Goal: Task Accomplishment & Management: Use online tool/utility

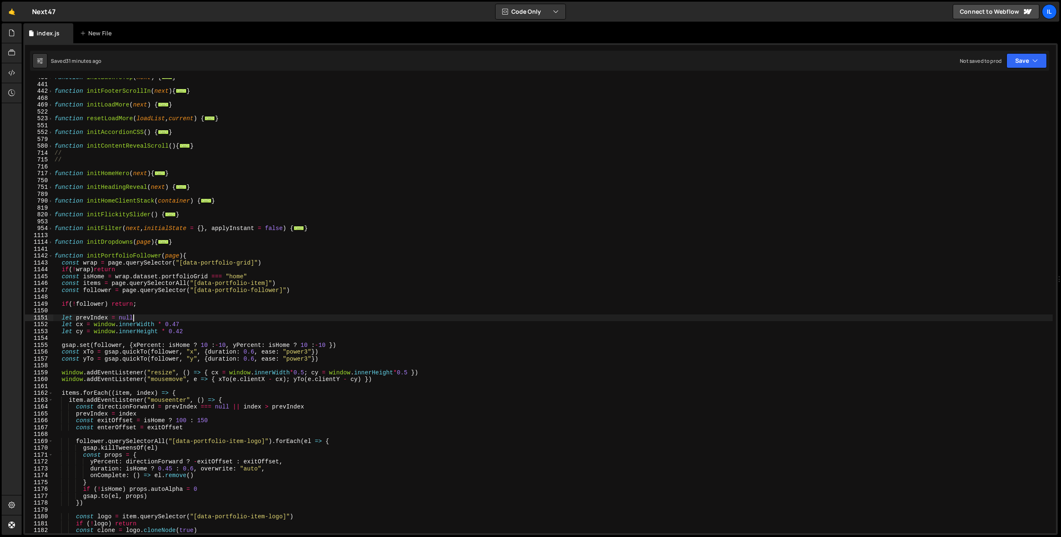
click at [48, 254] on span at bounding box center [50, 256] width 5 height 7
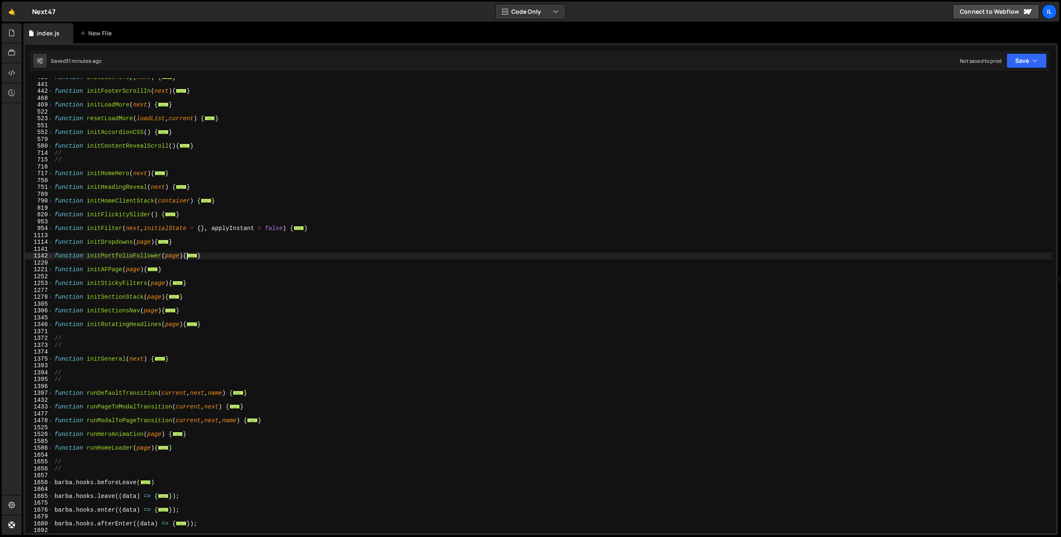
scroll to position [522, 0]
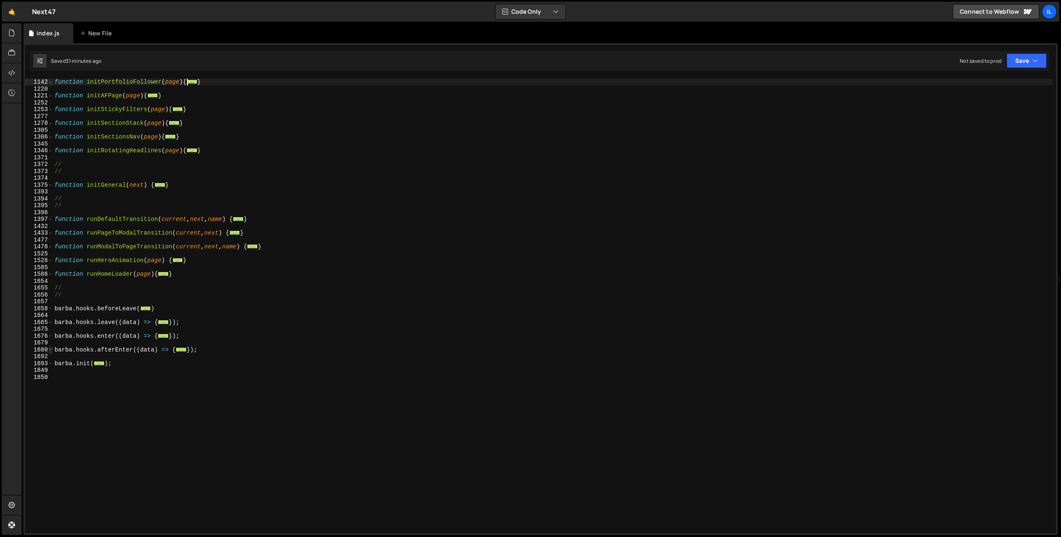
click at [49, 350] on span at bounding box center [50, 350] width 5 height 7
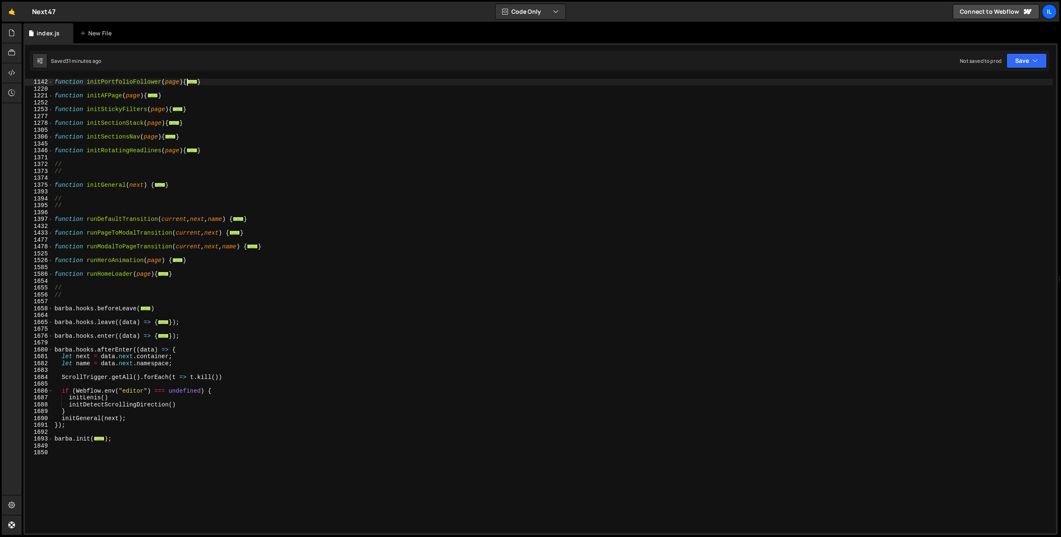
click at [46, 440] on div "1693" at bounding box center [39, 439] width 28 height 7
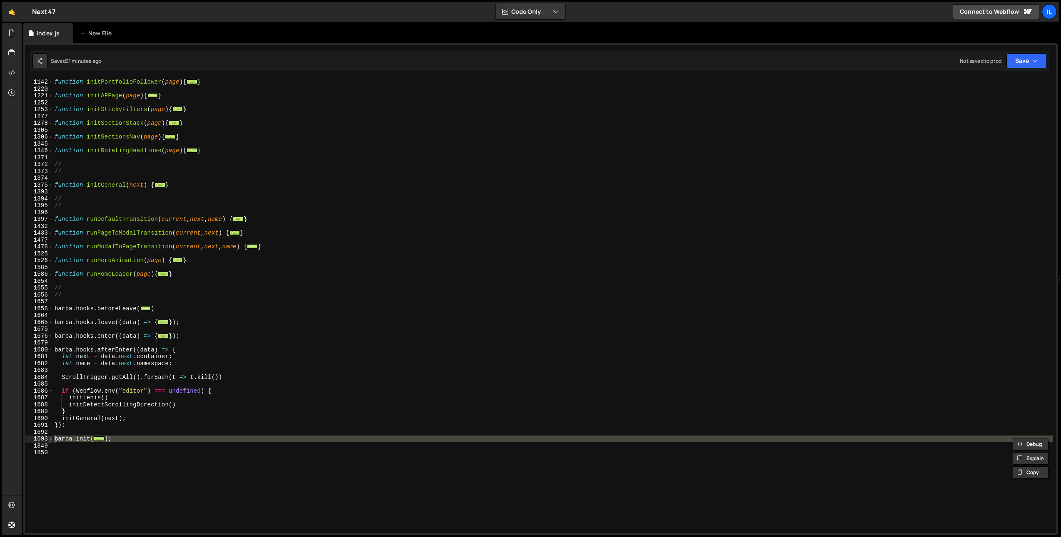
click at [48, 439] on span at bounding box center [50, 439] width 5 height 7
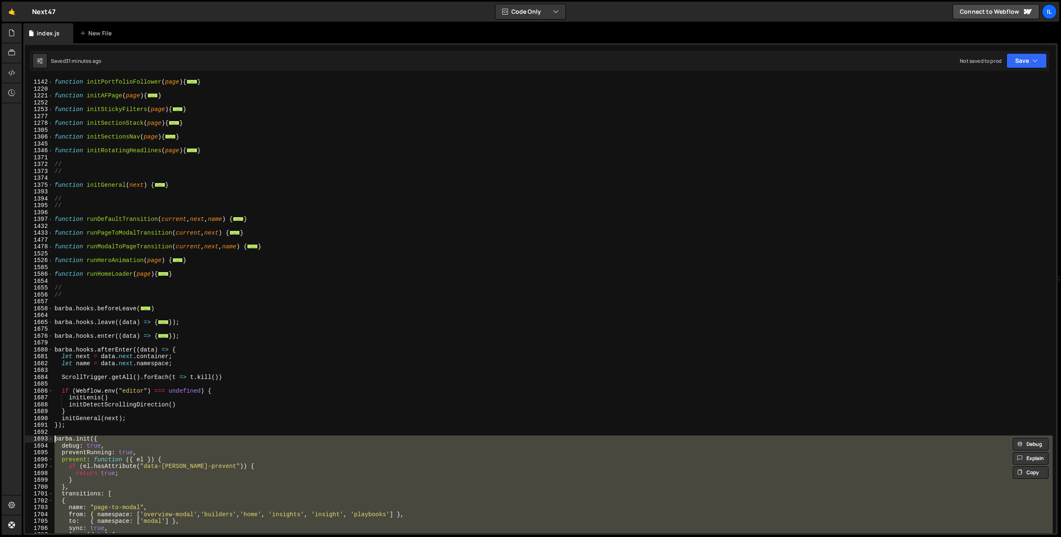
click at [138, 415] on div "function initPortfolioFollower ( page ) { ... } function initAFPage ( page ) { …" at bounding box center [552, 306] width 999 height 469
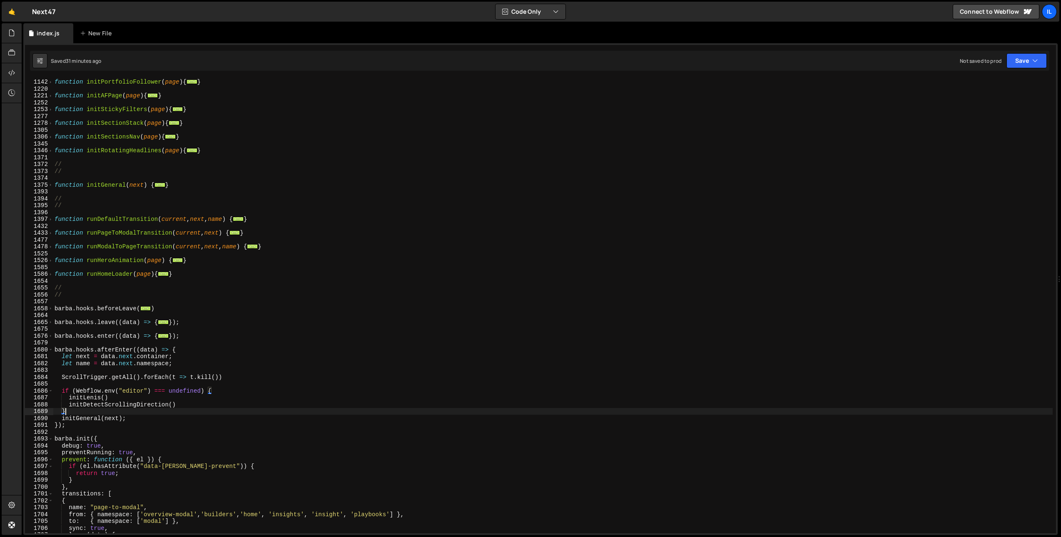
scroll to position [525, 0]
click at [137, 416] on div "function initPortfolioFollower ( page ) { ... } function initAFPage ( page ) { …" at bounding box center [552, 309] width 999 height 469
type textarea "initGeneral(next);"
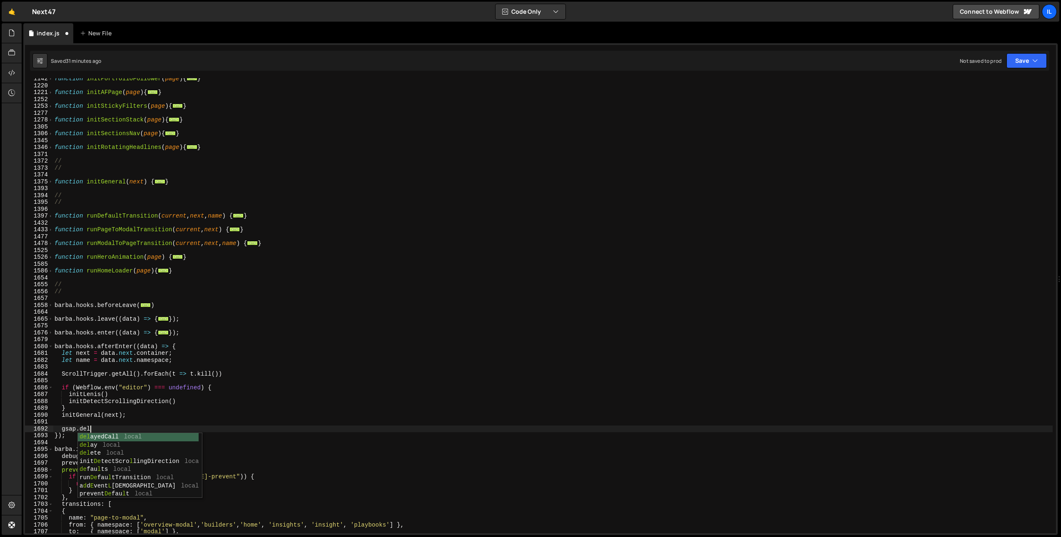
scroll to position [0, 2]
type textarea "gsap.delayedCall(1, () => {)"
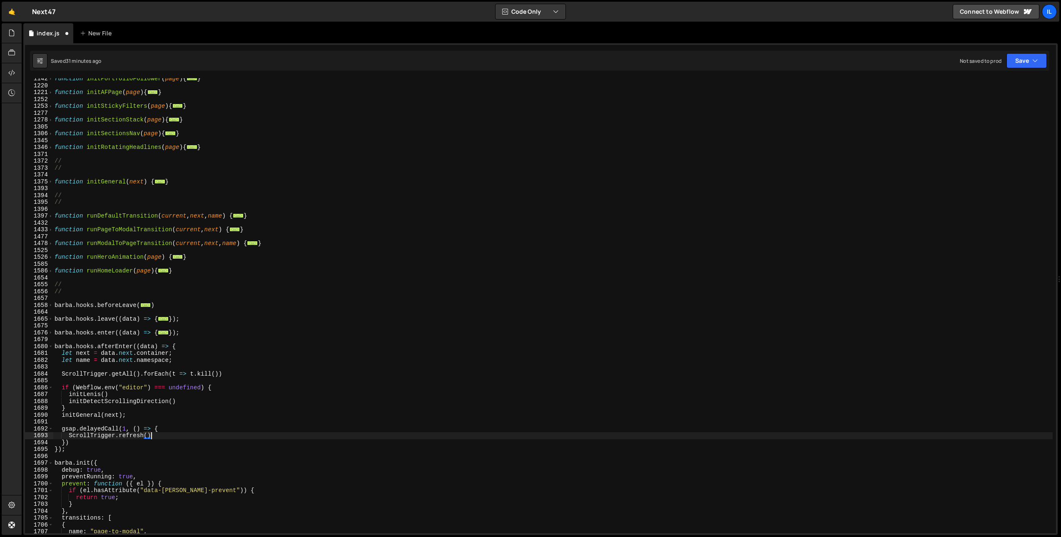
scroll to position [0, 6]
type textarea "ScrollTrigger.refresh();"
click at [526, 177] on div "function initPortfolioFollower ( page ) { ... } function initAFPage ( page ) { …" at bounding box center [552, 309] width 999 height 469
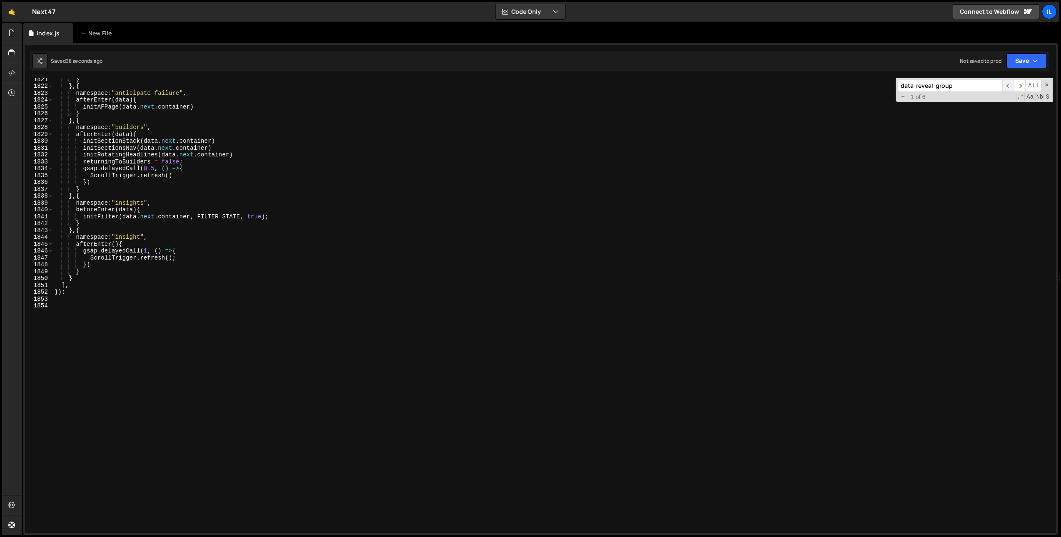
scroll to position [2674, 0]
type input "data-reveal-group"
click at [1021, 86] on span "​" at bounding box center [1020, 86] width 12 height 12
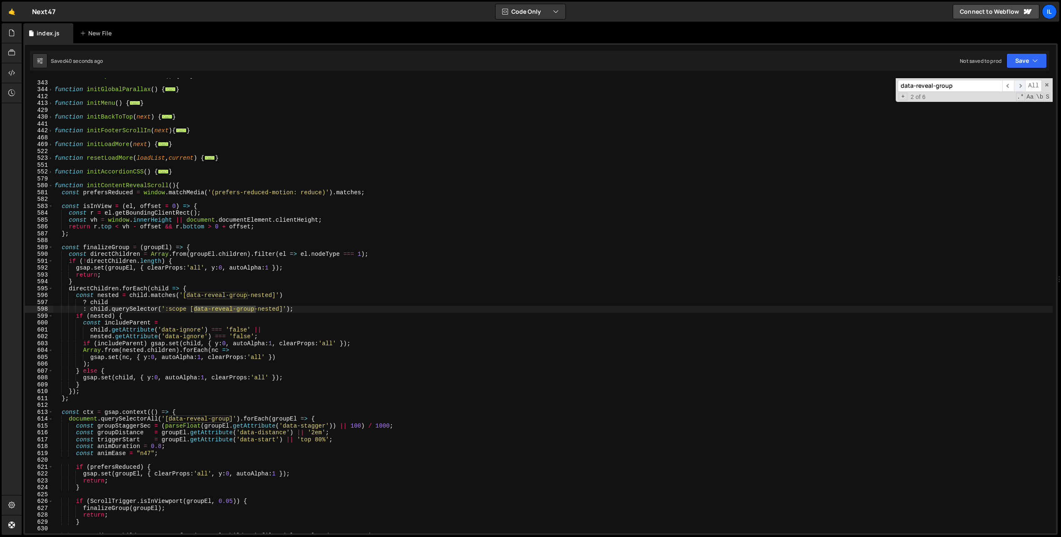
scroll to position [308, 0]
type textarea "function initContentRevealScroll(){"
click at [118, 184] on div "function initDynamicCurrentYear ( ) { ... } function initGlobalParallax ( ) { .…" at bounding box center [552, 306] width 999 height 469
click at [970, 84] on input "data-reveal-group" at bounding box center [949, 86] width 104 height 12
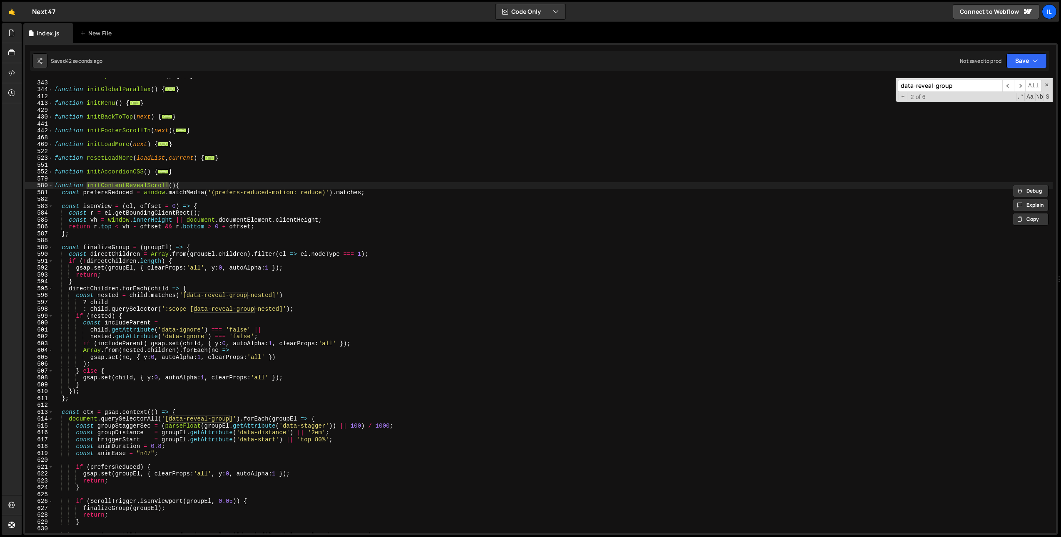
paste input "initContentRevealScroll"
type input "initContentRevealScroll"
click at [1023, 85] on span "​" at bounding box center [1020, 86] width 12 height 12
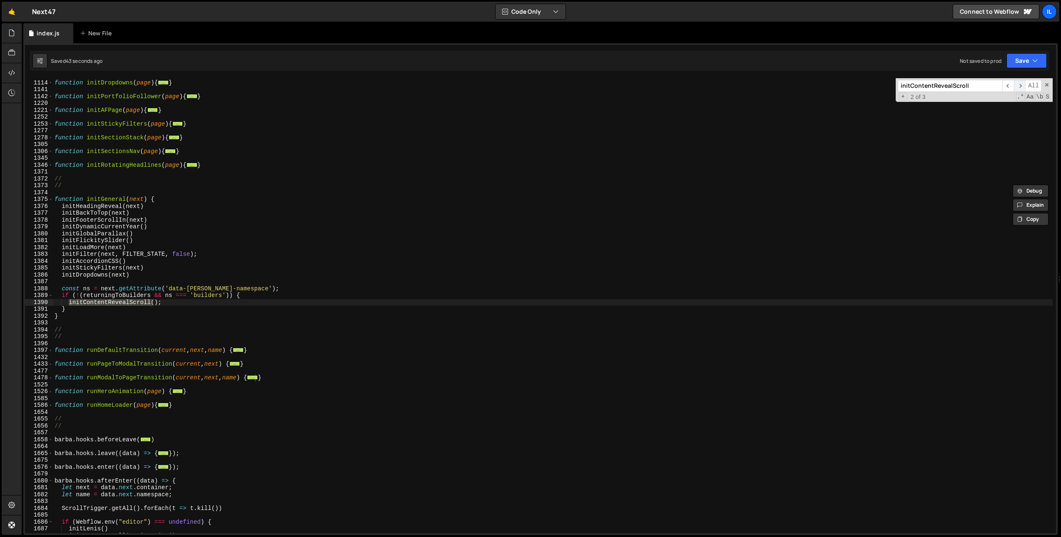
scroll to position [1421, 0]
click at [1022, 85] on span "​" at bounding box center [1020, 86] width 12 height 12
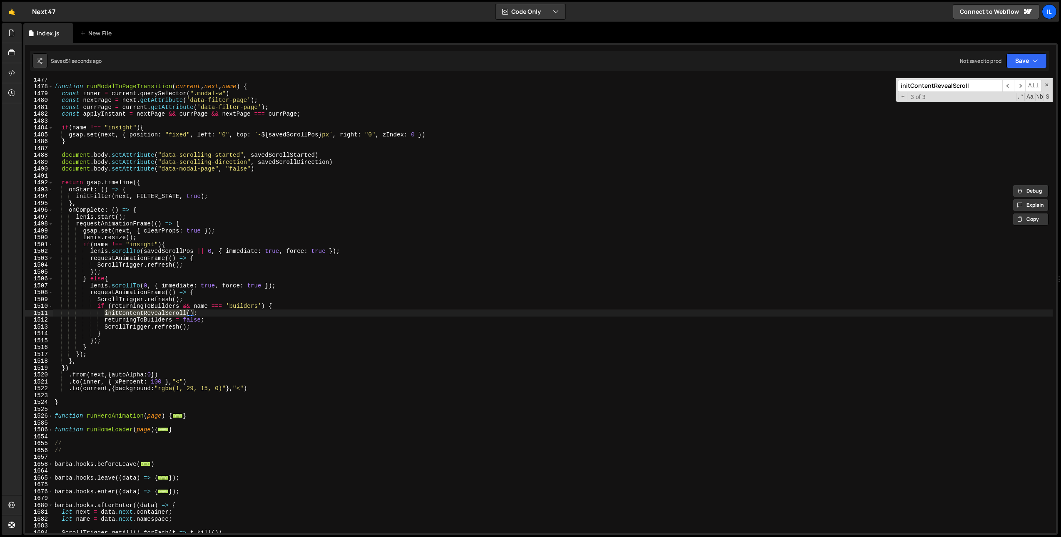
scroll to position [1608, 0]
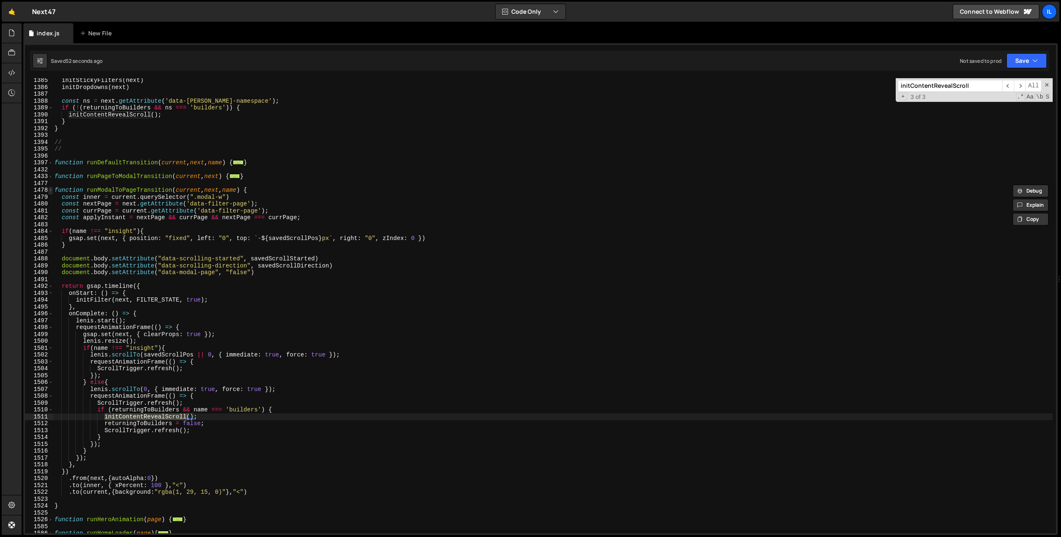
type textarea "initContentRevealScroll();"
click at [50, 189] on span at bounding box center [50, 190] width 5 height 7
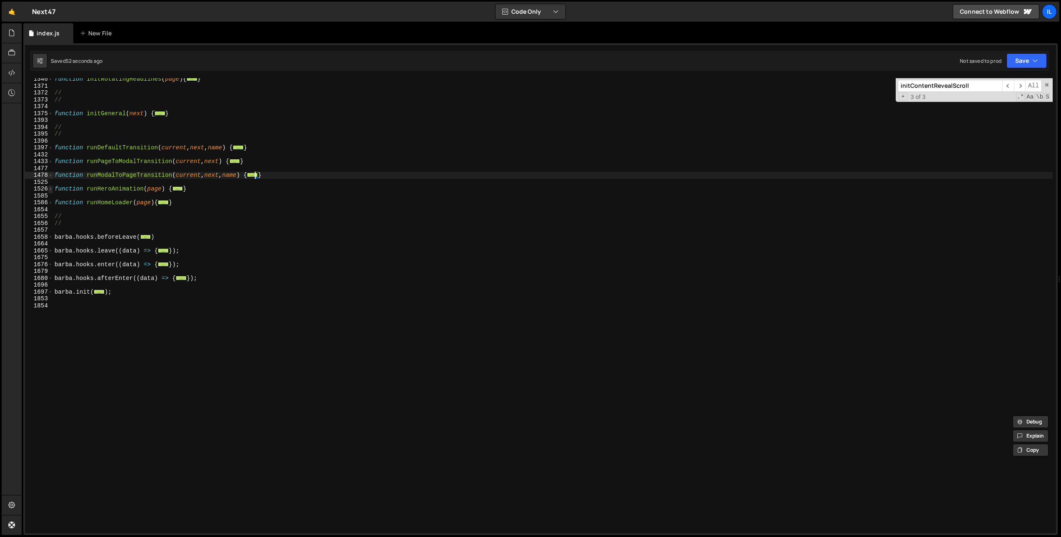
scroll to position [593, 0]
click at [147, 180] on div "function initRotatingHeadlines ( page ) { ... } // // function initGeneral ( ne…" at bounding box center [552, 310] width 999 height 469
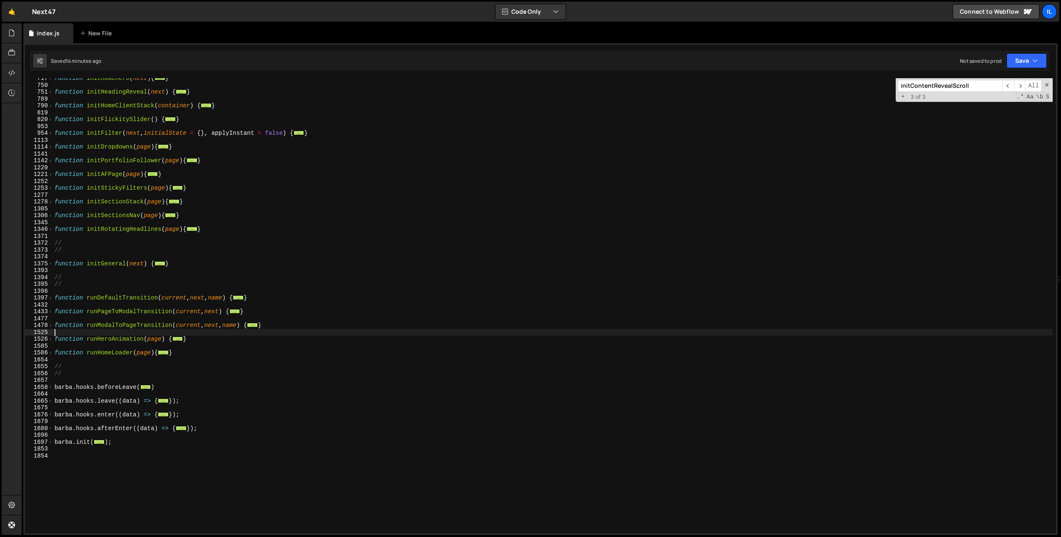
scroll to position [293, 0]
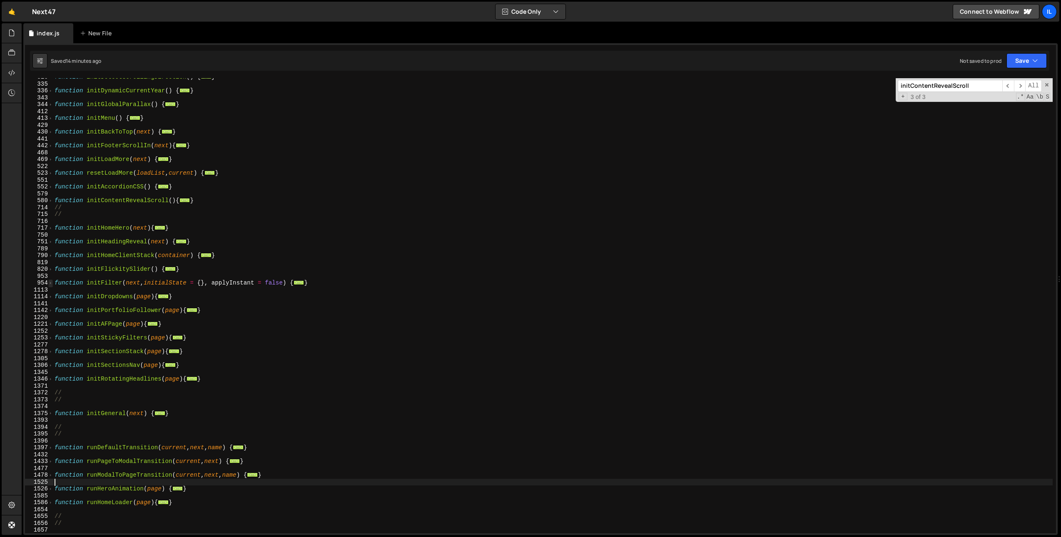
click at [48, 282] on span at bounding box center [50, 283] width 5 height 7
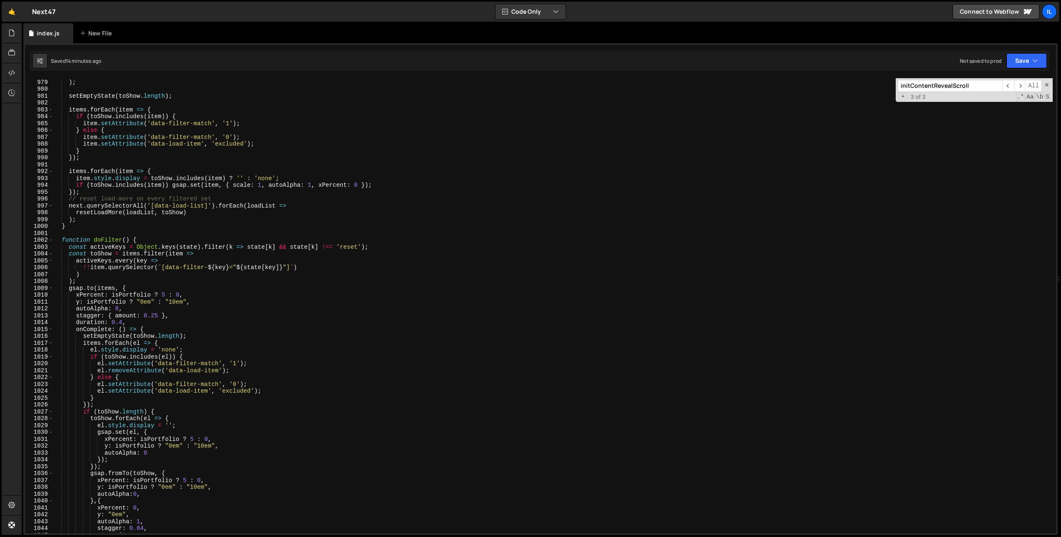
scroll to position [702, 0]
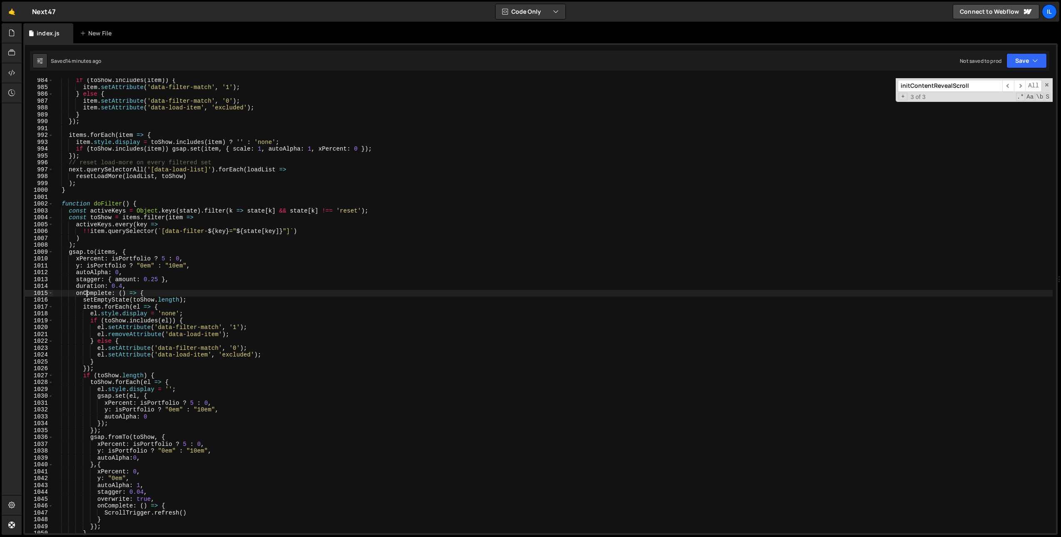
click at [88, 293] on div "if ( toShow . includes ( item )) { item . setAttribute ( 'data-filter-match' , …" at bounding box center [552, 311] width 999 height 469
click at [93, 298] on div "if ( toShow . includes ( item )) { item . setAttribute ( 'data-filter-match' , …" at bounding box center [552, 311] width 999 height 469
click at [91, 307] on div "if ( toShow . includes ( item )) { item . setAttribute ( 'data-filter-match' , …" at bounding box center [552, 311] width 999 height 469
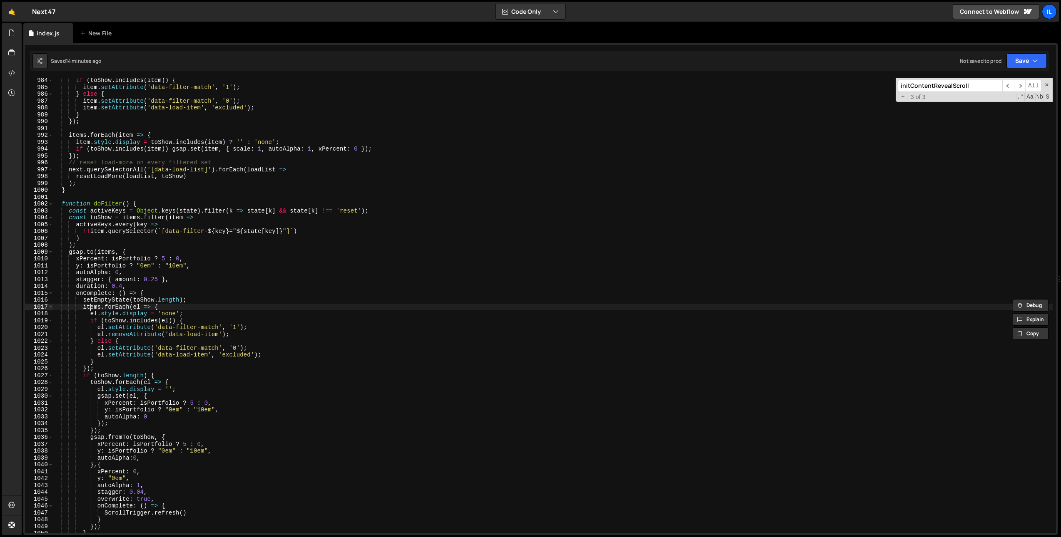
click at [91, 307] on div "if ( toShow . includes ( item )) { item . setAttribute ( 'data-filter-match' , …" at bounding box center [552, 311] width 999 height 469
click at [195, 312] on div "if ( toShow . includes ( item )) { item . setAttribute ( 'data-filter-match' , …" at bounding box center [552, 311] width 999 height 469
click at [181, 306] on div "if ( toShow . includes ( item )) { item . setAttribute ( 'data-filter-match' , …" at bounding box center [552, 311] width 999 height 469
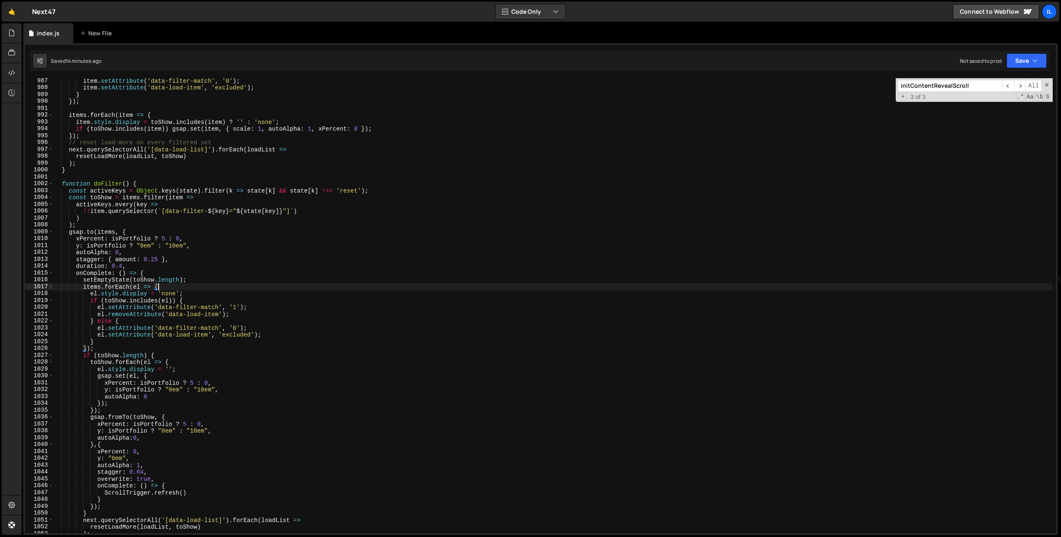
click at [196, 356] on div "item . setAttribute ( 'data-filter-match' , '0' ) ; item . setAttribute ( 'data…" at bounding box center [552, 311] width 999 height 469
type textarea "if (toShow.length) {"
paste textarea "data-filter-section"
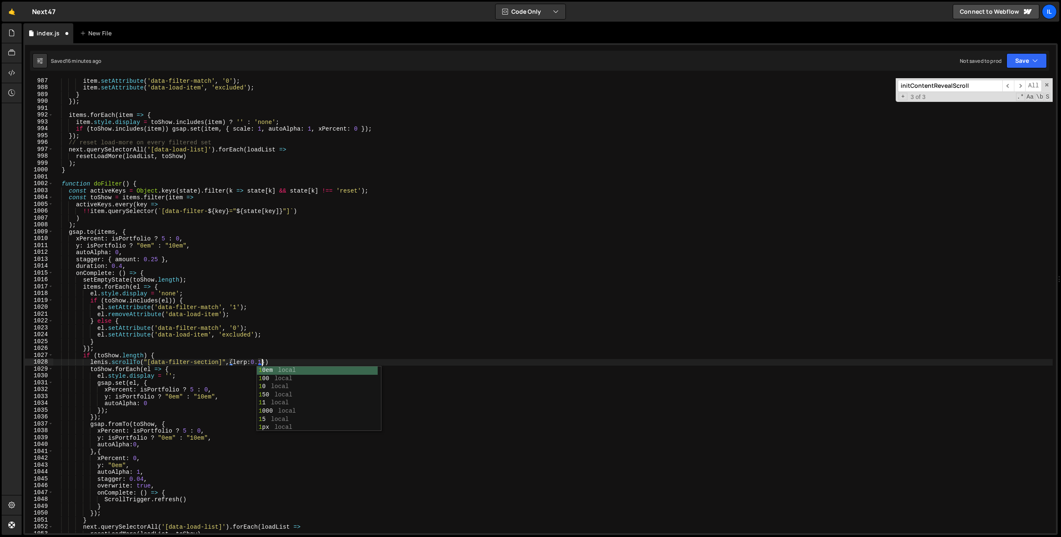
scroll to position [0, 14]
click at [444, 293] on div "item . setAttribute ( 'data-filter-match' , '0' ) ; item . setAttribute ( 'data…" at bounding box center [552, 311] width 999 height 469
click at [337, 337] on div "item . setAttribute ( 'data-filter-match' , '0' ) ; item . setAttribute ( 'data…" at bounding box center [552, 311] width 999 height 469
click at [265, 350] on div "item . setAttribute ( 'data-filter-match' , '0' ) ; item . setAttribute ( 'data…" at bounding box center [552, 311] width 999 height 469
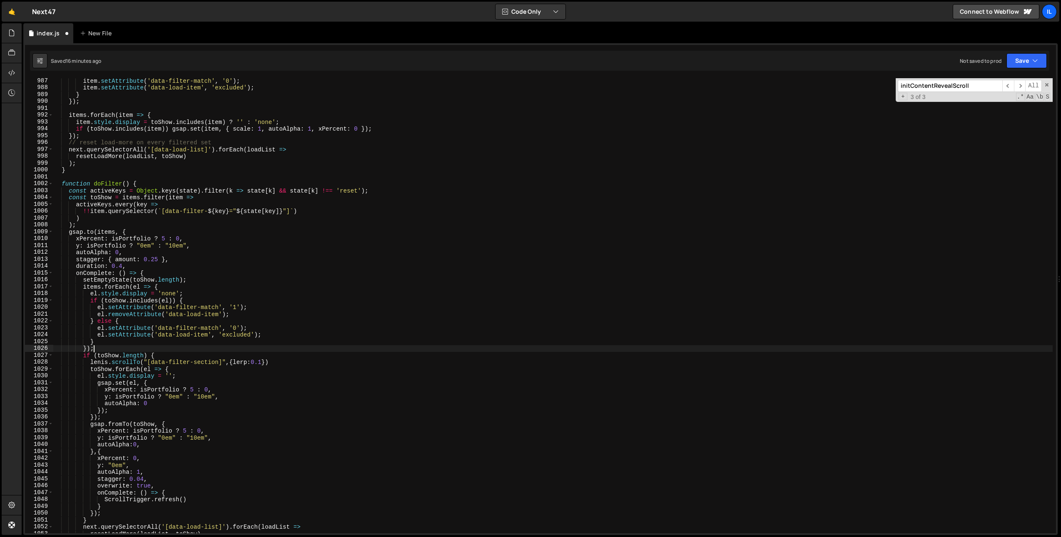
click at [290, 352] on div "item . setAttribute ( 'data-filter-match' , '0' ) ; item . setAttribute ( 'data…" at bounding box center [552, 311] width 999 height 469
click at [293, 363] on div "item . setAttribute ( 'data-filter-match' , '0' ) ; item . setAttribute ( 'data…" at bounding box center [552, 311] width 999 height 469
click at [343, 241] on div "item . setAttribute ( 'data-filter-match' , '0' ) ; item . setAttribute ( 'data…" at bounding box center [552, 311] width 999 height 469
click at [175, 320] on div "item . setAttribute ( 'data-filter-match' , '0' ) ; item . setAttribute ( 'data…" at bounding box center [552, 311] width 999 height 469
type textarea "} else {"
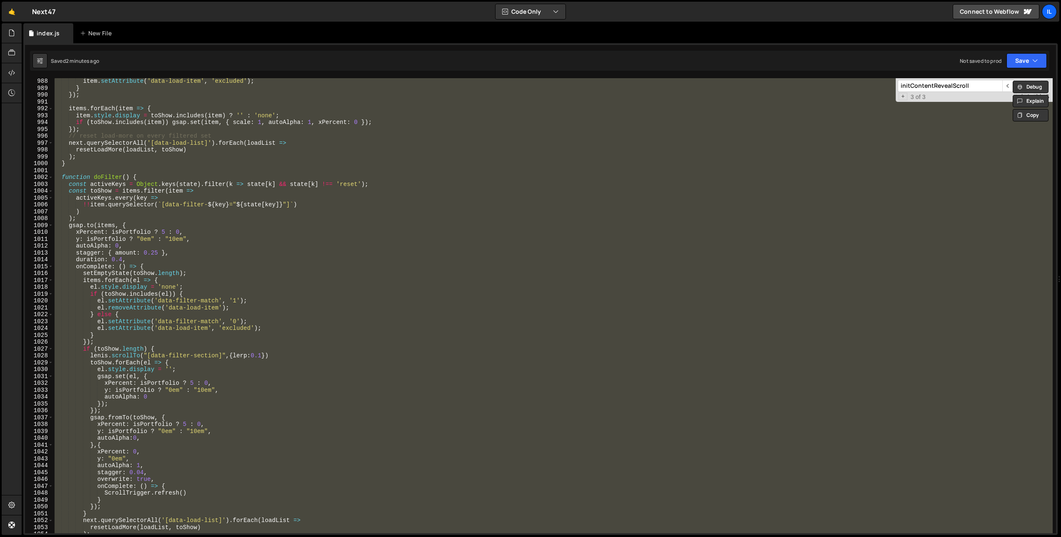
scroll to position [0, 0]
click at [547, 332] on div "item . setAttribute ( 'data-load-item' , 'excluded' ) ; } }) ; items . forEach …" at bounding box center [552, 305] width 999 height 455
type textarea "}"
click at [77, 194] on div "item . setAttribute ( 'data-load-item' , 'excluded' ) ; } }) ; items . forEach …" at bounding box center [552, 305] width 999 height 455
type textarea "const toShow = items.filter(item =>"
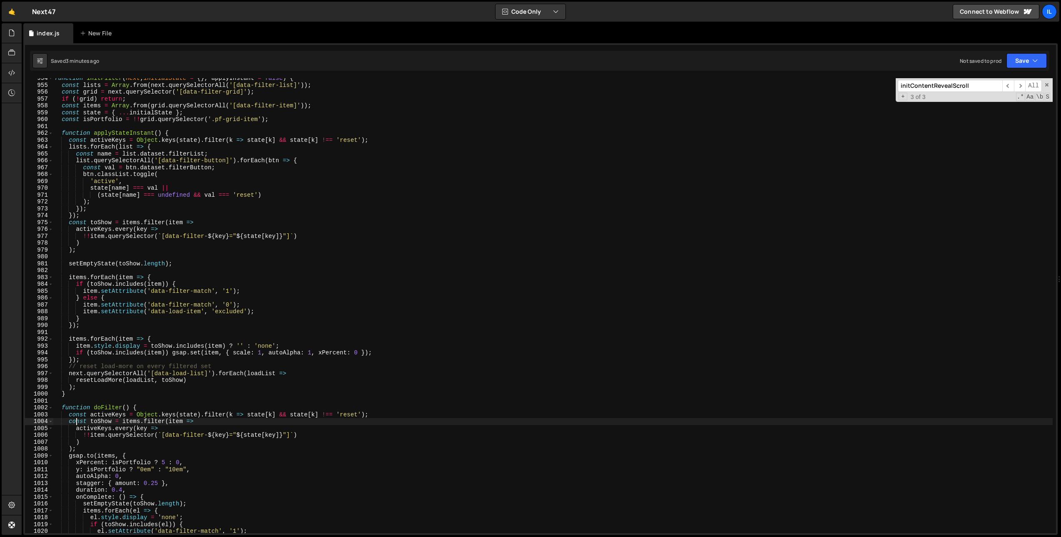
scroll to position [497, 0]
click at [119, 128] on div "function initFilter ( next , initialState = { } , applyInstant = false ) { cons…" at bounding box center [552, 309] width 999 height 469
click at [118, 132] on div "function initFilter ( next , initialState = { } , applyInstant = false ) { cons…" at bounding box center [552, 309] width 999 height 469
click at [365, 463] on div "function initFilter ( next , initialState = { } , applyInstant = false ) { cons…" at bounding box center [552, 309] width 999 height 469
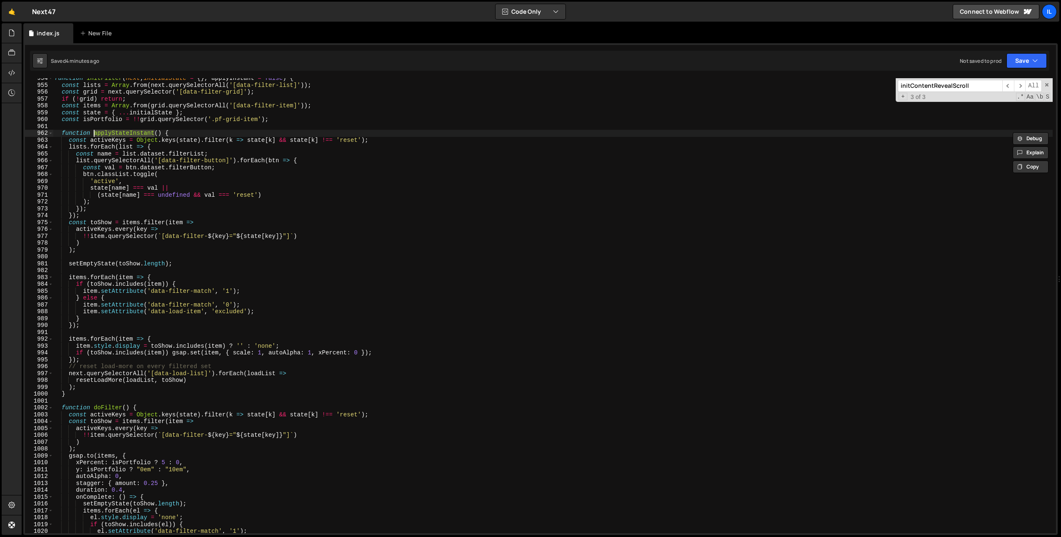
type textarea "xPercent: isPortfolio ? 5 : 0,"
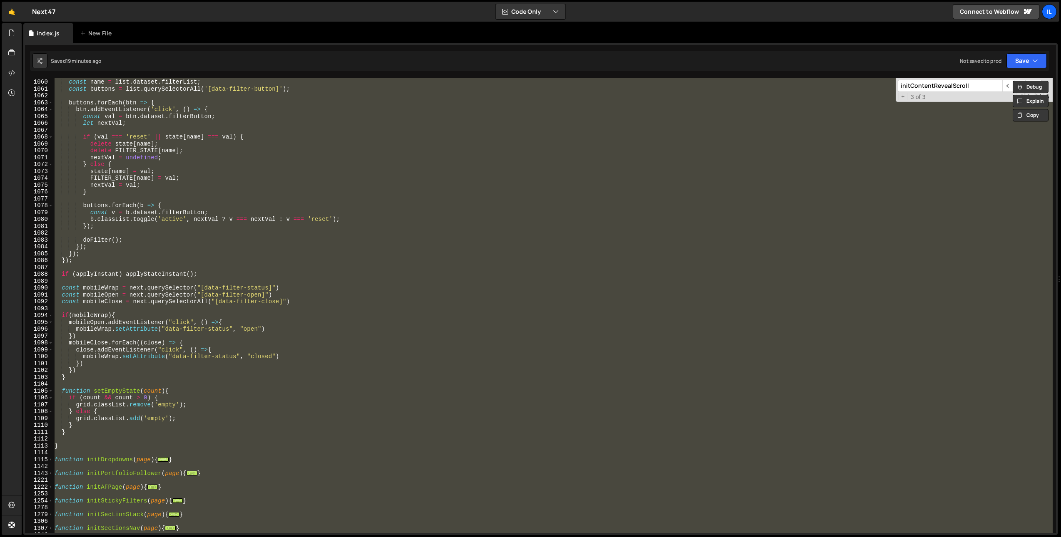
scroll to position [1232, 0]
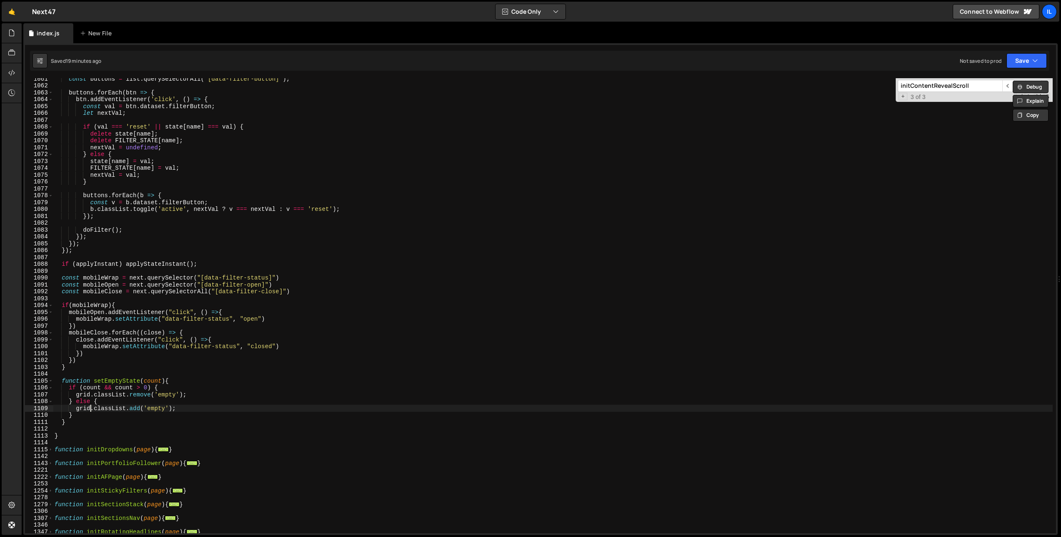
drag, startPoint x: 92, startPoint y: 405, endPoint x: 87, endPoint y: 415, distance: 11.0
click at [92, 405] on div "const buttons = list . querySelectorAll ( '[data-filter-button]' ) ; buttons . …" at bounding box center [552, 309] width 999 height 469
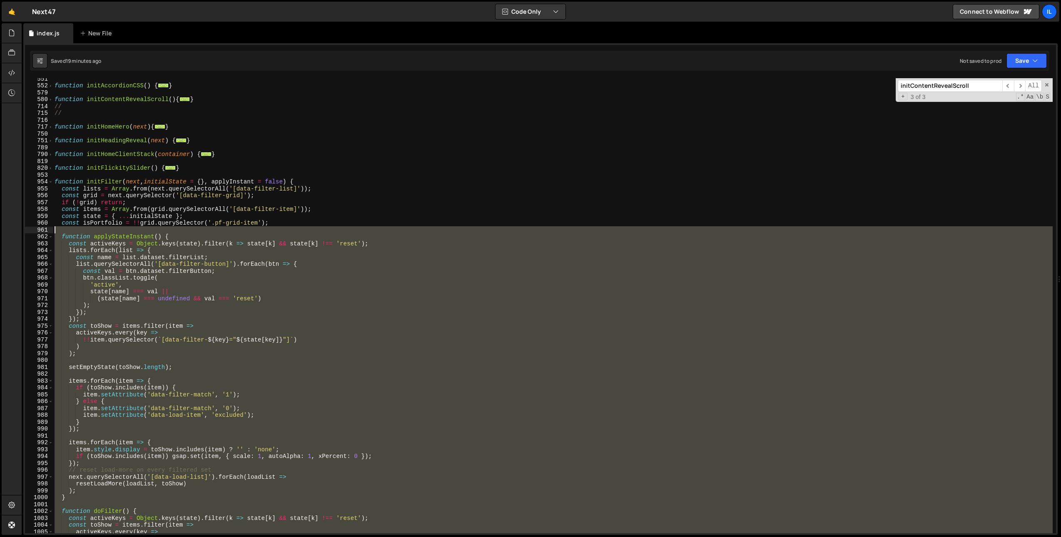
scroll to position [368, 0]
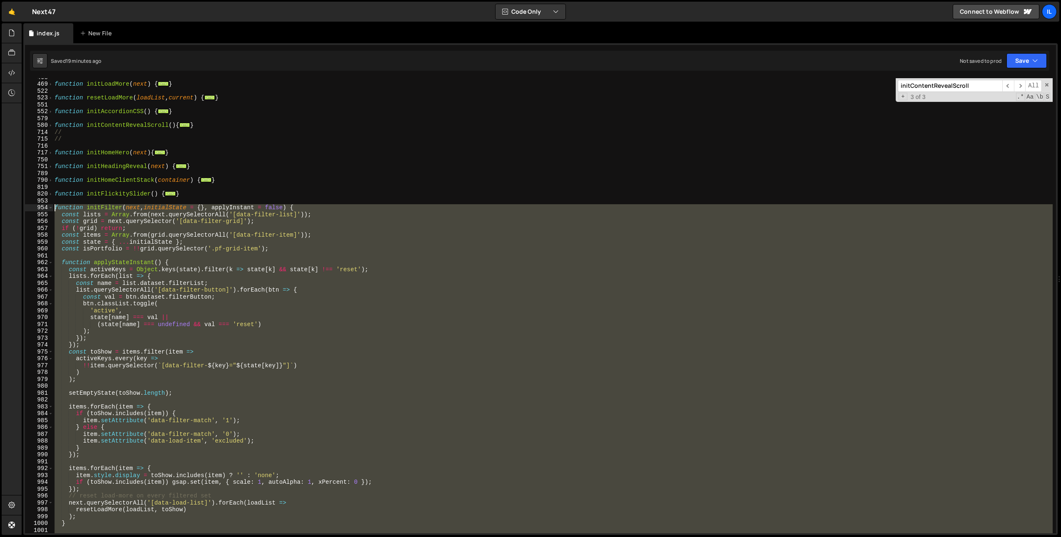
drag, startPoint x: 75, startPoint y: 436, endPoint x: 45, endPoint y: 207, distance: 230.5
click at [45, 207] on div "grid.classList.add('empty'); 468 469 522 523 551 552 579 580 714 715 716 717 75…" at bounding box center [540, 305] width 1031 height 455
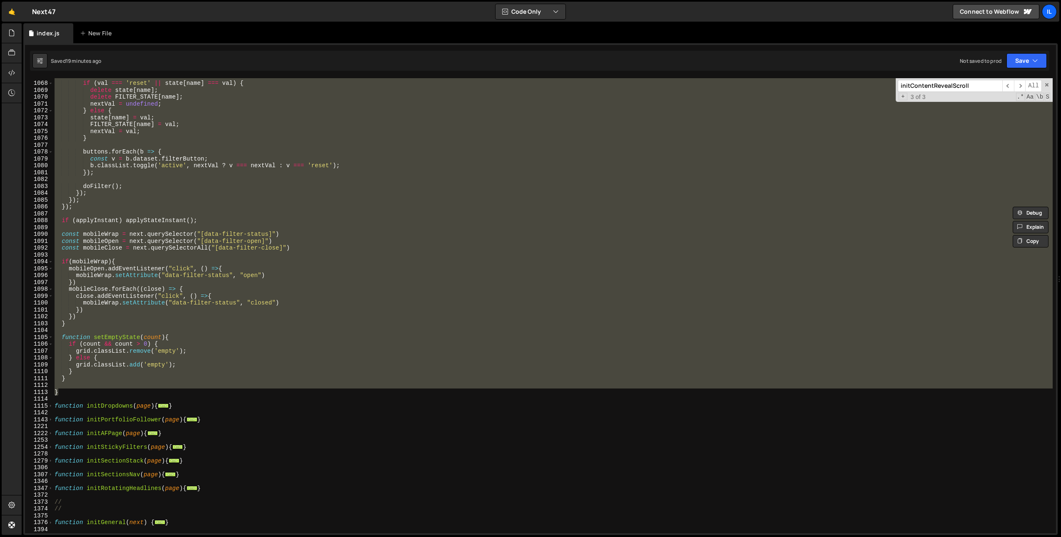
scroll to position [1276, 0]
paste textarea "}"
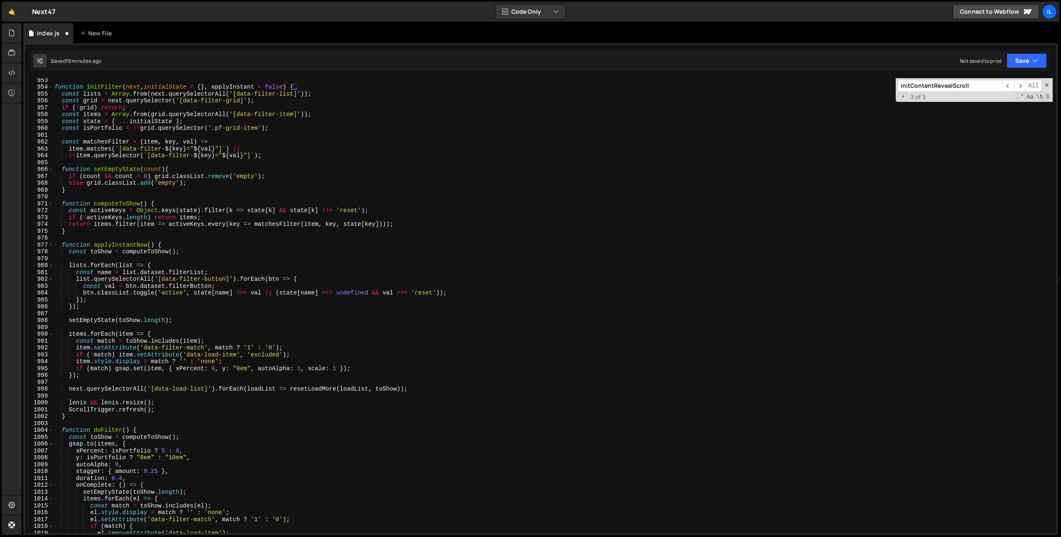
scroll to position [460, 0]
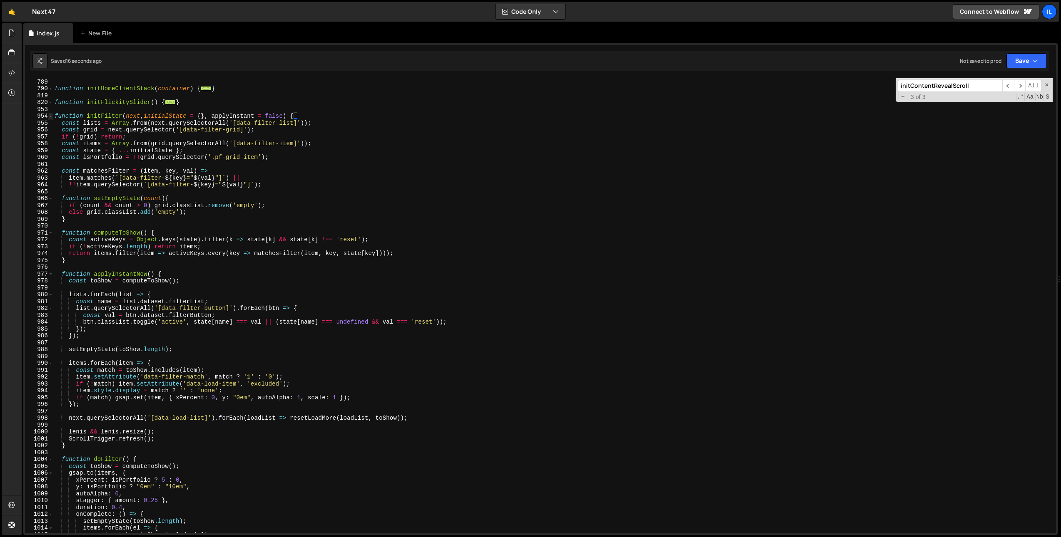
click at [49, 116] on span at bounding box center [50, 116] width 5 height 7
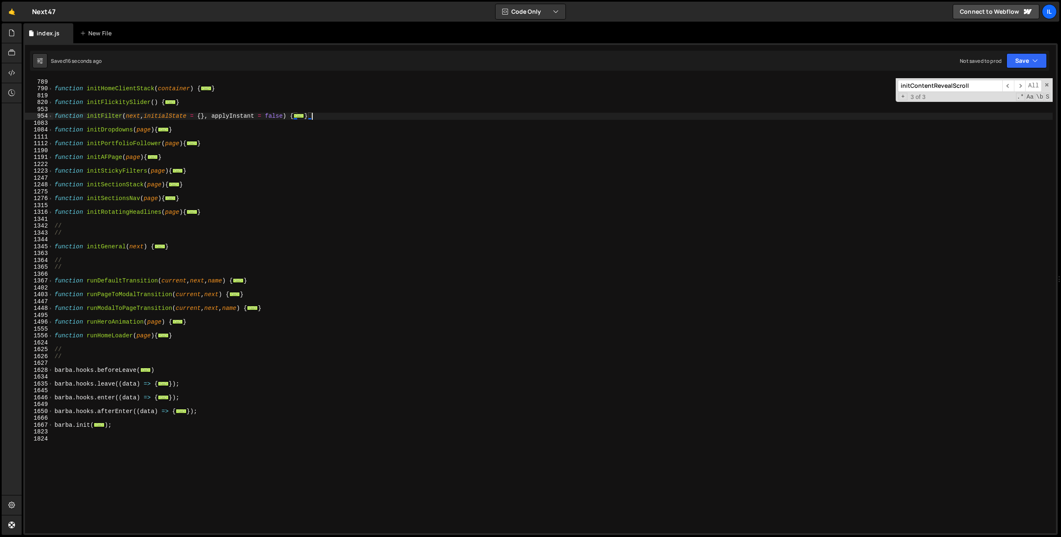
scroll to position [584, 0]
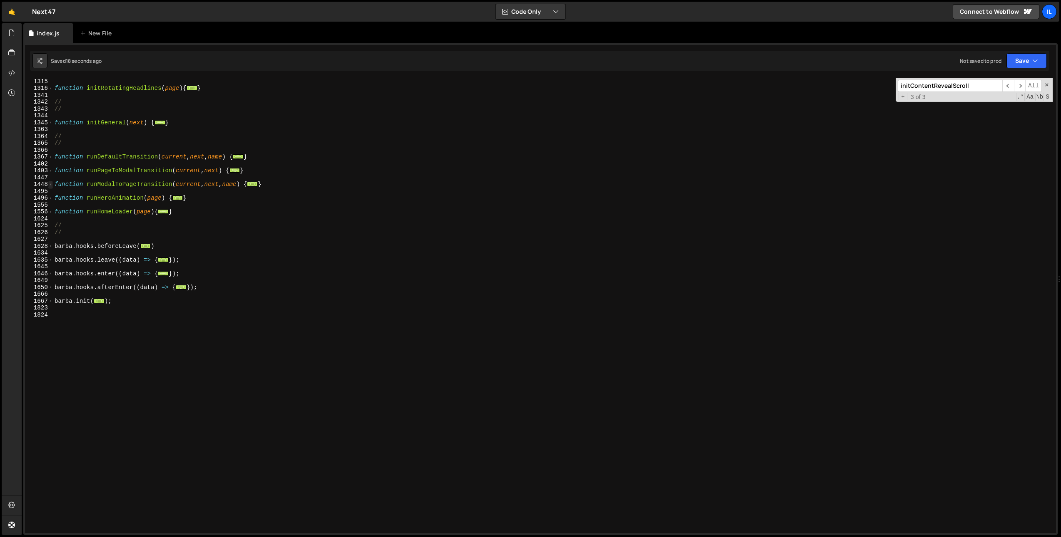
click at [52, 186] on span at bounding box center [50, 184] width 5 height 7
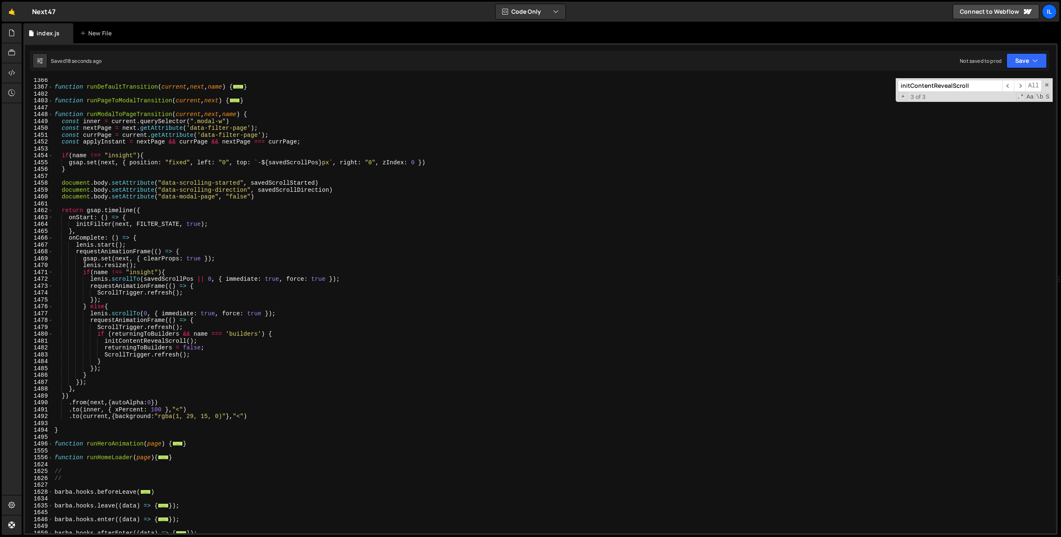
scroll to position [661, 0]
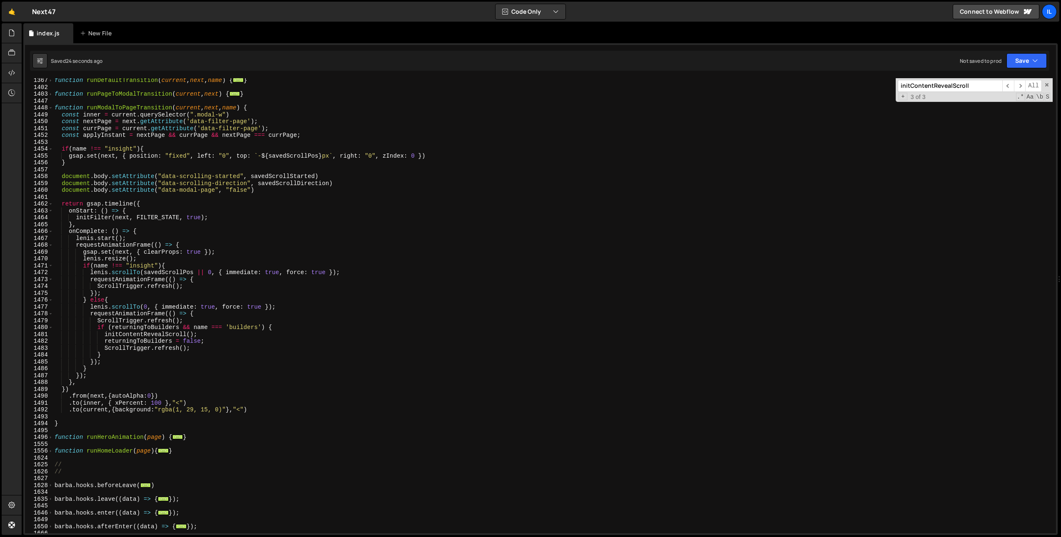
click at [92, 218] on div "function runDefaultTransition ( current , next , name ) { ... } function runPag…" at bounding box center [552, 311] width 999 height 469
click at [92, 219] on div "function runDefaultTransition ( current , next , name ) { ... } function runPag…" at bounding box center [552, 311] width 999 height 469
click at [194, 216] on div "function runDefaultTransition ( current , next , name ) { ... } function runPag…" at bounding box center [552, 311] width 999 height 469
drag, startPoint x: 220, startPoint y: 216, endPoint x: 75, endPoint y: 219, distance: 144.5
click at [75, 219] on div "function runDefaultTransition ( current , next , name ) { ... } function runPag…" at bounding box center [552, 311] width 999 height 469
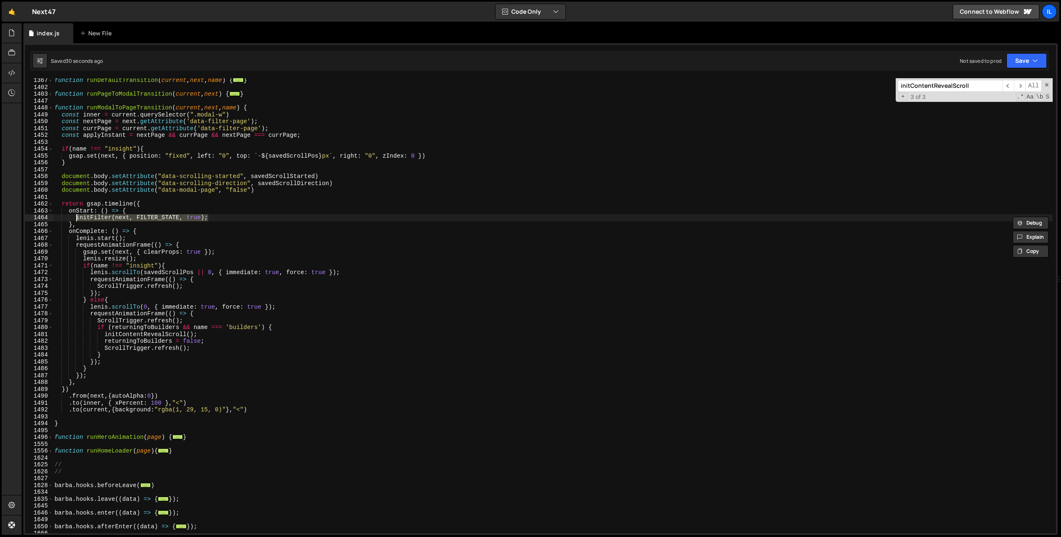
click at [514, 241] on div "function runDefaultTransition ( current , next , name ) { ... } function runPag…" at bounding box center [552, 311] width 999 height 469
click at [534, 165] on div "function runDefaultTransition ( current , next , name ) { ... } function runPag…" at bounding box center [552, 311] width 999 height 469
click at [111, 111] on div "function runDefaultTransition ( current , next , name ) { ... } function runPag…" at bounding box center [552, 311] width 999 height 469
drag, startPoint x: 219, startPoint y: 216, endPoint x: 75, endPoint y: 219, distance: 144.1
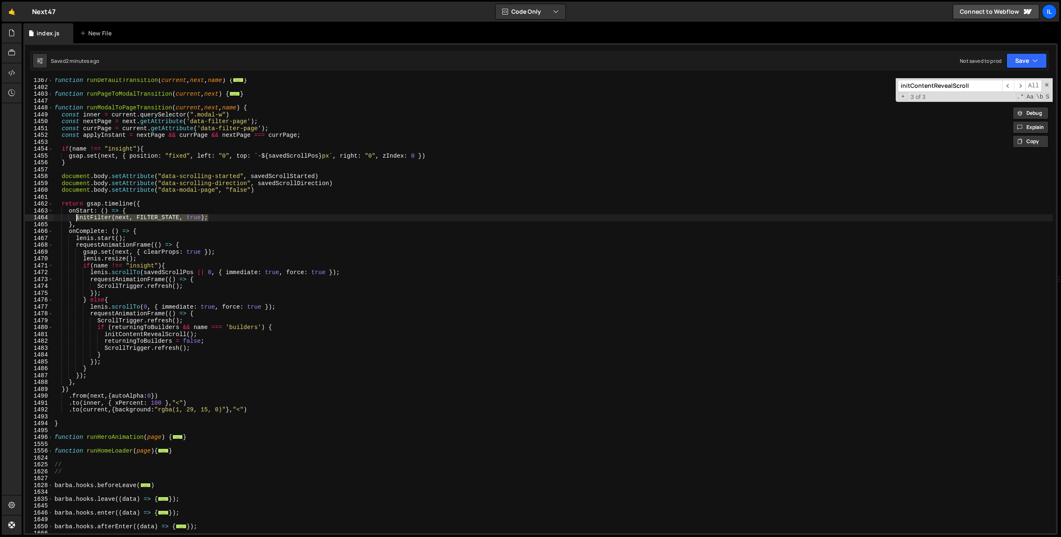
click at [75, 219] on div "function runDefaultTransition ( current , next , name ) { ... } function runPag…" at bounding box center [552, 311] width 999 height 469
click at [52, 109] on span at bounding box center [50, 107] width 5 height 7
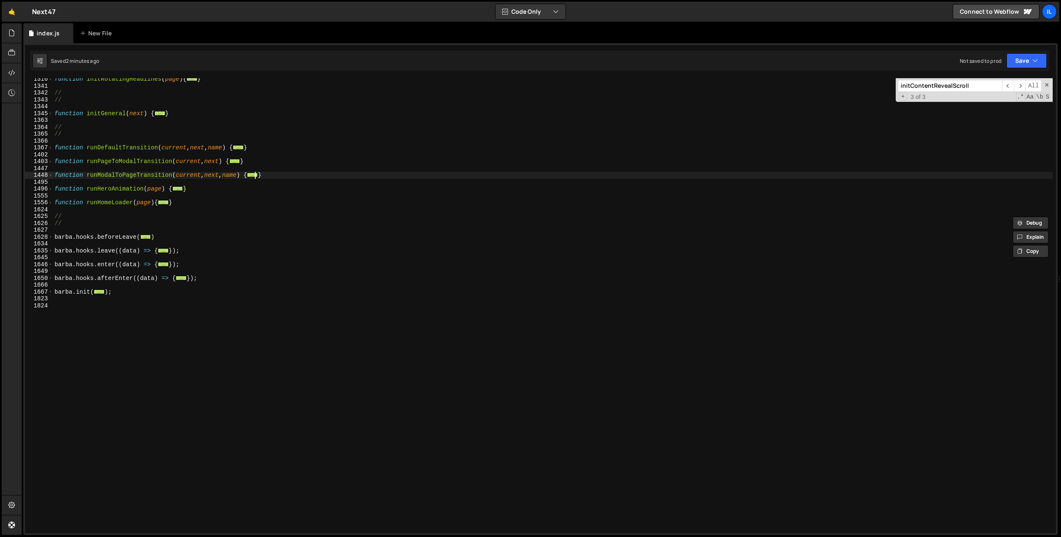
scroll to position [520, 0]
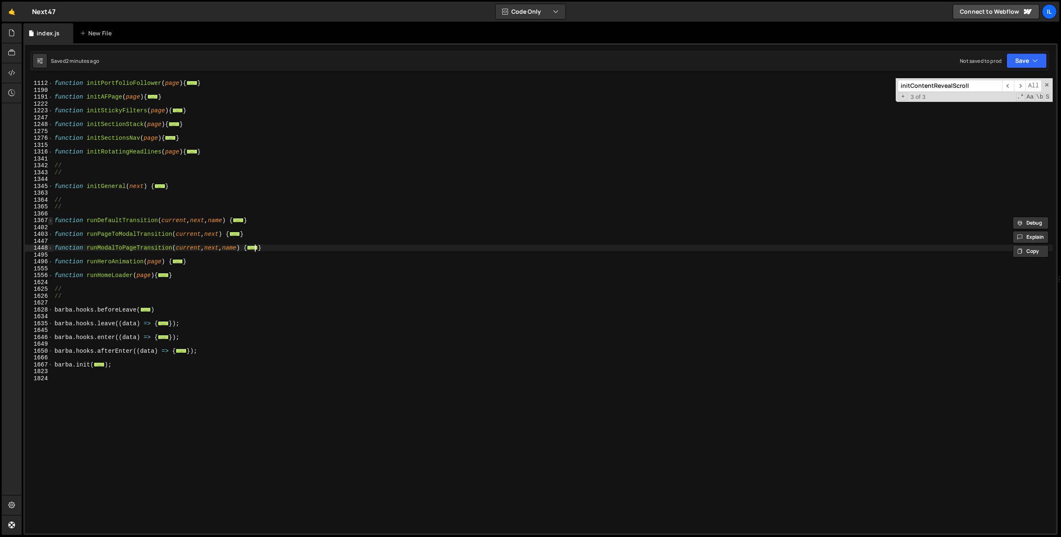
click at [50, 222] on span at bounding box center [50, 220] width 5 height 7
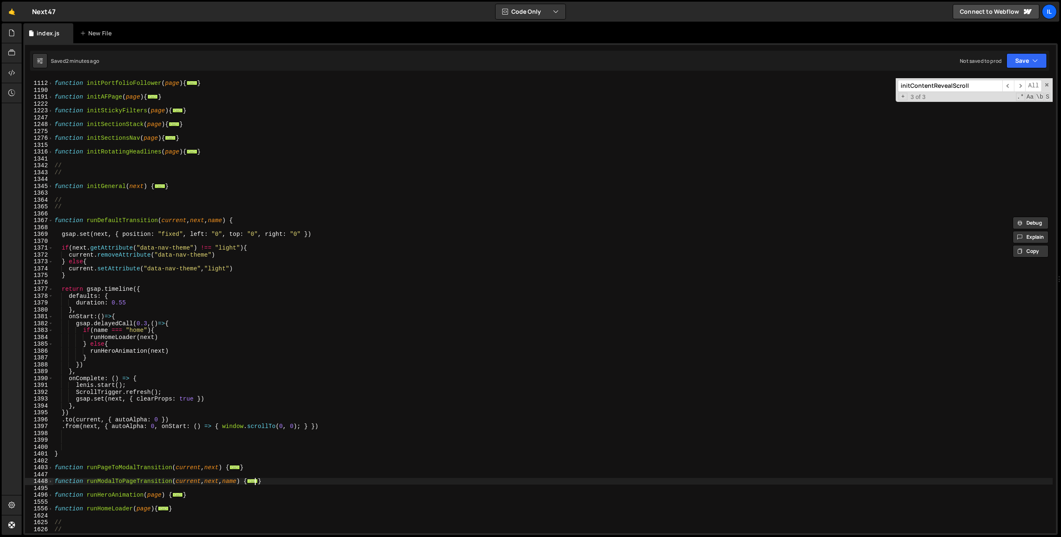
click at [77, 276] on div "function initPortfolioFollower ( page ) { ... } function initAFPage ( page ) { …" at bounding box center [552, 307] width 999 height 469
click at [188, 327] on div "function initPortfolioFollower ( page ) { ... } function initAFPage ( page ) { …" at bounding box center [552, 307] width 999 height 469
click at [189, 323] on div "function initPortfolioFollower ( page ) { ... } function initAFPage ( page ) { …" at bounding box center [552, 307] width 999 height 469
click at [148, 316] on div "function initPortfolioFollower ( page ) { ... } function initAFPage ( page ) { …" at bounding box center [552, 307] width 999 height 469
type textarea "onStart:()=>{"
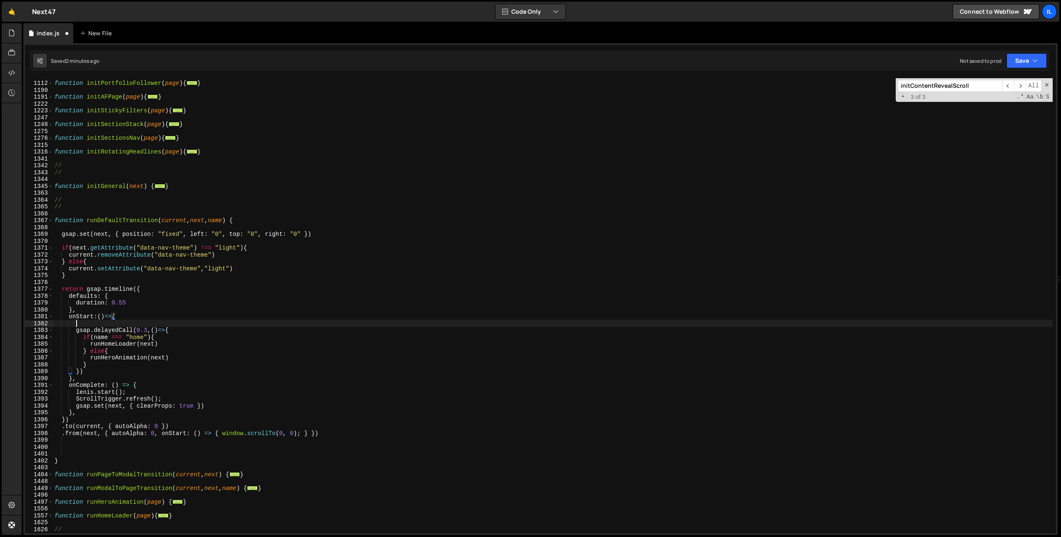
scroll to position [0, 1]
paste textarea "initFilter(next, FILTER_STATE, true);"
type textarea "initFilter(next, FILTER_STATE, true);"
click at [100, 323] on div "function initPortfolioFollower ( page ) { ... } function initAFPage ( page ) { …" at bounding box center [552, 307] width 999 height 469
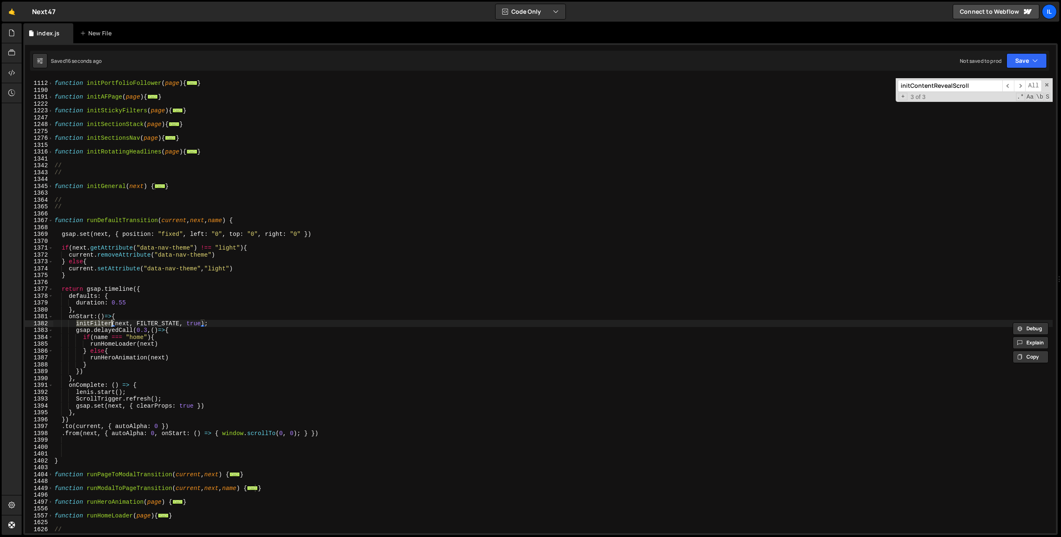
click at [971, 90] on input "initContentRevealScroll" at bounding box center [949, 86] width 104 height 12
paste input "Filter"
type input "initFilter"
click at [1011, 85] on span "​" at bounding box center [1008, 86] width 12 height 12
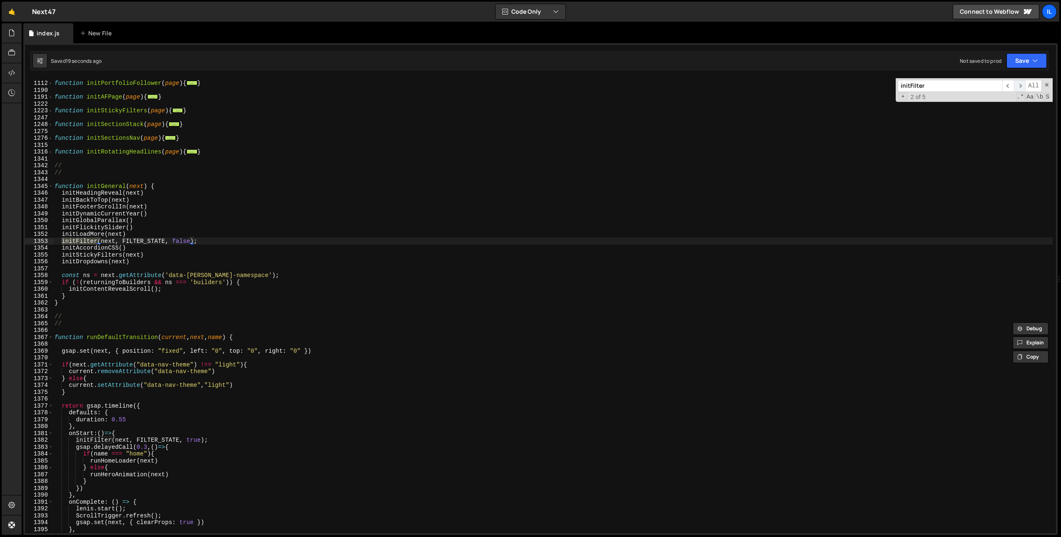
click at [1021, 87] on span "​" at bounding box center [1020, 86] width 12 height 12
click at [107, 438] on div "function initPortfolioFollower ( page ) { ... } function initAFPage ( page ) { …" at bounding box center [552, 305] width 999 height 455
click at [107, 438] on div "function initPortfolioFollower ( page ) { ... } function initAFPage ( page ) { …" at bounding box center [552, 307] width 999 height 469
click at [149, 456] on div "function initPortfolioFollower ( page ) { ... } function initAFPage ( page ) { …" at bounding box center [552, 307] width 999 height 469
drag, startPoint x: 151, startPoint y: 439, endPoint x: 76, endPoint y: 441, distance: 75.0
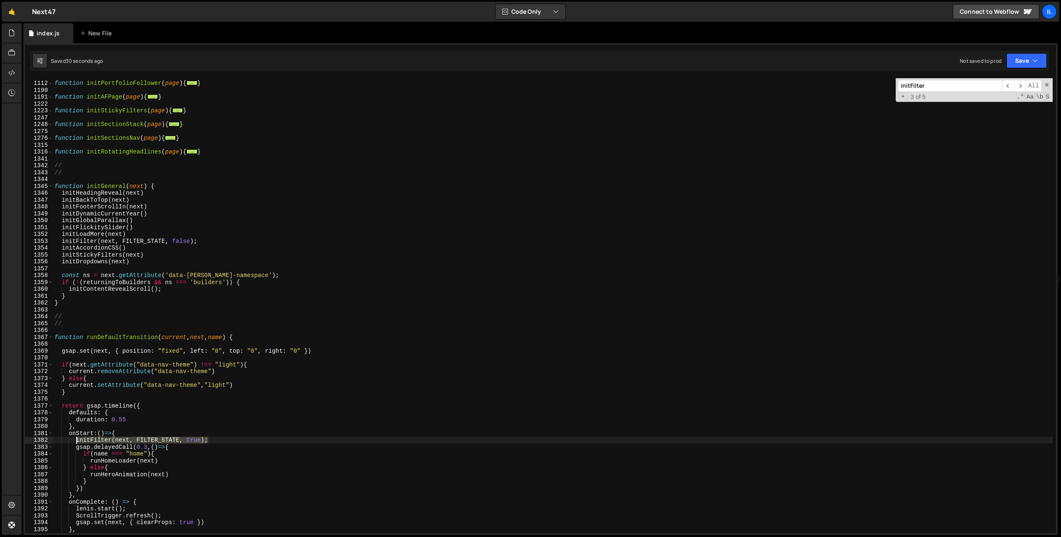
click at [76, 441] on div "function initPortfolioFollower ( page ) { ... } function initAFPage ( page ) { …" at bounding box center [552, 307] width 999 height 469
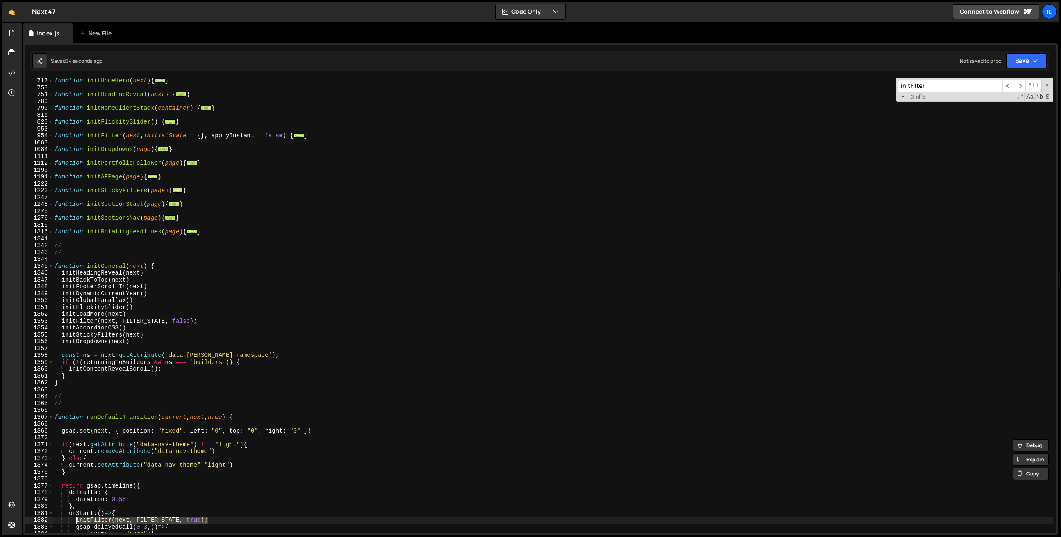
scroll to position [488, 0]
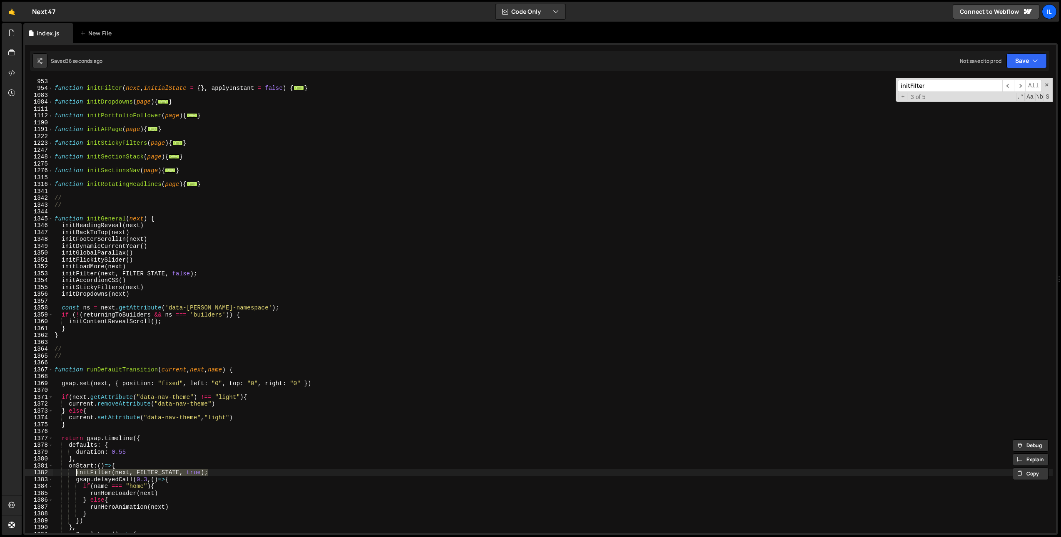
click at [77, 276] on div "function initFilter ( next , initialState = { } , applyInstant = false ) { ... …" at bounding box center [552, 312] width 999 height 469
click at [202, 269] on div "function initFilter ( next , initialState = { } , applyInstant = false ) { ... …" at bounding box center [552, 312] width 999 height 469
drag, startPoint x: 105, startPoint y: 274, endPoint x: 62, endPoint y: 274, distance: 43.3
click at [62, 274] on div "function initFilter ( next , initialState = { } , applyInstant = false ) { ... …" at bounding box center [552, 312] width 999 height 469
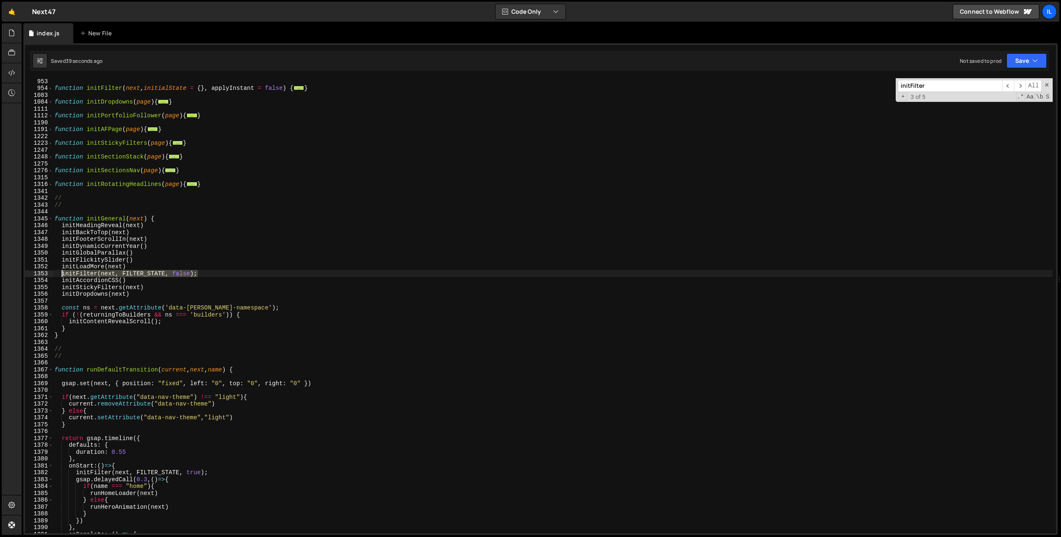
type textarea "initFilter(next, FILTER_STATE, false);"
click at [121, 304] on div "function initFilter ( next , initialState = { } , applyInstant = false ) { ... …" at bounding box center [552, 312] width 999 height 469
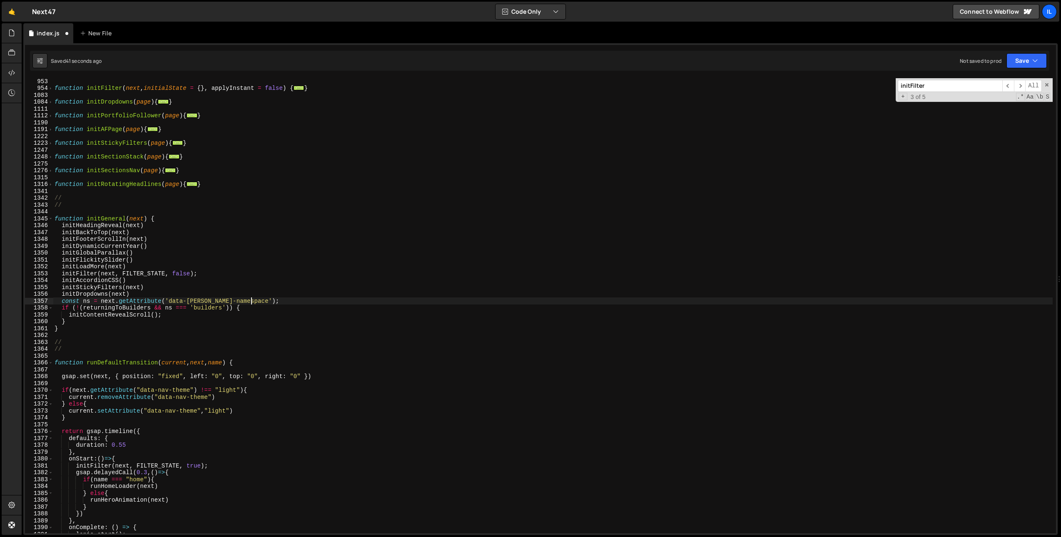
click at [278, 302] on div "function initFilter ( next , initialState = { } , applyInstant = false ) { ... …" at bounding box center [552, 312] width 999 height 469
type textarea "const ns = next.getAttribute('data-barba-namespace');"
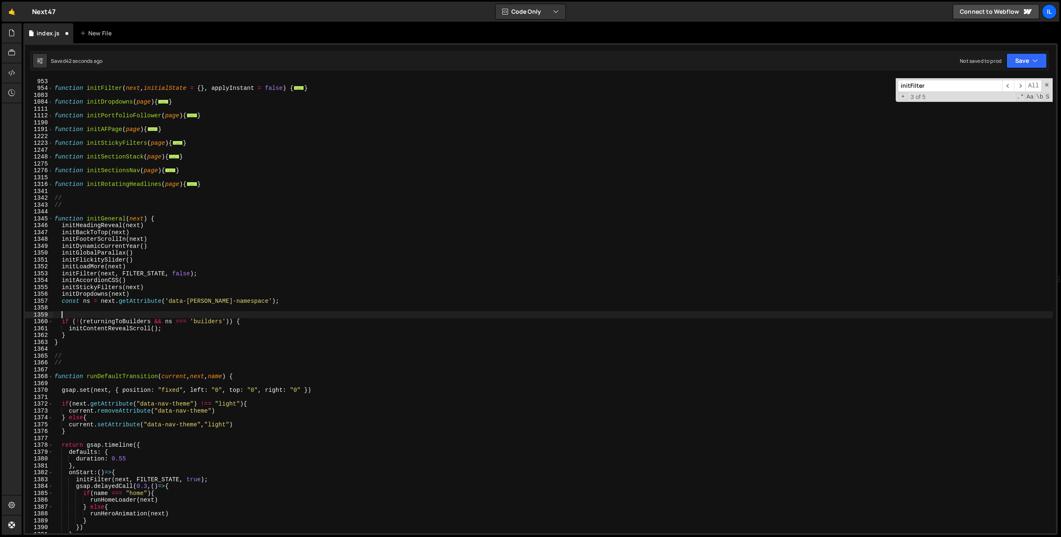
click at [70, 312] on div "function initFilter ( next , initialState = { } , applyInstant = false ) { ... …" at bounding box center [552, 312] width 999 height 469
click at [78, 309] on div "function initFilter ( next , initialState = { } , applyInstant = false ) { ... …" at bounding box center [552, 312] width 999 height 469
type textarea "if(ns === "insights")"
click at [132, 309] on div "function initFilter ( next , initialState = { } , applyInstant = false ) { ... …" at bounding box center [552, 312] width 999 height 469
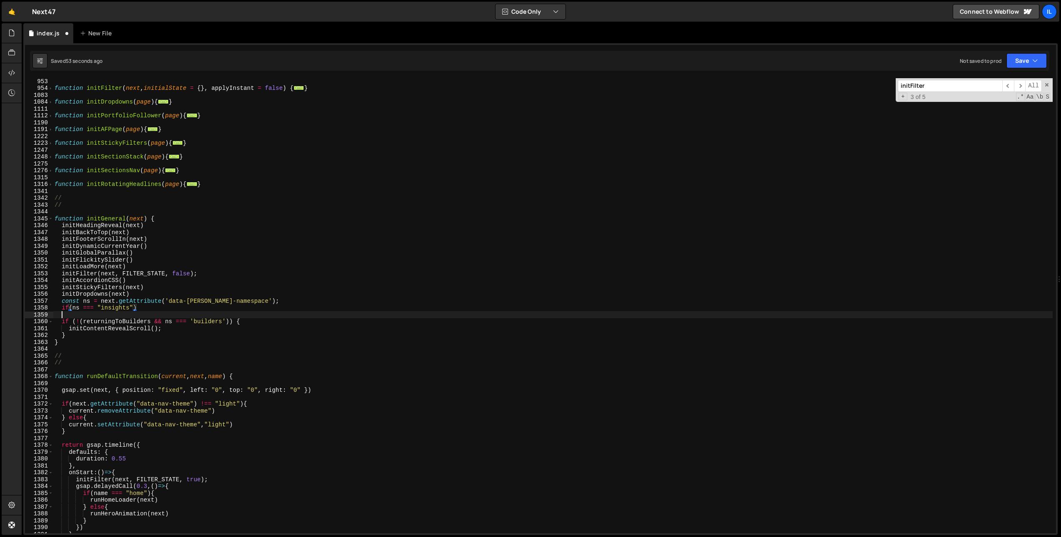
click at [146, 312] on div "function initFilter ( next , initialState = { } , applyInstant = false ) { ... …" at bounding box center [552, 312] width 999 height 469
click at [148, 308] on div "function initFilter ( next , initialState = { } , applyInstant = false ) { ... …" at bounding box center [552, 312] width 999 height 469
type textarea "if(ns === "insights"){"
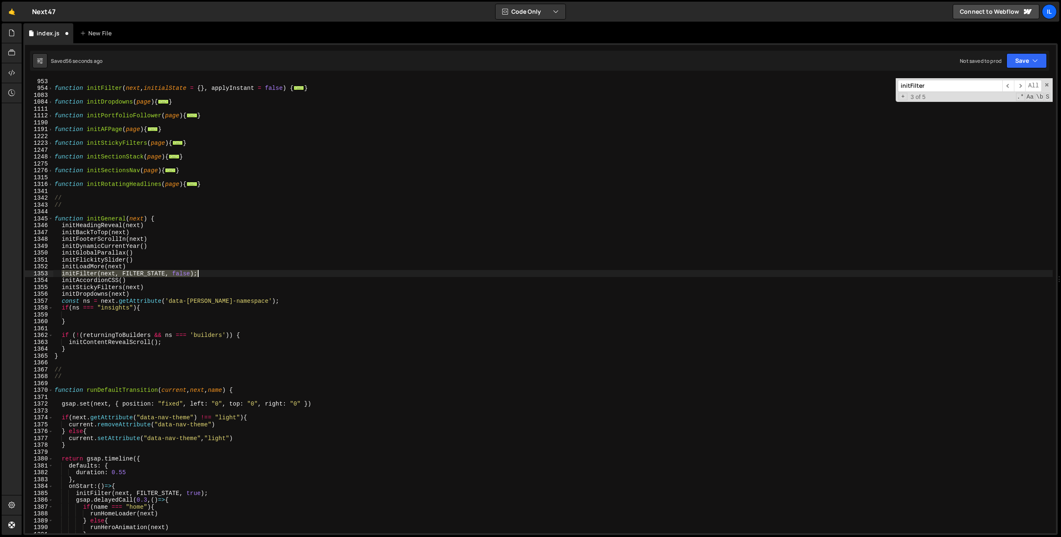
drag, startPoint x: 62, startPoint y: 274, endPoint x: 226, endPoint y: 271, distance: 163.6
click at [226, 271] on div "function initFilter ( next , initialState = { } , applyInstant = false ) { ... …" at bounding box center [552, 312] width 999 height 469
type textarea "initFilter(next, FILTER_STATE, false);"
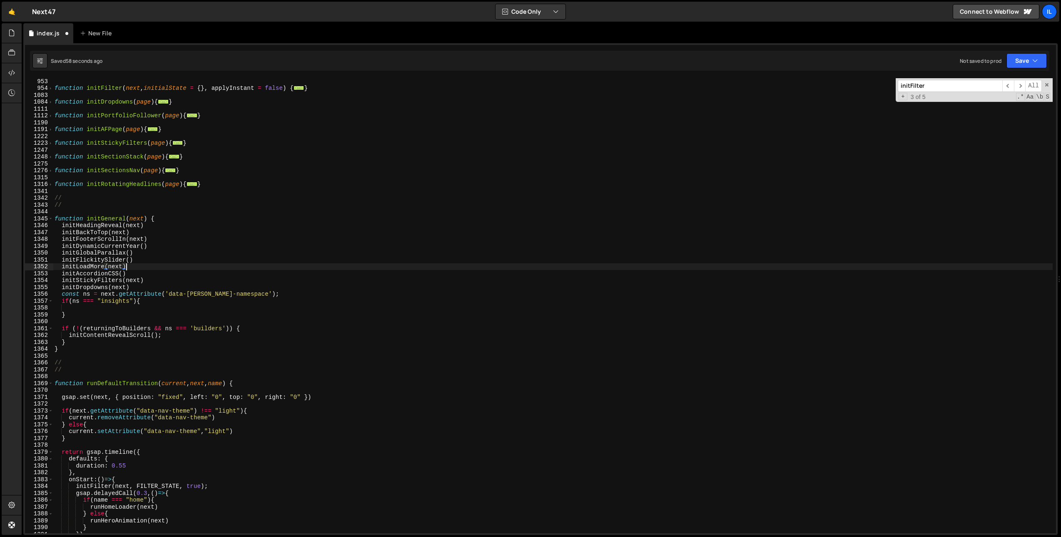
click at [158, 286] on div "function initFilter ( next , initialState = { } , applyInstant = false ) { ... …" at bounding box center [552, 312] width 999 height 469
type textarea "initDropdowns(next)"
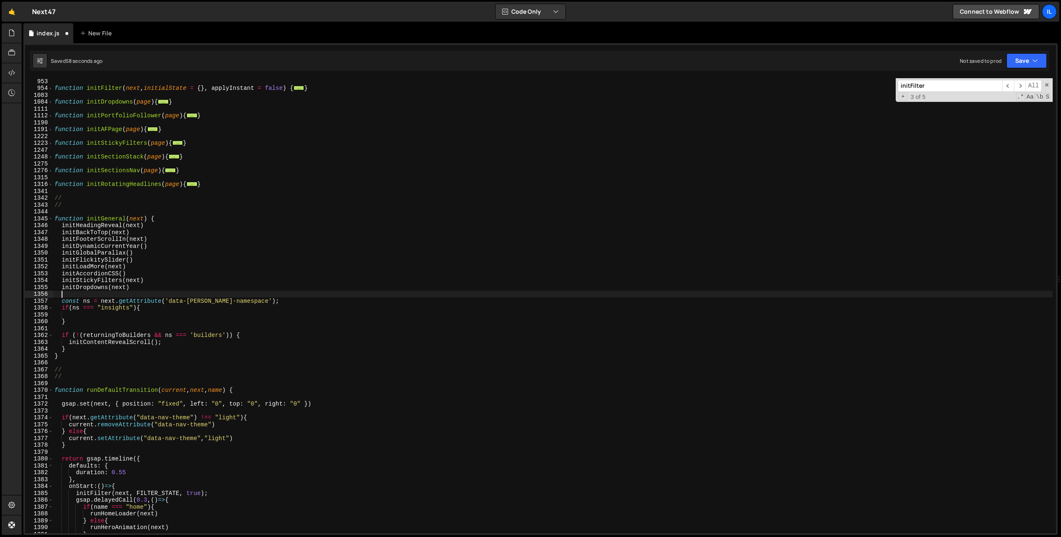
click at [95, 316] on div "function initFilter ( next , initialState = { } , applyInstant = false ) { ... …" at bounding box center [552, 312] width 999 height 469
paste textarea "initFilter(next, FILTER_STATE, false);"
click at [97, 323] on div "function initFilter ( next , initialState = { } , applyInstant = false ) { ... …" at bounding box center [552, 312] width 999 height 469
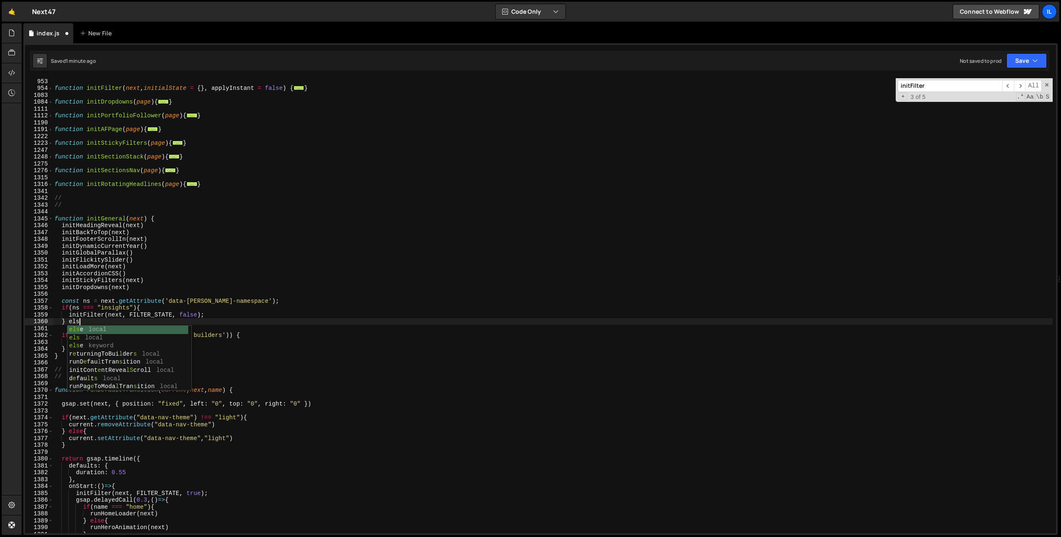
type textarea "} else{"
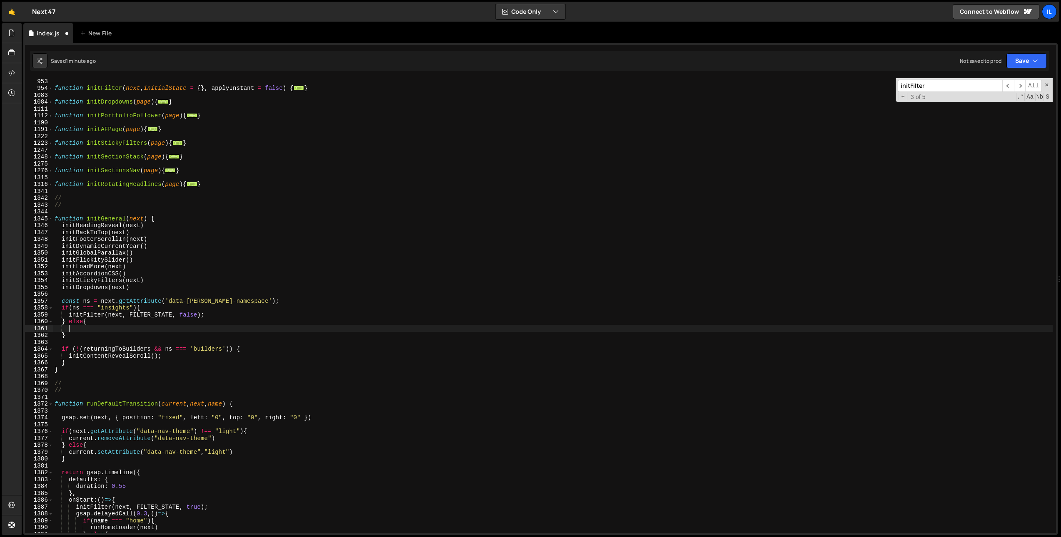
paste textarea "initFilter(next, FILTER_STATE, false);"
click at [191, 316] on div "function initFilter ( next , initialState = { } , applyInstant = false ) { ... …" at bounding box center [552, 312] width 999 height 469
click at [295, 304] on div "function initFilter ( next , initialState = { } , applyInstant = false ) { ... …" at bounding box center [552, 312] width 999 height 469
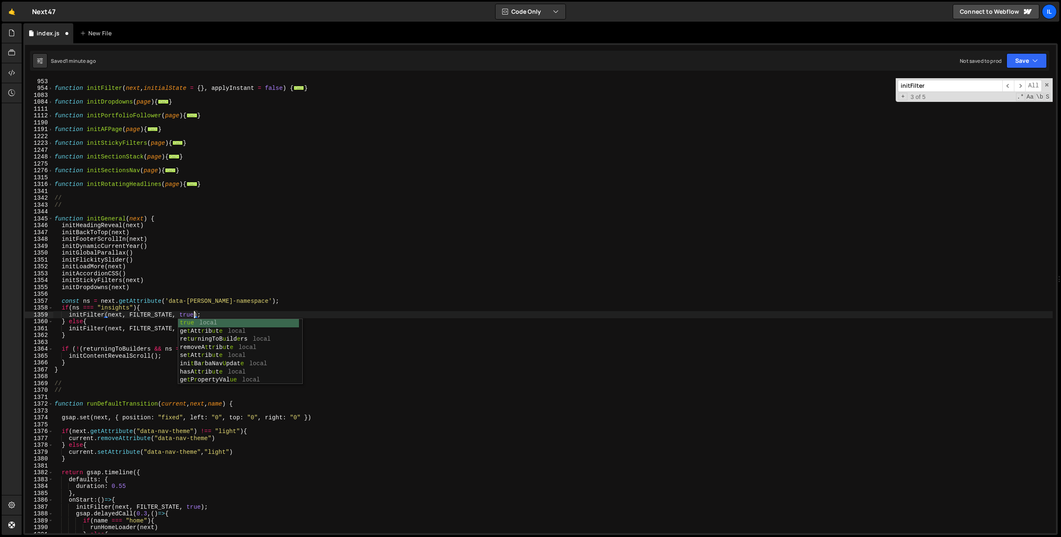
type textarea "const ns = next.getAttribute('data-barba-namespace');"
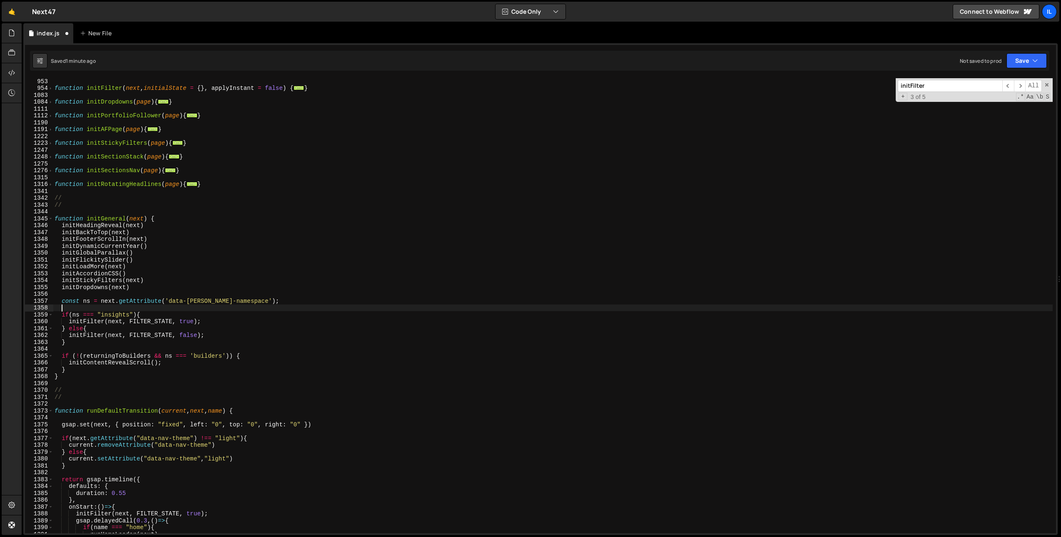
click at [283, 308] on div "function initFilter ( next , initialState = { } , applyInstant = false ) { ... …" at bounding box center [552, 312] width 999 height 469
click at [274, 316] on div "function initFilter ( next , initialState = { } , applyInstant = false ) { ... …" at bounding box center [552, 312] width 999 height 469
click at [203, 339] on div "function initFilter ( next , initialState = { } , applyInstant = false ) { ... …" at bounding box center [552, 312] width 999 height 469
click at [114, 314] on div "function initFilter ( next , initialState = { } , applyInstant = false ) { ... …" at bounding box center [552, 312] width 999 height 469
type textarea "if(ns === "insights"){"
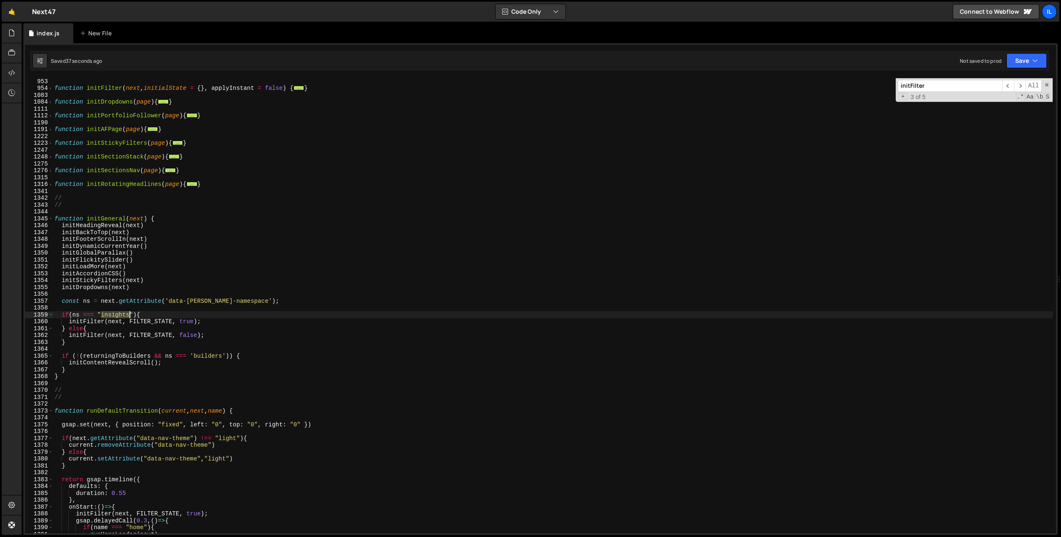
click at [114, 314] on div "function initFilter ( next , initialState = { } , applyInstant = false ) { ... …" at bounding box center [552, 312] width 999 height 469
click at [167, 308] on div "function initFilter ( next , initialState = { } , applyInstant = false ) { ... …" at bounding box center [552, 312] width 999 height 469
click at [154, 314] on div "function initFilter ( next , initialState = { } , applyInstant = false ) { ... …" at bounding box center [552, 312] width 999 height 469
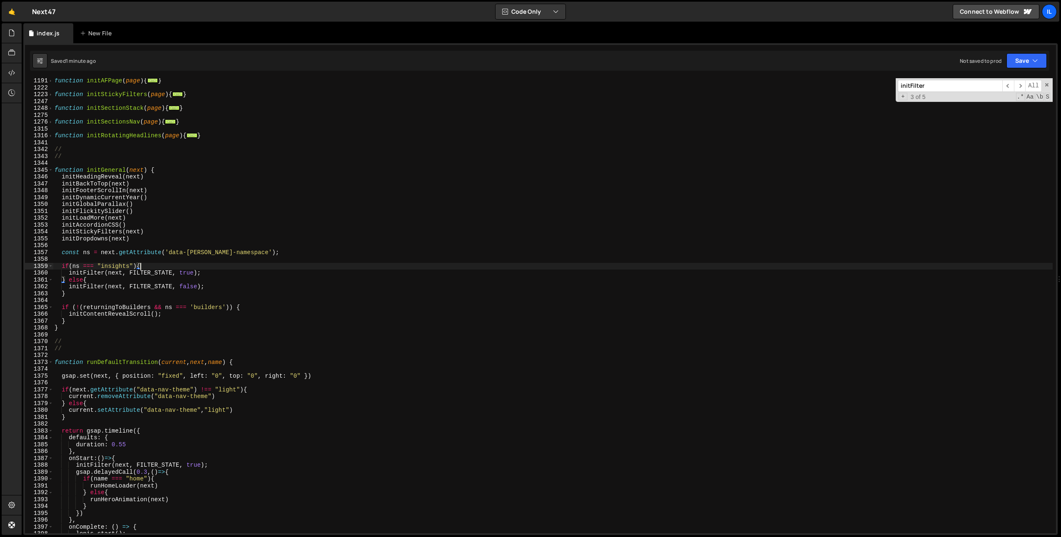
scroll to position [569, 0]
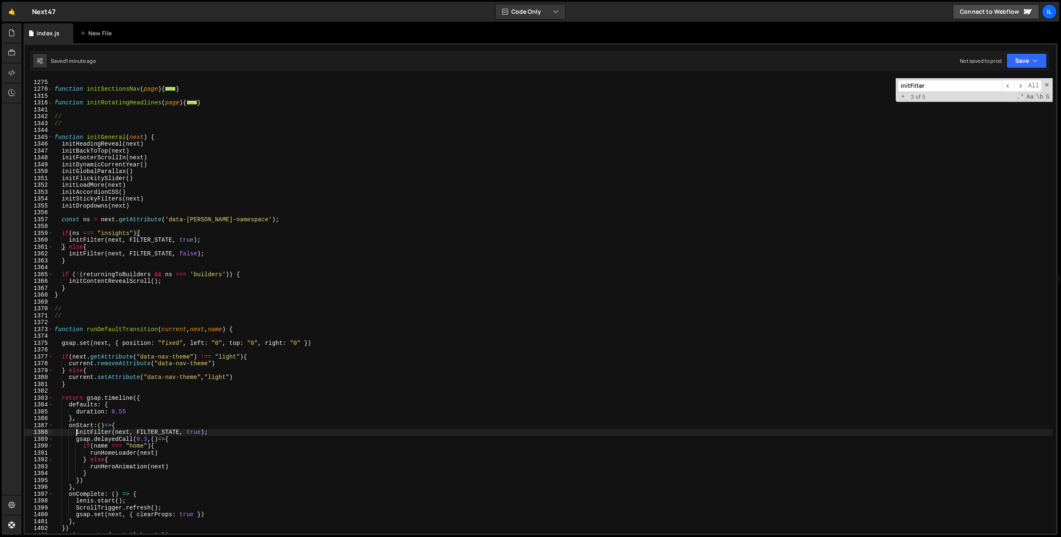
click at [78, 433] on div "function initSectionStack ( page ) { ... } function initSectionsNav ( page ) { …" at bounding box center [552, 306] width 999 height 469
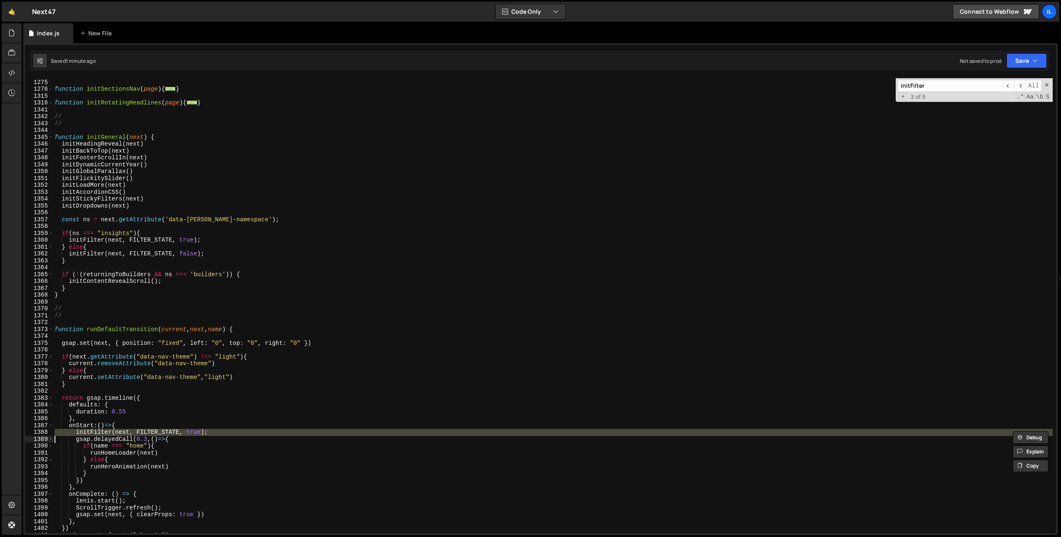
type textarea "gsap.delayedCall(0.3,()=>{"
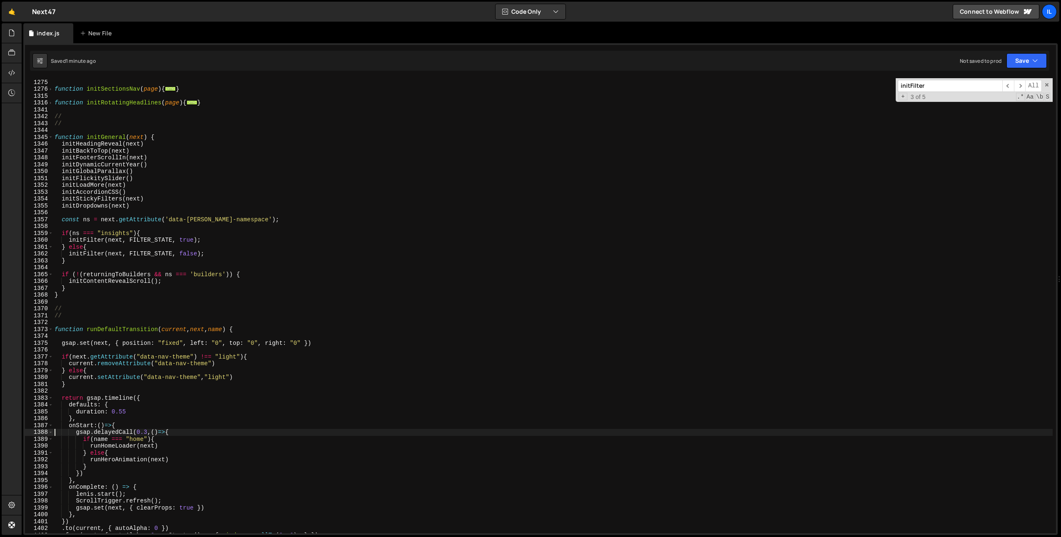
click at [560, 110] on div "function initSectionStack ( page ) { ... } function initSectionsNav ( page ) { …" at bounding box center [552, 306] width 999 height 469
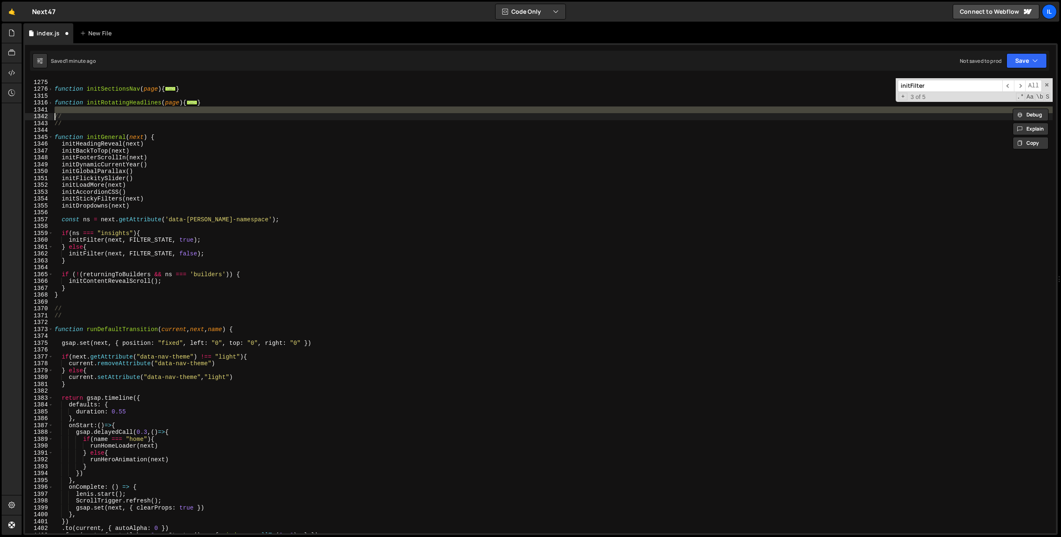
click at [559, 191] on div "function initSectionStack ( page ) { ... } function initSectionsNav ( page ) { …" at bounding box center [552, 306] width 999 height 469
type textarea "initAccordionCSS()"
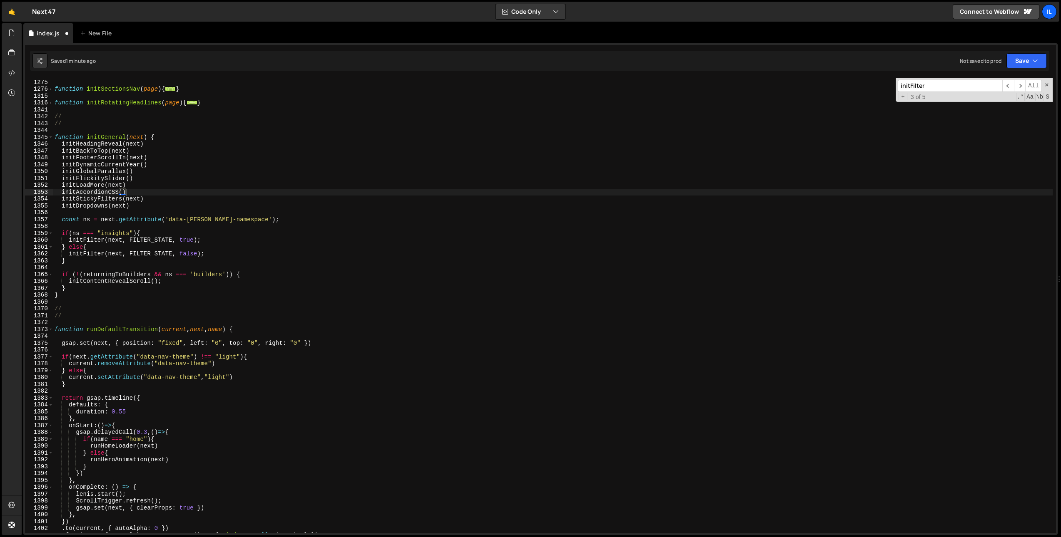
click at [974, 75] on div "initAccordionCSS() 1248 1275 1276 1315 1316 1341 1342 1343 1344 1345 1346 1347 …" at bounding box center [540, 289] width 1034 height 492
click at [958, 87] on input "initFilter" at bounding box center [949, 86] width 104 height 12
paste input "data-filter-grid"
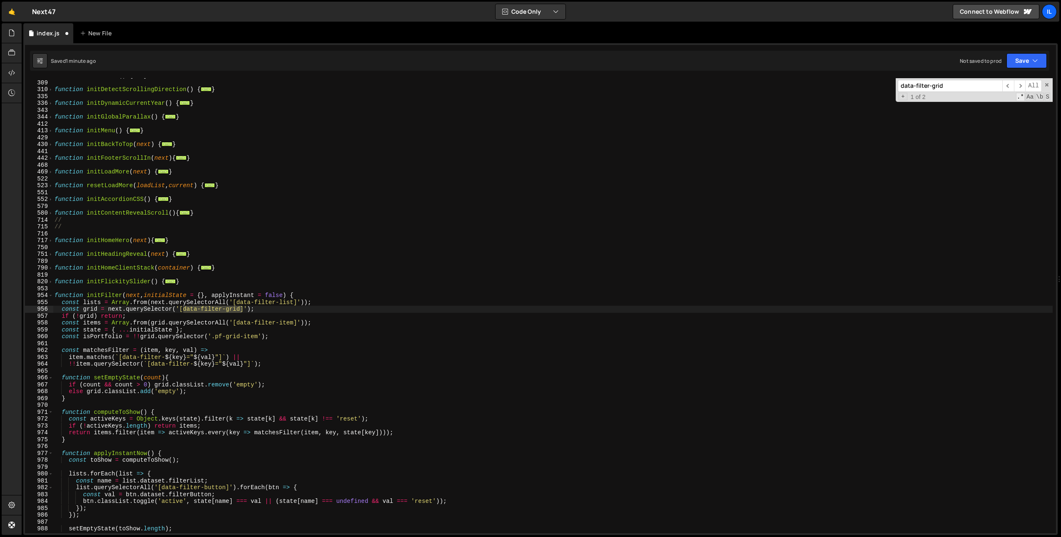
scroll to position [281, 0]
type input "data-filter-grid"
click at [91, 308] on div "function initLenis ( ) { ... } function initDetectScrollingDirection ( ) { ... …" at bounding box center [552, 306] width 999 height 469
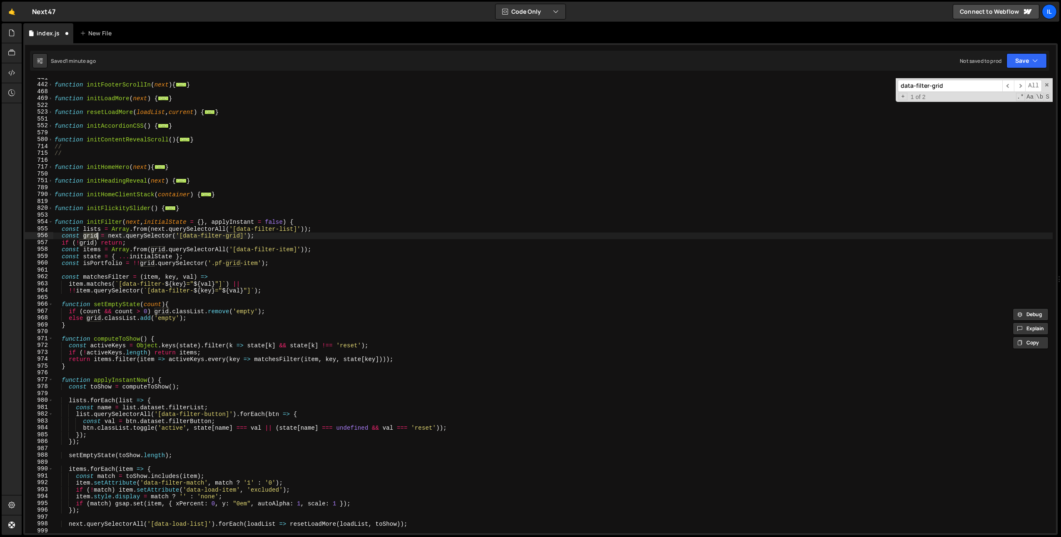
scroll to position [409, 0]
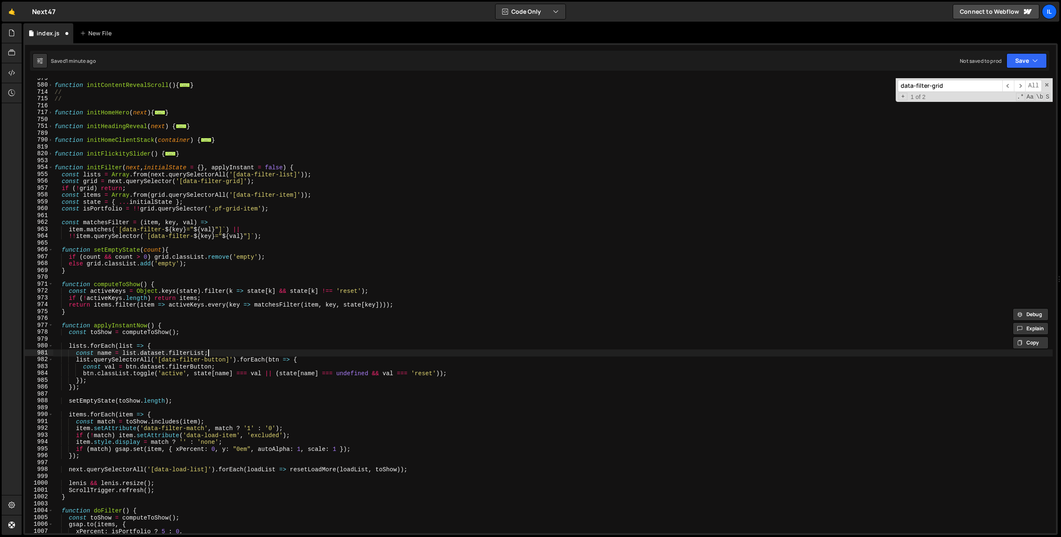
click at [255, 354] on div "function initContentRevealScroll ( ) { ... } // // function initHomeHero ( next…" at bounding box center [552, 309] width 999 height 469
click at [579, 170] on div "function initContentRevealScroll ( ) { ... } // // function initHomeHero ( next…" at bounding box center [552, 309] width 999 height 469
type textarea "function initFilter(next, initialState = {}, applyInstant = false) {"
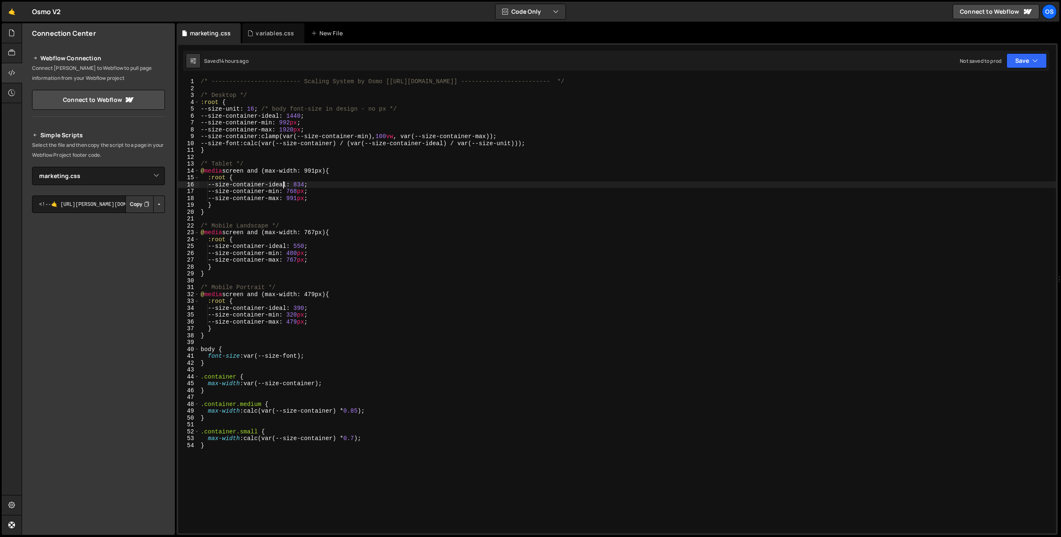
select select "45446"
click at [12, 34] on icon at bounding box center [11, 32] width 7 height 9
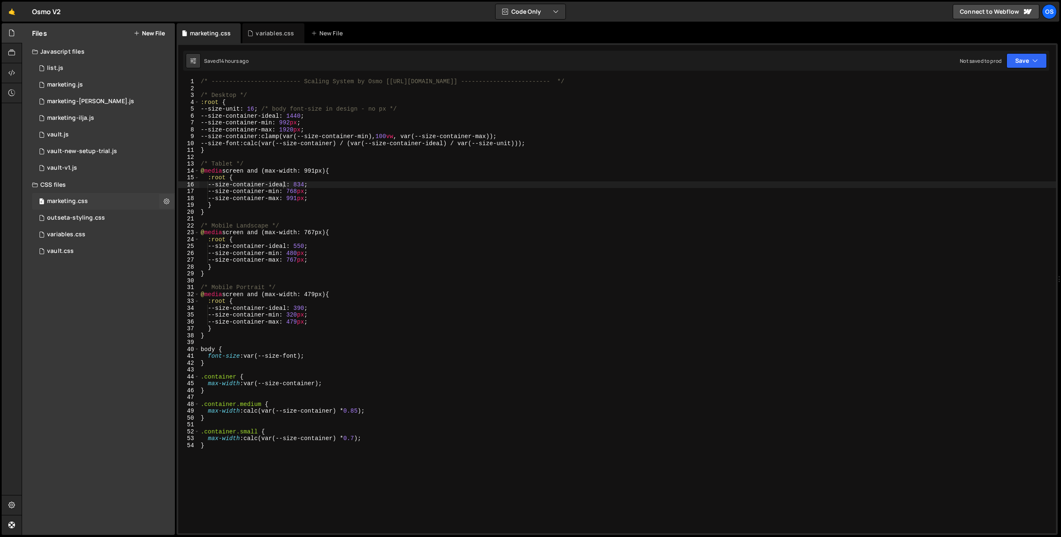
click at [77, 204] on div "marketing.css" at bounding box center [67, 201] width 41 height 7
click at [287, 183] on div "/* ------------------------- Scaling System by Osmo [[URL][DOMAIN_NAME]] ------…" at bounding box center [627, 312] width 857 height 469
click at [211, 34] on div "marketing.css" at bounding box center [210, 33] width 41 height 8
type textarea "}"
click at [254, 391] on div "/* ------------------------- Scaling System by Osmo [https://osmo.supply/] ----…" at bounding box center [627, 312] width 857 height 469
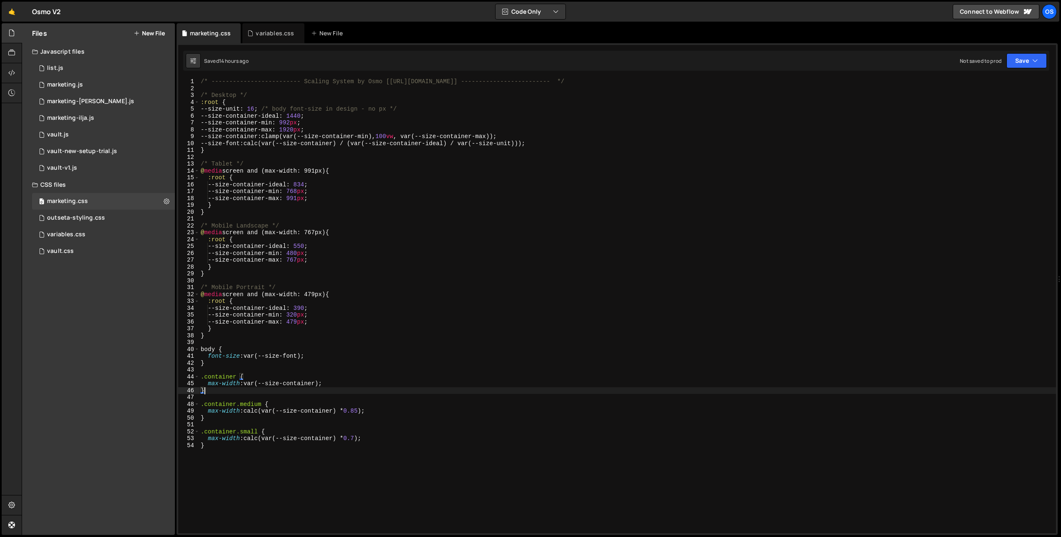
click at [229, 460] on div "/* ------------------------- Scaling System by Osmo [https://osmo.supply/] ----…" at bounding box center [627, 312] width 857 height 469
paste textarea "[data-wf--elements-tag--variant="grey-2"]"
type textarea "[data-wf--elements-tag--variant="grey-2"]"
click at [234, 455] on div "/* ------------------------- Scaling System by Osmo [https://osmo.supply/] ----…" at bounding box center [627, 312] width 857 height 469
click at [240, 456] on div "/* ------------------------- Scaling System by Osmo [https://osmo.supply/] ----…" at bounding box center [627, 312] width 857 height 469
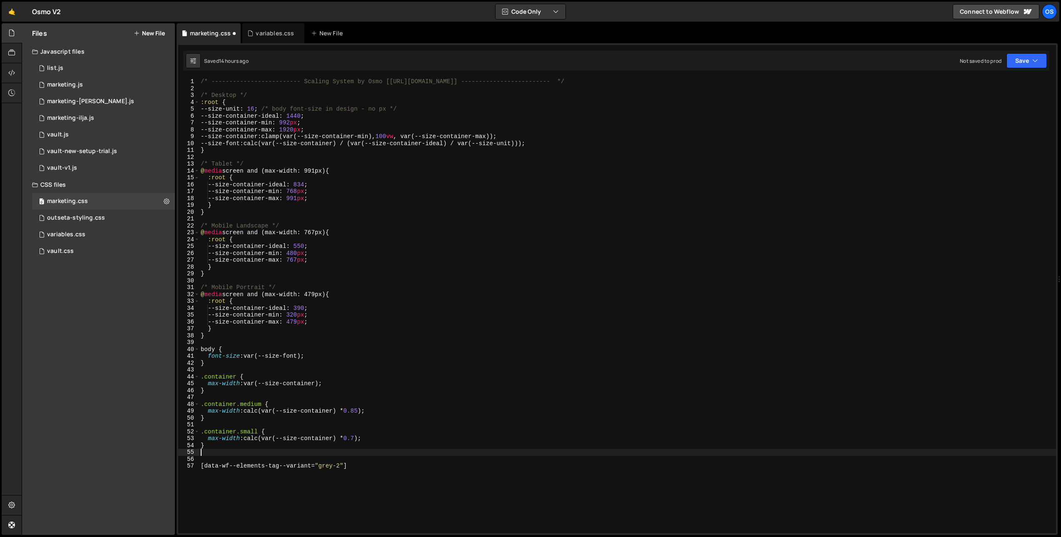
click at [242, 460] on div "/* ------------------------- Scaling System by Osmo [https://osmo.supply/] ----…" at bounding box center [627, 312] width 857 height 469
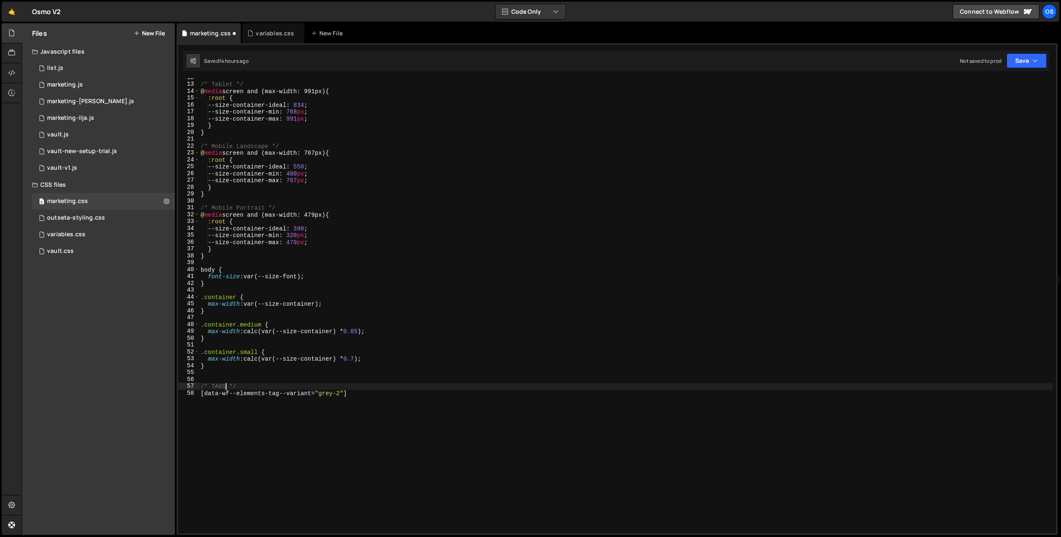
click at [371, 415] on div "/* Tablet */ @ media screen and (max-width: 991px) { :root { --size-container-i…" at bounding box center [625, 308] width 853 height 469
click at [358, 392] on div "/* Tablet */ @ media screen and (max-width: 991px) { :root { --size-container-i…" at bounding box center [625, 308] width 853 height 469
click at [259, 30] on div "variables.css" at bounding box center [275, 33] width 38 height 8
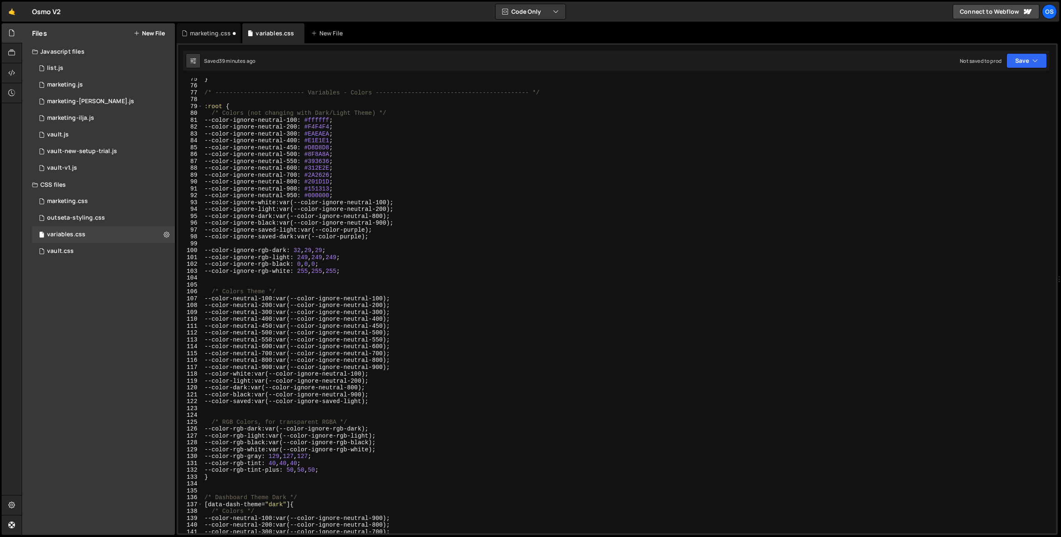
scroll to position [518, 0]
click at [202, 31] on div "marketing.css" at bounding box center [210, 33] width 41 height 8
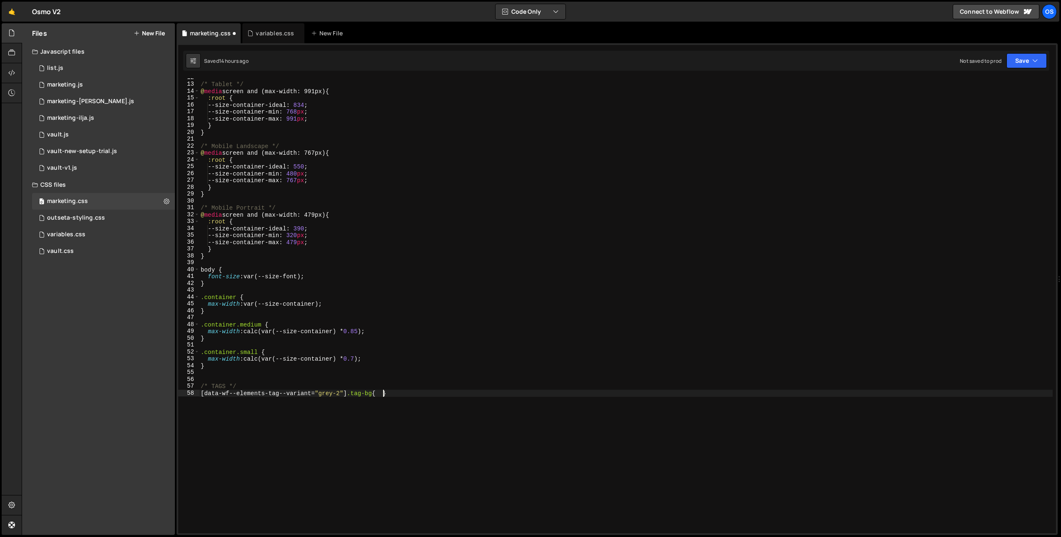
drag, startPoint x: 383, startPoint y: 395, endPoint x: 385, endPoint y: 407, distance: 11.4
click at [383, 395] on div "/* Tablet */ @ media screen and (max-width: 991px) { :root { --size-container-i…" at bounding box center [625, 308] width 853 height 469
paste textarea "var(--color-neutral-400)"
click at [384, 395] on div "/* Tablet */ @ media screen and (max-width: 991px) { :root { --size-container-i…" at bounding box center [625, 308] width 853 height 469
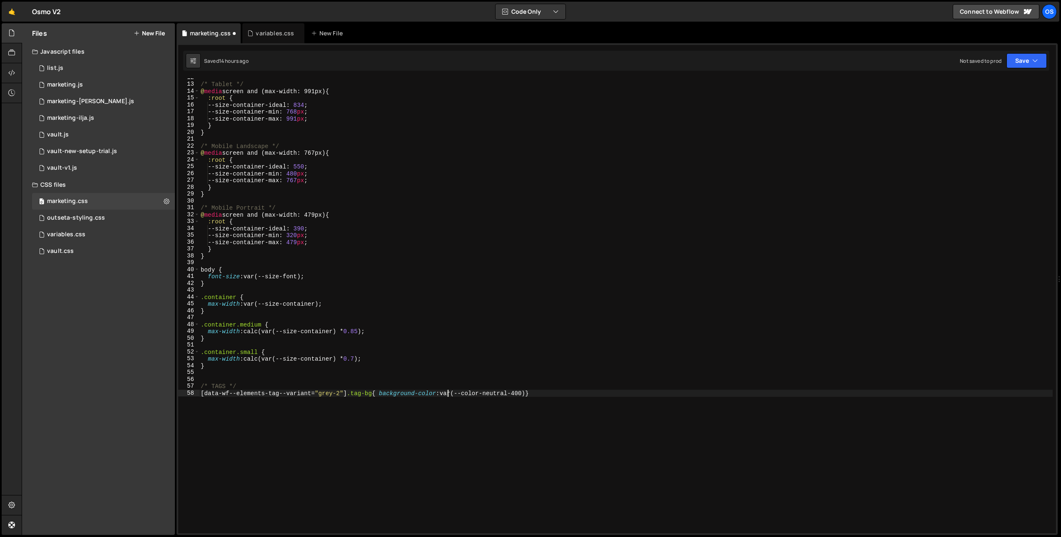
click at [533, 396] on div "/* Tablet */ @ media screen and (max-width: 991px) { :root { --size-container-i…" at bounding box center [625, 308] width 853 height 469
click at [558, 394] on div "/* Tablet */ @ media screen and (max-width: 991px) { :root { --size-container-i…" at bounding box center [625, 308] width 853 height 469
click at [341, 398] on div "/* Tablet */ @ media screen and (max-width: 991px) { :root { --size-container-i…" at bounding box center [625, 308] width 853 height 469
click at [379, 449] on div "/* Tablet */ @ media screen and (max-width: 991px) { :root { --size-container-i…" at bounding box center [625, 308] width 853 height 469
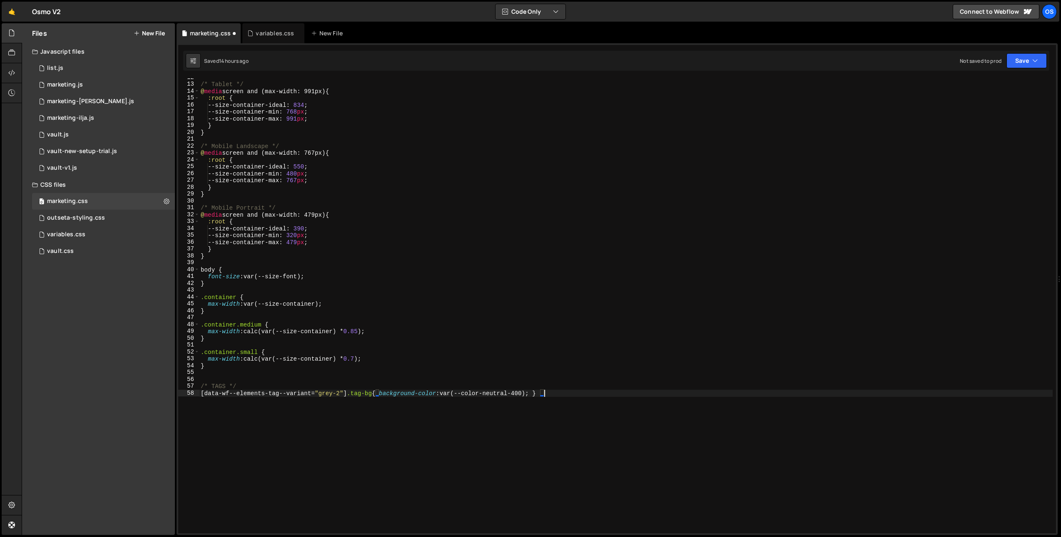
click at [400, 451] on div "/* Tablet */ @ media screen and (max-width: 991px) { :root { --size-container-i…" at bounding box center [625, 308] width 853 height 469
click at [410, 445] on div "/* Tablet */ @ media screen and (max-width: 991px) { :root { --size-container-i…" at bounding box center [625, 308] width 853 height 469
type textarea "[data-wf--elements-tag--variant="grey-2"] .tag-bg{ background-color: var(--colo…"
click at [343, 370] on div "/* Tablet */ @ media screen and (max-width: 991px) { :root { --size-container-i…" at bounding box center [625, 308] width 853 height 469
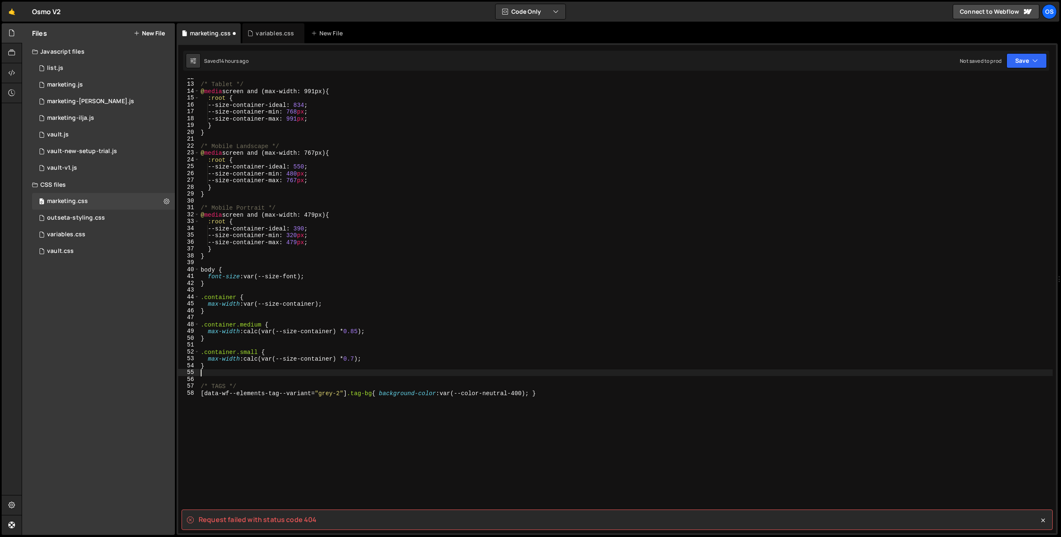
click at [379, 363] on div "/* Tablet */ @ media screen and (max-width: 991px) { :root { --size-container-i…" at bounding box center [625, 308] width 853 height 469
click at [414, 384] on div "/* Tablet */ @ media screen and (max-width: 991px) { :root { --size-container-i…" at bounding box center [625, 308] width 853 height 469
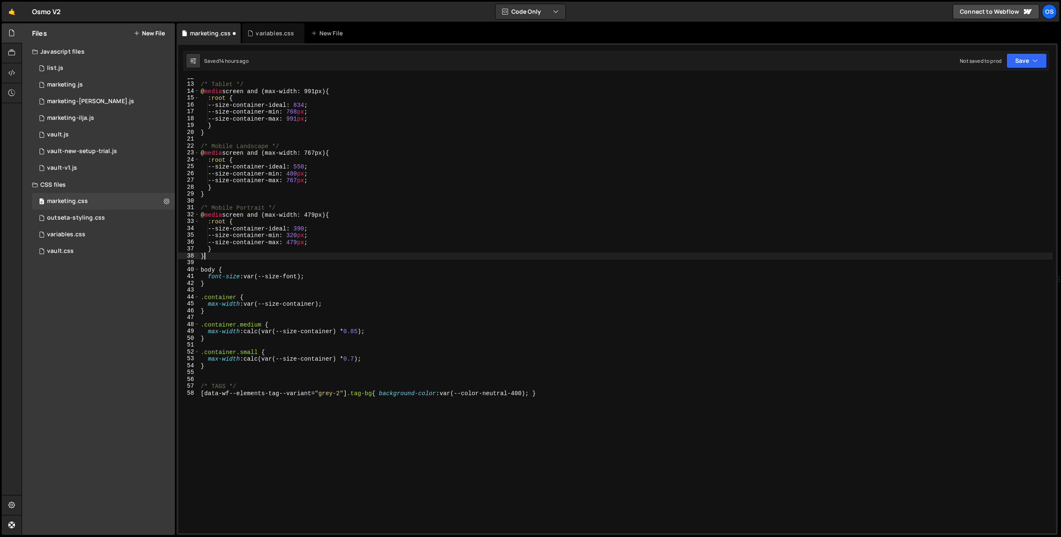
click at [561, 259] on div "/* Tablet */ @ media screen and (max-width: 991px) { :root { --size-container-i…" at bounding box center [625, 308] width 853 height 469
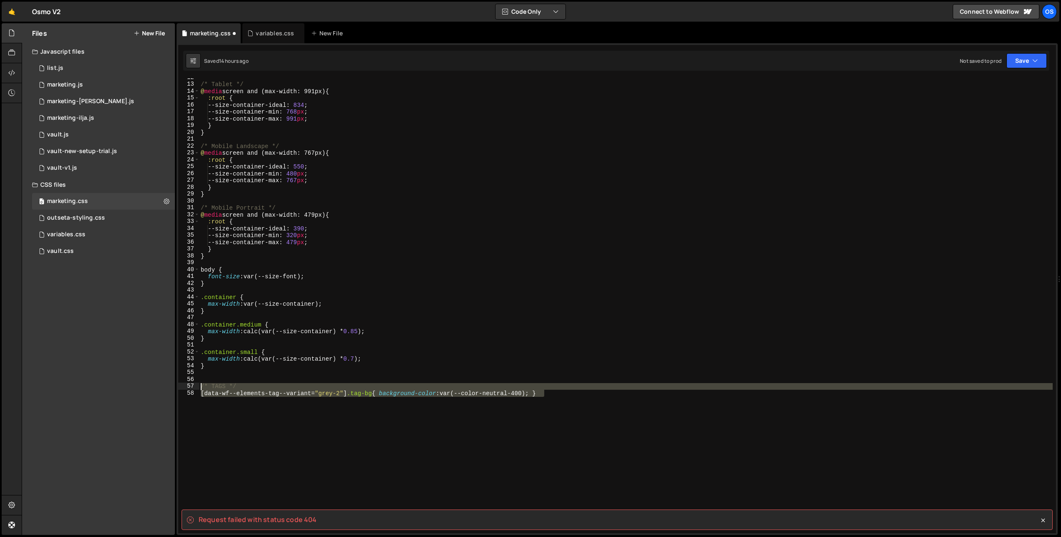
drag, startPoint x: 208, startPoint y: 393, endPoint x: 200, endPoint y: 389, distance: 8.9
click at [200, 390] on div "/* Tablet */ @ media screen and (max-width: 991px) { :root { --size-container-i…" at bounding box center [625, 308] width 853 height 469
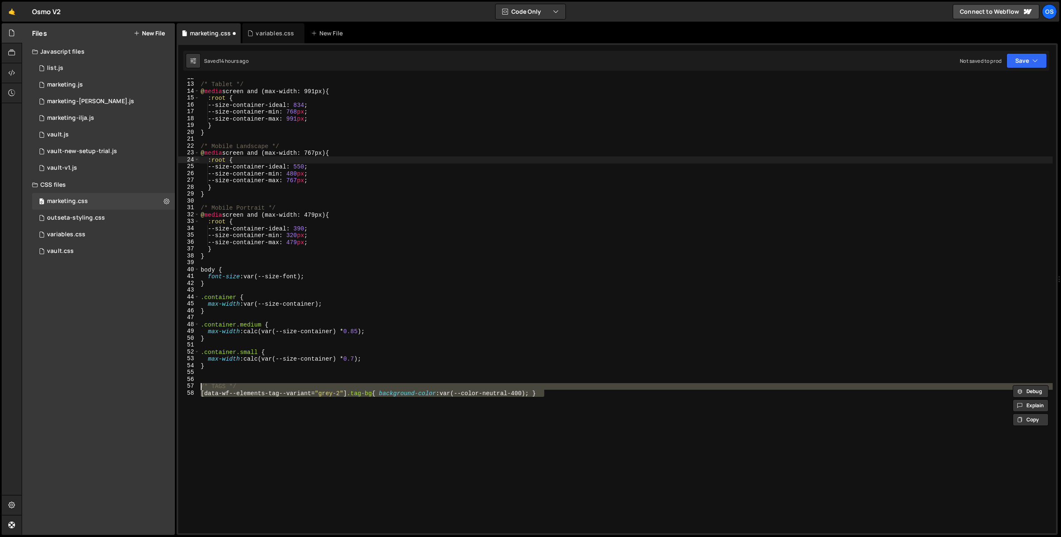
click at [895, 163] on div "/* Tablet */ @ media screen and (max-width: 991px) { :root { --size-container-i…" at bounding box center [625, 308] width 853 height 469
type textarea ":root {"
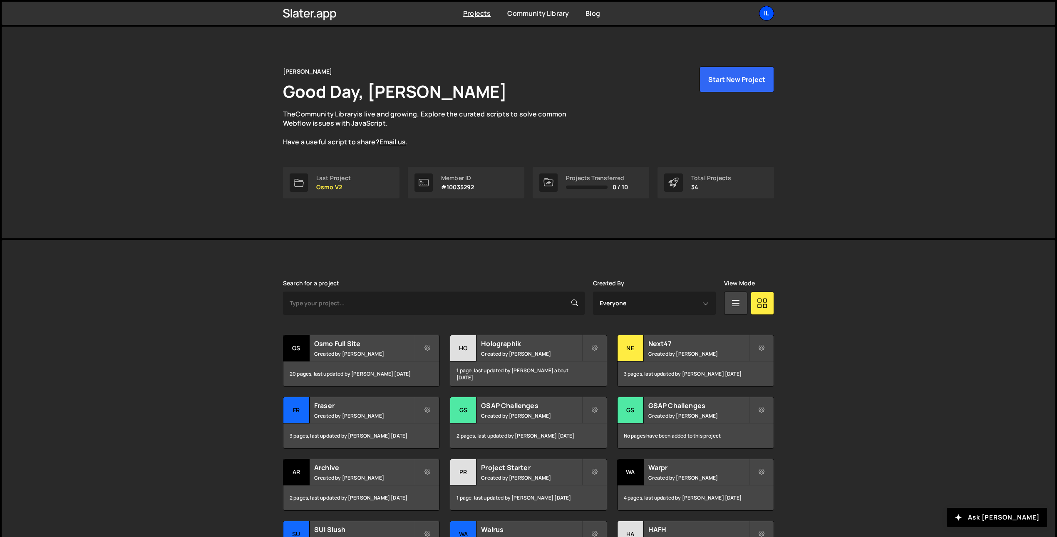
click at [767, 17] on div "Il" at bounding box center [766, 13] width 15 height 15
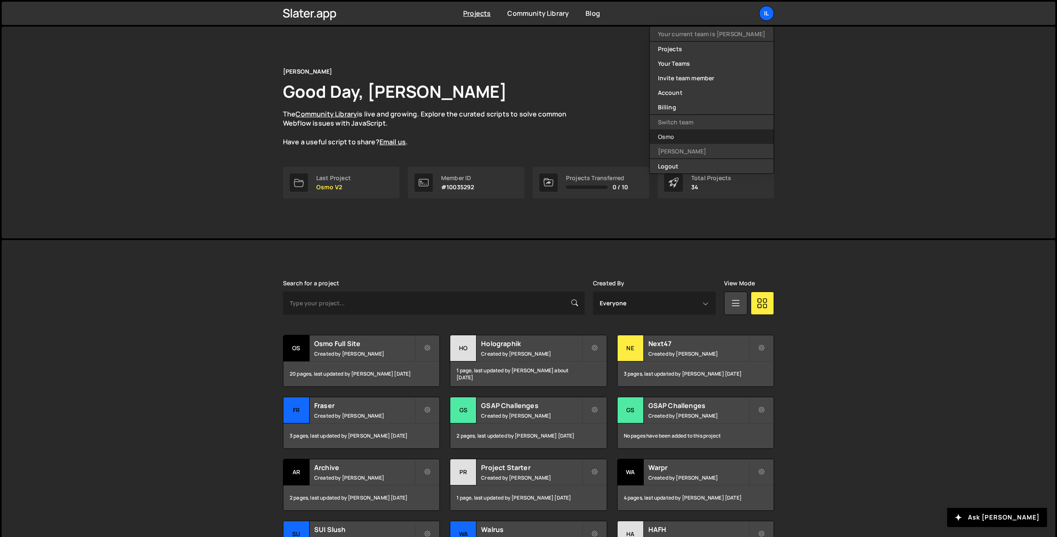
click at [723, 135] on link "Osmo" at bounding box center [712, 136] width 124 height 15
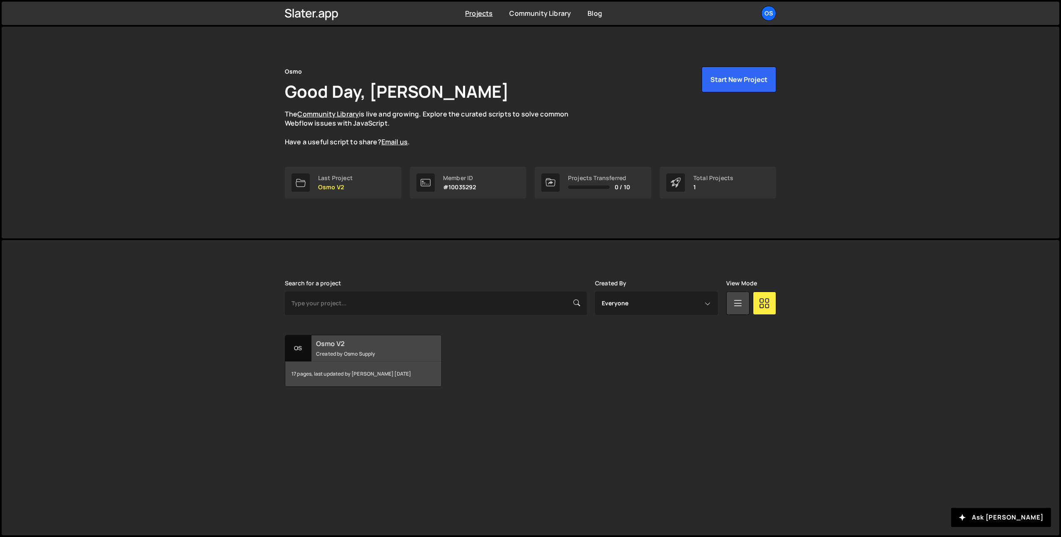
click at [324, 347] on h2 "Osmo V2" at bounding box center [366, 343] width 100 height 9
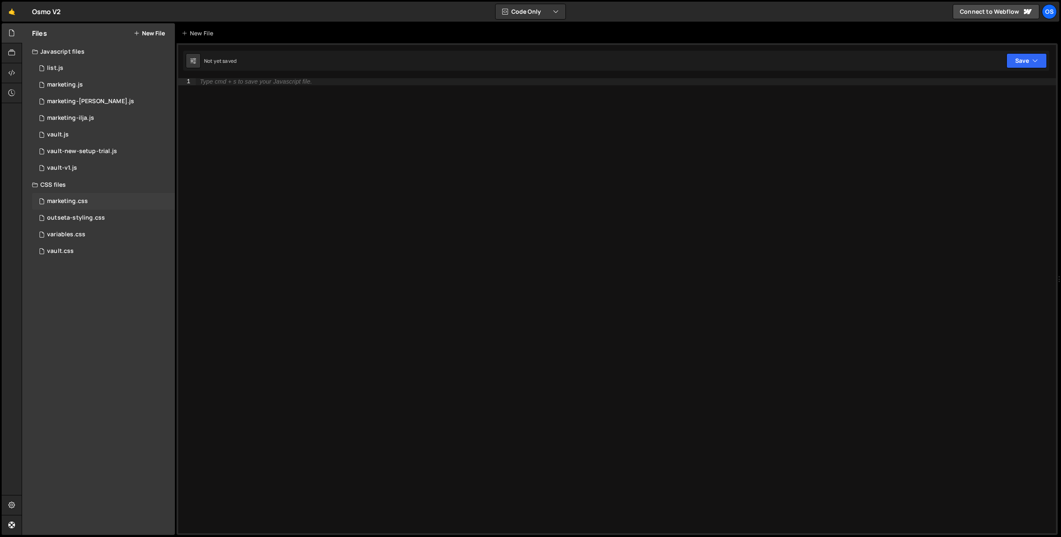
click at [94, 204] on div "marketing.css 0" at bounding box center [103, 201] width 143 height 17
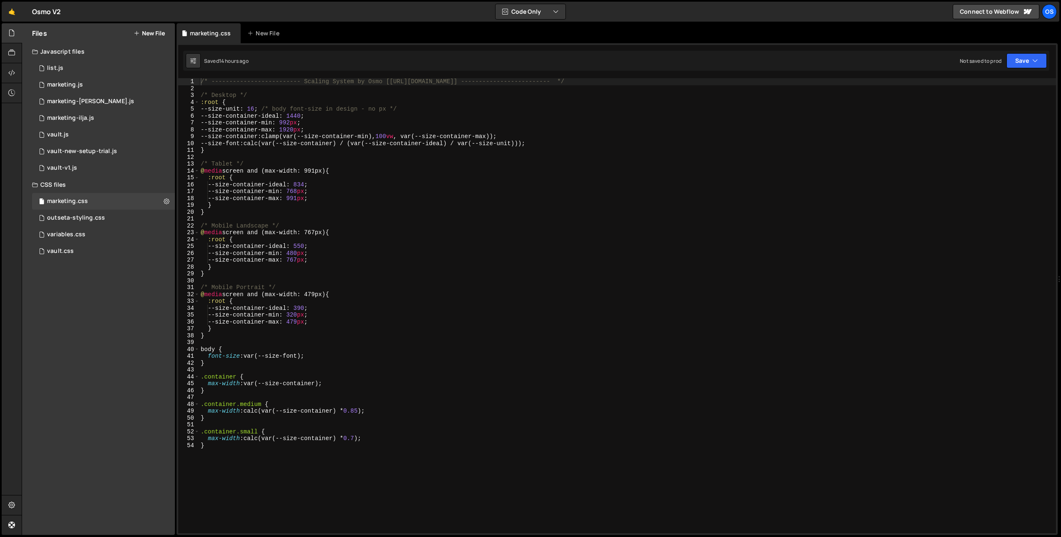
type textarea "}"
click at [224, 485] on div "/* ------------------------- Scaling System by Osmo [https://osmo.supply/] ----…" at bounding box center [627, 312] width 857 height 469
paste textarea "[data-wf--elements-tag--variant="grey-2"] .tag-bg{ background-color: var(--colo…"
drag, startPoint x: 584, startPoint y: 80, endPoint x: 197, endPoint y: 77, distance: 386.7
click at [197, 77] on div "1 Type cmd + s to save your Javascript file. הההההההההההההההההההההההההההההההההה…" at bounding box center [616, 289] width 881 height 492
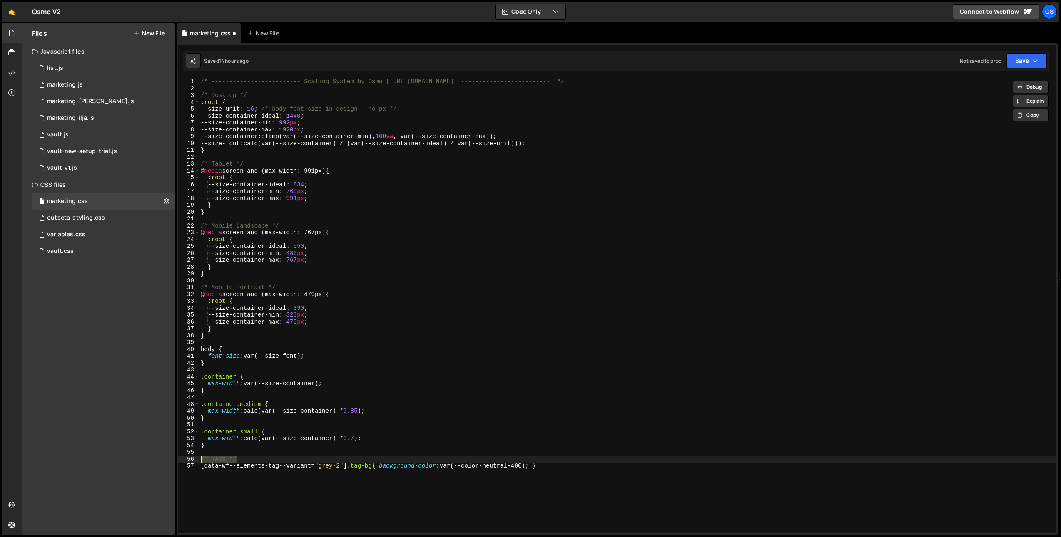
drag, startPoint x: 246, startPoint y: 460, endPoint x: 186, endPoint y: 460, distance: 59.1
click at [186, 460] on div "/* ------------------------- Scaling System by Osmo [https://osmo.supply/] ----…" at bounding box center [616, 305] width 877 height 455
paste textarea "------------------------- Scaling System by Osmo [https://osmo.supply/] -------…"
type textarea "/* ------------------------- Scaling System by Osmo [https://osmo.supply/] ----…"
click at [218, 450] on div "/* ------------------------- Scaling System by Osmo [https://osmo.supply/] ----…" at bounding box center [627, 312] width 857 height 469
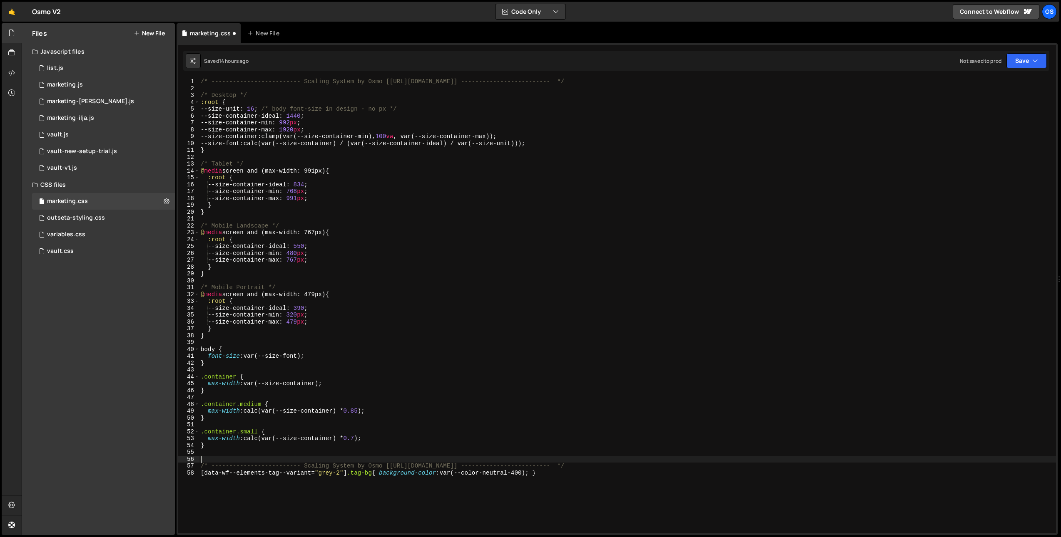
scroll to position [92, 0]
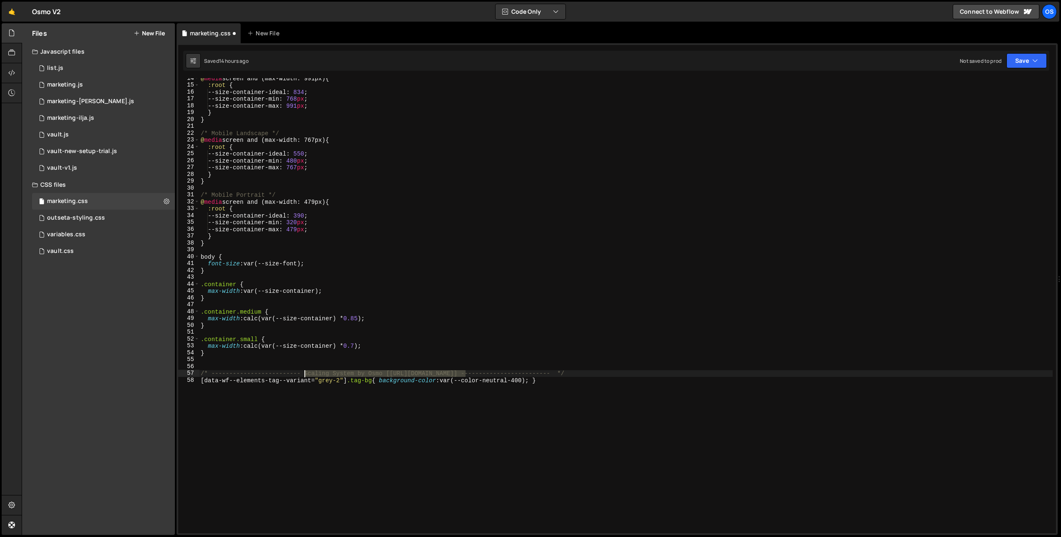
drag, startPoint x: 466, startPoint y: 374, endPoint x: 314, endPoint y: 386, distance: 152.0
click at [305, 375] on div "@ media screen and (max-width: 991px) { :root { --size-container-ideal : 834 ; …" at bounding box center [625, 309] width 853 height 469
drag, startPoint x: 186, startPoint y: 133, endPoint x: 154, endPoint y: 133, distance: 31.6
click at [154, 133] on div "Files New File Javascript files 0 list.js 0 0 marketing.js 0 0 marketing-dennis…" at bounding box center [541, 279] width 1039 height 512
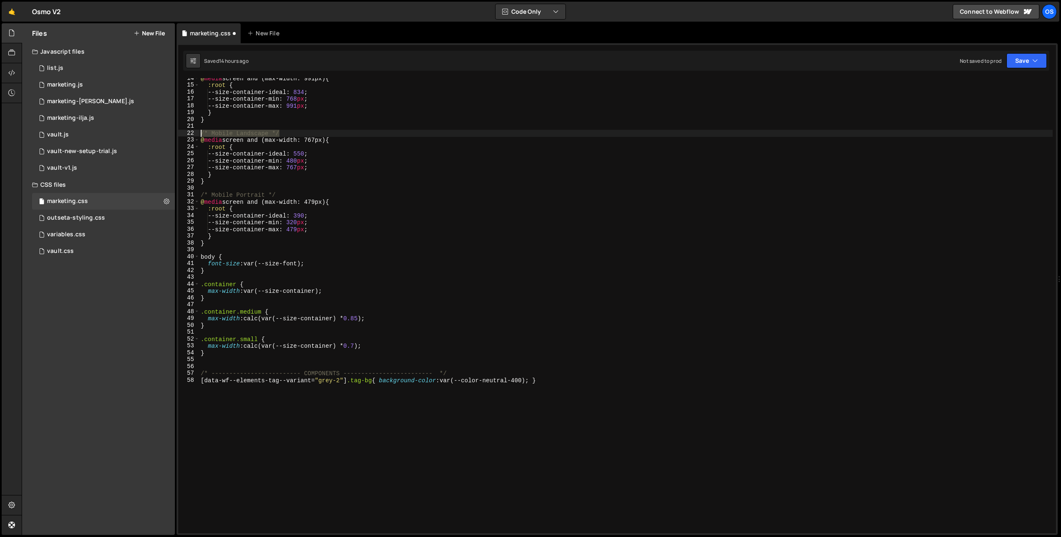
scroll to position [0, 5]
click at [472, 373] on div "@ media screen and (max-width: 991px) { :root { --size-container-ideal : 834 ; …" at bounding box center [625, 309] width 853 height 469
type textarea "/* ------------------------- COMPONENTS ------------------------- */"
paste textarea "/* Mobile Landscape */"
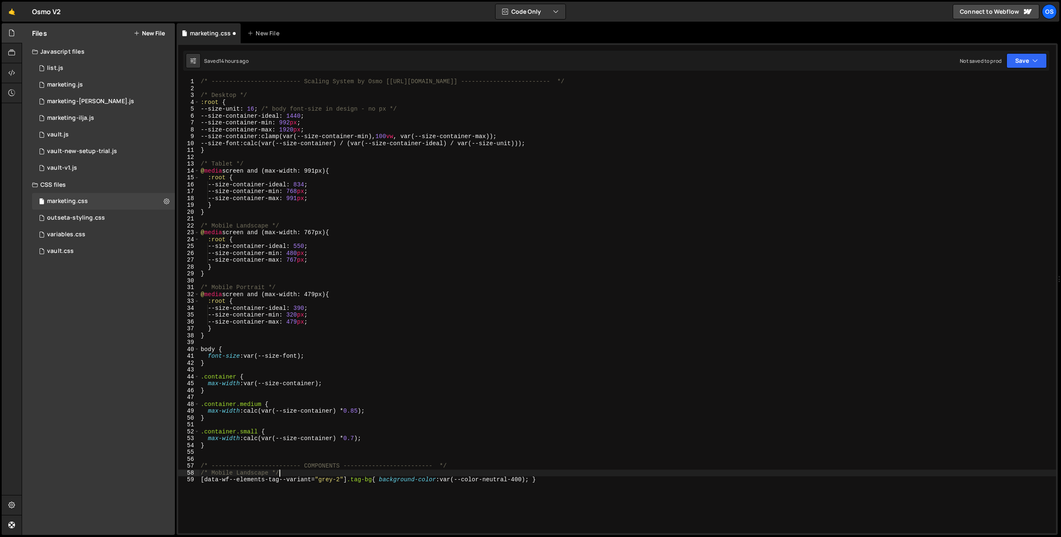
click at [459, 465] on div "/* ------------------------- Scaling System by Osmo [https://osmo.supply/] ----…" at bounding box center [627, 312] width 857 height 469
type textarea "/* ------------------------- COMPONENTS ------------------------- */"
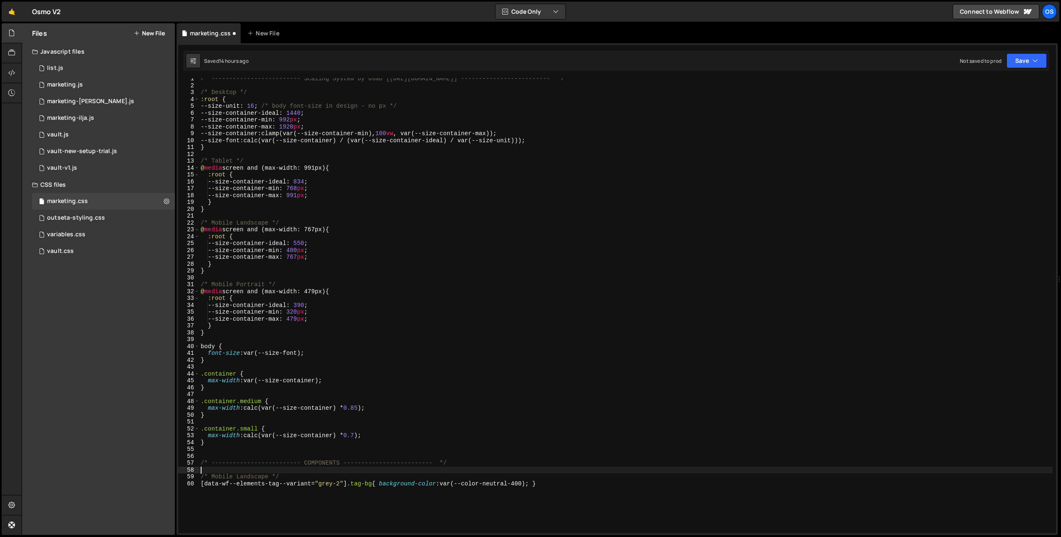
scroll to position [10, 0]
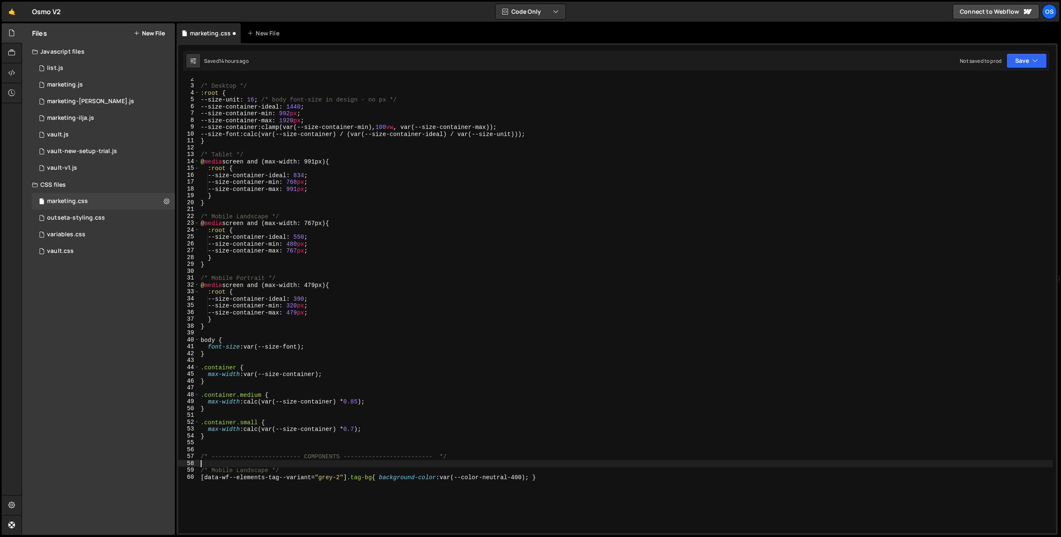
click at [236, 438] on div "/* Desktop */ :root { --size-unit : 16 ; /* body font-size in design - no px */…" at bounding box center [625, 310] width 853 height 469
type textarea "}"
drag, startPoint x: 225, startPoint y: 445, endPoint x: 225, endPoint y: 451, distance: 5.4
click at [225, 445] on div "/* Desktop */ :root { --size-unit : 16 ; /* body font-size in design - no px */…" at bounding box center [625, 310] width 853 height 469
drag, startPoint x: 268, startPoint y: 472, endPoint x: 210, endPoint y: 472, distance: 57.5
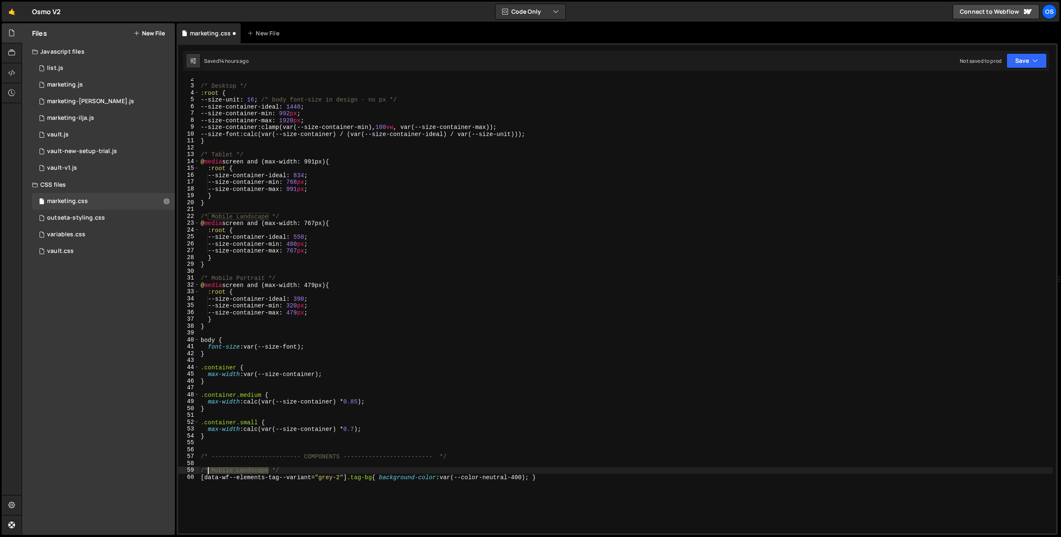
click at [210, 472] on div "/* Desktop */ :root { --size-unit : 16 ; /* body font-size in design - no px */…" at bounding box center [625, 310] width 853 height 469
click at [265, 507] on div "/* Desktop */ :root { --size-unit : 16 ; /* body font-size in design - no px */…" at bounding box center [625, 310] width 853 height 469
click at [256, 482] on div "/* Desktop */ :root { --size-unit : 16 ; /* body font-size in design - no px */…" at bounding box center [625, 310] width 853 height 469
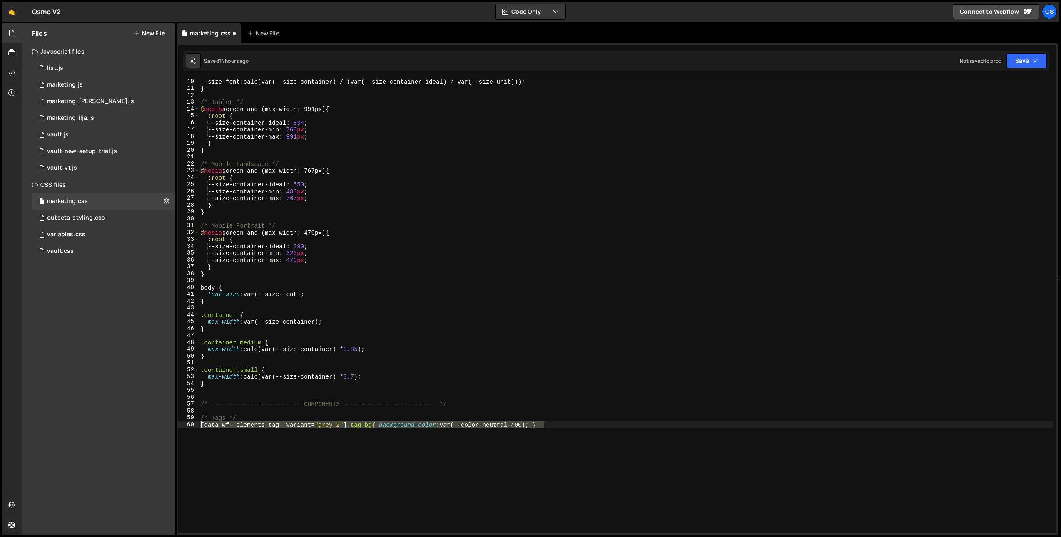
drag, startPoint x: 561, startPoint y: 425, endPoint x: 179, endPoint y: 427, distance: 382.6
click at [179, 427] on div "[data-wf--elements-tag--variant="grey-2"] .tag-bg{ background-color: var(--colo…" at bounding box center [616, 305] width 877 height 455
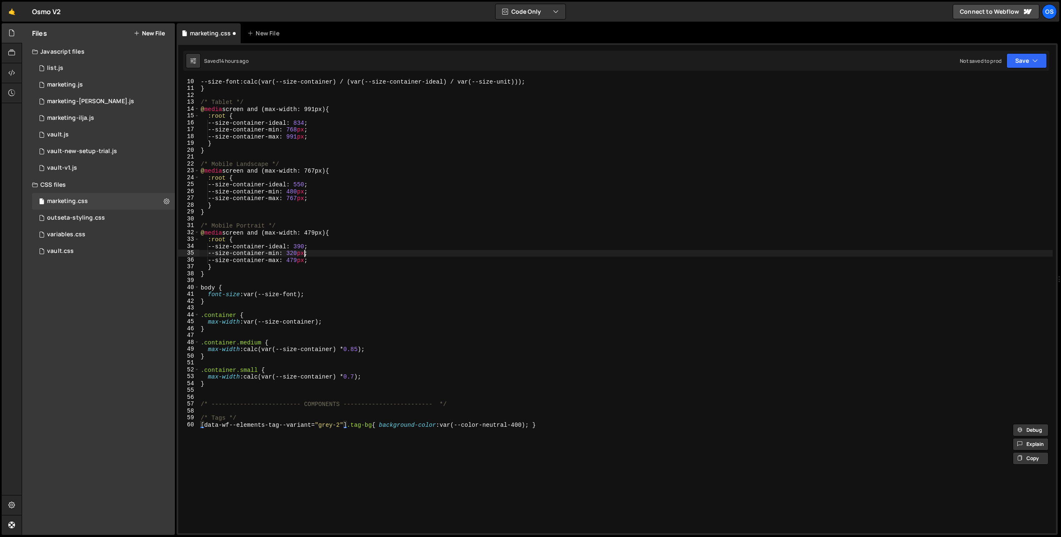
click at [304, 254] on div "--size-font : calc(var(--size-container) / (var(--size-container-ideal) / var(-…" at bounding box center [625, 312] width 853 height 469
click at [286, 516] on div "--size-font : calc(var(--size-container) / (var(--size-container-ideal) / var(-…" at bounding box center [625, 312] width 853 height 469
paste textarea "var(--color-neutral-600)"
drag, startPoint x: 339, startPoint y: 427, endPoint x: 317, endPoint y: 428, distance: 21.7
click at [317, 428] on div "--size-font : calc(var(--size-container) / (var(--size-container-ideal) / var(-…" at bounding box center [625, 312] width 853 height 469
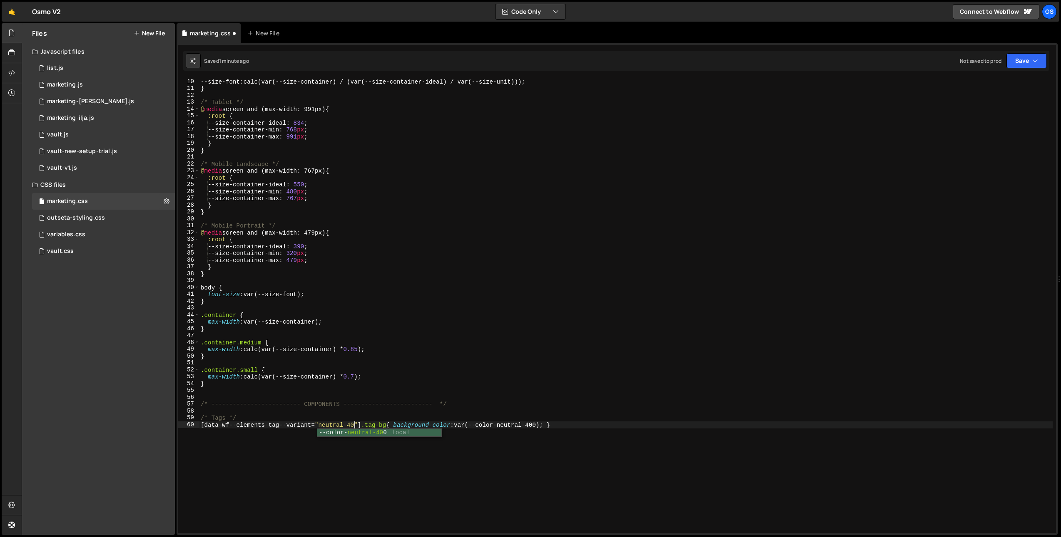
scroll to position [0, 11]
click at [323, 477] on div "--size-font : calc(var(--size-container) / (var(--size-container-ideal) / var(-…" at bounding box center [625, 312] width 853 height 469
drag, startPoint x: 603, startPoint y: 425, endPoint x: 149, endPoint y: 422, distance: 454.6
click at [149, 422] on div "Files New File Javascript files 0 list.js 0 0 marketing.js 0 0 marketing-[PERSO…" at bounding box center [541, 279] width 1039 height 512
type textarea "[data-wf--elements-tag--variant="neutral-400"] .tag-bg{ background-color: var(-…"
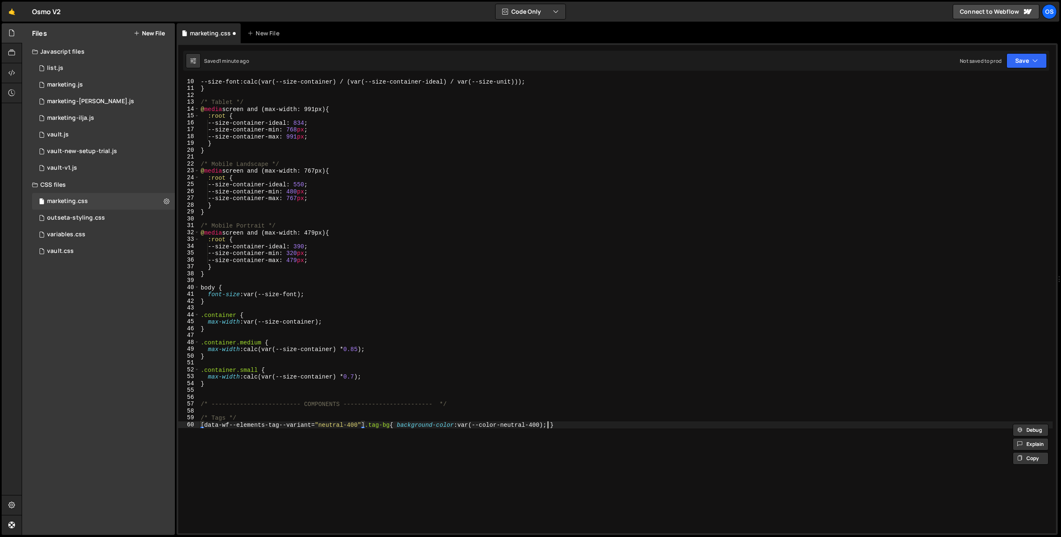
click at [549, 424] on div "--size-font : calc(var(--size-container) / (var(--size-container-ideal) / var(-…" at bounding box center [625, 312] width 853 height 469
click at [592, 430] on div "--size-font : calc(var(--size-container) / (var(--size-container-ideal) / var(-…" at bounding box center [625, 312] width 853 height 469
paste textarea "[data-wf--elements-tag--variant="neutral-400"] .tag-bg{ background-color: var(-…"
click at [348, 433] on div "--size-font : calc(var(--size-container) / (var(--size-container-ideal) / var(-…" at bounding box center [625, 312] width 853 height 469
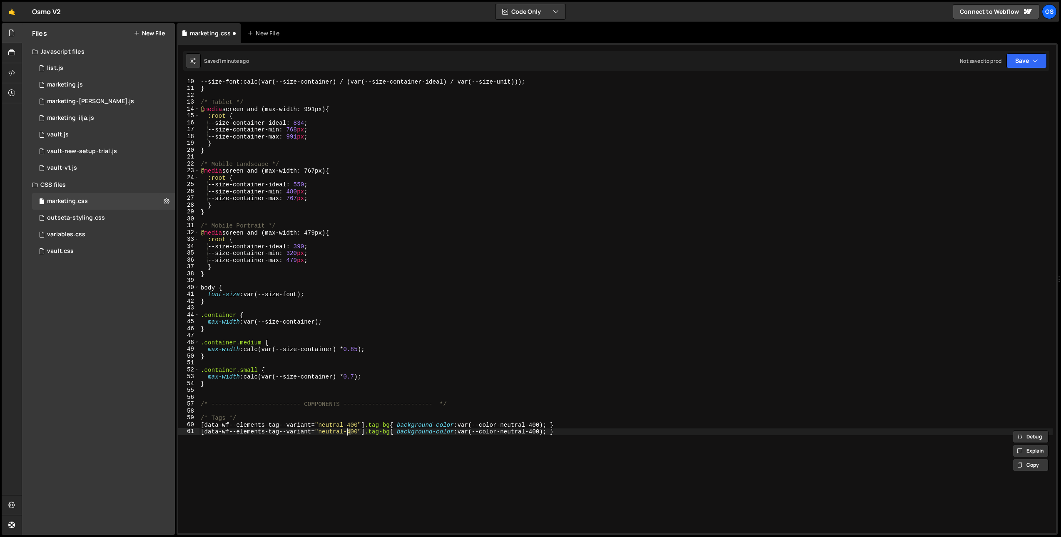
scroll to position [0, 10]
click at [540, 434] on div "--size-font : calc(var(--size-container) / (var(--size-container-ideal) / var(-…" at bounding box center [625, 312] width 853 height 469
click at [571, 465] on div "--size-font : calc(var(--size-container) / (var(--size-container-ideal) / var(-…" at bounding box center [625, 312] width 853 height 469
click at [556, 433] on div "--size-font : calc(var(--size-container) / (var(--size-container-ideal) / var(-…" at bounding box center [625, 312] width 853 height 469
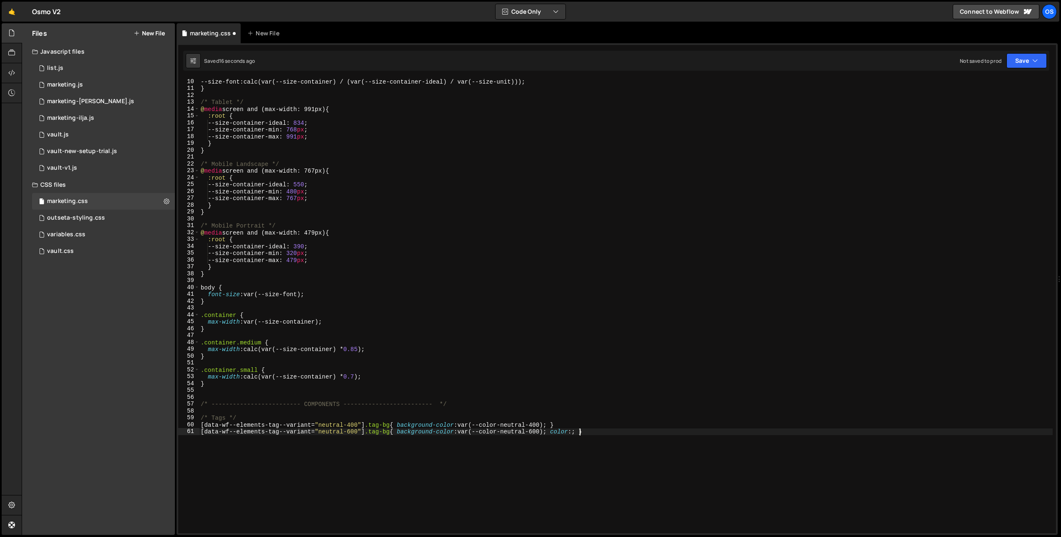
scroll to position [0, 27]
drag, startPoint x: 551, startPoint y: 434, endPoint x: 466, endPoint y: 435, distance: 84.9
click at [466, 435] on div "--size-font : calc(var(--size-container) / (var(--size-container-ideal) / var(-…" at bounding box center [625, 312] width 853 height 469
click at [581, 433] on div "--size-font : calc(var(--size-container) / (var(--size-container-ideal) / var(-…" at bounding box center [625, 312] width 853 height 469
paste textarea "var(--color-neutral-600)"
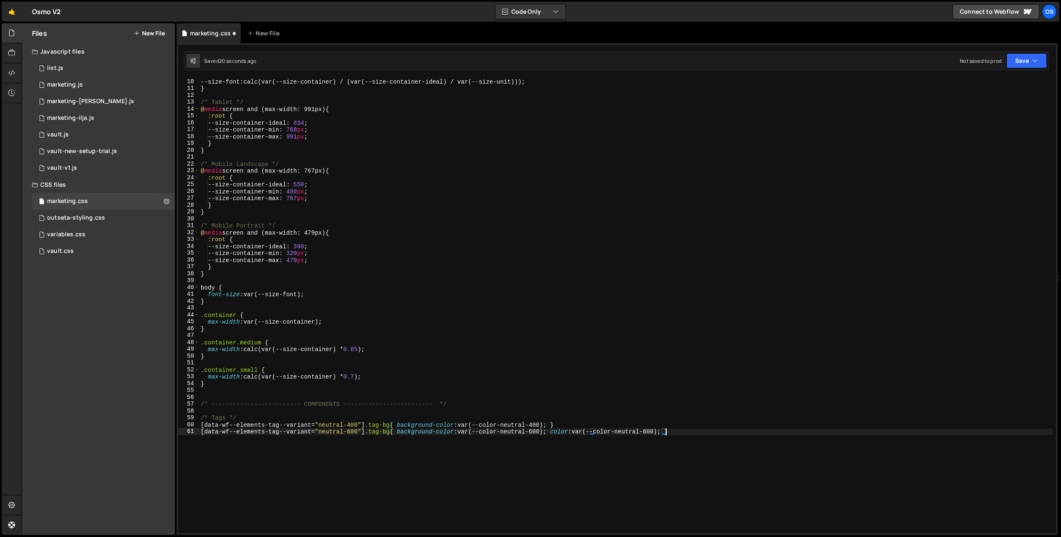
click at [576, 435] on div "--size-font : calc(var(--size-container) / (var(--size-container-ideal) / var(-…" at bounding box center [625, 312] width 853 height 469
click at [582, 434] on div "--size-font : calc(var(--size-container) / (var(--size-container-ideal) / var(-…" at bounding box center [625, 312] width 853 height 469
click at [674, 433] on div "--size-font : calc(var(--size-container) / (var(--size-container-ideal) / var(-…" at bounding box center [625, 312] width 853 height 469
click at [657, 433] on div "--size-font : calc(var(--size-container) / (var(--size-container-ideal) / var(-…" at bounding box center [625, 312] width 853 height 469
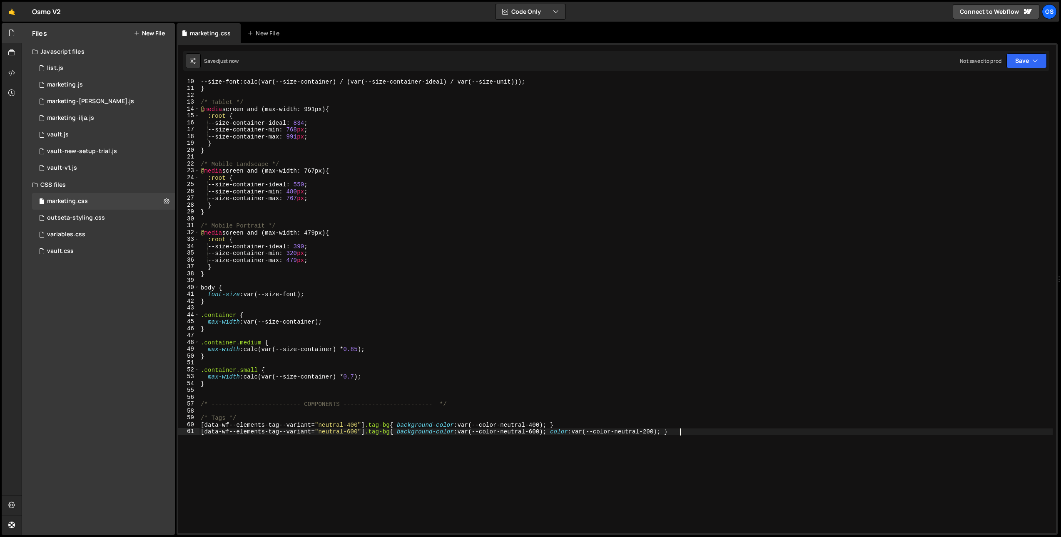
click at [470, 458] on div "--size-font : calc(var(--size-container) / (var(--size-container-ideal) / var(-…" at bounding box center [625, 312] width 853 height 469
click at [439, 482] on div "--size-font : calc(var(--size-container) / (var(--size-container-ideal) / var(-…" at bounding box center [625, 312] width 853 height 469
click at [558, 434] on div "--size-font : calc(var(--size-container) / (var(--size-container-ideal) / var(-…" at bounding box center [625, 312] width 853 height 469
click at [556, 434] on div "--size-font : calc(var(--size-container) / (var(--size-container-ideal) / var(-…" at bounding box center [625, 312] width 853 height 469
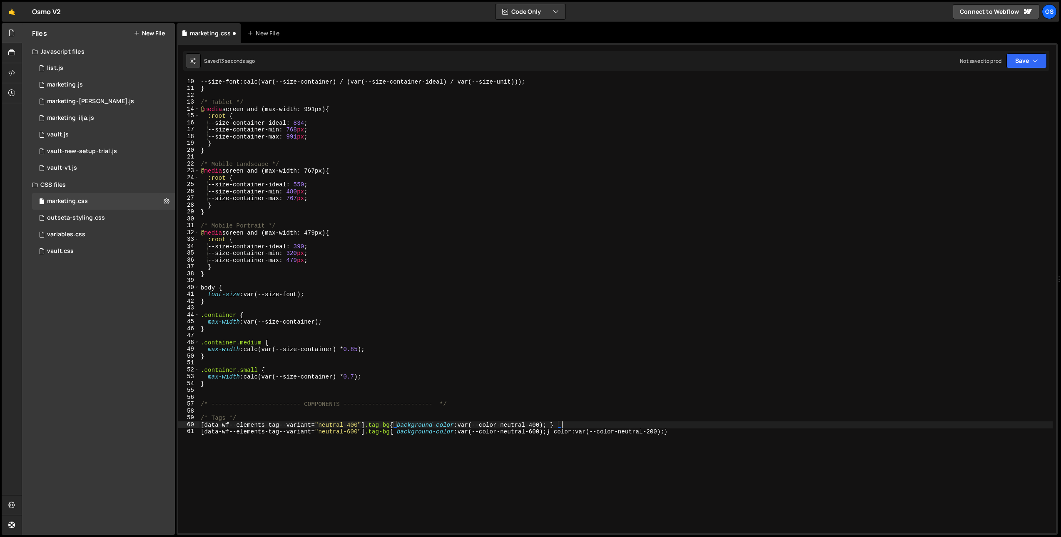
click at [577, 425] on div "--size-font : calc(var(--size-container) / (var(--size-container-ideal) / var(-…" at bounding box center [625, 312] width 853 height 469
click at [563, 433] on div "--size-font : calc(var(--size-container) / (var(--size-container-ideal) / var(-…" at bounding box center [625, 312] width 853 height 469
drag, startPoint x: 358, startPoint y: 434, endPoint x: 193, endPoint y: 434, distance: 165.7
click at [193, 434] on div "{color: var(--color-neutral-200); } 10 11 12 13 14 15 16 17 18 19 20 21 22 23 2…" at bounding box center [616, 305] width 877 height 455
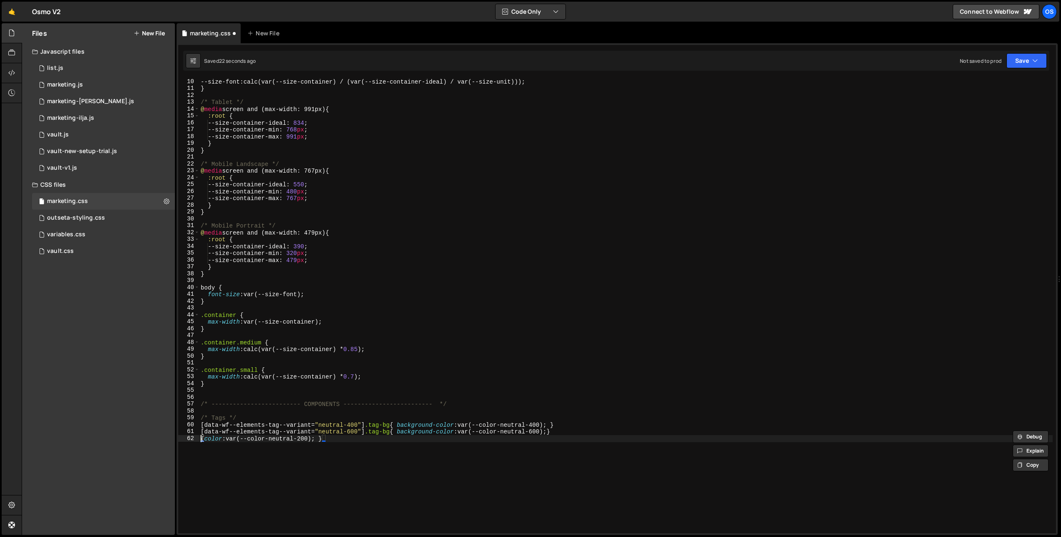
click at [201, 440] on div "--size-font : calc(var(--size-container) / (var(--size-container-ideal) / var(-…" at bounding box center [625, 312] width 853 height 469
paste textarea "[data-wf--elements-tag--variant="neutral-600"]"
click at [373, 440] on div "--size-font : calc(var(--size-container) / (var(--size-container-ideal) / var(-…" at bounding box center [625, 312] width 853 height 469
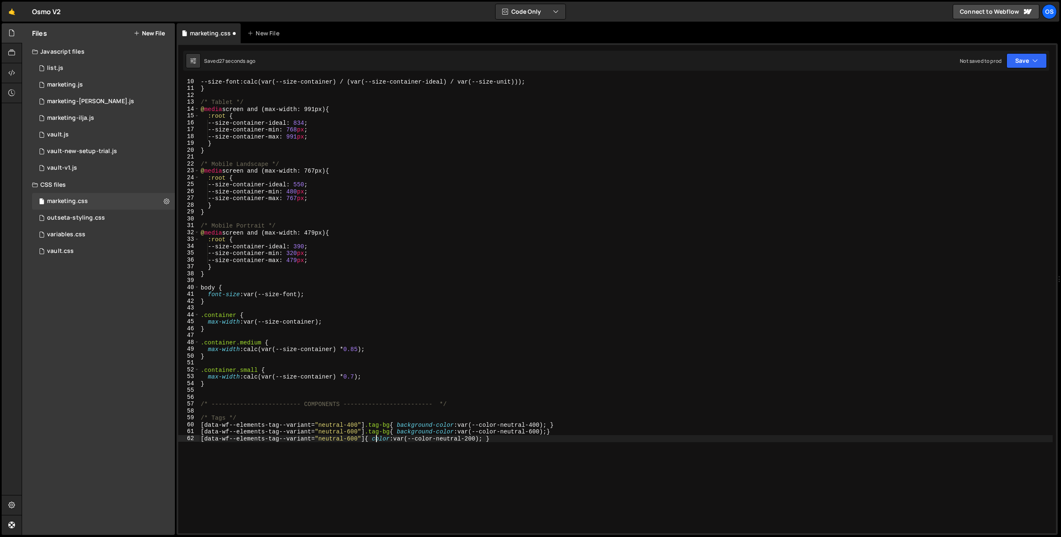
click at [587, 426] on div "--size-font : calc(var(--size-container) / (var(--size-container-ideal) / var(-…" at bounding box center [625, 312] width 853 height 469
type textarea "[data-wf--elements-tag--variant="neutral-400"] .tag-bg{ background-color: var(-…"
click at [430, 472] on div "--size-font : calc(var(--size-container) / (var(--size-container-ideal) / var(-…" at bounding box center [625, 312] width 853 height 469
drag, startPoint x: 525, startPoint y: 437, endPoint x: 181, endPoint y: 442, distance: 343.9
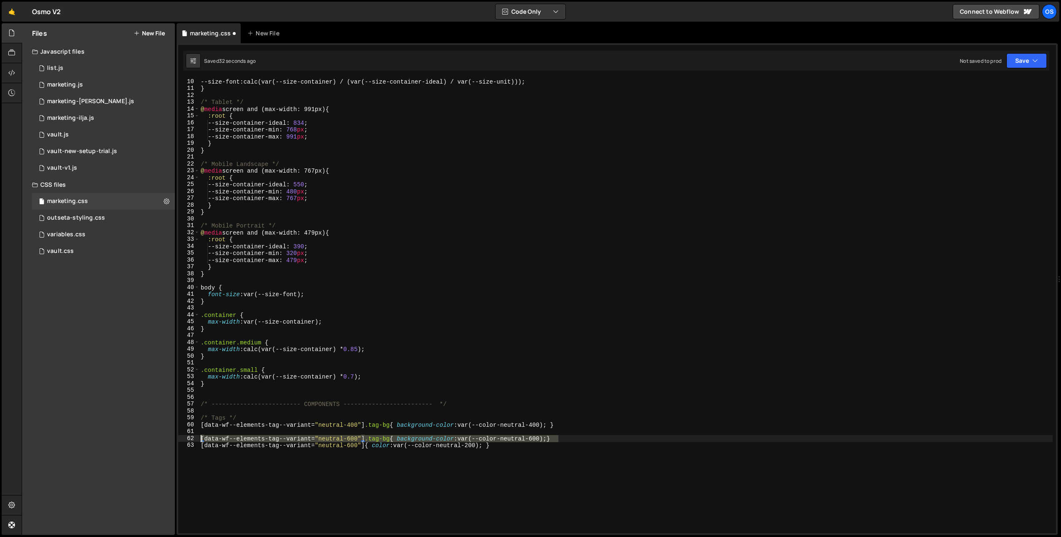
click at [181, 442] on div "[data-wf--elements-tag--variant="neutral-600"] { color: var(--color-neutral-200…" at bounding box center [616, 305] width 877 height 455
type textarea "[data-wf--elements-tag--variant="neutral-600"] .tag-bg{ background-color: var(-…"
click at [201, 456] on div "--size-font : calc(var(--size-container) / (var(--size-container-ideal) / var(-…" at bounding box center [625, 312] width 853 height 469
type textarea "[data-wf--elements-tag--variant="neutral-600"] { color: var(--color-neutral-200…"
paste textarea "[data-wf--elements-tag--variant="neutral-600"] .tag-bg{ background-color: var(-…"
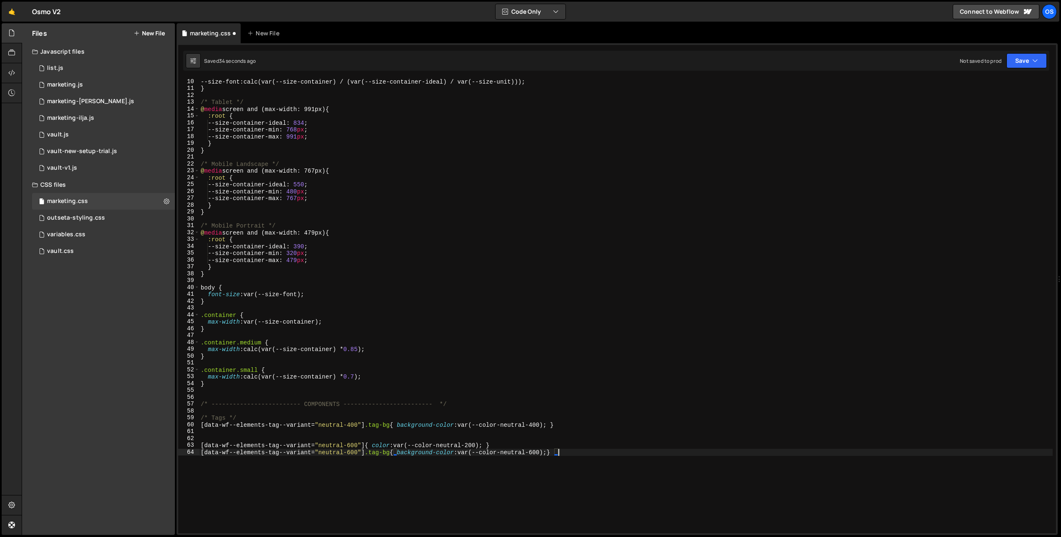
click at [411, 475] on div "--size-font : calc(var(--size-container) / (var(--size-container-ideal) / var(-…" at bounding box center [625, 312] width 853 height 469
click at [368, 447] on div "--size-font : calc(var(--size-container) / (var(--size-container-ideal) / var(-…" at bounding box center [625, 312] width 853 height 469
click at [428, 455] on div "--size-font : calc(var(--size-container) / (var(--size-container-ideal) / var(-…" at bounding box center [625, 312] width 853 height 469
click at [442, 473] on div "--size-font : calc(var(--size-container) / (var(--size-container-ideal) / var(-…" at bounding box center [625, 312] width 853 height 469
click at [364, 446] on div "--size-font : calc(var(--size-container) / (var(--size-container-ideal) / var(-…" at bounding box center [625, 312] width 853 height 469
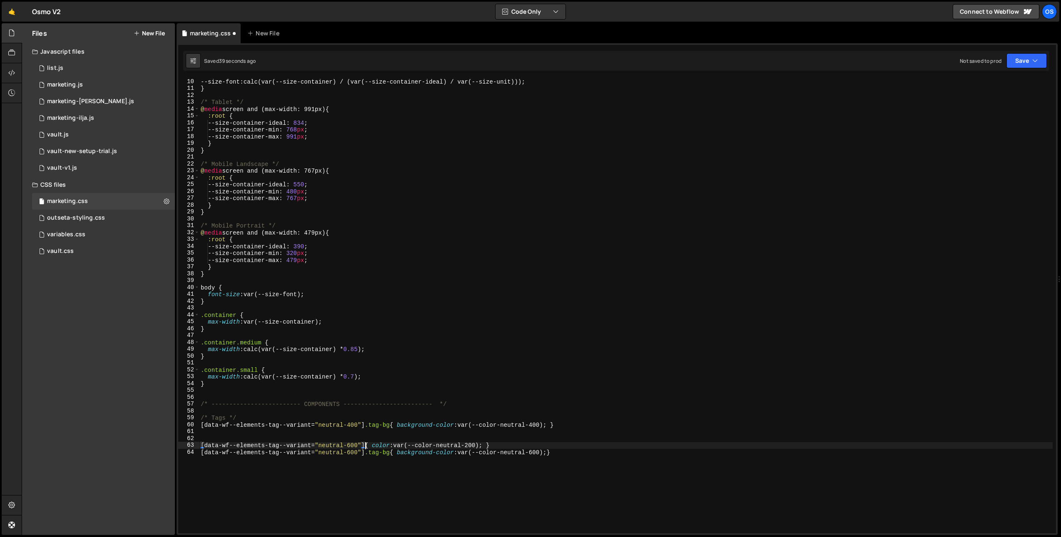
click at [417, 470] on div "--size-font : calc(var(--size-container) / (var(--size-container-ideal) / var(-…" at bounding box center [625, 312] width 853 height 469
type textarea "[data-wf--elements-tag--variant="neutral-600"] .tag-bg{ background-color: var(-…"
click at [363, 440] on div "--size-font : calc(var(--size-container) / (var(--size-container-ideal) / var(-…" at bounding box center [625, 312] width 853 height 469
click at [332, 436] on div "--size-font : calc(var(--size-container) / (var(--size-container-ideal) / var(-…" at bounding box center [625, 312] width 853 height 469
click at [339, 432] on div "--size-font : calc(var(--size-container) / (var(--size-container-ideal) / var(-…" at bounding box center [625, 312] width 853 height 469
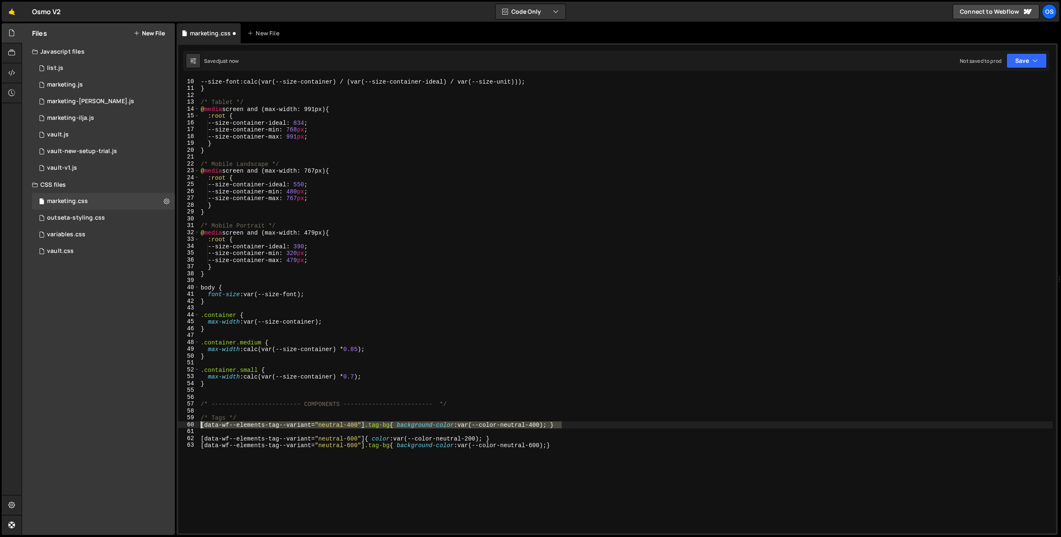
drag, startPoint x: 569, startPoint y: 425, endPoint x: 148, endPoint y: 425, distance: 420.8
click at [148, 425] on div "Files New File Javascript files 0 list.js 0 0 marketing.js 0 0 marketing-[PERSO…" at bounding box center [541, 279] width 1039 height 512
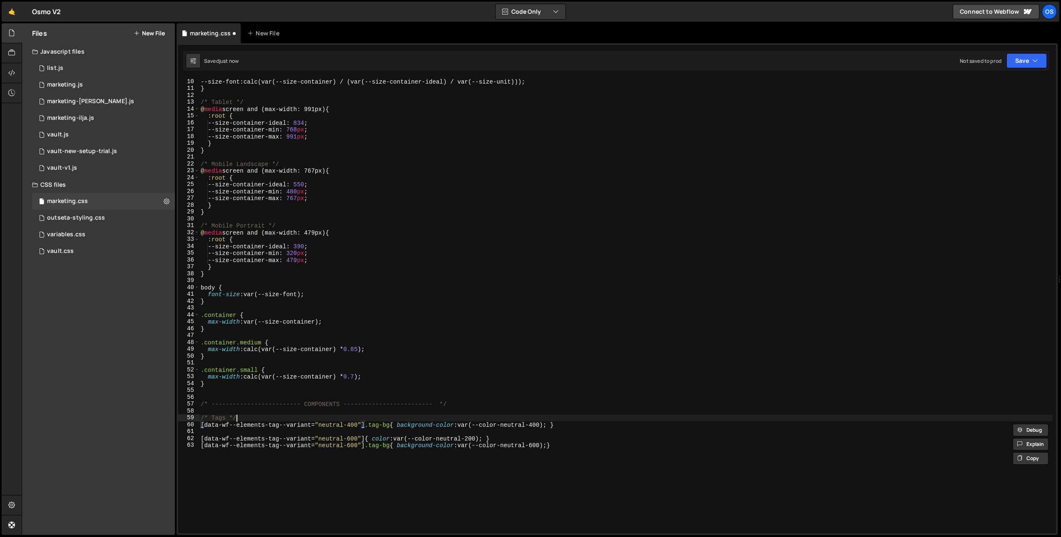
click at [254, 420] on div "--size-font : calc(var(--size-container) / (var(--size-container-ideal) / var(-…" at bounding box center [625, 312] width 853 height 469
type textarea "/* Tags */"
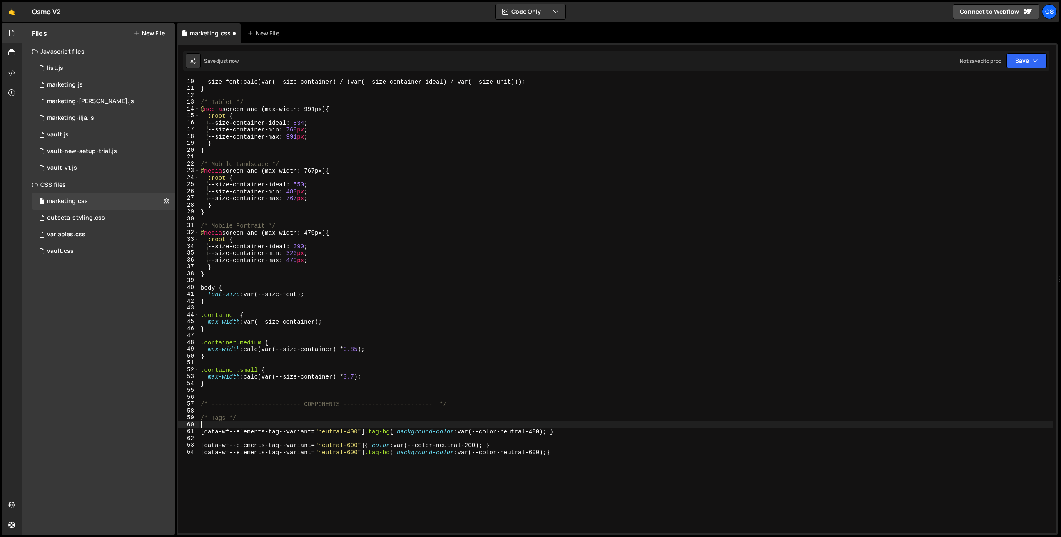
paste textarea "[data-wf--elements-tag--variant="neutral-400"] .tag-bg{ background-color: var(-…"
drag, startPoint x: 393, startPoint y: 425, endPoint x: 366, endPoint y: 426, distance: 26.7
click at [366, 426] on div "--size-font : calc(var(--size-container) / (var(--size-container-ideal) / var(-…" at bounding box center [625, 312] width 853 height 469
click at [390, 427] on div "--size-font : calc(var(--size-container) / (var(--size-container-ideal) / var(-…" at bounding box center [625, 312] width 853 height 469
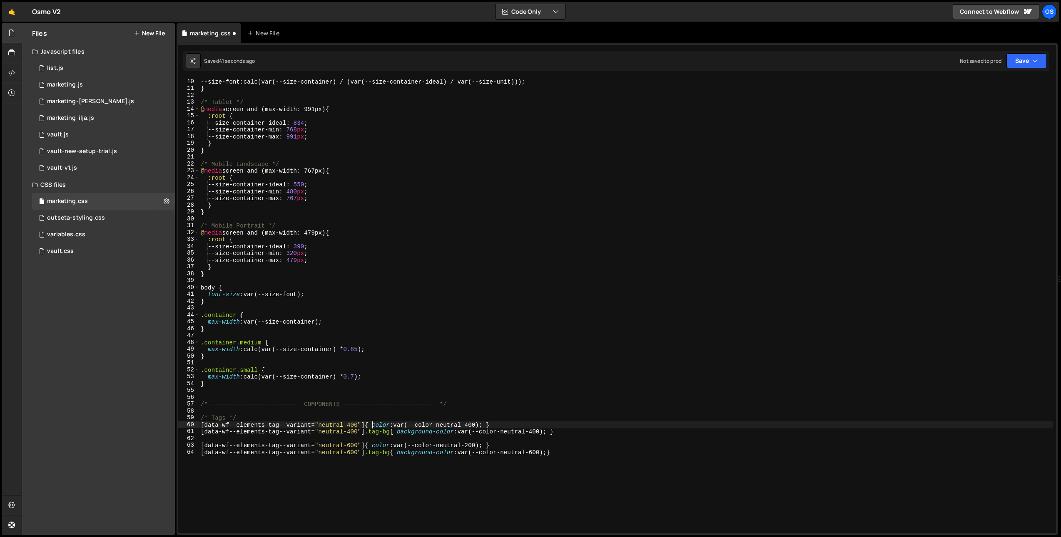
click at [366, 429] on div "--size-font : calc(var(--size-container) / (var(--size-container-ideal) / var(-…" at bounding box center [625, 312] width 853 height 469
click at [473, 426] on div "--size-font : calc(var(--size-container) / (var(--size-container-ideal) / var(-…" at bounding box center [625, 312] width 853 height 469
click at [430, 348] on div "--size-font : calc(var(--size-container) / (var(--size-container-ideal) / var(-…" at bounding box center [625, 312] width 853 height 469
type textarea "max-width: calc(var(--size-container) * 0.85);"
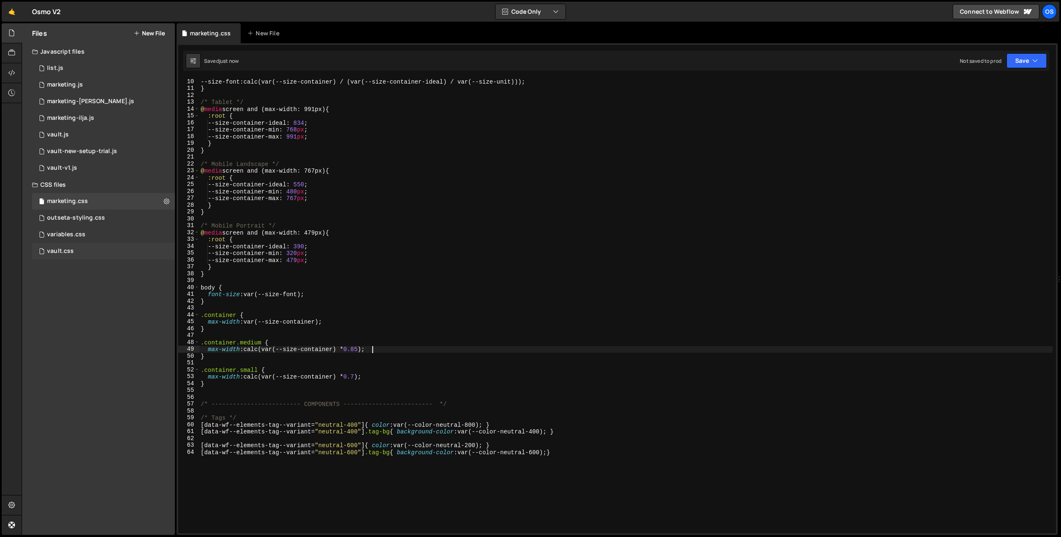
click at [96, 246] on div "vault.css 0" at bounding box center [103, 251] width 143 height 17
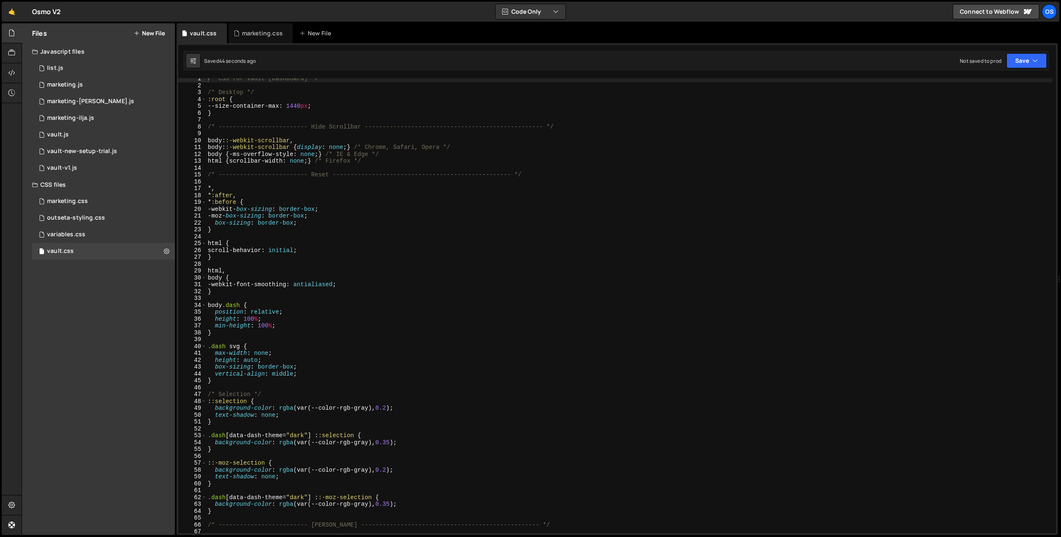
scroll to position [5, 0]
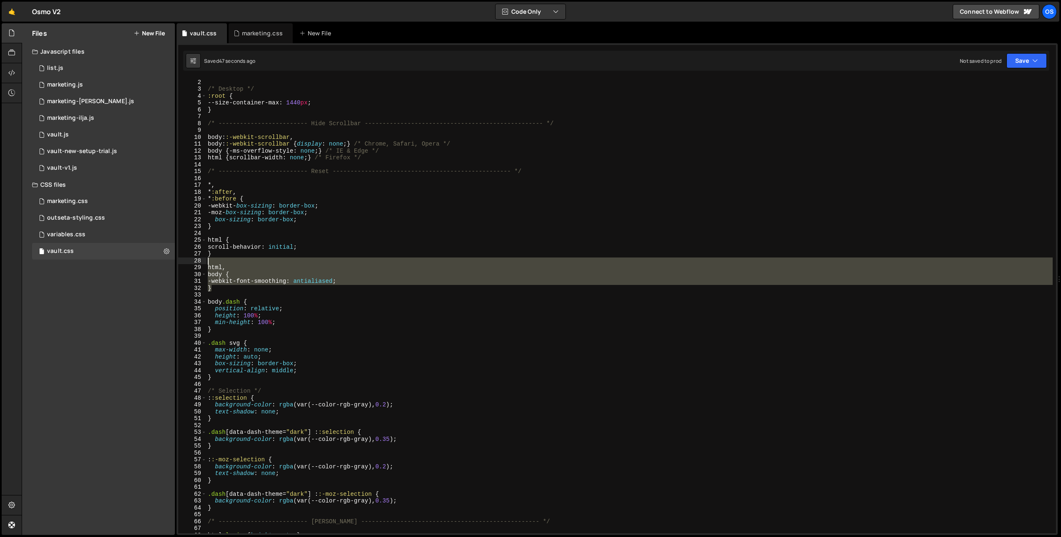
drag, startPoint x: 212, startPoint y: 283, endPoint x: 200, endPoint y: 258, distance: 28.1
click at [200, 258] on div "} 1 2 3 4 5 6 7 8 9 10 11 12 13 14 15 16 17 18 19 20 21 22 23 24 25 26 27 28 29…" at bounding box center [616, 305] width 877 height 455
click at [220, 285] on div "/* CSS for Vault [Dashboard] */ /* Desktop */ :root { --size-container-max : 14…" at bounding box center [629, 305] width 846 height 455
drag, startPoint x: 219, startPoint y: 286, endPoint x: 201, endPoint y: 262, distance: 29.9
click at [201, 262] on div "-webkit-font-smoothing: antialiased; 1 2 3 4 5 6 7 8 9 10 11 12 13 14 15 16 17 …" at bounding box center [616, 305] width 877 height 455
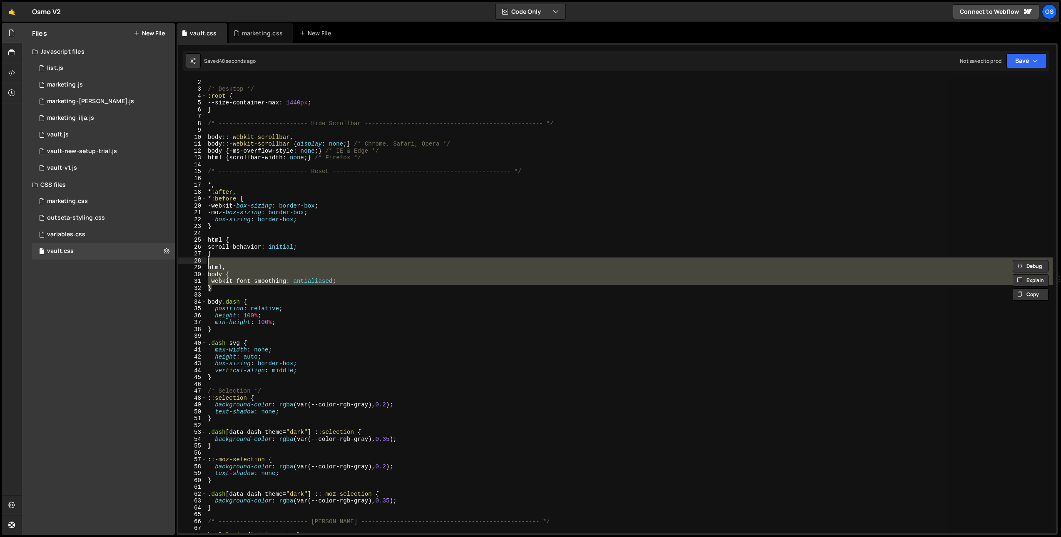
click at [222, 287] on div "/* CSS for Vault [Dashboard] */ /* Desktop */ :root { --size-container-max : 14…" at bounding box center [629, 305] width 846 height 455
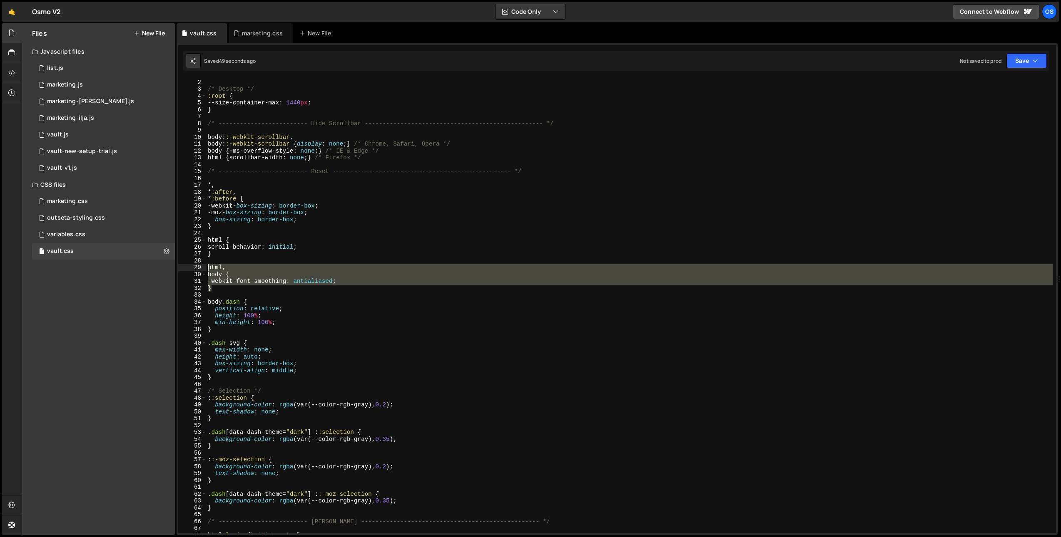
drag, startPoint x: 221, startPoint y: 290, endPoint x: 206, endPoint y: 265, distance: 29.1
click at [206, 265] on div "/* CSS for Vault [Dashboard] */ /* Desktop */ :root { --size-container-max : 14…" at bounding box center [629, 306] width 846 height 469
type textarea "html, body {"
click at [241, 25] on div "marketing.css" at bounding box center [261, 33] width 64 height 20
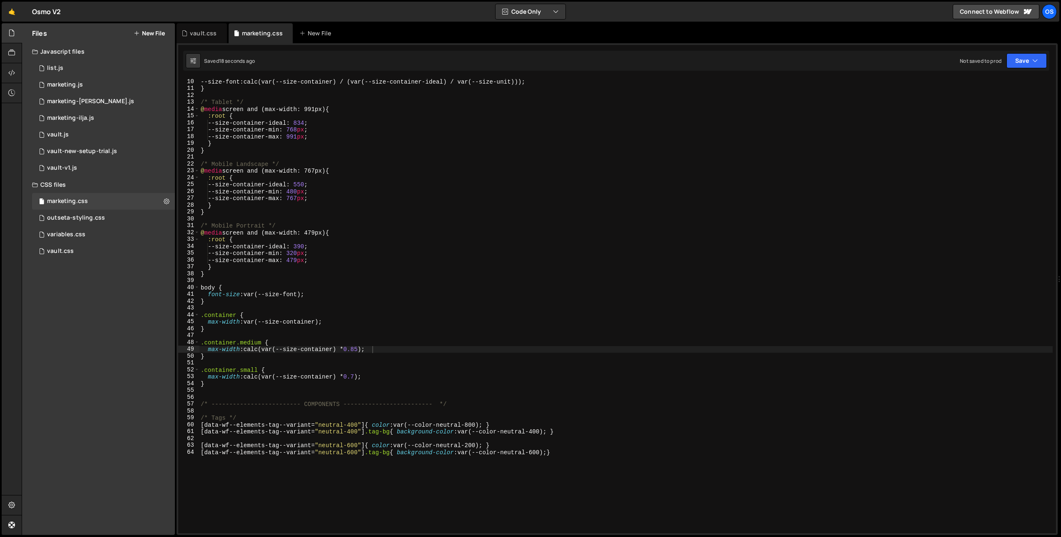
click at [219, 298] on div "--size-font : calc(var(--size-container) / (var(--size-container-ideal) / var(-…" at bounding box center [625, 312] width 853 height 469
click at [219, 300] on div "--size-font : calc(var(--size-container) / (var(--size-container-ideal) / var(-…" at bounding box center [625, 312] width 853 height 469
type textarea "}"
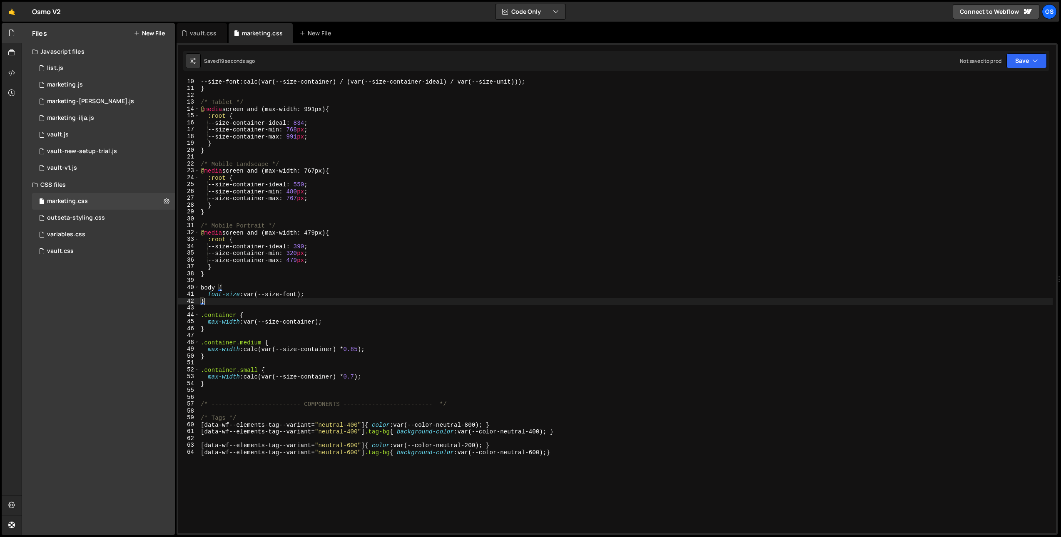
scroll to position [0, 0]
click at [216, 283] on div "--size-font : calc(var(--size-container) / (var(--size-container-ideal) / var(-…" at bounding box center [625, 312] width 853 height 469
click at [215, 277] on div "--size-font : calc(var(--size-container) / (var(--size-container-ideal) / var(-…" at bounding box center [625, 312] width 853 height 469
type textarea "}"
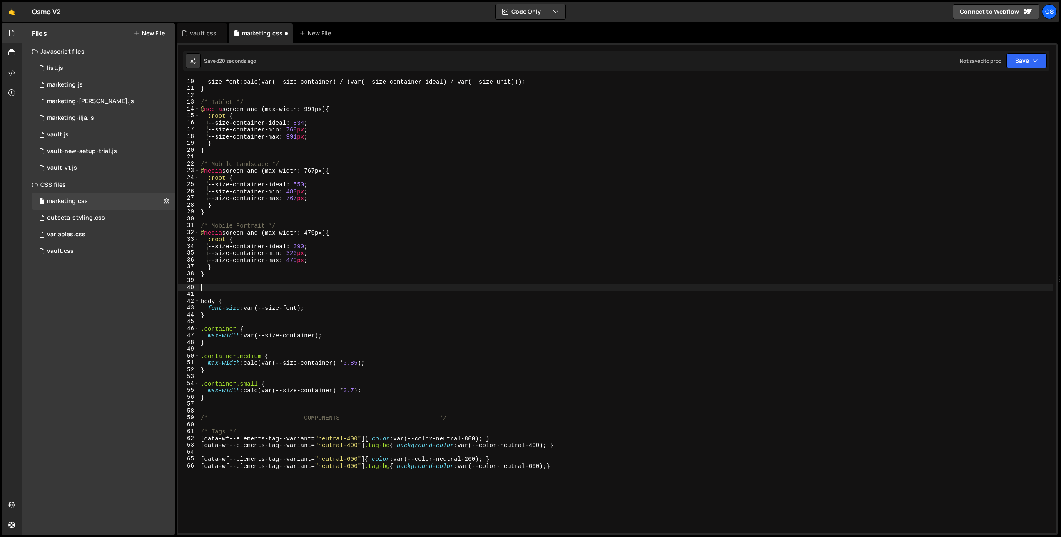
paste textarea "}"
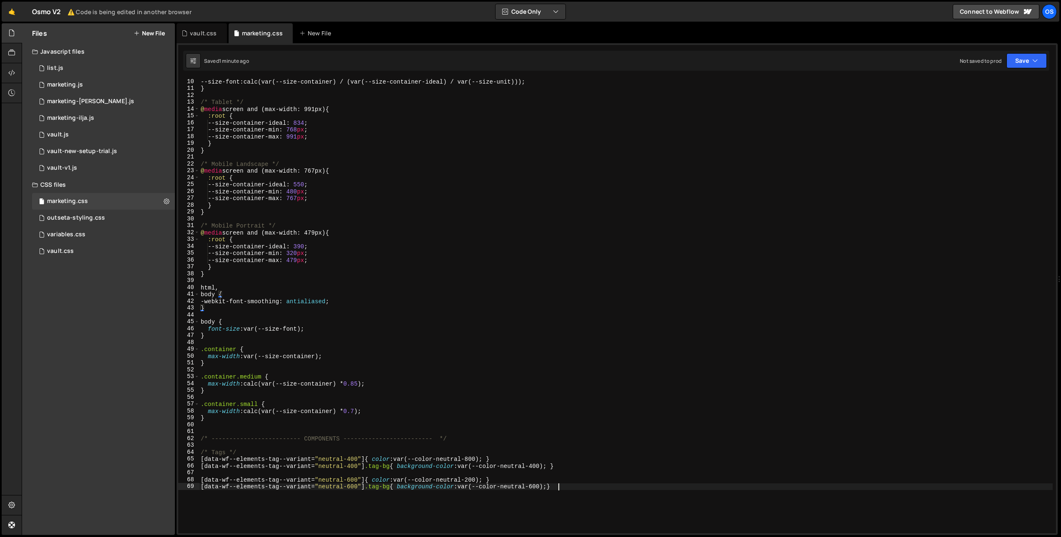
click at [284, 506] on div "--size-font : calc(var(--size-container) / (var(--size-container-ideal) / var(-…" at bounding box center [625, 312] width 853 height 469
type textarea "[data-wf--elements-tag--variant="neutral-600"] .tag-bg{ background-color: var(-…"
paste textarea "[data-wf--elements-tag--variant="black-10"]"
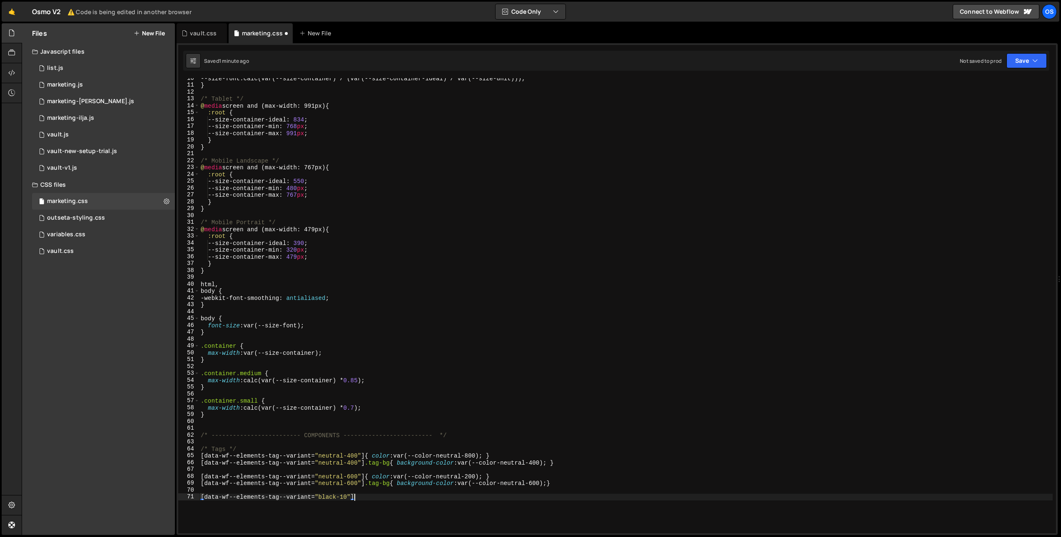
click at [312, 527] on div "--size-font : calc(var(--size-container) / (var(--size-container-ideal) / var(-…" at bounding box center [625, 309] width 853 height 469
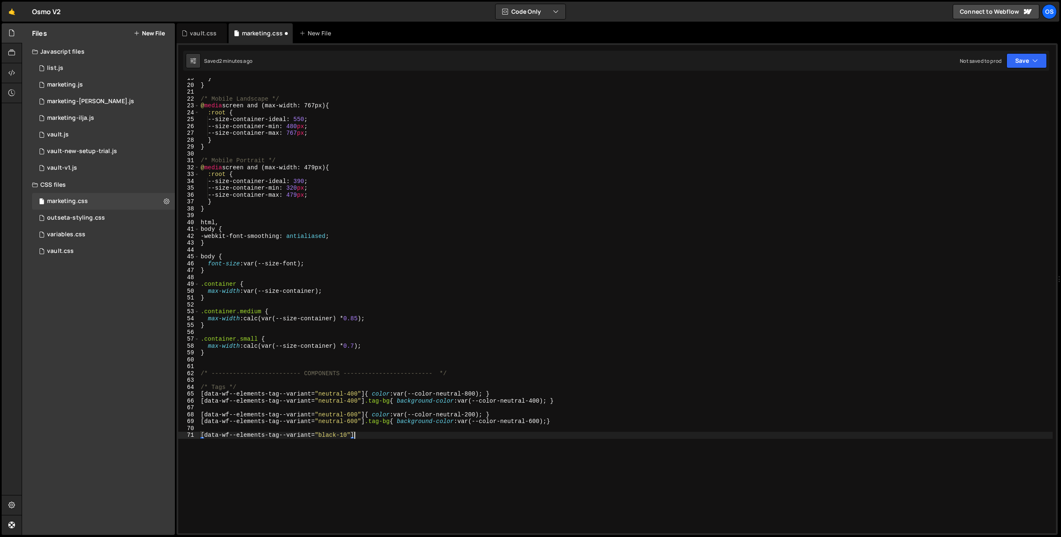
click at [363, 447] on div "} } /* Mobile Landscape */ @ media screen and (max-width: 767px) { :root { --si…" at bounding box center [625, 309] width 853 height 469
drag, startPoint x: 293, startPoint y: 437, endPoint x: 178, endPoint y: 438, distance: 114.5
click at [178, 438] on div "[data-wf--elements-tag--variant="black-10"] 19 20 21 22 23 24 25 26 27 28 29 30…" at bounding box center [616, 305] width 877 height 455
click at [275, 385] on div "} } /* Mobile Landscape */ @ media screen and (max-width: 767px) { :root { --si…" at bounding box center [625, 309] width 853 height 469
type textarea "/* Tags */"
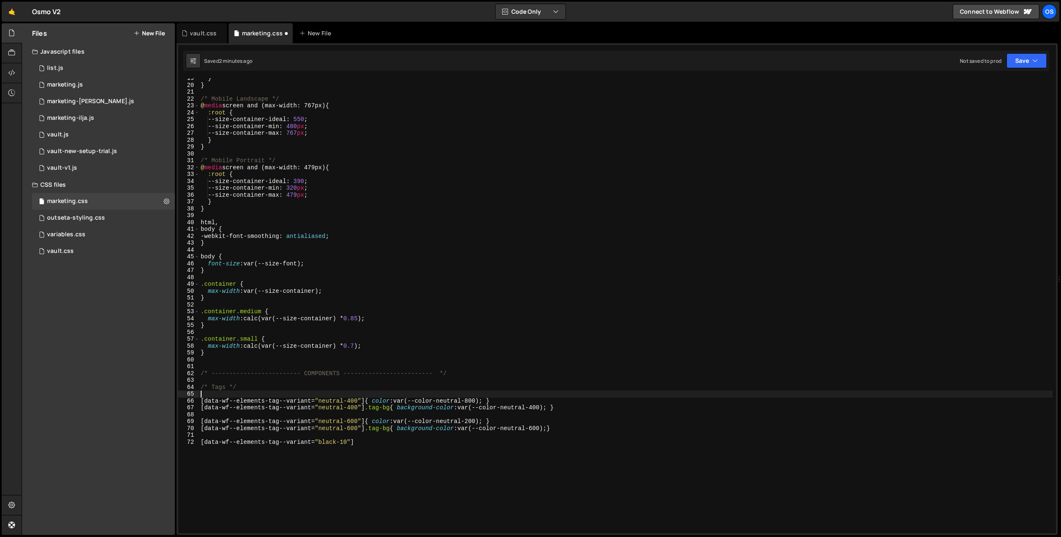
paste textarea "[data-wf--elements-tag--variant="black-10"]"
type textarea "[data-wf--elements-tag--variant="black-10"]"
paste textarea "[data-wf--elements-tag--variant="black-10"]"
type textarea "[data-wf--elements-tag--variant="black-10"]"
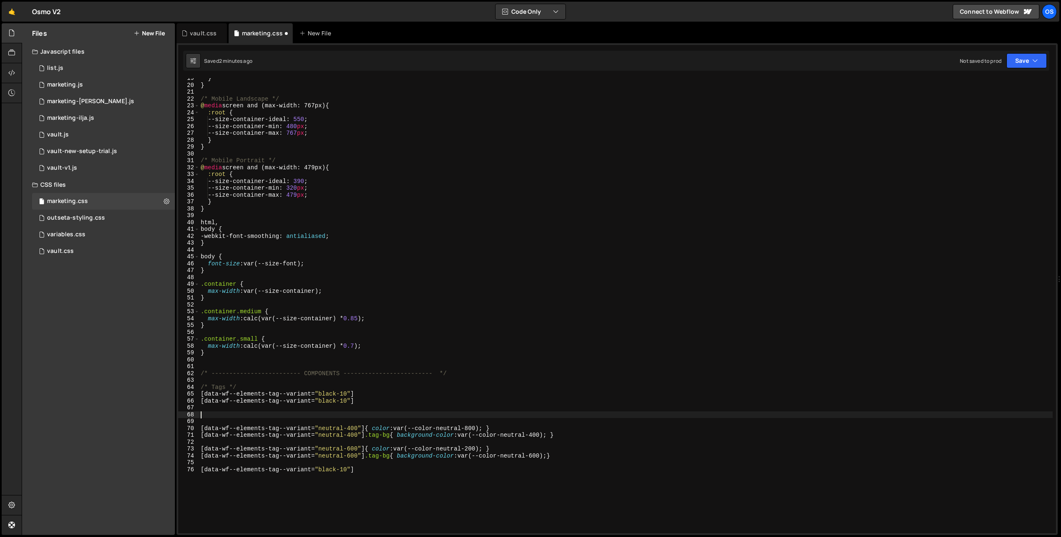
paste textarea "[data-wf--elements-tag--variant="black-10"]"
type textarea "[data-wf--elements-tag--variant="black-10"]"
paste textarea "[data-wf--elements-tag--variant="black-10"]"
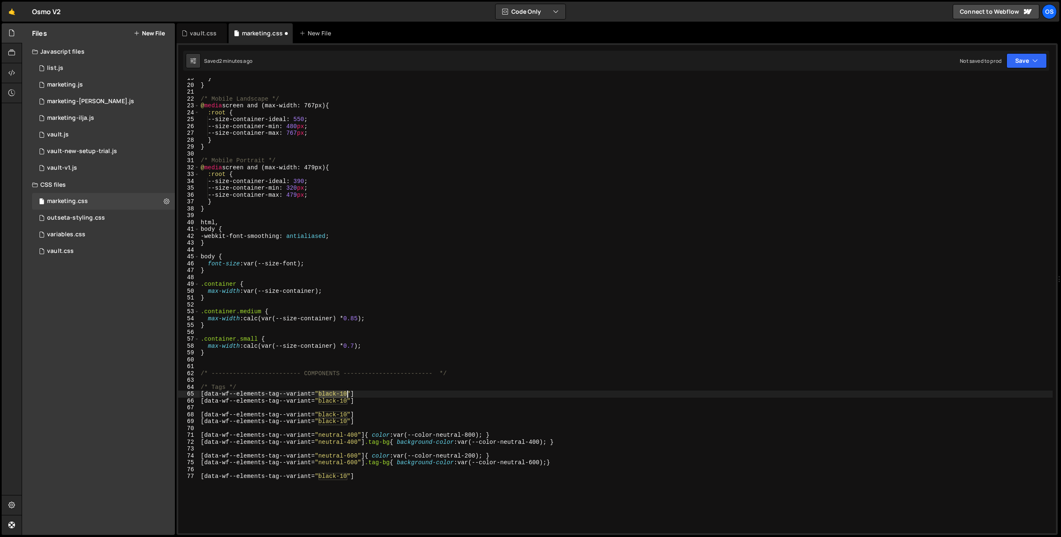
drag, startPoint x: 318, startPoint y: 395, endPoint x: 348, endPoint y: 398, distance: 29.7
click at [347, 398] on div "} } /* Mobile Landscape */ @ media screen and (max-width: 767px) { :root { --si…" at bounding box center [625, 309] width 853 height 469
click at [330, 392] on div "} } /* Mobile Landscape */ @ media screen and (max-width: 767px) { :root { --si…" at bounding box center [625, 309] width 853 height 469
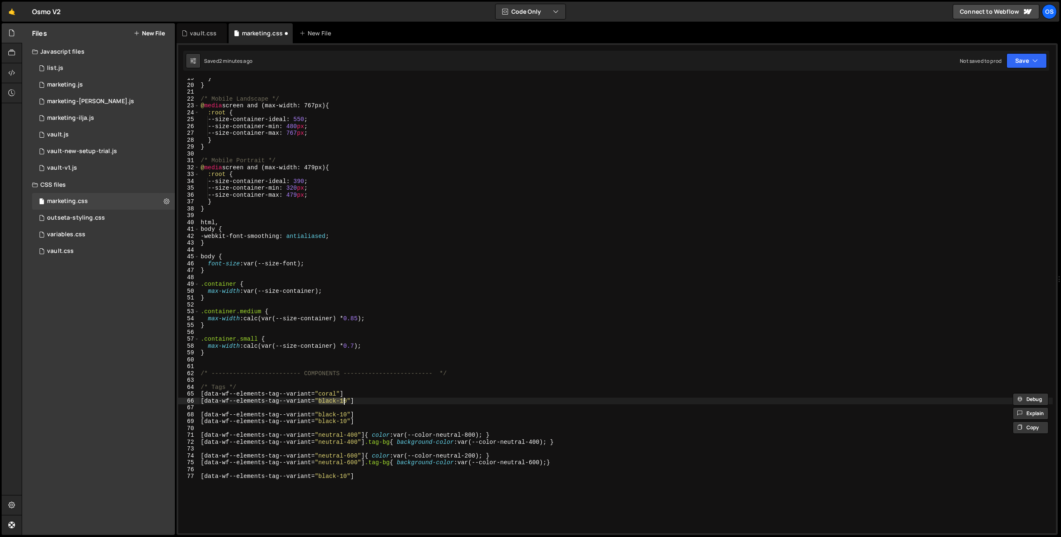
drag, startPoint x: 318, startPoint y: 403, endPoint x: 348, endPoint y: 405, distance: 29.6
click at [345, 403] on div "} } /* Mobile Landscape */ @ media screen and (max-width: 767px) { :root { --si…" at bounding box center [625, 309] width 853 height 469
drag, startPoint x: 342, startPoint y: 403, endPoint x: 319, endPoint y: 403, distance: 23.3
click at [319, 403] on div "} } /* Mobile Landscape */ @ media screen and (max-width: 767px) { :root { --si…" at bounding box center [625, 309] width 853 height 469
paste textarea "coral"
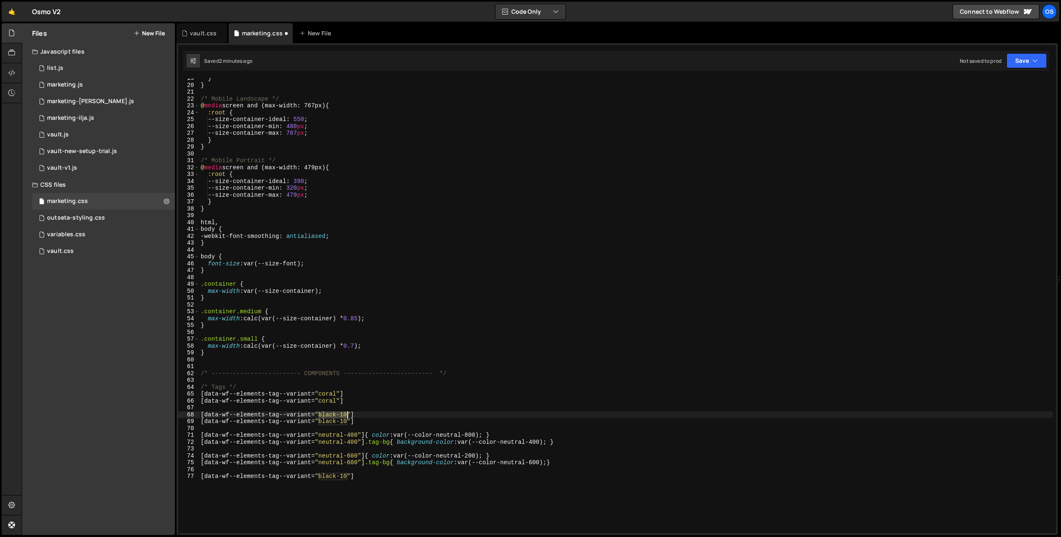
drag, startPoint x: 320, startPoint y: 413, endPoint x: 348, endPoint y: 415, distance: 28.4
click at [348, 415] on div "} } /* Mobile Landscape */ @ media screen and (max-width: 767px) { :root { --si…" at bounding box center [625, 309] width 853 height 469
click at [334, 414] on div "} } /* Mobile Landscape */ @ media screen and (max-width: 767px) { :root { --si…" at bounding box center [625, 309] width 853 height 469
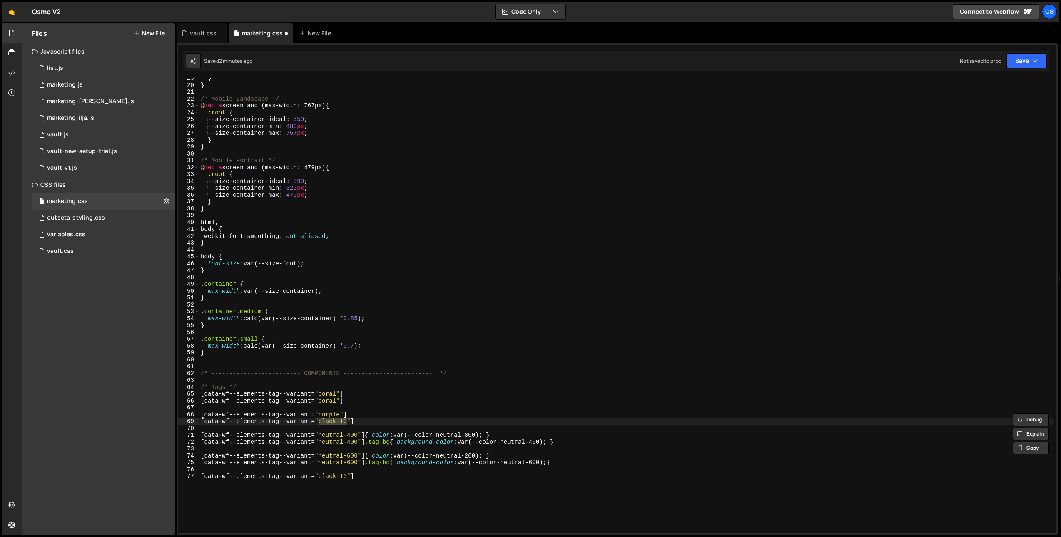
drag, startPoint x: 340, startPoint y: 423, endPoint x: 318, endPoint y: 425, distance: 22.1
click at [318, 425] on div "} } /* Mobile Landscape */ @ media screen and (max-width: 767px) { :root { --si…" at bounding box center [625, 309] width 853 height 469
paste textarea "purple"
type textarea "[data-wf--elements-tag--variant="purple"]"
click at [379, 405] on div "} } /* Mobile Landscape */ @ media screen and (max-width: 767px) { :root { --si…" at bounding box center [625, 309] width 853 height 469
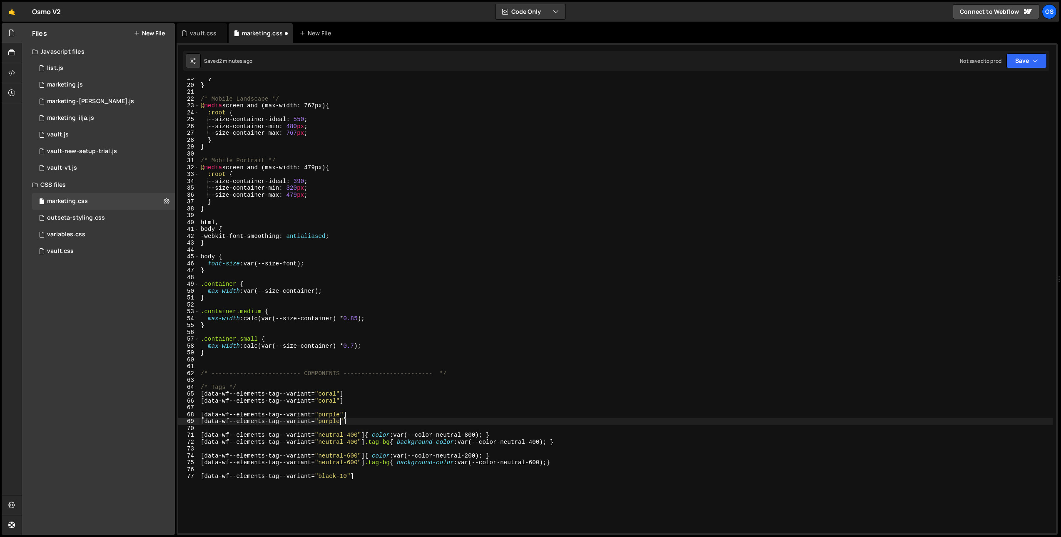
scroll to position [0, 0]
drag, startPoint x: 420, startPoint y: 437, endPoint x: 367, endPoint y: 437, distance: 53.3
click at [367, 437] on div "} } /* Mobile Landscape */ @ media screen and (max-width: 767px) { :root { --si…" at bounding box center [625, 309] width 853 height 469
click at [353, 414] on div "} } /* Mobile Landscape */ @ media screen and (max-width: 767px) { :root { --si…" at bounding box center [625, 309] width 853 height 469
paste textarea "{ color: var(--color-neutral-800); }"
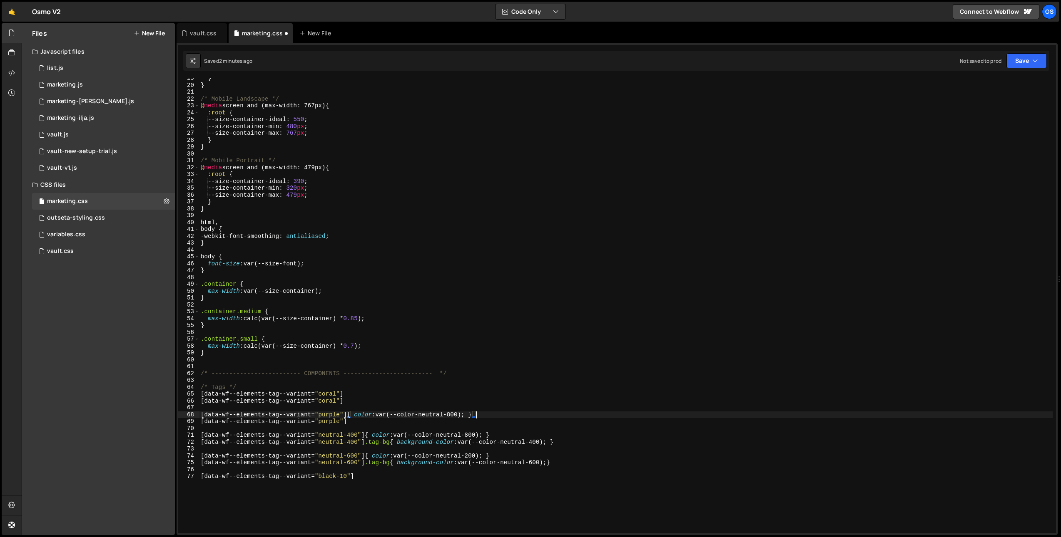
click at [350, 394] on div "} } /* Mobile Landscape */ @ media screen and (max-width: 767px) { :root { --si…" at bounding box center [625, 309] width 853 height 469
paste textarea "{ color: var(--color-neutral-800); }"
drag, startPoint x: 498, startPoint y: 443, endPoint x: 370, endPoint y: 444, distance: 128.2
click at [370, 444] on div "} } /* Mobile Landscape */ @ media screen and (max-width: 767px) { :root { --si…" at bounding box center [625, 309] width 853 height 469
click at [362, 424] on div "} } /* Mobile Landscape */ @ media screen and (max-width: 767px) { :root { --si…" at bounding box center [625, 309] width 853 height 469
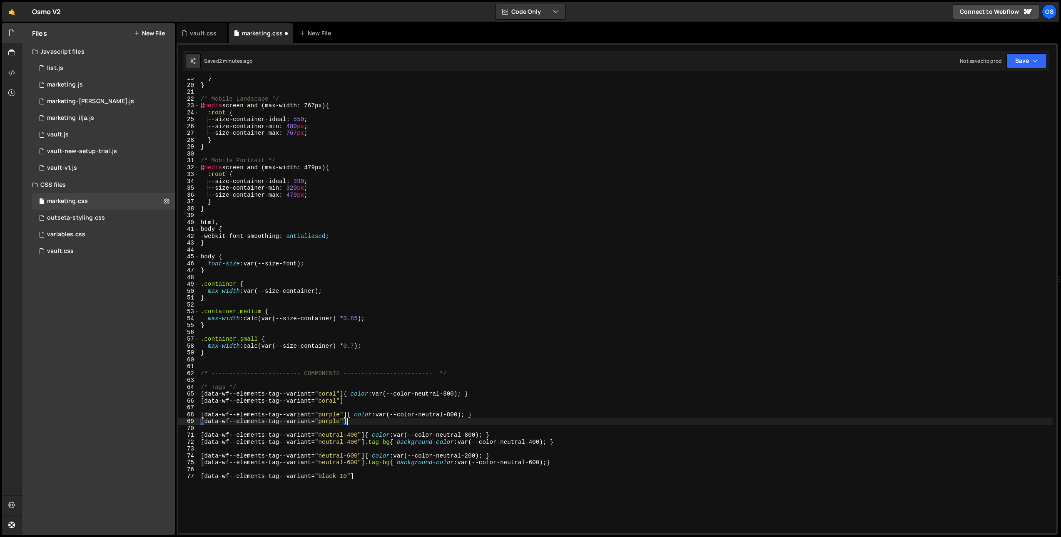
paste textarea ".tag-bg{ background-color: var(--color-neutral-400); }"
type textarea "[data-wf--elements-tag--variant="purple"].tag-bg{ background-color: var(--color…"
click at [357, 406] on div "} } /* Mobile Landscape */ @ media screen and (max-width: 767px) { :root { --si…" at bounding box center [625, 309] width 853 height 469
click at [357, 402] on div "} } /* Mobile Landscape */ @ media screen and (max-width: 767px) { :root { --si…" at bounding box center [625, 309] width 853 height 469
paste textarea ".tag-bg{ background-color: var(--color-neutral-400); }"
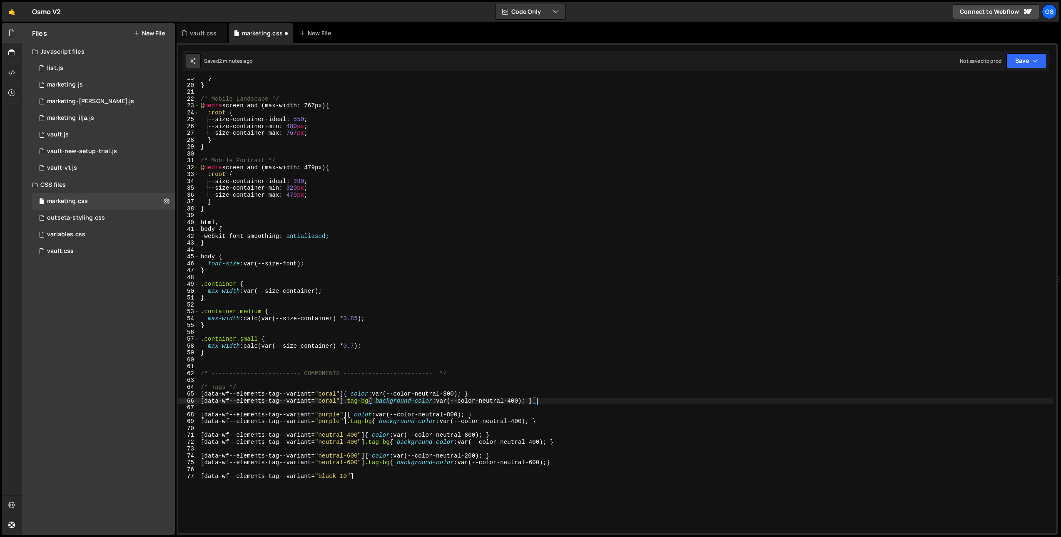
click at [345, 404] on div "} } /* Mobile Landscape */ @ media screen and (max-width: 767px) { :root { --si…" at bounding box center [625, 309] width 853 height 469
click at [347, 423] on div "} } /* Mobile Landscape */ @ media screen and (max-width: 767px) { :root { --si…" at bounding box center [625, 309] width 853 height 469
click at [397, 417] on div "} } /* Mobile Landscape */ @ media screen and (max-width: 767px) { :root { --si…" at bounding box center [625, 309] width 853 height 469
type textarea "[data-wf--elements-tag--variant="purple"]{ color: var(--color-neutral-800); }"
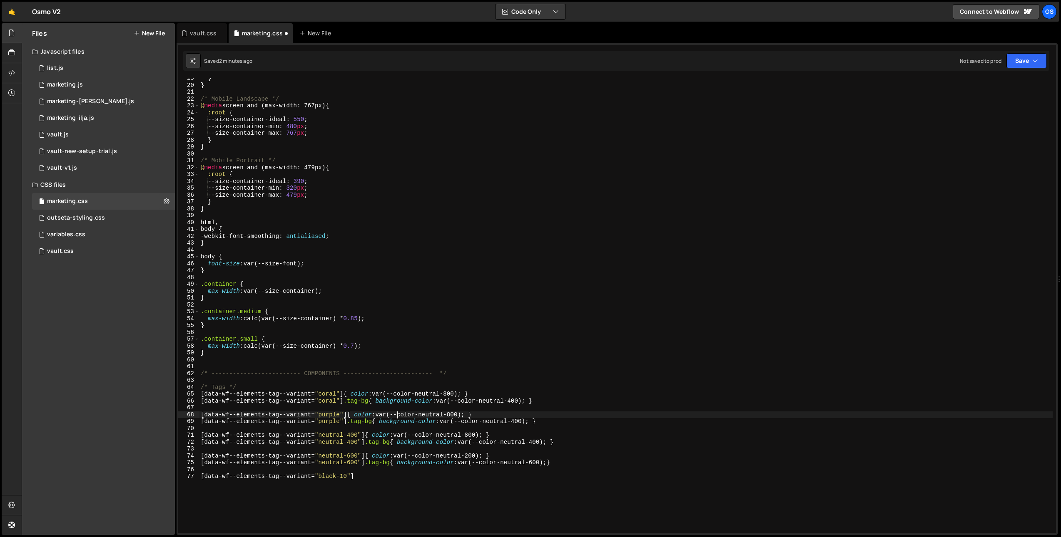
click at [542, 411] on div "} } /* Mobile Landscape */ @ media screen and (max-width: 767px) { :root { --si…" at bounding box center [625, 309] width 853 height 469
drag, startPoint x: 418, startPoint y: 397, endPoint x: 458, endPoint y: 397, distance: 40.4
click at [458, 397] on div "} } /* Mobile Landscape */ @ media screen and (max-width: 767px) { :root { --si…" at bounding box center [625, 309] width 853 height 469
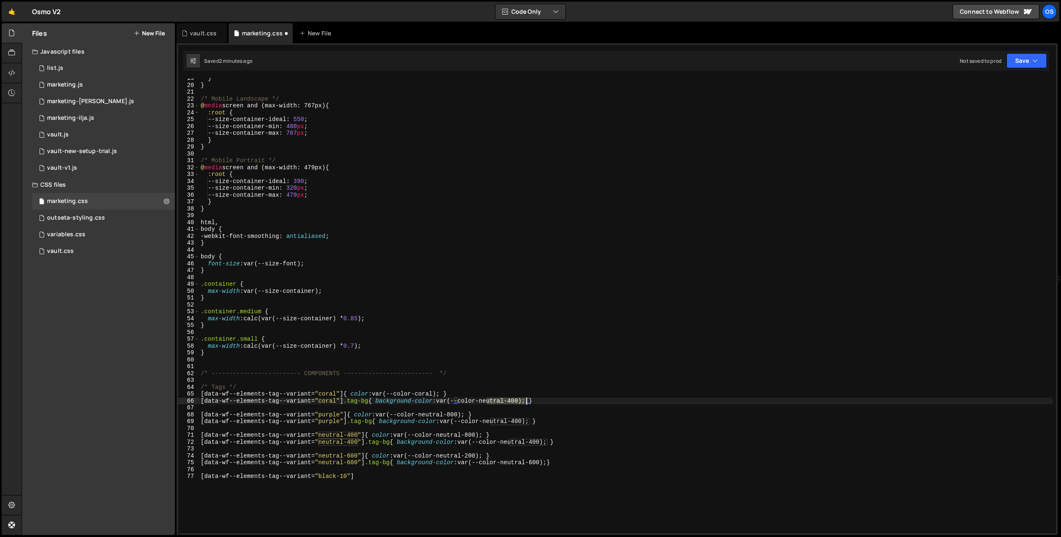
drag, startPoint x: 487, startPoint y: 403, endPoint x: 526, endPoint y: 403, distance: 39.1
click at [526, 403] on div "} } /* Mobile Landscape */ @ media screen and (max-width: 767px) { :root { --si…" at bounding box center [625, 309] width 853 height 469
click at [522, 403] on div "} } /* Mobile Landscape */ @ media screen and (max-width: 767px) { :root { --si…" at bounding box center [625, 305] width 853 height 455
click at [520, 401] on div "} } /* Mobile Landscape */ @ media screen and (max-width: 767px) { :root { --si…" at bounding box center [625, 309] width 853 height 469
click at [425, 395] on div "} } /* Mobile Landscape */ @ media screen and (max-width: 767px) { :root { --si…" at bounding box center [625, 309] width 853 height 469
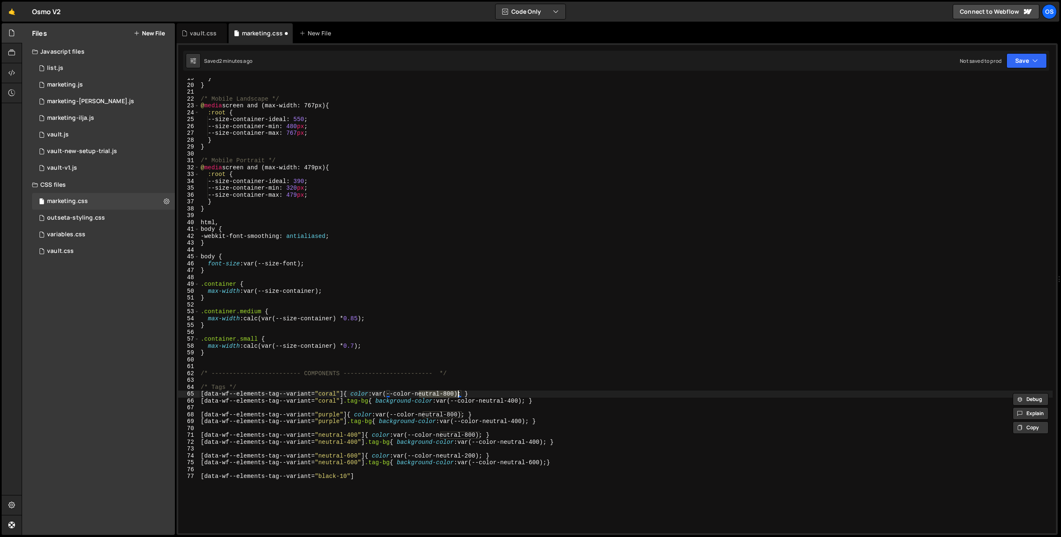
click at [458, 399] on div "} } /* Mobile Landscape */ @ media screen and (max-width: 767px) { :root { --si…" at bounding box center [625, 309] width 853 height 469
drag, startPoint x: 526, startPoint y: 402, endPoint x: 488, endPoint y: 403, distance: 37.9
click at [488, 403] on div "} } /* Mobile Landscape */ @ media screen and (max-width: 767px) { :root { --si…" at bounding box center [625, 309] width 853 height 469
drag, startPoint x: 492, startPoint y: 423, endPoint x: 530, endPoint y: 423, distance: 37.9
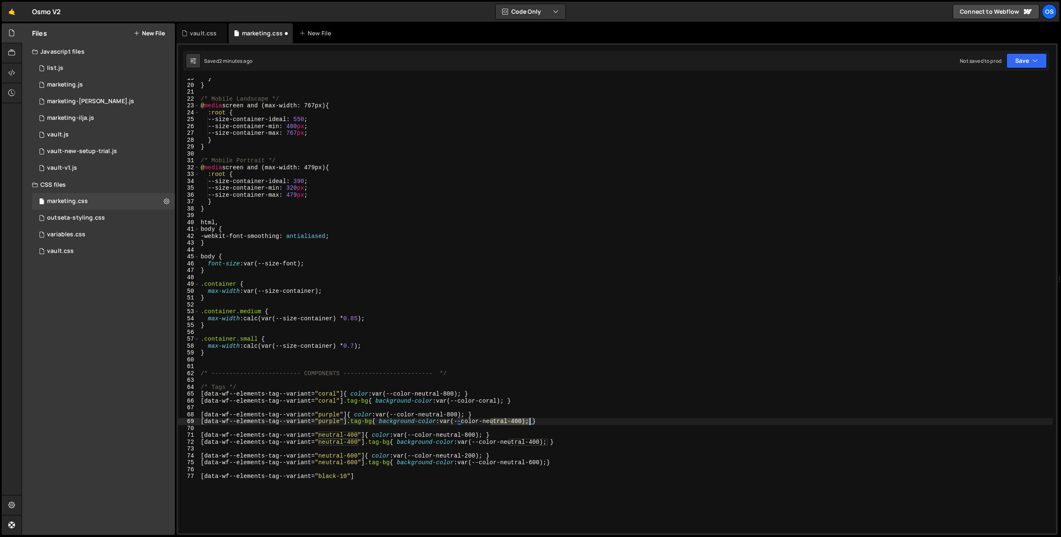
click at [530, 423] on div "} } /* Mobile Landscape */ @ media screen and (max-width: 767px) { :root { --si…" at bounding box center [625, 309] width 853 height 469
click at [556, 420] on div "} } /* Mobile Landscape */ @ media screen and (max-width: 767px) { :root { --si…" at bounding box center [625, 309] width 853 height 469
drag, startPoint x: 347, startPoint y: 475, endPoint x: 201, endPoint y: 477, distance: 145.7
click at [201, 477] on div "} } /* Mobile Landscape */ @ media screen and (max-width: 767px) { :root { --si…" at bounding box center [625, 309] width 853 height 469
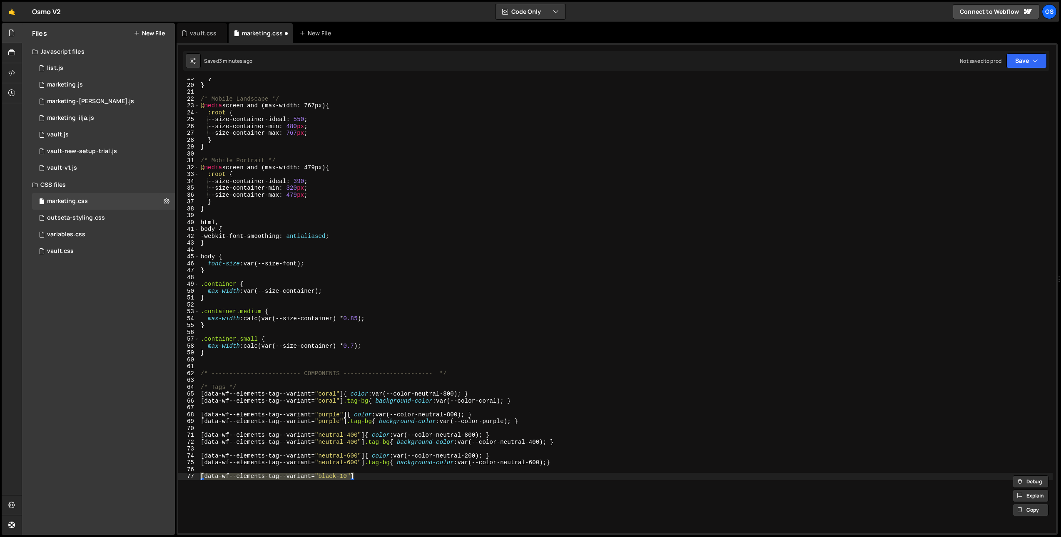
scroll to position [0, 10]
click at [356, 485] on div "} } /* Mobile Landscape */ @ media screen and (max-width: 767px) { :root { --si…" at bounding box center [625, 305] width 853 height 455
click at [369, 477] on div "} } /* Mobile Landscape */ @ media screen and (max-width: 767px) { :root { --si…" at bounding box center [625, 309] width 853 height 469
drag, startPoint x: 344, startPoint y: 394, endPoint x: 507, endPoint y: 396, distance: 162.8
click at [507, 396] on div "} } /* Mobile Landscape */ @ media screen and (max-width: 767px) { :root { --si…" at bounding box center [625, 309] width 853 height 469
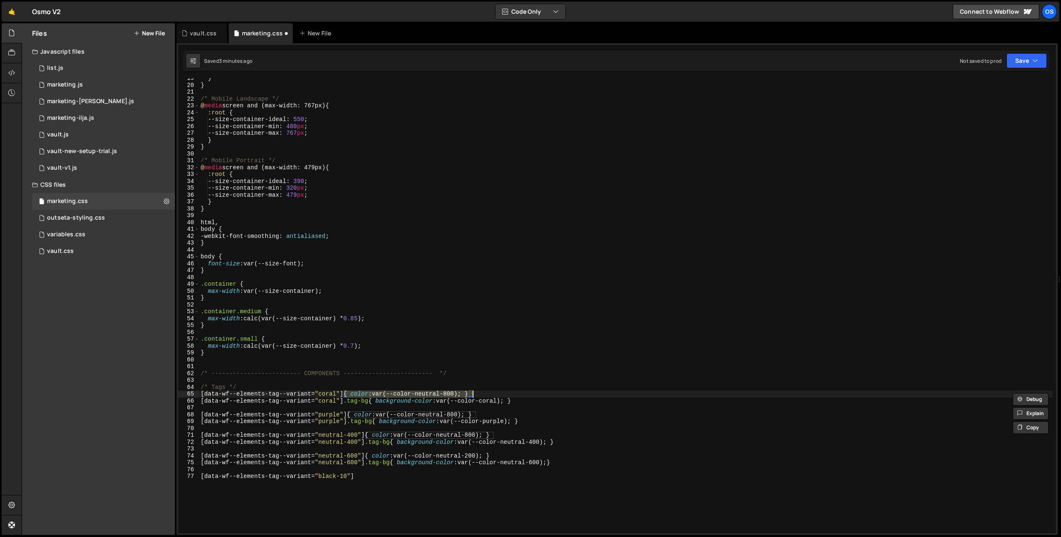
click at [382, 477] on div "} } /* Mobile Landscape */ @ media screen and (max-width: 767px) { :root { --si…" at bounding box center [625, 309] width 853 height 469
paste textarea "{ color: var(--color-neutral-800); }"
click at [378, 494] on div "} } /* Mobile Landscape */ @ media screen and (max-width: 767px) { :root { --si…" at bounding box center [625, 309] width 853 height 469
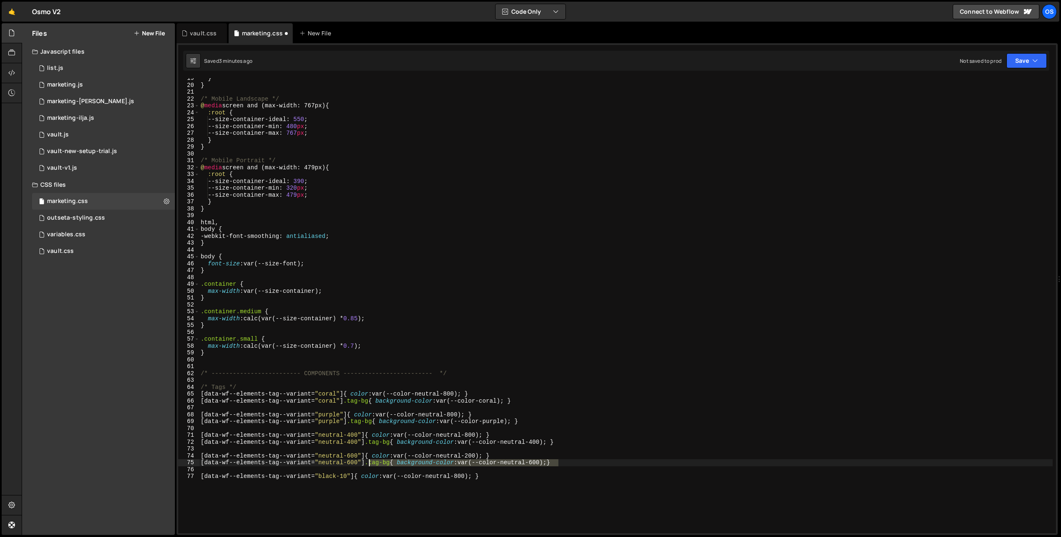
drag, startPoint x: 603, startPoint y: 465, endPoint x: 369, endPoint y: 466, distance: 233.9
click at [369, 466] on div "} } /* Mobile Landscape */ @ media screen and (max-width: 767px) { :root { --si…" at bounding box center [625, 309] width 853 height 469
drag, startPoint x: 496, startPoint y: 477, endPoint x: 176, endPoint y: 479, distance: 319.3
click at [176, 479] on div "1 Type cmd + s to save your Javascript file. הההההההההההההההההההההההההההההההההה…" at bounding box center [616, 289] width 881 height 492
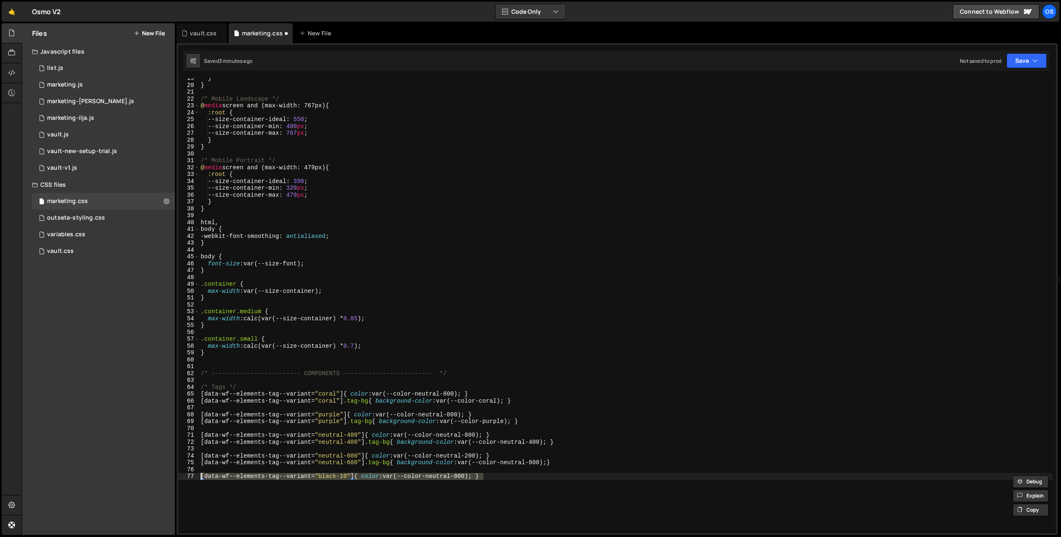
click at [239, 490] on div "} } /* Mobile Landscape */ @ media screen and (max-width: 767px) { :root { --si…" at bounding box center [625, 305] width 853 height 455
paste textarea "[data-wf--elements-tag--variant="black-10"]{ color: var(--color-neutral-800); }"
type textarea "[data-wf--elements-tag--variant="black-10"]{ color: var(--color-neutral-800); }"
paste textarea "[data-wf--elements-tag--variant="black-10"]{ color: var(--color-neutral-800); }"
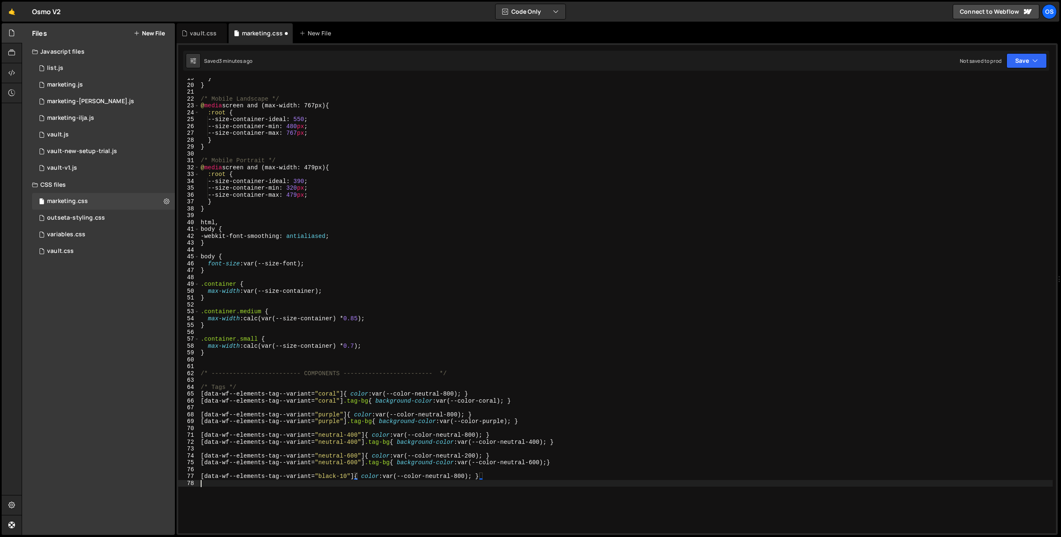
type textarea "[data-wf--elements-tag--variant="black-10"]{ color: var(--color-neutral-800); }"
drag, startPoint x: 365, startPoint y: 465, endPoint x: 589, endPoint y: 462, distance: 223.6
click at [589, 462] on div "} } /* Mobile Landscape */ @ media screen and (max-width: 767px) { :root { --si…" at bounding box center [625, 309] width 853 height 469
drag, startPoint x: 492, startPoint y: 486, endPoint x: 355, endPoint y: 485, distance: 137.4
click at [355, 485] on div "} } /* Mobile Landscape */ @ media screen and (max-width: 767px) { :root { --si…" at bounding box center [625, 309] width 853 height 469
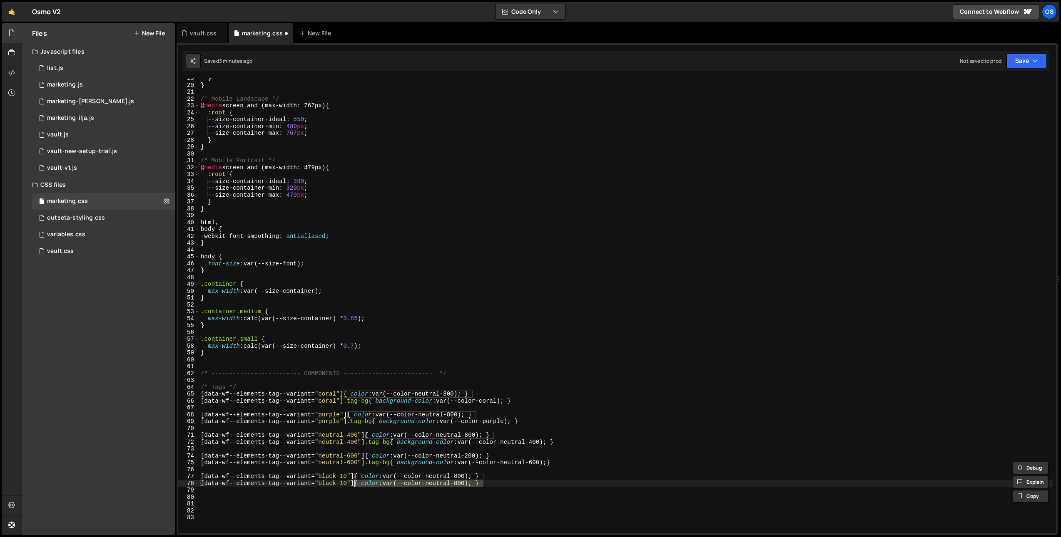
paste textarea ".tag-bg{ background-color: var(--color-neutral-600);"
type textarea "[data-wf--elements-tag--variant="black-10"] .tag-bg{ background-color: var(--co…"
click at [402, 504] on div "} } /* Mobile Landscape */ @ media screen and (max-width: 767px) { :root { --si…" at bounding box center [625, 309] width 853 height 469
click at [447, 493] on div "} } /* Mobile Landscape */ @ media screen and (max-width: 767px) { :root { --si…" at bounding box center [625, 309] width 853 height 469
click at [462, 475] on div "} } /* Mobile Landscape */ @ media screen and (max-width: 767px) { :root { --si…" at bounding box center [625, 309] width 853 height 469
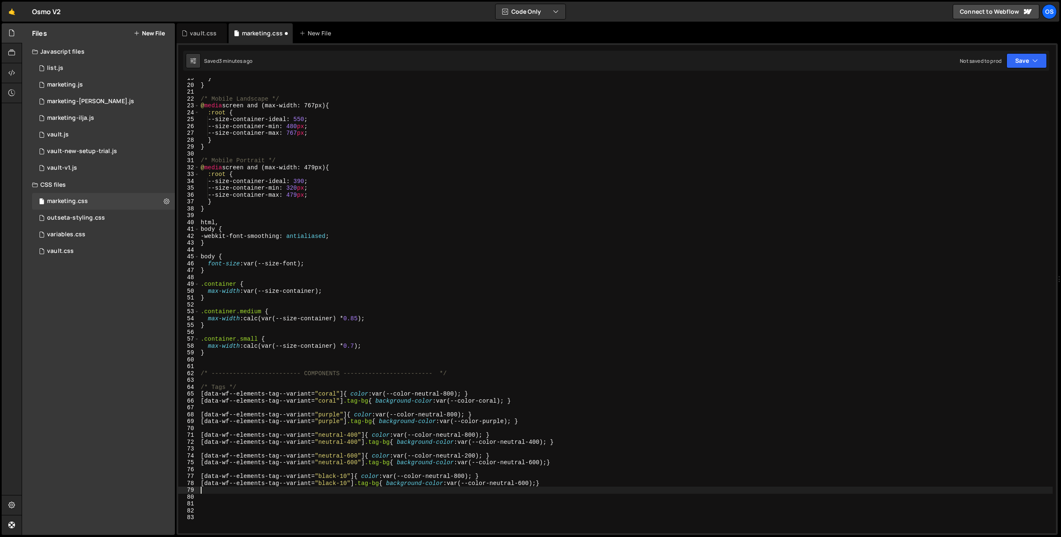
type textarea "[data-wf--elements-tag--variant="black-10"]{ color: var(--color-neutral-800); }"
click at [460, 496] on div "} } /* Mobile Landscape */ @ media screen and (max-width: 767px) { :root { --si…" at bounding box center [625, 309] width 853 height 469
click at [363, 495] on div "} } /* Mobile Landscape */ @ media screen and (max-width: 767px) { :root { --si…" at bounding box center [625, 309] width 853 height 469
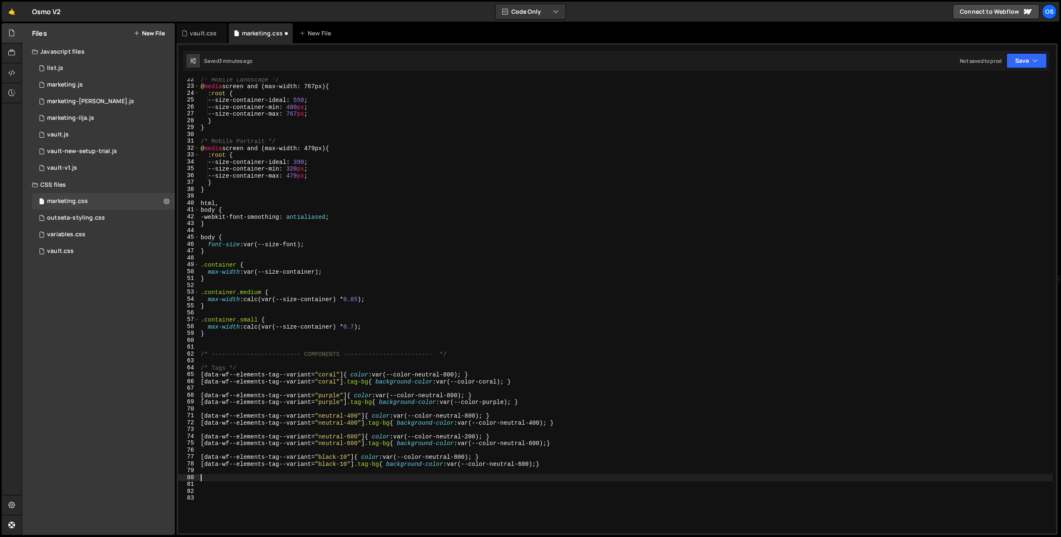
scroll to position [149, 0]
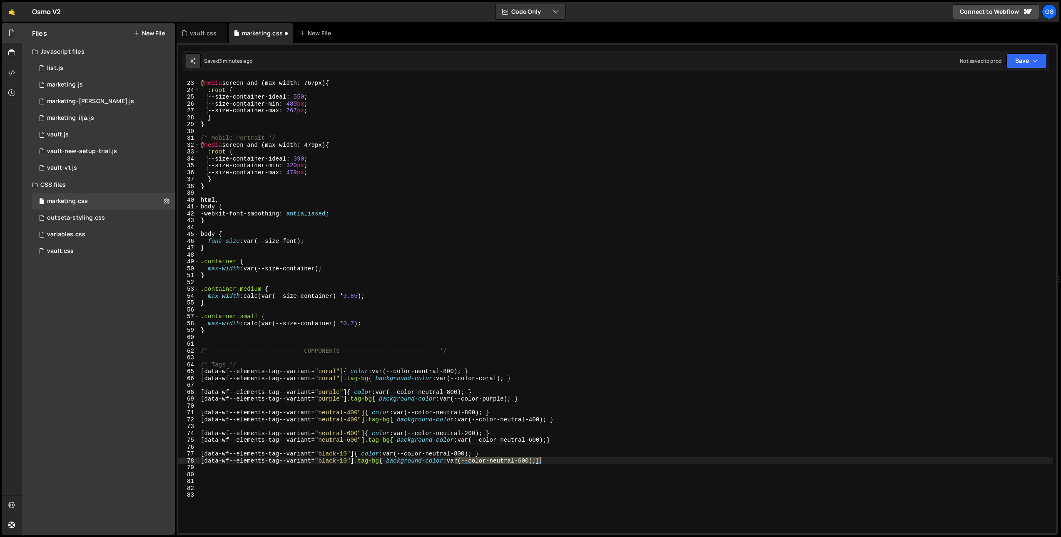
drag, startPoint x: 454, startPoint y: 462, endPoint x: 539, endPoint y: 463, distance: 85.8
click at [539, 463] on div "/* Mobile Landscape */ @ media screen and (max-width: 767px) { :root { --size-c…" at bounding box center [625, 307] width 853 height 469
type textarea "[data-wf--elements-tag--variant="black-10"] .tag-bg{ background-color: var(--co…"
click at [538, 468] on div "/* Mobile Landscape */ @ media screen and (max-width: 767px) { :root { --size-c…" at bounding box center [625, 307] width 853 height 469
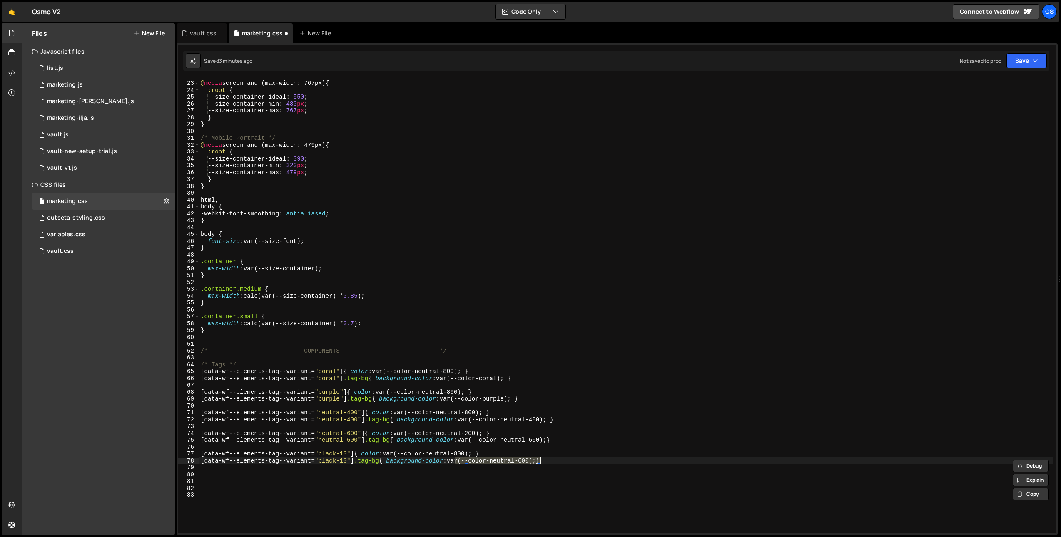
scroll to position [0, 0]
click at [565, 481] on div "/* Mobile Landscape */ @ media screen and (max-width: 767px) { :root { --size-c…" at bounding box center [625, 307] width 853 height 469
click at [560, 475] on div "/* Mobile Landscape */ @ media screen and (max-width: 767px) { :root { --size-c…" at bounding box center [625, 307] width 853 height 469
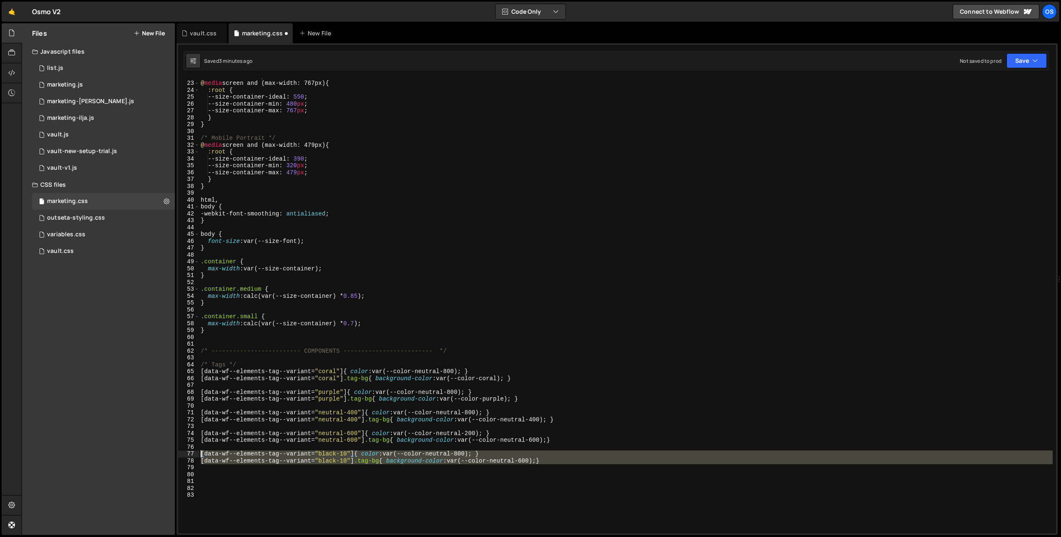
drag, startPoint x: 204, startPoint y: 463, endPoint x: 189, endPoint y: 455, distance: 16.6
click at [189, 455] on div "22 23 24 25 26 27 28 29 30 31 32 33 34 35 36 37 38 39 40 41 42 43 44 45 46 47 4…" at bounding box center [616, 305] width 877 height 455
type textarea "[data-wf--elements-tag--variant="black-10"]{ color: var(--color-neutral-800); }…"
click at [211, 478] on div "/* Mobile Landscape */ @ media screen and (max-width: 767px) { :root { --size-c…" at bounding box center [625, 307] width 853 height 469
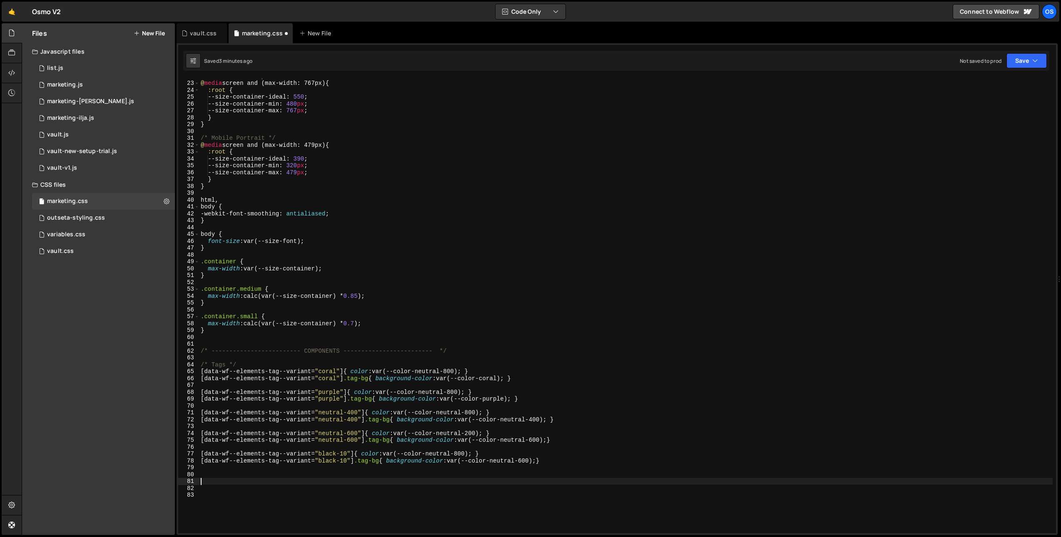
paste textarea "[data-wf--elements-tag--variant="black-10"]{ color: var(--color-neutral-800); }"
click at [226, 474] on div "/* Mobile Landscape */ @ media screen and (max-width: 767px) { :root { --size-c…" at bounding box center [625, 307] width 853 height 469
click at [327, 474] on div "/* Mobile Landscape */ @ media screen and (max-width: 767px) { :root { --size-c…" at bounding box center [625, 307] width 853 height 469
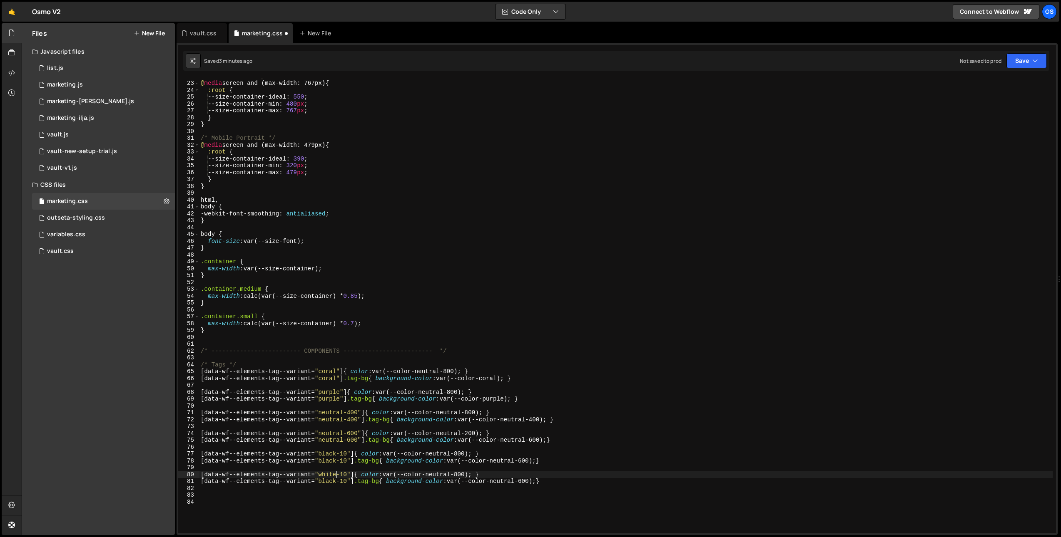
click at [327, 474] on div "/* Mobile Landscape */ @ media screen and (max-width: 767px) { :root { --size-c…" at bounding box center [625, 307] width 853 height 469
click at [330, 482] on div "/* Mobile Landscape */ @ media screen and (max-width: 767px) { :root { --size-c…" at bounding box center [625, 307] width 853 height 469
paste textarea "white"
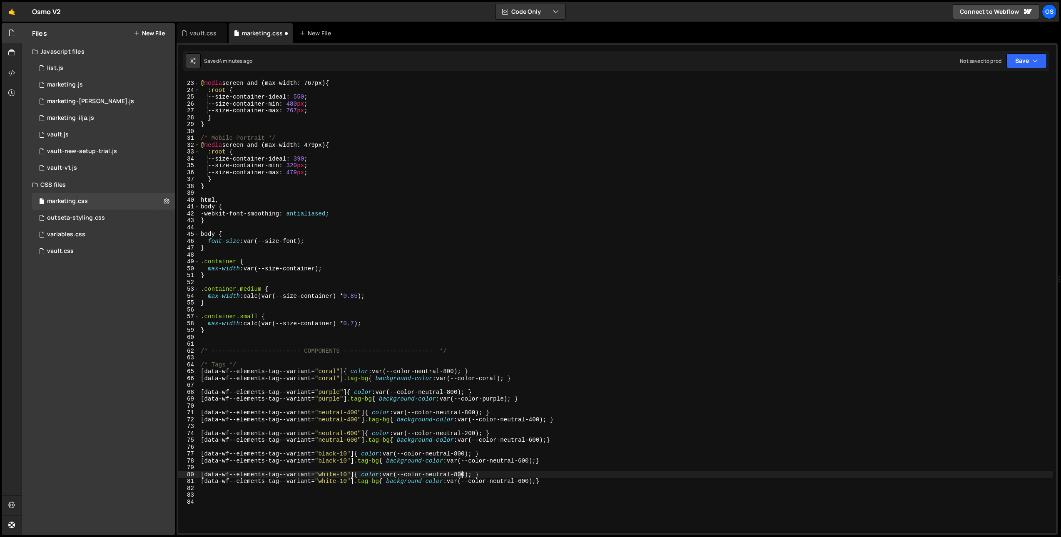
click at [461, 476] on div "/* Mobile Landscape */ @ media screen and (max-width: 767px) { :root { --size-c…" at bounding box center [625, 307] width 853 height 469
click at [496, 435] on div "/* Mobile Landscape */ @ media screen and (max-width: 767px) { :root { --size-c…" at bounding box center [625, 307] width 853 height 469
click at [530, 483] on div "/* Mobile Landscape */ @ media screen and (max-width: 767px) { :root { --size-c…" at bounding box center [625, 307] width 853 height 469
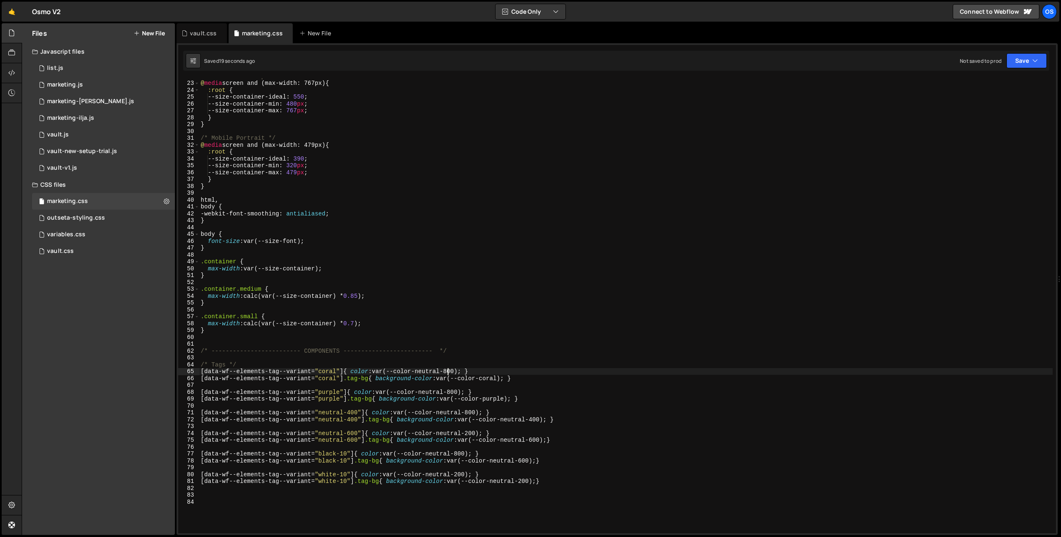
click at [449, 371] on div "/* Mobile Landscape */ @ media screen and (max-width: 767px) { :root { --size-c…" at bounding box center [625, 307] width 853 height 469
click at [448, 373] on div "/* Mobile Landscape */ @ media screen and (max-width: 767px) { :root { --size-c…" at bounding box center [625, 307] width 853 height 469
click at [454, 392] on div "/* Mobile Landscape */ @ media screen and (max-width: 767px) { :root { --size-c…" at bounding box center [625, 307] width 853 height 469
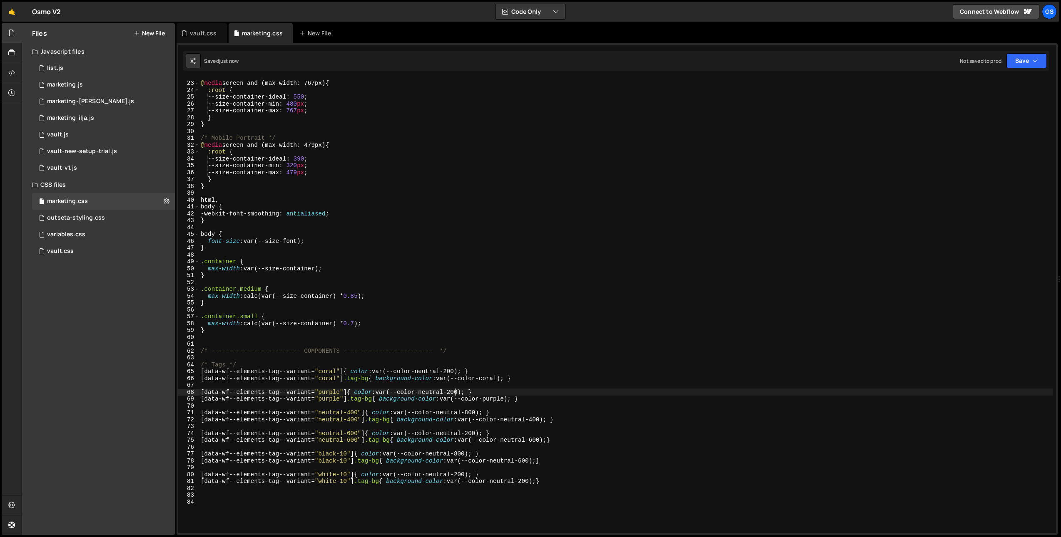
type textarea "[data-wf--elements-tag--variant="purple"]{ color: var(--color-neutral-200); }"
click at [437, 391] on div "/* Mobile Landscape */ @ media screen and (max-width: 767px) { :root { --size-c…" at bounding box center [625, 307] width 853 height 469
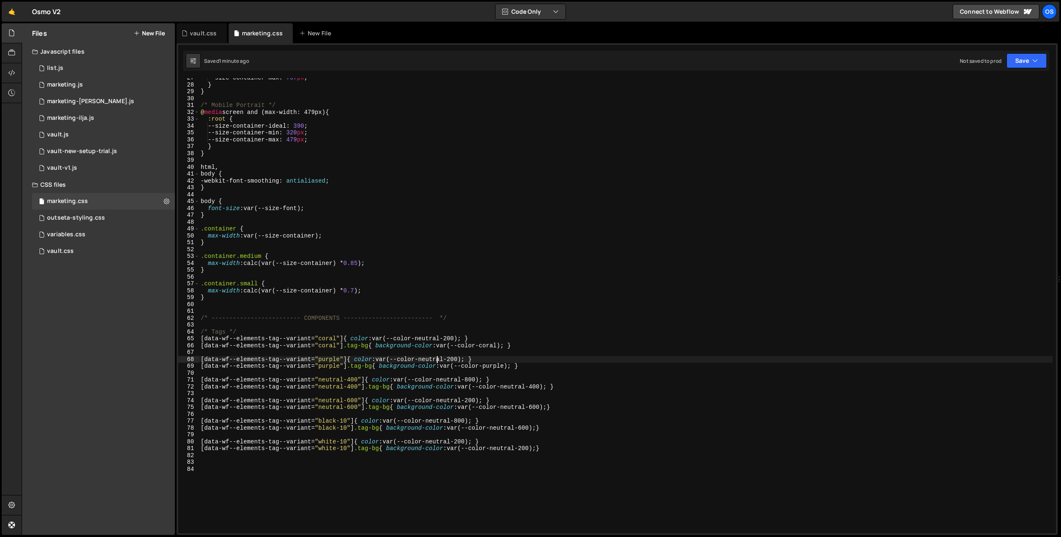
scroll to position [259, 0]
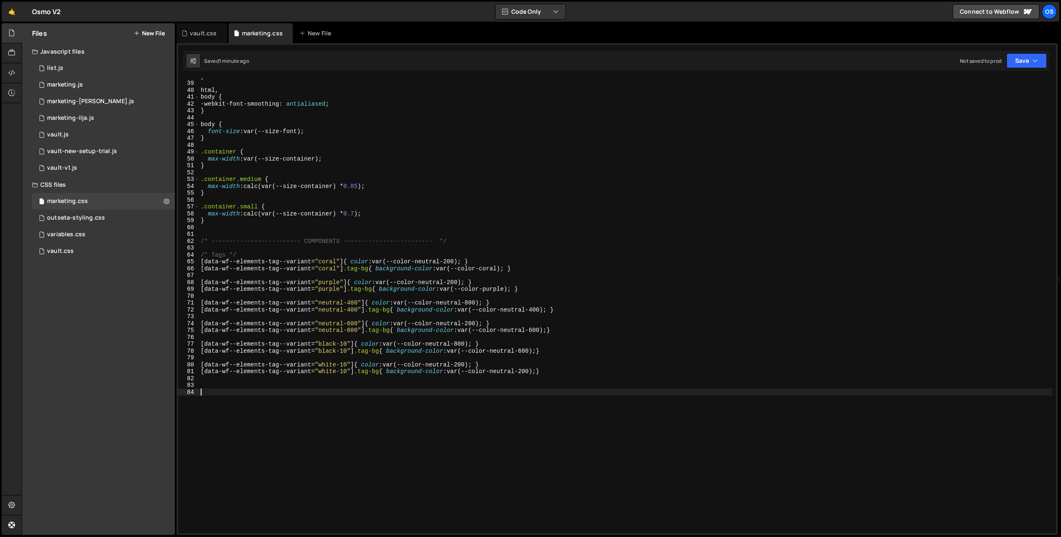
click at [355, 455] on div "} html , body { -webkit-font-smoothing : antialiased ; } body { font-size : var…" at bounding box center [625, 307] width 853 height 469
paste textarea "color-mix(in srgb,var(--color--blue-100)50%,transparent)"
click at [352, 435] on div "} html , body { -webkit-font-smoothing : antialiased ; } body { font-size : var…" at bounding box center [625, 307] width 853 height 469
drag, startPoint x: 316, startPoint y: 396, endPoint x: 168, endPoint y: 395, distance: 148.2
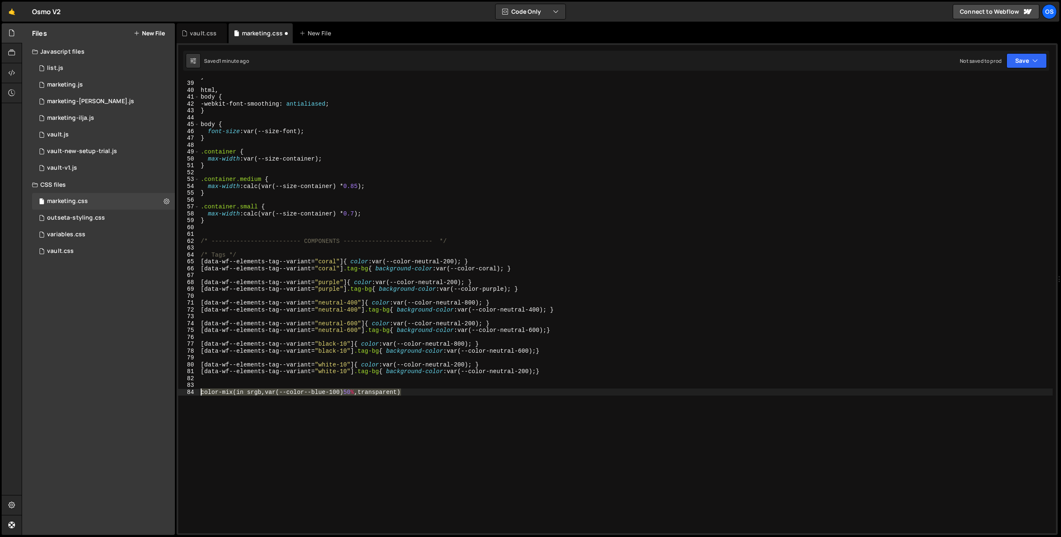
click at [168, 395] on div "Files New File Javascript files 0 list.js 0 0 marketing.js 0 0 marketing-dennis…" at bounding box center [541, 279] width 1039 height 512
click at [410, 427] on div "} html , body { -webkit-font-smoothing : antialiased ; } body { font-size : var…" at bounding box center [625, 305] width 853 height 455
drag, startPoint x: 455, startPoint y: 351, endPoint x: 540, endPoint y: 353, distance: 85.4
click at [540, 353] on div "} html , body { -webkit-font-smoothing : antialiased ; } body { font-size : var…" at bounding box center [625, 307] width 853 height 469
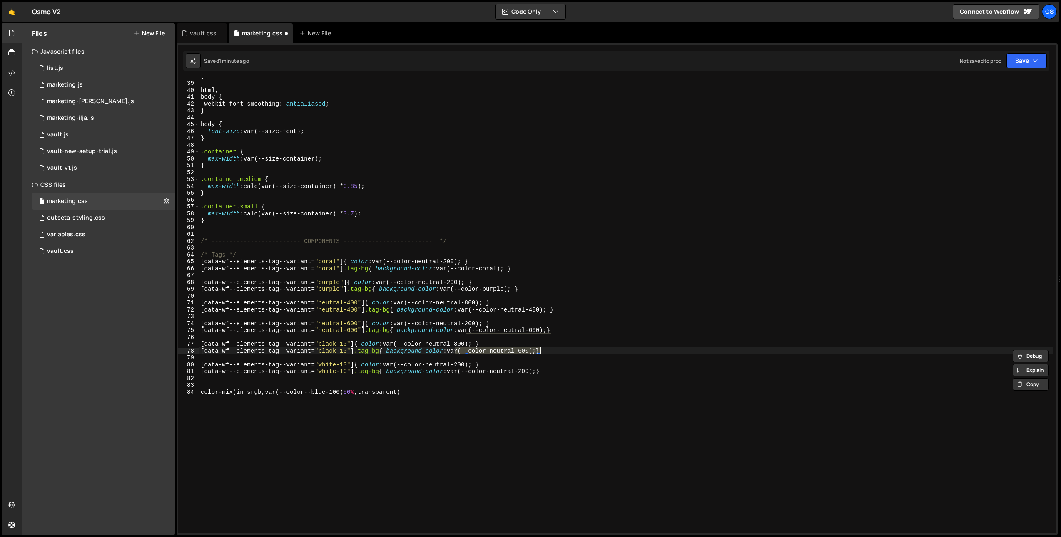
click at [469, 408] on div "} html , body { -webkit-font-smoothing : antialiased ; } body { font-size : var…" at bounding box center [625, 307] width 853 height 469
drag, startPoint x: 539, startPoint y: 353, endPoint x: 457, endPoint y: 353, distance: 82.4
click at [457, 353] on div "} html , body { -webkit-font-smoothing : antialiased ; } body { font-size : var…" at bounding box center [625, 307] width 853 height 469
drag, startPoint x: 455, startPoint y: 353, endPoint x: 540, endPoint y: 353, distance: 84.9
click at [540, 353] on div "} html , body { -webkit-font-smoothing : antialiased ; } body { font-size : var…" at bounding box center [625, 307] width 853 height 469
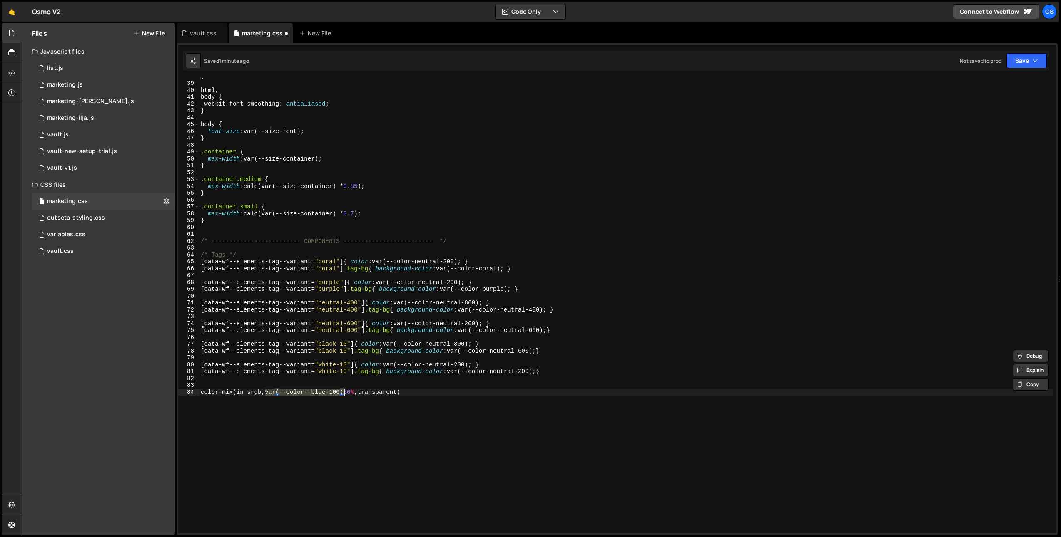
drag, startPoint x: 265, startPoint y: 394, endPoint x: 342, endPoint y: 394, distance: 77.4
click at [342, 394] on div "} html , body { -webkit-font-smoothing : antialiased ; } body { font-size : var…" at bounding box center [625, 307] width 853 height 469
paste textarea "neutral-6"
click at [338, 394] on div "} html , body { -webkit-font-smoothing : antialiased ; } body { font-size : var…" at bounding box center [625, 307] width 853 height 469
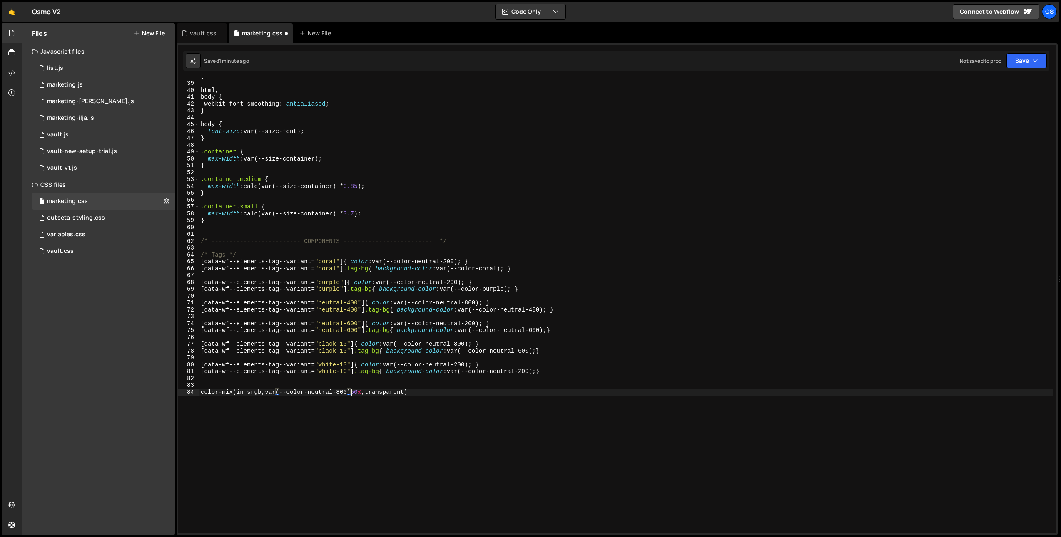
click at [353, 393] on div "} html , body { -webkit-font-smoothing : antialiased ; } body { font-size : var…" at bounding box center [625, 307] width 853 height 469
type textarea "color-mix(in srgb,var(--color-neutral-800)10%,transparent)"
drag, startPoint x: 418, startPoint y: 394, endPoint x: 188, endPoint y: 392, distance: 230.2
click at [188, 392] on div "color-mix(in srgb,var(--color-neutral-800)10%,transparent) 38 39 40 41 42 43 44…" at bounding box center [616, 305] width 877 height 455
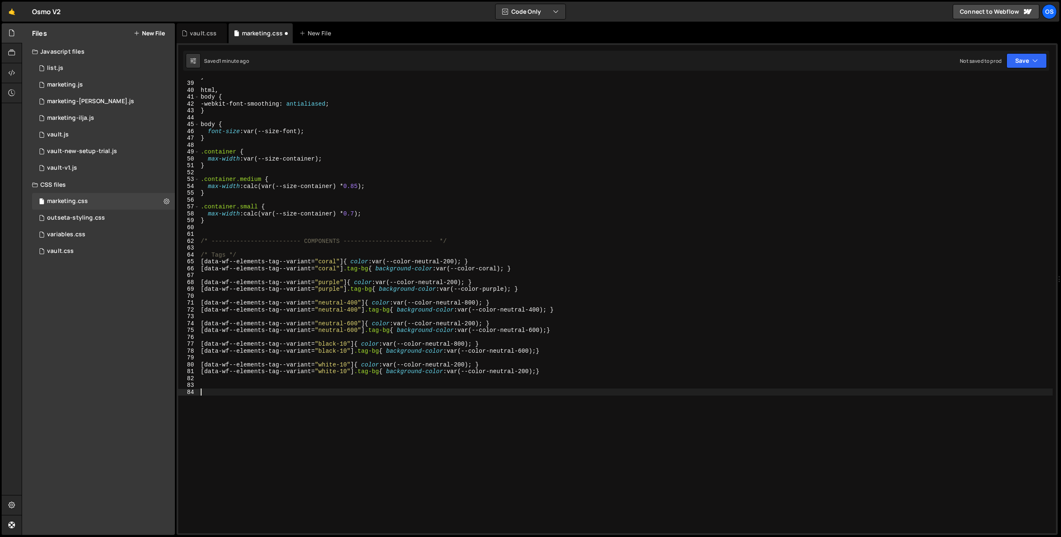
scroll to position [0, 0]
drag, startPoint x: 543, startPoint y: 353, endPoint x: 455, endPoint y: 353, distance: 88.2
click at [455, 353] on div "} html , body { -webkit-font-smoothing : antialiased ; } body { font-size : var…" at bounding box center [625, 307] width 853 height 469
paste textarea "color-mix(in srgb,var(--color-neutral-800)10%,transparent)"
drag, startPoint x: 455, startPoint y: 371, endPoint x: 542, endPoint y: 374, distance: 87.5
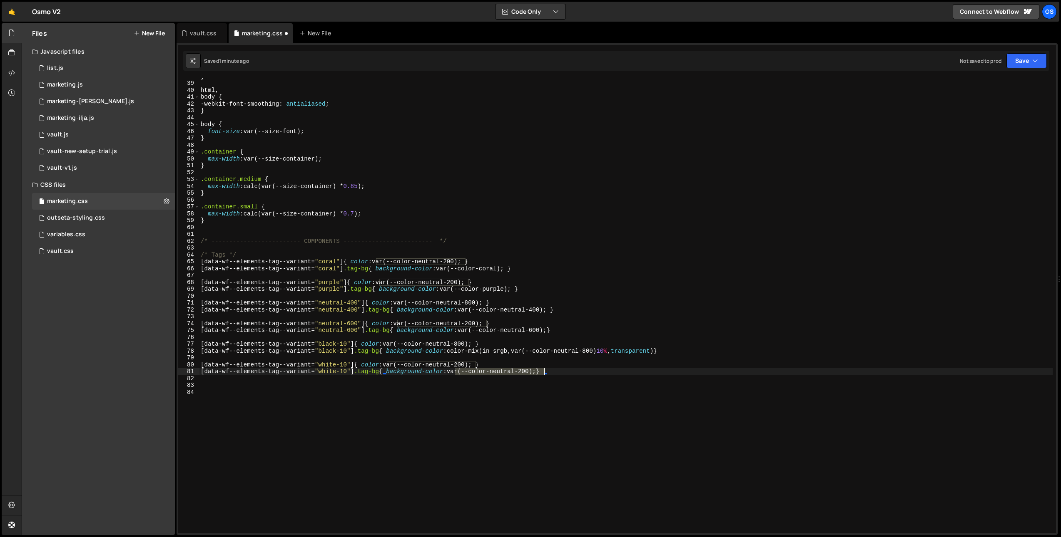
click at [542, 374] on div "} html , body { -webkit-font-smoothing : antialiased ; } body { font-size : var…" at bounding box center [625, 307] width 853 height 469
paste textarea "color-mix(in srgb,var(--color-neutral-800)10%,transparent)"
click at [593, 374] on div "} html , body { -webkit-font-smoothing : antialiased ; } body { font-size : var…" at bounding box center [625, 307] width 853 height 469
type textarea "[data-wf--elements-tag--variant="white-10"] .tag-bg{ background-color: color-mi…"
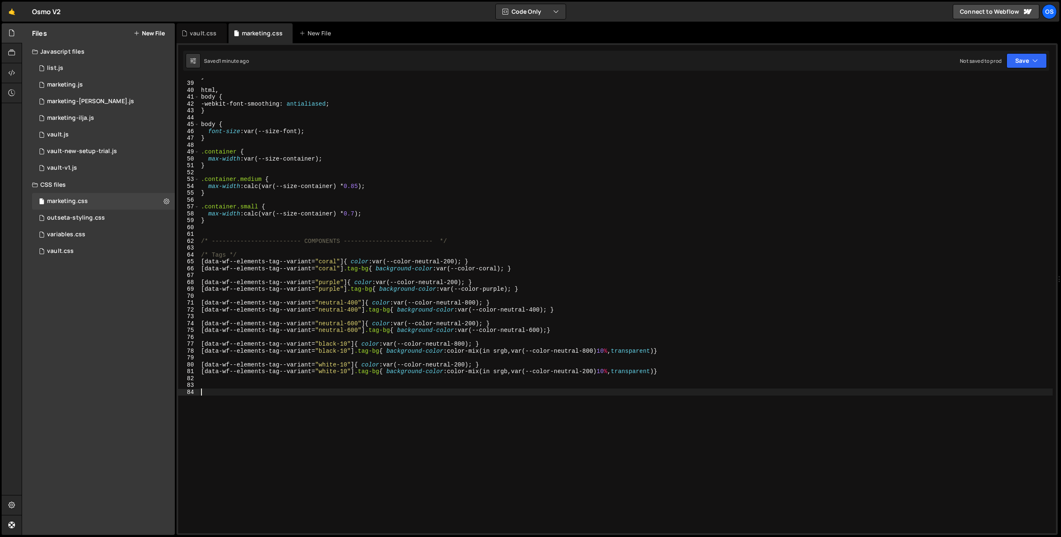
click at [206, 403] on div "} html , body { -webkit-font-smoothing : antialiased ; } body { font-size : var…" at bounding box center [625, 307] width 853 height 469
drag, startPoint x: 268, startPoint y: 249, endPoint x: 262, endPoint y: 253, distance: 7.7
click at [268, 249] on div "} html , body { -webkit-font-smoothing : antialiased ; } body { font-size : var…" at bounding box center [625, 307] width 853 height 469
click at [262, 253] on div "} html , body { -webkit-font-smoothing : antialiased ; } body { font-size : var…" at bounding box center [625, 307] width 853 height 469
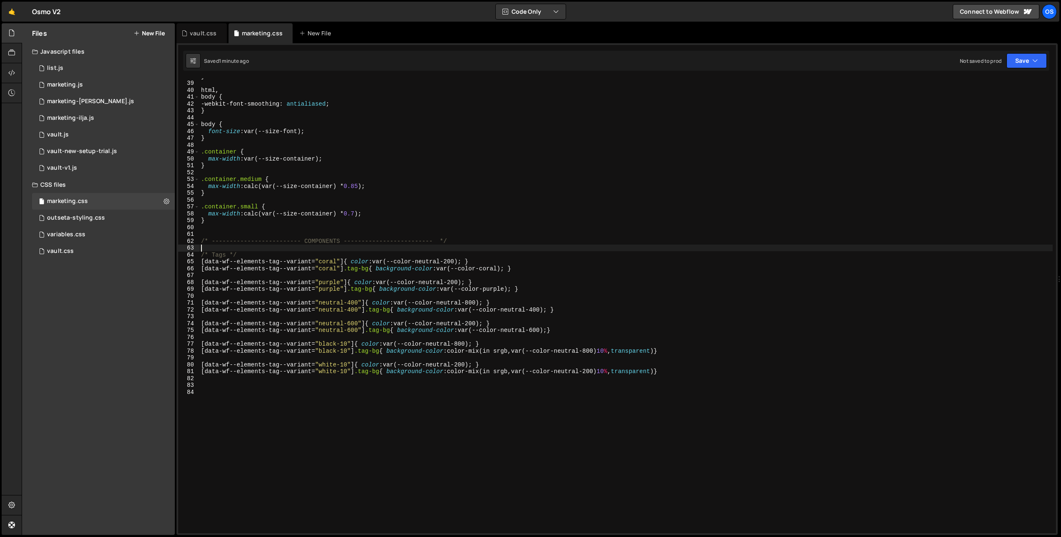
type textarea "/* Tags */"
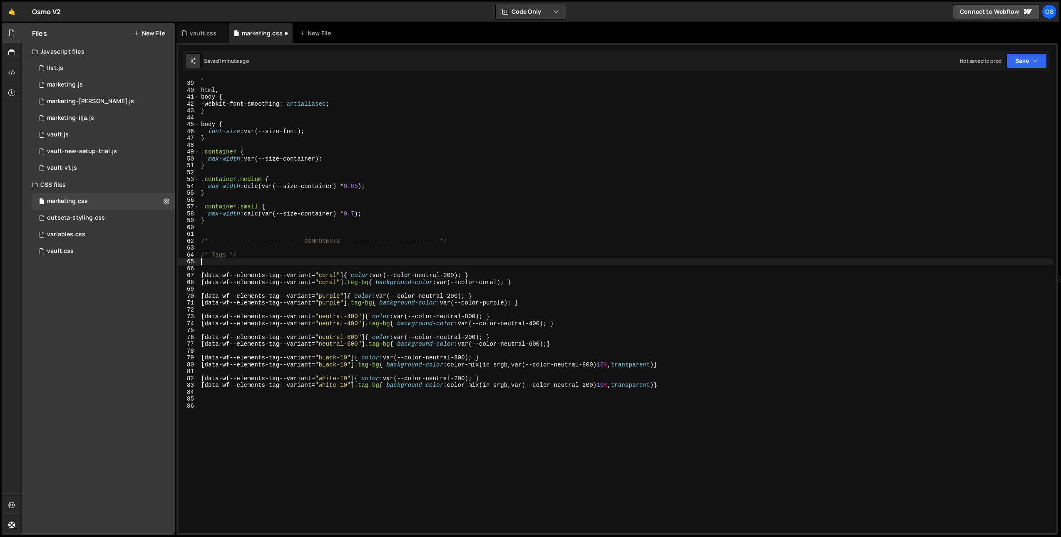
click at [207, 264] on div "} html , body { -webkit-font-smoothing : antialiased ; } body { font-size : var…" at bounding box center [625, 307] width 853 height 469
type textarea ".tag"
click at [281, 219] on div "} html , body { -webkit-font-smoothing : antialiased ; } body { font-size : var…" at bounding box center [625, 307] width 853 height 469
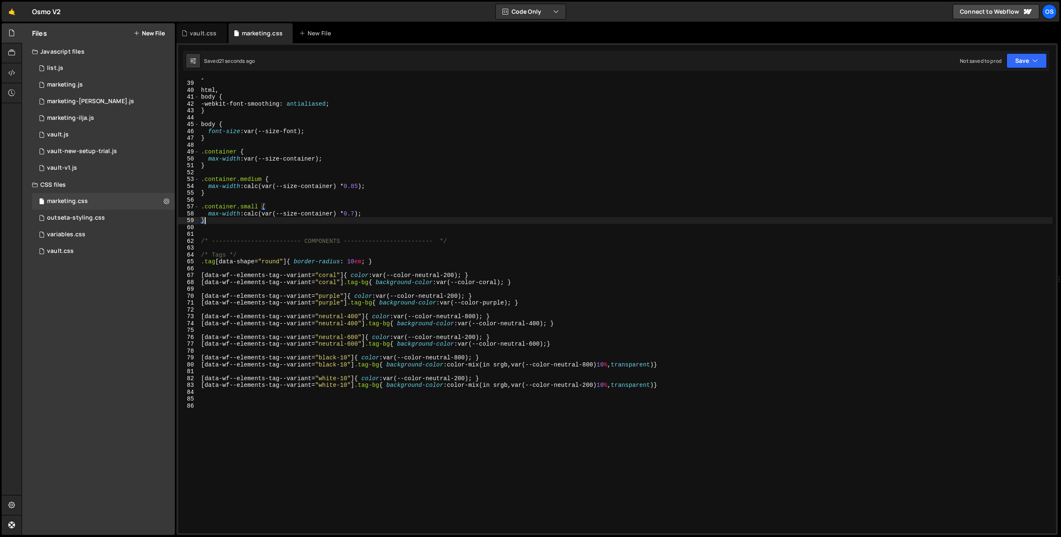
scroll to position [0, 0]
click at [281, 214] on div "} html , body { -webkit-font-smoothing : antialiased ; } body { font-size : var…" at bounding box center [625, 307] width 853 height 469
type textarea "max-width: calc(var(--size-container) * 0.7);"
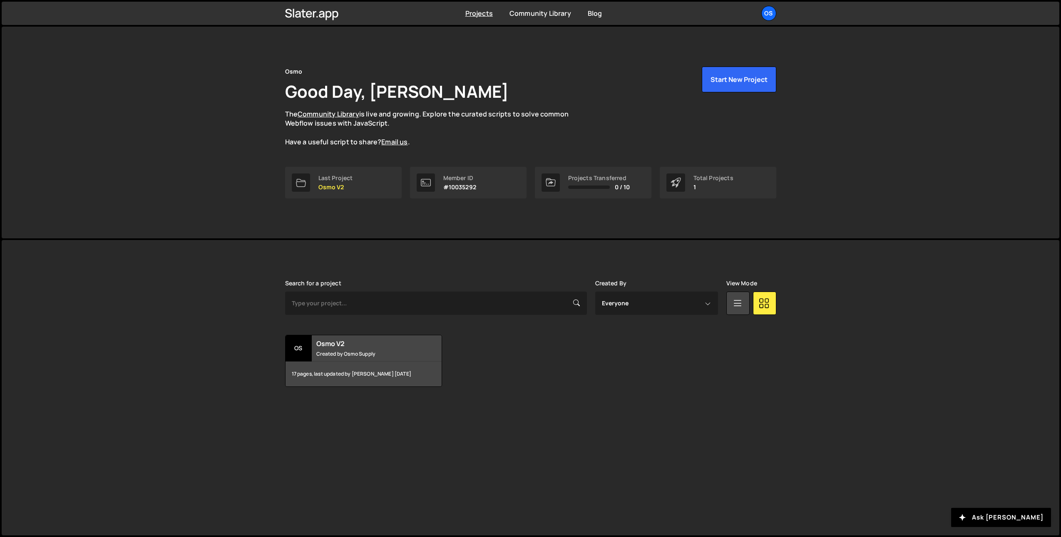
click at [502, 381] on div "Os Osmo V2 Created by Osmo Supply 17 pages, last updated by [PERSON_NAME] [DATE]" at bounding box center [530, 361] width 491 height 52
click at [774, 10] on div "Os" at bounding box center [768, 13] width 15 height 15
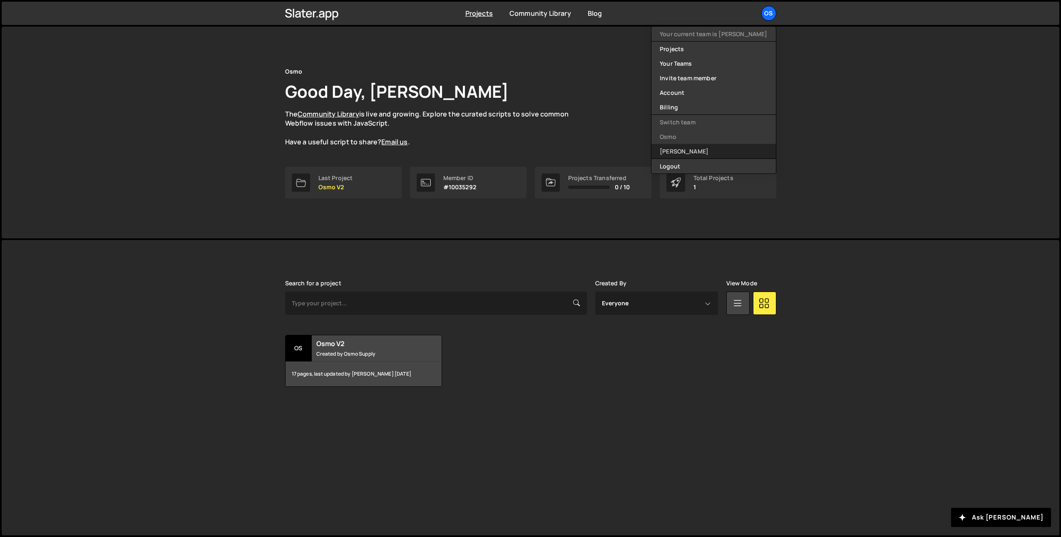
click at [721, 153] on link "[PERSON_NAME]" at bounding box center [713, 151] width 124 height 15
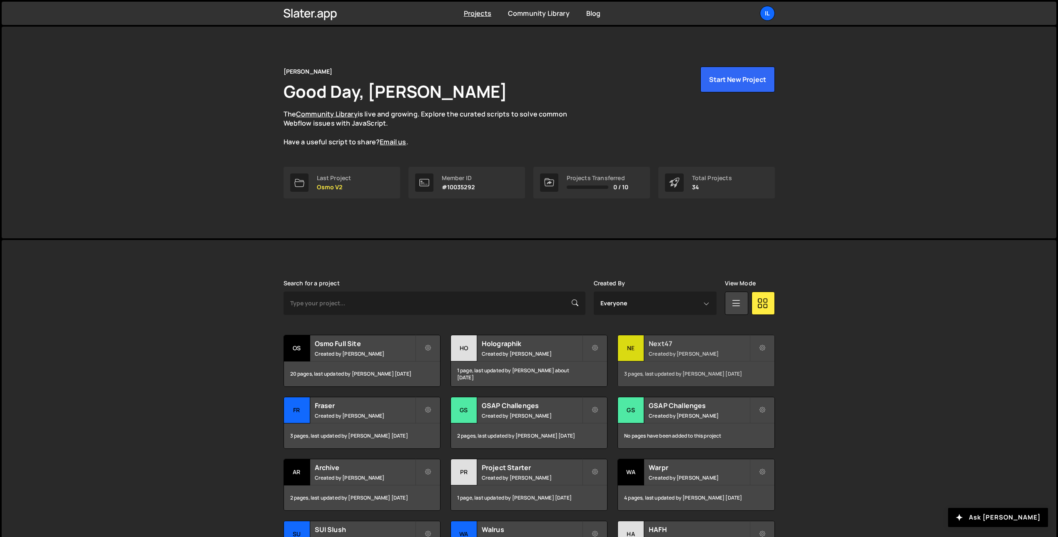
click at [618, 346] on div "Ne" at bounding box center [631, 349] width 26 height 26
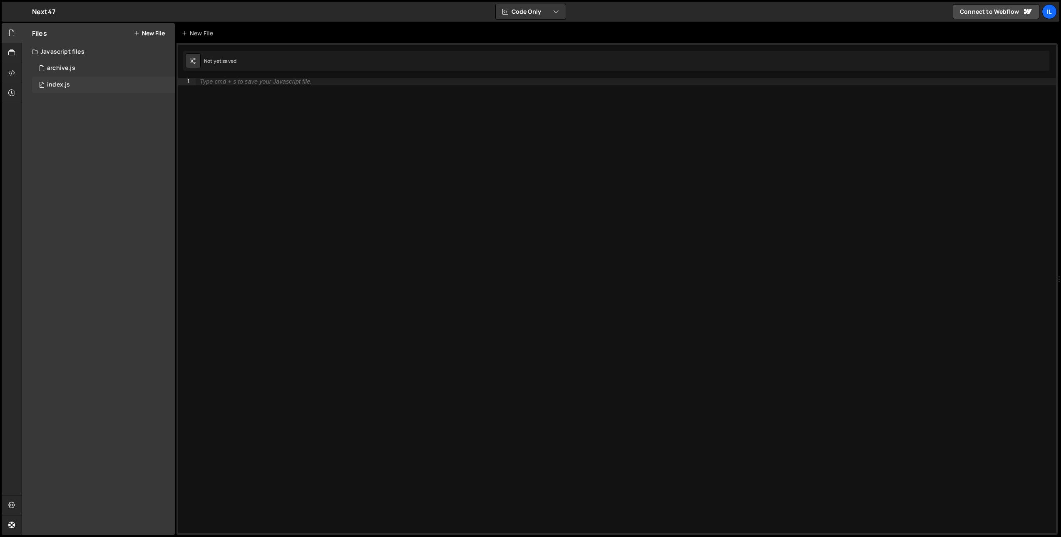
click at [70, 90] on div "0 index.js 0" at bounding box center [103, 85] width 143 height 17
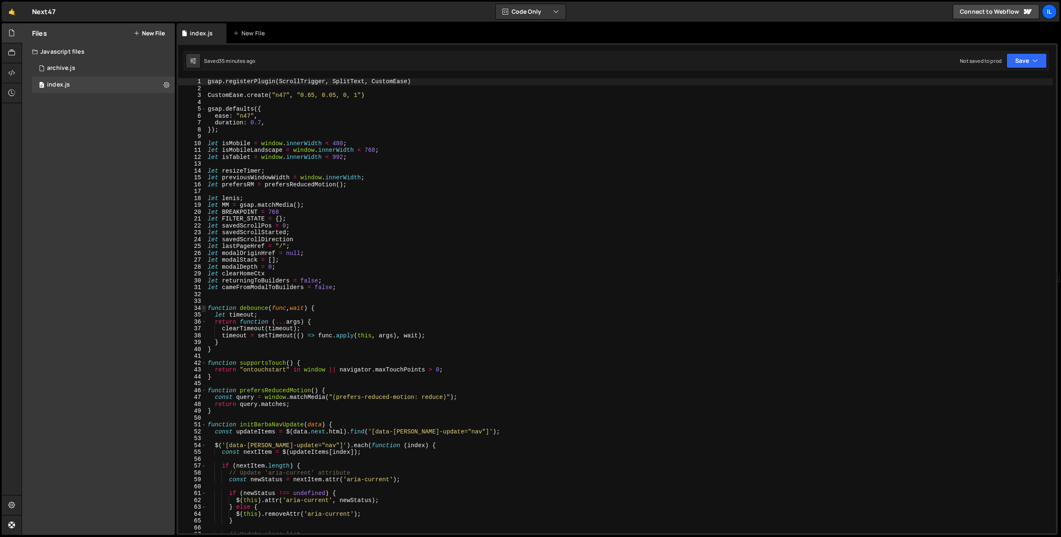
click at [202, 308] on span at bounding box center [203, 308] width 5 height 7
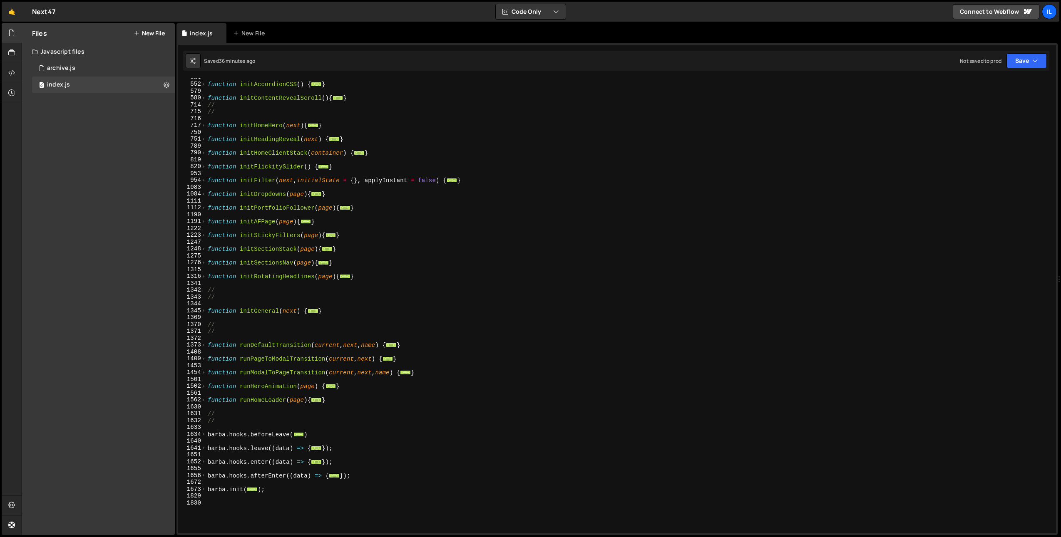
scroll to position [390, 0]
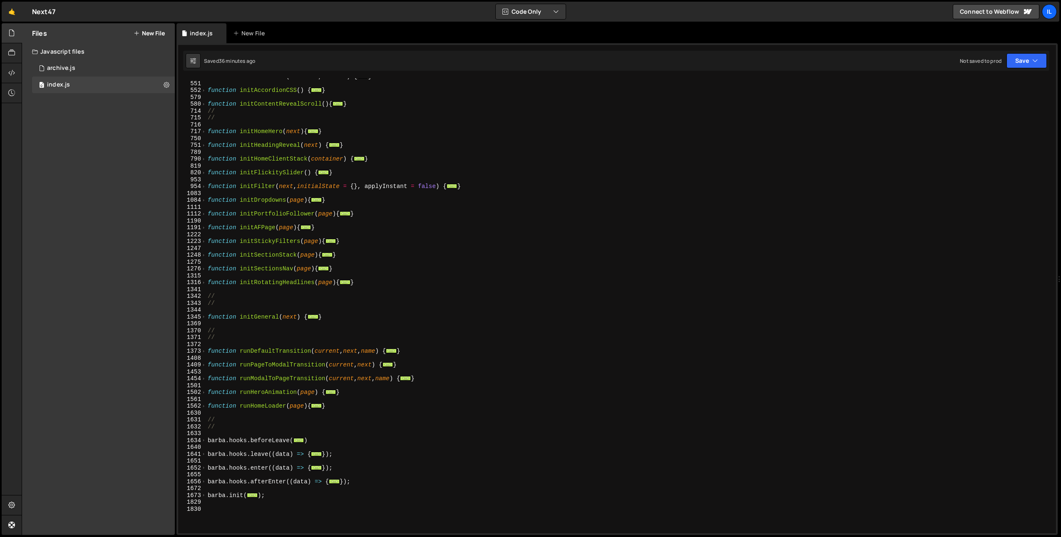
click at [260, 102] on div "function resetLoadMore ( loadList , current ) { ... } function initAccordionCSS…" at bounding box center [629, 307] width 847 height 469
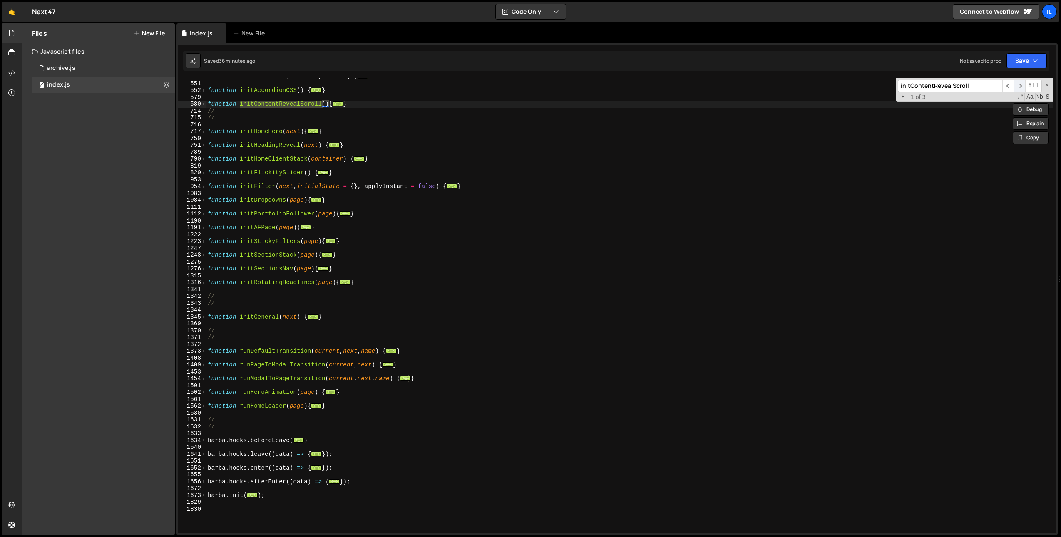
click at [1023, 85] on span "​" at bounding box center [1020, 86] width 12 height 12
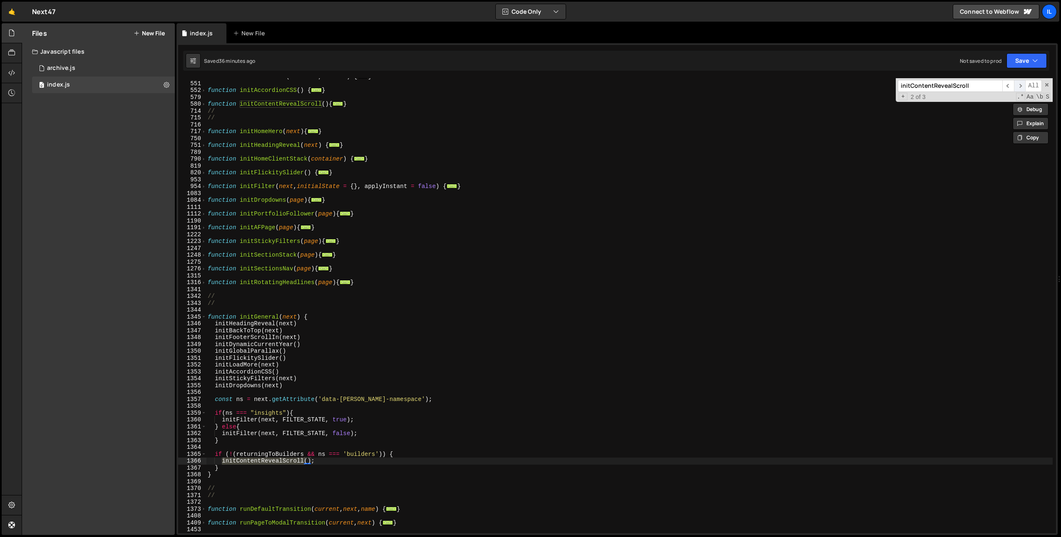
click at [1023, 85] on span "​" at bounding box center [1020, 86] width 12 height 12
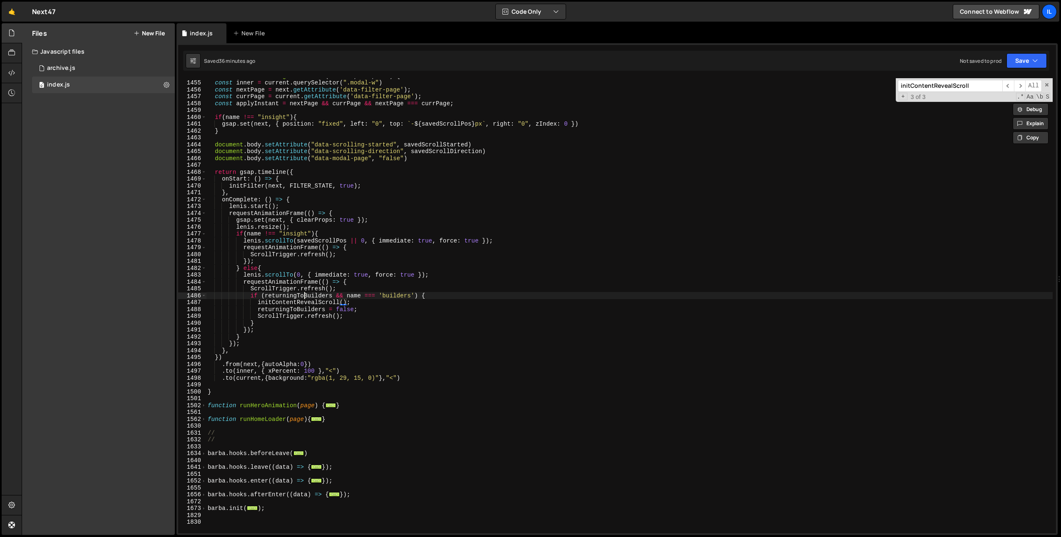
click at [306, 296] on div "function runModalToPageTransition ( current , next , name ) { const inner = cur…" at bounding box center [629, 306] width 847 height 469
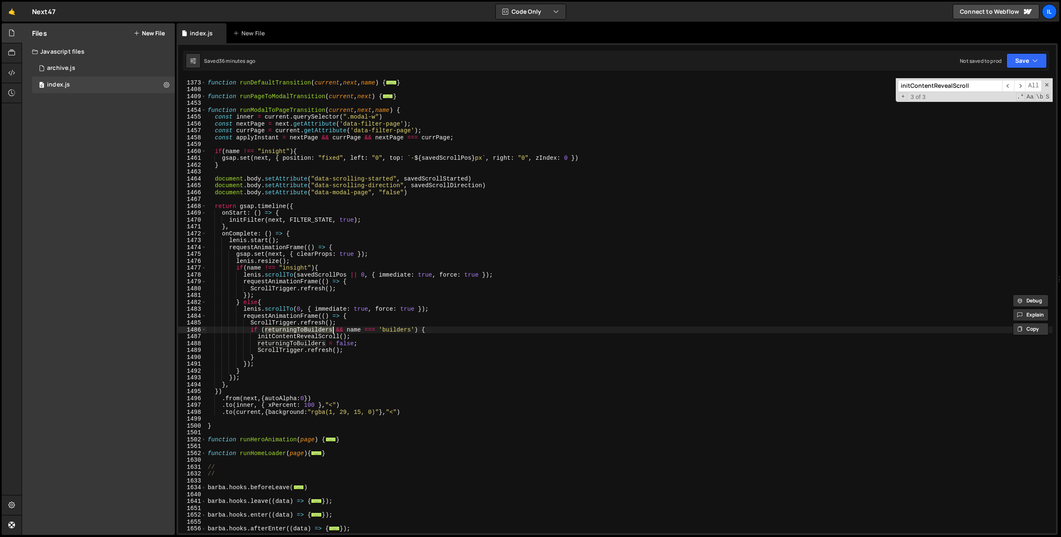
scroll to position [816, 0]
click at [308, 342] on div "function runDefaultTransition ( current , next , name ) { ... } function runPag…" at bounding box center [629, 306] width 847 height 469
type textarea "returningToBuilders = false;"
click at [308, 342] on div "function runDefaultTransition ( current , next , name ) { ... } function runPag…" at bounding box center [629, 306] width 847 height 469
click at [932, 82] on input "initContentRevealScroll" at bounding box center [950, 86] width 104 height 12
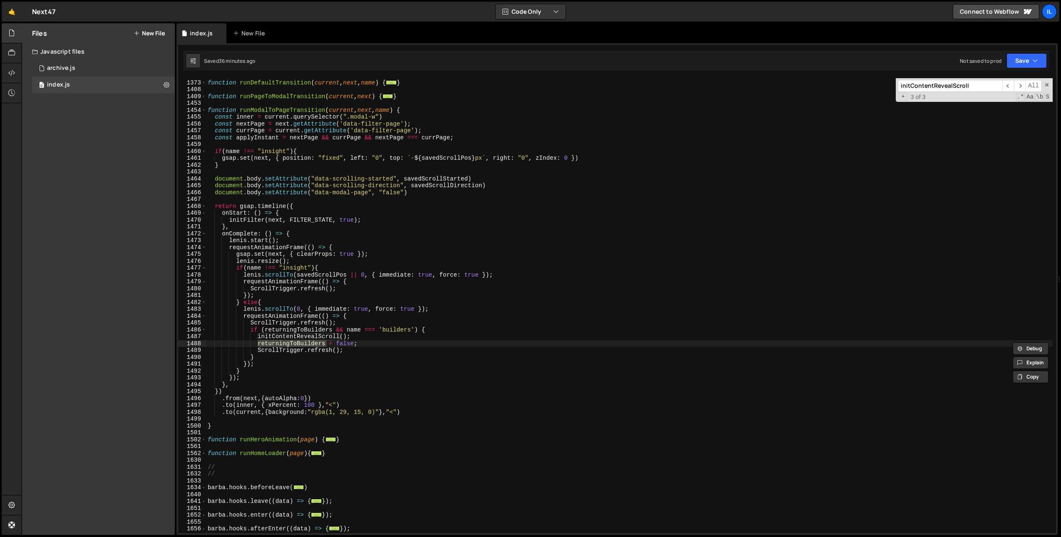
paste input "returningToBuilders"
type input "returningToBuilders"
click at [1011, 85] on span "​" at bounding box center [1008, 86] width 12 height 12
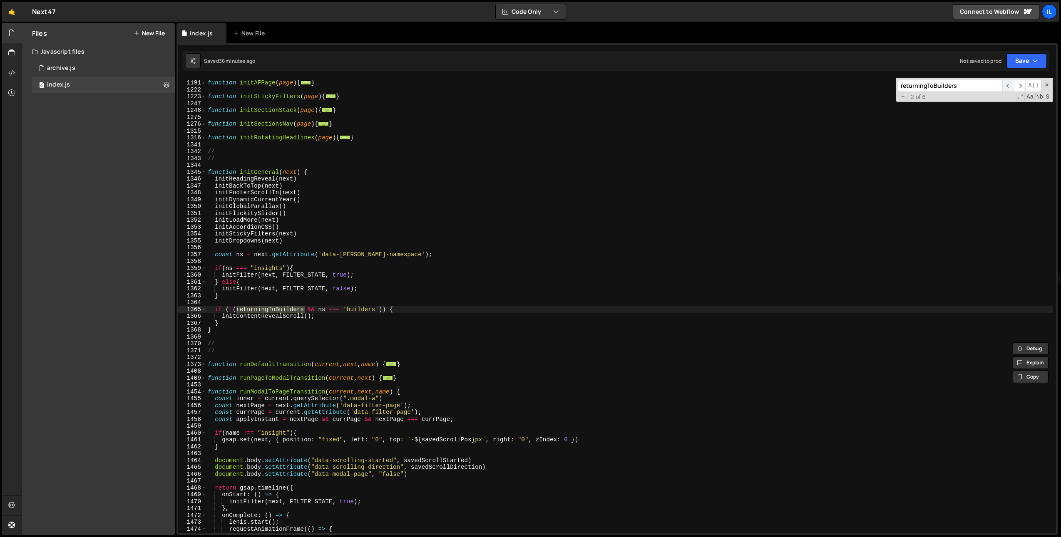
click at [1011, 85] on span "​" at bounding box center [1008, 86] width 12 height 12
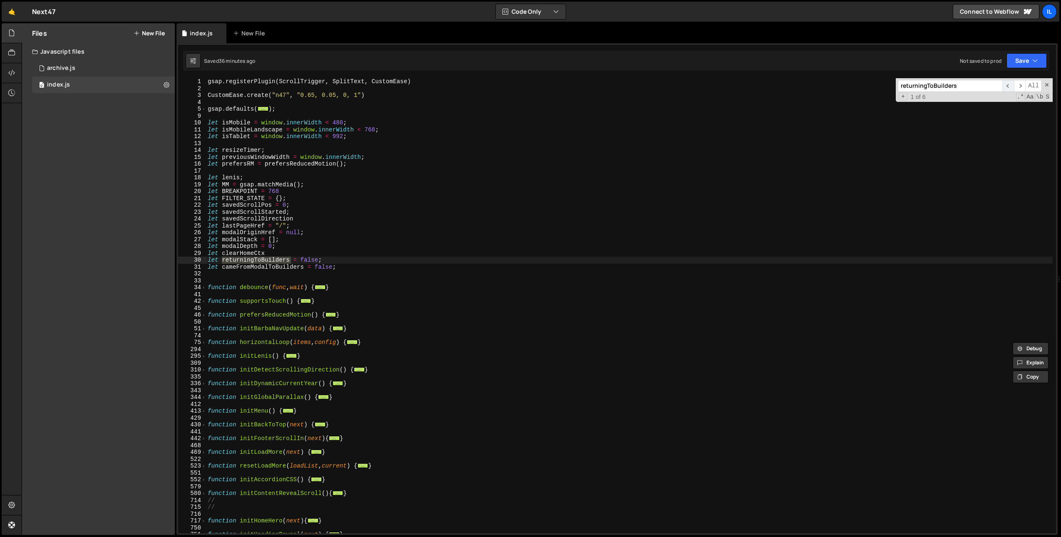
scroll to position [0, 0]
click at [1007, 87] on span "​" at bounding box center [1008, 86] width 12 height 12
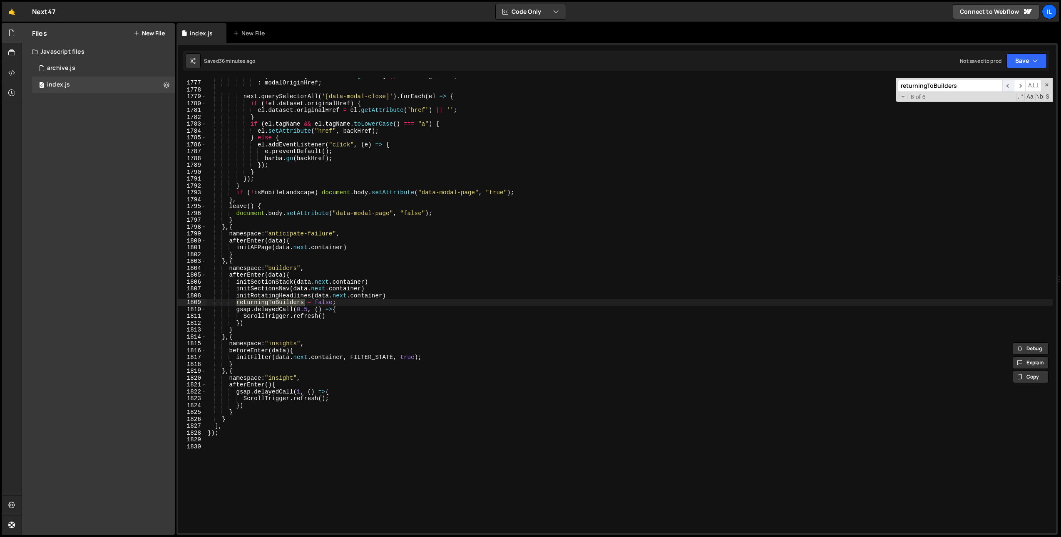
scroll to position [1991, 0]
click at [1012, 85] on span "​" at bounding box center [1008, 86] width 12 height 12
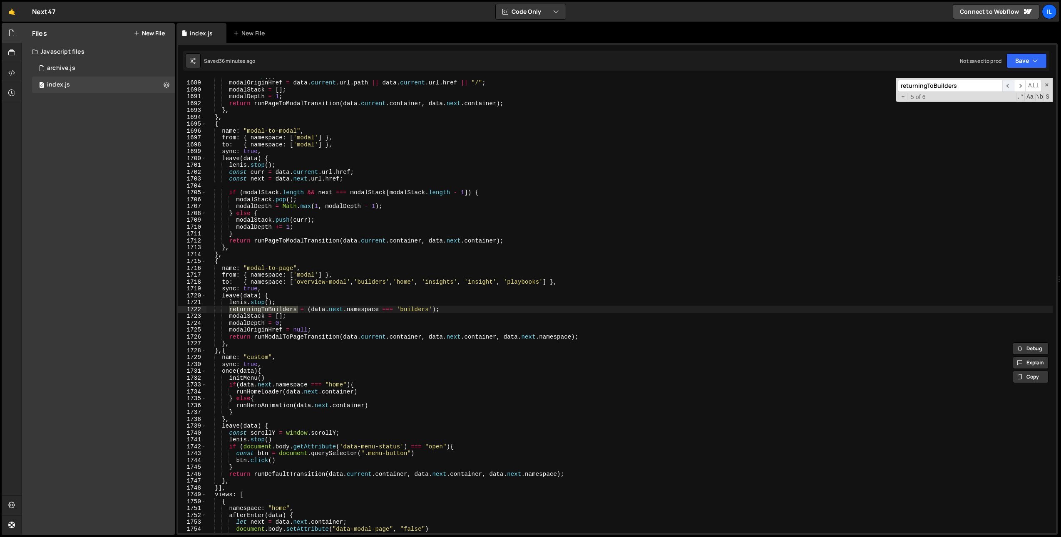
scroll to position [1386, 0]
click at [307, 311] on div "lenis . stop ( ) ; modalOriginHref = data . current . url . path || data . curr…" at bounding box center [629, 306] width 847 height 469
click at [307, 310] on div "lenis . stop ( ) ; modalOriginHref = data . current . url . path || data . curr…" at bounding box center [629, 306] width 847 height 469
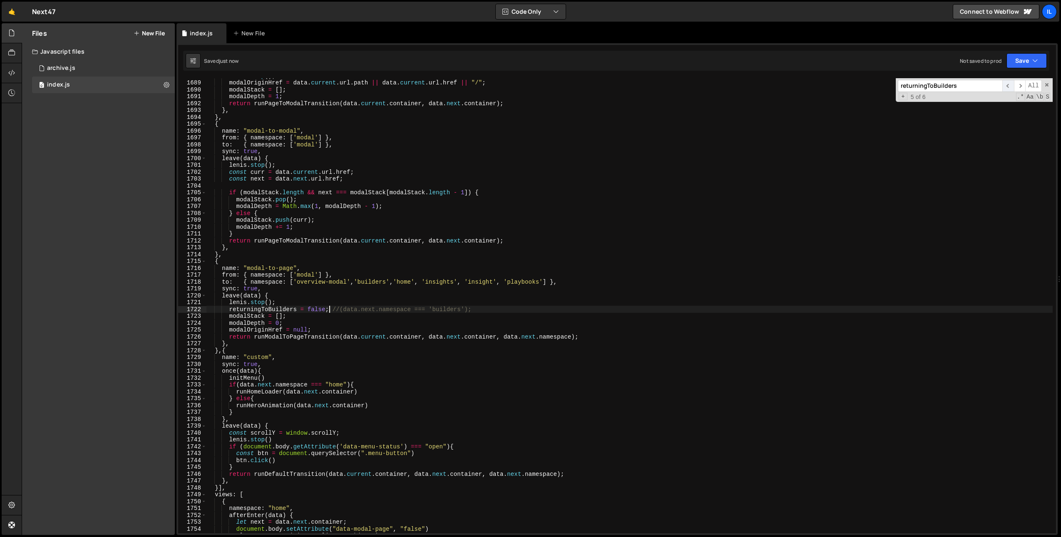
click at [1004, 87] on span "​" at bounding box center [1008, 86] width 12 height 12
click at [1008, 86] on span "​" at bounding box center [1008, 86] width 12 height 12
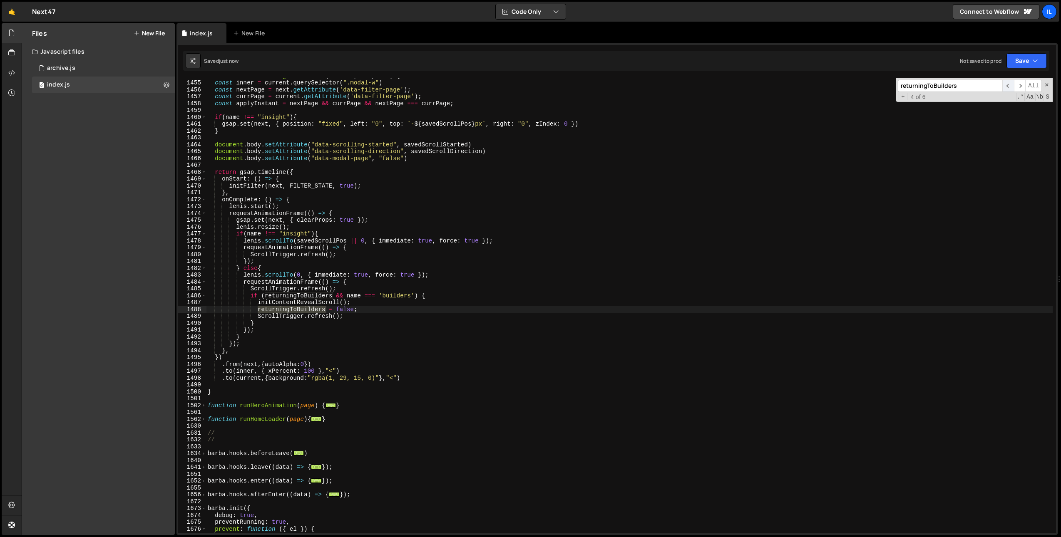
scroll to position [850, 0]
click at [1008, 86] on span "​" at bounding box center [1008, 86] width 12 height 12
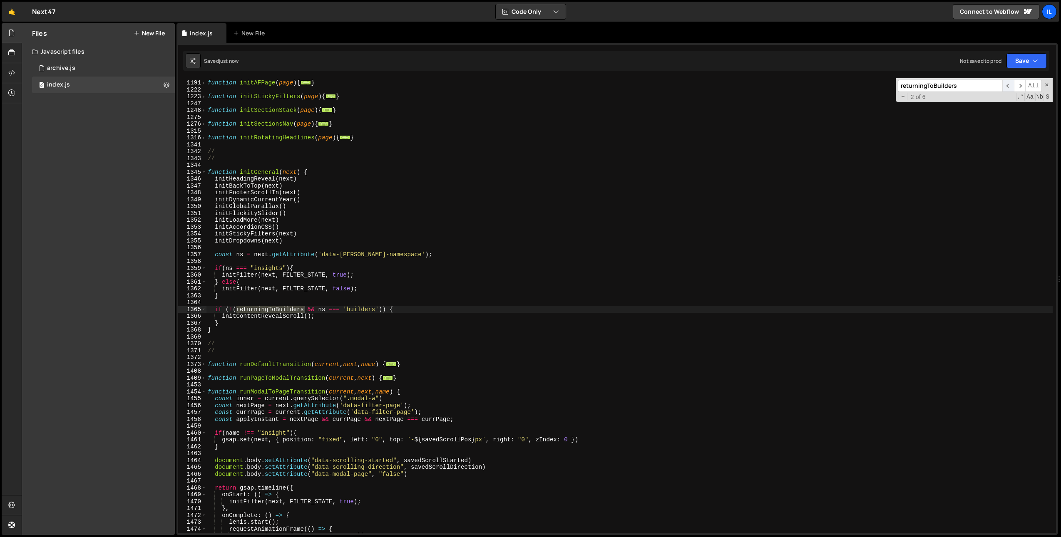
scroll to position [534, 0]
click at [1008, 86] on span "​" at bounding box center [1008, 86] width 12 height 12
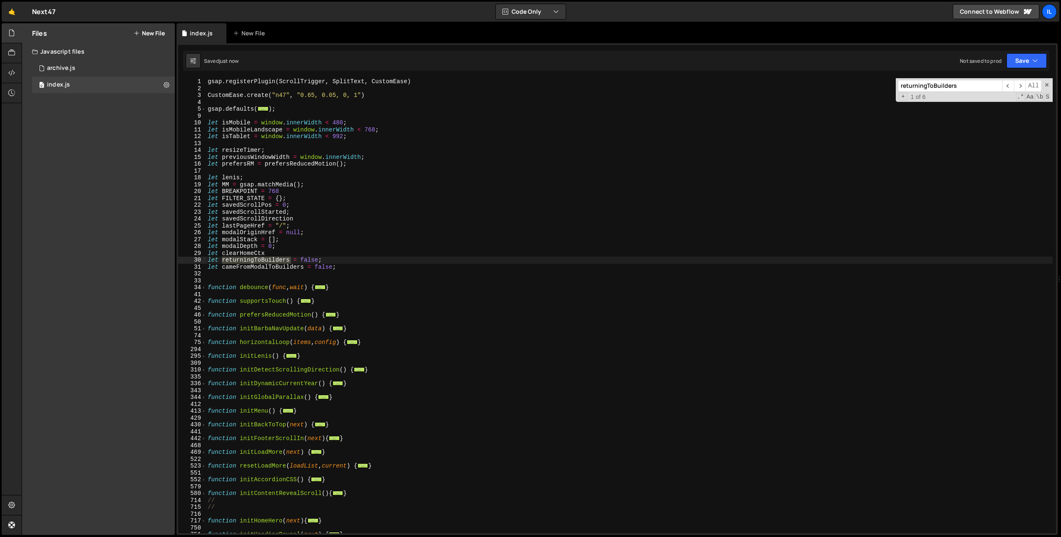
click at [697, 147] on div "gsap . registerPlugin ( ScrollTrigger , SplitText , CustomEase ) CustomEase . c…" at bounding box center [629, 312] width 847 height 469
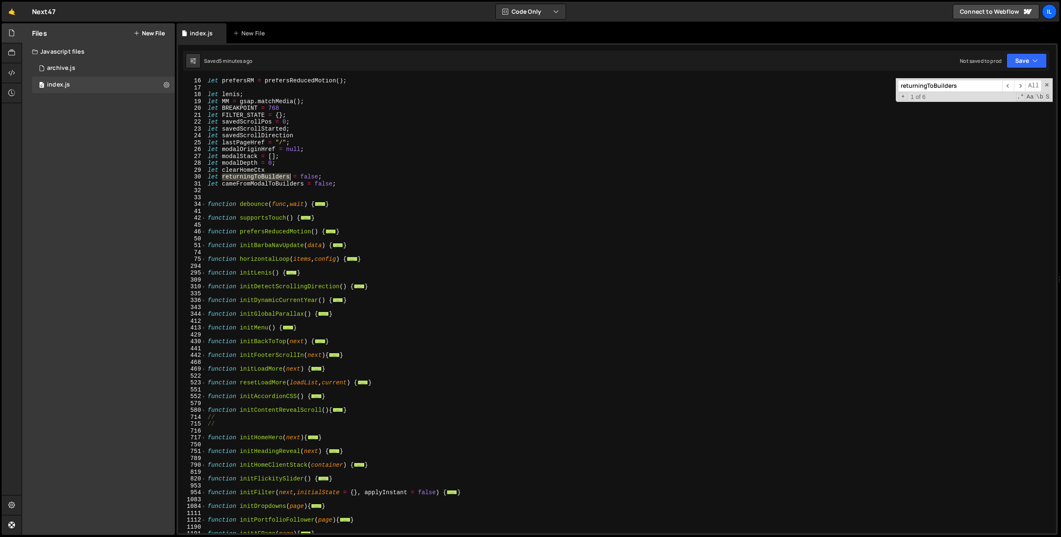
click at [219, 318] on div "let prefersRM = prefersReducedMotion ( ) ; let lenis ; let MM = gsap . matchMed…" at bounding box center [629, 311] width 847 height 469
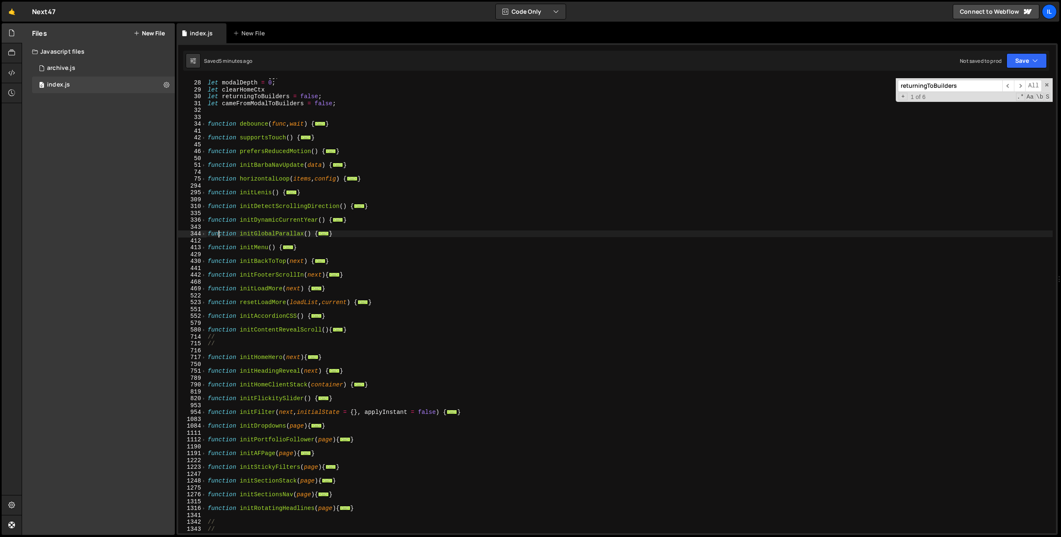
scroll to position [225, 0]
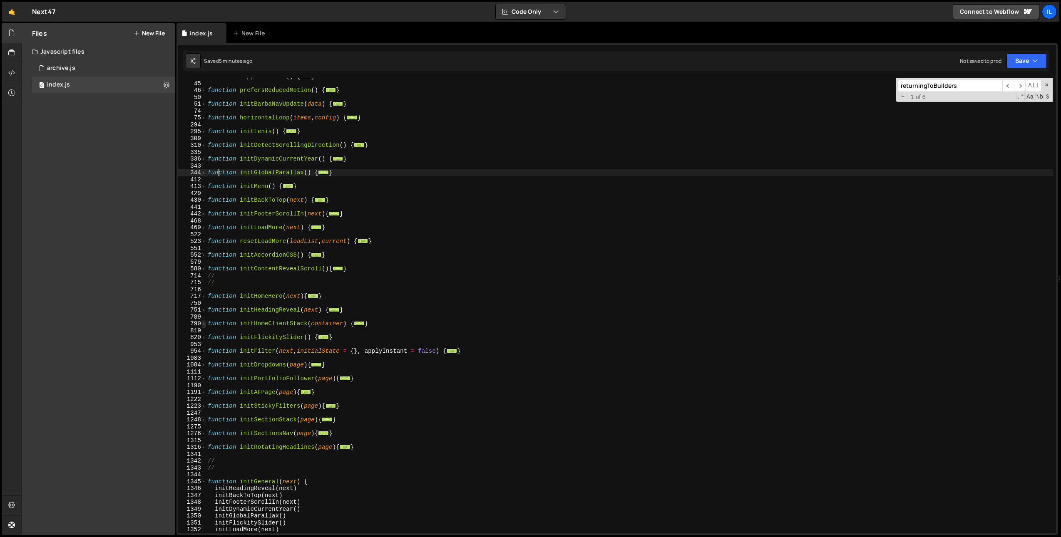
click at [202, 325] on span at bounding box center [203, 324] width 5 height 7
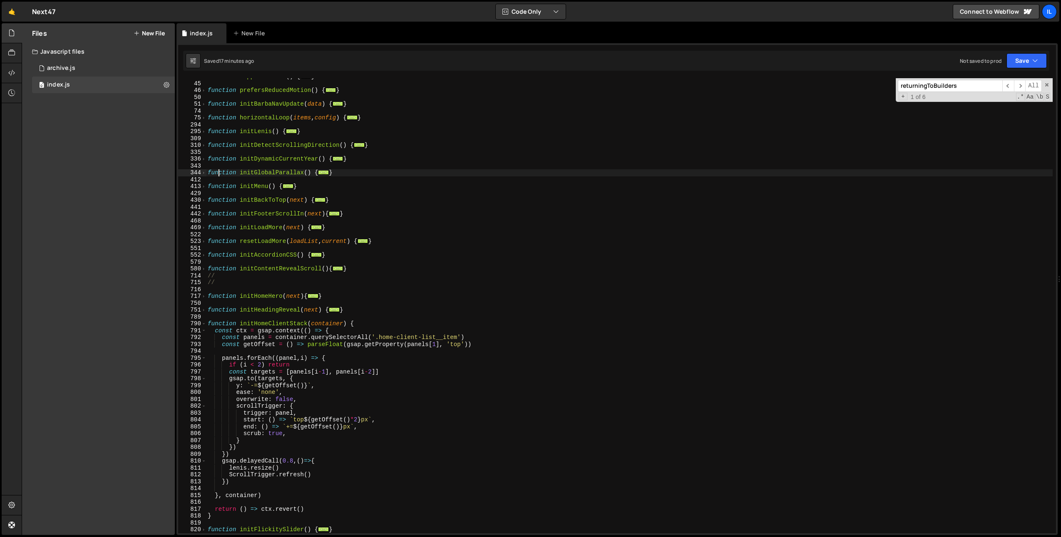
click at [498, 226] on div "function supportsTouch ( ) { ... } function prefersReducedMotion ( ) { ... } fu…" at bounding box center [629, 307] width 847 height 469
click at [441, 367] on div "function supportsTouch ( ) { ... } function prefersReducedMotion ( ) { ... } fu…" at bounding box center [629, 307] width 847 height 469
click at [201, 324] on span at bounding box center [203, 324] width 5 height 7
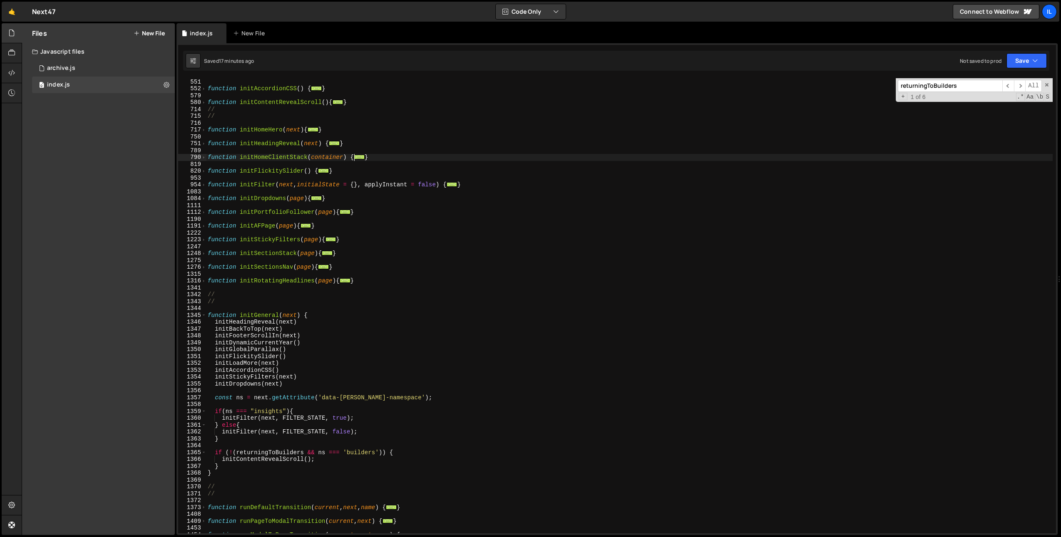
scroll to position [439, 0]
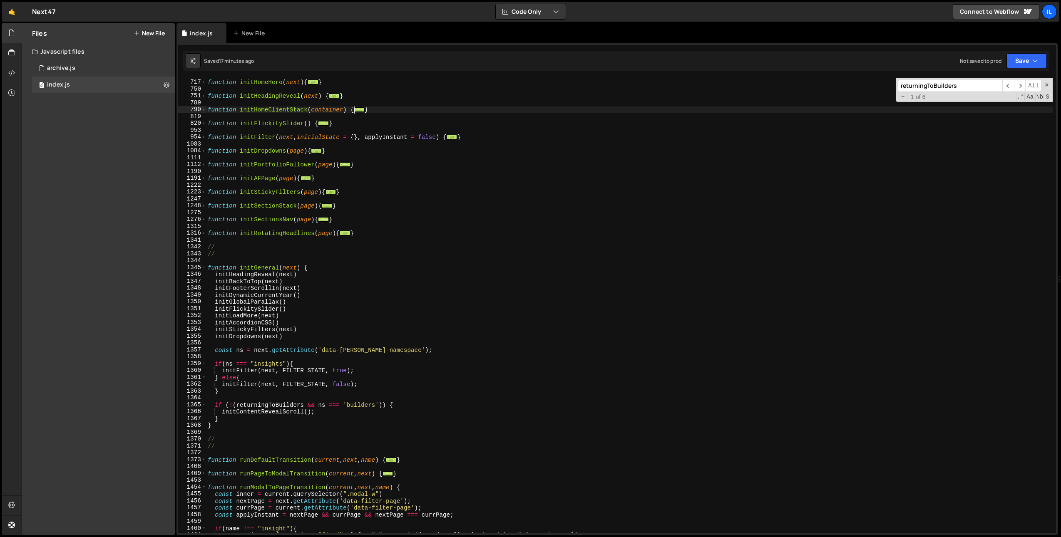
type textarea "initContentRevealScroll();"
click at [256, 413] on div "function initHomeHero ( next ) { ... } function initHeadingReveal ( next ) { ..…" at bounding box center [629, 306] width 847 height 469
click at [266, 430] on div "function initHomeHero ( next ) { ... } function initHeadingReveal ( next ) { ..…" at bounding box center [629, 306] width 847 height 469
drag, startPoint x: 317, startPoint y: 406, endPoint x: 229, endPoint y: 406, distance: 87.8
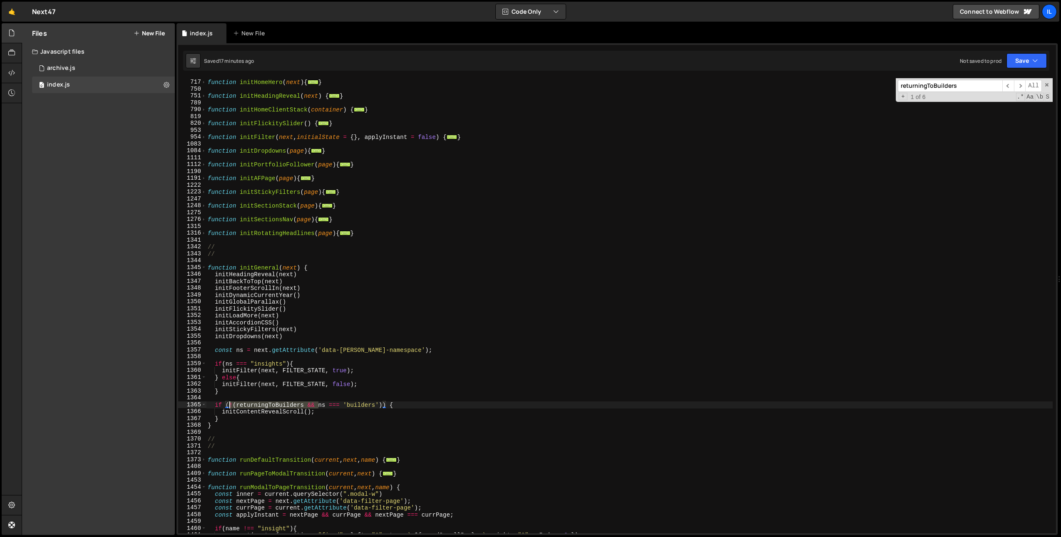
click at [229, 406] on div "function initHomeHero ( next ) { ... } function initHeadingReveal ( next ) { ..…" at bounding box center [629, 306] width 847 height 469
click at [236, 413] on div "function initHomeHero ( next ) { ... } function initHeadingReveal ( next ) { ..…" at bounding box center [629, 306] width 847 height 469
click at [254, 416] on div "function initHomeHero ( next ) { ... } function initHeadingReveal ( next ) { ..…" at bounding box center [629, 306] width 847 height 469
click at [261, 409] on div "function initHomeHero ( next ) { ... } function initHeadingReveal ( next ) { ..…" at bounding box center [629, 306] width 847 height 469
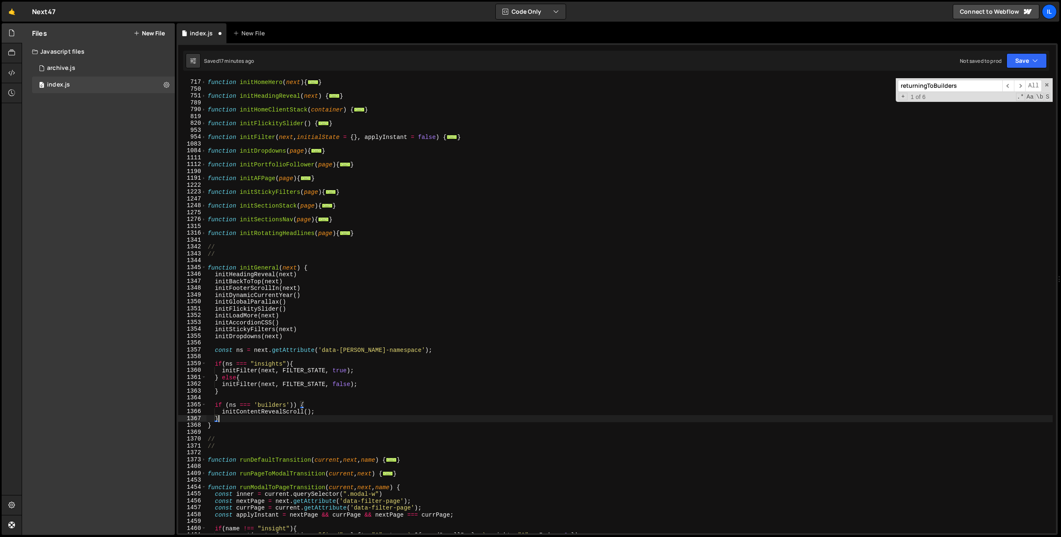
type textarea "initContentRevealScroll();"
click at [261, 409] on div "function initHomeHero ( next ) { ... } function initHeadingReveal ( next ) { ..…" at bounding box center [629, 306] width 847 height 469
click at [918, 88] on input "returningToBuilders" at bounding box center [950, 86] width 104 height 12
paste input "initContentRevealScroll"
type input "initContentRevealScroll"
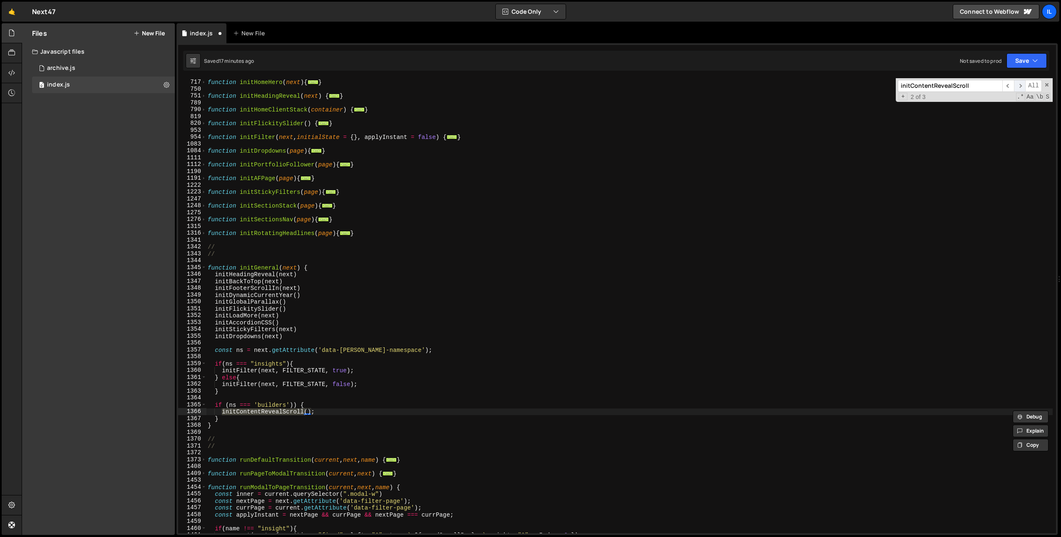
click at [1022, 87] on span "​" at bounding box center [1020, 86] width 12 height 12
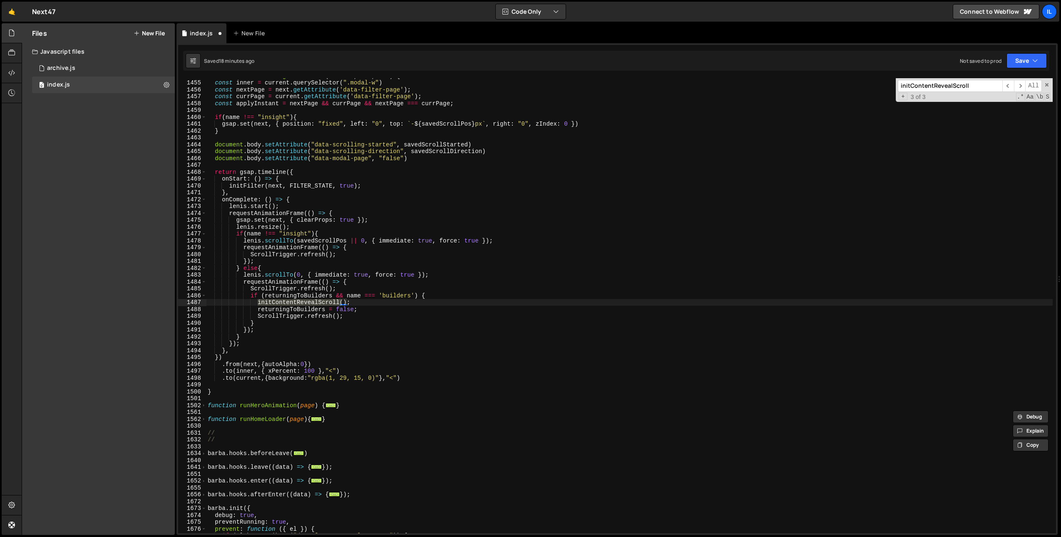
click at [287, 298] on div "function runModalToPageTransition ( current , next , name ) { const inner = cur…" at bounding box center [629, 306] width 847 height 469
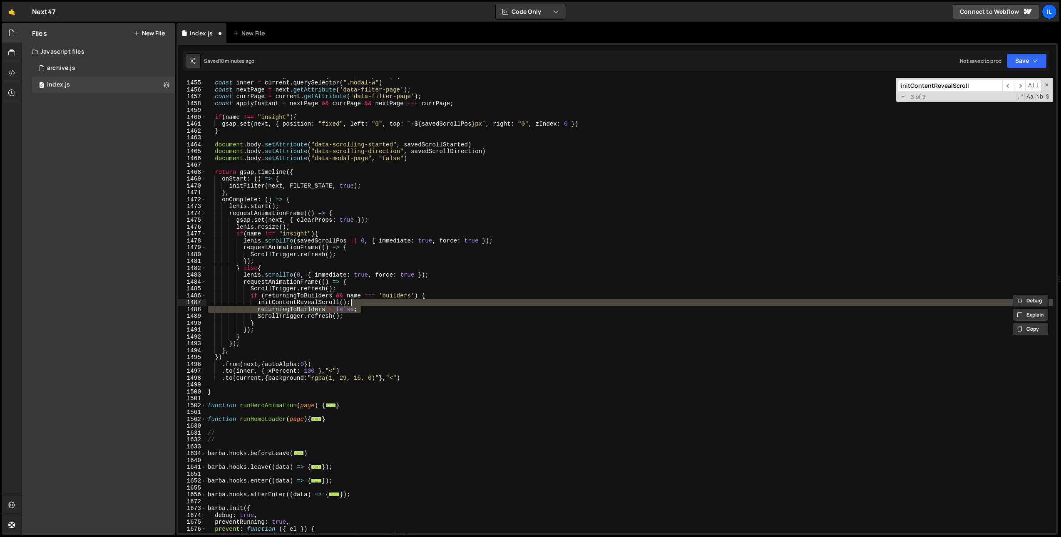
drag, startPoint x: 368, startPoint y: 309, endPoint x: 368, endPoint y: 303, distance: 5.9
click at [368, 303] on div "function runModalToPageTransition ( current , next , name ) { const inner = cur…" at bounding box center [629, 306] width 847 height 469
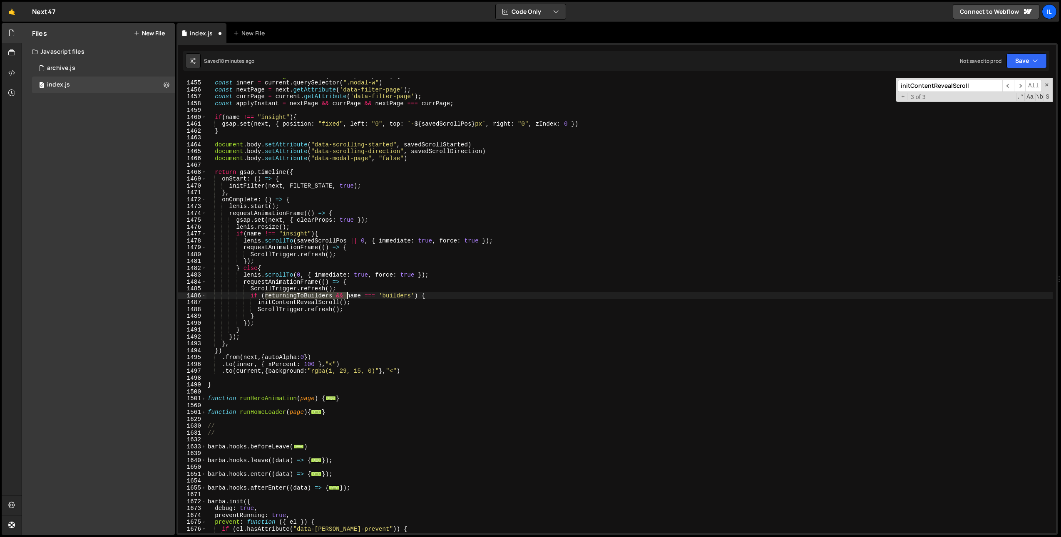
drag, startPoint x: 266, startPoint y: 296, endPoint x: 346, endPoint y: 297, distance: 80.3
click at [346, 297] on div "function runModalToPageTransition ( current , next , name ) { const inner = cur…" at bounding box center [629, 306] width 847 height 469
click at [357, 319] on div "function runModalToPageTransition ( current , next , name ) { const inner = cur…" at bounding box center [629, 306] width 847 height 469
click at [358, 318] on div "function runModalToPageTransition ( current , next , name ) { const inner = cur…" at bounding box center [629, 306] width 847 height 469
click at [1003, 80] on span "​" at bounding box center [1008, 86] width 12 height 12
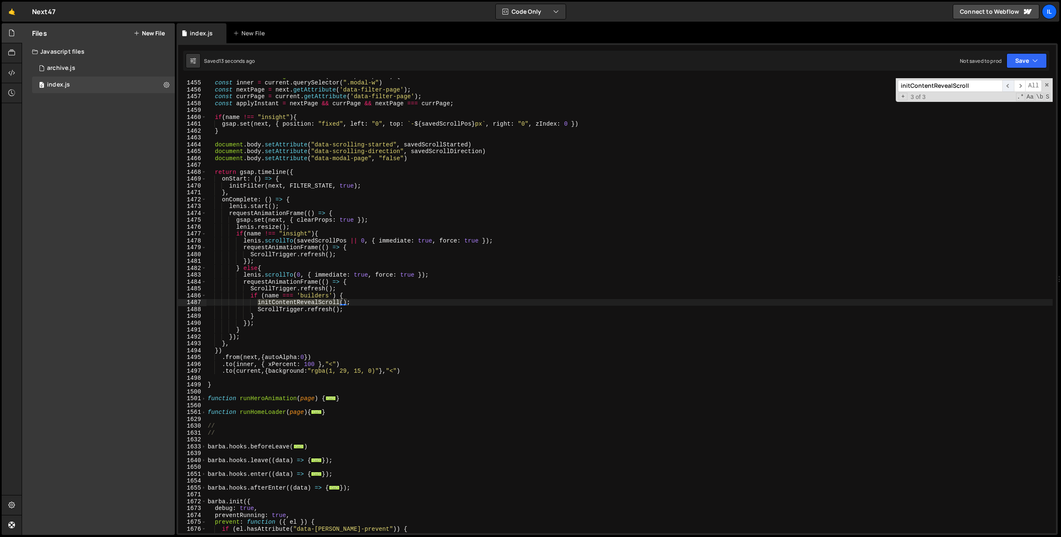
click at [1009, 85] on span "​" at bounding box center [1008, 86] width 12 height 12
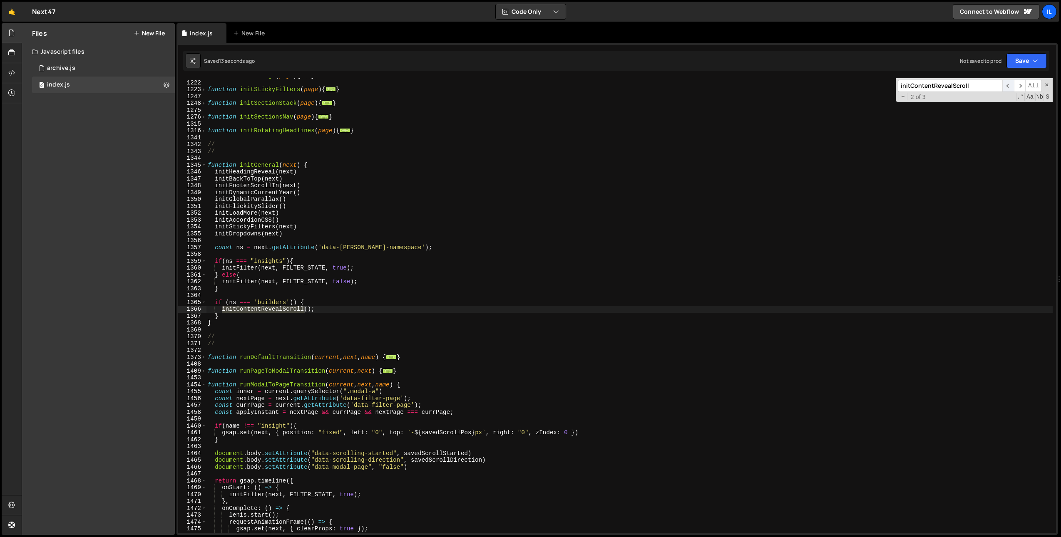
scroll to position [542, 0]
click at [477, 275] on div "function initAFPage ( page ) { ... } function initStickyFilters ( page ) { ... …" at bounding box center [629, 306] width 847 height 469
click at [293, 302] on div "function initAFPage ( page ) { ... } function initStickyFilters ( page ) { ... …" at bounding box center [629, 306] width 847 height 469
click at [260, 313] on div "function initAFPage ( page ) { ... } function initStickyFilters ( page ) { ... …" at bounding box center [629, 306] width 847 height 469
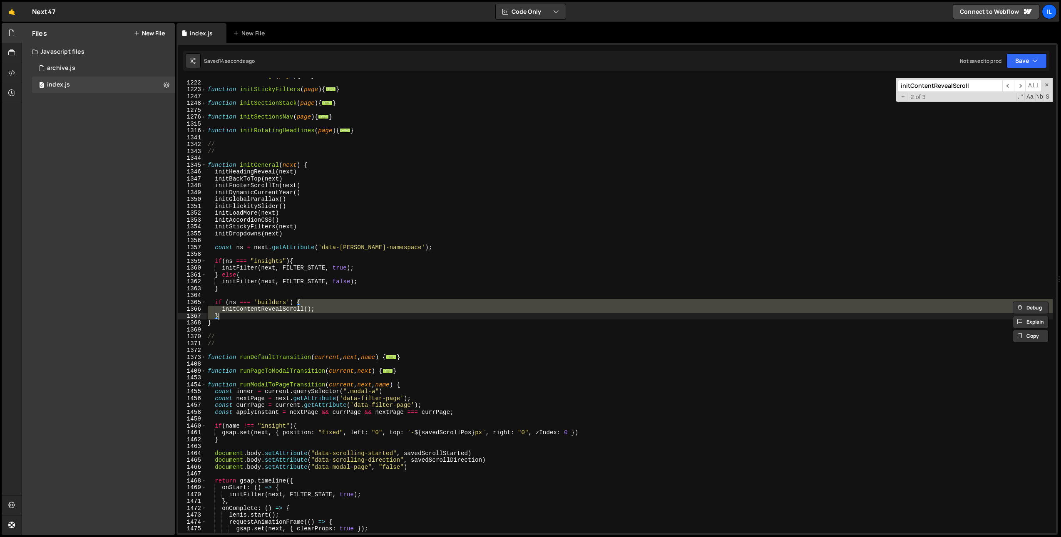
click at [259, 310] on div "function initAFPage ( page ) { ... } function initStickyFilters ( page ) { ... …" at bounding box center [629, 305] width 847 height 455
click at [259, 310] on div "function initAFPage ( page ) { ... } function initStickyFilters ( page ) { ... …" at bounding box center [629, 306] width 847 height 469
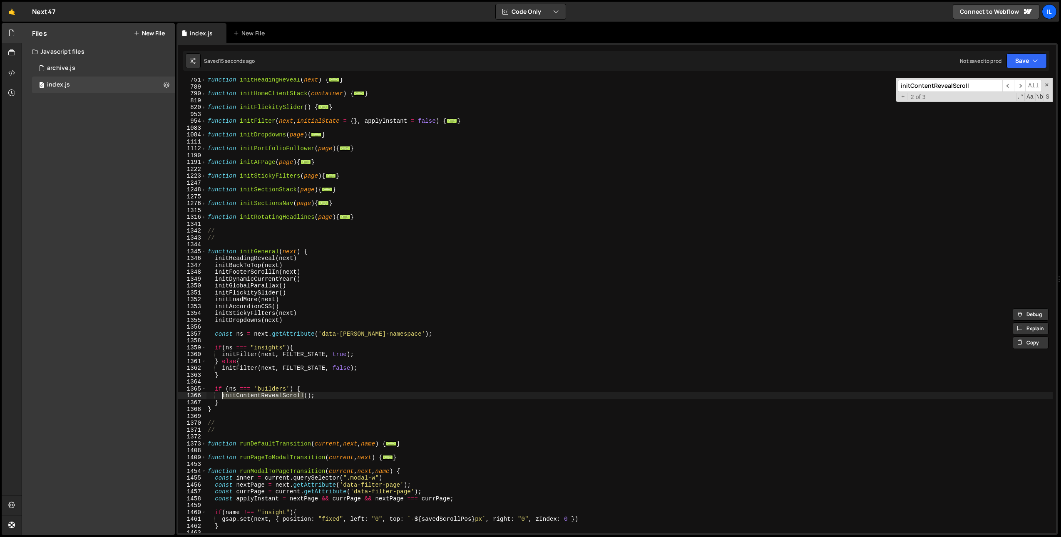
scroll to position [345, 0]
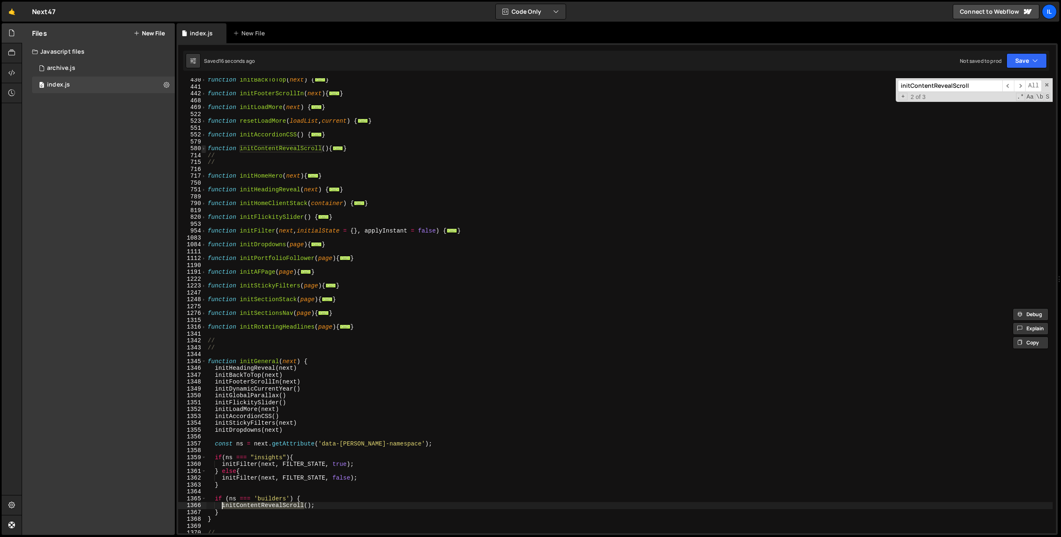
click at [203, 149] on span at bounding box center [203, 148] width 5 height 7
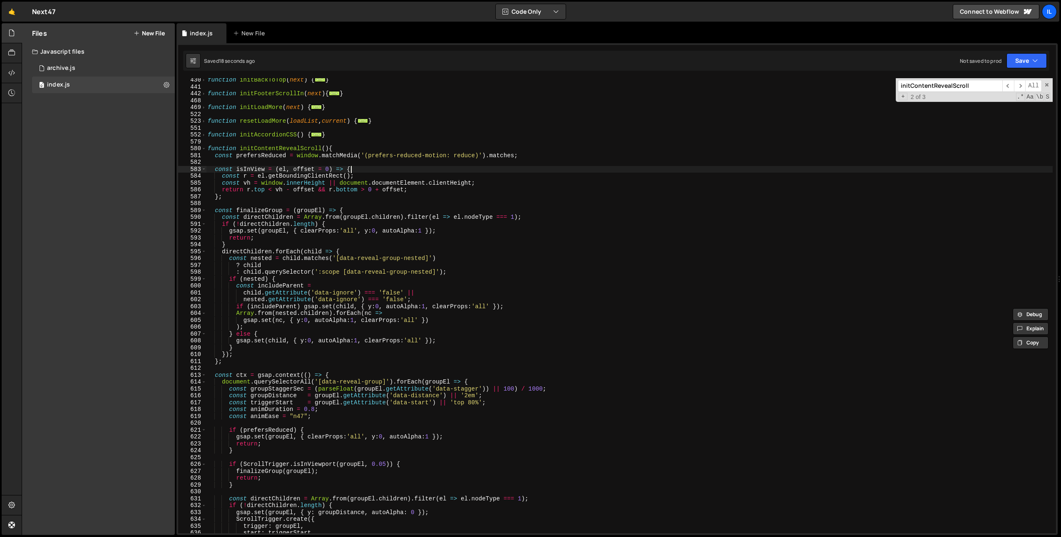
click at [360, 168] on div "function initBackToTop ( next ) { ... } function initFooterScrollIn ( next ) { …" at bounding box center [629, 311] width 847 height 469
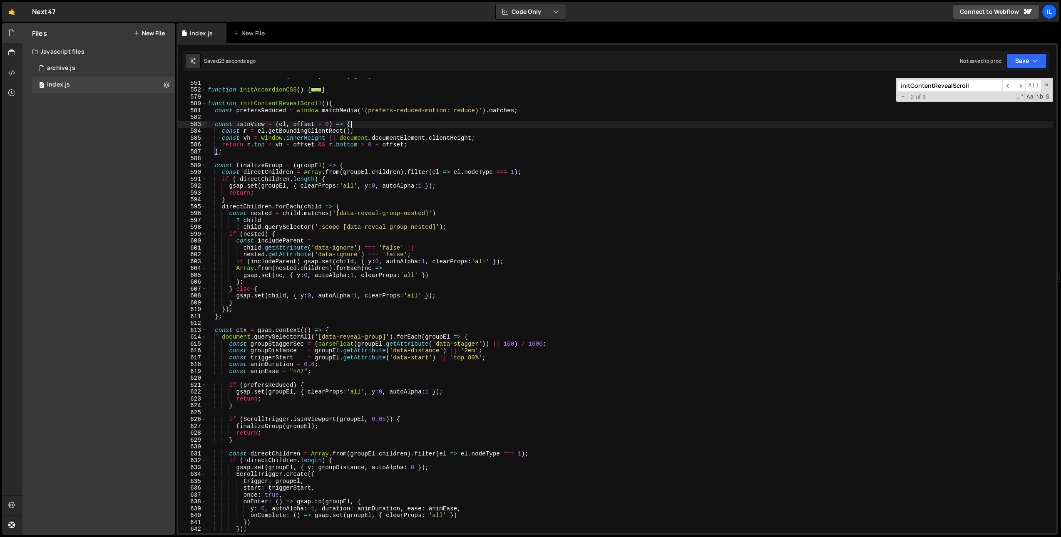
scroll to position [393, 0]
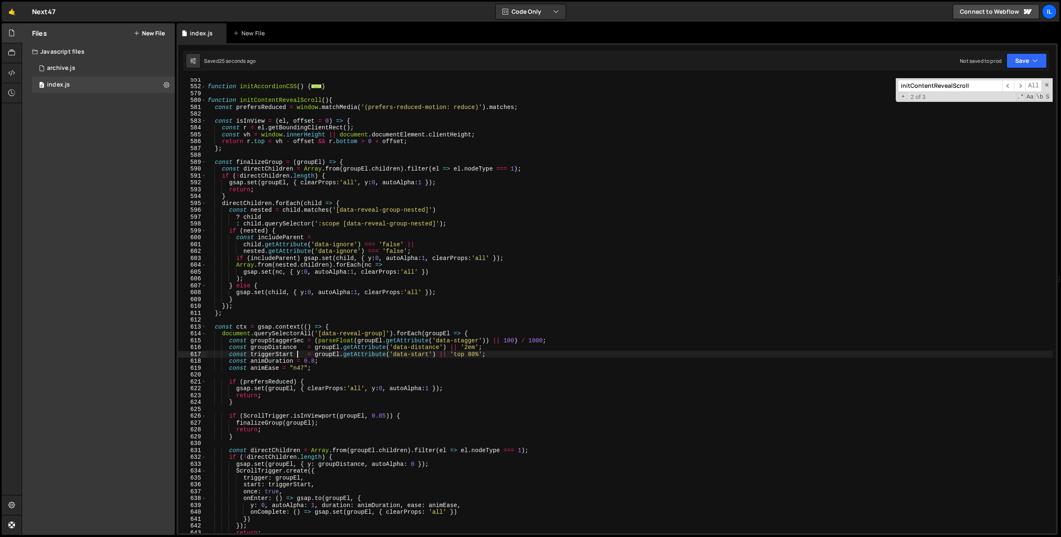
click at [299, 353] on div "function initAccordionCSS ( ) { ... } function initContentRevealScroll ( ) { co…" at bounding box center [629, 310] width 847 height 469
click at [304, 347] on div "function initAccordionCSS ( ) { ... } function initContentRevealScroll ( ) { co…" at bounding box center [629, 310] width 847 height 469
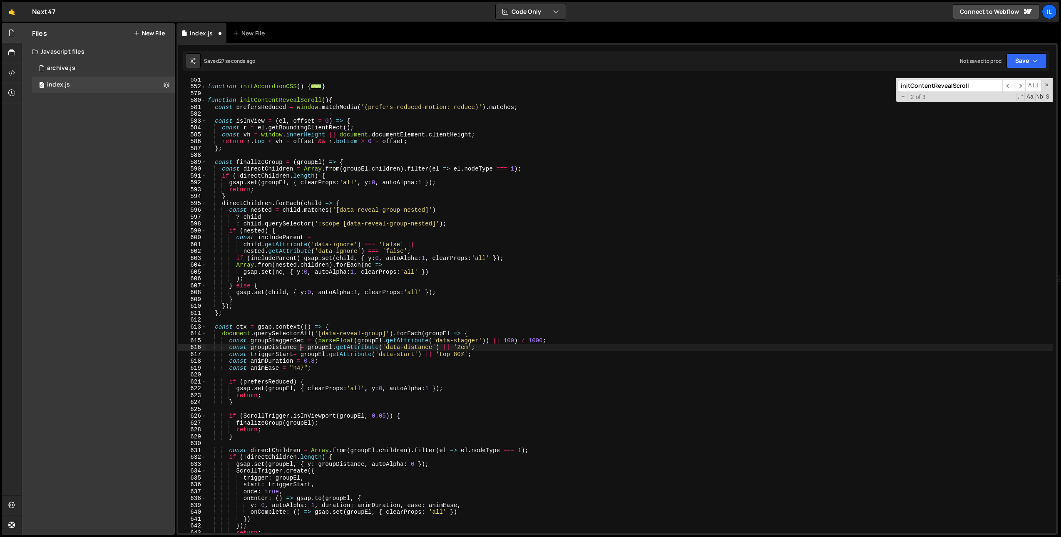
click at [292, 356] on div "function initAccordionCSS ( ) { ... } function initContentRevealScroll ( ) { co…" at bounding box center [629, 310] width 847 height 469
click at [321, 371] on div "function initAccordionCSS ( ) { ... } function initContentRevealScroll ( ) { co…" at bounding box center [629, 310] width 847 height 469
click at [357, 355] on div "function initAccordionCSS ( ) { ... } function initContentRevealScroll ( ) { co…" at bounding box center [629, 310] width 847 height 469
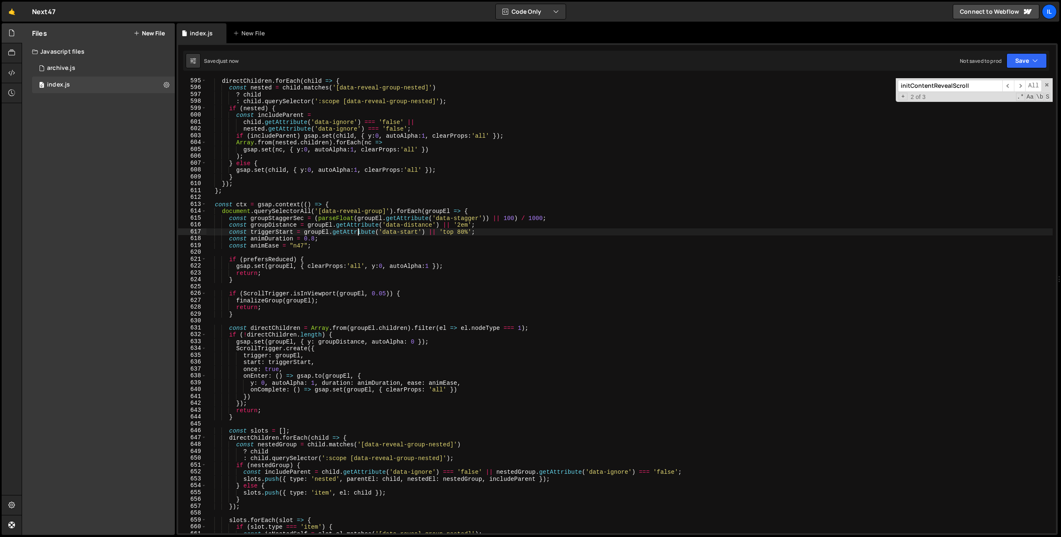
click at [352, 350] on div "directChildren . forEach ( child => { const nested = child . matches ( '[data-r…" at bounding box center [629, 311] width 847 height 469
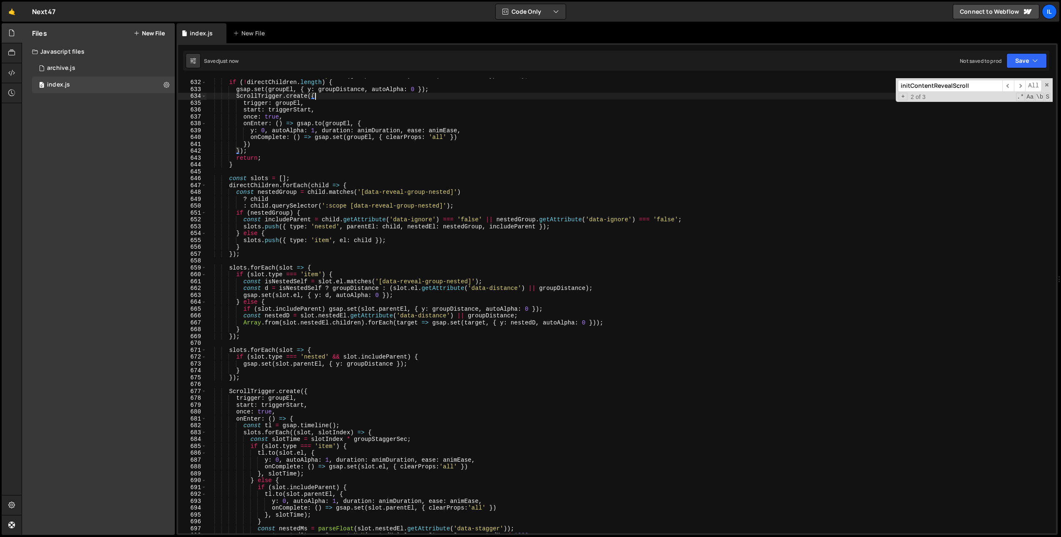
scroll to position [768, 0]
type textarea "ScrollTrigger.create({"
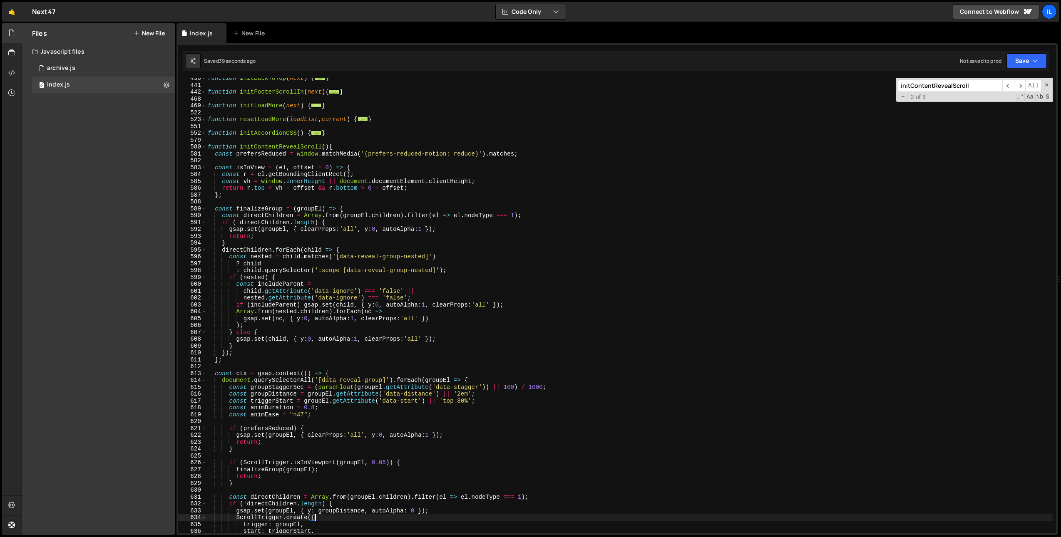
scroll to position [295, 0]
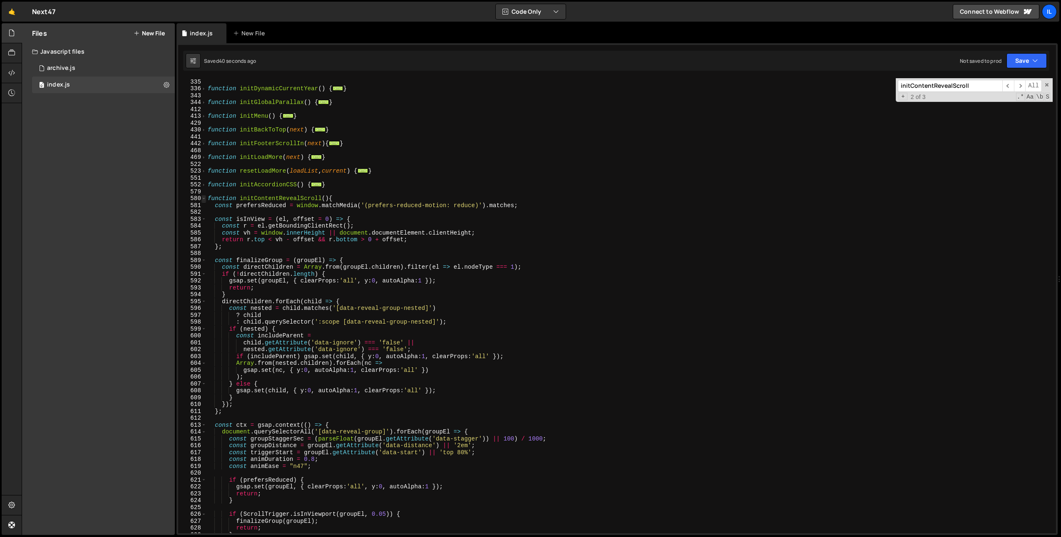
click at [203, 199] on span at bounding box center [203, 198] width 5 height 7
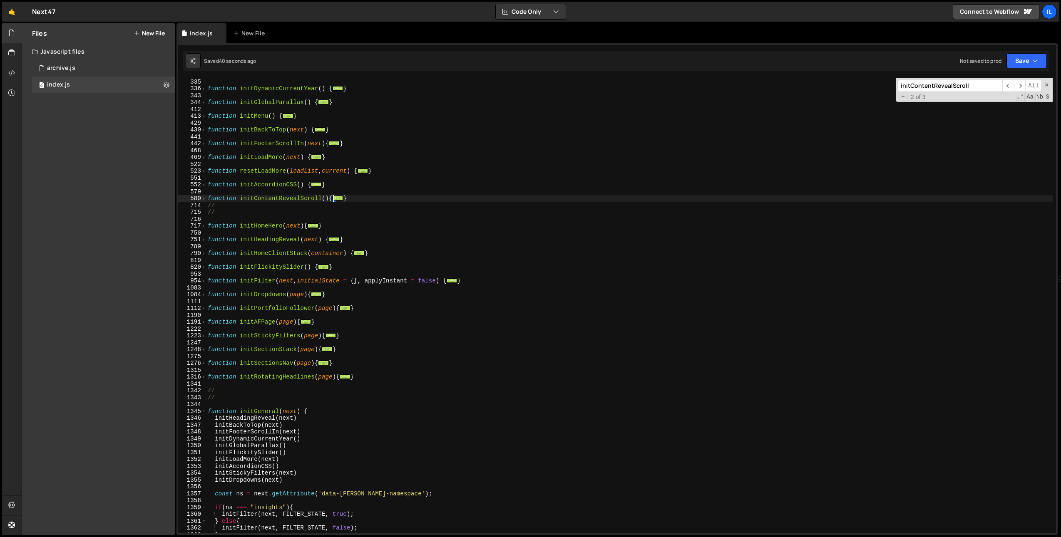
click at [219, 193] on div "function initDetectScrollingDirection ( ) { ... } function initDynamicCurrentYe…" at bounding box center [629, 306] width 847 height 469
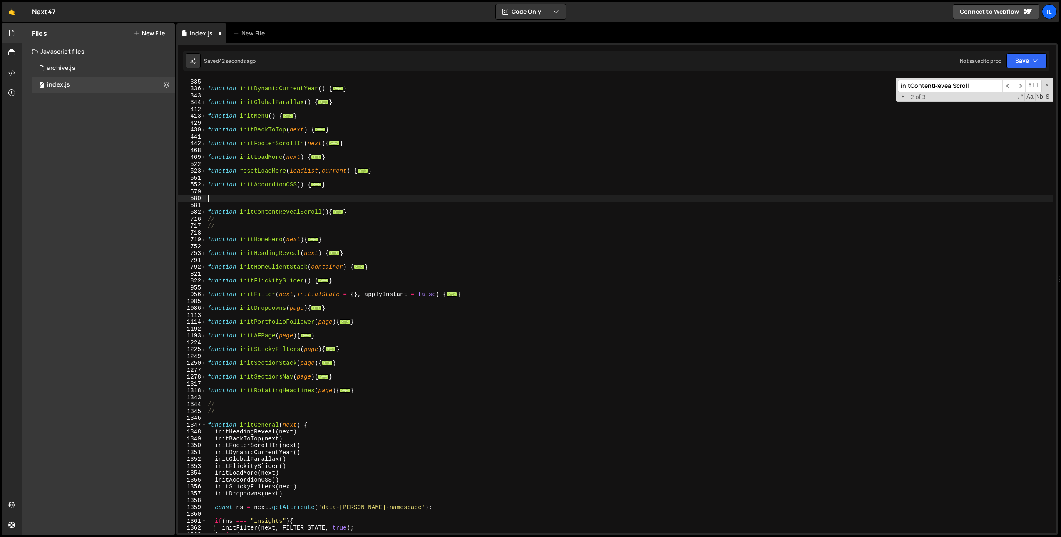
paste textarea "}"
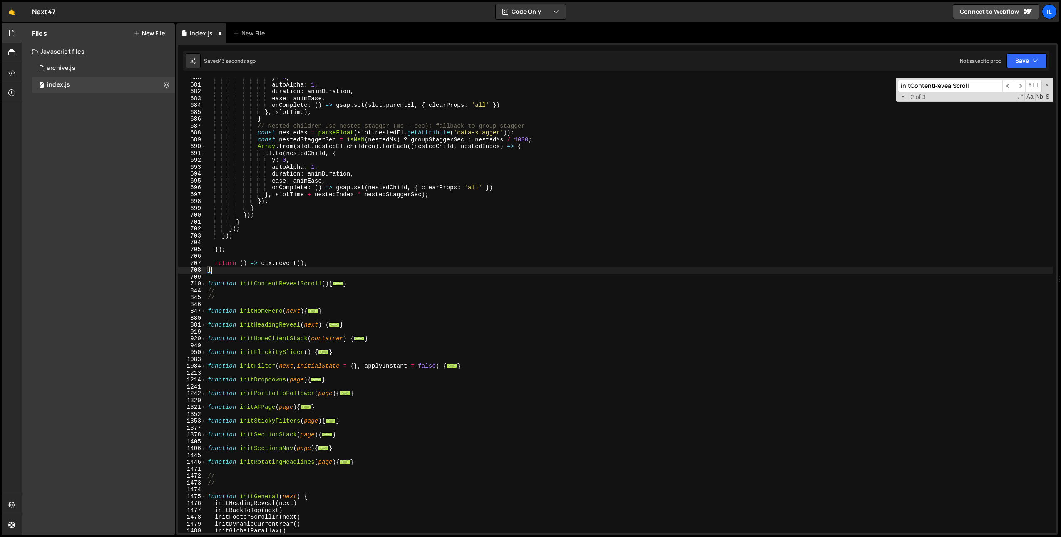
scroll to position [1102, 0]
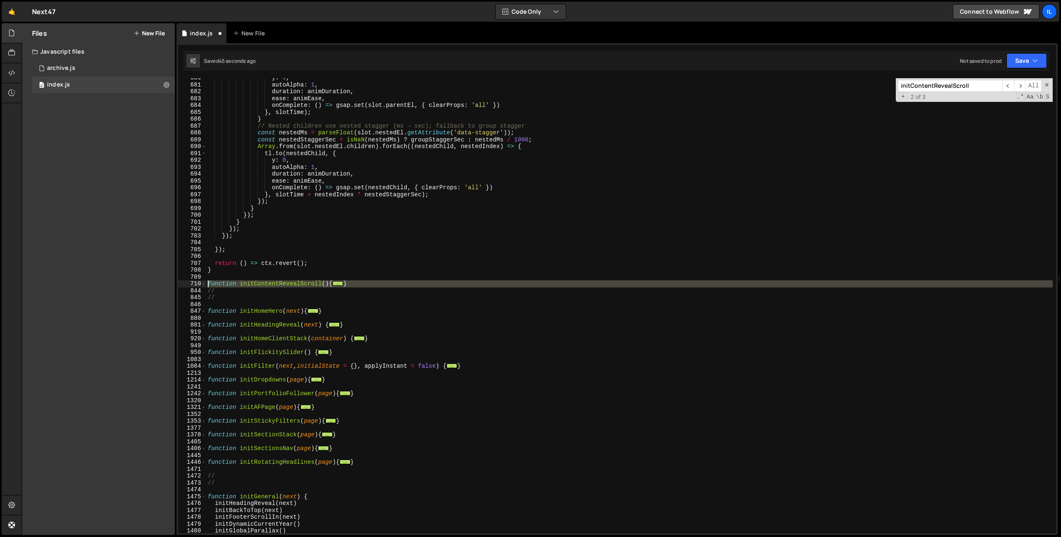
drag, startPoint x: 208, startPoint y: 288, endPoint x: 206, endPoint y: 282, distance: 6.1
click at [206, 282] on div "} 680 681 682 683 684 685 686 687 688 689 690 691 692 693 694 695 696 697 698 6…" at bounding box center [617, 305] width 878 height 455
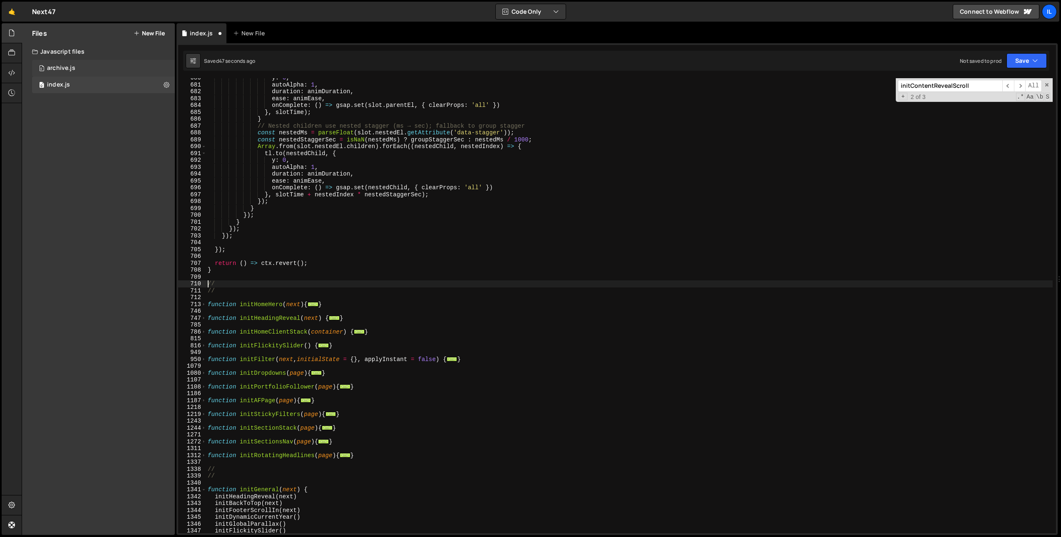
type textarea "//"
click at [76, 69] on div "0 archive.js 0" at bounding box center [103, 68] width 143 height 17
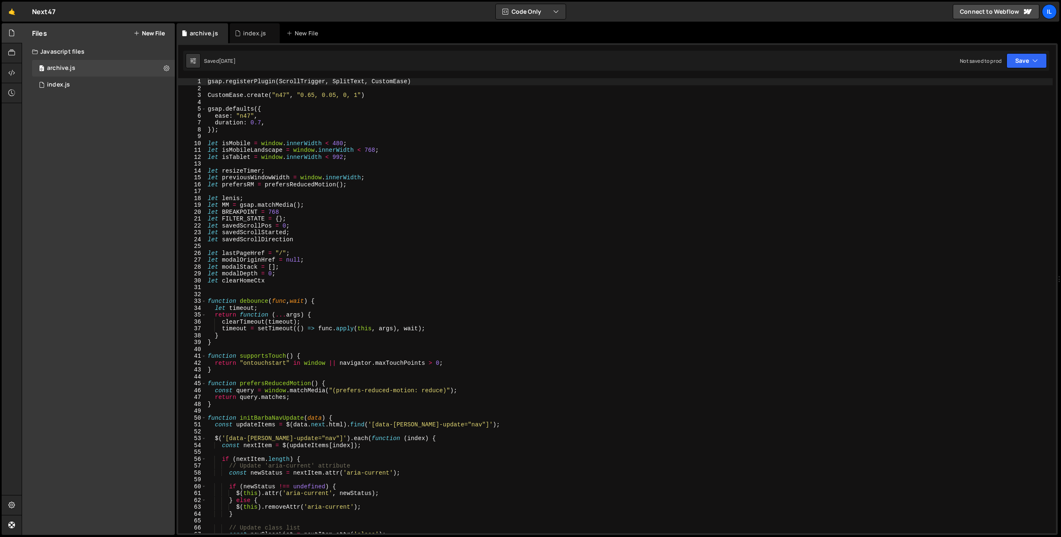
click at [323, 445] on div "gsap . registerPlugin ( ScrollTrigger , SplitText , CustomEase ) CustomEase . c…" at bounding box center [629, 312] width 847 height 469
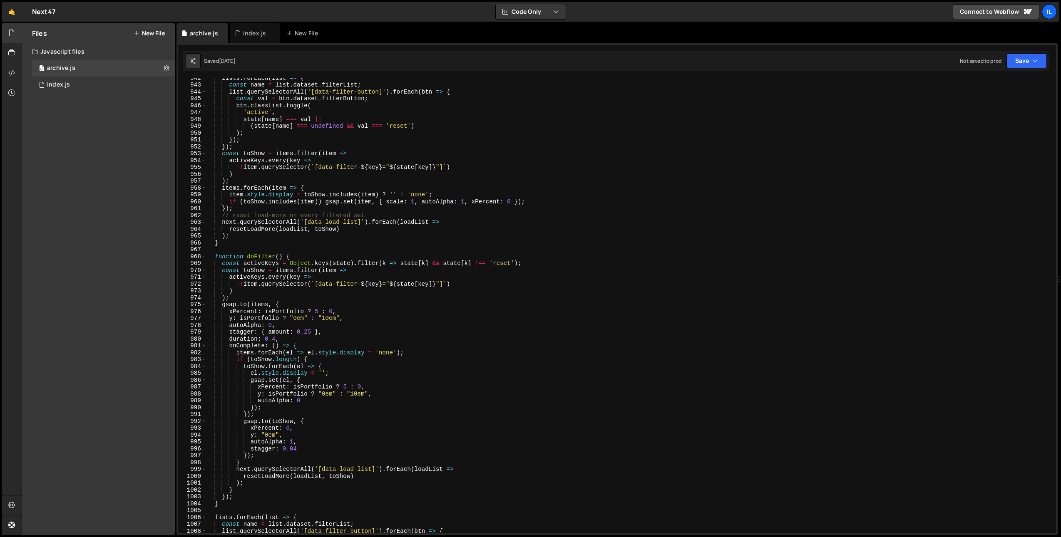
scroll to position [4666, 0]
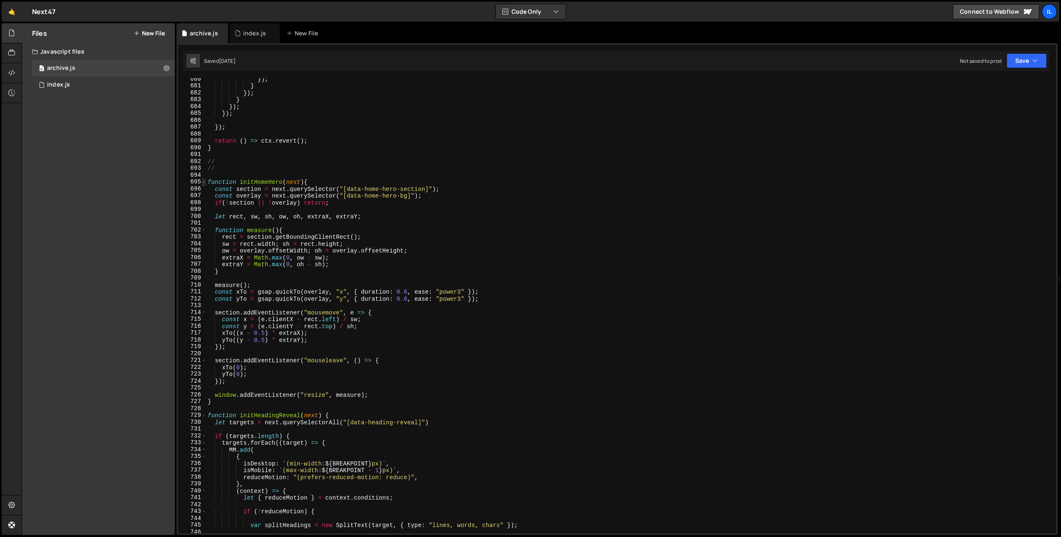
click at [203, 179] on span at bounding box center [203, 182] width 5 height 7
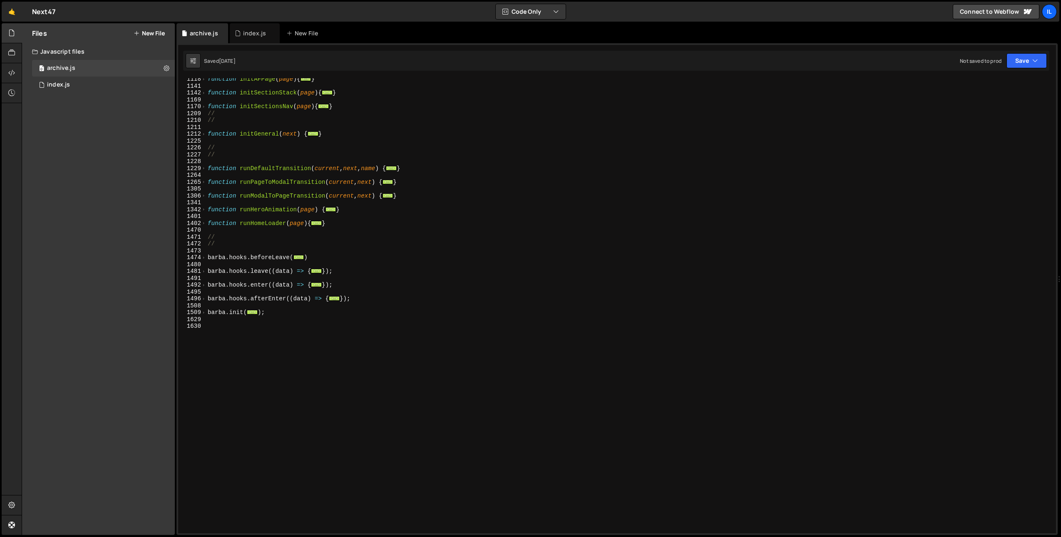
scroll to position [114, 0]
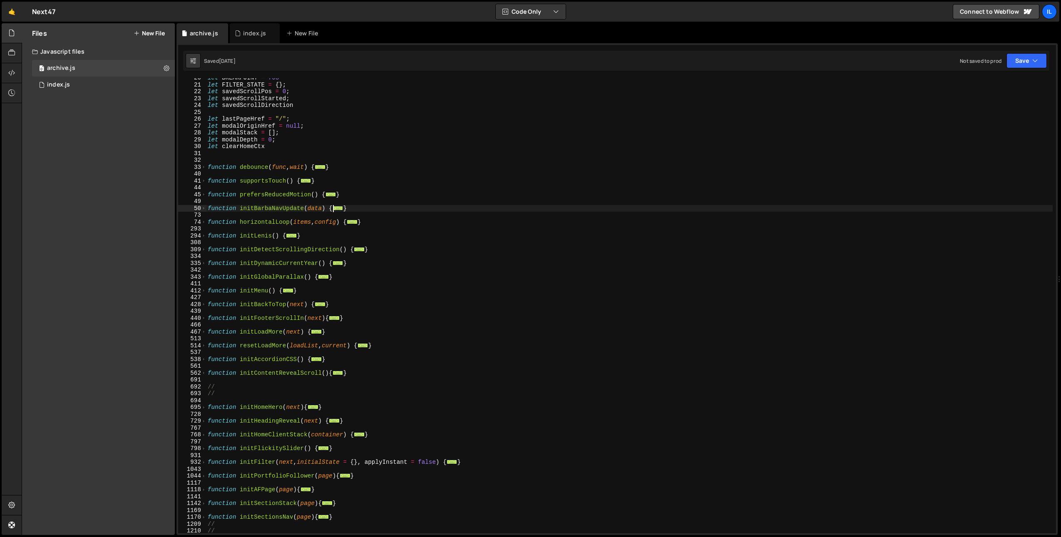
click at [205, 377] on div "691" at bounding box center [192, 380] width 28 height 7
click at [206, 372] on span at bounding box center [203, 373] width 5 height 7
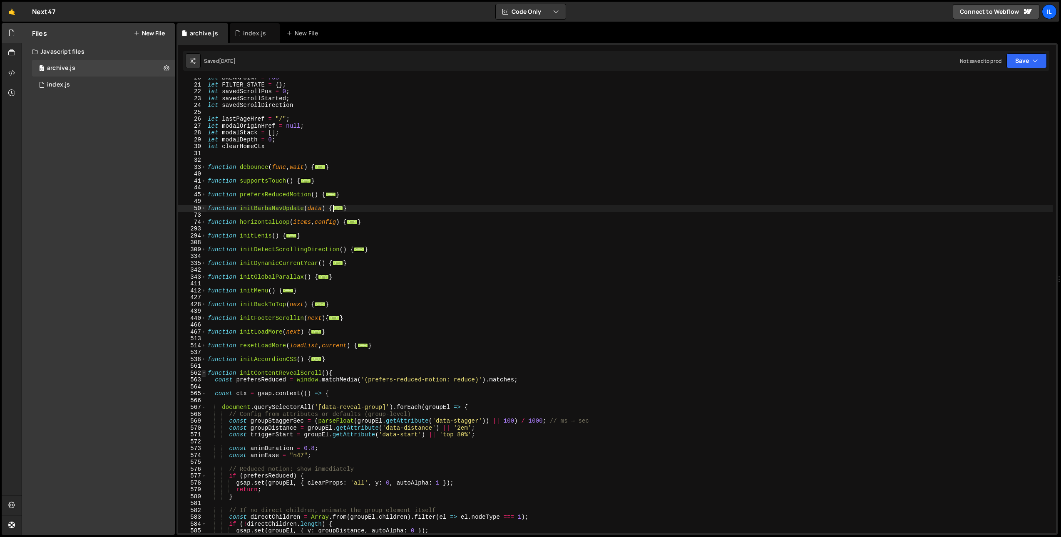
click at [204, 370] on span at bounding box center [203, 373] width 5 height 7
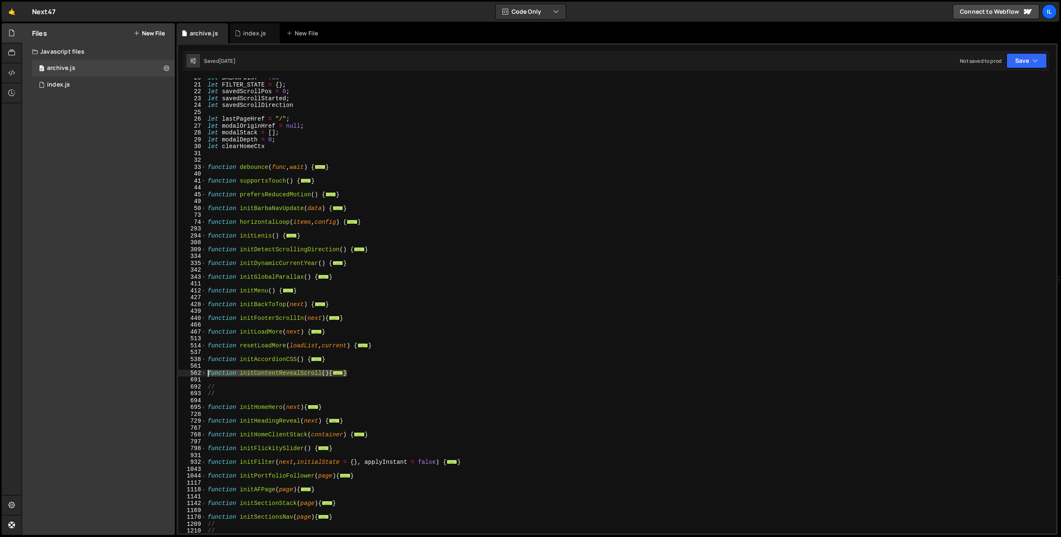
drag, startPoint x: 352, startPoint y: 373, endPoint x: 185, endPoint y: 374, distance: 166.9
click at [185, 374] on div "const nextItem = $(updateItems[index]); 20 21 22 23 24 25 26 27 28 29 30 31 32 …" at bounding box center [617, 305] width 878 height 455
type textarea "function initContentRevealScroll(){ const prefersReduced = window.matchMedia('(…"
paste textarea
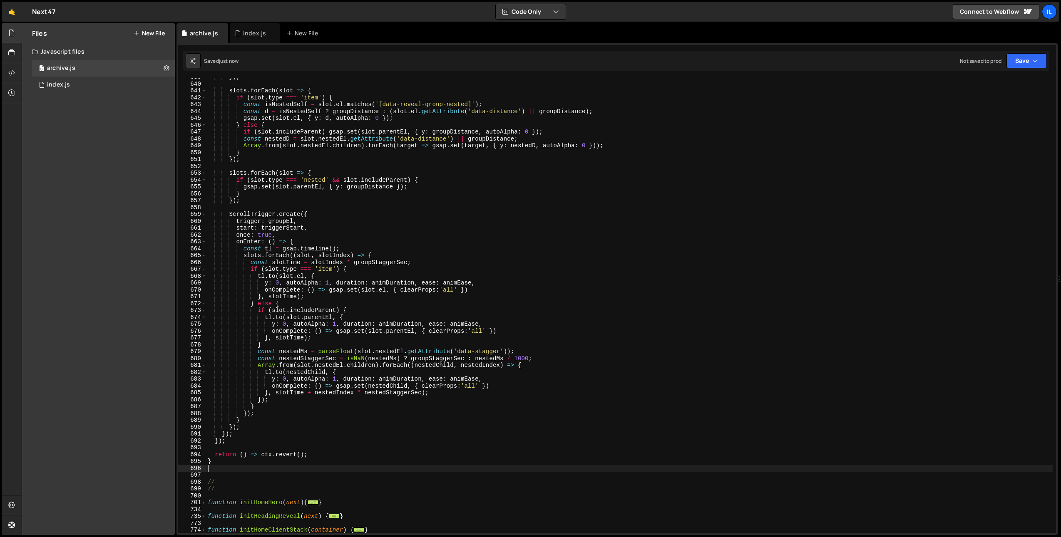
scroll to position [964, 0]
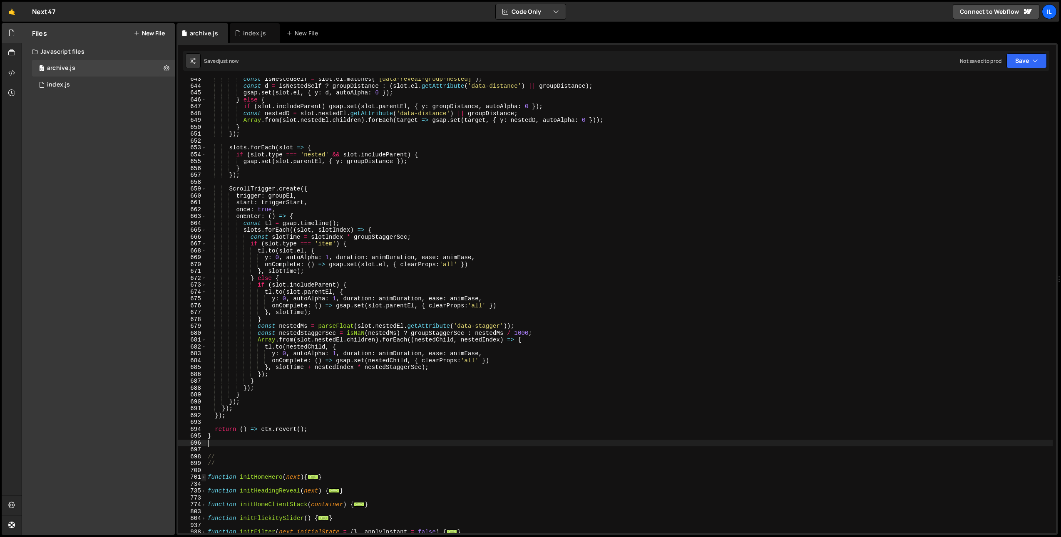
click at [204, 479] on span at bounding box center [203, 477] width 5 height 7
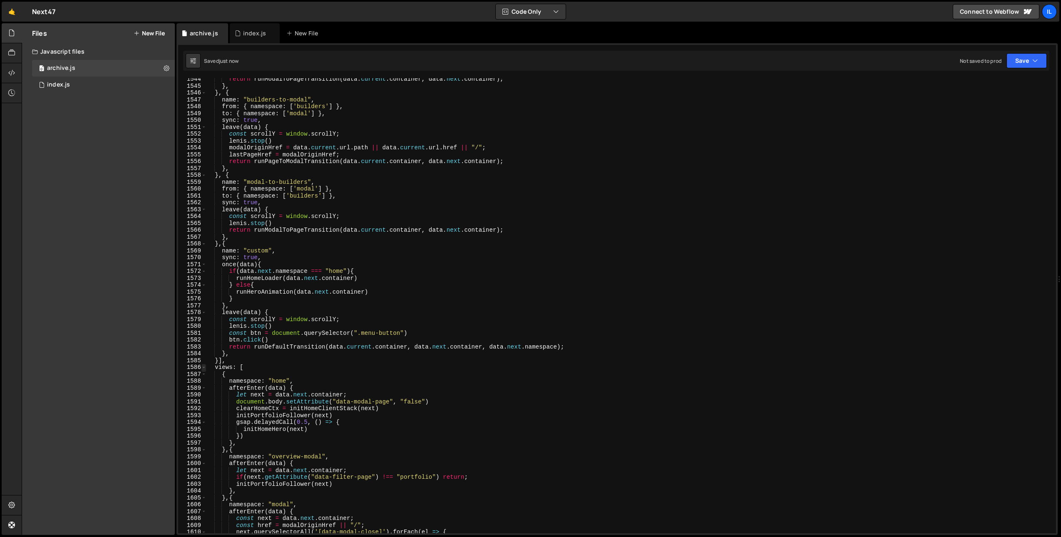
click at [206, 370] on div "{ 1544 1545 1546 1547 1548 1549 1550 1551 1552 1553 1554 1555 1556 1557 1558 15…" at bounding box center [617, 305] width 878 height 455
type textarea "views: ["
click at [204, 368] on span at bounding box center [203, 367] width 5 height 7
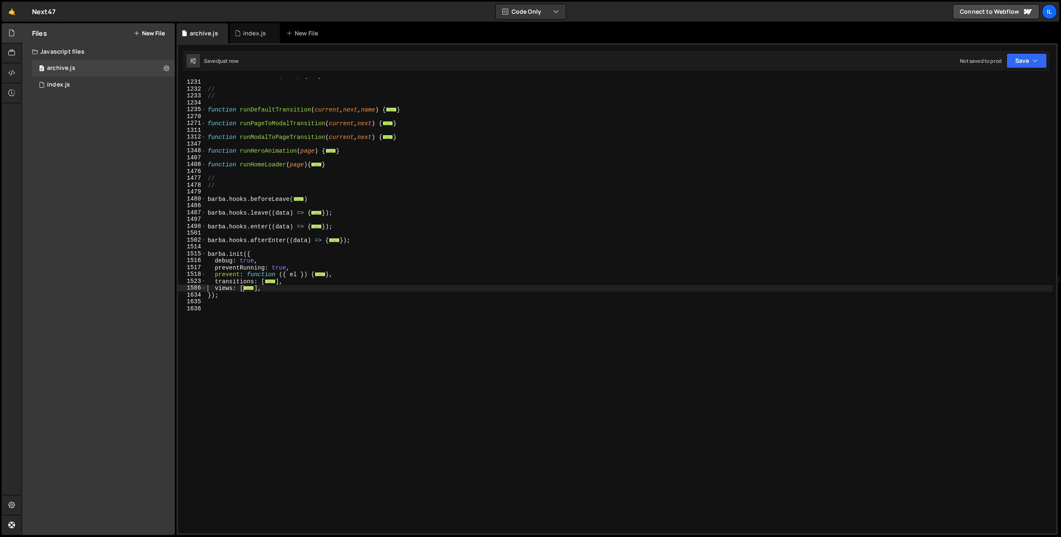
scroll to position [455, 0]
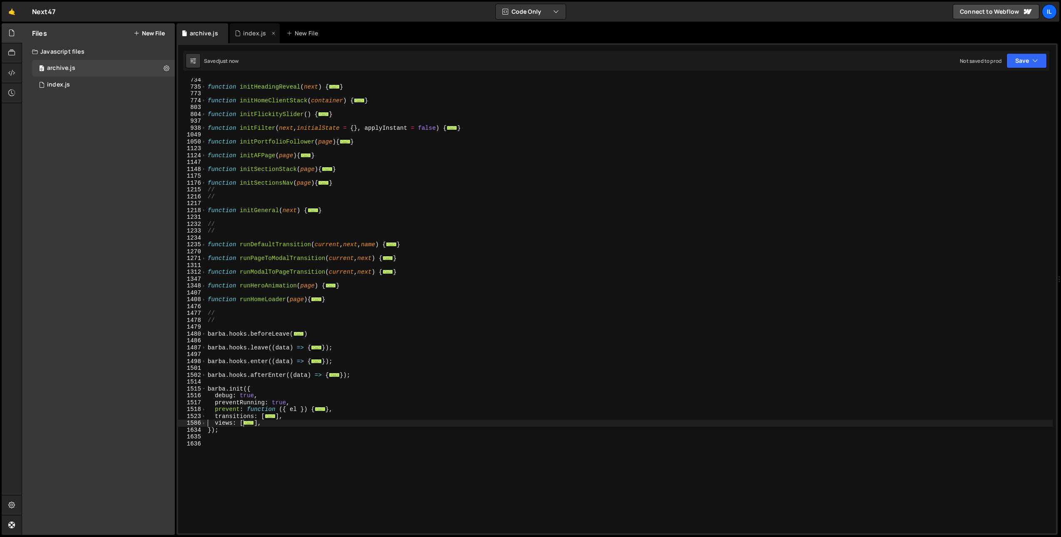
click at [250, 36] on div "index.js" at bounding box center [254, 33] width 23 height 8
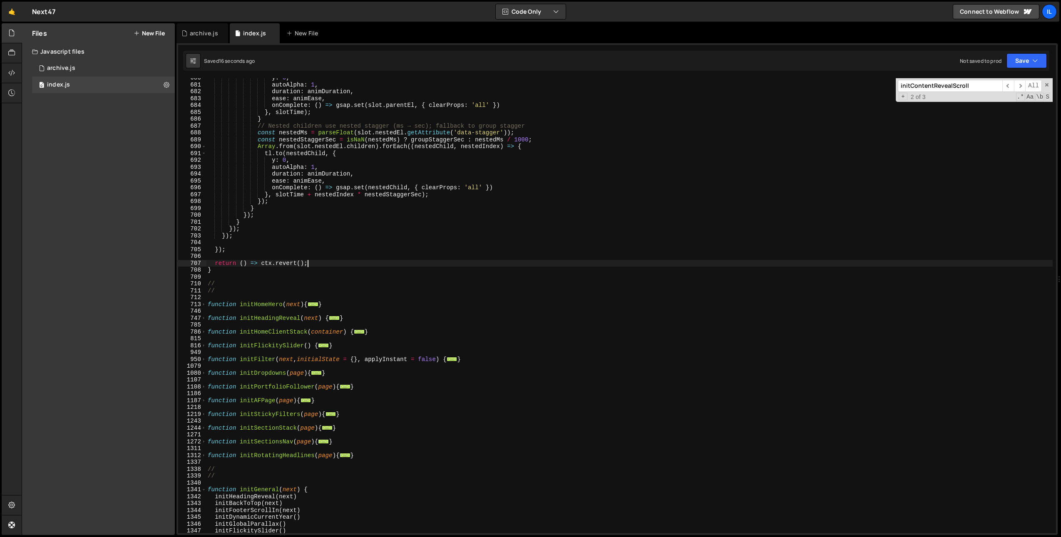
click at [348, 264] on div "y : 0 , autoAlpha : 1 , duration : animDuration , ease : animEase , onComplete …" at bounding box center [629, 309] width 847 height 469
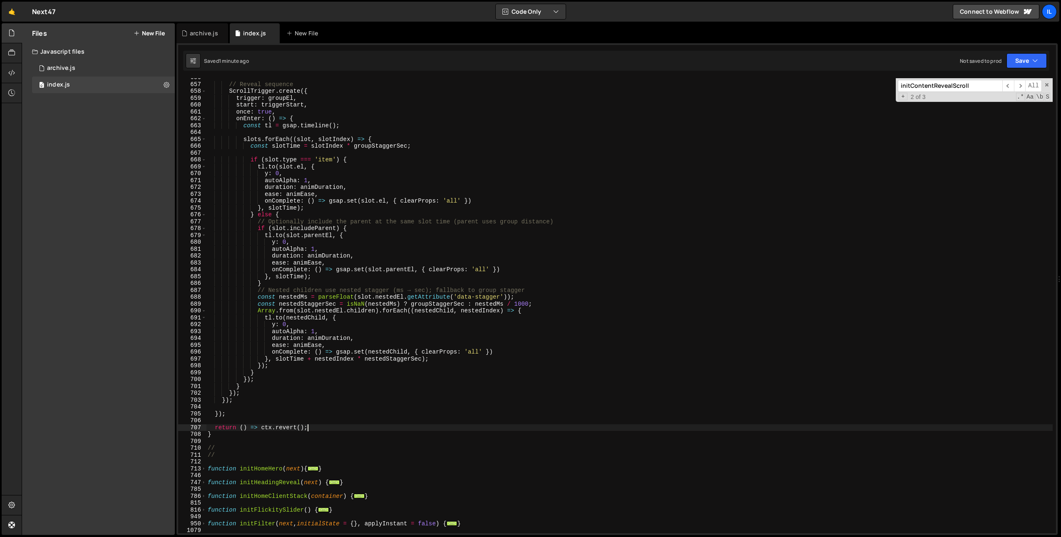
scroll to position [271, 0]
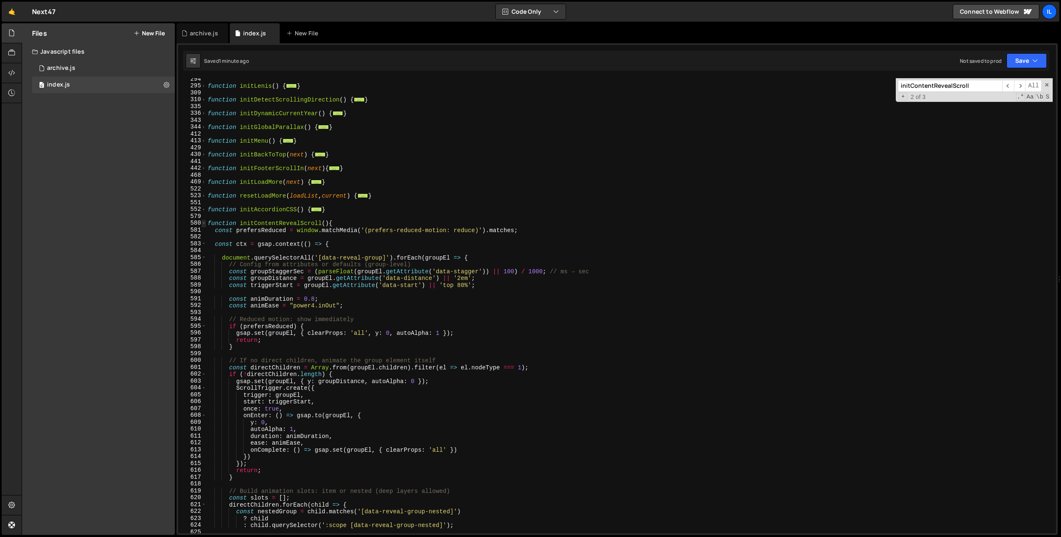
click at [201, 223] on span at bounding box center [203, 223] width 5 height 7
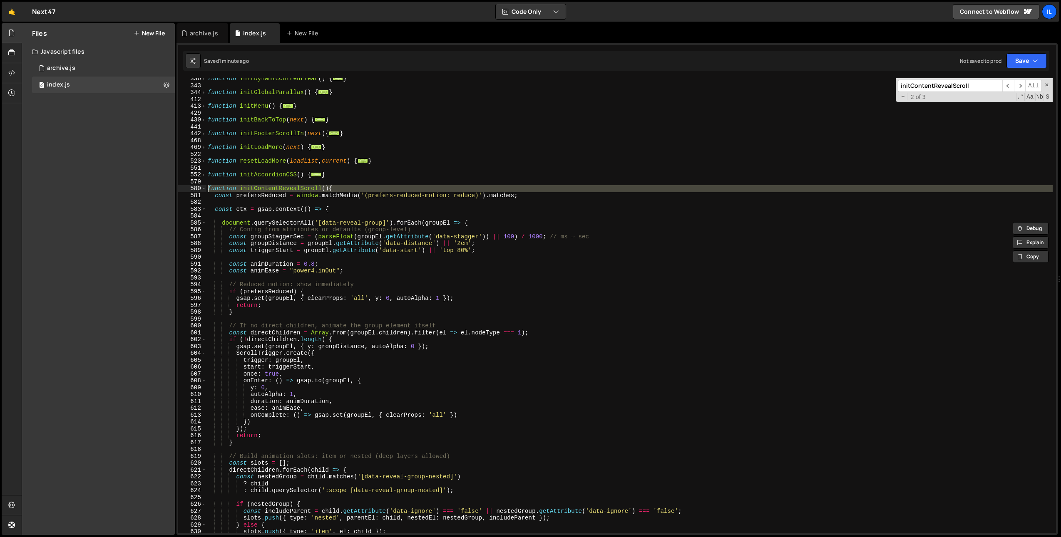
scroll to position [305, 0]
click at [205, 188] on span at bounding box center [203, 188] width 5 height 7
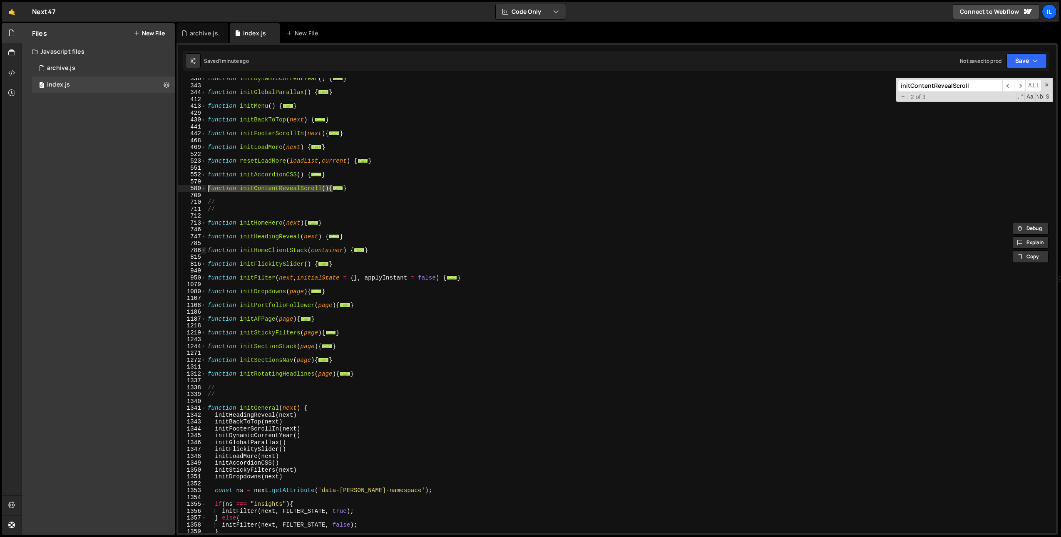
click at [204, 250] on span at bounding box center [203, 250] width 5 height 7
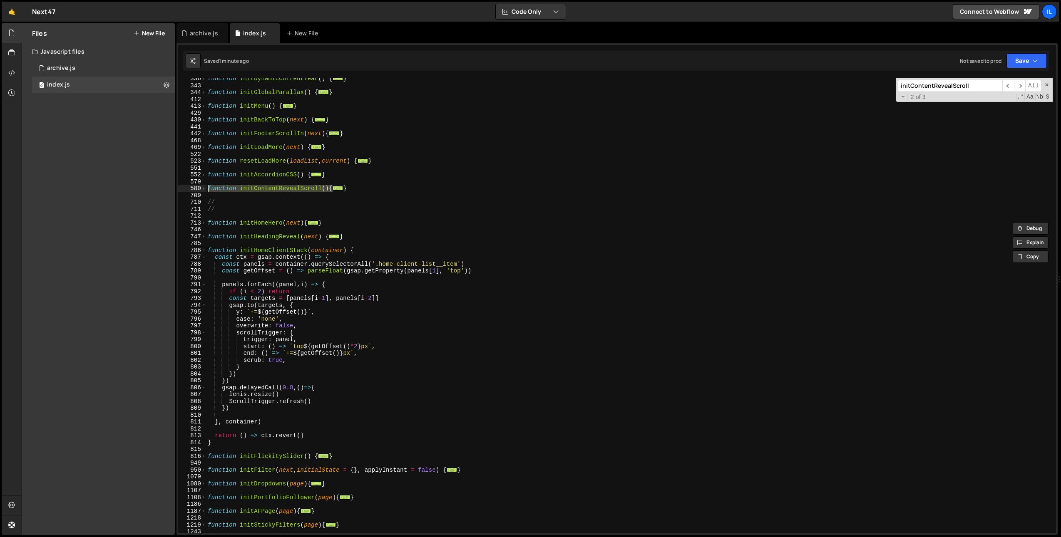
click at [240, 248] on div "function initDynamicCurrentYear ( ) { ... } function initGlobalParallax ( ) { .…" at bounding box center [629, 309] width 847 height 469
click at [323, 320] on div "function initDynamicCurrentYear ( ) { ... } function initGlobalParallax ( ) { .…" at bounding box center [629, 309] width 847 height 469
click at [321, 326] on div "function initDynamicCurrentYear ( ) { ... } function initGlobalParallax ( ) { .…" at bounding box center [629, 309] width 847 height 469
type textarea "overwrite: false,"
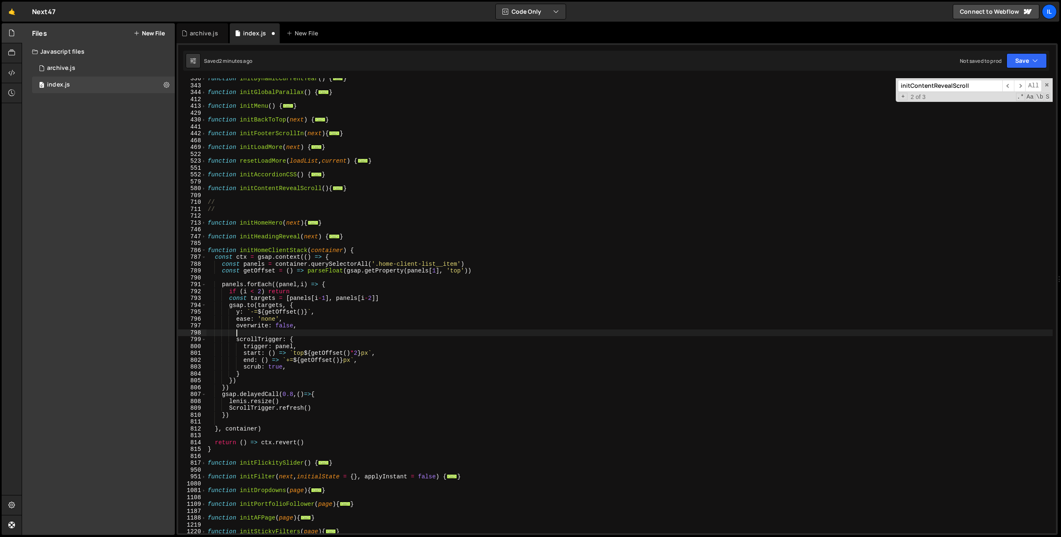
click at [380, 173] on div "function initDynamicCurrentYear ( ) { ... } function initGlobalParallax ( ) { .…" at bounding box center [629, 309] width 847 height 469
click at [271, 340] on div "function initDynamicCurrentYear ( ) { ... } function initGlobalParallax ( ) { .…" at bounding box center [629, 309] width 847 height 469
type textarea "scrollTrigger: {"
click at [271, 336] on div "function initDynamicCurrentYear ( ) { ... } function initGlobalParallax ( ) { .…" at bounding box center [629, 309] width 847 height 469
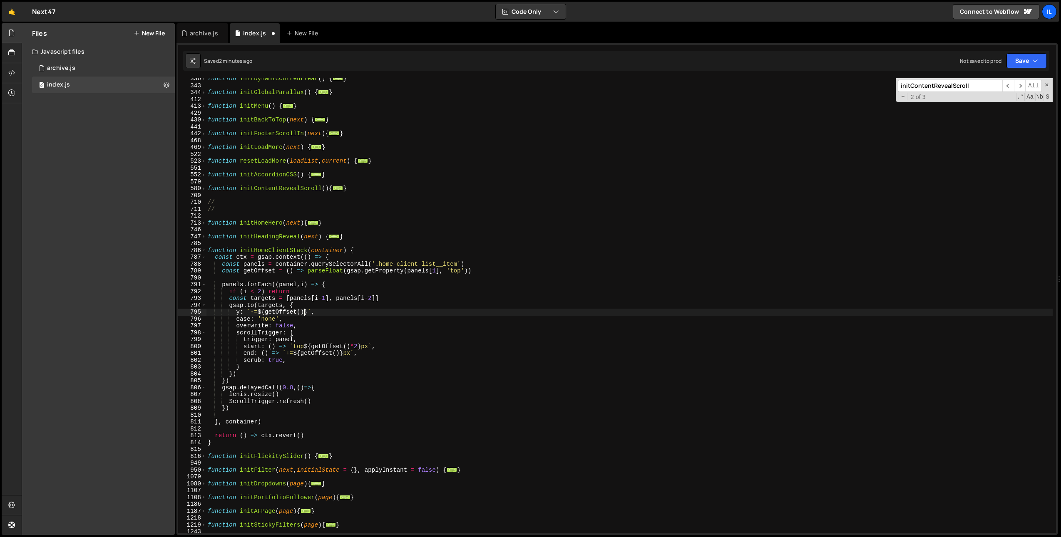
click at [303, 312] on div "function initDynamicCurrentYear ( ) { ... } function initGlobalParallax ( ) { .…" at bounding box center [629, 309] width 847 height 469
click at [343, 335] on div "function initDynamicCurrentYear ( ) { ... } function initGlobalParallax ( ) { .…" at bounding box center [629, 309] width 847 height 469
click at [338, 332] on div "function initDynamicCurrentYear ( ) { ... } function initGlobalParallax ( ) { .…" at bounding box center [629, 309] width 847 height 469
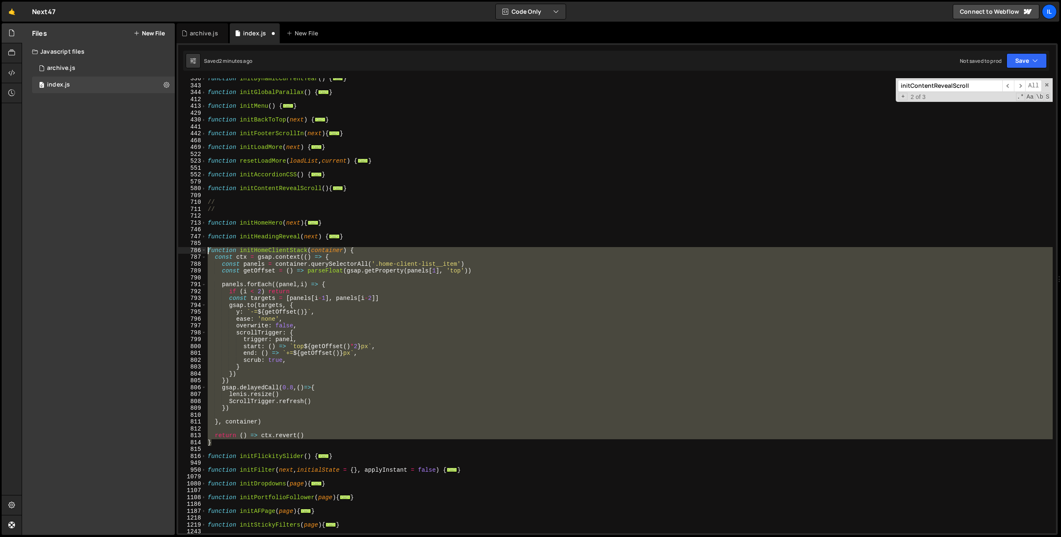
drag, startPoint x: 214, startPoint y: 442, endPoint x: 191, endPoint y: 247, distance: 195.7
click at [191, 247] on div "scrollTrigger: { 336 343 344 412 413 429 430 441 442 468 469 522 523 551 552 57…" at bounding box center [617, 305] width 878 height 455
click at [286, 316] on div "function initDynamicCurrentYear ( ) { ... } function initGlobalParallax ( ) { .…" at bounding box center [629, 305] width 847 height 455
drag, startPoint x: 221, startPoint y: 444, endPoint x: 192, endPoint y: 247, distance: 199.0
click at [192, 247] on div "ease: 'none', 336 343 344 412 413 429 430 441 442 468 469 522 523 551 552 579 5…" at bounding box center [617, 305] width 878 height 455
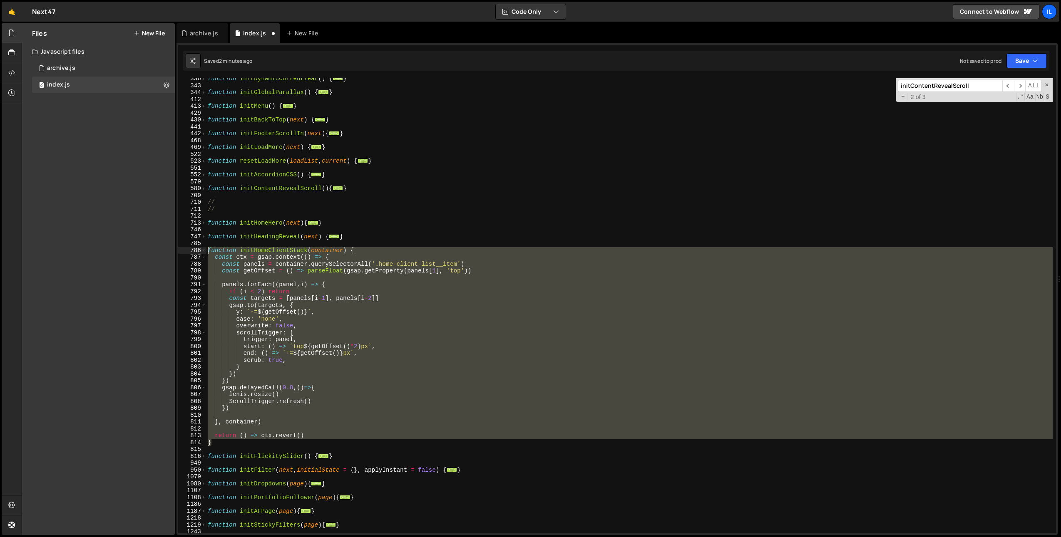
type textarea "function initHomeClientStack(container) { const ctx = gsap.context(() => {"
click at [255, 415] on div "function initDynamicCurrentYear ( ) { ... } function initGlobalParallax ( ) { .…" at bounding box center [629, 305] width 847 height 455
drag, startPoint x: 220, startPoint y: 446, endPoint x: 198, endPoint y: 249, distance: 197.7
click at [198, 249] on div "336 343 344 412 413 429 430 441 442 468 469 522 523 551 552 579 580 709 710 711…" at bounding box center [617, 305] width 878 height 455
click at [304, 95] on div "function initDynamicCurrentYear ( ) { ... } function initGlobalParallax ( ) { .…" at bounding box center [629, 309] width 847 height 469
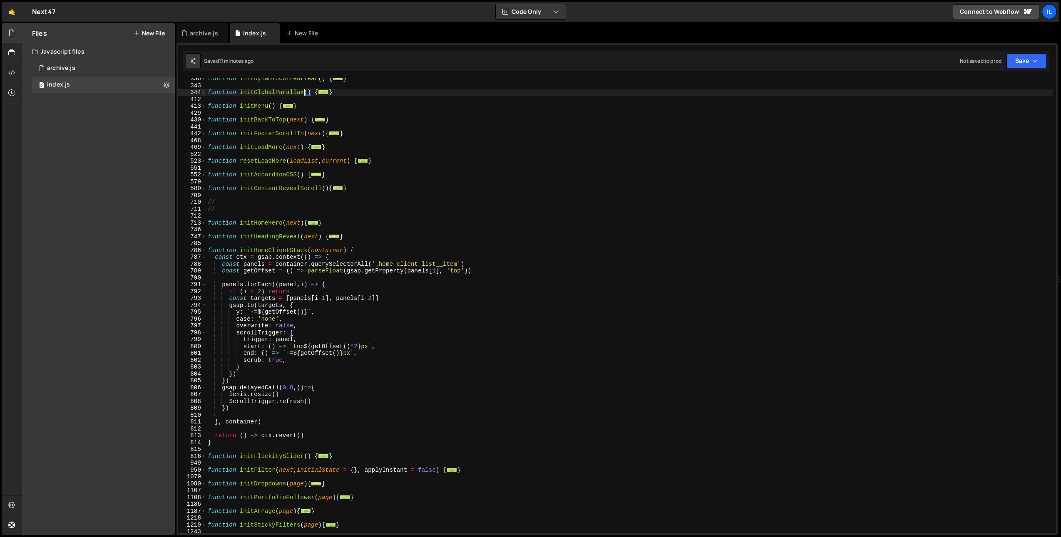
click at [275, 248] on div "function initDynamicCurrentYear ( ) { ... } function initGlobalParallax ( ) { .…" at bounding box center [629, 309] width 847 height 469
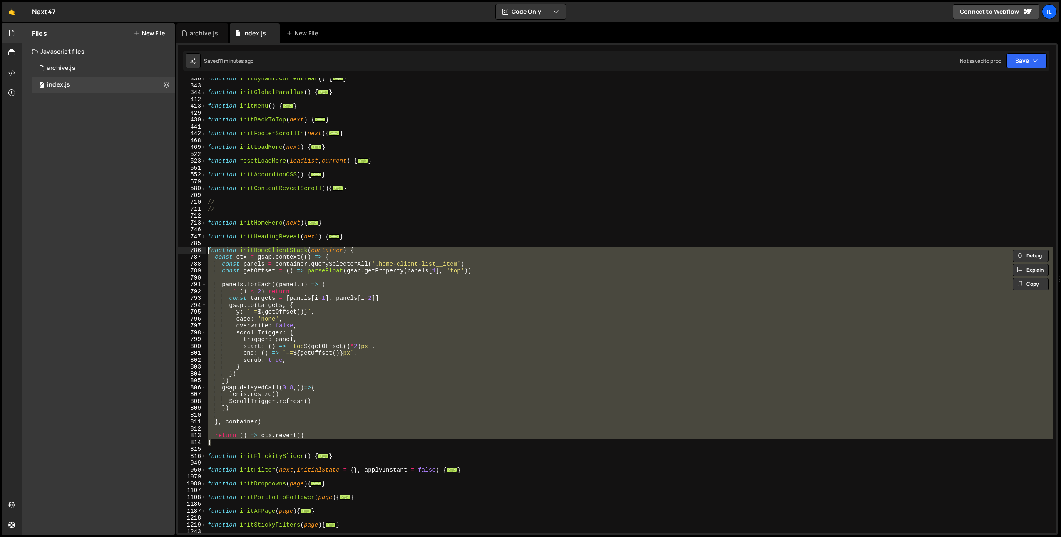
drag, startPoint x: 216, startPoint y: 445, endPoint x: 189, endPoint y: 248, distance: 198.3
click at [189, 248] on div "function initHomeClientStack(container) { 336 343 344 412 413 429 430 441 442 4…" at bounding box center [617, 305] width 878 height 455
paste textarea "}"
type textarea "}"
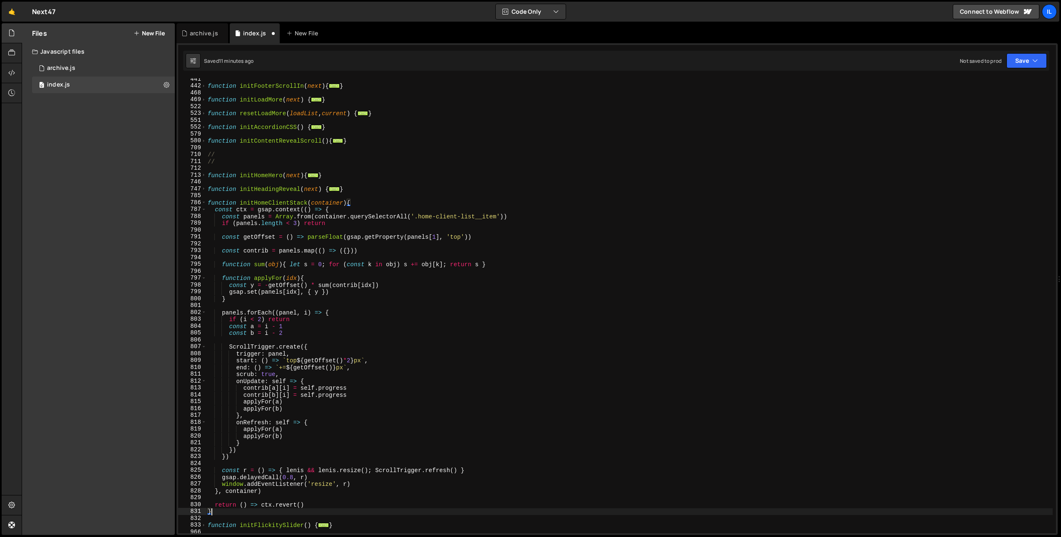
scroll to position [382, 0]
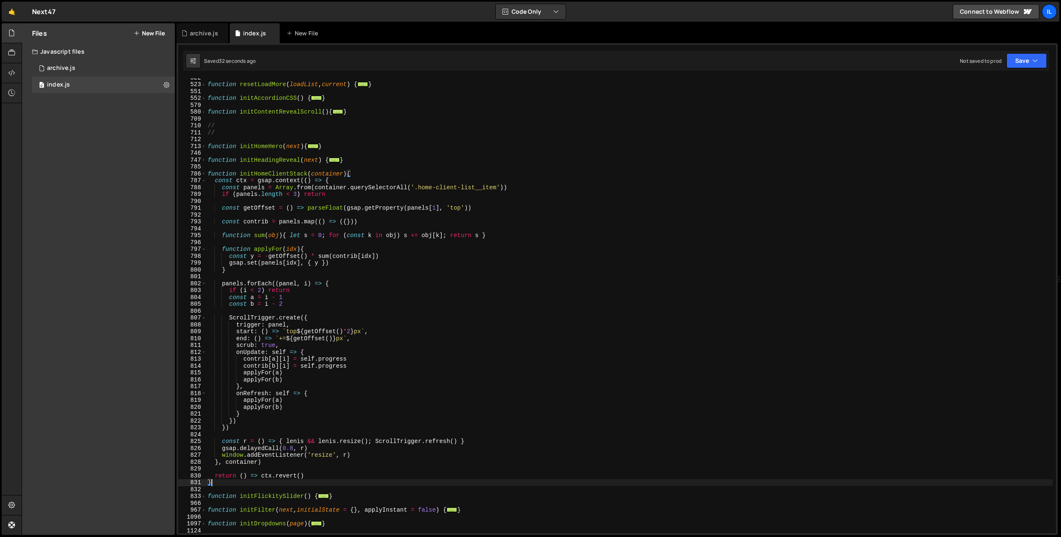
click at [460, 121] on div "function resetLoadMore ( loadList , current ) { ... } function initAccordionCSS…" at bounding box center [629, 308] width 847 height 469
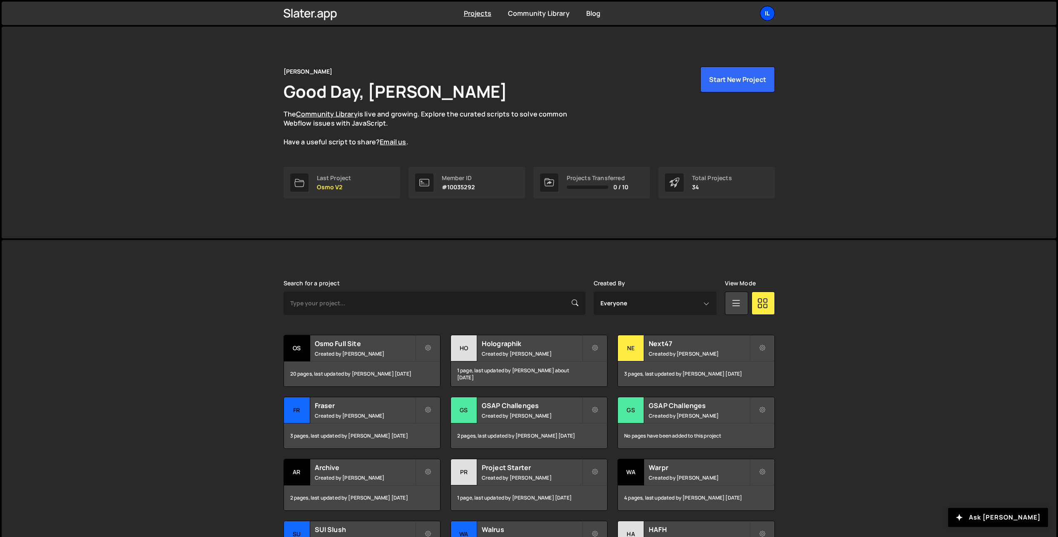
click at [763, 12] on div "Il" at bounding box center [767, 13] width 15 height 15
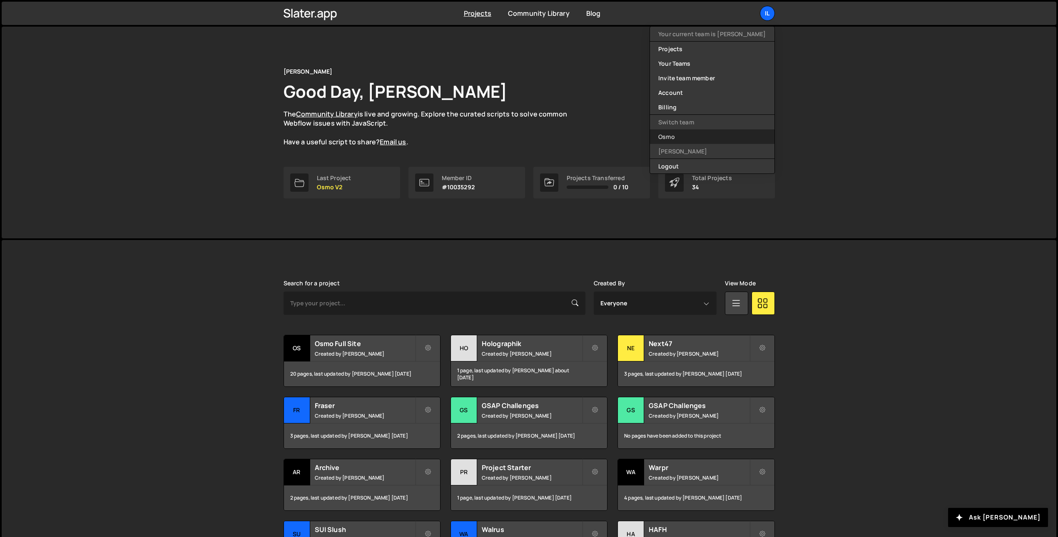
click at [700, 140] on link "Osmo" at bounding box center [712, 136] width 124 height 15
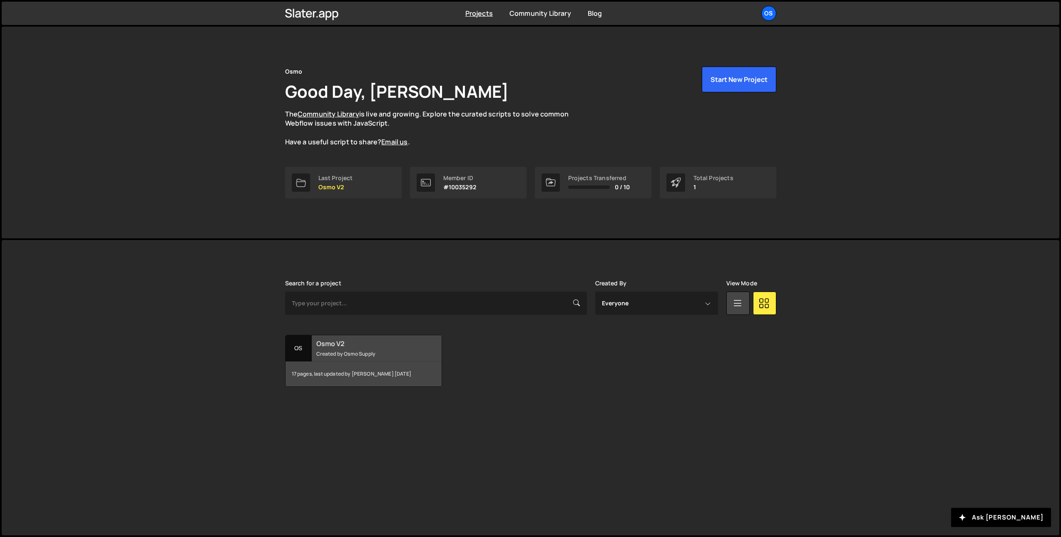
click at [298, 336] on div "Os" at bounding box center [299, 349] width 26 height 26
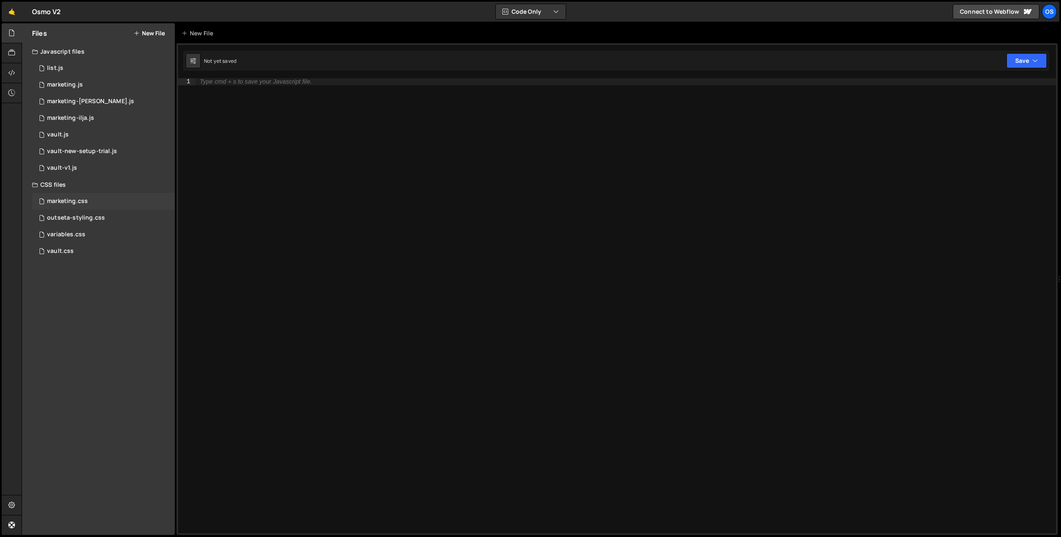
click at [78, 204] on div "marketing.css" at bounding box center [67, 201] width 41 height 7
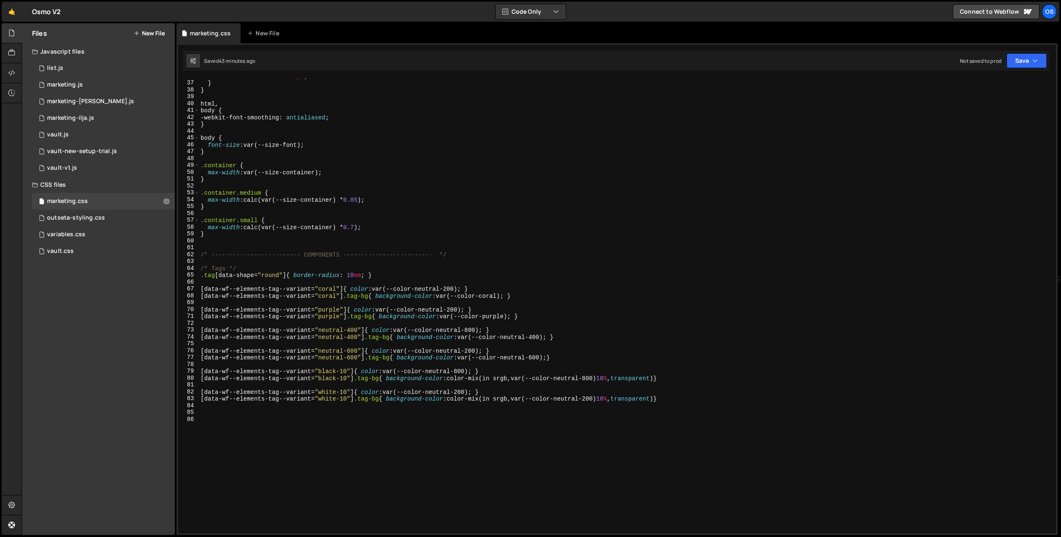
scroll to position [214, 0]
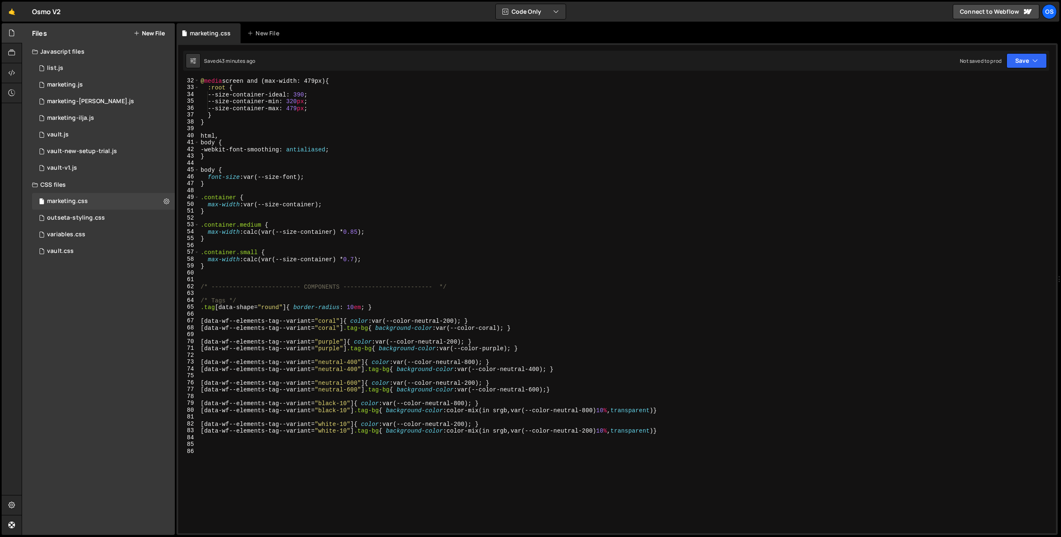
type textarea "}"
click at [224, 183] on div "@ media screen and (max-width: 479px) { :root { --size-container-ideal : 390 ; …" at bounding box center [626, 311] width 854 height 469
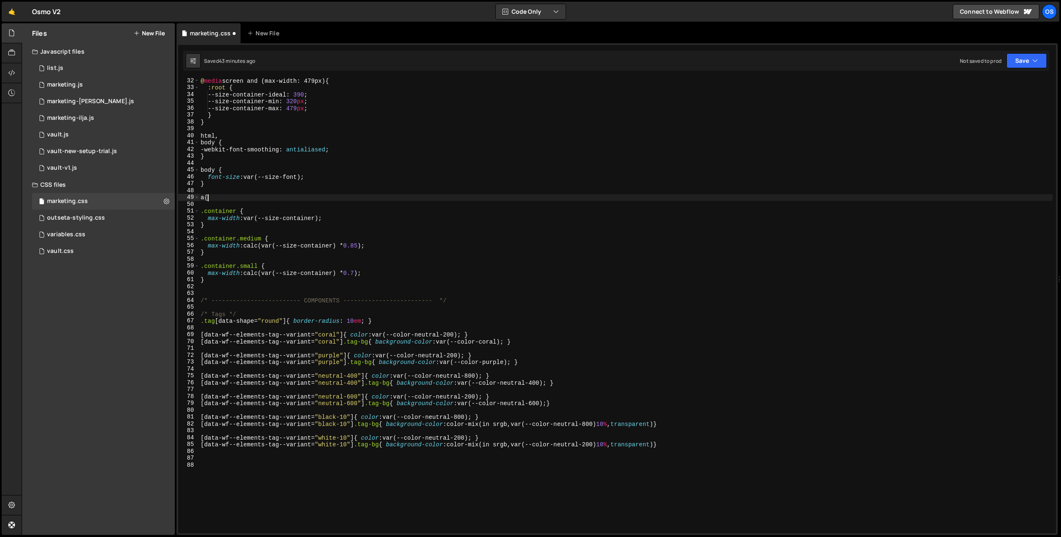
type textarea "a{}"
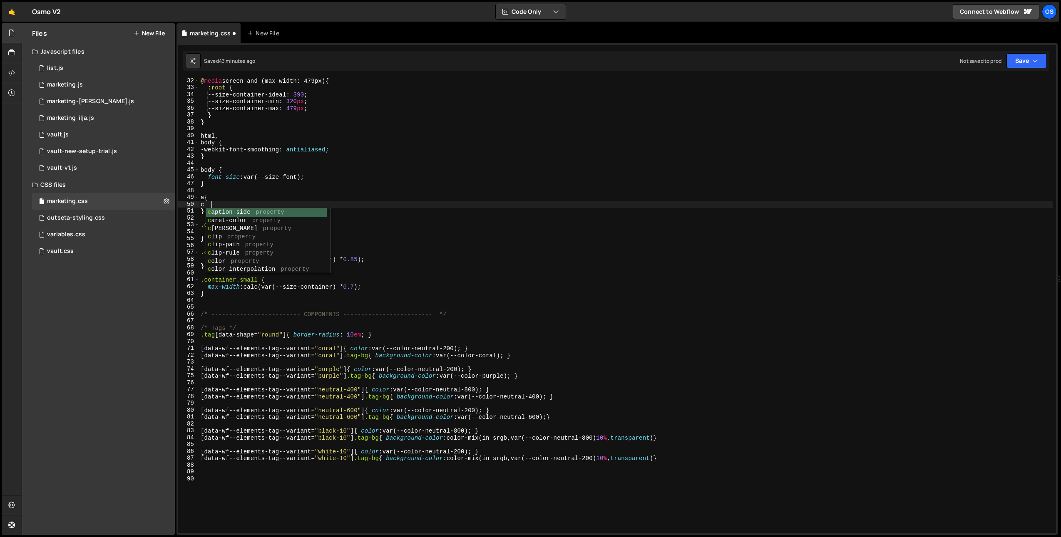
scroll to position [0, 0]
type textarea "color: inherit;"
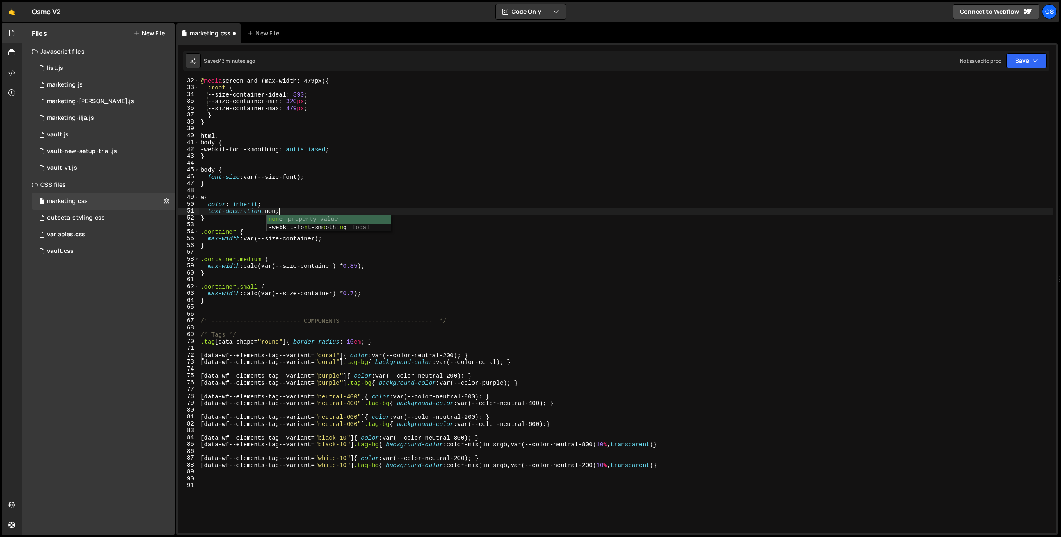
scroll to position [0, 5]
type textarea "}"
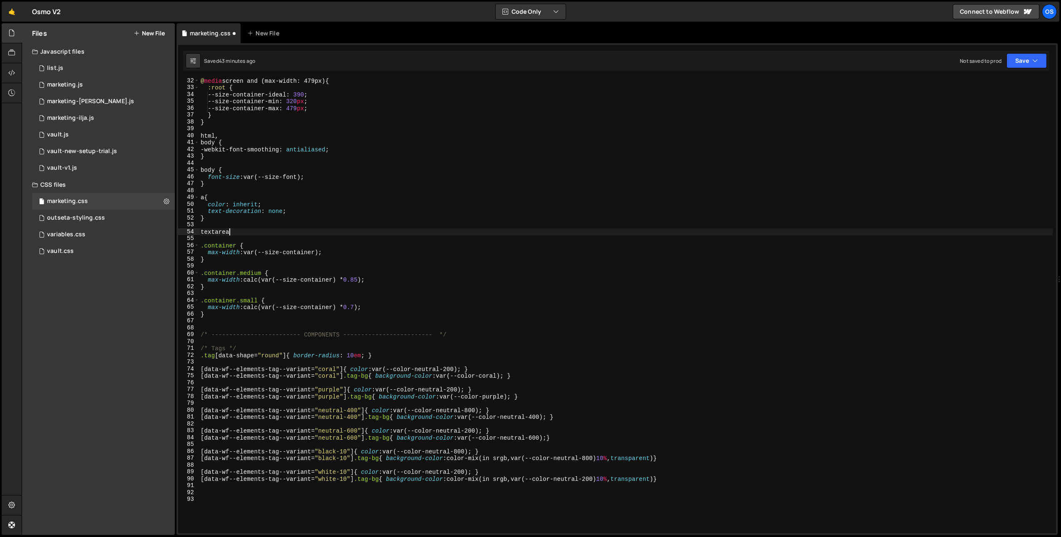
type textarea "textarea{}"
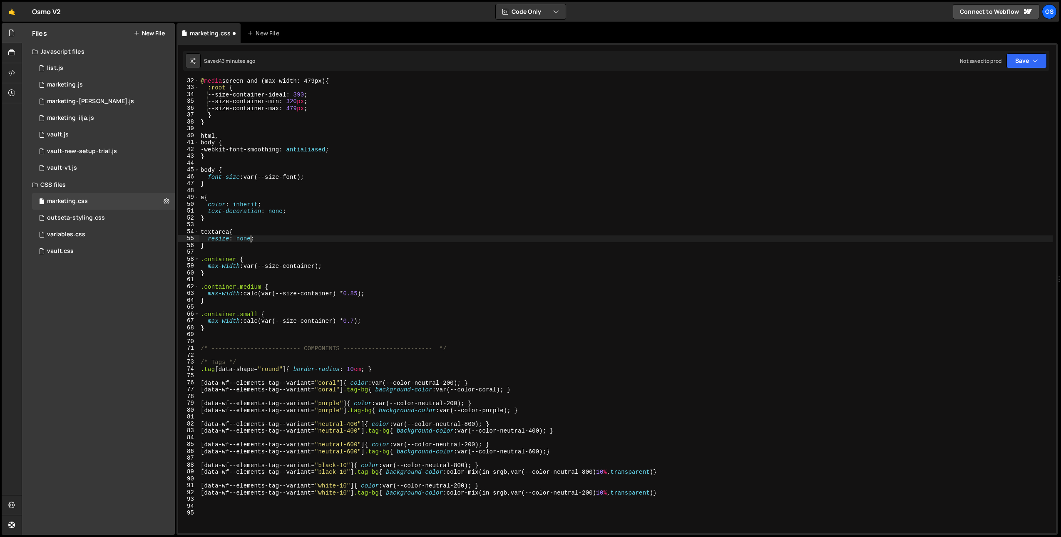
scroll to position [0, 3]
type textarea "}"
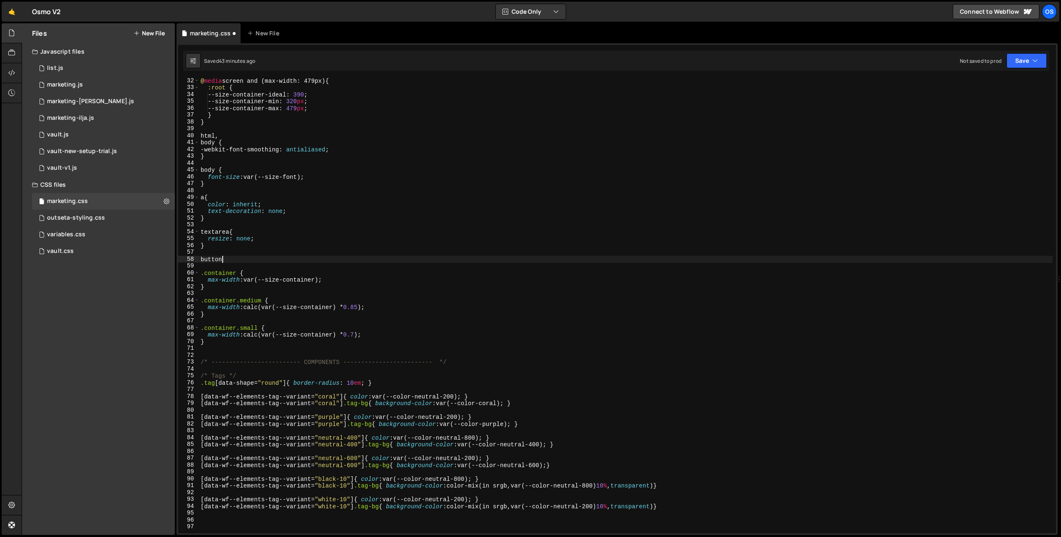
scroll to position [0, 1]
click at [293, 245] on div "@ media screen and (max-width: 479px) { :root { --size-container-ideal : 390 ; …" at bounding box center [626, 311] width 854 height 469
type textarea "}"
click at [91, 277] on div "Files New File Javascript files 0 list.js 0 0 marketing.js 0 0 marketing-[PERSO…" at bounding box center [98, 279] width 153 height 512
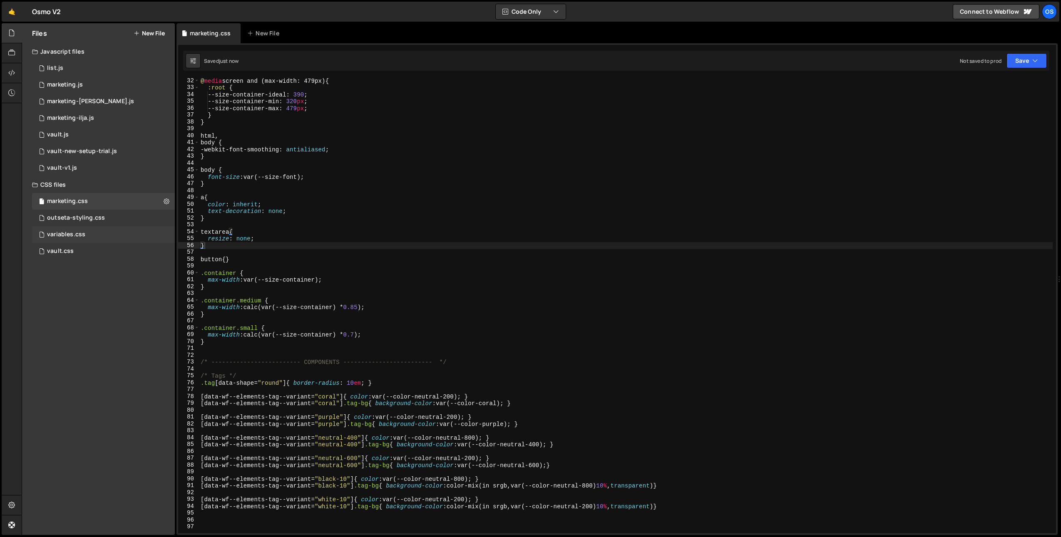
click at [103, 236] on div "variables.css 0" at bounding box center [103, 234] width 143 height 17
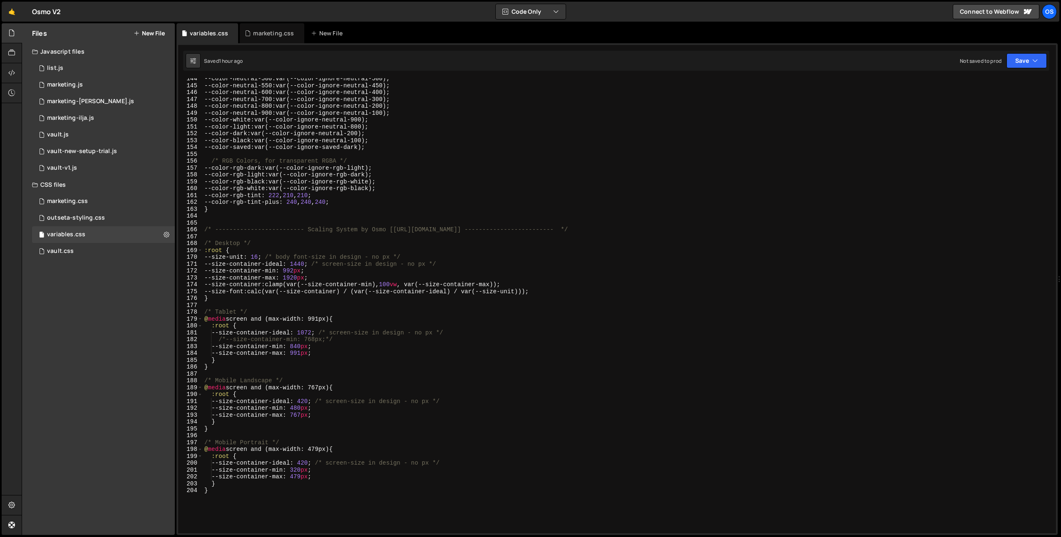
scroll to position [1098, 0]
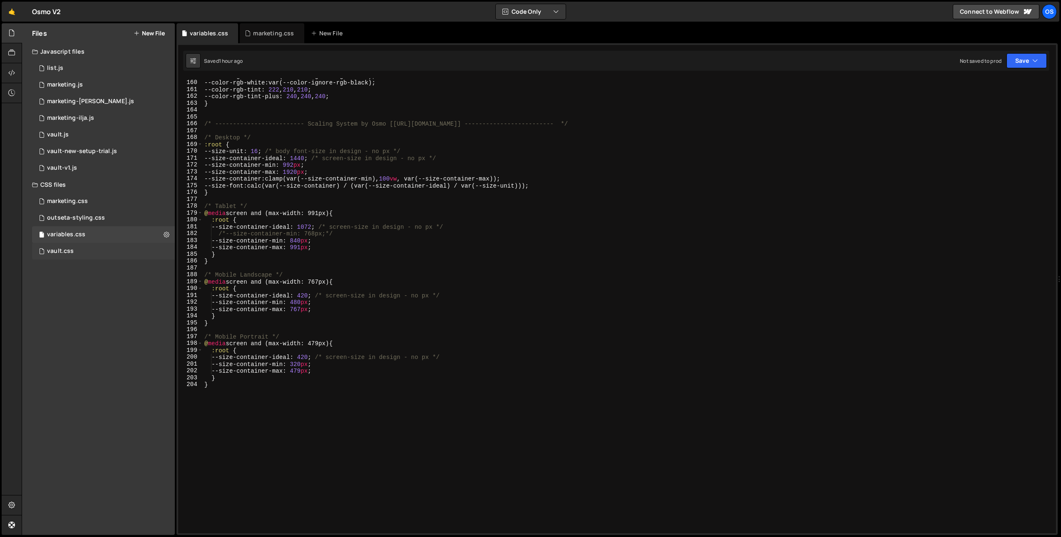
click at [73, 250] on div "vault.css 0" at bounding box center [103, 251] width 143 height 17
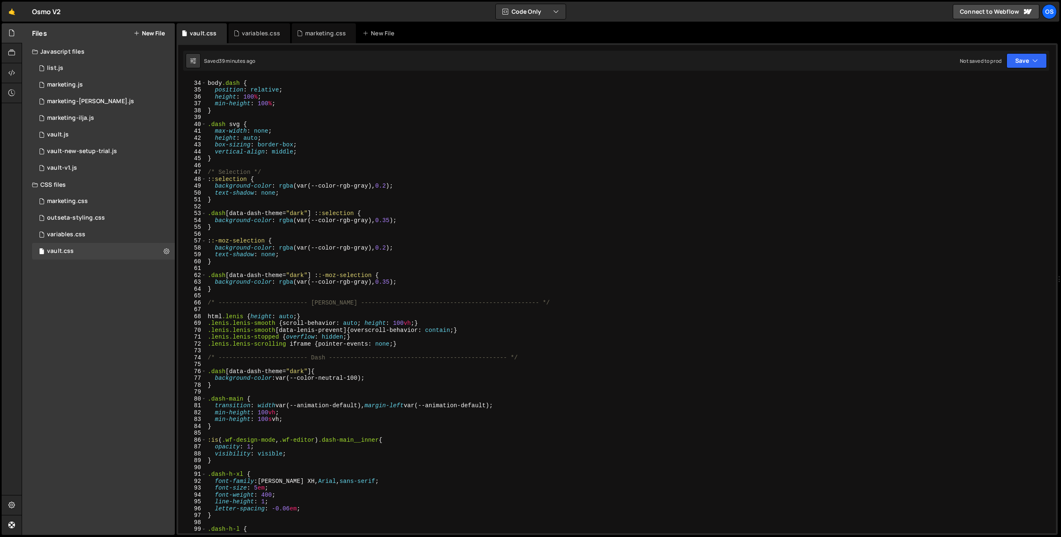
scroll to position [173, 0]
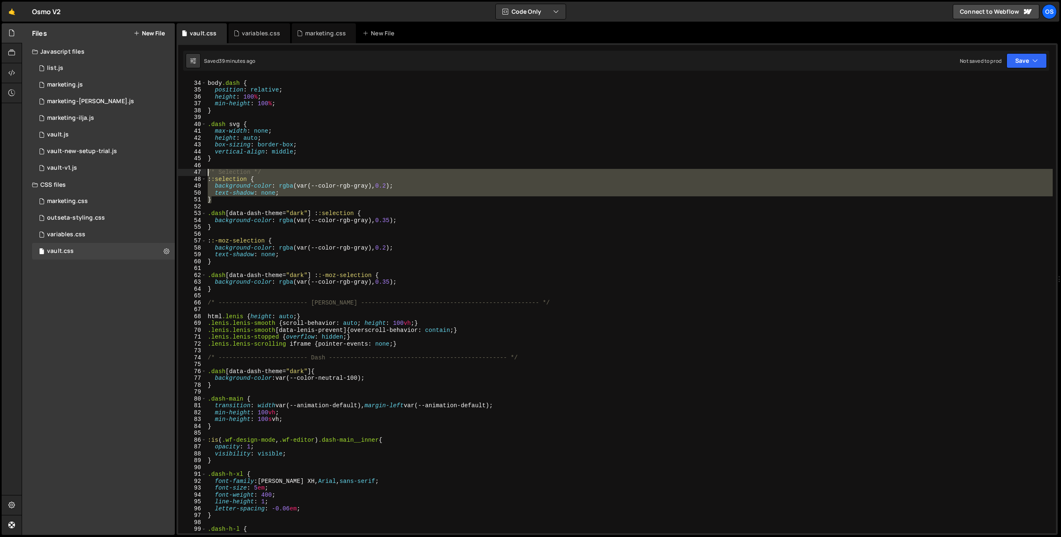
drag, startPoint x: 206, startPoint y: 191, endPoint x: 195, endPoint y: 171, distance: 22.9
click at [195, 171] on div "} 33 34 35 36 37 38 39 40 41 42 43 44 45 46 47 48 49 50 51 52 53 54 55 56 57 58…" at bounding box center [617, 305] width 878 height 455
type textarea "/* Selection */ ::selection {"
click at [82, 205] on div "marketing.css 0" at bounding box center [103, 201] width 143 height 17
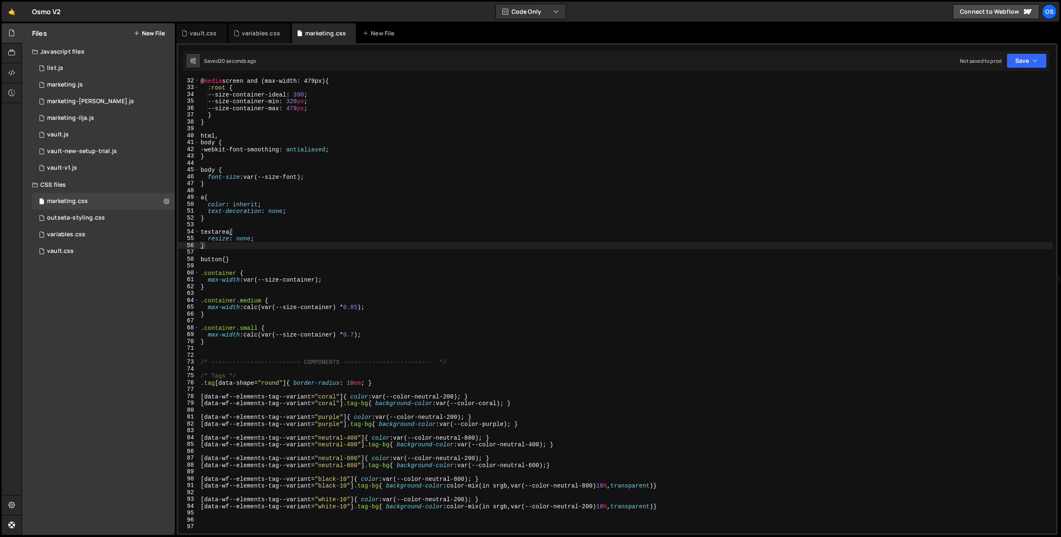
type textarea "button{}"
click at [256, 256] on div "@ media screen and (max-width: 479px) { :root { --size-container-ideal : 390 ; …" at bounding box center [626, 311] width 854 height 469
click at [227, 260] on div "@ media screen and (max-width: 479px) { :root { --size-container-ideal : 390 ; …" at bounding box center [626, 311] width 854 height 469
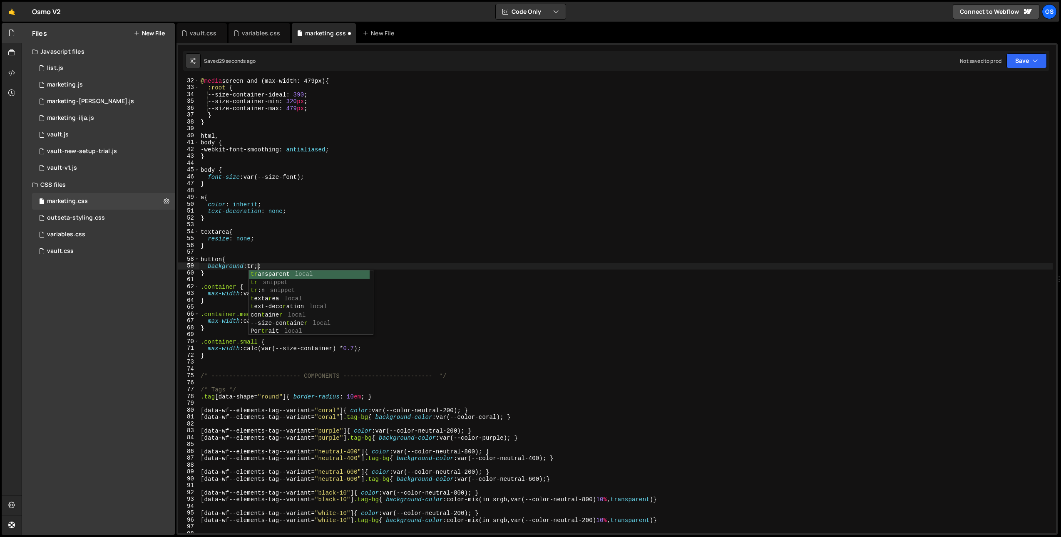
scroll to position [0, 4]
type textarea "background: transparent;"
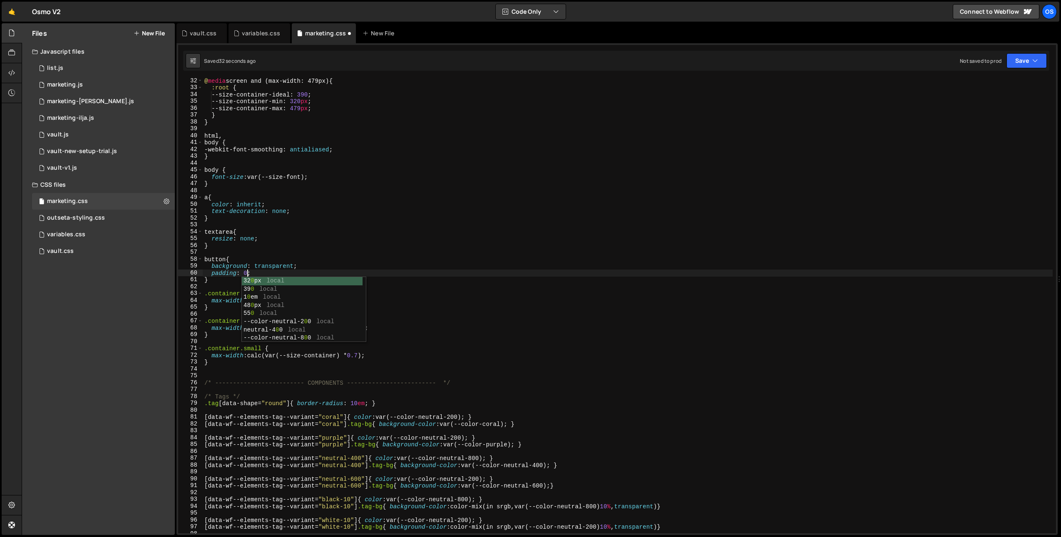
type textarea "padding: 0;"
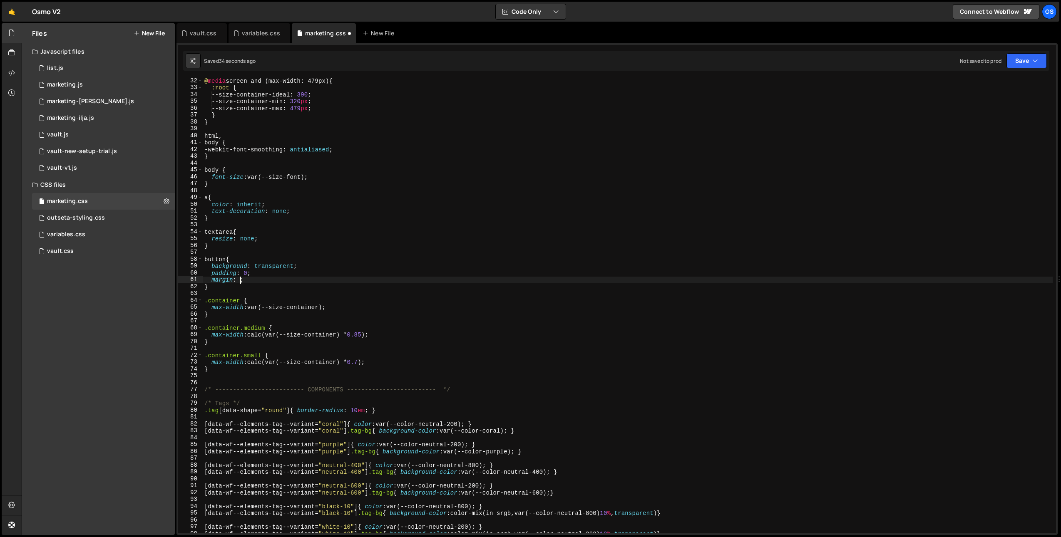
scroll to position [0, 2]
type textarea "margin: 0;"
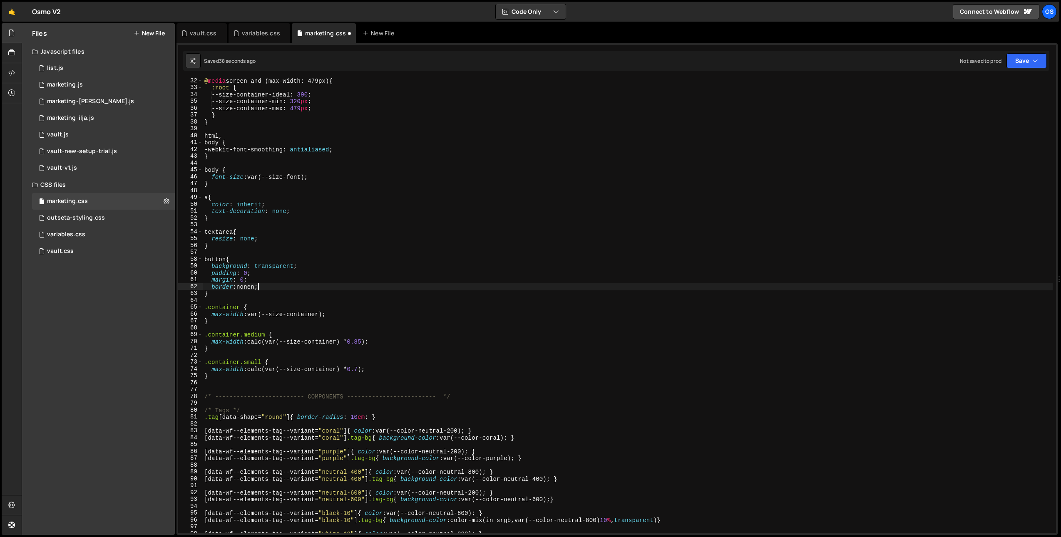
scroll to position [0, 3]
type textarea "}"
click at [220, 182] on div "@ media screen and (max-width: 479px) { :root { --size-container-ideal : 390 ; …" at bounding box center [628, 311] width 850 height 469
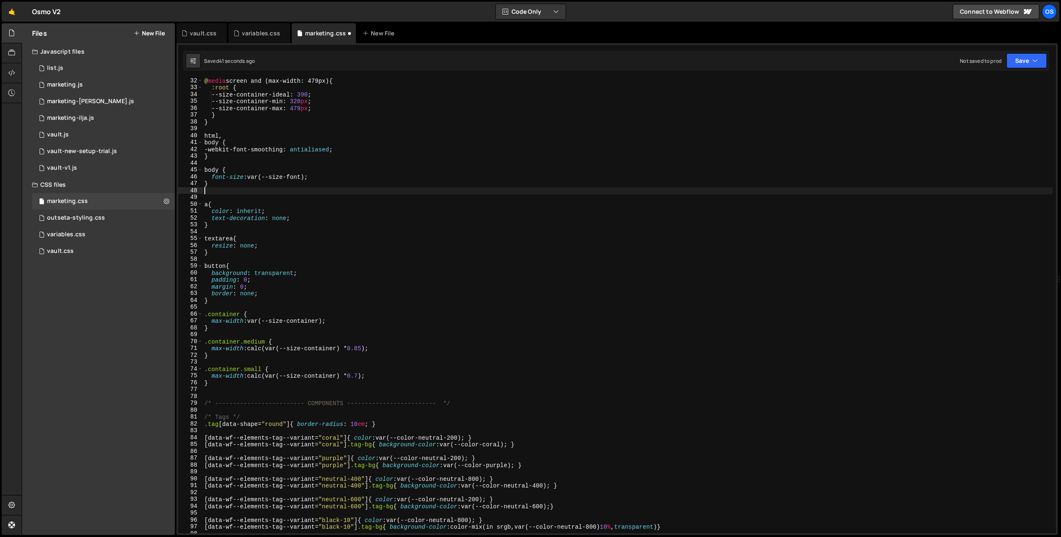
paste textarea "}"
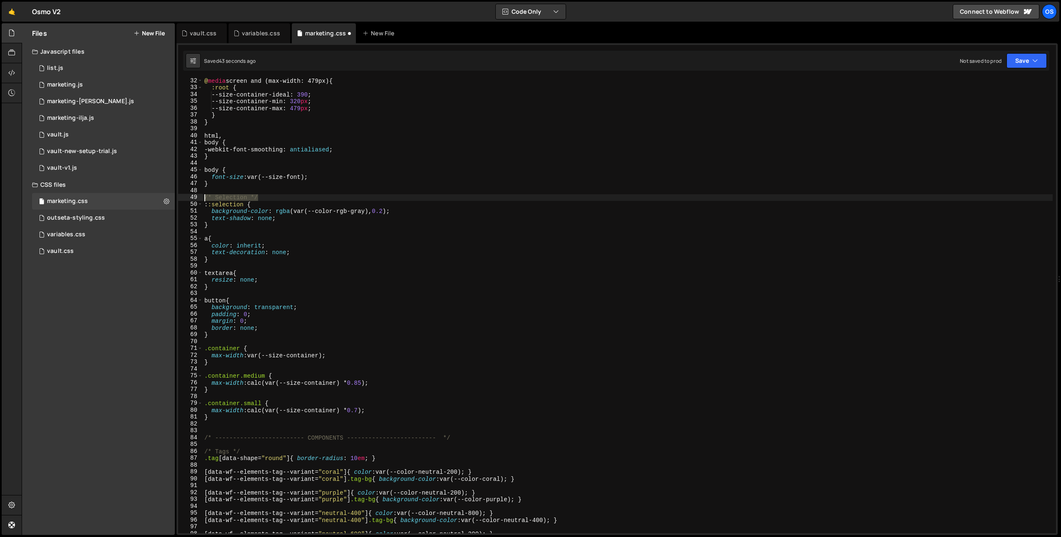
drag, startPoint x: 244, startPoint y: 199, endPoint x: 197, endPoint y: 200, distance: 46.2
click at [197, 200] on div "} 32 33 34 35 36 37 38 39 40 41 42 43 44 45 46 47 48 49 50 51 52 53 54 55 56 57…" at bounding box center [617, 305] width 878 height 455
type textarea "/* Selection */"
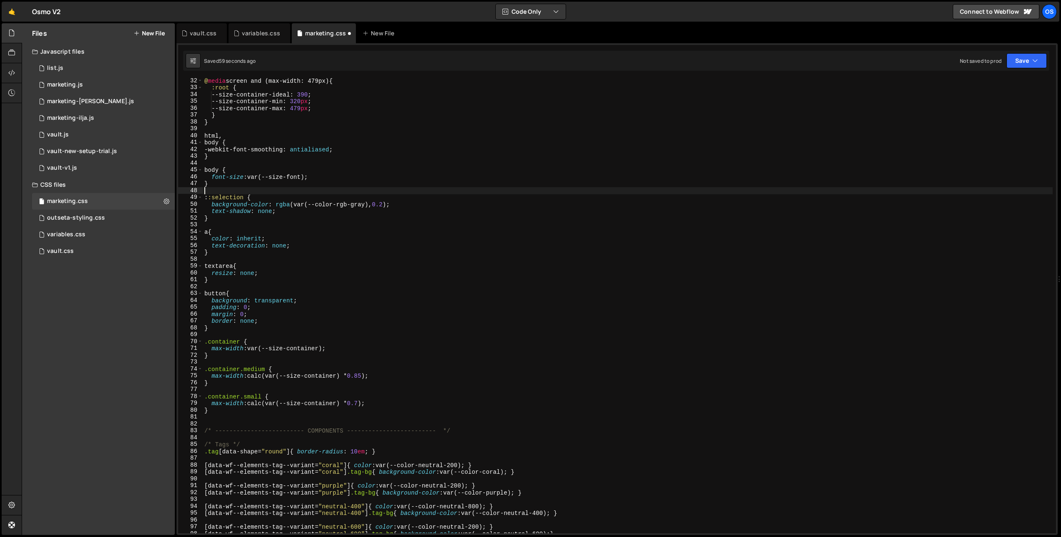
scroll to position [261, 0]
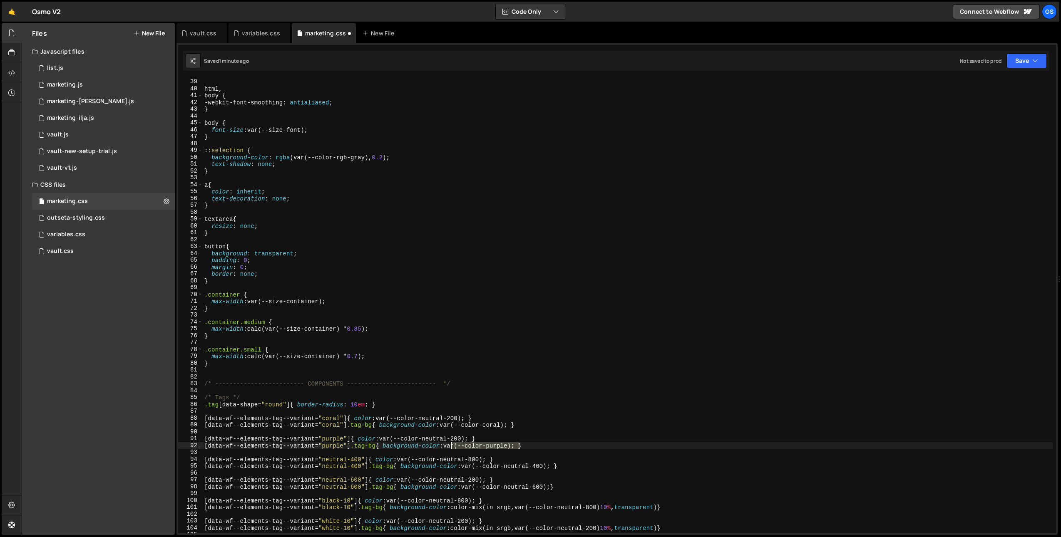
drag, startPoint x: 520, startPoint y: 447, endPoint x: 451, endPoint y: 448, distance: 68.7
click at [451, 448] on div "} html , body { -webkit-font-smoothing : antialiased ; } body { font-size : var…" at bounding box center [628, 306] width 850 height 469
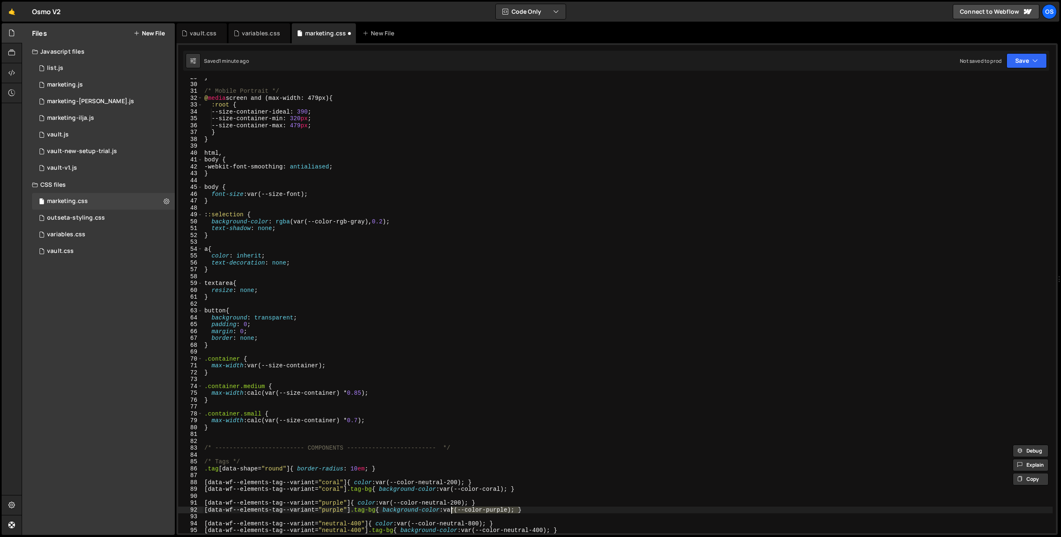
scroll to position [171, 0]
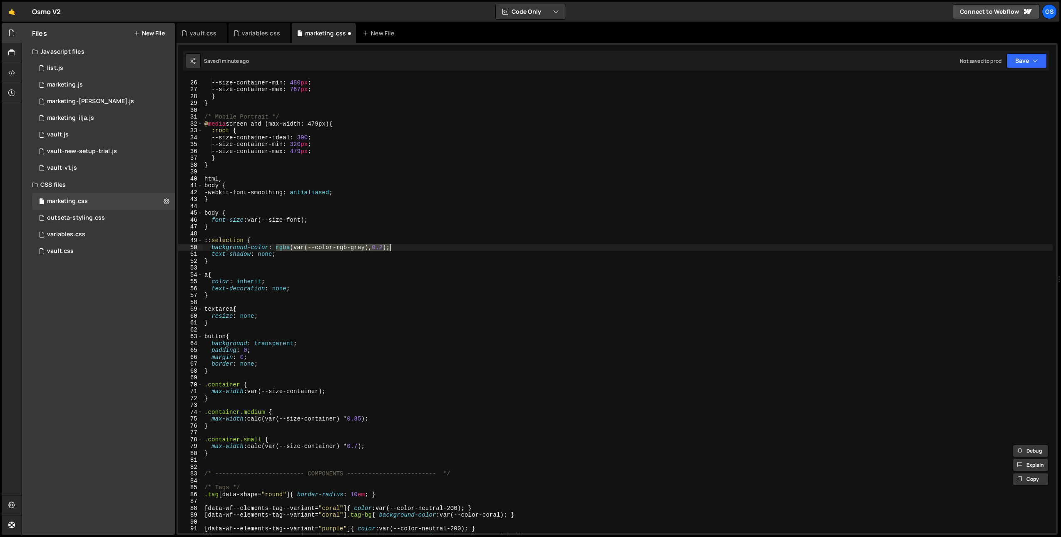
drag, startPoint x: 277, startPoint y: 249, endPoint x: 389, endPoint y: 250, distance: 112.4
click at [389, 250] on div "--size-container-ideal : 550 ; --size-container-min : 480 px ; --size-container…" at bounding box center [628, 306] width 850 height 469
paste textarea "var(--color-purple"
click at [330, 249] on div "--size-container-ideal : 550 ; --size-container-min : 480 px ; --size-container…" at bounding box center [628, 306] width 850 height 469
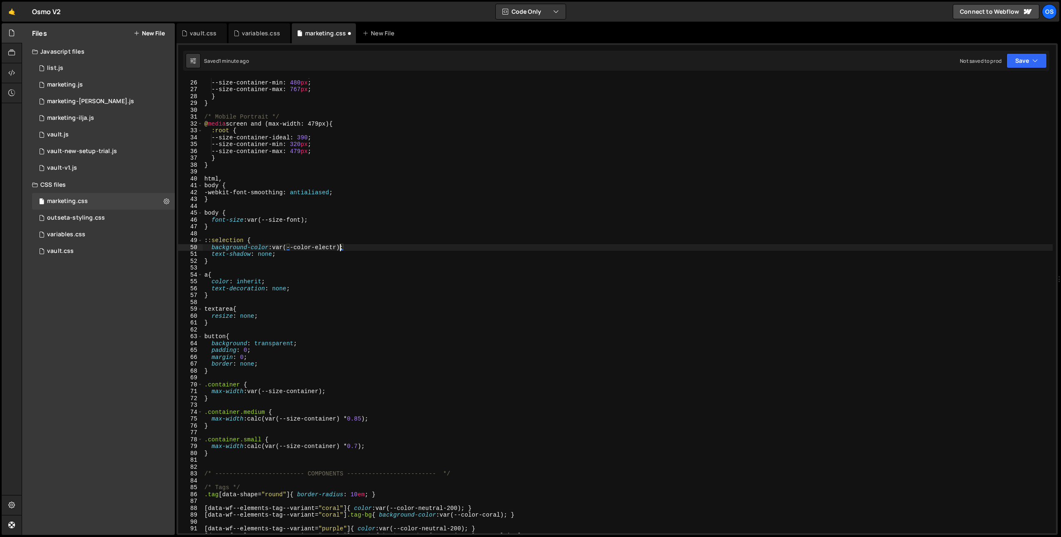
scroll to position [0, 10]
click at [318, 252] on div "--size-container-ideal : 550 ; --size-container-min : 480 px ; --size-container…" at bounding box center [628, 306] width 850 height 469
click at [301, 277] on div "--size-container-ideal : 550 ; --size-container-min : 480 px ; --size-container…" at bounding box center [628, 306] width 850 height 469
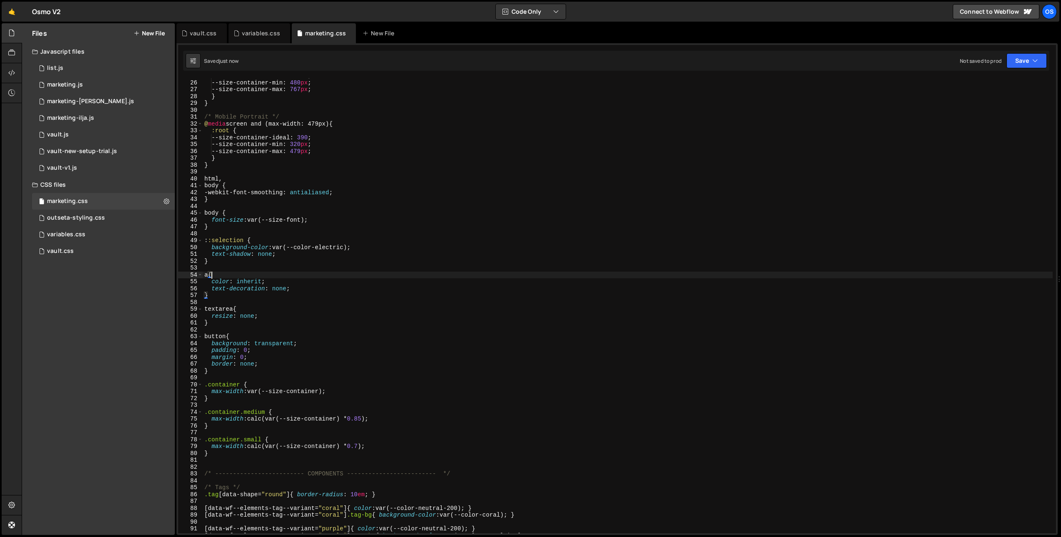
click at [242, 258] on div "--size-container-ideal : 550 ; --size-container-min : 480 px ; --size-container…" at bounding box center [628, 306] width 850 height 469
click at [245, 260] on div "--size-container-ideal : 550 ; --size-container-min : 480 px ; --size-container…" at bounding box center [628, 306] width 850 height 469
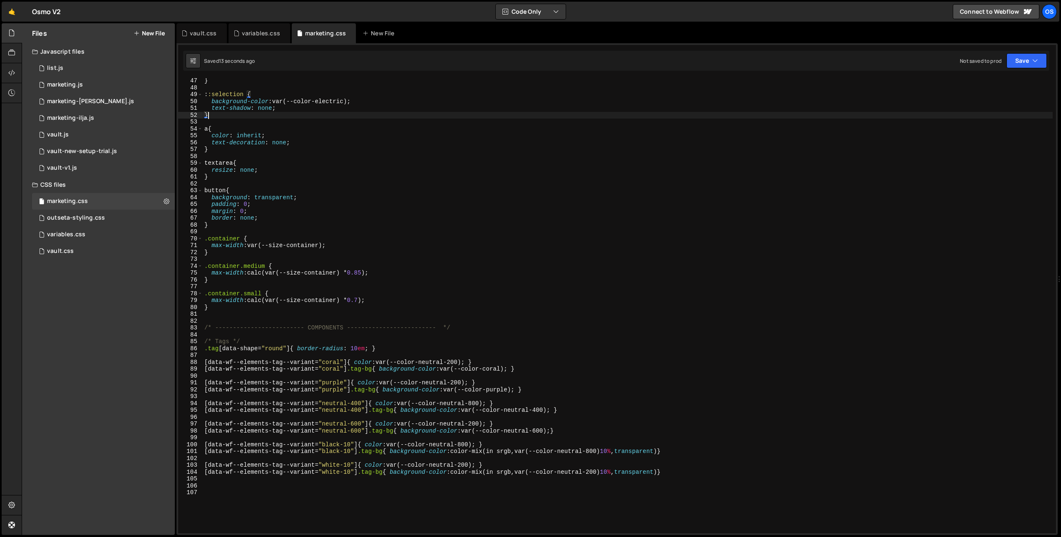
scroll to position [316, 0]
drag, startPoint x: 458, startPoint y: 473, endPoint x: 665, endPoint y: 475, distance: 206.9
click at [665, 475] on div "} : :selection { background-color : var(--color-electric) ; text-shadow : none …" at bounding box center [628, 311] width 850 height 469
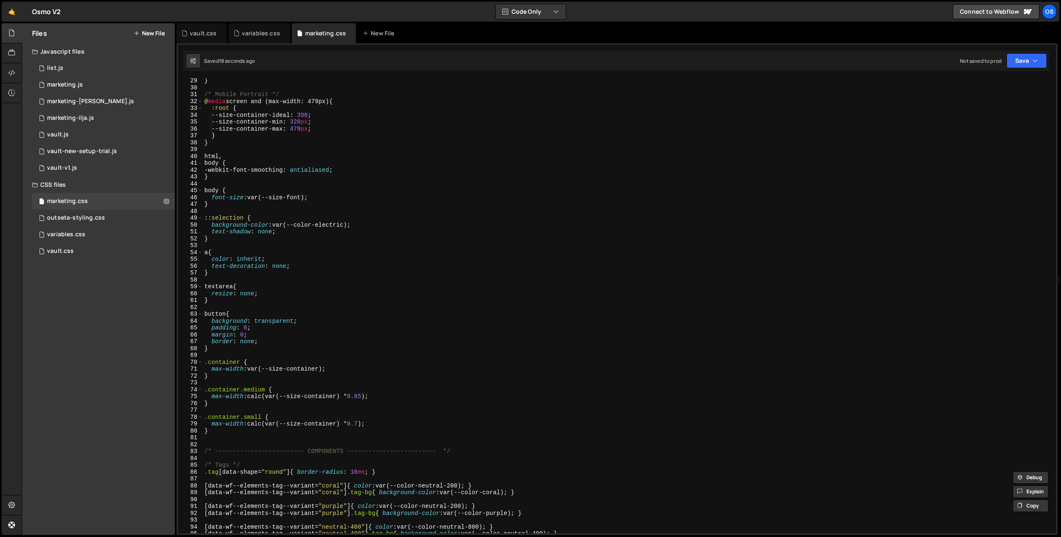
scroll to position [193, 0]
drag, startPoint x: 275, startPoint y: 226, endPoint x: 350, endPoint y: 227, distance: 75.8
click at [350, 227] on div "} /* Mobile Portrait */ @ media screen and (max-width: 479px) { :root { --size-…" at bounding box center [628, 311] width 850 height 469
paste textarea "color-mix(in srgb,var(--color-neutral-200)10%,transparent"
drag, startPoint x: 384, startPoint y: 226, endPoint x: 423, endPoint y: 226, distance: 38.3
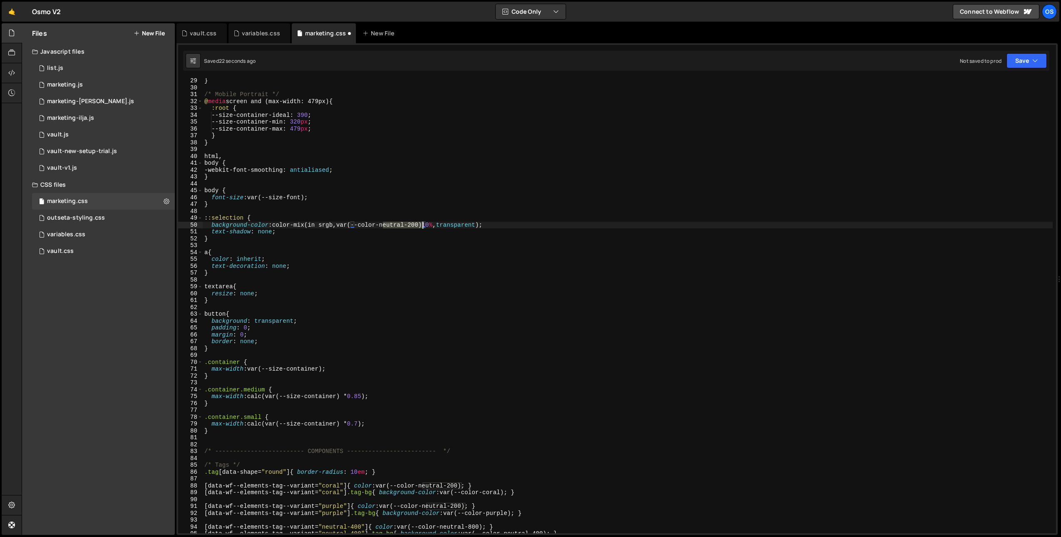
click at [423, 226] on div "} /* Mobile Portrait */ @ media screen and (max-width: 479px) { :root { --size-…" at bounding box center [628, 311] width 850 height 469
click at [416, 226] on div "} /* Mobile Portrait */ @ media screen and (max-width: 479px) { :root { --size-…" at bounding box center [628, 311] width 850 height 469
click at [416, 218] on div "} /* Mobile Portrait */ @ media screen and (max-width: 479px) { :root { --size-…" at bounding box center [628, 311] width 850 height 469
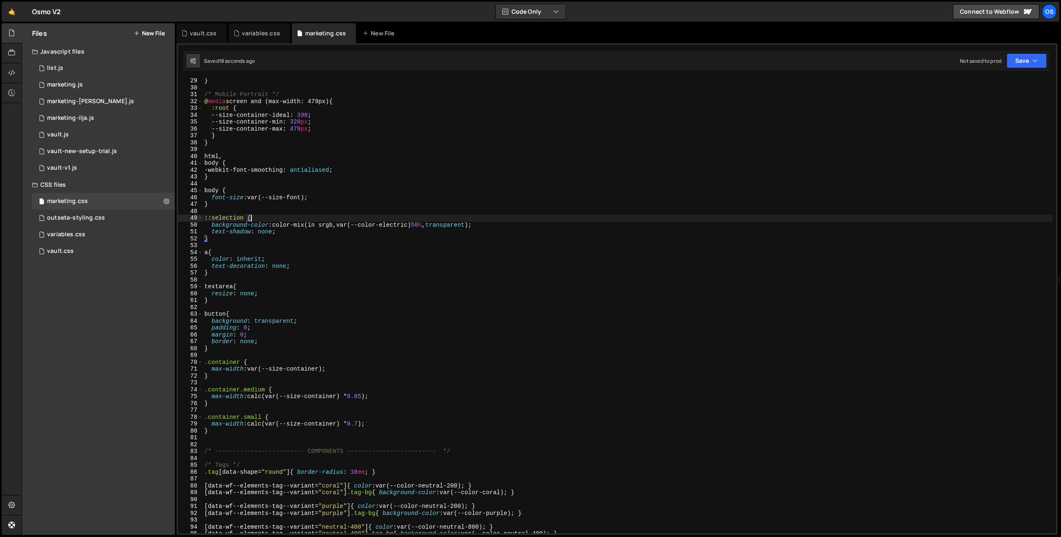
scroll to position [210, 0]
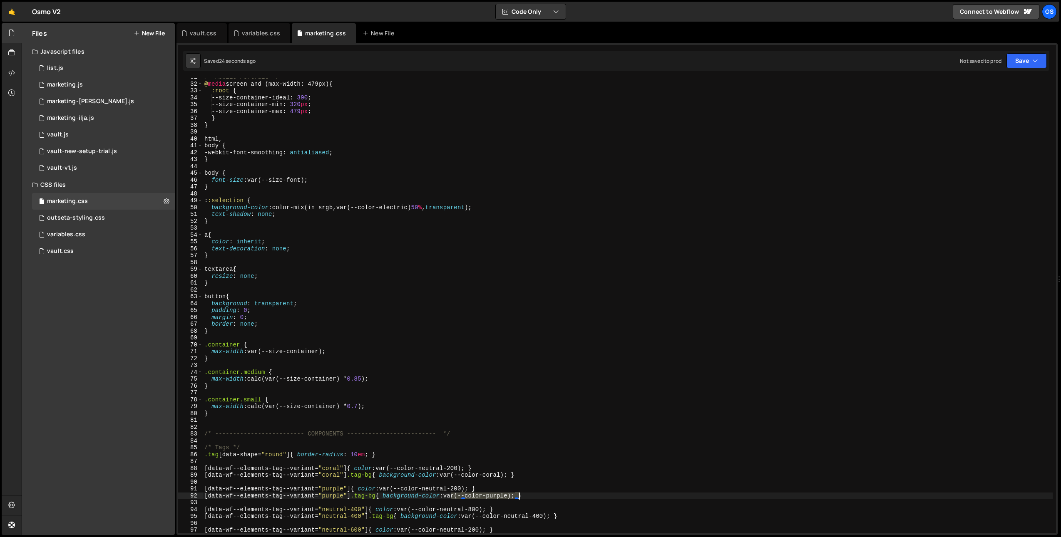
drag, startPoint x: 451, startPoint y: 497, endPoint x: 517, endPoint y: 490, distance: 66.6
click at [518, 498] on div "/* Mobile Portrait */ @ media screen and (max-width: 479px) { :root { --size-co…" at bounding box center [628, 308] width 850 height 469
drag, startPoint x: 276, startPoint y: 207, endPoint x: 473, endPoint y: 207, distance: 196.9
click at [473, 207] on div "/* Mobile Portrait */ @ media screen and (max-width: 479px) { :root { --size-co…" at bounding box center [628, 308] width 850 height 469
paste textarea "var(--color-purple"
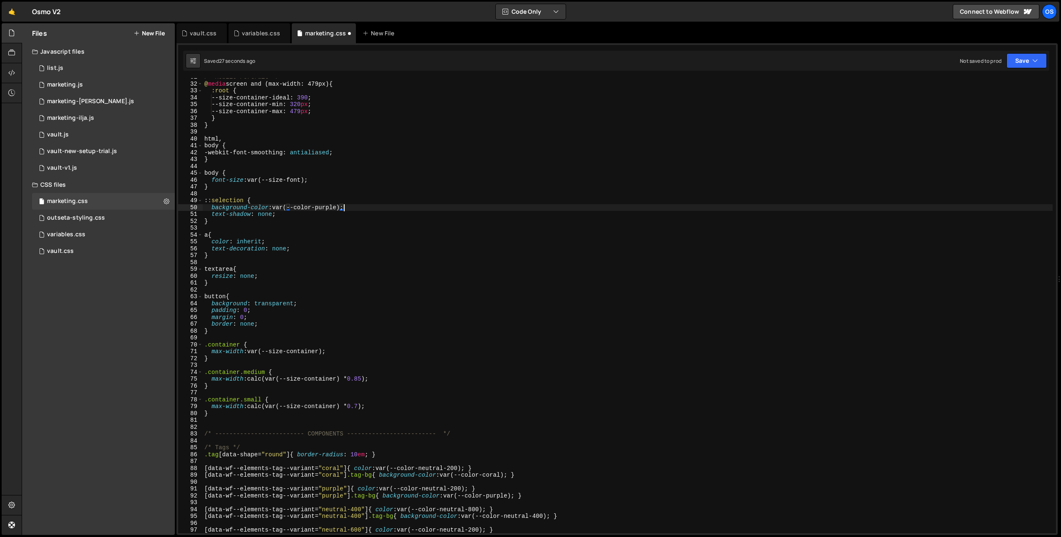
click at [390, 209] on div "/* Mobile Portrait */ @ media screen and (max-width: 479px) { :root { --size-co…" at bounding box center [628, 308] width 850 height 469
drag, startPoint x: 323, startPoint y: 204, endPoint x: 276, endPoint y: 209, distance: 47.3
click at [276, 209] on div "/* Mobile Portrait */ @ media screen and (max-width: 479px) { :root { --size-co…" at bounding box center [628, 308] width 850 height 469
drag, startPoint x: 491, startPoint y: 509, endPoint x: 377, endPoint y: 510, distance: 114.1
click at [377, 510] on div "/* Mobile Portrait */ @ media screen and (max-width: 479px) { :root { --size-co…" at bounding box center [628, 308] width 850 height 469
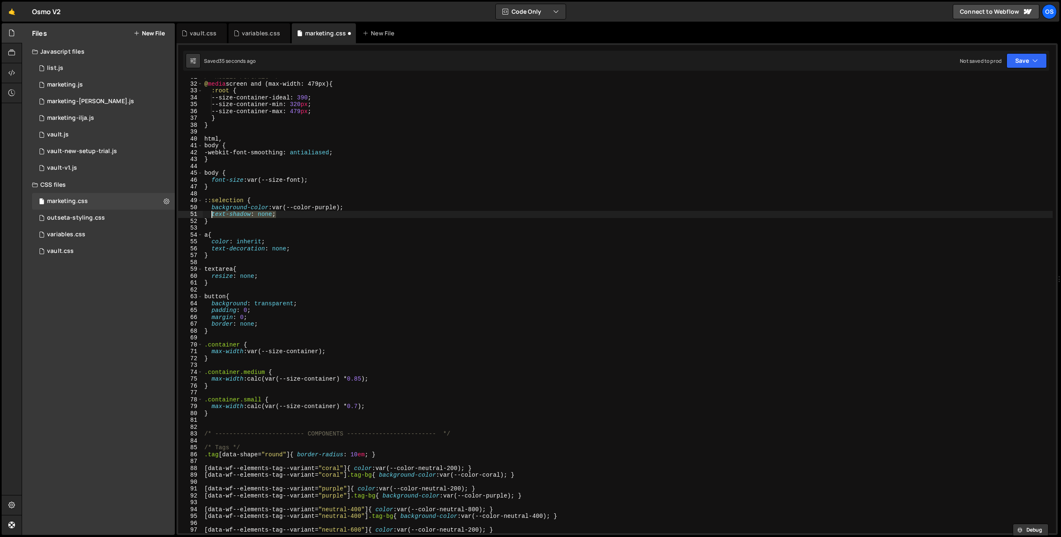
drag, startPoint x: 207, startPoint y: 210, endPoint x: 210, endPoint y: 214, distance: 4.9
click at [210, 214] on div "/* Mobile Portrait */ @ media screen and (max-width: 479px) { :root { --size-co…" at bounding box center [628, 308] width 850 height 469
paste textarea "color: var(--color-neutral-800)"
drag, startPoint x: 307, startPoint y: 215, endPoint x: 312, endPoint y: 217, distance: 4.9
click at [312, 216] on div "/* Mobile Portrait */ @ media screen and (max-width: 479px) { :root { --size-co…" at bounding box center [628, 308] width 850 height 469
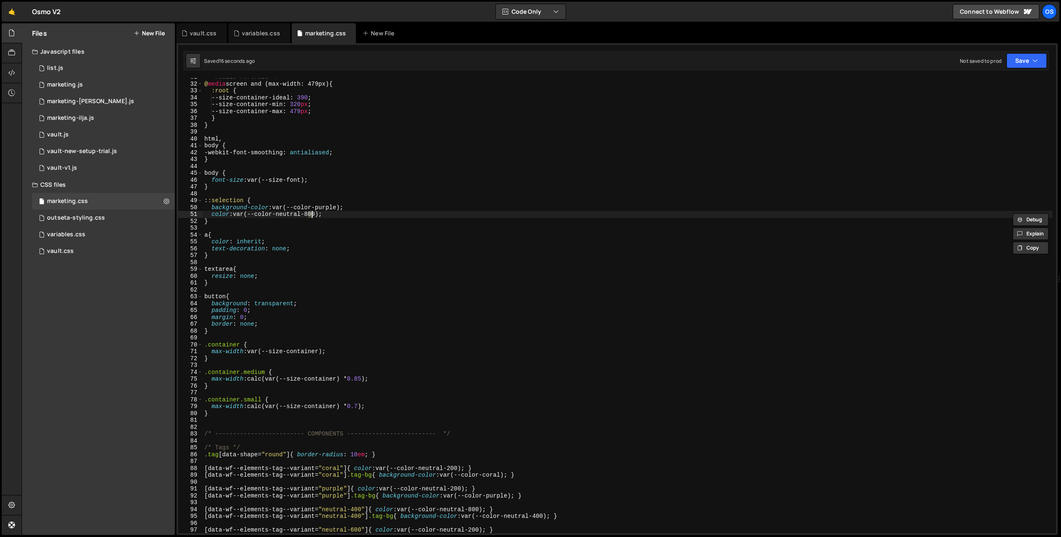
scroll to position [0, 7]
type textarea "color: var(--color-neutral-200);"
click at [388, 260] on div "/* Mobile Portrait */ @ media screen and (max-width: 479px) { :root { --size-co…" at bounding box center [628, 308] width 850 height 469
click at [321, 206] on div "/* Mobile Portrait */ @ media screen and (max-width: 479px) { :root { --size-co…" at bounding box center [628, 308] width 850 height 469
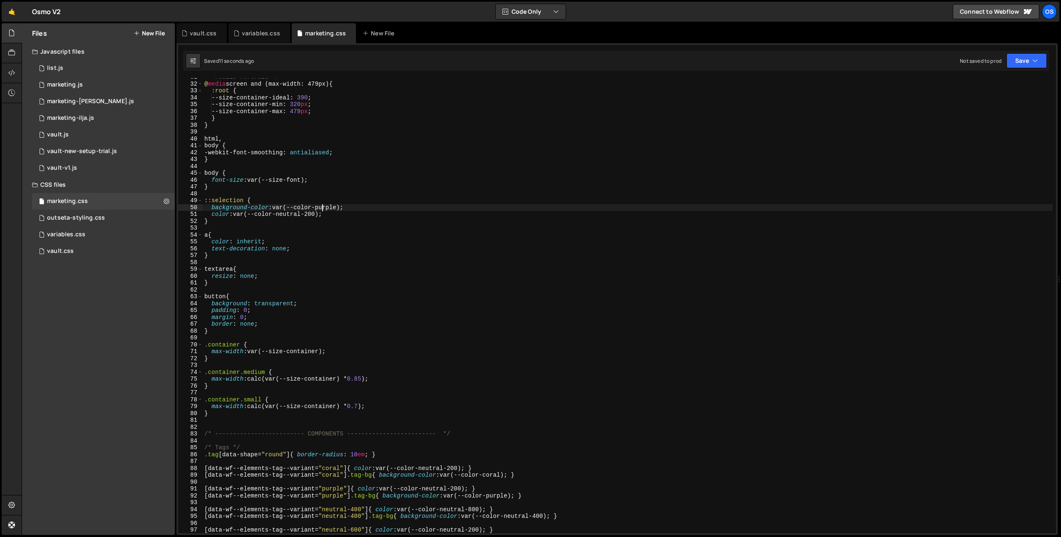
click at [321, 206] on div "/* Mobile Portrait */ @ media screen and (max-width: 479px) { :root { --size-co…" at bounding box center [628, 308] width 850 height 469
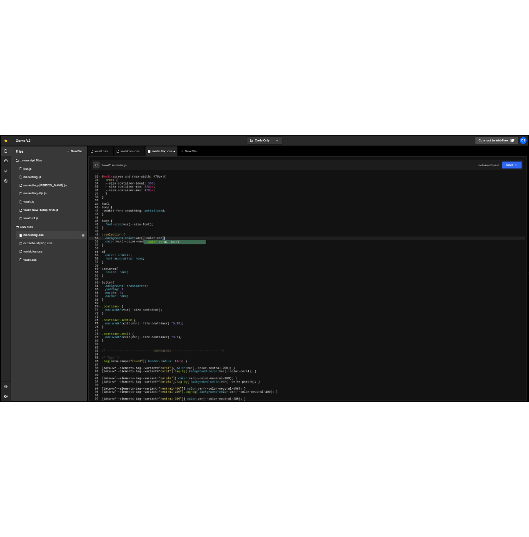
scroll to position [0, 9]
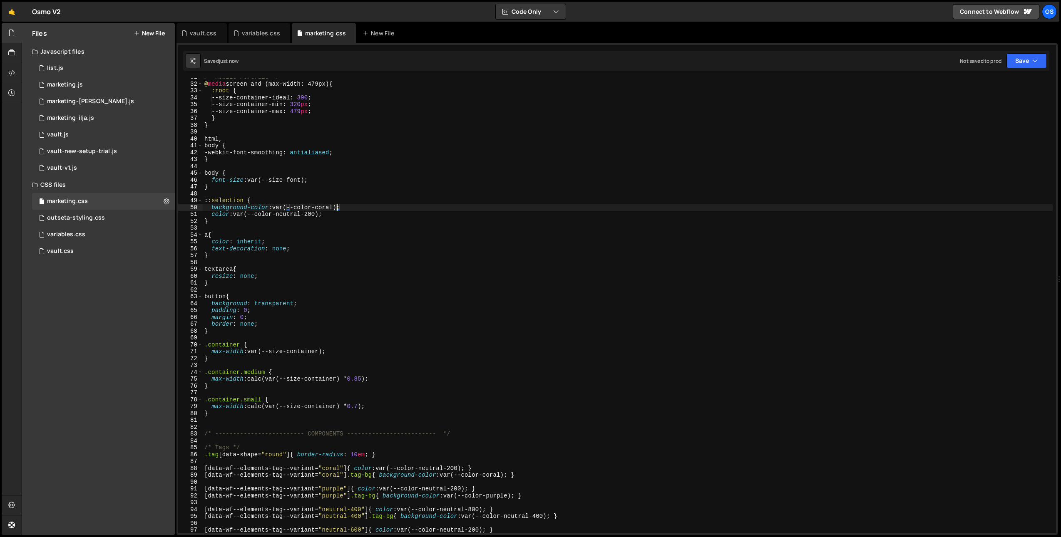
type textarea "background-color: var(--color-coral);"
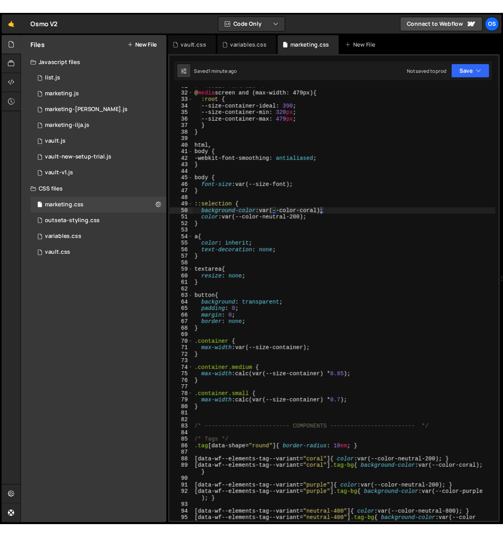
scroll to position [224, 0]
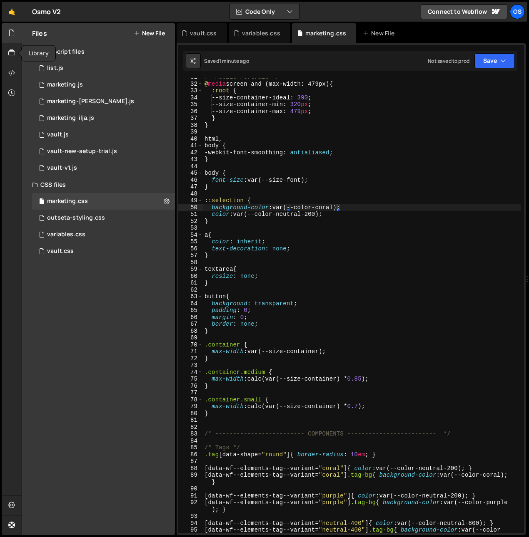
click at [4, 32] on div at bounding box center [12, 33] width 20 height 20
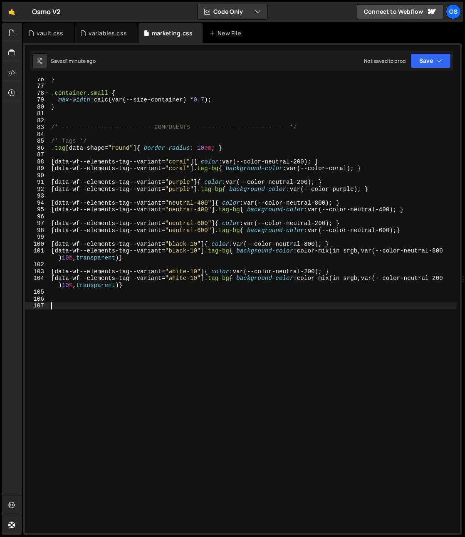
scroll to position [0, 0]
click at [74, 326] on div "} .container.small { max-width : calc(var(--size-container) * 0.7 ) ; } /* ----…" at bounding box center [254, 310] width 408 height 469
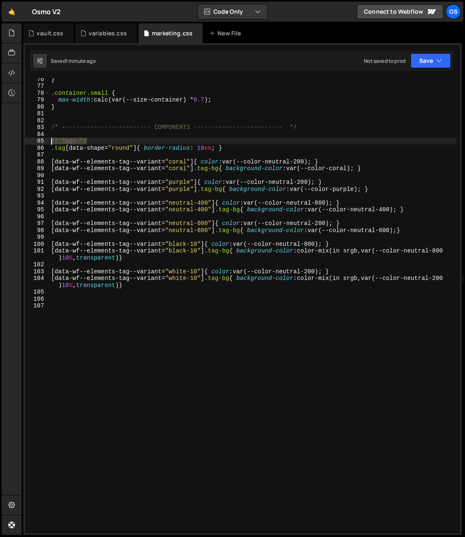
drag, startPoint x: 91, startPoint y: 141, endPoint x: 25, endPoint y: 141, distance: 65.8
click at [25, 141] on div "76 77 78 79 80 81 82 83 84 85 86 87 88 89 90 91 92 93 94 95 96 97 98 99 100 101…" at bounding box center [242, 305] width 435 height 455
type textarea "/* Tags */"
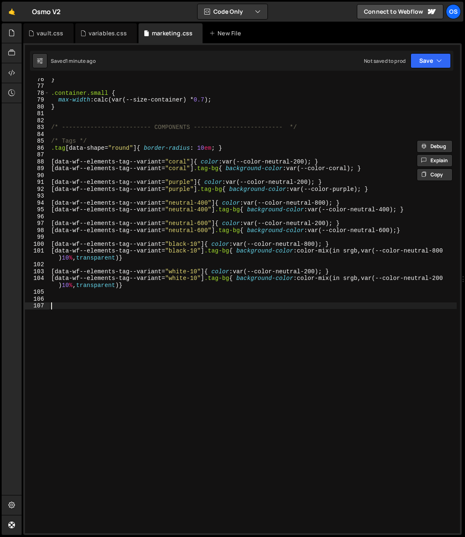
click at [89, 327] on div "} .container.small { max-width : calc(var(--size-container) * 0.7 ) ; } /* ----…" at bounding box center [254, 310] width 408 height 469
paste textarea "/* Tags */"
click at [72, 308] on div "} .container.small { max-width : calc(var(--size-container) * 0.7 ) ; } /* ----…" at bounding box center [254, 310] width 408 height 469
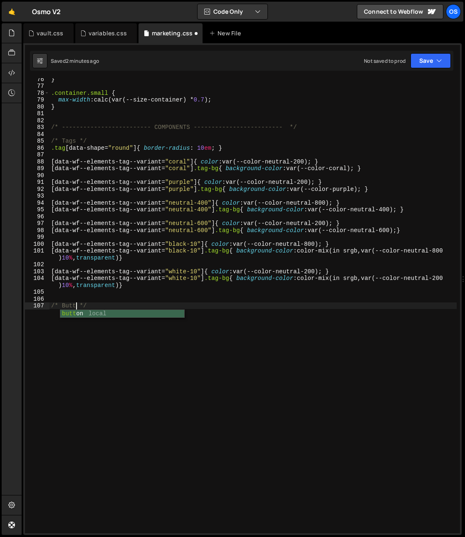
type textarea "/* Button */"
click at [112, 307] on div "} .container.small { max-width : calc(var(--size-container) * 0.7 ) ; } /* ----…" at bounding box center [254, 310] width 408 height 469
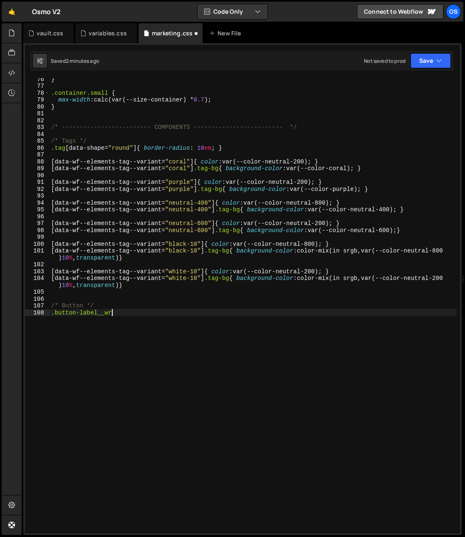
scroll to position [0, 4]
type textarea ".button-label__wrap{}"
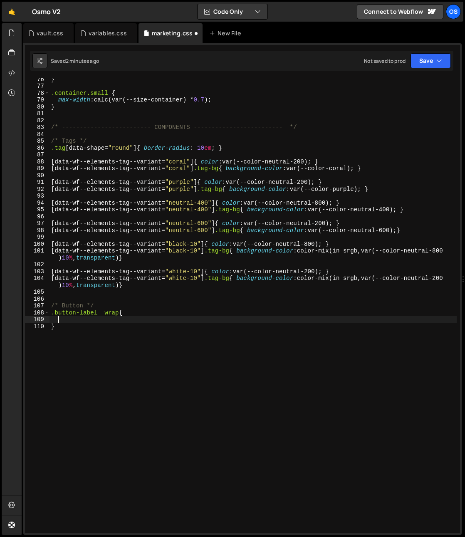
scroll to position [0, 0]
type textarea "}"
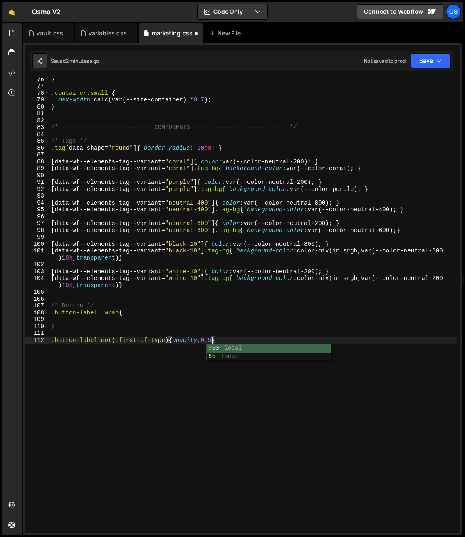
scroll to position [0, 11]
click at [125, 385] on div "} .container.small { max-width : calc(var(--size-container) * 0.7 ) ; } /* ----…" at bounding box center [254, 310] width 408 height 469
click at [96, 329] on div "} .container.small { max-width : calc(var(--size-container) * 0.7 ) ; } /* ----…" at bounding box center [254, 310] width 408 height 469
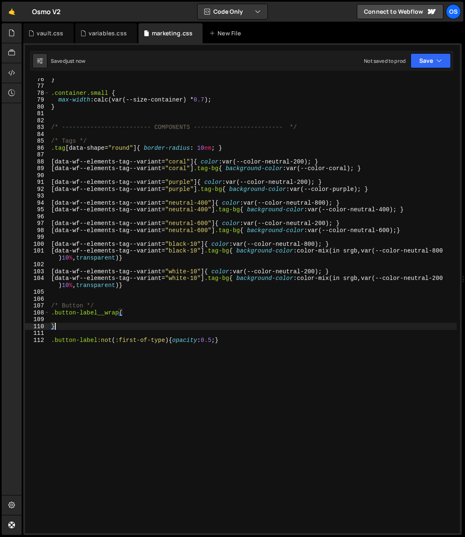
scroll to position [0, 0]
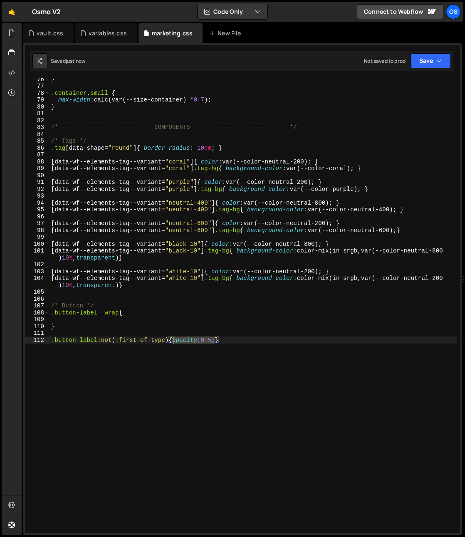
drag, startPoint x: 215, startPoint y: 342, endPoint x: 172, endPoint y: 342, distance: 43.3
click at [172, 342] on div "} .container.small { max-width : calc(var(--size-container) * 0.7 ) ; } /* ----…" at bounding box center [254, 310] width 408 height 469
type textarea ".button-label:not(:first-of-type){position: absolute;}"
drag, startPoint x: 250, startPoint y: 382, endPoint x: 226, endPoint y: 372, distance: 26.0
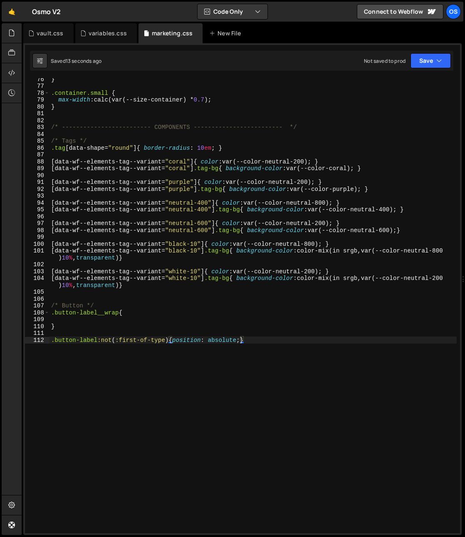
click at [249, 382] on div "} .container.small { max-width : calc(var(--size-container) * 0.7 ) ; } /* ----…" at bounding box center [254, 310] width 408 height 469
click at [114, 322] on div "} .container.small { max-width : calc(var(--size-container) * 0.7 ) ; } /* ----…" at bounding box center [254, 310] width 408 height 469
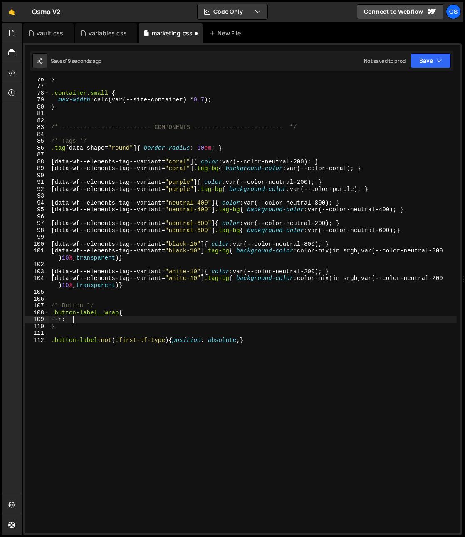
scroll to position [0, 1]
click at [108, 320] on div "} .container.small { max-width : calc(var(--size-container) * 0.7 ) ; } /* ----…" at bounding box center [254, 310] width 408 height 469
type textarea "--r: 12em;"
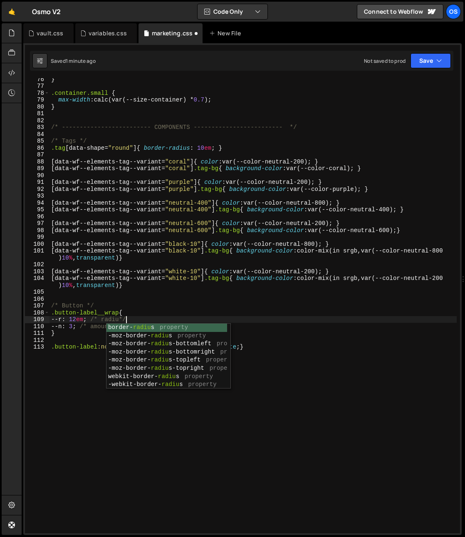
scroll to position [0, 5]
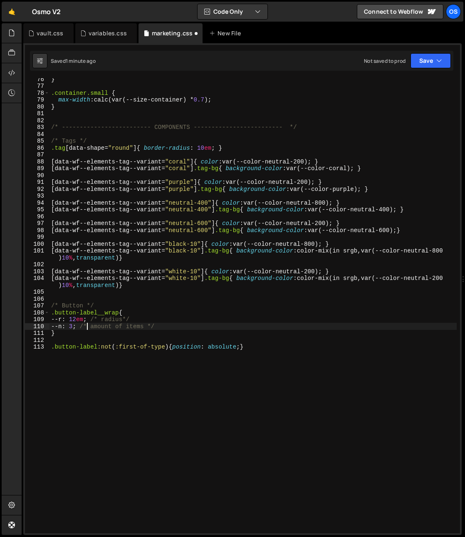
click at [86, 329] on div "} .container.small { max-width : calc(var(--size-container) * 0.7 ) ; } /* ----…" at bounding box center [254, 310] width 408 height 469
click at [154, 333] on div "} .container.small { max-width : calc(var(--size-container) * 0.7 ) ; } /* ----…" at bounding box center [254, 310] width 408 height 469
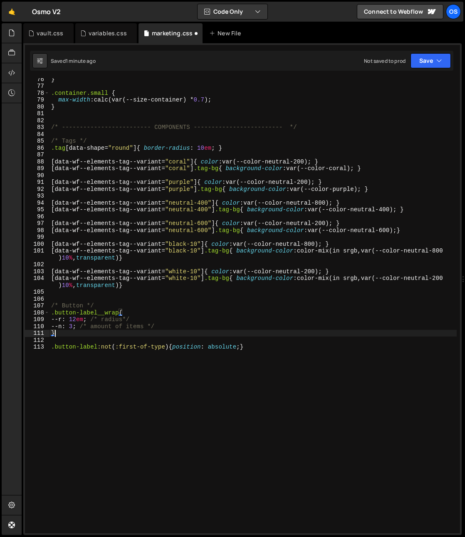
click at [131, 321] on div "} .container.small { max-width : calc(var(--size-container) * 0.7 ) ; } /* ----…" at bounding box center [254, 310] width 408 height 469
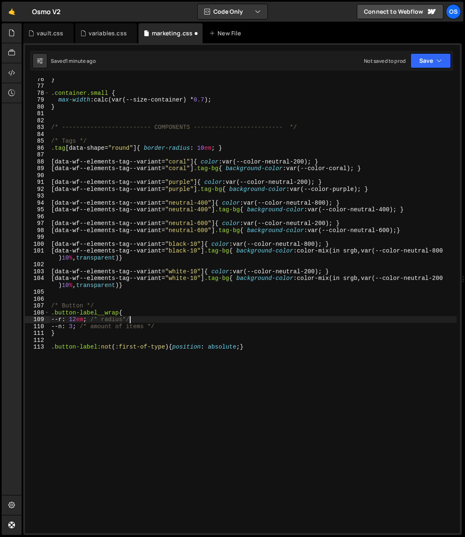
scroll to position [0, 5]
click at [189, 326] on div "} .container.small { max-width : calc(var(--size-container) * 0.7 ) ; } /* ----…" at bounding box center [254, 310] width 408 height 469
click at [185, 327] on div "} .container.small { max-width : calc(var(--size-container) * 0.7 ) ; } /* ----…" at bounding box center [254, 310] width 408 height 469
type textarea "--n: 3; /* amount of items */;"
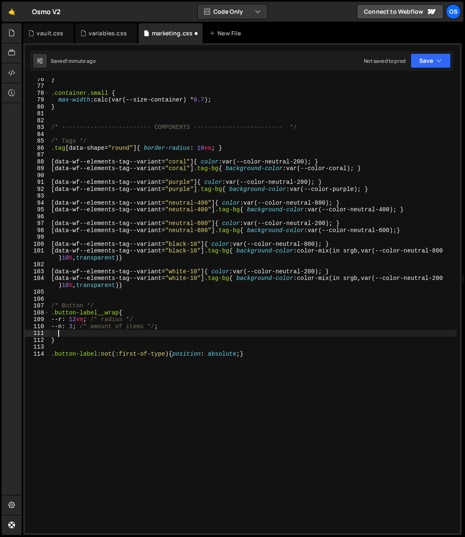
click at [67, 333] on div "} .container.small { max-width : calc(var(--size-container) * 0.7 ) ; } /* ----…" at bounding box center [254, 310] width 408 height 469
paste textarea "height: calc(var(--r) * 2 + 6rem);"
type textarea "height: calc(var(--r) * 2 + 6rem);"
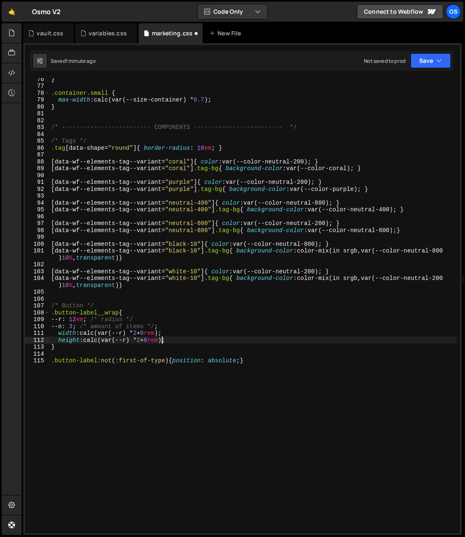
click at [162, 342] on div "} .container.small { max-width : calc(var(--size-container) * 0.7 ) ; } /* ----…" at bounding box center [254, 310] width 408 height 469
click at [118, 356] on div "} .container.small { max-width : calc(var(--size-container) * 0.7 ) ; } /* ----…" at bounding box center [254, 310] width 408 height 469
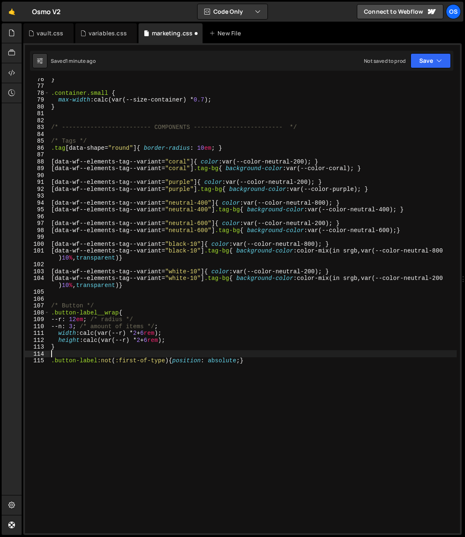
click at [157, 364] on div "} .container.small { max-width : calc(var(--size-container) * 0.7 ) ; } /* ----…" at bounding box center [254, 310] width 408 height 469
click at [157, 359] on div "} .container.small { max-width : calc(var(--size-container) * 0.7 ) ; } /* ----…" at bounding box center [254, 310] width 408 height 469
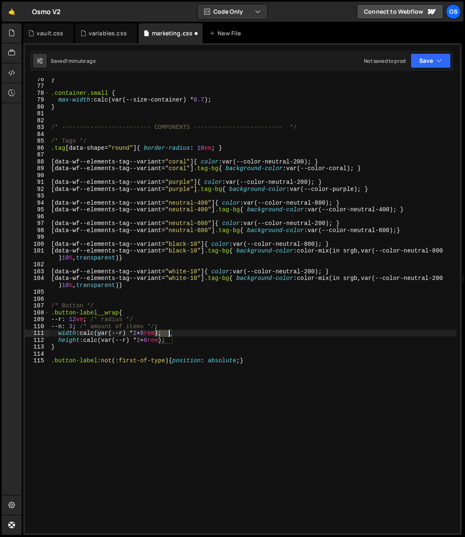
drag, startPoint x: 159, startPoint y: 334, endPoint x: 168, endPoint y: 338, distance: 10.3
click at [169, 334] on div "} .container.small { max-width : calc(var(--size-container) * 0.7 ) ; } /* ----…" at bounding box center [254, 310] width 408 height 469
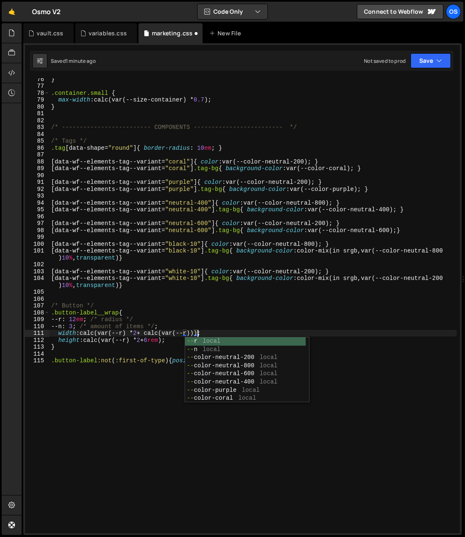
scroll to position [0, 10]
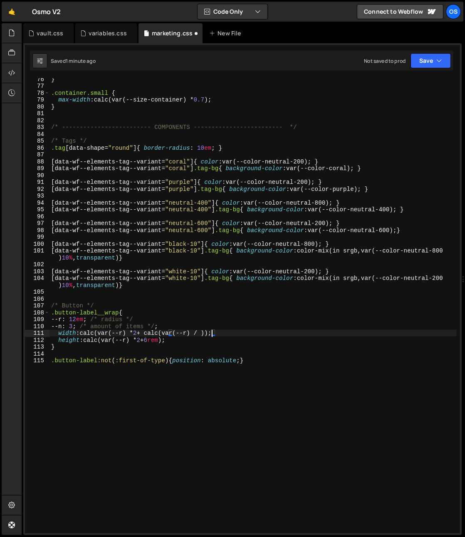
type textarea "width: calc(var(--r) * 2 + calc(var(--r) / 2));"
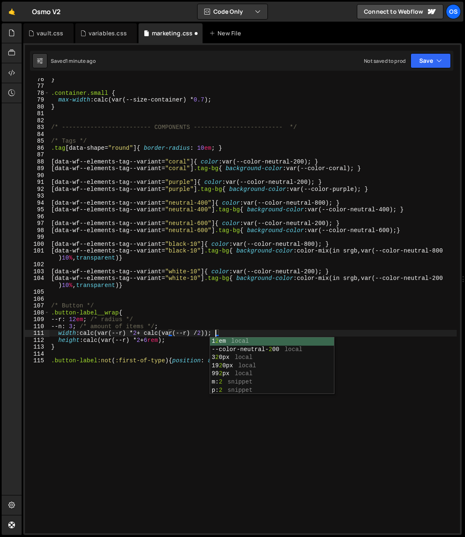
scroll to position [0, 11]
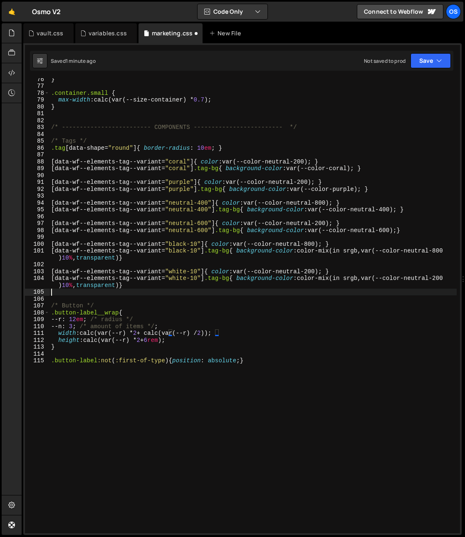
click at [245, 290] on div "} .container.small { max-width : calc(var(--size-container) * 0.7 ) ; } /* ----…" at bounding box center [254, 310] width 408 height 469
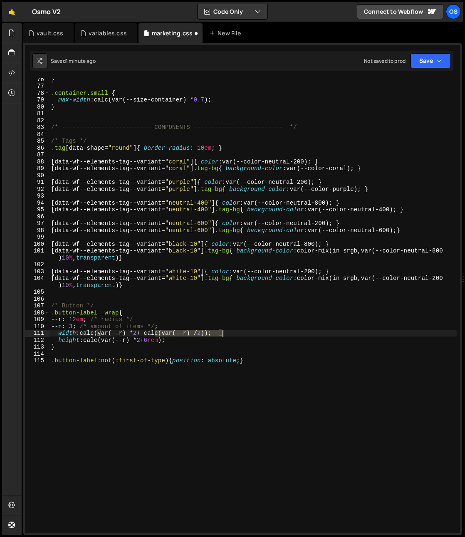
drag, startPoint x: 155, startPoint y: 333, endPoint x: 222, endPoint y: 335, distance: 66.6
click at [222, 335] on div "} .container.small { max-width : calc(var(--size-container) * 0.7 ) ; } /* ----…" at bounding box center [254, 310] width 408 height 469
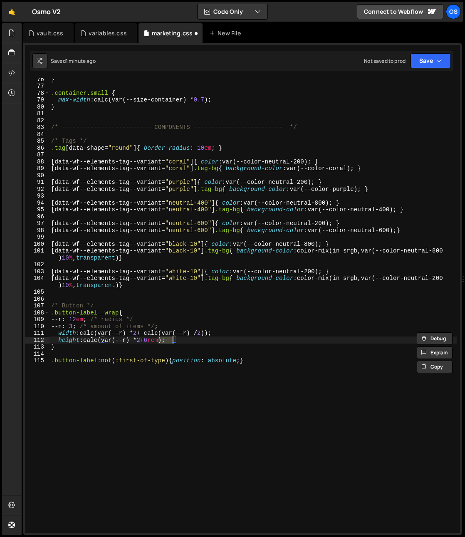
drag, startPoint x: 157, startPoint y: 342, endPoint x: 172, endPoint y: 343, distance: 15.0
click at [172, 343] on div "} .container.small { max-width : calc(var(--size-container) * 0.7 ) ; } /* ----…" at bounding box center [254, 310] width 408 height 469
paste textarea "calc(var(--r) / 2))"
click at [273, 340] on div "} .container.small { max-width : calc(var(--size-container) * 0.7 ) ; } /* ----…" at bounding box center [254, 310] width 408 height 469
click at [272, 343] on div "} .container.small { max-width : calc(var(--size-container) * 0.7 ) ; } /* ----…" at bounding box center [254, 310] width 408 height 469
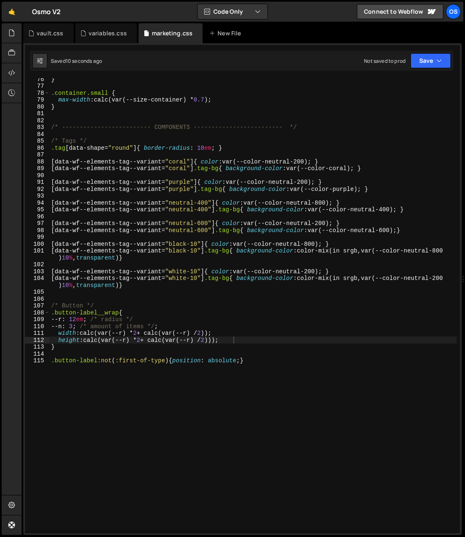
drag, startPoint x: 348, startPoint y: 322, endPoint x: 343, endPoint y: 321, distance: 4.2
click at [347, 322] on div "} .container.small { max-width : calc(var(--size-container) * 0.7 ) ; } /* ----…" at bounding box center [254, 310] width 408 height 469
click at [228, 342] on div "} .container.small { max-width : calc(var(--size-container) * 0.7 ) ; } /* ----…" at bounding box center [254, 310] width 408 height 469
drag, startPoint x: 284, startPoint y: 335, endPoint x: 278, endPoint y: 336, distance: 6.0
click at [284, 334] on div "} .container.small { max-width : calc(var(--size-container) * 0.7 ) ; } /* ----…" at bounding box center [254, 310] width 408 height 469
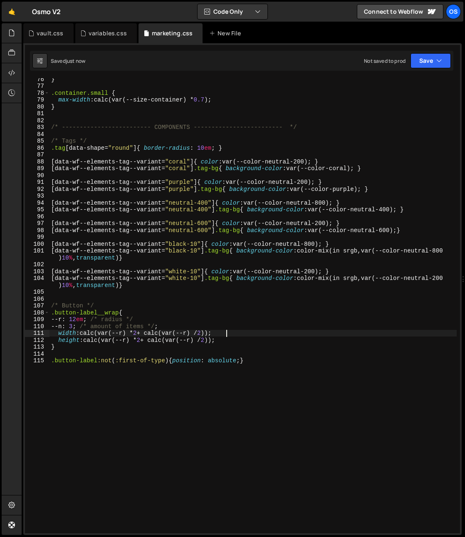
click at [267, 340] on div "} .container.small { max-width : calc(var(--size-container) * 0.7 ) ; } /* ----…" at bounding box center [254, 310] width 408 height 469
type textarea "height: calc(var(--r) * 2 + calc(var(--r) / 2));"
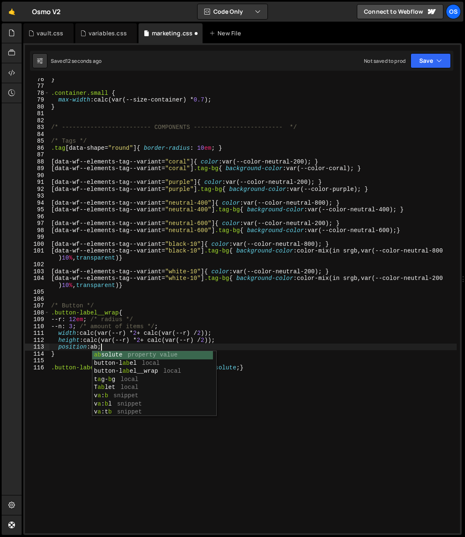
scroll to position [0, 3]
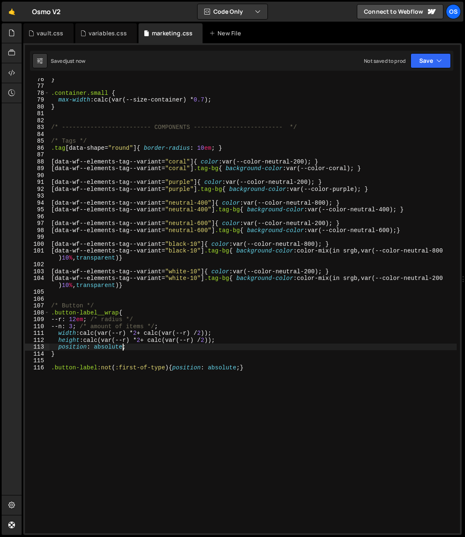
type textarea "position: absolute;"
click at [171, 360] on div "} .container.small { max-width : calc(var(--size-container) * 0.7 ) ; } /* ----…" at bounding box center [254, 310] width 408 height 469
click at [172, 368] on div "} .container.small { max-width : calc(var(--size-container) * 0.7 ) ; } /* ----…" at bounding box center [254, 310] width 408 height 469
type textarea "position: absolute;}"
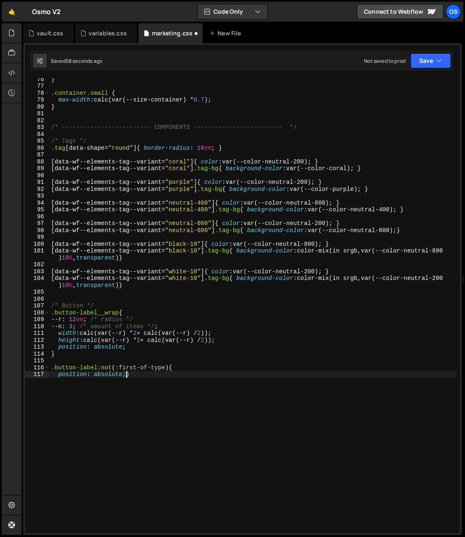
click at [126, 374] on div "} .container.small { max-width : calc(var(--size-container) * 0.7 ) ; } /* ----…" at bounding box center [254, 310] width 408 height 469
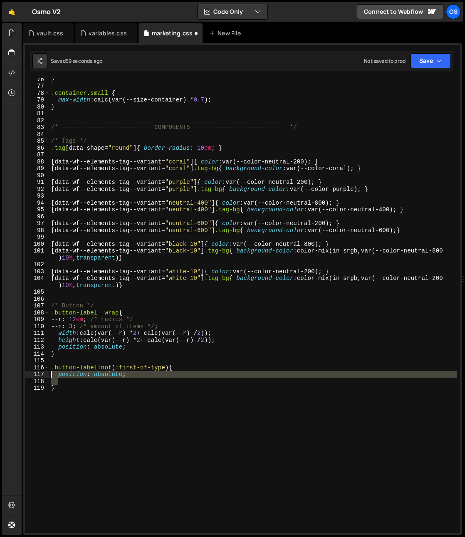
drag, startPoint x: 70, startPoint y: 380, endPoint x: 31, endPoint y: 374, distance: 40.0
click at [31, 374] on div "76 77 78 79 80 81 82 83 84 85 86 87 88 89 90 91 92 93 94 95 96 97 98 99 100 101…" at bounding box center [242, 305] width 435 height 455
paste textarea "white-space: nowrap;"
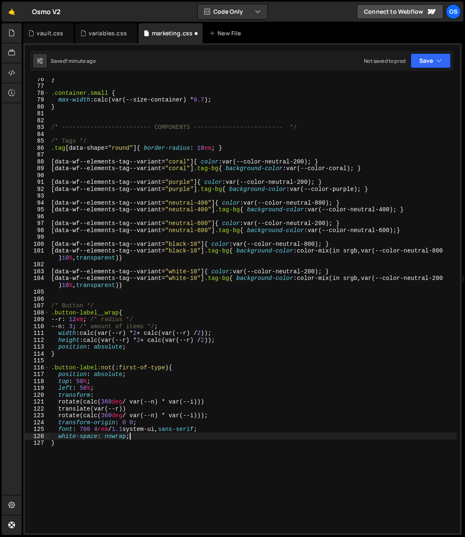
click at [167, 430] on div "} .container.small { max-width : calc(var(--size-container) * 0.7 ) ; } /* ----…" at bounding box center [254, 310] width 408 height 469
click at [144, 446] on div "} .container.small { max-width : calc(var(--size-container) * 0.7 ) ; } /* ----…" at bounding box center [254, 310] width 408 height 469
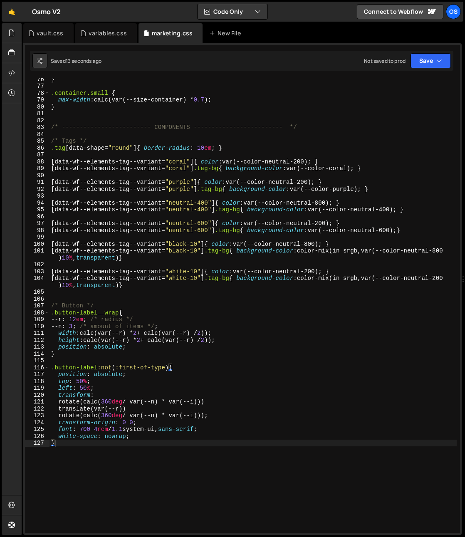
click at [152, 492] on div "} .container.small { max-width : calc(var(--size-container) * 0.7 ) ; } /* ----…" at bounding box center [254, 310] width 408 height 469
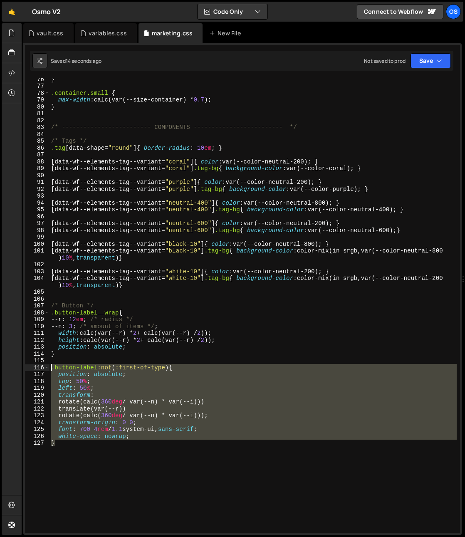
drag, startPoint x: 110, startPoint y: 488, endPoint x: 22, endPoint y: 368, distance: 149.4
click at [22, 368] on div "Files New File Javascript files 0 list.js 0 0 marketing.js 0 0 marketing-dennis…" at bounding box center [244, 279] width 444 height 512
click at [82, 461] on div "} .container.small { max-width : calc(var(--size-container) * 0.7 ) ; } /* ----…" at bounding box center [254, 310] width 408 height 469
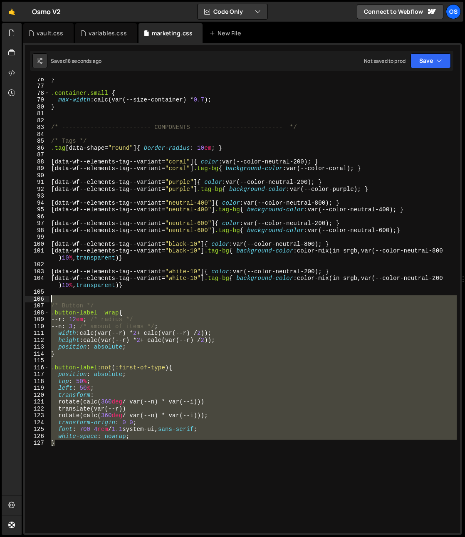
drag, startPoint x: 82, startPoint y: 462, endPoint x: 31, endPoint y: 297, distance: 172.2
click at [31, 297] on div "} 76 77 78 79 80 81 82 83 84 85 86 87 88 89 90 91 92 93 94 95 96 97 98 99 100 1…" at bounding box center [242, 305] width 435 height 455
type textarea "/* Button */"
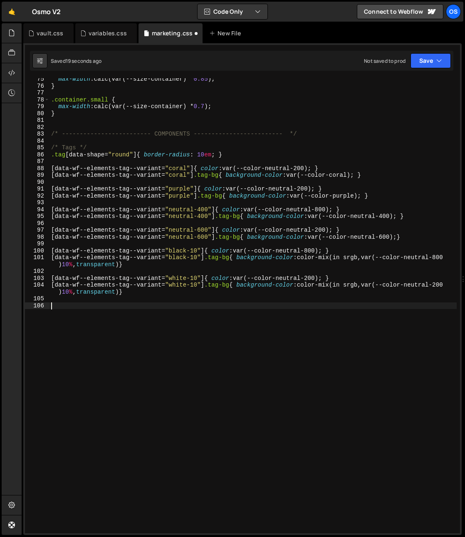
scroll to position [511, 0]
drag, startPoint x: 134, startPoint y: 350, endPoint x: 128, endPoint y: 344, distance: 8.3
click at [133, 350] on div "max-width : calc(var(--size-container) * 0.85 ) ; } .container.small { max-widt…" at bounding box center [254, 310] width 408 height 469
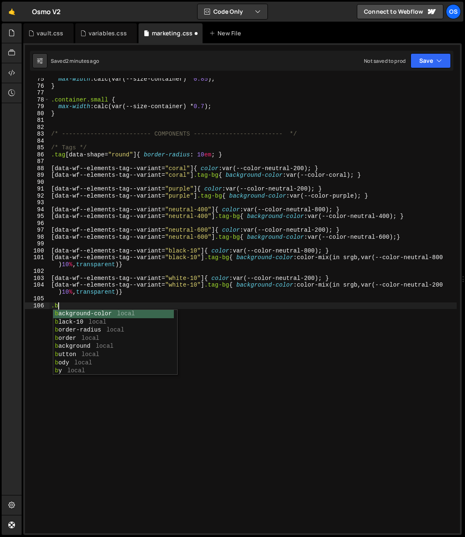
scroll to position [0, 0]
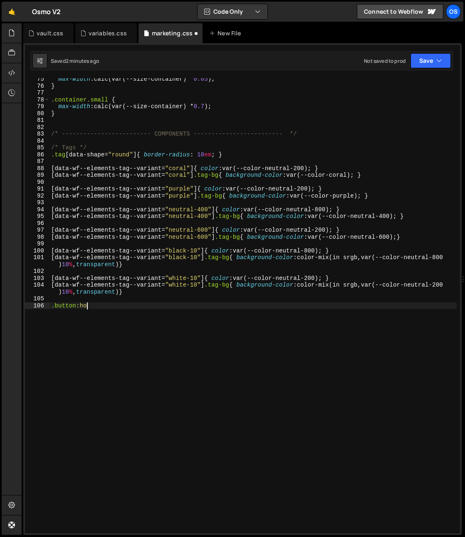
type textarea ".button:hover"
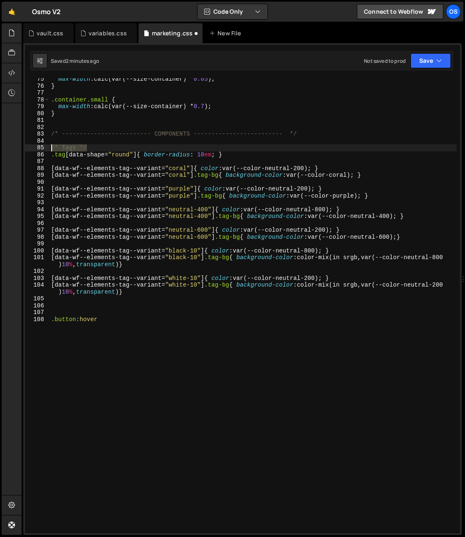
click at [19, 145] on div "Hold on a sec... Are you certain you wish to leave this page? Any changes you'v…" at bounding box center [232, 268] width 465 height 537
type textarea "/* Tags */"
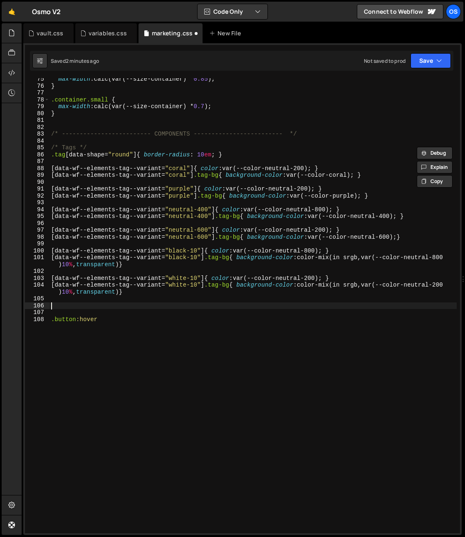
drag, startPoint x: 60, startPoint y: 308, endPoint x: 61, endPoint y: 313, distance: 5.3
click at [60, 308] on div "max-width : calc(var(--size-container) * 0.85 ) ; } .container.small { max-widt…" at bounding box center [254, 310] width 408 height 469
paste textarea "/* Tags */"
type textarea "/* Tags */"
click at [67, 302] on div "max-width : calc(var(--size-container) * 0.85 ) ; } .container.small { max-widt…" at bounding box center [254, 310] width 408 height 469
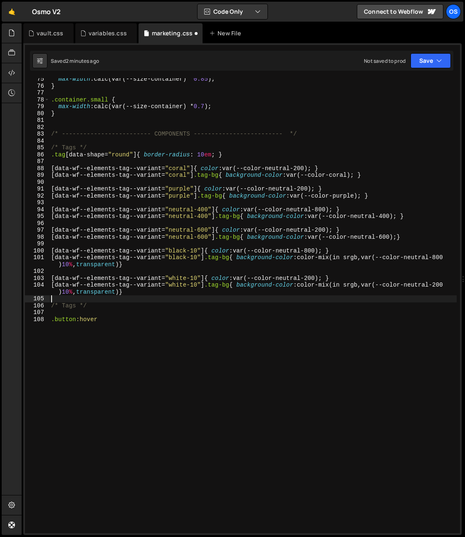
type textarea "[data-wf--elements-tag--variant="white-10"] .tag-bg{ background-color: color-mi…"
click at [67, 313] on div "max-width : calc(var(--size-container) * 0.85 ) ; } .container.small { max-widt…" at bounding box center [254, 310] width 408 height 469
type textarea "/* Tags */"
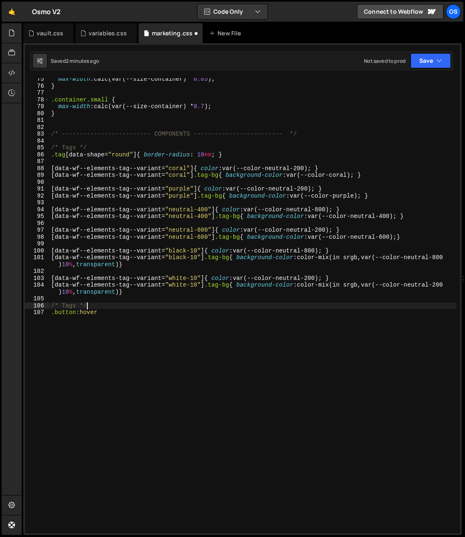
click at [72, 302] on div "max-width : calc(var(--size-container) * 0.85 ) ; } .container.small { max-widt…" at bounding box center [254, 310] width 408 height 469
click at [72, 311] on div "max-width : calc(var(--size-container) * 0.85 ) ; } .container.small { max-widt…" at bounding box center [254, 310] width 408 height 469
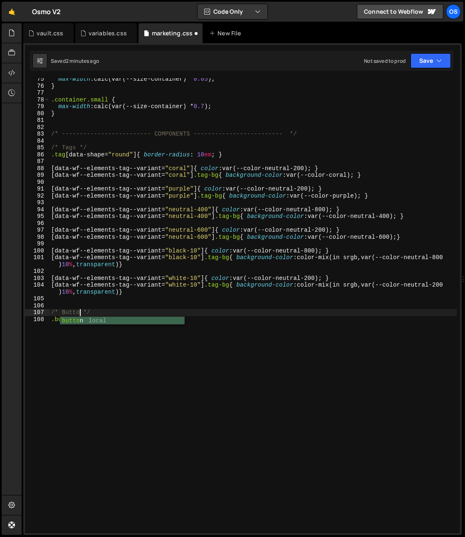
scroll to position [0, 2]
click at [61, 292] on div "max-width : calc(var(--size-container) * 0.85 ) ; } .container.small { max-widt…" at bounding box center [254, 310] width 408 height 469
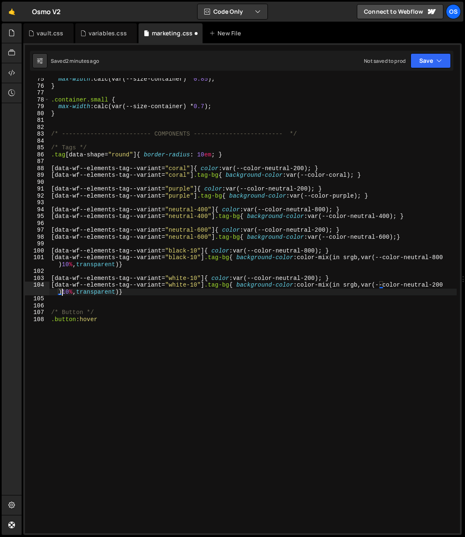
drag, startPoint x: 96, startPoint y: 318, endPoint x: 99, endPoint y: 314, distance: 5.3
click at [96, 318] on div "max-width : calc(var(--size-container) * 0.85 ) ; } .container.small { max-widt…" at bounding box center [254, 310] width 408 height 469
type textarea ".button:hover"
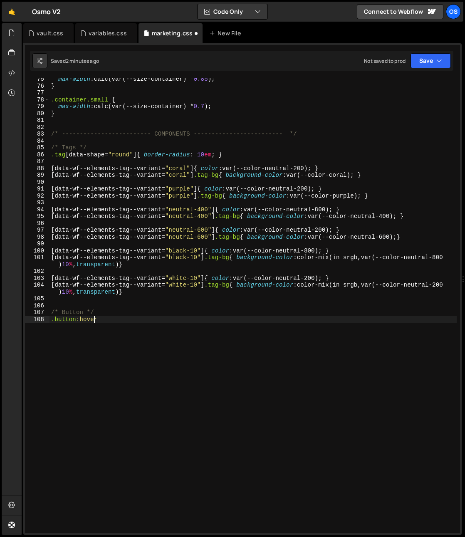
click at [109, 308] on div "max-width : calc(var(--size-container) * 0.85 ) ; } .container.small { max-widt…" at bounding box center [254, 310] width 408 height 469
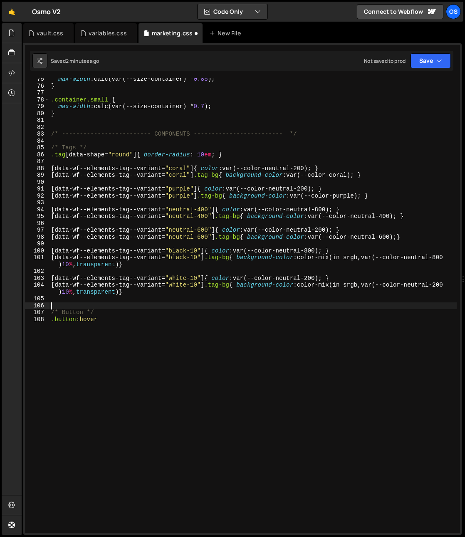
scroll to position [0, 0]
click at [109, 313] on div "max-width : calc(var(--size-container) * 0.85 ) ; } .container.small { max-widt…" at bounding box center [254, 310] width 408 height 469
type textarea "/* Button Styling */"
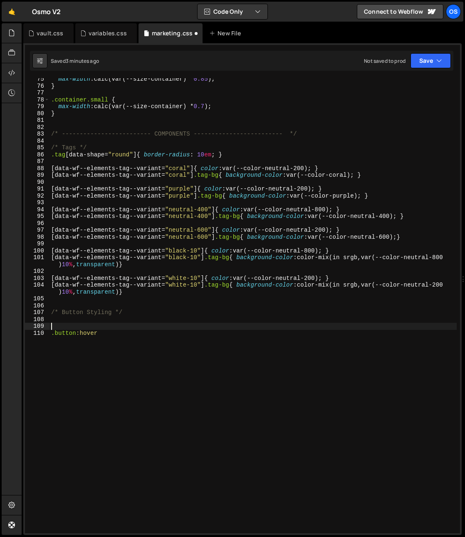
scroll to position [0, 0]
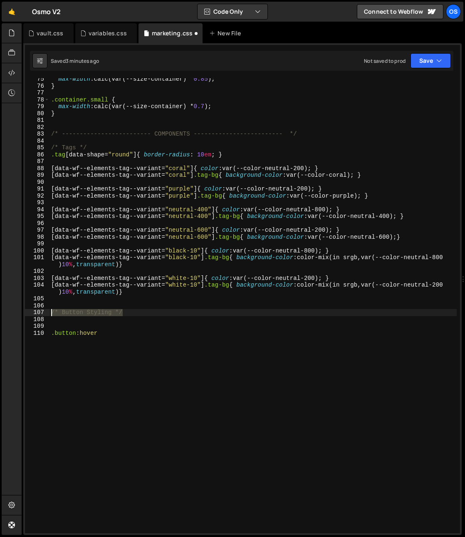
drag, startPoint x: 106, startPoint y: 313, endPoint x: 22, endPoint y: 314, distance: 84.5
click at [17, 312] on div "Hold on a sec... Are you certain you wish to leave this page? Any changes you'v…" at bounding box center [232, 268] width 465 height 537
type textarea "/* Button Styling */"
click at [57, 326] on div "max-width : calc(var(--size-container) * 0.85 ) ; } .container.small { max-widt…" at bounding box center [254, 310] width 408 height 469
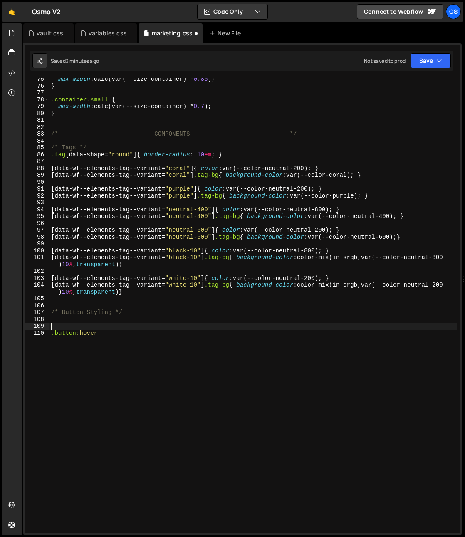
paste textarea "/* Button Styling */"
click at [99, 325] on div "max-width : calc(var(--size-container) * 0.85 ) ; } .container.small { max-widt…" at bounding box center [254, 310] width 408 height 469
click at [157, 323] on div "max-width : calc(var(--size-container) * 0.85 ) ; } .container.small { max-widt…" at bounding box center [254, 310] width 408 height 469
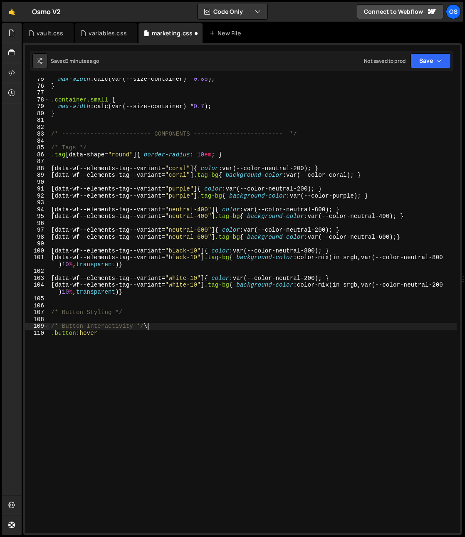
type textarea "/* Button Interactivity */"
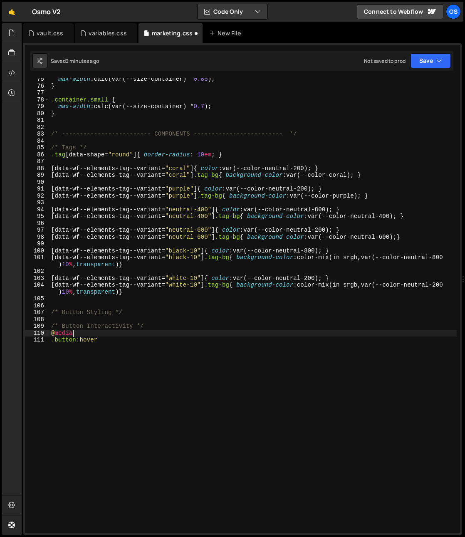
scroll to position [0, 1]
type textarea "@media (hover: hover){}"
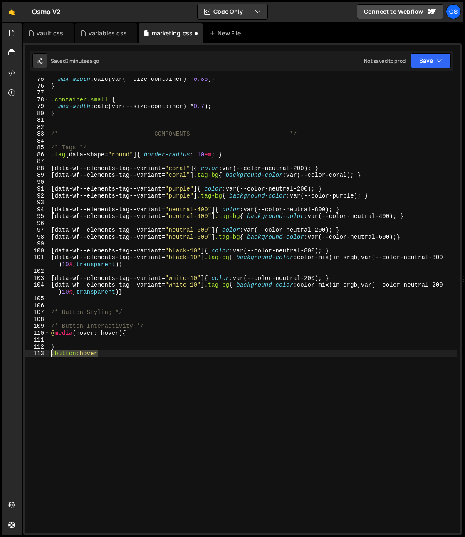
drag, startPoint x: 78, startPoint y: 356, endPoint x: 33, endPoint y: 355, distance: 45.4
click at [33, 355] on div "75 76 77 78 79 80 81 82 83 84 85 86 87 88 89 90 91 92 93 94 95 96 97 98 99 100 …" at bounding box center [242, 305] width 435 height 455
type textarea ".button:hover"
click at [70, 342] on div "max-width : calc(var(--size-container) * 0.85 ) ; } .container.small { max-widt…" at bounding box center [254, 310] width 408 height 469
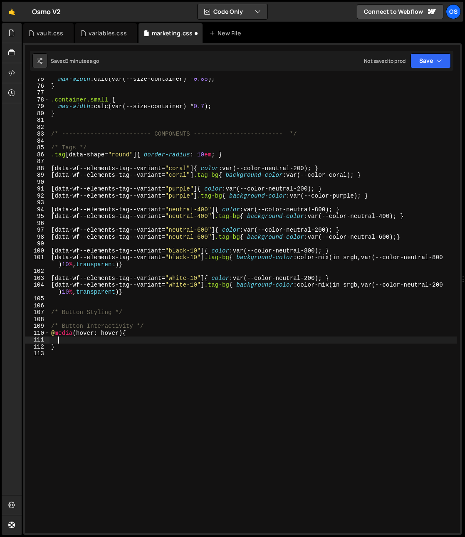
paste textarea ".button:hover"
click at [185, 335] on div "max-width : calc(var(--size-container) * 0.85 ) ; } .container.small { max-widt…" at bounding box center [254, 310] width 408 height 469
click at [164, 342] on div "max-width : calc(var(--size-container) * 0.85 ) ; } .container.small { max-widt…" at bounding box center [254, 310] width 408 height 469
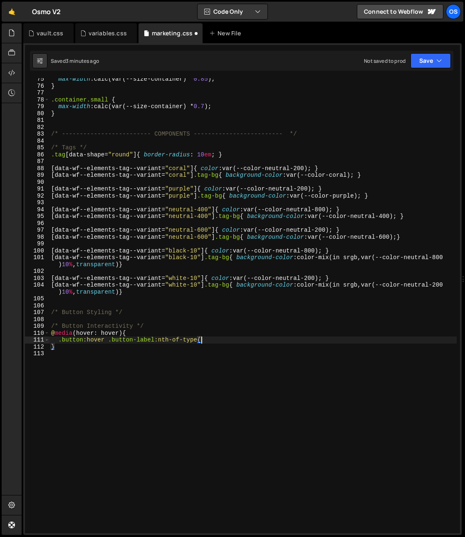
type textarea ".button:hover .button-label:nth-of-type{}"
type textarea "}"
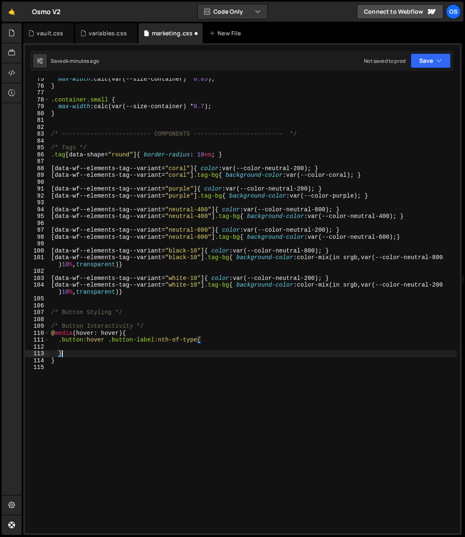
scroll to position [0, 0]
click at [198, 340] on div "max-width : calc(var(--size-container) * 0.85 ) ; } .container.small { max-widt…" at bounding box center [254, 310] width 408 height 469
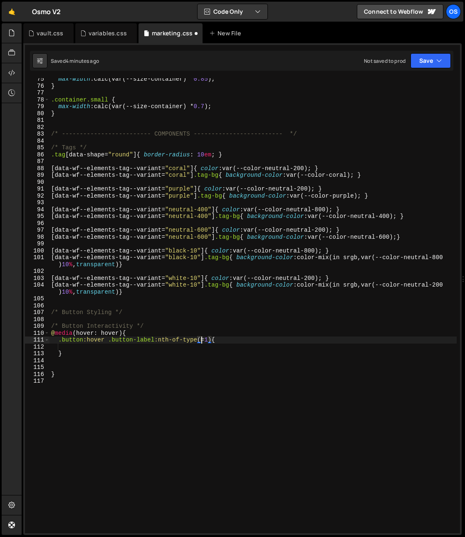
scroll to position [0, 11]
type textarea ".button:hover .button-label:nth-of-type(1){"
click at [115, 369] on div "max-width : calc(var(--size-container) * 0.85 ) ; } .container.small { max-widt…" at bounding box center [254, 310] width 408 height 469
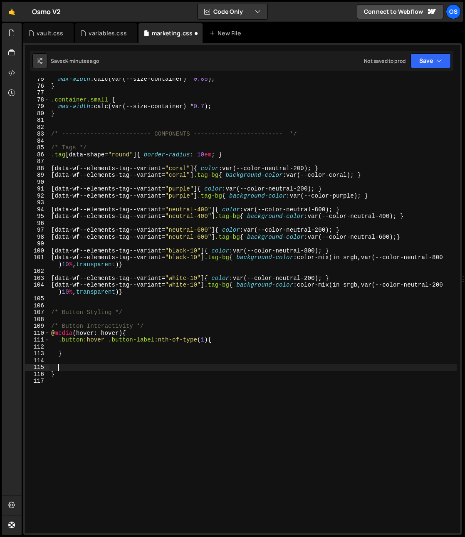
scroll to position [0, 0]
click at [83, 349] on div "max-width : calc(var(--size-container) * 0.85 ) ; } .container.small { max-widt…" at bounding box center [254, 310] width 408 height 469
paste textarea "transform: translate(-350%, 1.5em) rotate(-30deg);"
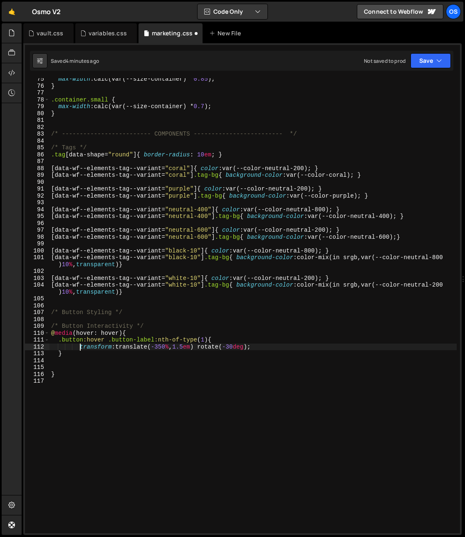
click at [81, 348] on div "max-width : calc(var(--size-container) * 0.85 ) ; } .container.small { max-widt…" at bounding box center [254, 310] width 408 height 469
type textarea "transform: translate(-350%, 1.5em) rotate(-30deg);"
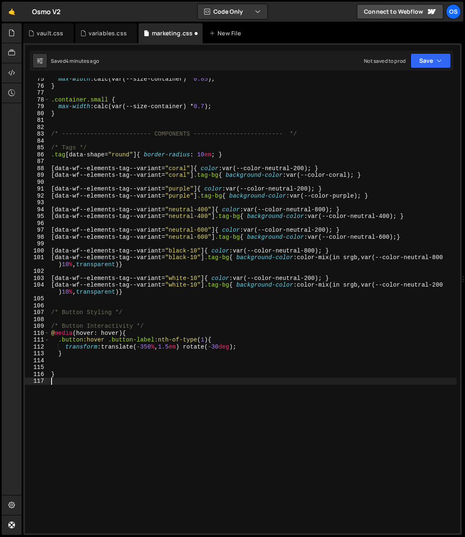
click at [142, 386] on div "max-width : calc(var(--size-container) * 0.85 ) ; } .container.small { max-widt…" at bounding box center [254, 310] width 408 height 469
click at [144, 348] on div "max-width : calc(var(--size-container) * 0.85 ) ; } .container.small { max-widt…" at bounding box center [254, 310] width 408 height 469
click at [163, 348] on div "max-width : calc(var(--size-container) * 0.85 ) ; } .container.small { max-widt…" at bounding box center [254, 310] width 408 height 469
click at [214, 348] on div "max-width : calc(var(--size-container) * 0.85 ) ; } .container.small { max-widt…" at bounding box center [254, 310] width 408 height 469
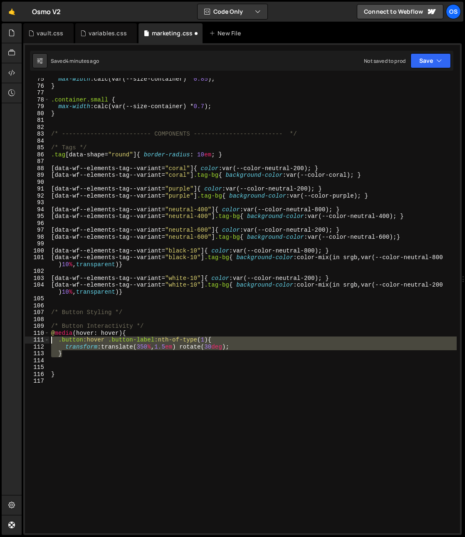
drag, startPoint x: 72, startPoint y: 353, endPoint x: 40, endPoint y: 340, distance: 35.2
click at [40, 340] on div "transform: translate(350%, 1.5em) rotate(30deg); 75 76 77 78 79 80 81 82 83 84 …" at bounding box center [242, 305] width 435 height 455
type textarea ".button:hover .button-label:nth-of-type(1){ transform: translate(350%, 1.5em) r…"
click at [52, 360] on div "max-width : calc(var(--size-container) * 0.85 ) ; } .container.small { max-widt…" at bounding box center [254, 310] width 408 height 469
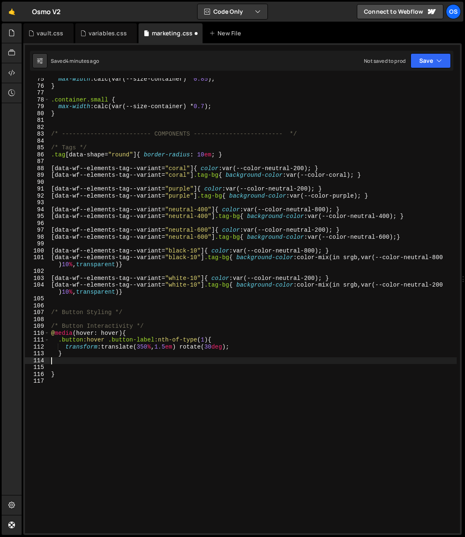
paste textarea "}"
drag, startPoint x: 205, startPoint y: 361, endPoint x: 201, endPoint y: 365, distance: 5.9
click at [201, 362] on div "max-width : calc(var(--size-container) * 0.85 ) ; } .container.small { max-widt…" at bounding box center [254, 310] width 408 height 469
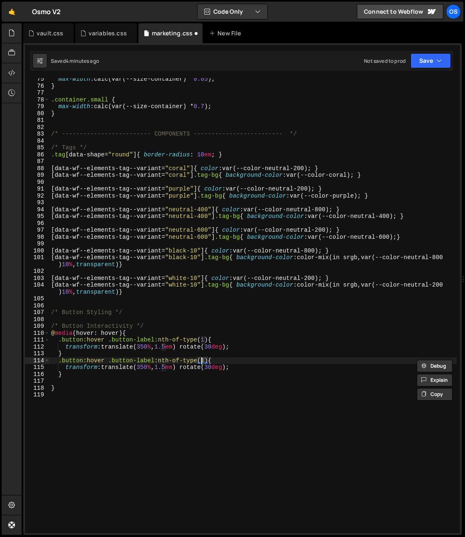
scroll to position [0, 10]
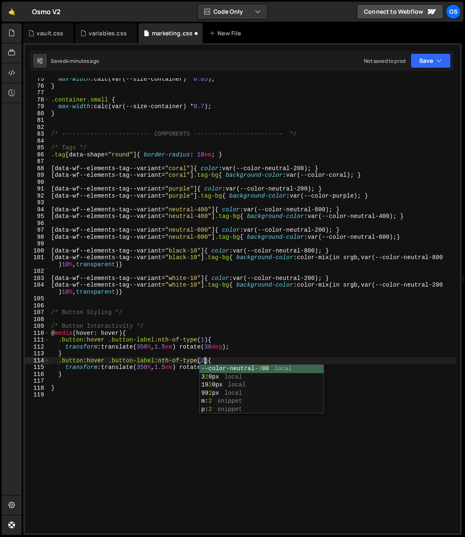
type textarea ".button:hover .button-label:nth-of-type(2){"
click at [48, 380] on div "117" at bounding box center [37, 381] width 25 height 7
click at [51, 380] on div "max-width : calc(var(--size-container) * 0.85 ) ; } .container.small { max-widt…" at bounding box center [254, 310] width 408 height 469
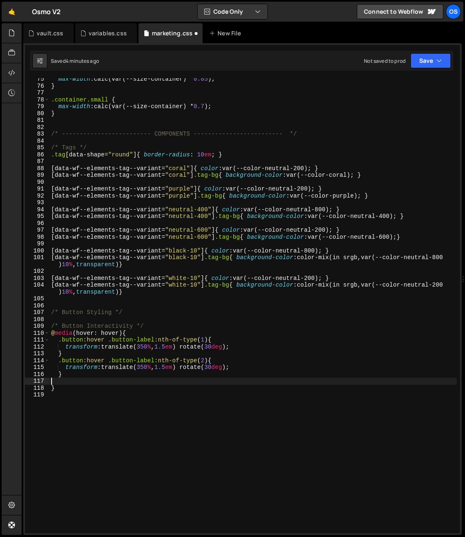
scroll to position [0, 0]
paste textarea "}"
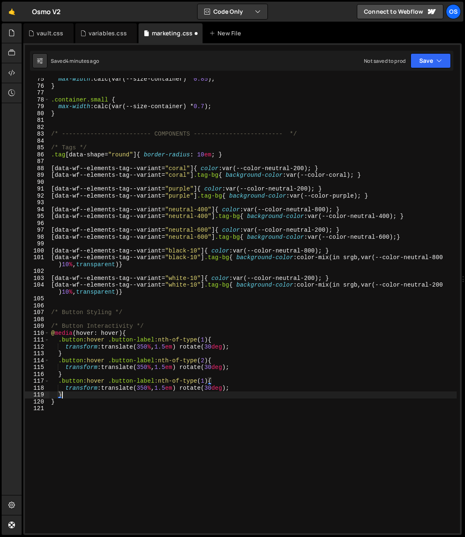
drag, startPoint x: 205, startPoint y: 381, endPoint x: 198, endPoint y: 382, distance: 6.8
click at [198, 382] on div "max-width : calc(var(--size-container) * 0.85 ) ; } .container.small { max-widt…" at bounding box center [254, 310] width 408 height 469
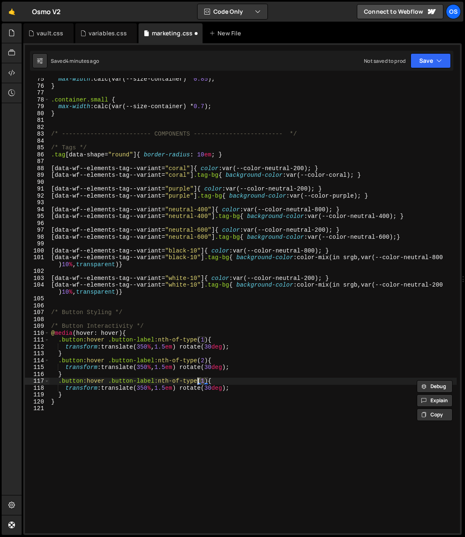
scroll to position [0, 10]
click at [216, 388] on div "max-width : calc(var(--size-container) * 0.85 ) ; } .container.small { max-widt…" at bounding box center [254, 310] width 408 height 469
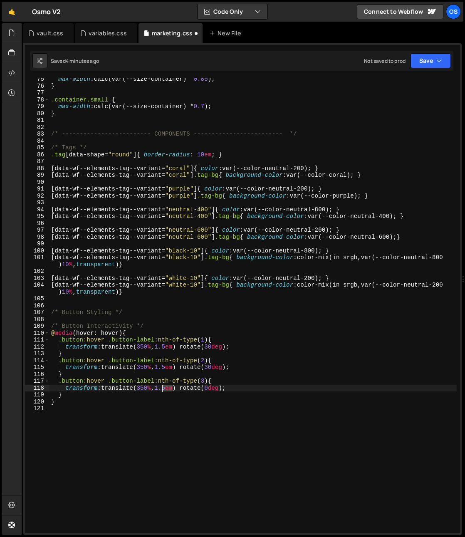
drag, startPoint x: 172, startPoint y: 389, endPoint x: 162, endPoint y: 389, distance: 10.0
click at [162, 389] on div "max-width : calc(var(--size-container) * 0.85 ) ; } .container.small { max-widt…" at bounding box center [254, 310] width 408 height 469
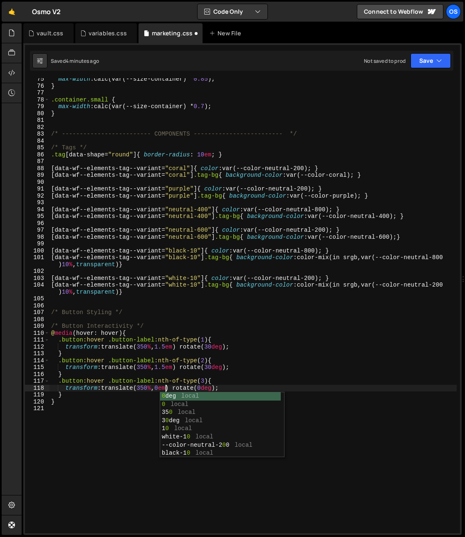
scroll to position [0, 8]
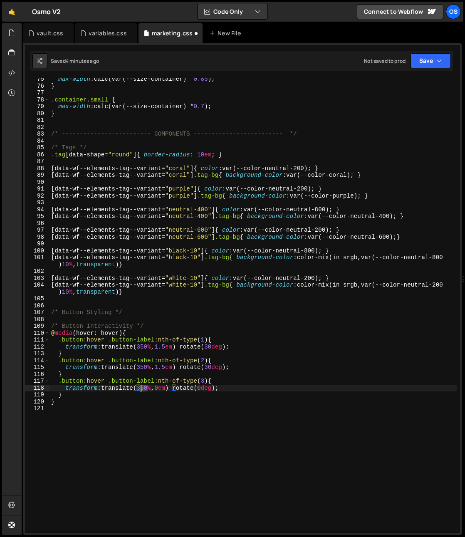
drag, startPoint x: 148, startPoint y: 389, endPoint x: 147, endPoint y: 396, distance: 7.1
click at [141, 390] on div "max-width : calc(var(--size-container) * 0.85 ) ; } .container.small { max-widt…" at bounding box center [254, 310] width 408 height 469
click at [159, 402] on div "max-width : calc(var(--size-container) * 0.85 ) ; } .container.small { max-widt…" at bounding box center [254, 310] width 408 height 469
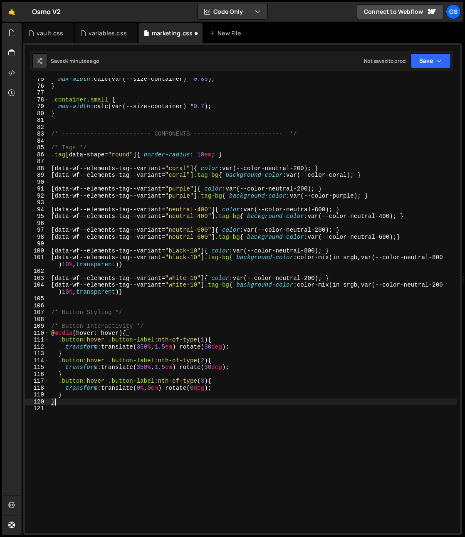
scroll to position [0, 0]
click at [168, 376] on div "max-width : calc(var(--size-container) * 0.85 ) ; } .container.small { max-widt…" at bounding box center [254, 310] width 408 height 469
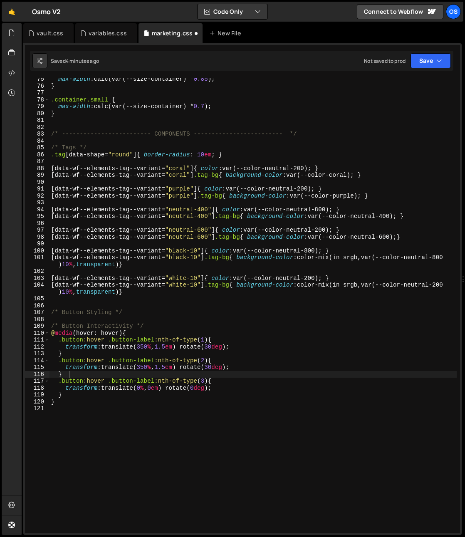
drag, startPoint x: 237, startPoint y: 380, endPoint x: 228, endPoint y: 376, distance: 9.5
click at [237, 380] on div "max-width : calc(var(--size-container) * 0.85 ) ; } .container.small { max-widt…" at bounding box center [254, 310] width 408 height 469
drag, startPoint x: 236, startPoint y: 367, endPoint x: 105, endPoint y: 369, distance: 131.1
click at [105, 369] on div "max-width : calc(var(--size-container) * 0.85 ) ; } .container.small { max-widt…" at bounding box center [254, 310] width 408 height 469
paste textarea "-200%,.45em)rotate(-15deg)"
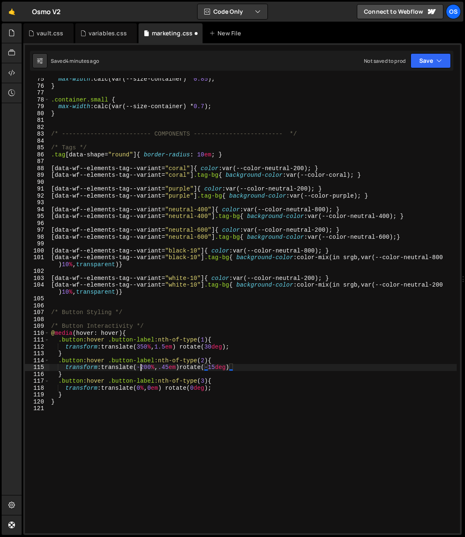
click at [141, 370] on div "max-width : calc(var(--size-container) * 0.85 ) ; } .container.small { max-widt…" at bounding box center [254, 310] width 408 height 469
click at [144, 370] on div "max-width : calc(var(--size-container) * 0.85 ) ; } .container.small { max-widt…" at bounding box center [254, 310] width 408 height 469
click at [158, 369] on div "max-width : calc(var(--size-container) * 0.85 ) ; } .container.small { max-widt…" at bounding box center [254, 310] width 408 height 469
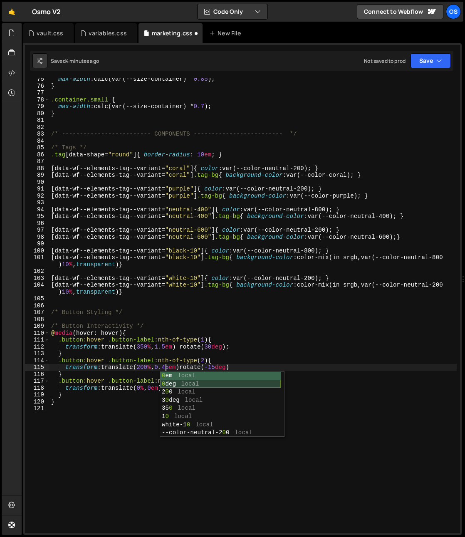
scroll to position [0, 8]
click at [217, 368] on div "max-width : calc(var(--size-container) * 0.85 ) ; } .container.small { max-widt…" at bounding box center [254, 310] width 408 height 469
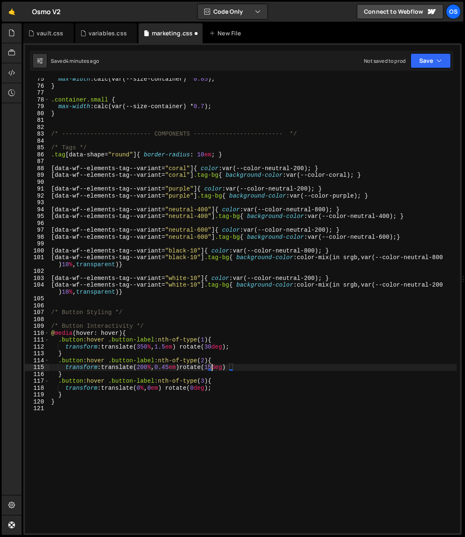
click at [271, 367] on div "max-width : calc(var(--size-container) * 0.85 ) ; } .container.small { max-widt…" at bounding box center [254, 310] width 408 height 469
type textarea "transform: translate(200%, 0.45em)rotate(15deg)"
drag, startPoint x: 104, startPoint y: 420, endPoint x: 87, endPoint y: 385, distance: 39.1
click at [104, 420] on div "max-width : calc(var(--size-container) * 0.85 ) ; } .container.small { max-widt…" at bounding box center [254, 310] width 408 height 469
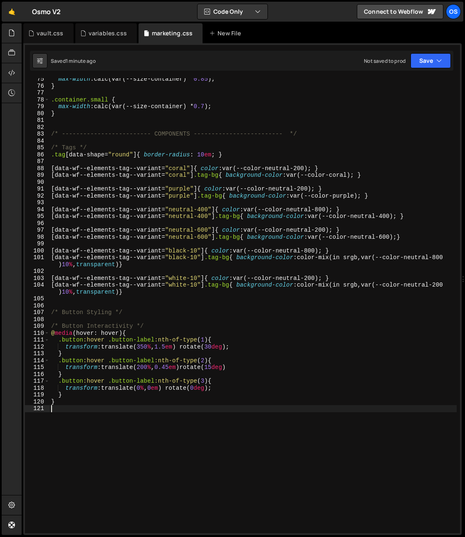
click at [159, 329] on div "max-width : calc(var(--size-container) * 0.85 ) ; } .container.small { max-widt…" at bounding box center [254, 310] width 408 height 469
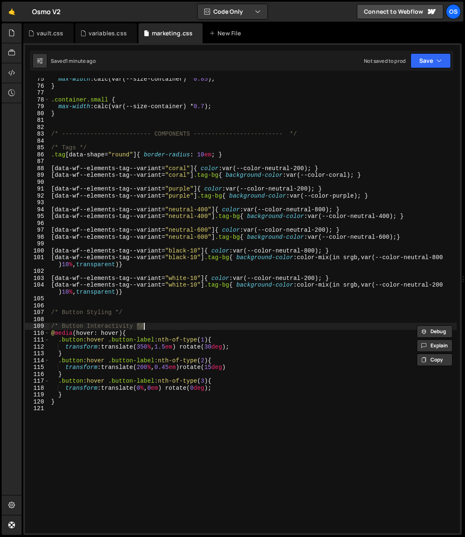
type textarea "/* Button Interactivity"
click at [66, 428] on div "max-width : calc(var(--size-container) * 0.85 ) ; } .container.small { max-widt…" at bounding box center [254, 310] width 408 height 469
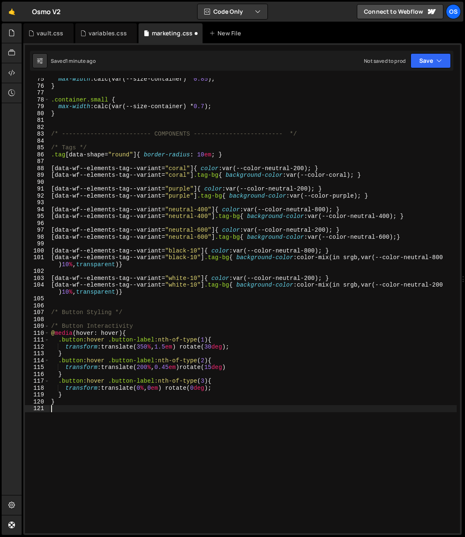
paste textarea "*/"
type textarea "*/"
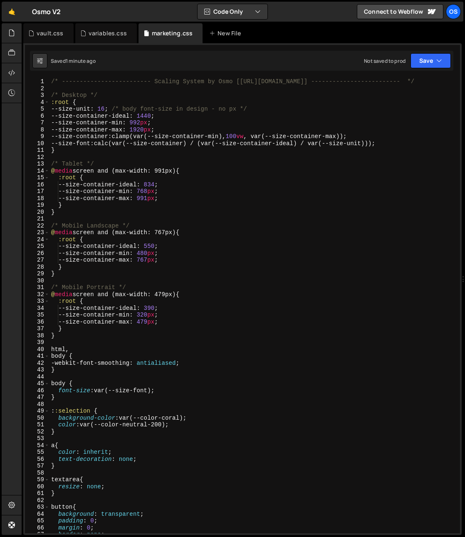
click at [163, 159] on div "/* ------------------------- Scaling System by Osmo [https://osmo.supply/] ----…" at bounding box center [254, 312] width 408 height 469
click at [157, 166] on div "/* ------------------------- Scaling System by Osmo [https://osmo.supply/] ----…" at bounding box center [254, 312] width 408 height 469
click at [179, 209] on div "/* ------------------------- Scaling System by Osmo [https://osmo.supply/] ----…" at bounding box center [254, 312] width 408 height 469
type textarea "}"
click at [95, 36] on div "variables.css" at bounding box center [108, 33] width 38 height 8
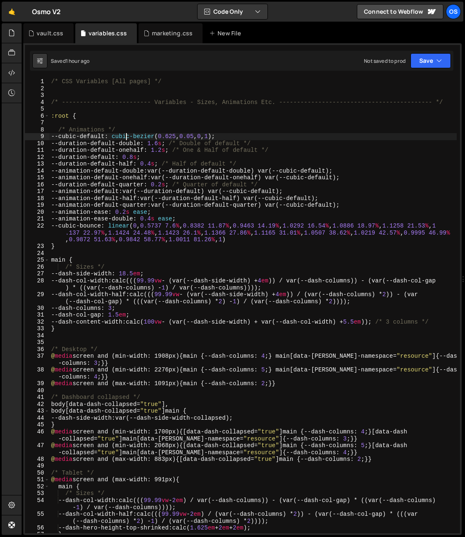
click at [127, 137] on div "/* CSS Variables [All pages] */ /* ------------------------- Variables - Sizes,…" at bounding box center [254, 312] width 408 height 469
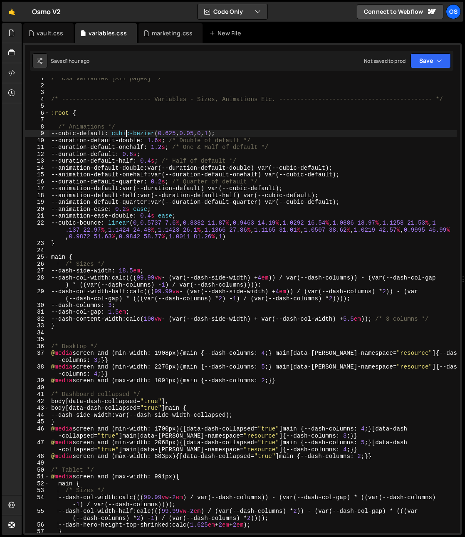
click at [135, 242] on div "/* CSS Variables [All pages] */ /* ------------------------- Variables - Sizes,…" at bounding box center [254, 309] width 408 height 469
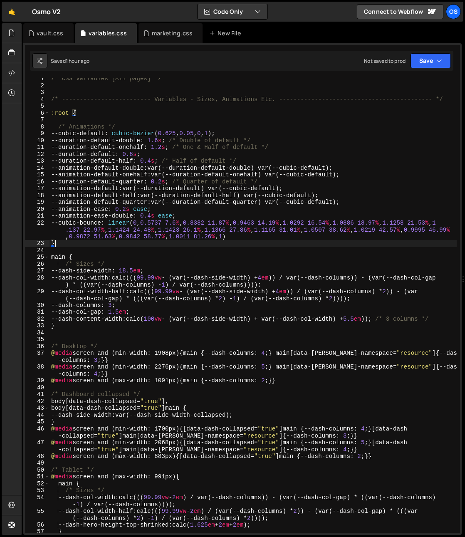
click at [164, 254] on div "/* CSS Variables [All pages] */ /* ------------------------- Variables - Sizes,…" at bounding box center [254, 309] width 408 height 469
type textarea "main {"
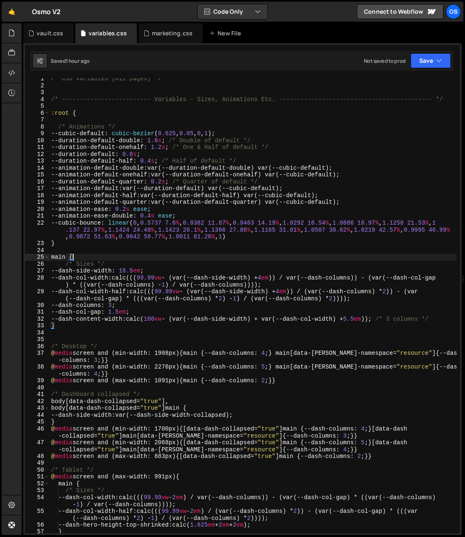
click at [160, 251] on div "/* CSS Variables [All pages] */ /* ------------------------- Variables - Sizes,…" at bounding box center [254, 309] width 408 height 469
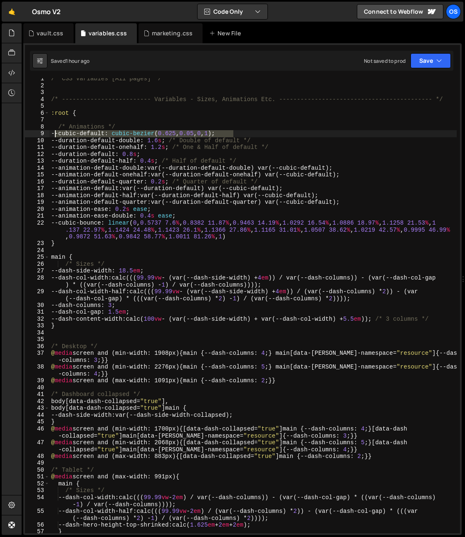
drag, startPoint x: 238, startPoint y: 135, endPoint x: 56, endPoint y: 135, distance: 181.9
click at [56, 135] on div "/* CSS Variables [All pages] */ /* ------------------------- Variables - Sizes,…" at bounding box center [254, 309] width 408 height 469
type textarea "--cubic-default: cubic-bezier(0.625, 0.05, 0, 1);"
click at [56, 135] on div "/* CSS Variables [All pages] */ /* ------------------------- Variables - Sizes,…" at bounding box center [254, 309] width 408 height 469
drag, startPoint x: 57, startPoint y: 135, endPoint x: 244, endPoint y: 133, distance: 186.5
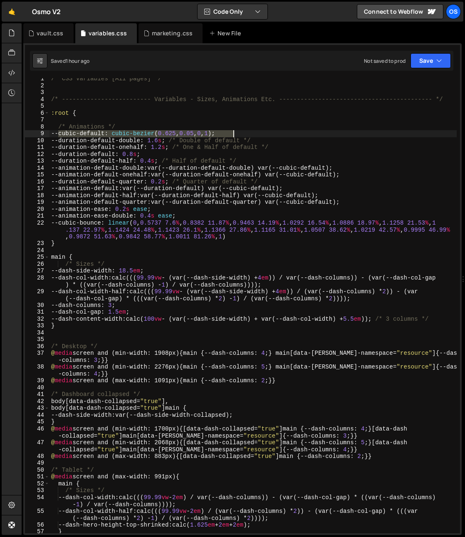
click at [244, 133] on div "/* CSS Variables [All pages] */ /* ------------------------- Variables - Sizes,…" at bounding box center [254, 309] width 408 height 469
click at [159, 33] on div "marketing.css" at bounding box center [172, 33] width 41 height 8
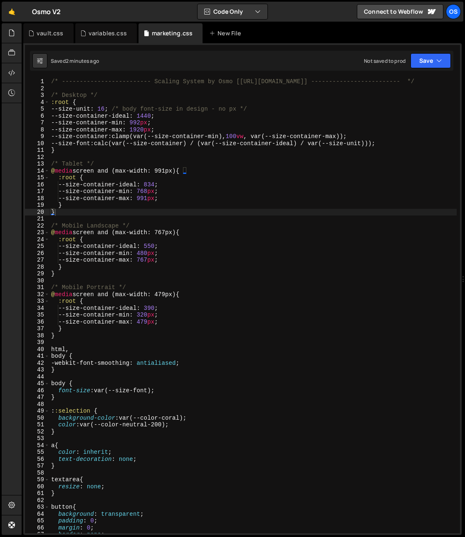
type textarea "--size-font: calc(var(--size-container) / (var(--size-container-ideal) / var(--…"
click at [408, 140] on div "/* ------------------------- Scaling System by Osmo [https://osmo.supply/] ----…" at bounding box center [254, 312] width 408 height 469
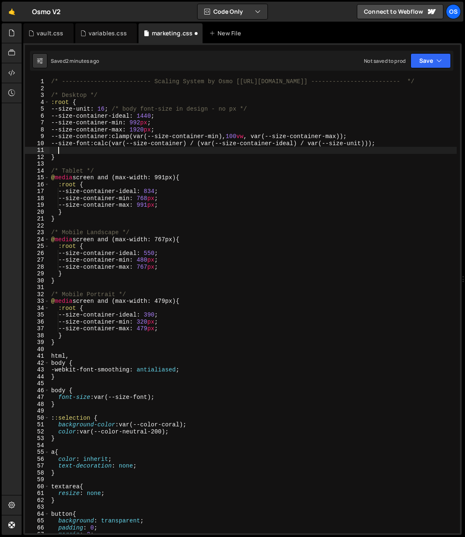
paste textarea "--cubic-default: cubic-bezier(0.625, 0.05, 0, 1);"
drag, startPoint x: 152, startPoint y: 154, endPoint x: 230, endPoint y: 152, distance: 77.5
click at [230, 152] on div "/* ------------------------- Scaling System by Osmo [https://osmo.supply/] ----…" at bounding box center [254, 312] width 408 height 469
type textarea "--cubic-default: cubic-bezier(0.625, 0.05, 0, 1);"
click at [89, 36] on div "variables.css" at bounding box center [108, 33] width 38 height 8
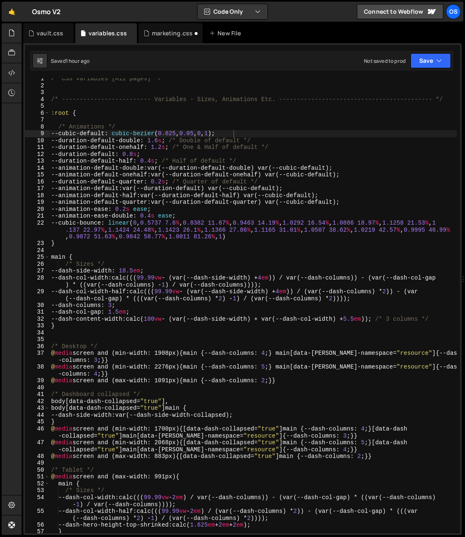
type textarea "--duration-default-double: 1.6s; /* Double of default */"
click at [169, 141] on div "/* CSS Variables [All pages] */ /* ------------------------- Variables - Sizes,…" at bounding box center [254, 309] width 408 height 469
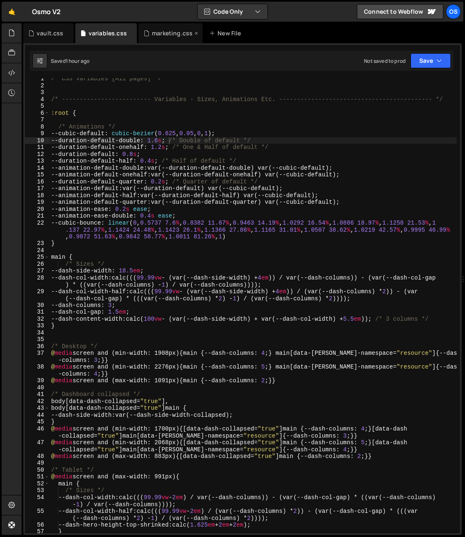
click at [153, 27] on div "marketing.css" at bounding box center [171, 33] width 64 height 20
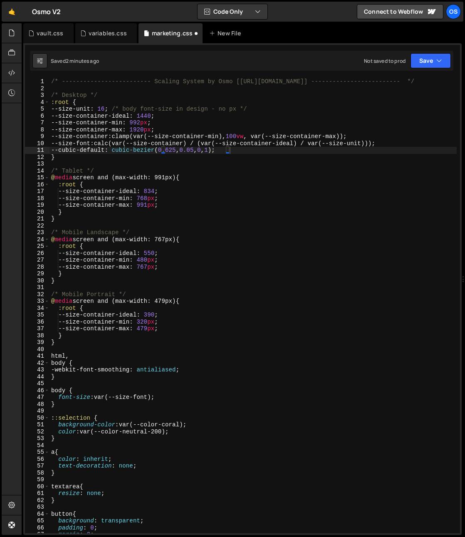
click at [242, 152] on div "/* ------------------------- Scaling System by Osmo [https://osmo.supply/] ----…" at bounding box center [254, 312] width 408 height 469
type textarea "--cubic-default: cubic-bezier(0.625, 0.05, 0, 1);}"
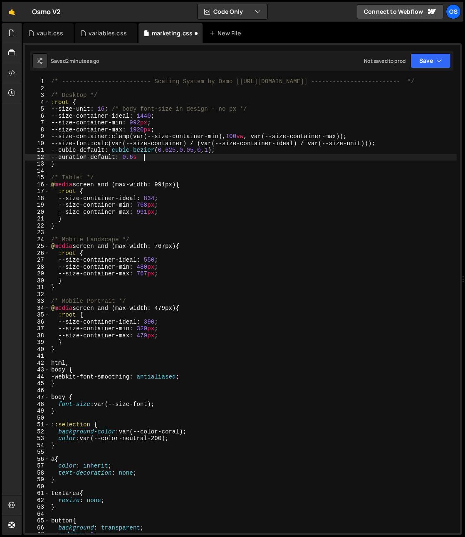
scroll to position [0, 6]
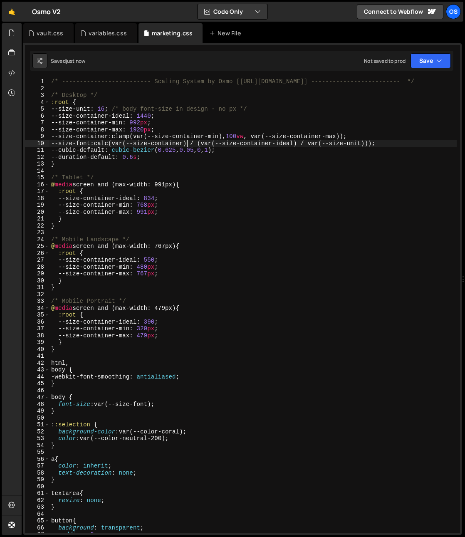
click at [187, 141] on div "/* ------------------------- Scaling System by Osmo [[URL][DOMAIN_NAME]] ------…" at bounding box center [254, 312] width 408 height 469
click at [229, 151] on div "/* ------------------------- Scaling System by Osmo [[URL][DOMAIN_NAME]] ------…" at bounding box center [254, 312] width 408 height 469
drag, startPoint x: 229, startPoint y: 151, endPoint x: 118, endPoint y: 153, distance: 111.2
click at [118, 153] on div "/* ------------------------- Scaling System by Osmo [[URL][DOMAIN_NAME]] ------…" at bounding box center [254, 312] width 408 height 469
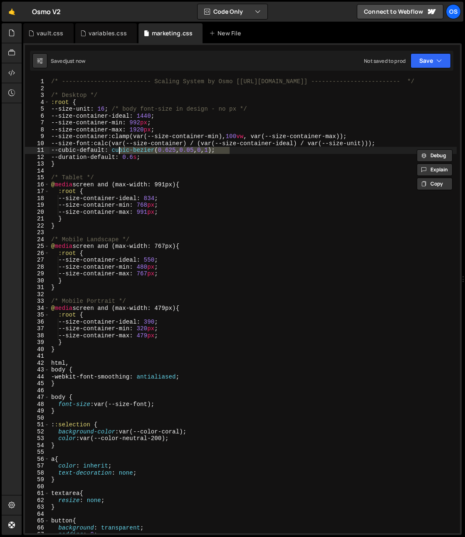
click at [172, 193] on div "/* ------------------------- Scaling System by Osmo [[URL][DOMAIN_NAME]] ------…" at bounding box center [254, 312] width 408 height 469
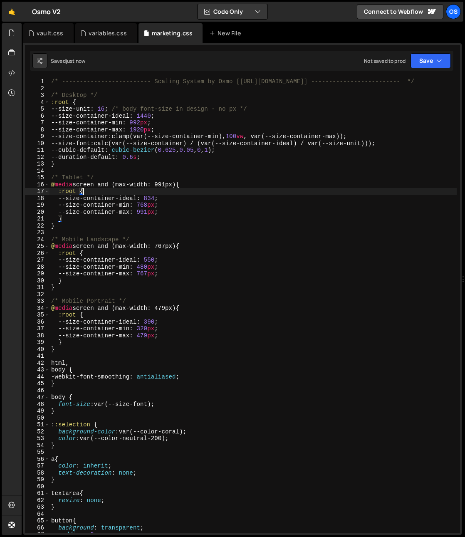
scroll to position [0, 2]
click at [154, 157] on div "/* ------------------------- Scaling System by Osmo [[URL][DOMAIN_NAME]] ------…" at bounding box center [254, 312] width 408 height 469
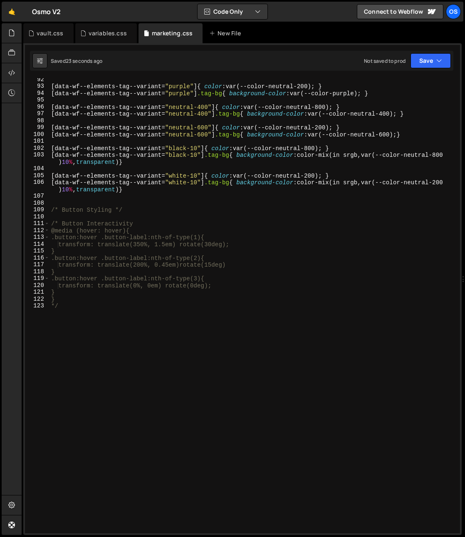
scroll to position [627, 0]
click at [150, 301] on div "[ data-wf--elements-tag--variant = " purple " ] { color : var(--color-neutral-2…" at bounding box center [254, 310] width 408 height 469
click at [45, 311] on div "} 92 93 94 95 96 97 98 99 100 101 102 103 104 105 106 107 108 109 110 111 112 1…" at bounding box center [242, 305] width 435 height 455
type textarea "*/"
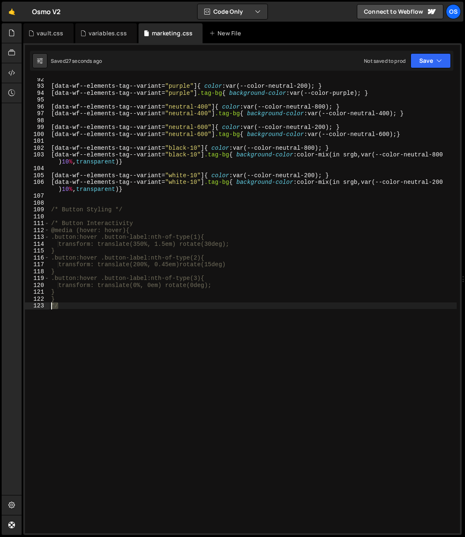
click at [43, 308] on div "*/ 92 93 94 95 96 97 98 99 100 101 102 103 104 105 106 107 108 109 110 111 112 …" at bounding box center [242, 305] width 435 height 455
click at [145, 227] on div "[ data-wf--elements-tag--variant = " purple " ] { color : var(--color-neutral-2…" at bounding box center [254, 310] width 408 height 469
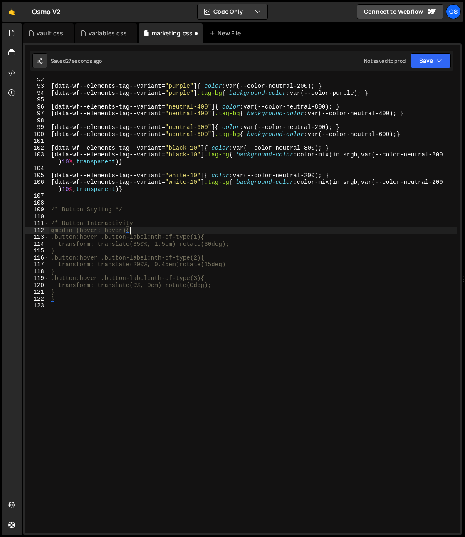
click at [146, 224] on div "[ data-wf--elements-tag--variant = " purple " ] { color : var(--color-neutral-2…" at bounding box center [254, 310] width 408 height 469
paste textarea "*/"
type textarea "/* Button Interactivity */"
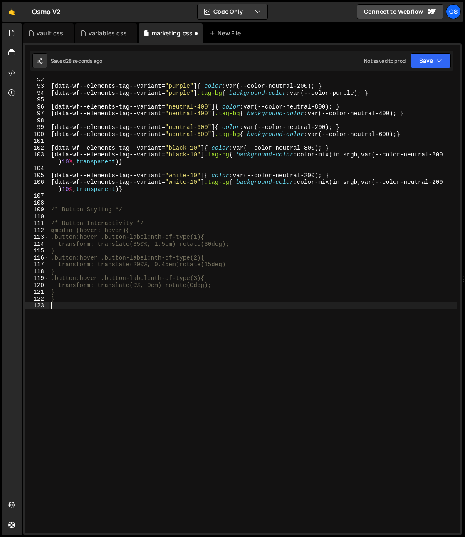
click at [134, 314] on div "[ data-wf--elements-tag--variant = " purple " ] { color : var(--color-neutral-2…" at bounding box center [254, 310] width 408 height 469
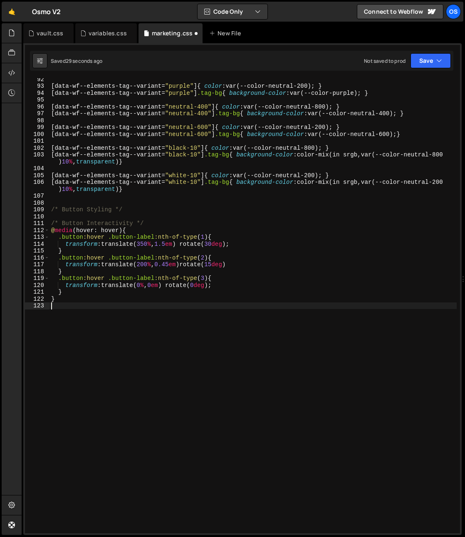
click at [127, 212] on div "[ data-wf--elements-tag--variant = " purple " ] { color : var(--color-neutral-2…" at bounding box center [254, 310] width 408 height 469
type textarea "/* Button Styling */"
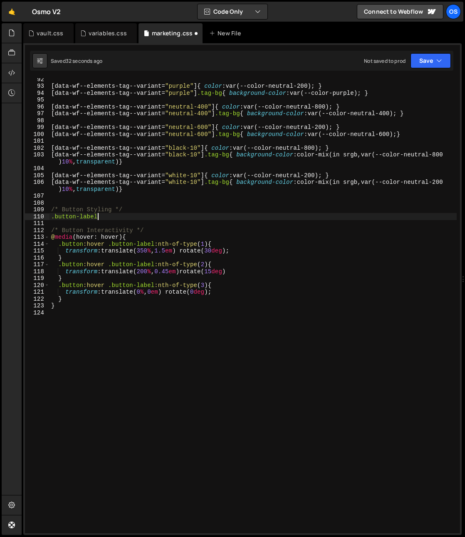
type textarea ".button-label{}"
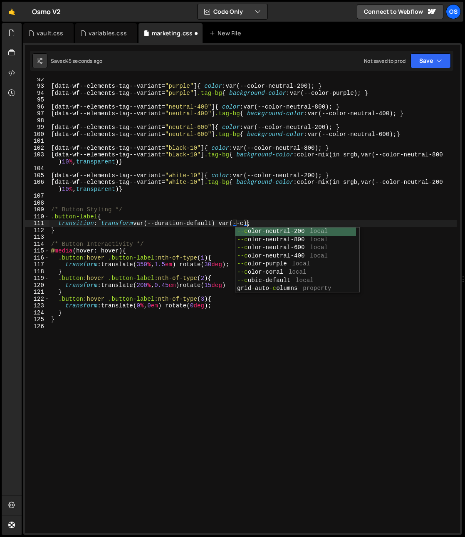
scroll to position [0, 14]
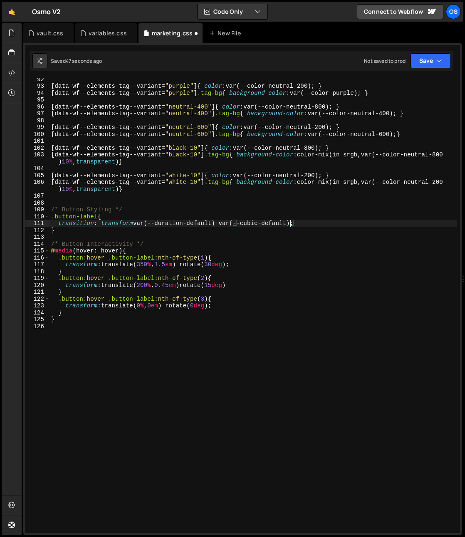
click at [118, 317] on div "[ data-wf--elements-tag--variant = " purple " ] { color : var(--color-neutral-2…" at bounding box center [254, 310] width 408 height 469
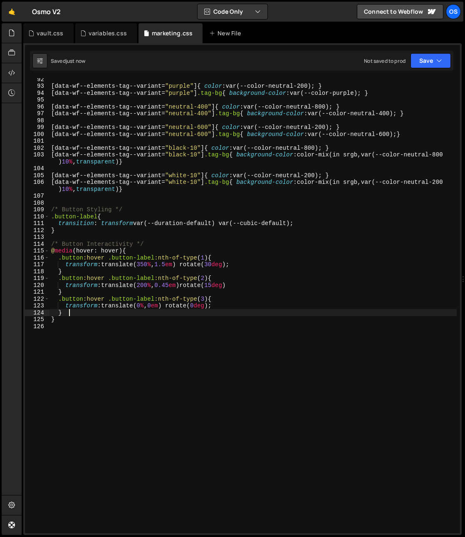
click at [72, 312] on div "[ data-wf--elements-tag--variant = " purple " ] { color : var(--color-neutral-2…" at bounding box center [254, 310] width 408 height 469
click at [148, 302] on div "[ data-wf--elements-tag--variant = " purple " ] { color : var(--color-neutral-2…" at bounding box center [254, 310] width 408 height 469
click at [168, 310] on div "[ data-wf--elements-tag--variant = " purple " ] { color : var(--color-neutral-2…" at bounding box center [254, 310] width 408 height 469
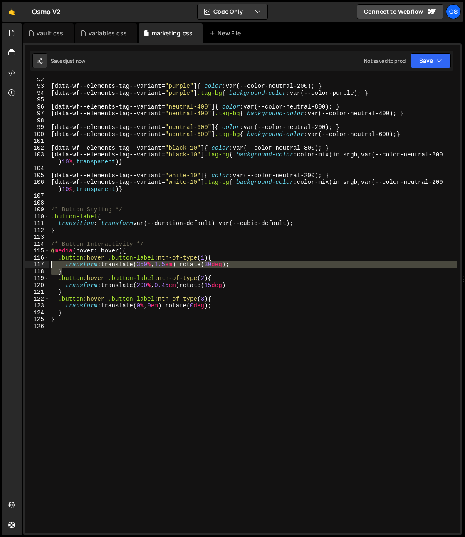
drag, startPoint x: 62, startPoint y: 271, endPoint x: 47, endPoint y: 266, distance: 16.6
click at [47, 266] on div "} 92 93 94 95 96 97 98 99 100 101 102 103 104 105 106 107 108 109 110 111 112 1…" at bounding box center [242, 305] width 435 height 455
click at [65, 273] on div "[ data-wf--elements-tag--variant = " purple " ] { color : var(--color-neutral-2…" at bounding box center [254, 305] width 408 height 455
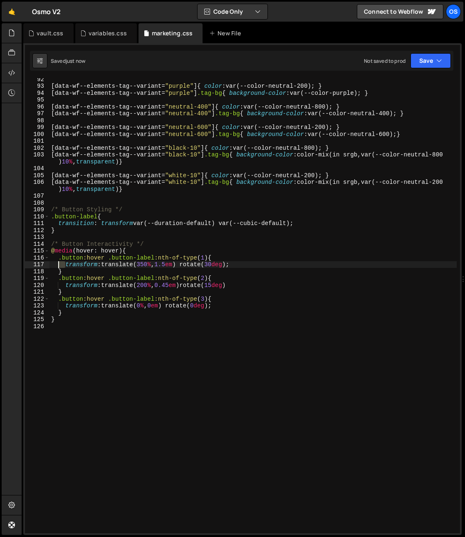
drag, startPoint x: 64, startPoint y: 266, endPoint x: 57, endPoint y: 264, distance: 6.9
click at [57, 264] on div "[ data-wf--elements-tag--variant = " purple " ] { color : var(--color-neutral-2…" at bounding box center [254, 310] width 408 height 469
click at [68, 267] on div "[ data-wf--elements-tag--variant = " purple " ] { color : var(--color-neutral-2…" at bounding box center [254, 310] width 408 height 469
drag, startPoint x: 104, startPoint y: 266, endPoint x: 187, endPoint y: 266, distance: 83.7
click at [187, 266] on div "[ data-wf--elements-tag--variant = " purple " ] { color : var(--color-neutral-2…" at bounding box center [254, 310] width 408 height 469
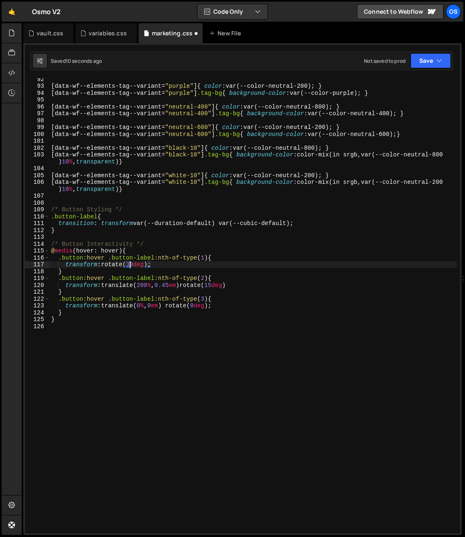
click at [132, 266] on div "[ data-wf--elements-tag--variant = " purple " ] { color : var(--color-neutral-2…" at bounding box center [254, 310] width 408 height 469
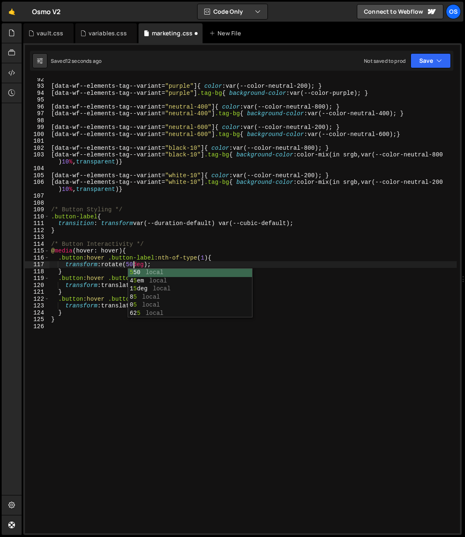
click at [129, 251] on div "[ data-wf--elements-tag--variant = " purple " ] { color : var(--color-neutral-2…" at bounding box center [254, 310] width 408 height 469
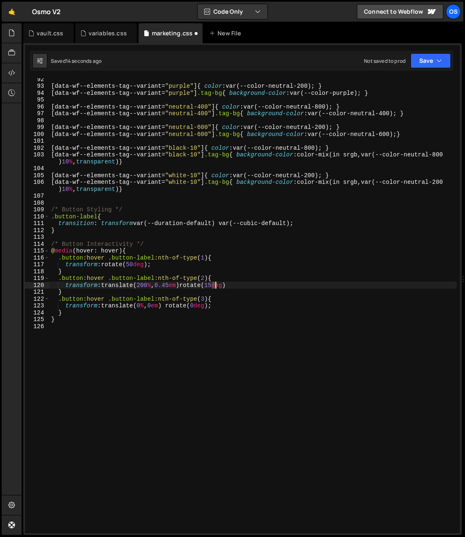
click at [214, 288] on div "[ data-wf--elements-tag--variant = " purple " ] { color : var(--color-neutral-2…" at bounding box center [254, 310] width 408 height 469
drag, startPoint x: 187, startPoint y: 286, endPoint x: 107, endPoint y: 288, distance: 80.3
click at [107, 288] on div "[ data-wf--elements-tag--variant = " purple " ] { color : var(--color-neutral-2…" at bounding box center [254, 310] width 408 height 469
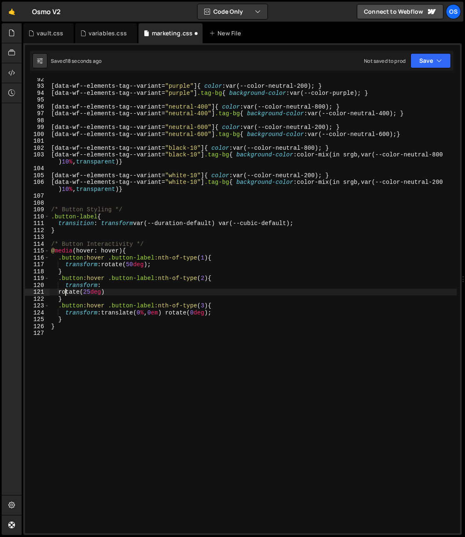
scroll to position [0, 1]
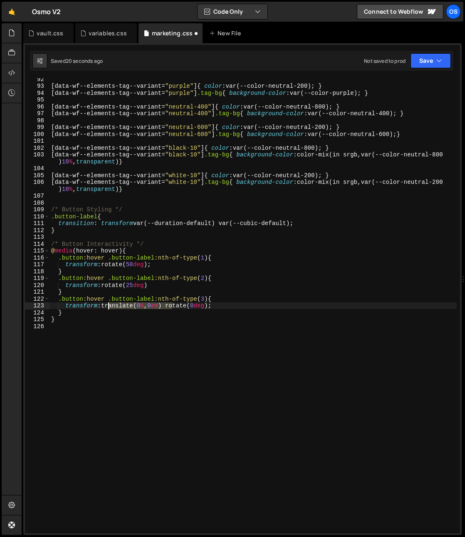
drag, startPoint x: 172, startPoint y: 308, endPoint x: 107, endPoint y: 308, distance: 65.8
click at [107, 307] on div "[ data-wf--elements-tag--variant = " purple " ] { color : var(--color-neutral-2…" at bounding box center [254, 310] width 408 height 469
drag, startPoint x: 106, startPoint y: 308, endPoint x: 173, endPoint y: 307, distance: 67.0
click at [173, 307] on div "[ data-wf--elements-tag--variant = " purple " ] { color : var(--color-neutral-2…" at bounding box center [254, 310] width 408 height 469
click at [176, 309] on div "[ data-wf--elements-tag--variant = " purple " ] { color : var(--color-neutral-2…" at bounding box center [254, 310] width 408 height 469
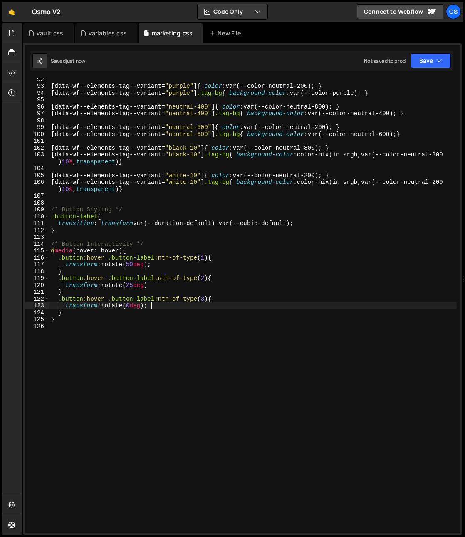
type textarea "transform: rotate(0deg);"
click at [120, 346] on div "[ data-wf--elements-tag--variant = " purple " ] { color : var(--color-neutral-2…" at bounding box center [254, 310] width 408 height 469
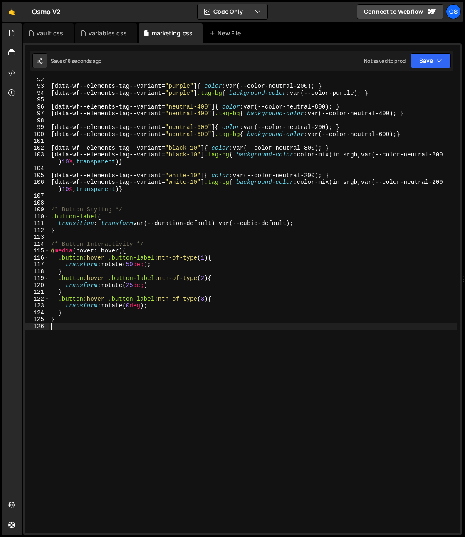
scroll to position [0, 0]
click at [163, 264] on div "[ data-wf--elements-tag--variant = " purple " ] { color : var(--color-neutral-2…" at bounding box center [254, 310] width 408 height 469
type textarea "transform: rotate(50deg);"
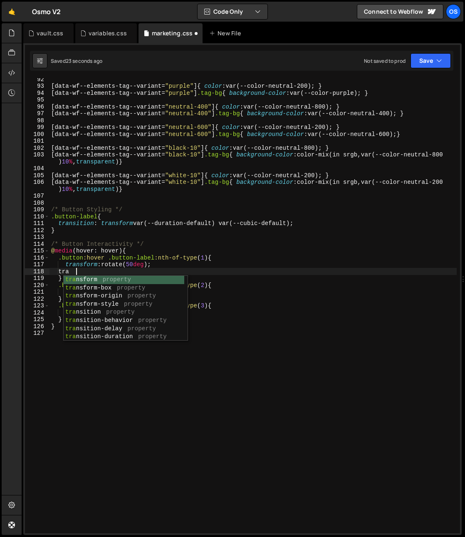
type textarea "t"
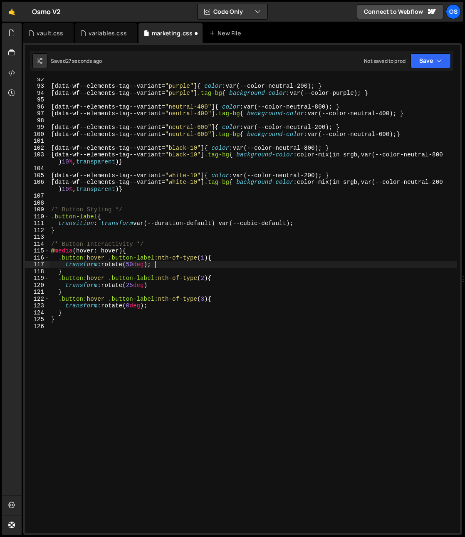
click at [316, 228] on div "[ data-wf--elements-tag--variant = " purple " ] { color : var(--color-neutral-2…" at bounding box center [254, 310] width 408 height 469
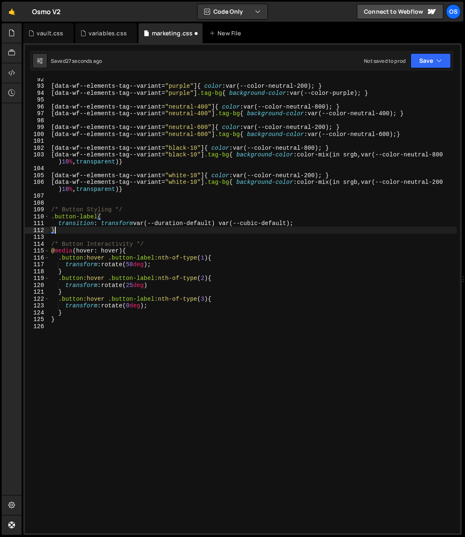
click at [315, 224] on div "[ data-wf--elements-tag--variant = " purple " ] { color : var(--color-neutral-2…" at bounding box center [254, 310] width 408 height 469
type textarea "transition: transform var(--duration-default) var(--cubic-default);"
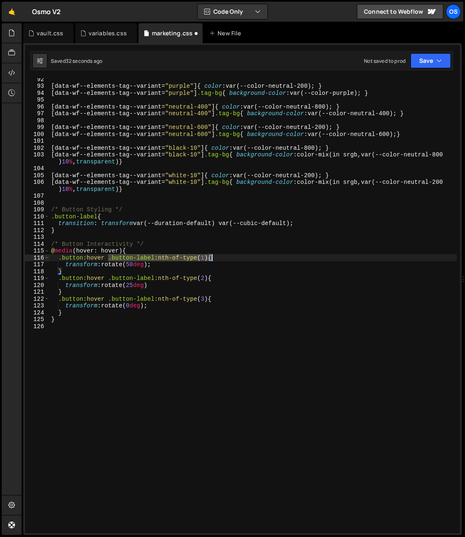
drag, startPoint x: 108, startPoint y: 260, endPoint x: 227, endPoint y: 259, distance: 119.1
click at [227, 259] on div "[ data-wf--elements-tag--variant = " purple " ] { color : var(--color-neutral-2…" at bounding box center [254, 310] width 408 height 469
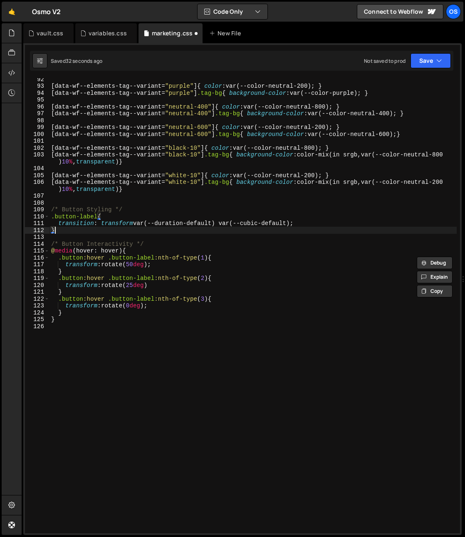
click at [82, 233] on div "[ data-wf--elements-tag--variant = " purple " ] { color : var(--color-neutral-2…" at bounding box center [254, 310] width 408 height 469
type textarea "}"
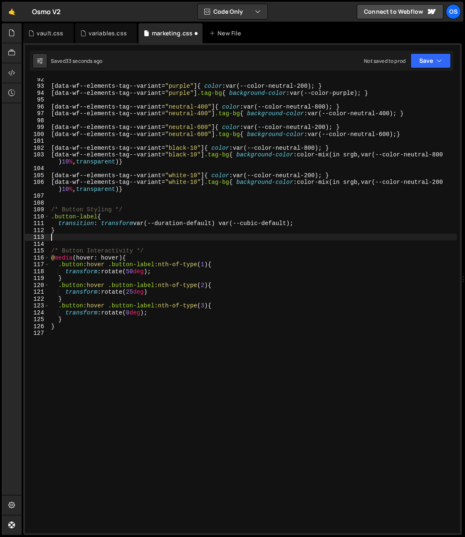
paste textarea ".button-label:nth-of-type(1){"
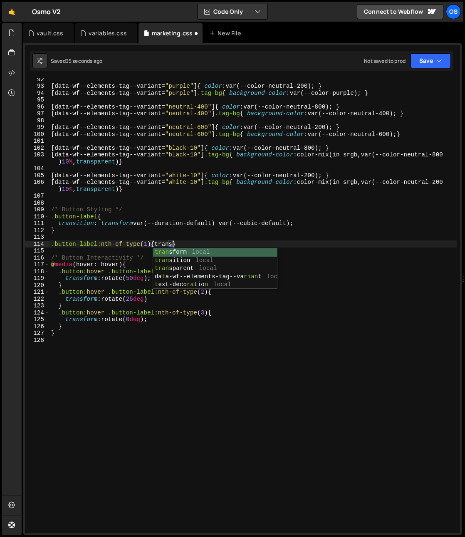
scroll to position [0, 8]
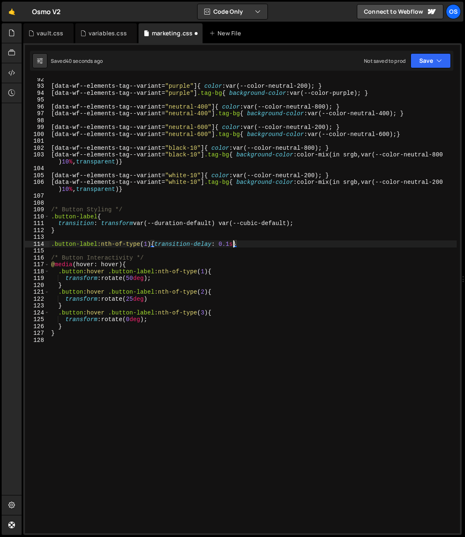
type textarea ".button-label:nth-of-type(1){transition-delay: 0.1s;}"
drag, startPoint x: 252, startPoint y: 246, endPoint x: 28, endPoint y: 245, distance: 224.0
click at [28, 245] on div ".button-label:nth-of-type(1){transition-delay: 0.1s;} 92 93 94 95 96 97 98 99 1…" at bounding box center [242, 305] width 435 height 455
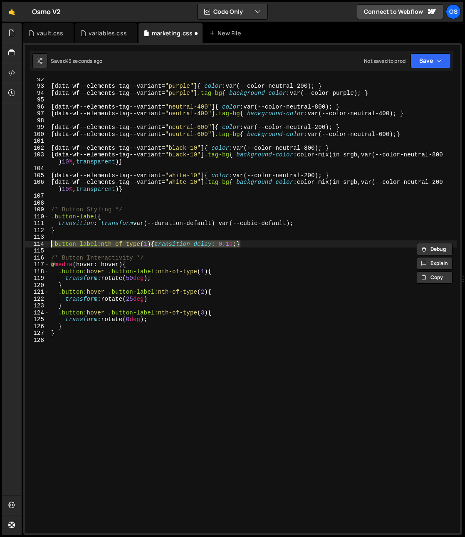
click at [311, 239] on div "[ data-wf--elements-tag--variant = " purple " ] { color : var(--color-neutral-2…" at bounding box center [254, 310] width 408 height 469
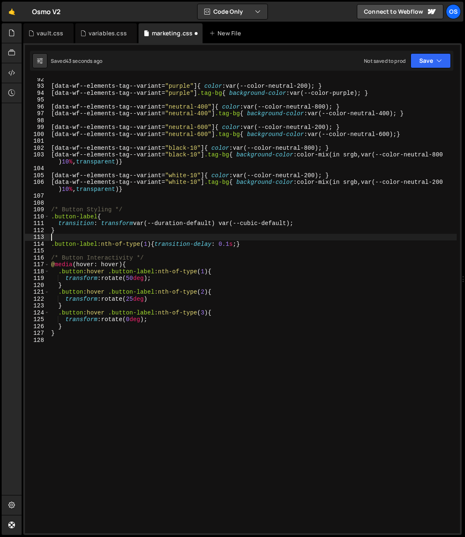
scroll to position [0, 0]
click at [277, 247] on div "[ data-wf--elements-tag--variant = " purple " ] { color : var(--color-neutral-2…" at bounding box center [254, 310] width 408 height 469
type textarea ".button-label:nth-of-type(1){transition-delay: 0.1s;}"
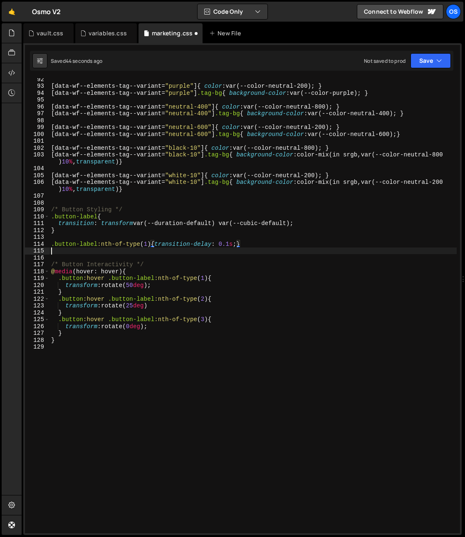
paste textarea ".button-label:nth-of-type(1){transition-delay: 0.1s;}"
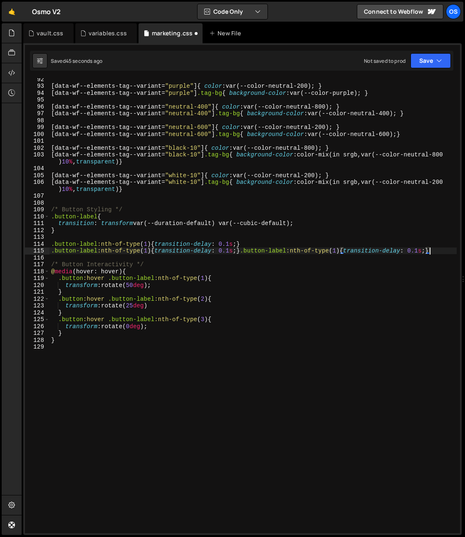
type textarea ".button-label:nth-of-type(1){transition-delay: 0.1s;}"
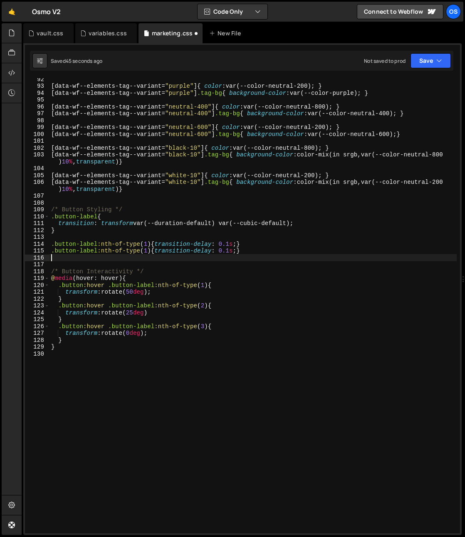
paste textarea ".button-label:nth-of-type(1){transition-delay: 0.1s;}"
type textarea ".button-label:nth-of-type(1){transition-delay: 0.1s;}"
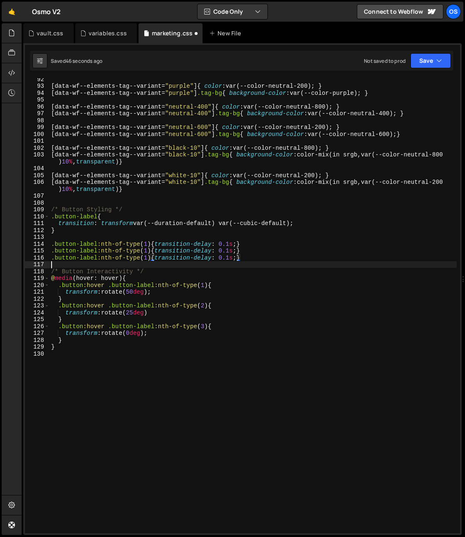
click at [253, 264] on div "[ data-wf--elements-tag--variant = " purple " ] { color : var(--color-neutral-2…" at bounding box center [254, 310] width 408 height 469
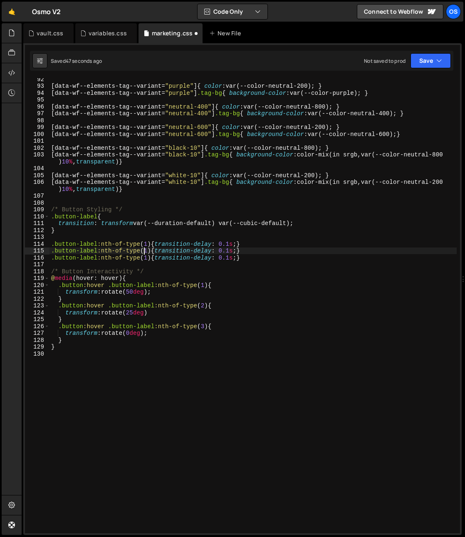
click at [147, 252] on div "[ data-wf--elements-tag--variant = " purple " ] { color : var(--color-neutral-2…" at bounding box center [254, 310] width 408 height 469
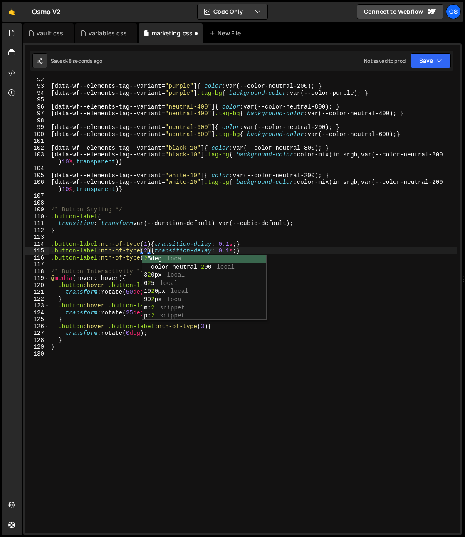
drag, startPoint x: 144, startPoint y: 249, endPoint x: 147, endPoint y: 258, distance: 9.4
click at [144, 249] on div "[ data-wf--elements-tag--variant = " purple " ] { color : var(--color-neutral-2…" at bounding box center [254, 310] width 408 height 469
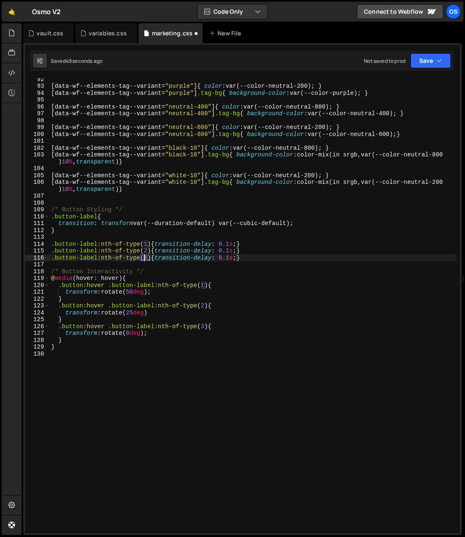
click at [144, 258] on div "[ data-wf--elements-tag--variant = " purple " ] { color : var(--color-neutral-2…" at bounding box center [254, 310] width 408 height 469
type textarea ".button-label:nth-of-type(3){transition-delay: 0.1s;}"
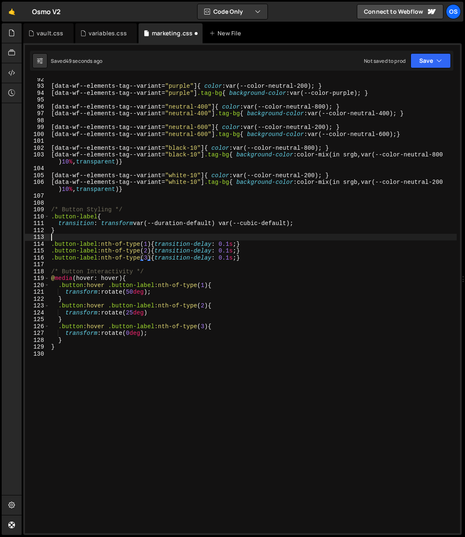
drag, startPoint x: 234, startPoint y: 235, endPoint x: 228, endPoint y: 254, distance: 19.9
click at [234, 235] on div "[ data-wf--elements-tag--variant = " purple " ] { color : var(--color-neutral-2…" at bounding box center [254, 310] width 408 height 469
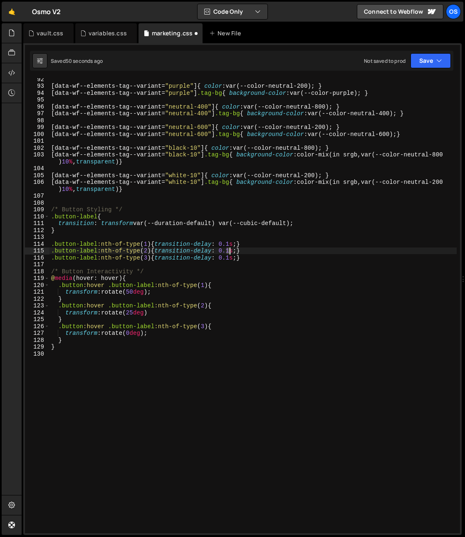
click at [228, 254] on div "[ data-wf--elements-tag--variant = " purple " ] { color : var(--color-neutral-2…" at bounding box center [254, 310] width 408 height 469
click at [233, 252] on div "[ data-wf--elements-tag--variant = " purple " ] { color : var(--color-neutral-2…" at bounding box center [254, 310] width 408 height 469
click at [250, 220] on div "[ data-wf--elements-tag--variant = " purple " ] { color : var(--color-neutral-2…" at bounding box center [254, 310] width 408 height 469
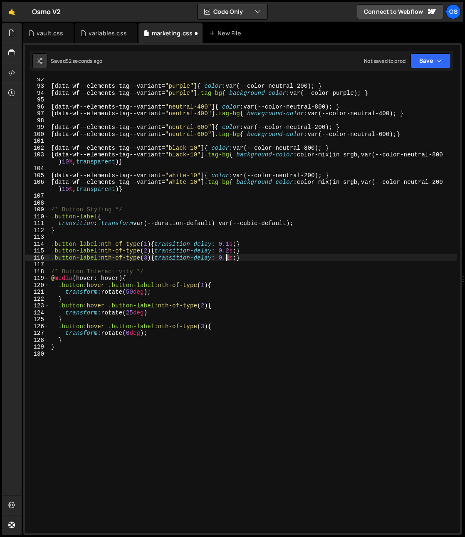
click at [227, 258] on div "[ data-wf--elements-tag--variant = " purple " ] { color : var(--color-neutral-2…" at bounding box center [254, 310] width 408 height 469
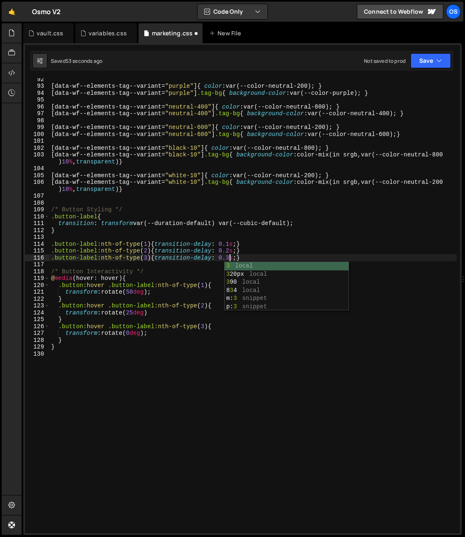
click at [273, 253] on div "[ data-wf--elements-tag--variant = " purple " ] { color : var(--color-neutral-2…" at bounding box center [254, 310] width 408 height 469
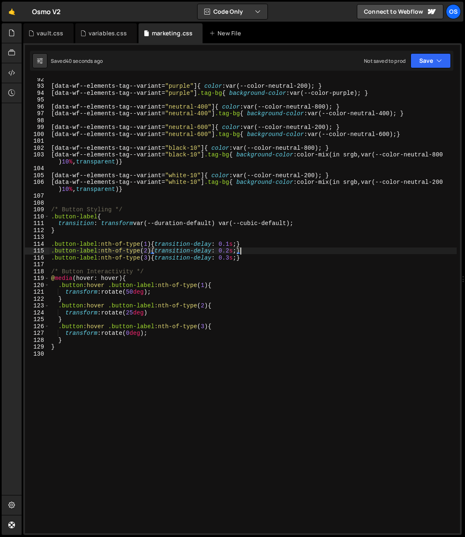
click at [221, 227] on div "[ data-wf--elements-tag--variant = " purple " ] { color : var(--color-neutral-2…" at bounding box center [254, 310] width 408 height 469
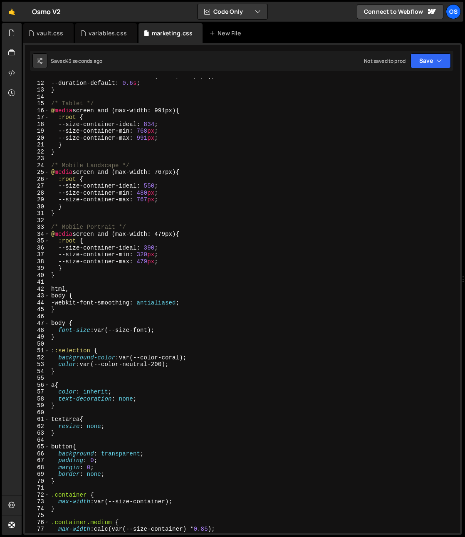
scroll to position [132, 0]
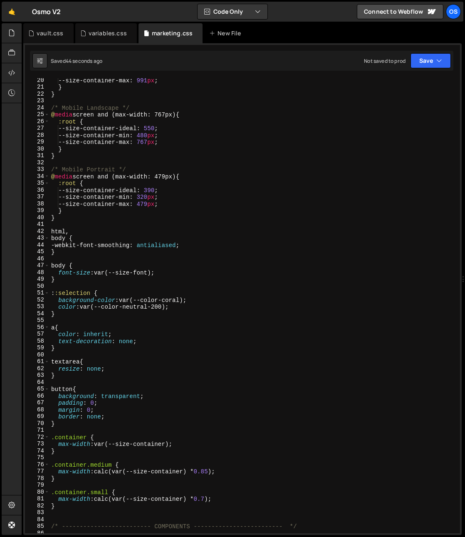
click at [201, 445] on div "--size-container-max : 991 px ; } } /* Mobile Landscape */ @ media screen and (…" at bounding box center [254, 311] width 408 height 469
type textarea "max-width: var(--size-container);"
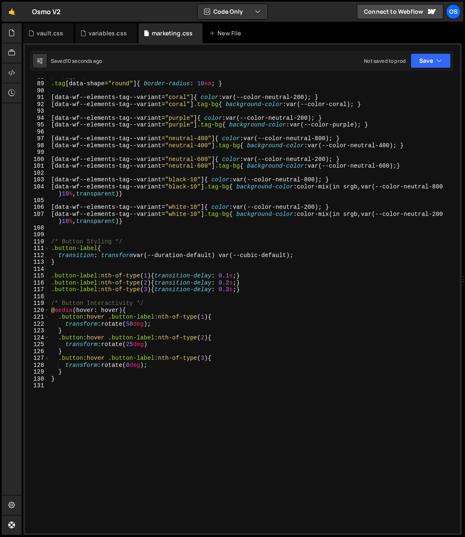
scroll to position [602, 0]
click at [181, 341] on div "/* Tags */ .tag [ data-shape = " round " ] { border-radius : 10 em ; } [ data-w…" at bounding box center [254, 307] width 408 height 469
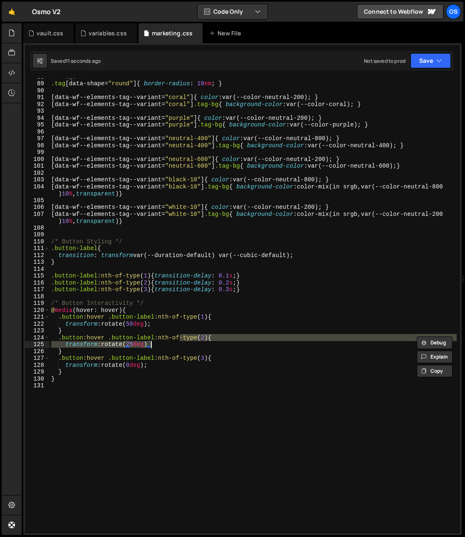
click at [241, 292] on div "/* Tags */ .tag [ data-shape = " round " ] { border-radius : 10 em ; } [ data-w…" at bounding box center [254, 307] width 408 height 469
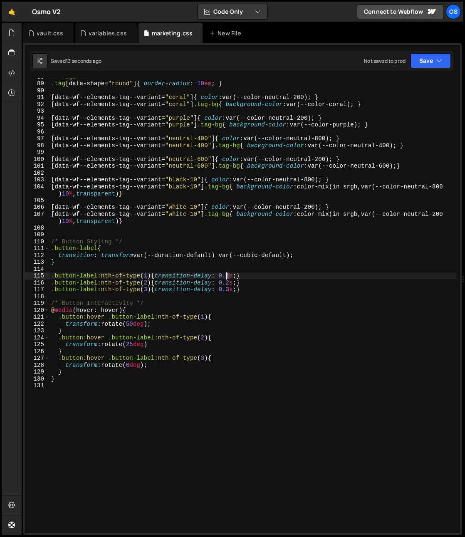
click at [228, 276] on div "/* Tags */ .tag [ data-shape = " round " ] { border-radius : 10 em ; } [ data-w…" at bounding box center [254, 307] width 408 height 469
click at [244, 244] on div "/* Tags */ .tag [ data-shape = " round " ] { border-radius : 10 em ; } [ data-w…" at bounding box center [254, 307] width 408 height 469
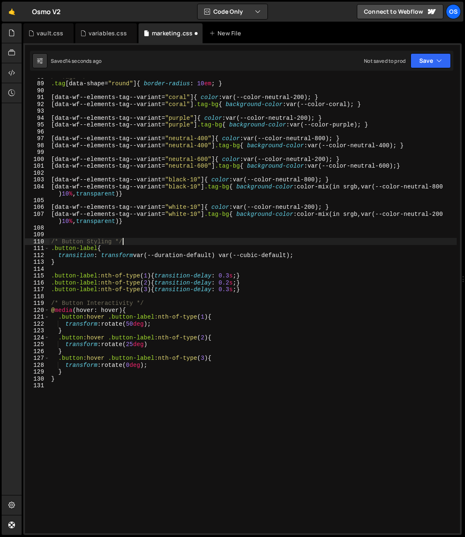
scroll to position [0, 5]
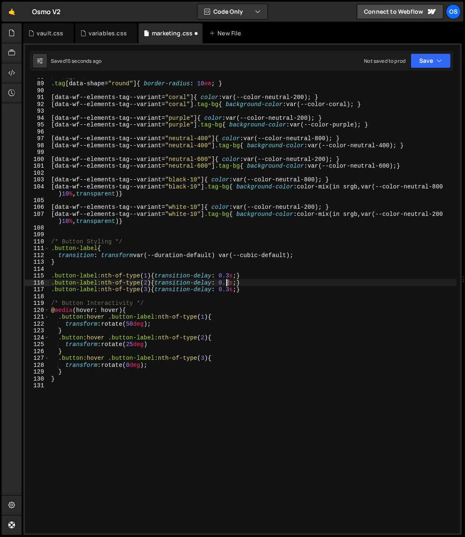
click at [227, 284] on div "/* Tags */ .tag [ data-shape = " round " ] { border-radius : 10 em ; } [ data-w…" at bounding box center [254, 307] width 408 height 469
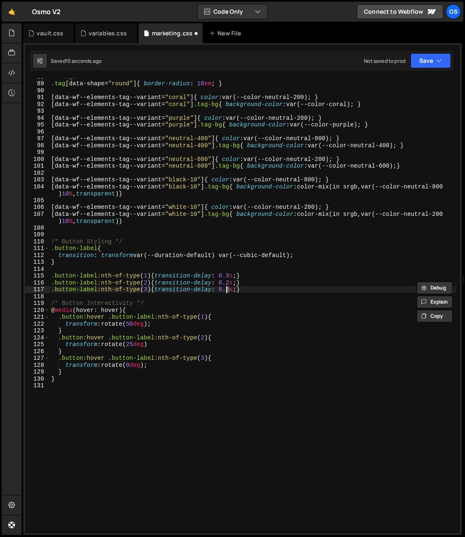
drag, startPoint x: 230, startPoint y: 291, endPoint x: 231, endPoint y: 296, distance: 5.1
click at [227, 291] on div "/* Tags */ .tag [ data-shape = " round " ] { border-radius : 10 em ; } [ data-w…" at bounding box center [254, 307] width 408 height 469
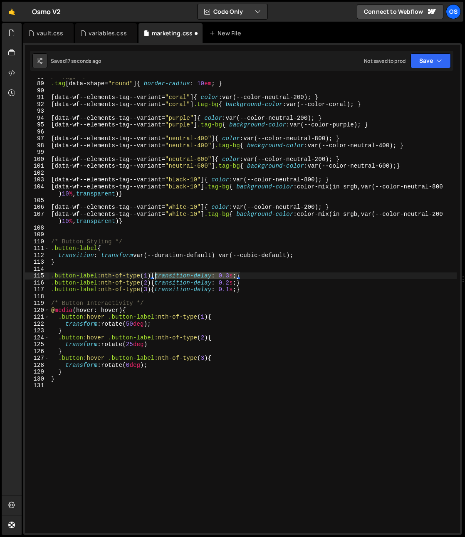
drag, startPoint x: 237, startPoint y: 277, endPoint x: 156, endPoint y: 278, distance: 80.8
click at [156, 278] on div "/* Tags */ .tag [ data-shape = " round " ] { border-radius : 10 em ; } [ data-w…" at bounding box center [254, 307] width 408 height 469
click at [180, 324] on div "/* Tags */ .tag [ data-shape = " round " ] { border-radius : 10 em ; } [ data-w…" at bounding box center [254, 307] width 408 height 469
type textarea "transform: rotate(50deg);"
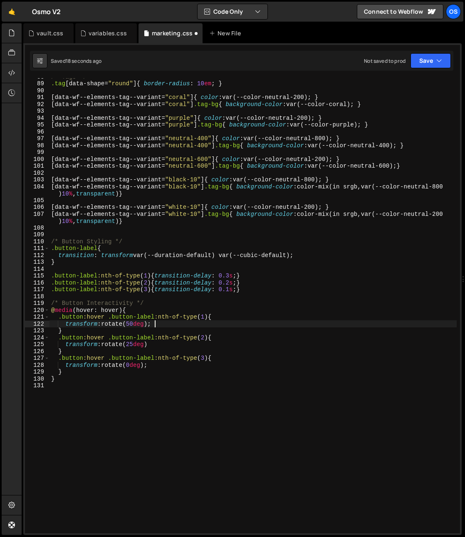
scroll to position [0, 0]
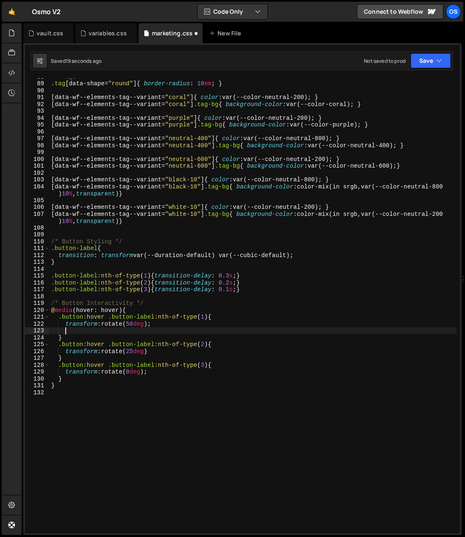
paste textarea "transition-delay: 0.3s;"
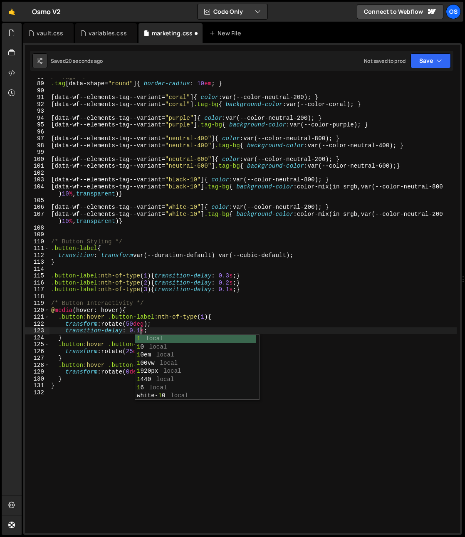
scroll to position [0, 6]
click at [112, 277] on div "/* Tags */ .tag [ data-shape = " round " ] { border-radius : 10 em ; } [ data-w…" at bounding box center [254, 307] width 408 height 469
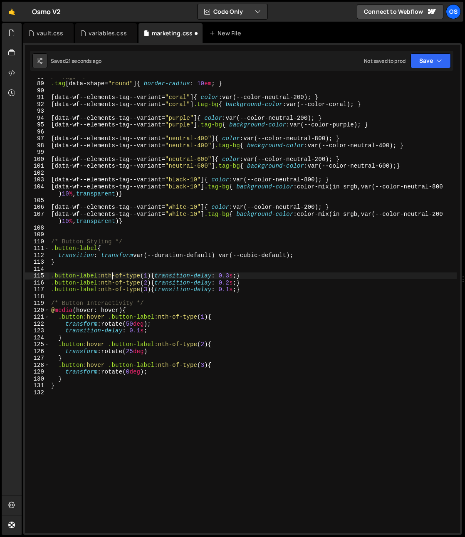
click at [157, 375] on div "/* Tags */ .tag [ data-shape = " round " ] { border-radius : 10 em ; } [ data-w…" at bounding box center [254, 307] width 408 height 469
type textarea "transform: rotate(0deg);"
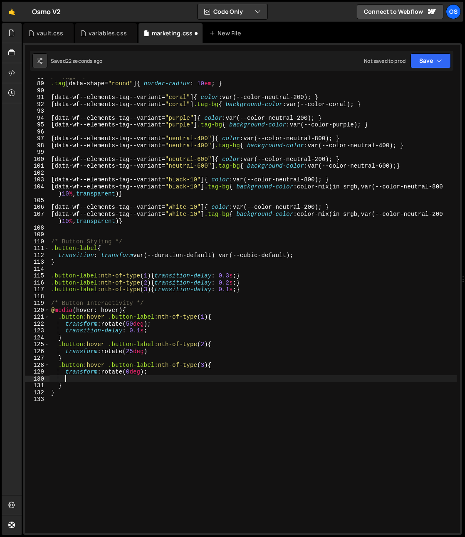
scroll to position [0, 0]
paste textarea "transition-delay: 0.3s;"
click at [140, 379] on div "/* Tags */ .tag [ data-shape = " round " ] { border-radius : 10 em ; } [ data-w…" at bounding box center [254, 307] width 408 height 469
type textarea "transition-delay: 0.3s;"
click at [180, 403] on div "/* Tags */ .tag [ data-shape = " round " ] { border-radius : 10 em ; } [ data-w…" at bounding box center [254, 307] width 408 height 469
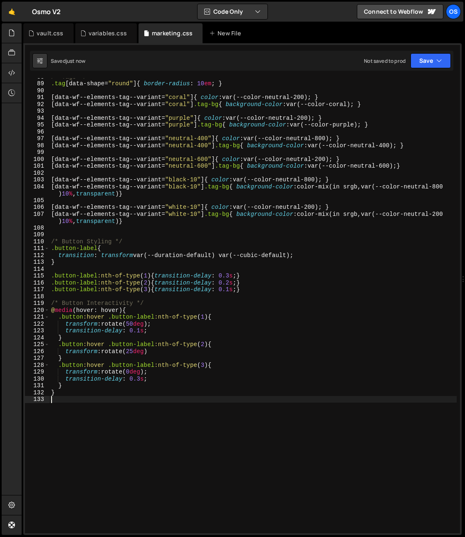
scroll to position [0, 0]
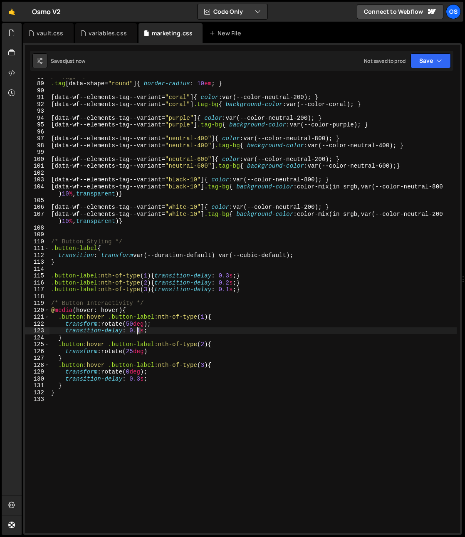
click at [138, 333] on div "/* Tags */ .tag [ data-shape = " round " ] { border-radius : 10 em ; } [ data-w…" at bounding box center [254, 307] width 408 height 469
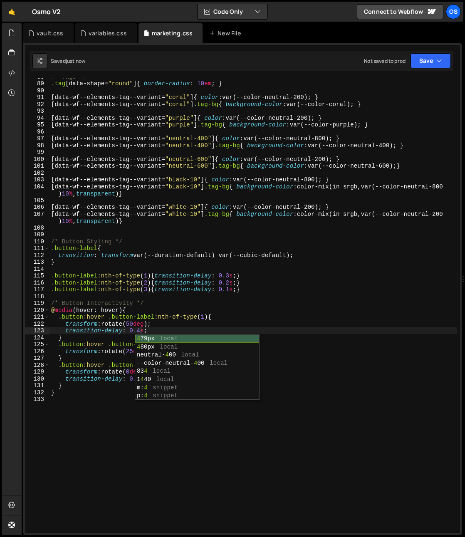
click at [237, 346] on div "4 79px local 4 80px local neutral- 4 00 local --color-neutral- 4 00 local 83 4 …" at bounding box center [197, 376] width 124 height 82
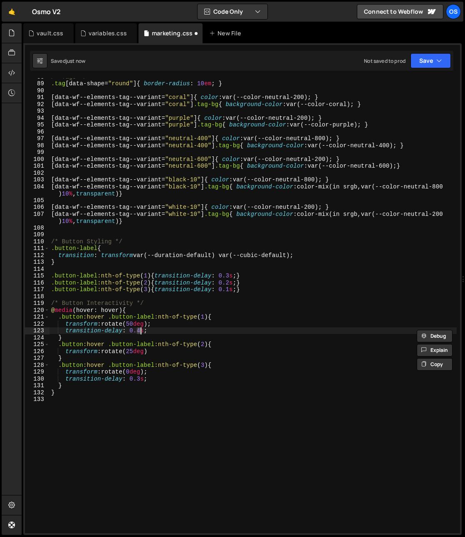
click at [211, 338] on div "/* Tags */ .tag [ data-shape = " round " ] { border-radius : 10 em ; } [ data-w…" at bounding box center [254, 307] width 408 height 469
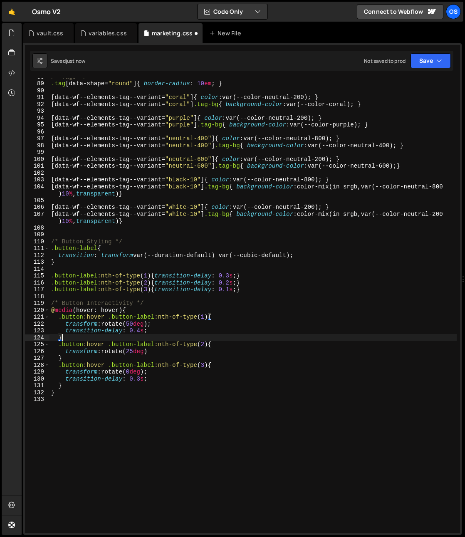
scroll to position [0, 0]
click at [137, 332] on div "/* Tags */ .tag [ data-shape = " round " ] { border-radius : 10 em ; } [ data-w…" at bounding box center [254, 307] width 408 height 469
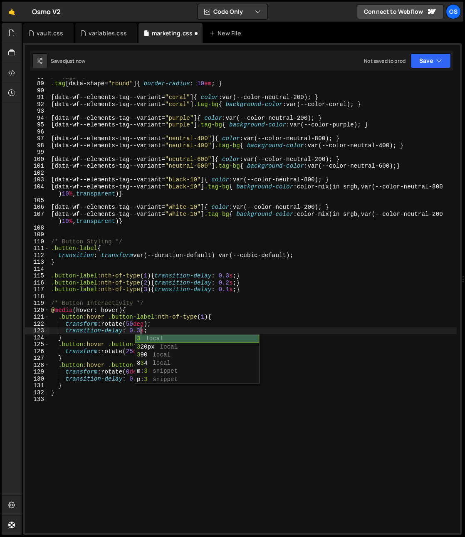
scroll to position [0, 6]
drag, startPoint x: 149, startPoint y: 282, endPoint x: 147, endPoint y: 296, distance: 14.6
click at [149, 282] on div "/* Tags */ .tag [ data-shape = " round " ] { border-radius : 10 em ; } [ data-w…" at bounding box center [254, 307] width 408 height 469
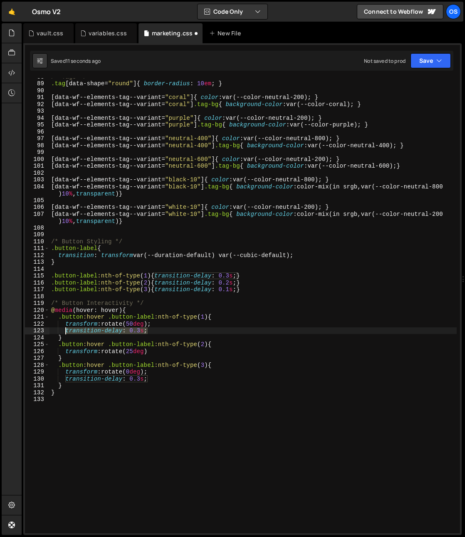
drag, startPoint x: 131, startPoint y: 330, endPoint x: 67, endPoint y: 331, distance: 64.1
click at [67, 331] on div "/* Tags */ .tag [ data-shape = " round " ] { border-radius : 10 em ; } [ data-w…" at bounding box center [254, 307] width 408 height 469
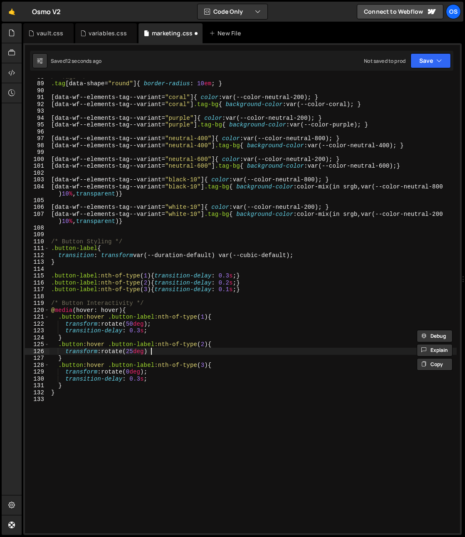
click at [168, 349] on div "/* Tags */ .tag [ data-shape = " round " ] { border-radius : 10 em ; } [ data-w…" at bounding box center [254, 307] width 408 height 469
type textarea "transform: rotate(25deg)"
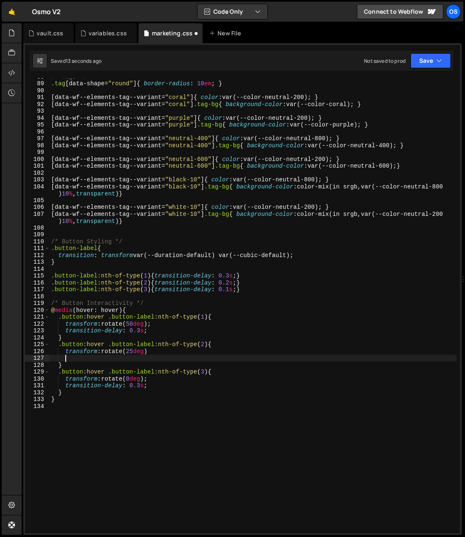
paste textarea "transition-delay: 0.3s;"
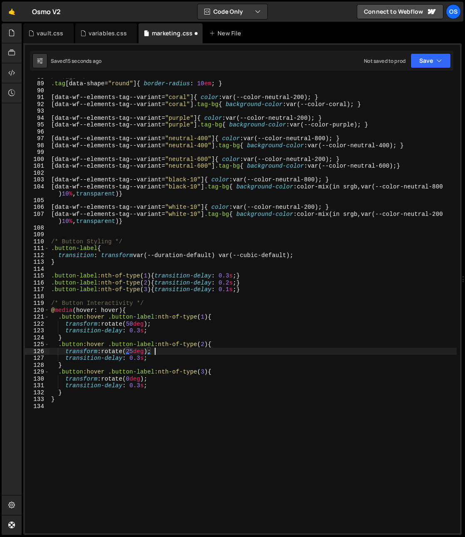
scroll to position [0, 7]
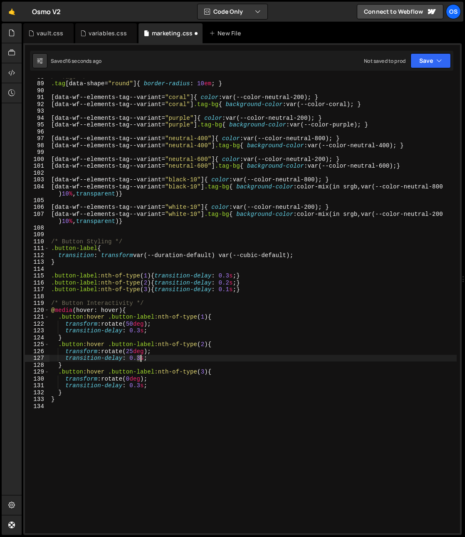
click at [139, 359] on div "/* Tags */ .tag [ data-shape = " round " ] { border-radius : 10 em ; } [ data-w…" at bounding box center [254, 307] width 408 height 469
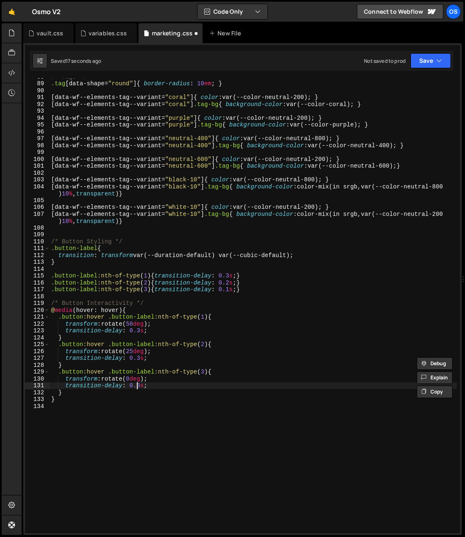
click at [140, 388] on div "/* Tags */ .tag [ data-shape = " round " ] { border-radius : 10 em ; } [ data-w…" at bounding box center [254, 307] width 408 height 469
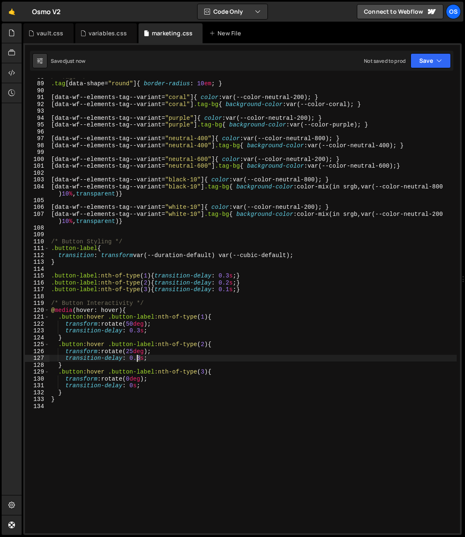
click at [138, 360] on div "/* Tags */ .tag [ data-shape = " round " ] { border-radius : 10 em ; } [ data-w…" at bounding box center [254, 307] width 408 height 469
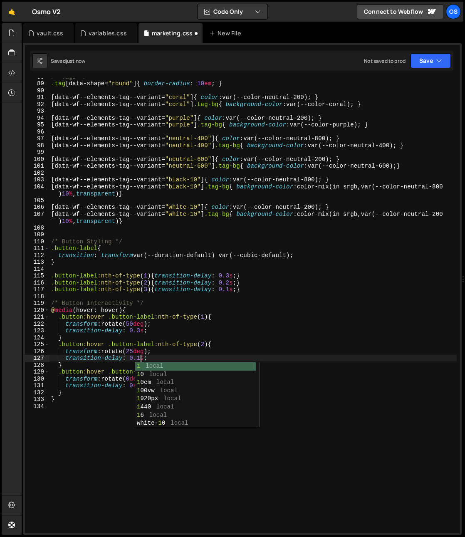
scroll to position [0, 6]
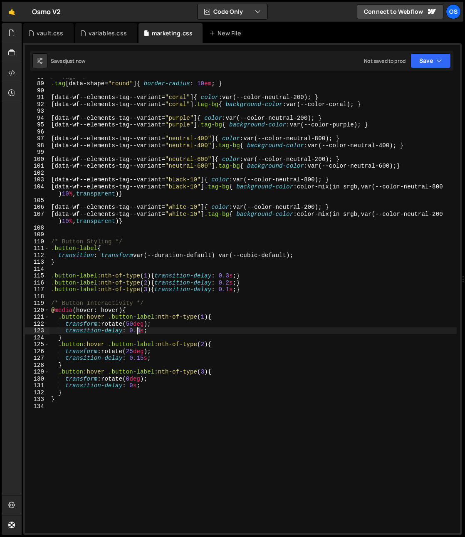
drag, startPoint x: 141, startPoint y: 332, endPoint x: 140, endPoint y: 345, distance: 12.5
click at [138, 333] on div "/* Tags */ .tag [ data-shape = " round " ] { border-radius : 10 em ; } [ data-w…" at bounding box center [254, 307] width 408 height 469
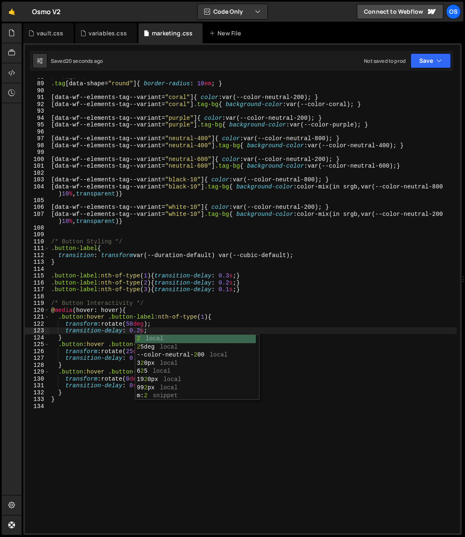
click at [153, 385] on div "2 local 2 5deg local --color-neutral- 2 00 local 3 2 0px local 6 2 5 local 19 2…" at bounding box center [195, 376] width 121 height 82
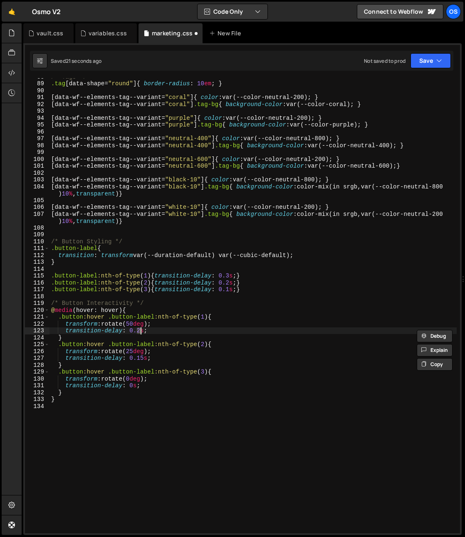
click at [159, 332] on div "/* Tags */ .tag [ data-shape = " round " ] { border-radius : 10 em ; } [ data-w…" at bounding box center [254, 307] width 408 height 469
drag, startPoint x: 160, startPoint y: 331, endPoint x: 163, endPoint y: 326, distance: 5.4
click at [163, 326] on div "/* Tags */ .tag [ data-shape = " round " ] { border-radius : 10 em ; } [ data-w…" at bounding box center [254, 307] width 408 height 469
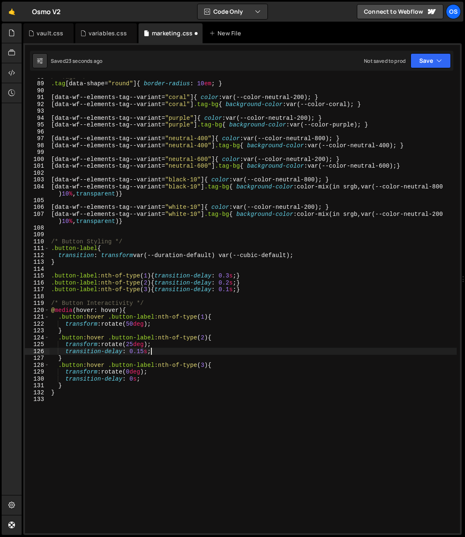
click at [161, 347] on div "/* Tags */ .tag [ data-shape = " round " ] { border-radius : 10 em ; } [ data-w…" at bounding box center [254, 307] width 408 height 469
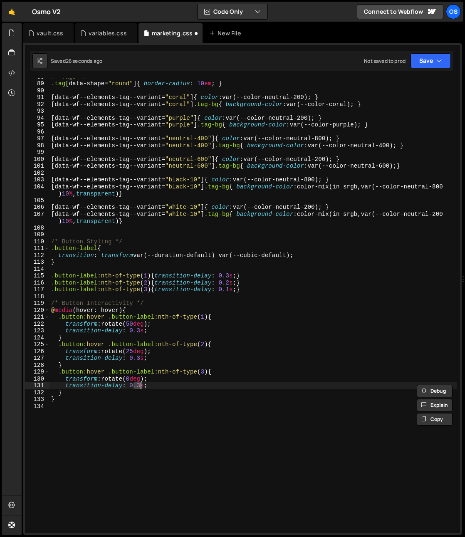
type textarea "transform: rotate(25deg)"
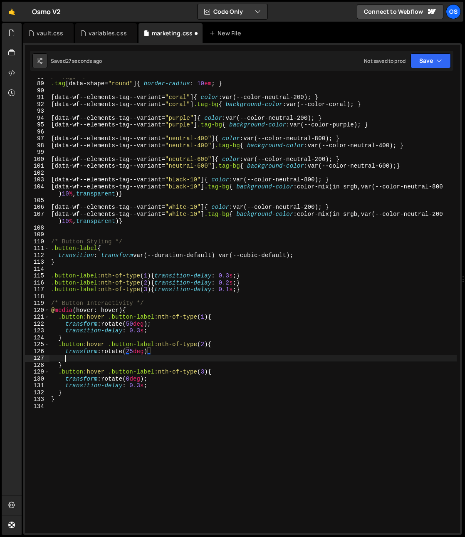
scroll to position [0, 0]
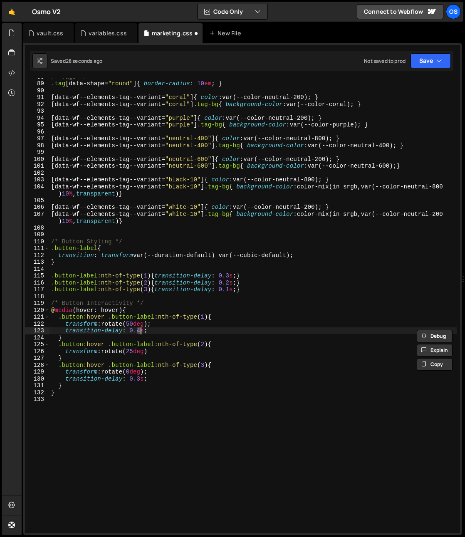
type textarea "transition-delay: 0.1s;"
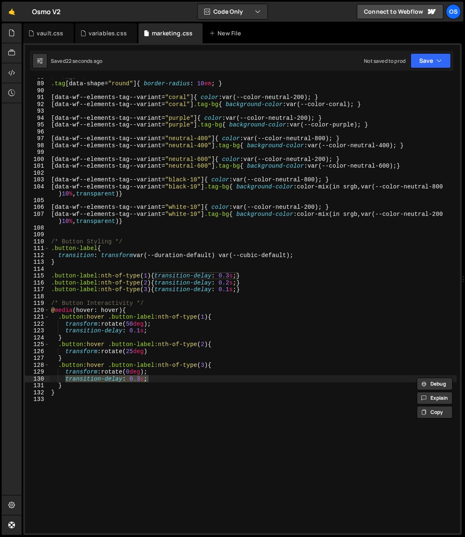
click at [148, 317] on div "/* Tags */ .tag [ data-shape = " round " ] { border-radius : 10 em ; } [ data-w…" at bounding box center [254, 307] width 408 height 469
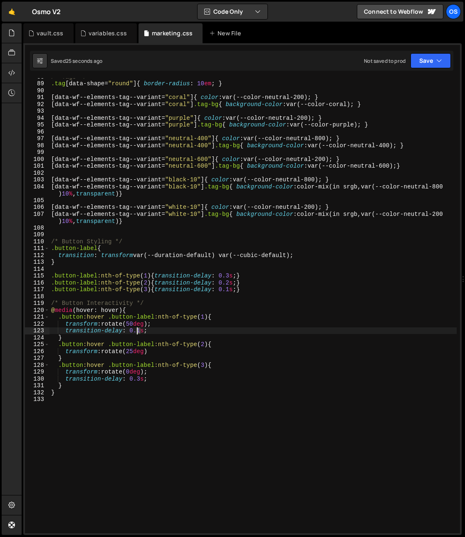
click at [137, 333] on div "/* Tags */ .tag [ data-shape = " round " ] { border-radius : 10 em ; } [ data-w…" at bounding box center [254, 307] width 408 height 469
click at [150, 331] on div "/* Tags */ .tag [ data-shape = " round " ] { border-radius : 10 em ; } [ data-w…" at bounding box center [254, 307] width 408 height 469
click at [139, 332] on div "/* Tags */ .tag [ data-shape = " round " ] { border-radius : 10 em ; } [ data-w…" at bounding box center [254, 307] width 408 height 469
click at [137, 333] on div "/* Tags */ .tag [ data-shape = " round " ] { border-radius : 10 em ; } [ data-w…" at bounding box center [254, 307] width 408 height 469
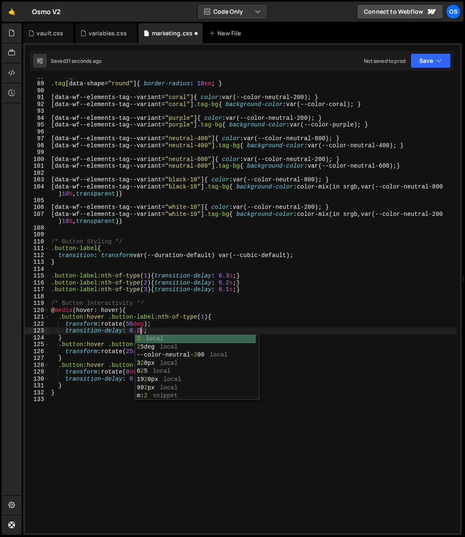
scroll to position [0, 6]
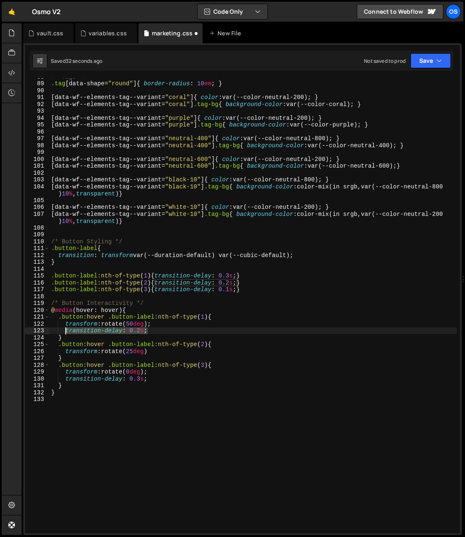
drag, startPoint x: 146, startPoint y: 330, endPoint x: 67, endPoint y: 330, distance: 79.1
click at [67, 330] on div "/* Tags */ .tag [ data-shape = " round " ] { border-radius : 10 em ; } [ data-w…" at bounding box center [254, 307] width 408 height 469
click at [173, 355] on div "/* Tags */ .tag [ data-shape = " round " ] { border-radius : 10 em ; } [ data-w…" at bounding box center [254, 307] width 408 height 469
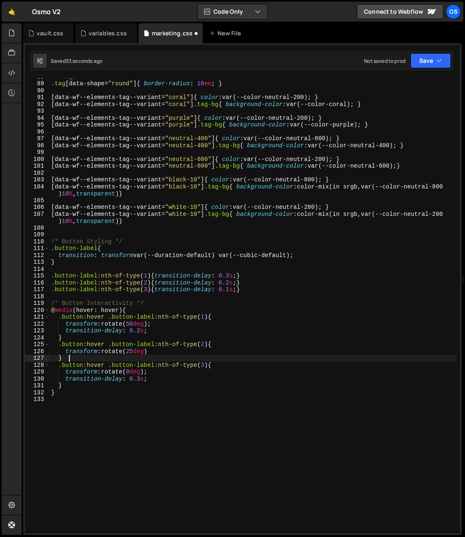
click at [173, 353] on div "/* Tags */ .tag [ data-shape = " round " ] { border-radius : 10 em ; } [ data-w…" at bounding box center [254, 307] width 408 height 469
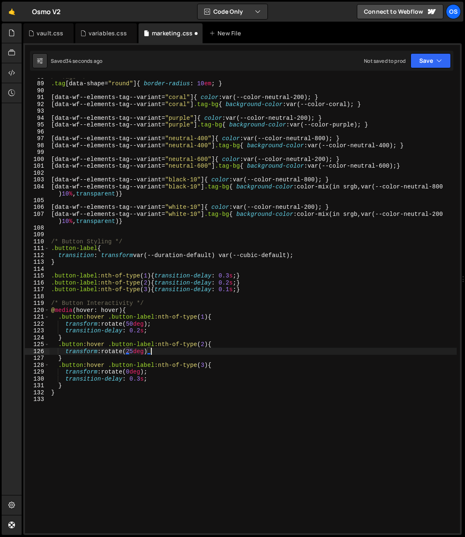
type textarea "transform: rotate(25deg);"
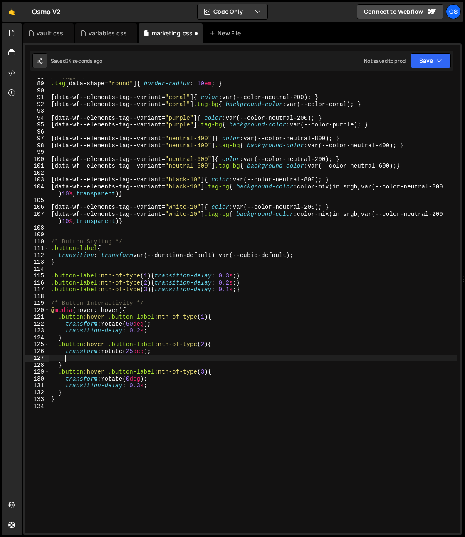
paste textarea "transition-delay: 0.2s;"
click at [137, 359] on div "/* Tags */ .tag [ data-shape = " round " ] { border-radius : 10 em ; } [ data-w…" at bounding box center [254, 307] width 408 height 469
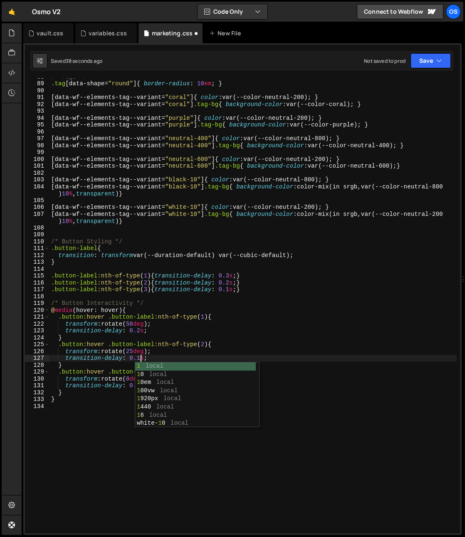
scroll to position [0, 6]
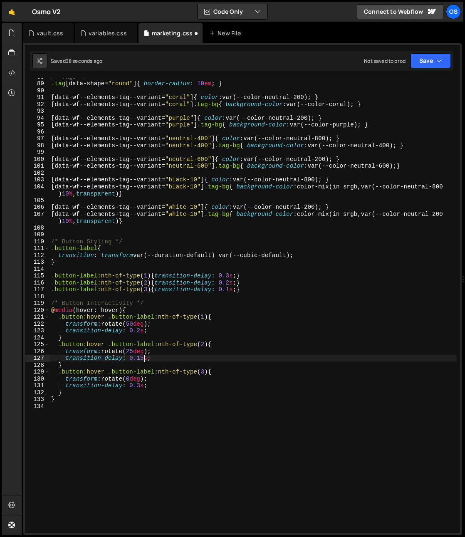
click at [149, 402] on div "/* Tags */ .tag [ data-shape = " round " ] { border-radius : 10 em ; } [ data-w…" at bounding box center [254, 307] width 408 height 469
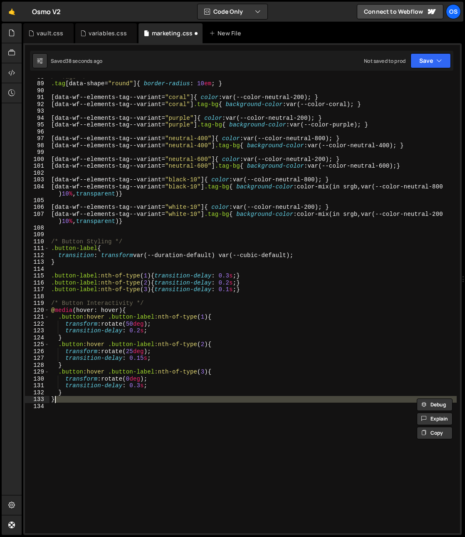
scroll to position [0, 0]
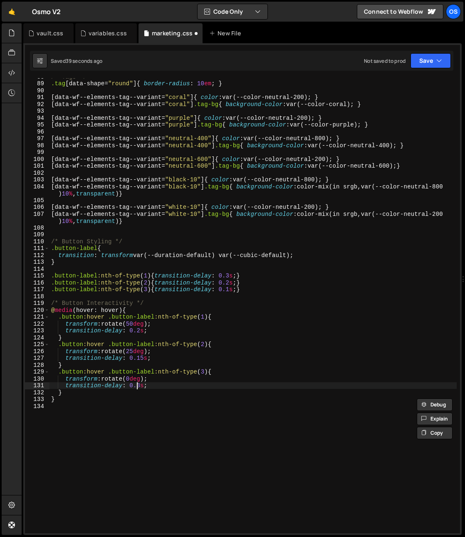
click at [139, 388] on div "/* Tags */ .tag [ data-shape = " round " ] { border-radius : 10 em ; } [ data-w…" at bounding box center [254, 307] width 408 height 469
drag, startPoint x: 144, startPoint y: 386, endPoint x: 140, endPoint y: 387, distance: 4.2
click at [140, 387] on div "/* Tags */ .tag [ data-shape = " round " ] { border-radius : 10 em ; } [ data-w…" at bounding box center [254, 307] width 408 height 469
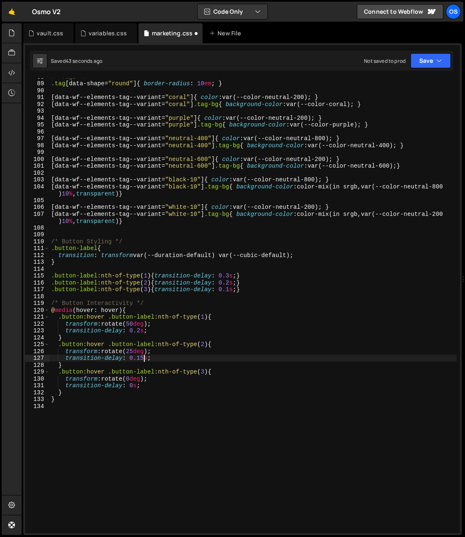
click at [143, 359] on div "/* Tags */ .tag [ data-shape = " round " ] { border-radius : 10 em ; } [ data-w…" at bounding box center [254, 307] width 408 height 469
type textarea "transition-delay: 0.1s;"
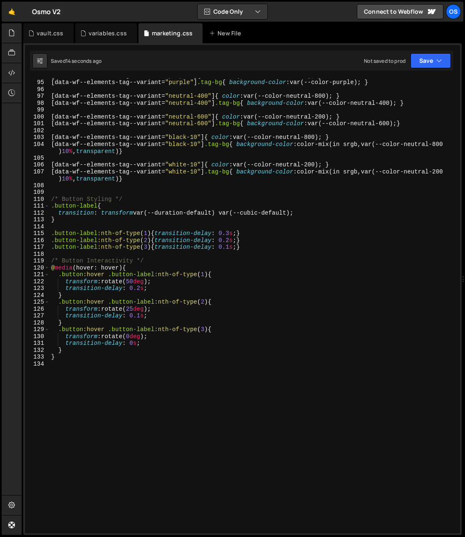
scroll to position [671, 0]
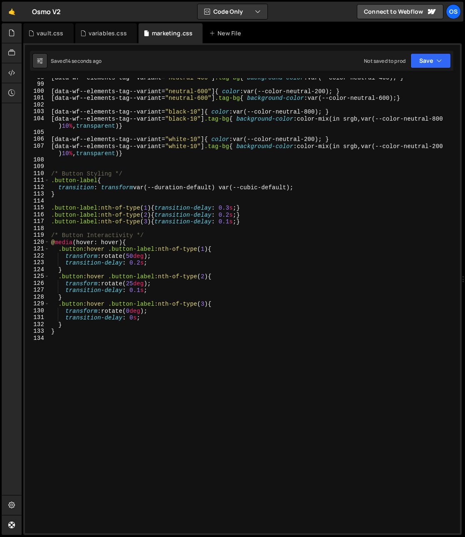
click at [119, 348] on div "[ data-wf--elements-tag--variant = " neutral-400 " ] .tag-bg { background-color…" at bounding box center [254, 308] width 408 height 469
click at [224, 306] on div "[ data-wf--elements-tag--variant = " neutral-400 " ] .tag-bg { background-color…" at bounding box center [254, 308] width 408 height 469
click at [139, 262] on div "[ data-wf--elements-tag--variant = " neutral-400 " ] .tag-bg { background-color…" at bounding box center [254, 308] width 408 height 469
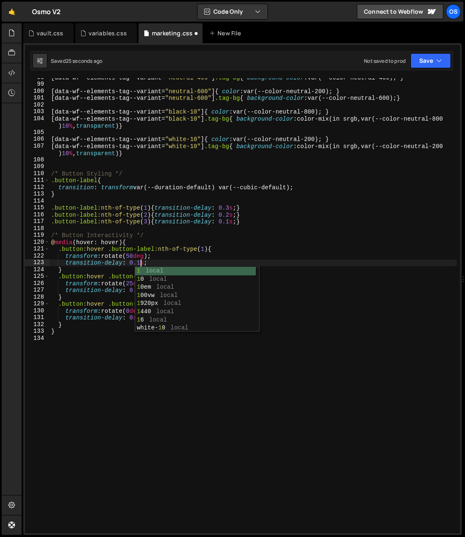
scroll to position [0, 6]
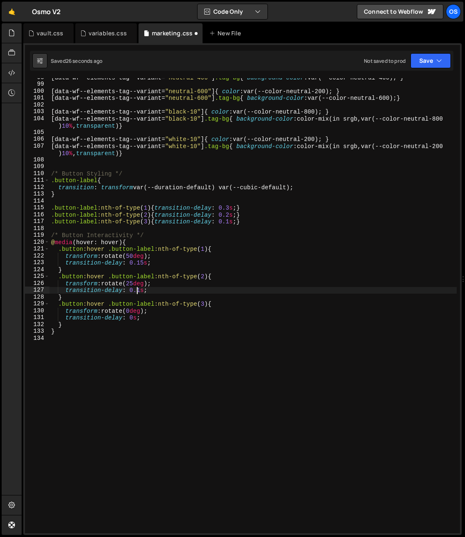
click at [138, 291] on div "[ data-wf--elements-tag--variant = " neutral-400 " ] .tag-bg { background-color…" at bounding box center [254, 308] width 408 height 469
click at [138, 292] on div "[ data-wf--elements-tag--variant = " neutral-400 " ] .tag-bg { background-color…" at bounding box center [254, 308] width 408 height 469
click at [167, 265] on div "[ data-wf--elements-tag--variant = " neutral-400 " ] .tag-bg { background-color…" at bounding box center [254, 308] width 408 height 469
drag, startPoint x: 164, startPoint y: 264, endPoint x: 167, endPoint y: 259, distance: 5.8
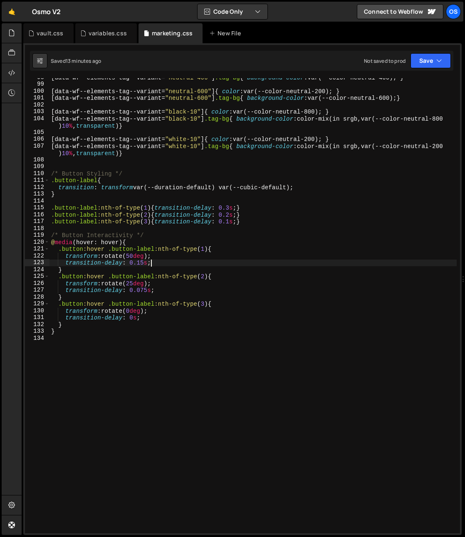
click at [167, 259] on div "[ data-wf--elements-tag--variant = " neutral-400 " ] .tag-bg { background-color…" at bounding box center [254, 308] width 408 height 469
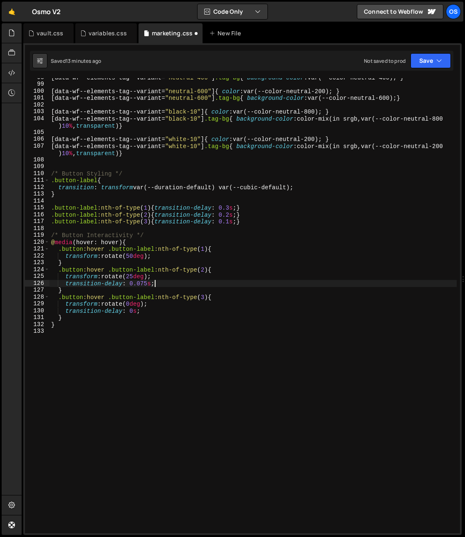
click at [168, 279] on div "[ data-wf--elements-tag--variant = " neutral-400 " ] .tag-bg { background-color…" at bounding box center [254, 308] width 408 height 469
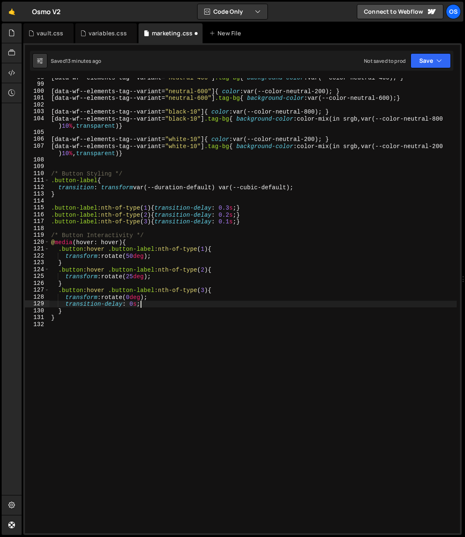
click at [162, 304] on div "[ data-wf--elements-tag--variant = " neutral-400 " ] .tag-bg { background-color…" at bounding box center [254, 308] width 408 height 469
click at [164, 301] on div "[ data-wf--elements-tag--variant = " neutral-400 " ] .tag-bg { background-color…" at bounding box center [254, 308] width 408 height 469
drag, startPoint x: 164, startPoint y: 305, endPoint x: 167, endPoint y: 296, distance: 9.7
click at [167, 296] on div "[ data-wf--elements-tag--variant = " neutral-400 " ] .tag-bg { background-color…" at bounding box center [254, 308] width 408 height 469
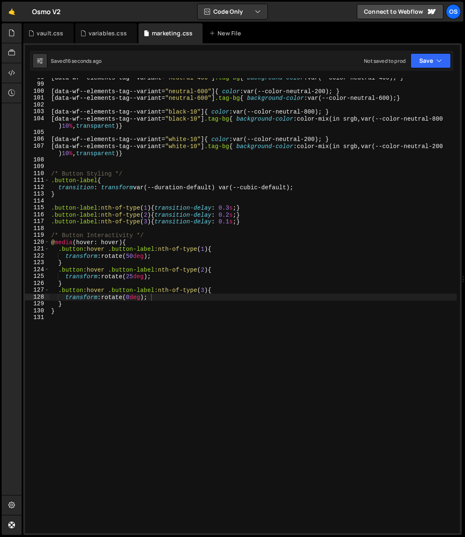
drag, startPoint x: 231, startPoint y: 251, endPoint x: 234, endPoint y: 241, distance: 10.1
click at [231, 251] on div "[ data-wf--elements-tag--variant = " neutral-400 " ] .tag-bg { background-color…" at bounding box center [254, 308] width 408 height 469
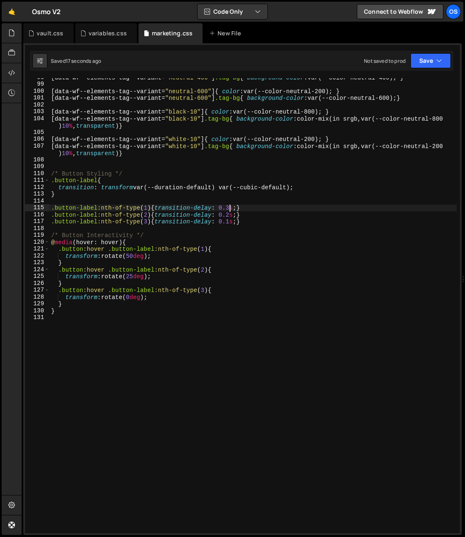
click at [226, 209] on div "[ data-wf--elements-tag--variant = " neutral-400 " ] .tag-bg { background-color…" at bounding box center [254, 308] width 408 height 469
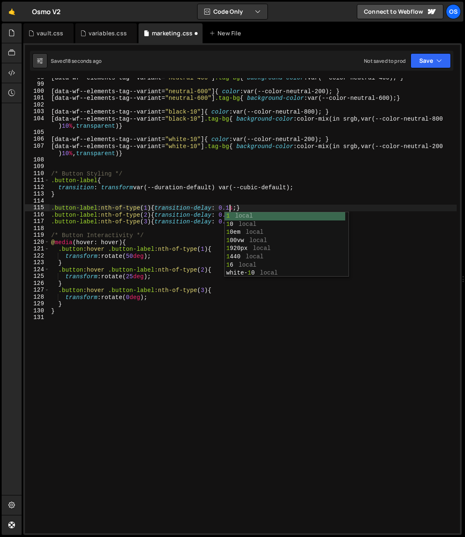
click at [223, 196] on div "[ data-wf--elements-tag--variant = " neutral-400 " ] .tag-bg { background-color…" at bounding box center [254, 308] width 408 height 469
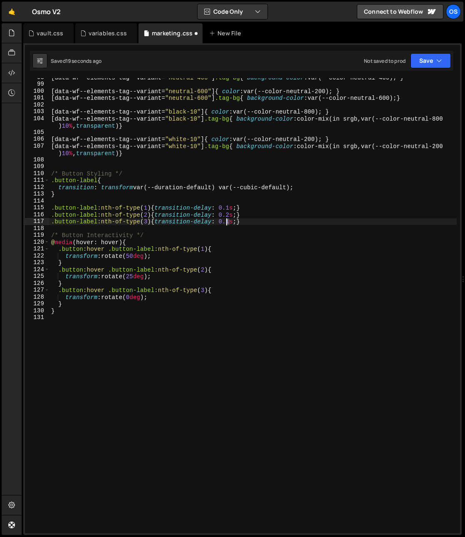
click at [227, 223] on div "[ data-wf--elements-tag--variant = " neutral-400 " ] .tag-bg { background-color…" at bounding box center [254, 308] width 408 height 469
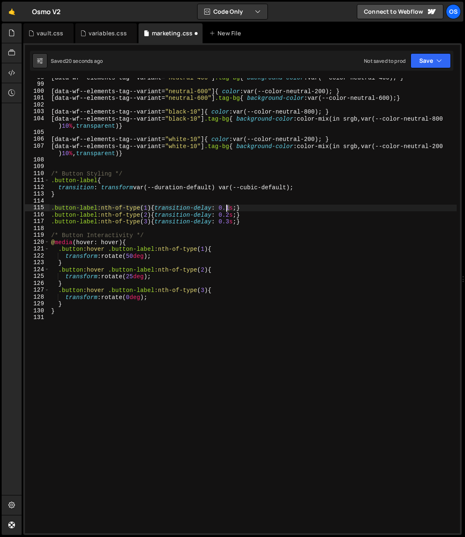
click at [227, 210] on div "[ data-wf--elements-tag--variant = " neutral-400 " ] .tag-bg { background-color…" at bounding box center [254, 308] width 408 height 469
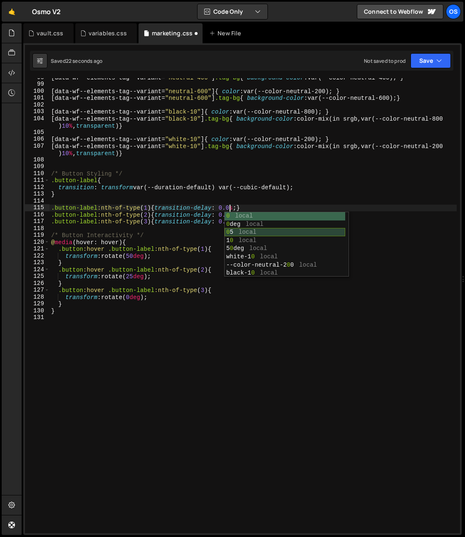
scroll to position [0, 13]
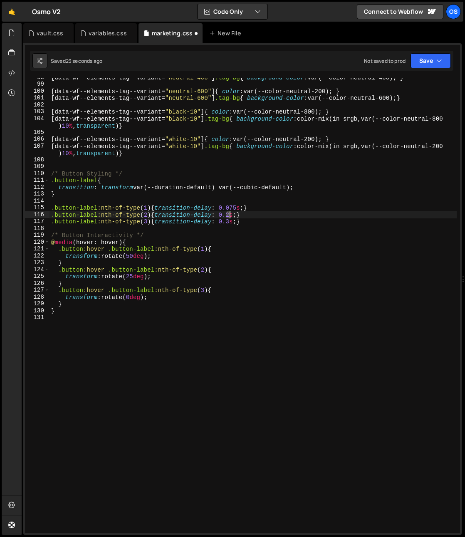
click at [229, 217] on div "[ data-wf--elements-tag--variant = " neutral-400 " ] .tag-bg { background-color…" at bounding box center [254, 308] width 408 height 469
type textarea ".button-label:nth-of-type(2){transition-delay: 0.15s;}"
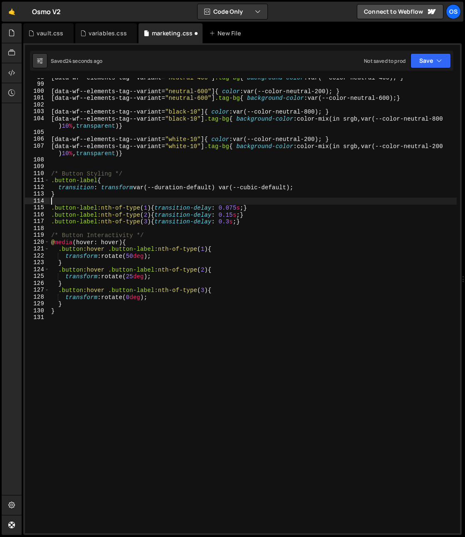
click at [229, 199] on div "[ data-wf--elements-tag--variant = " neutral-400 " ] .tag-bg { background-color…" at bounding box center [254, 308] width 408 height 469
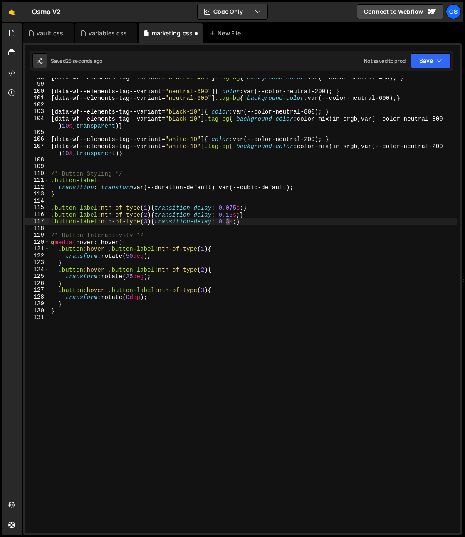
click at [229, 222] on div "[ data-wf--elements-tag--variant = " neutral-400 " ] .tag-bg { background-color…" at bounding box center [254, 308] width 408 height 469
click at [251, 287] on div "[ data-wf--elements-tag--variant = " neutral-400 " ] .tag-bg { background-color…" at bounding box center [254, 308] width 408 height 469
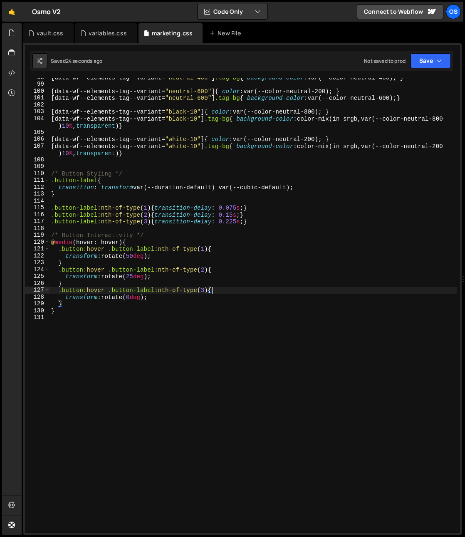
scroll to position [0, 11]
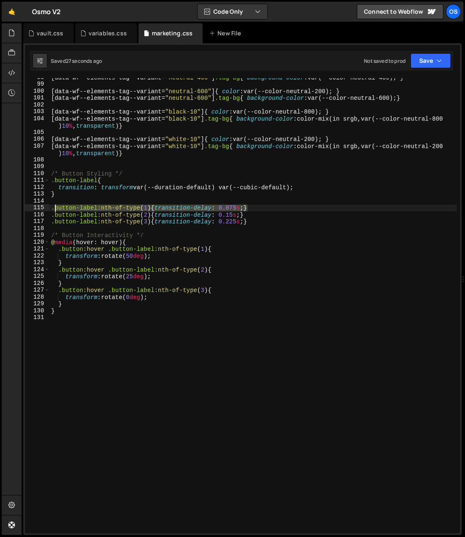
drag, startPoint x: 224, startPoint y: 206, endPoint x: 54, endPoint y: 207, distance: 170.7
click at [54, 207] on div "[ data-wf--elements-tag--variant = " neutral-400 " ] .tag-bg { background-color…" at bounding box center [254, 308] width 408 height 469
click at [239, 217] on div "[ data-wf--elements-tag--variant = " neutral-400 " ] .tag-bg { background-color…" at bounding box center [254, 308] width 408 height 469
drag, startPoint x: 155, startPoint y: 209, endPoint x: 264, endPoint y: 209, distance: 109.5
click at [264, 209] on div "[ data-wf--elements-tag--variant = " neutral-400 " ] .tag-bg { background-color…" at bounding box center [254, 308] width 408 height 469
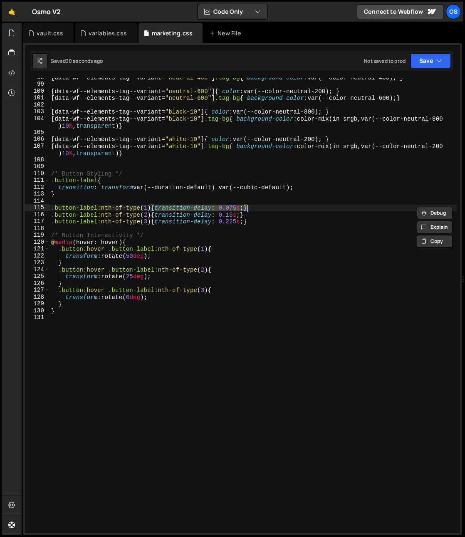
click at [190, 303] on div "[ data-wf--elements-tag--variant = " neutral-400 " ] .tag-bg { background-color…" at bounding box center [254, 308] width 408 height 469
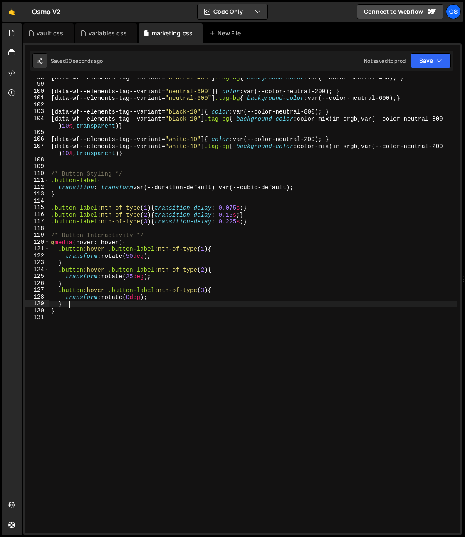
scroll to position [0, 1]
click at [187, 299] on div "[ data-wf--elements-tag--variant = " neutral-400 " ] .tag-bg { background-color…" at bounding box center [254, 308] width 408 height 469
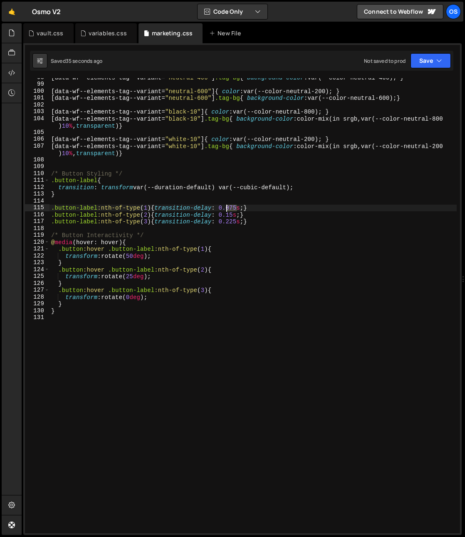
drag, startPoint x: 236, startPoint y: 208, endPoint x: 225, endPoint y: 208, distance: 10.8
click at [225, 208] on div "[ data-wf--elements-tag--variant = " neutral-400 " ] .tag-bg { background-color…" at bounding box center [254, 308] width 408 height 469
drag, startPoint x: 227, startPoint y: 214, endPoint x: 232, endPoint y: 214, distance: 5.1
click at [232, 214] on div "[ data-wf--elements-tag--variant = " neutral-400 " ] .tag-bg { background-color…" at bounding box center [254, 308] width 408 height 469
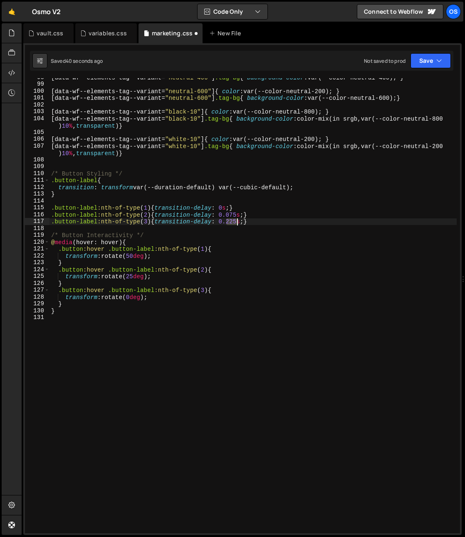
click at [236, 223] on div "[ data-wf--elements-tag--variant = " neutral-400 " ] .tag-bg { background-color…" at bounding box center [254, 308] width 408 height 469
click at [244, 180] on div "[ data-wf--elements-tag--variant = " neutral-400 " ] .tag-bg { background-color…" at bounding box center [254, 308] width 408 height 469
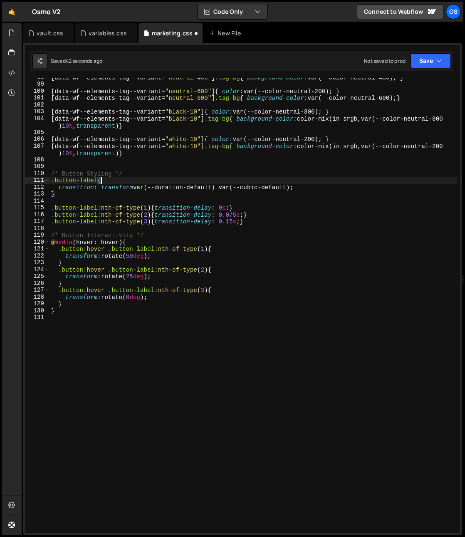
scroll to position [0, 3]
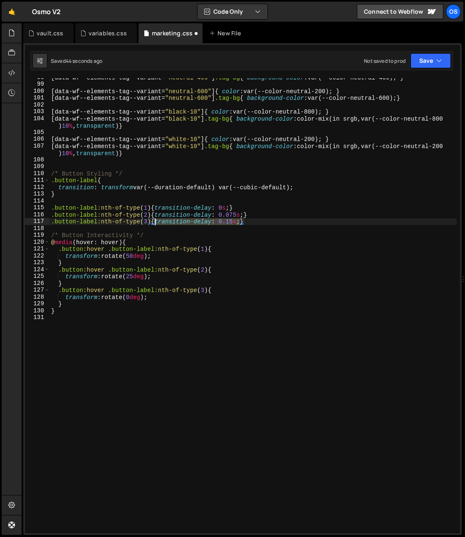
drag, startPoint x: 240, startPoint y: 224, endPoint x: 156, endPoint y: 224, distance: 84.1
click at [156, 224] on div "[ data-wf--elements-tag--variant = " neutral-400 " ] .tag-bg { background-color…" at bounding box center [254, 308] width 408 height 469
click at [167, 259] on div "[ data-wf--elements-tag--variant = " neutral-400 " ] .tag-bg { background-color…" at bounding box center [254, 308] width 408 height 469
type textarea "transform: rotate(50deg);"
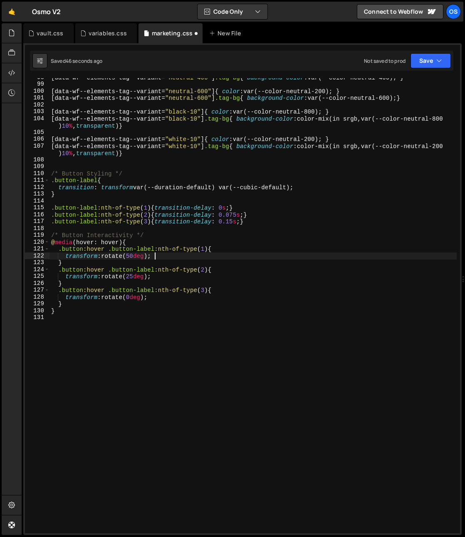
scroll to position [0, 0]
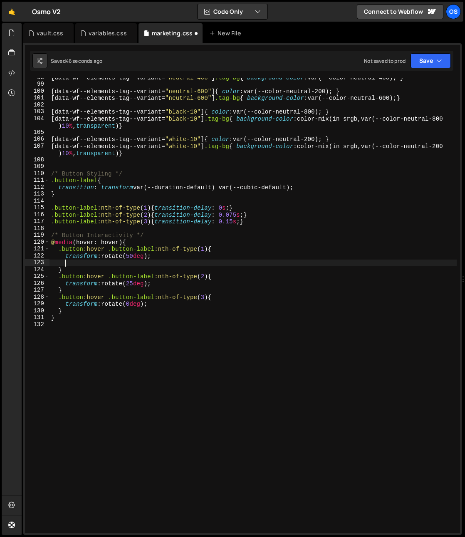
paste textarea "transition-delay: 0.15s;"
click at [171, 309] on div "[ data-wf--elements-tag--variant = " neutral-400 " ] .tag-bg { background-color…" at bounding box center [254, 308] width 408 height 469
click at [161, 307] on div "[ data-wf--elements-tag--variant = " neutral-400 " ] .tag-bg { background-color…" at bounding box center [254, 308] width 408 height 469
type textarea "transform: rotate(0deg);"
paste textarea "transition-delay: 0.15s;"
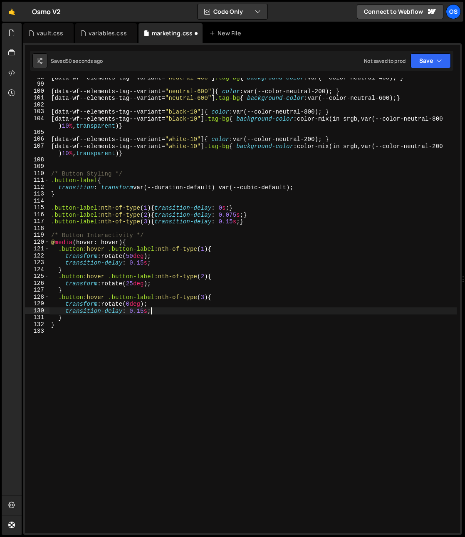
click at [144, 311] on div "[ data-wf--elements-tag--variant = " neutral-400 " ] .tag-bg { background-color…" at bounding box center [254, 308] width 408 height 469
click at [180, 305] on div "[ data-wf--elements-tag--variant = " neutral-400 " ] .tag-bg { background-color…" at bounding box center [254, 308] width 408 height 469
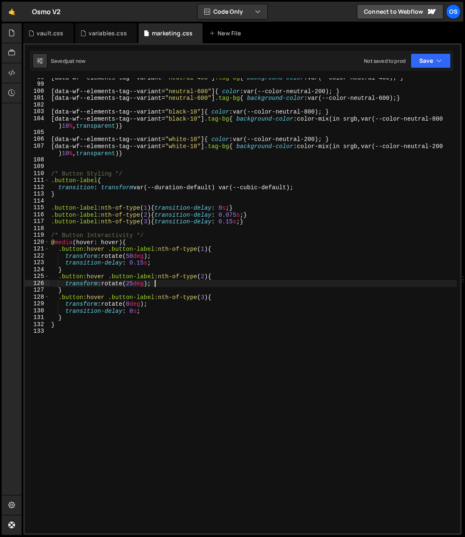
click at [164, 285] on div "[ data-wf--elements-tag--variant = " neutral-400 " ] .tag-bg { background-color…" at bounding box center [254, 308] width 408 height 469
click at [146, 271] on div "[ data-wf--elements-tag--variant = " neutral-400 " ] .tag-bg { background-color…" at bounding box center [254, 308] width 408 height 469
drag, startPoint x: 144, startPoint y: 265, endPoint x: 134, endPoint y: 266, distance: 9.6
click at [134, 266] on div "[ data-wf--elements-tag--variant = " neutral-400 " ] .tag-bg { background-color…" at bounding box center [254, 308] width 408 height 469
click at [133, 313] on div "[ data-wf--elements-tag--variant = " neutral-400 " ] .tag-bg { background-color…" at bounding box center [254, 308] width 408 height 469
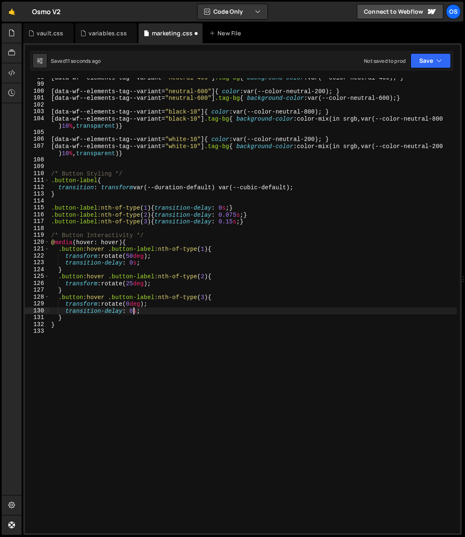
scroll to position [0, 6]
click at [231, 256] on div "[ data-wf--elements-tag--variant = " neutral-400 " ] .tag-bg { background-color…" at bounding box center [254, 308] width 408 height 469
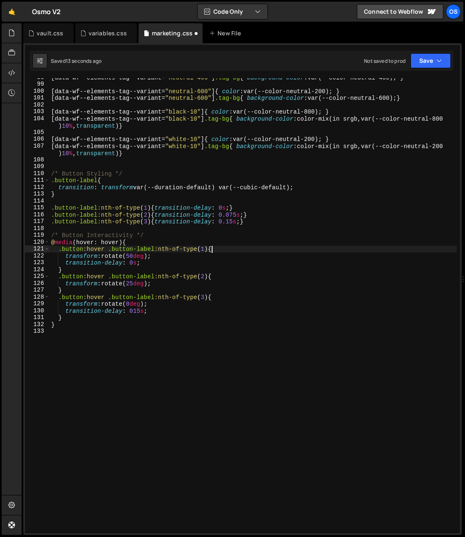
click at [221, 251] on div "[ data-wf--elements-tag--variant = " neutral-400 " ] .tag-bg { background-color…" at bounding box center [254, 308] width 408 height 469
click at [223, 209] on div "[ data-wf--elements-tag--variant = " neutral-400 " ] .tag-bg { background-color…" at bounding box center [254, 308] width 408 height 469
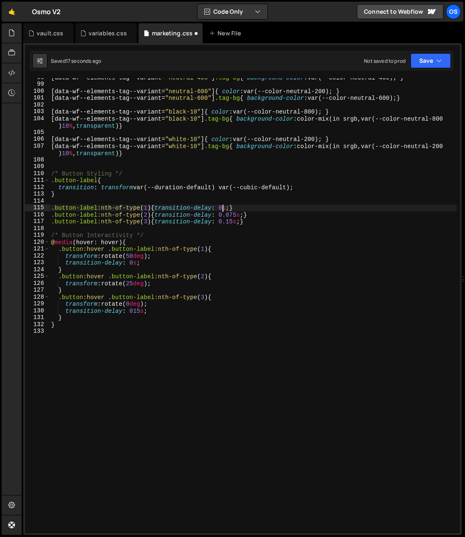
click at [132, 314] on div "[ data-wf--elements-tag--variant = " neutral-400 " ] .tag-bg { background-color…" at bounding box center [254, 308] width 408 height 469
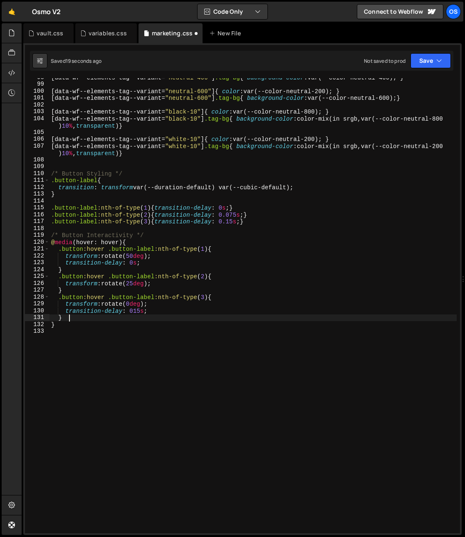
click at [132, 313] on div "[ data-wf--elements-tag--variant = " neutral-400 " ] .tag-bg { background-color…" at bounding box center [254, 308] width 408 height 469
click at [222, 208] on div "[ data-wf--elements-tag--variant = " neutral-400 " ] .tag-bg { background-color…" at bounding box center [254, 308] width 408 height 469
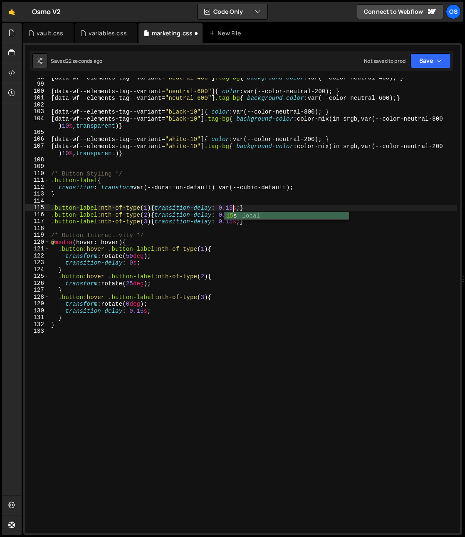
click at [244, 175] on div "[ data-wf--elements-tag--variant = " neutral-400 " ] .tag-bg { background-color…" at bounding box center [254, 308] width 408 height 469
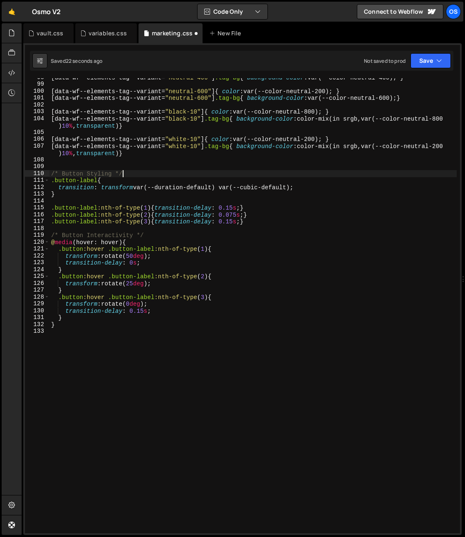
scroll to position [0, 5]
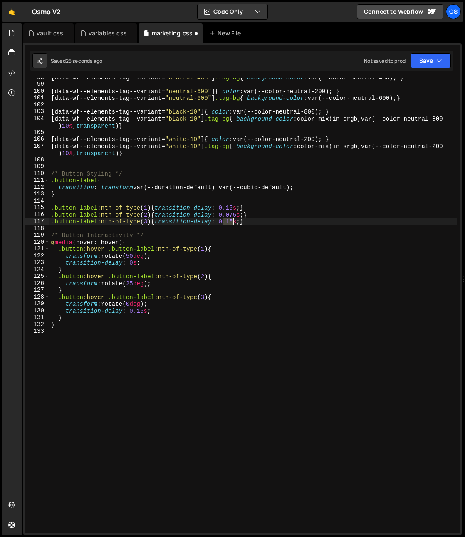
drag, startPoint x: 224, startPoint y: 224, endPoint x: 232, endPoint y: 225, distance: 8.3
click at [232, 225] on div "[ data-wf--elements-tag--variant = " neutral-400 " ] .tag-bg { background-color…" at bounding box center [254, 308] width 408 height 469
click at [81, 248] on div "[ data-wf--elements-tag--variant = " neutral-400 " ] .tag-bg { background-color…" at bounding box center [254, 308] width 408 height 469
type textarea ".button:hover .button-label:nth-of-type(1){"
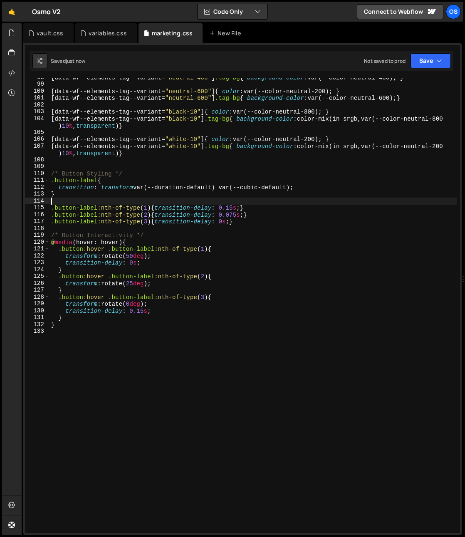
click at [77, 199] on div "[ data-wf--elements-tag--variant = " neutral-400 " ] .tag-bg { background-color…" at bounding box center [254, 308] width 408 height 469
click at [109, 181] on div "[ data-wf--elements-tag--variant = " neutral-400 " ] .tag-bg { background-color…" at bounding box center [254, 308] width 408 height 469
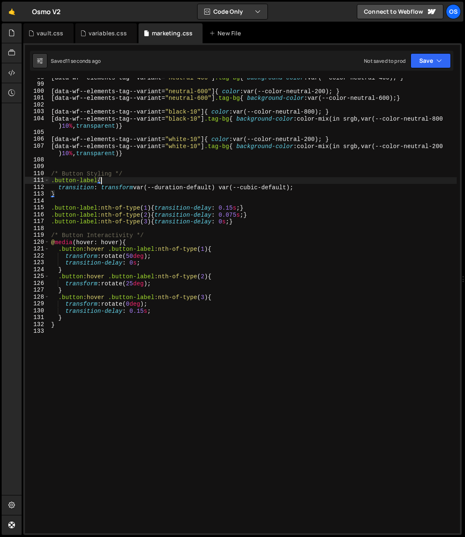
click at [323, 189] on div "[ data-wf--elements-tag--variant = " neutral-400 " ] .tag-bg { background-color…" at bounding box center [254, 308] width 408 height 469
type textarea "transition: transform var(--duration-default) var(--cubic-default);"
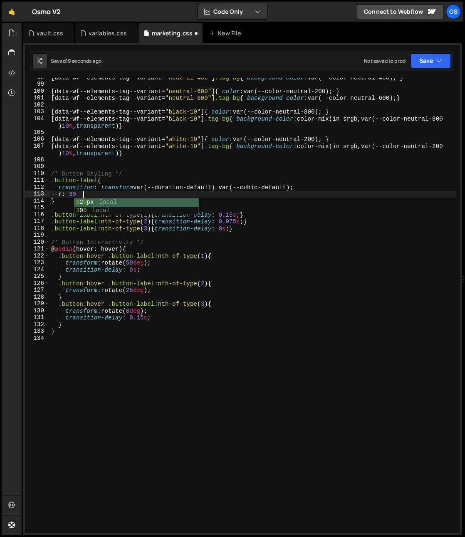
scroll to position [0, 2]
click at [96, 200] on div "[ data-wf--elements-tag--variant = " neutral-400 " ] .tag-bg { background-color…" at bounding box center [254, 308] width 408 height 469
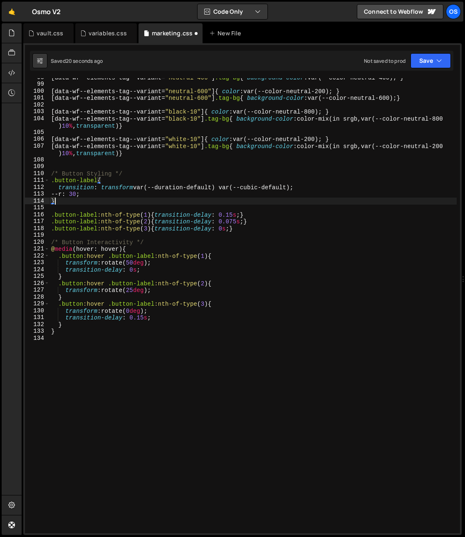
scroll to position [0, 0]
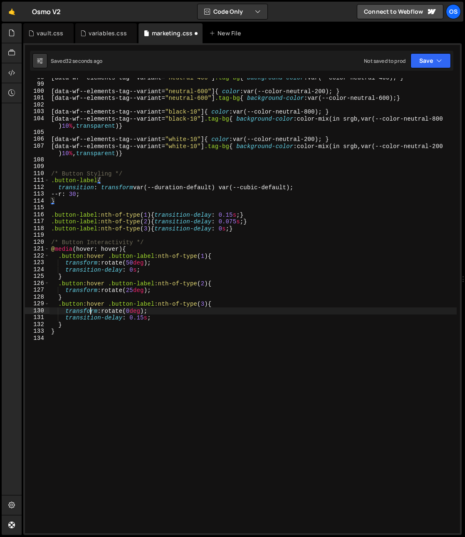
click at [92, 310] on div "[ data-wf--elements-tag--variant = " neutral-400 " ] .tag-bg { background-color…" at bounding box center [254, 308] width 408 height 469
drag, startPoint x: 130, startPoint y: 264, endPoint x: 148, endPoint y: 266, distance: 17.5
click at [148, 266] on div "[ data-wf--elements-tag--variant = " neutral-400 " ] .tag-bg { background-color…" at bounding box center [254, 308] width 408 height 469
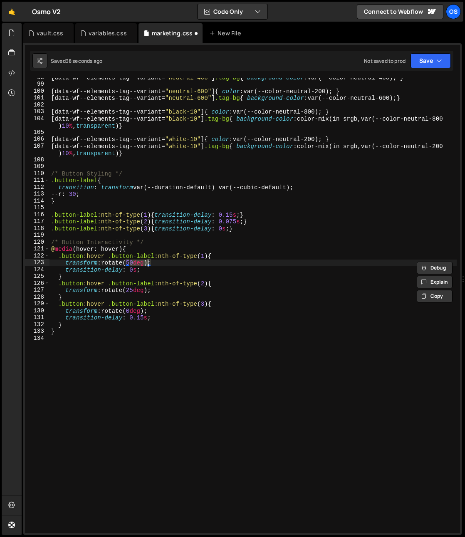
click at [84, 196] on div "[ data-wf--elements-tag--variant = " neutral-400 " ] .tag-bg { background-color…" at bounding box center [254, 308] width 408 height 469
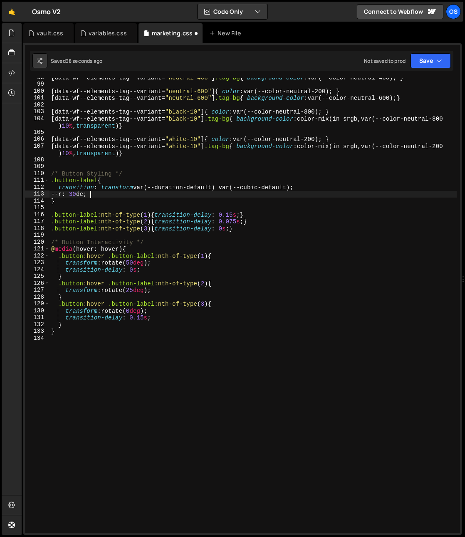
scroll to position [0, 2]
click at [115, 201] on div "[ data-wf--elements-tag--variant = " neutral-400 " ] .tag-bg { background-color…" at bounding box center [254, 308] width 408 height 469
type textarea "}"
click at [109, 204] on div "[ data-wf--elements-tag--variant = " neutral-400 " ] .tag-bg { background-color…" at bounding box center [254, 308] width 408 height 469
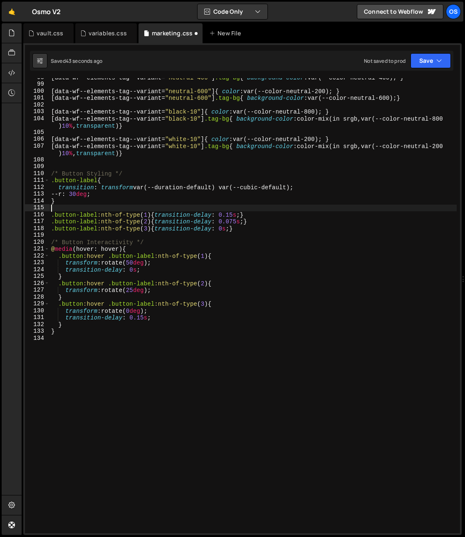
click at [156, 216] on div "[ data-wf--elements-tag--variant = " neutral-400 " ] .tag-bg { background-color…" at bounding box center [254, 308] width 408 height 469
type textarea "transition-delay: 0.15s;}"
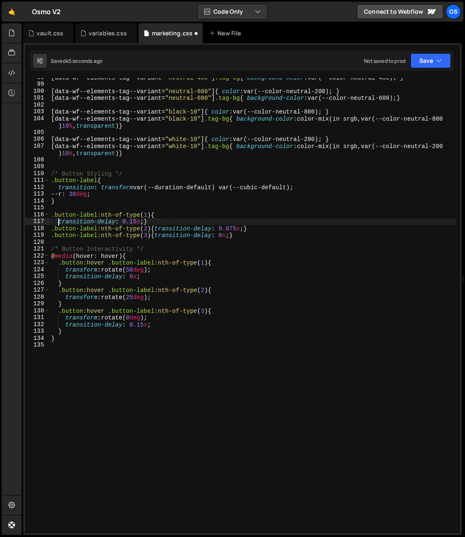
click at [144, 221] on div "[ data-wf--elements-tag--variant = " neutral-400 " ] .tag-bg { background-color…" at bounding box center [254, 308] width 408 height 469
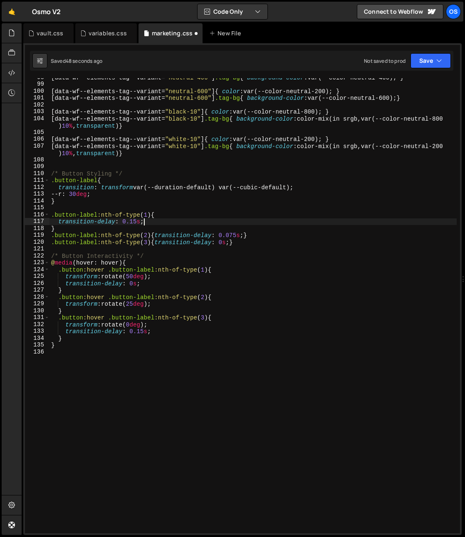
click at [156, 236] on div "[ data-wf--elements-tag--variant = " neutral-400 " ] .tag-bg { background-color…" at bounding box center [254, 308] width 408 height 469
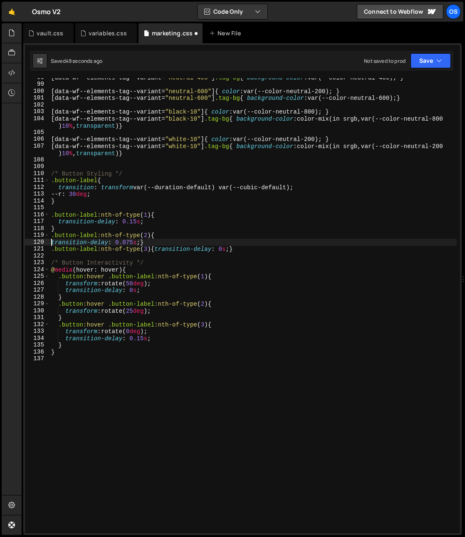
type textarea "transition-delay: 0.075s;}"
click at [147, 242] on div "[ data-wf--elements-tag--variant = " neutral-400 " ] .tag-bg { background-color…" at bounding box center [254, 308] width 408 height 469
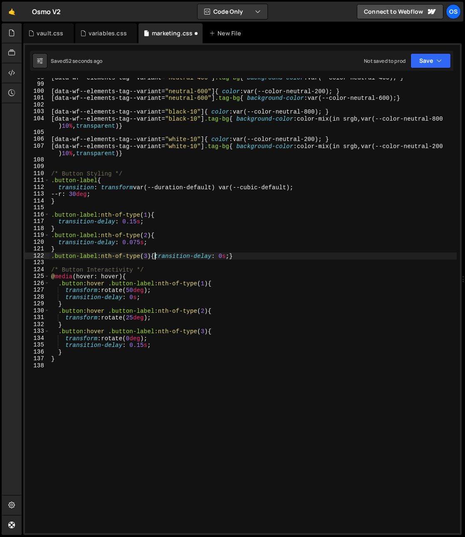
click at [155, 258] on div "[ data-wf--elements-tag--variant = " neutral-400 " ] .tag-bg { background-color…" at bounding box center [254, 308] width 408 height 469
type textarea "transition-delay: 0s;}"
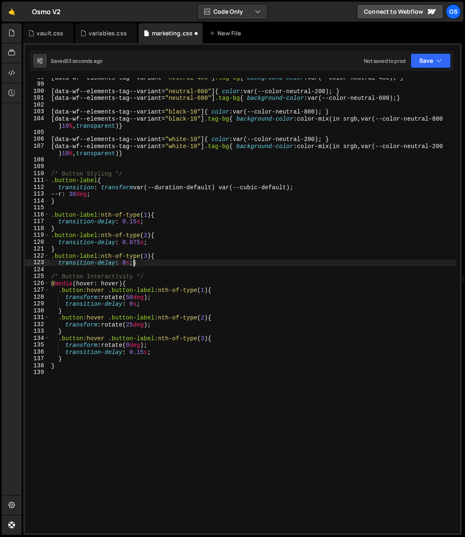
click at [133, 263] on div "[ data-wf--elements-tag--variant = " neutral-400 " ] .tag-bg { background-color…" at bounding box center [254, 308] width 408 height 469
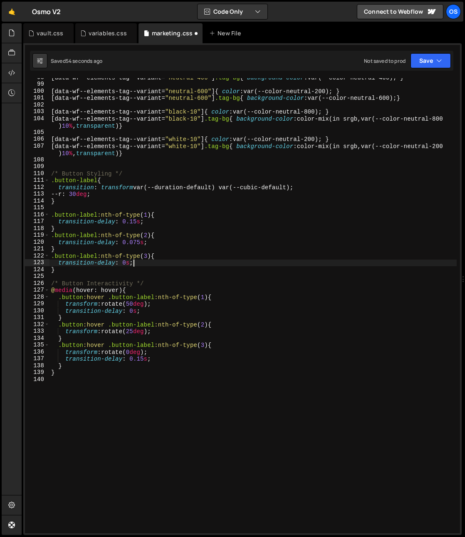
click at [74, 251] on div "[ data-wf--elements-tag--variant = " neutral-400 " ] .tag-bg { background-color…" at bounding box center [254, 308] width 408 height 469
type textarea "}"
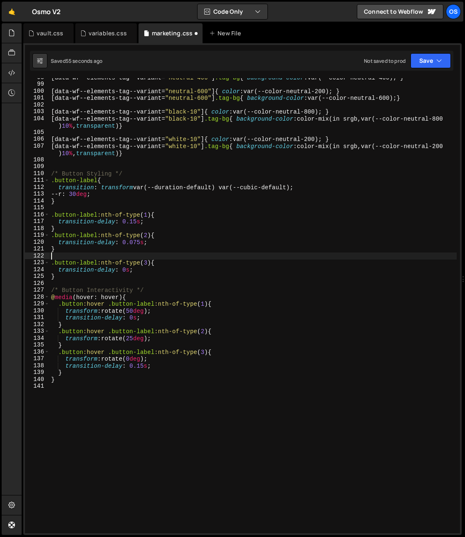
click at [71, 229] on div "[ data-wf--elements-tag--variant = " neutral-400 " ] .tag-bg { background-color…" at bounding box center [254, 308] width 408 height 469
type textarea "}"
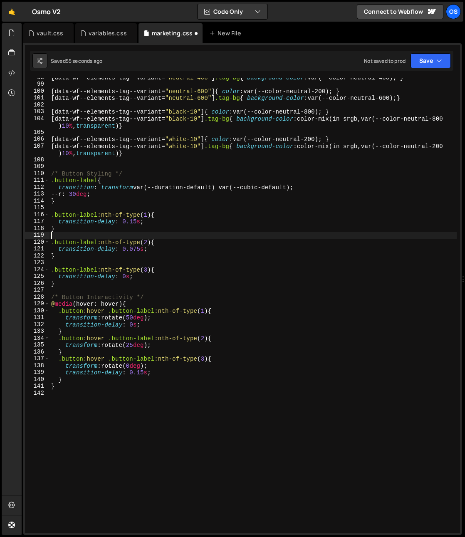
click at [130, 241] on div "[ data-wf--elements-tag--variant = " neutral-400 " ] .tag-bg { background-color…" at bounding box center [254, 308] width 408 height 469
click at [100, 194] on div "[ data-wf--elements-tag--variant = " neutral-400 " ] .tag-bg { background-color…" at bounding box center [254, 308] width 408 height 469
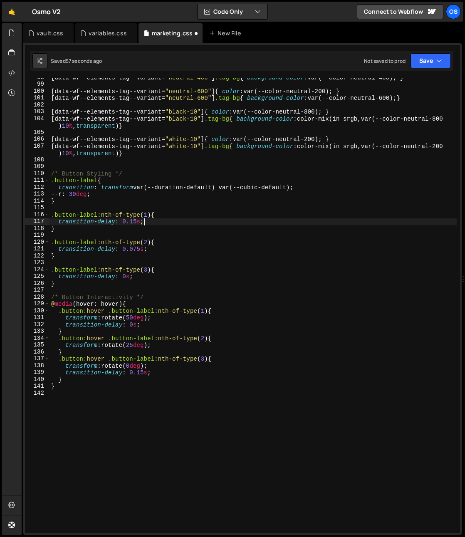
click at [164, 218] on div "[ data-wf--elements-tag--variant = " neutral-400 " ] .tag-bg { background-color…" at bounding box center [254, 308] width 408 height 469
type textarea "transition-delay: 0.15s;"
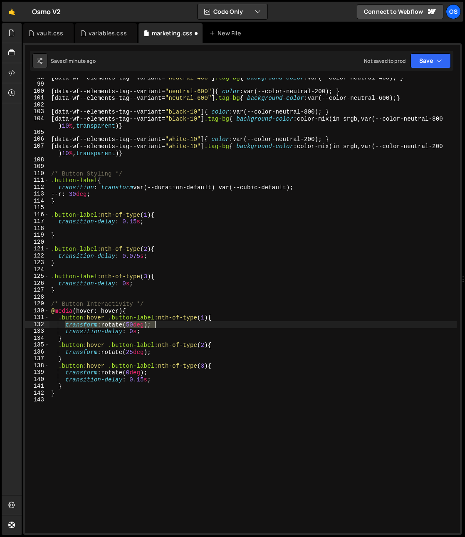
drag, startPoint x: 66, startPoint y: 325, endPoint x: 167, endPoint y: 324, distance: 101.6
click at [167, 324] on div "[ data-wf--elements-tag--variant = " neutral-400 " ] .tag-bg { background-color…" at bounding box center [254, 308] width 408 height 469
type textarea "transform: rotate(50deg);"
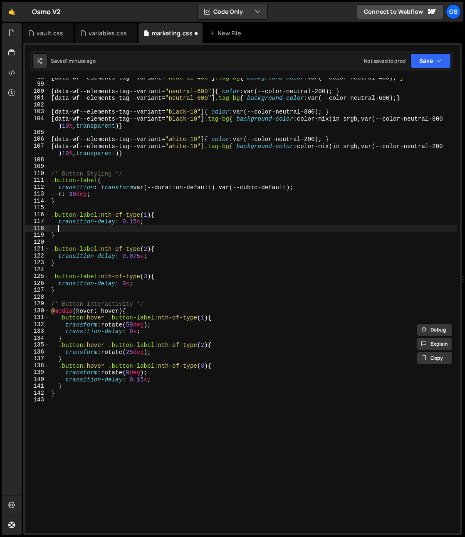
click at [73, 230] on div "[ data-wf--elements-tag--variant = " neutral-400 " ] .tag-bg { background-color…" at bounding box center [254, 308] width 408 height 469
paste textarea "transform: rotate(50deg);"
drag, startPoint x: 123, startPoint y: 230, endPoint x: 140, endPoint y: 231, distance: 16.7
click at [140, 231] on div "[ data-wf--elements-tag--variant = " neutral-400 " ] .tag-bg { background-color…" at bounding box center [254, 308] width 408 height 469
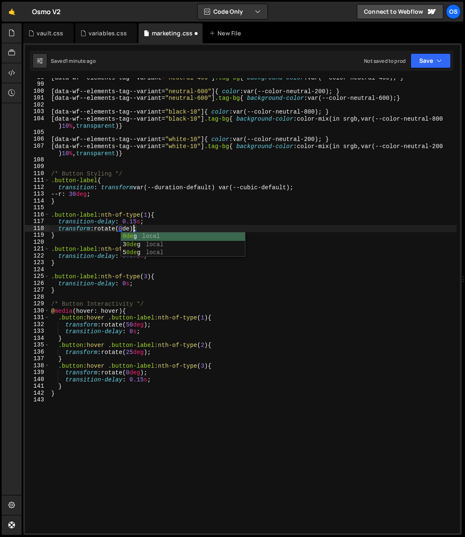
scroll to position [0, 6]
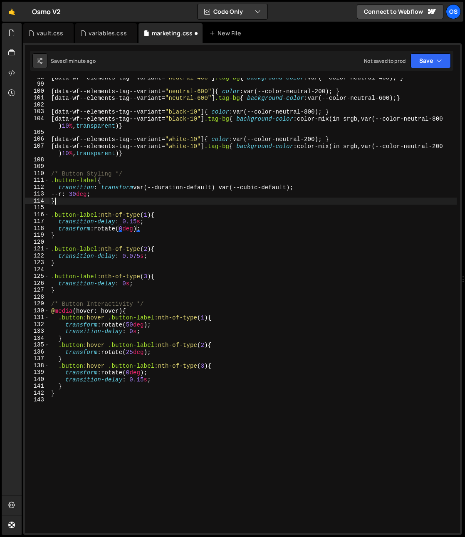
click at [108, 201] on div "[ data-wf--elements-tag--variant = " neutral-400 " ] .tag-bg { background-color…" at bounding box center [254, 308] width 408 height 469
click at [170, 257] on div "[ data-wf--elements-tag--variant = " neutral-400 " ] .tag-bg { background-color…" at bounding box center [254, 308] width 408 height 469
type textarea "transition-delay: 0.075s;"
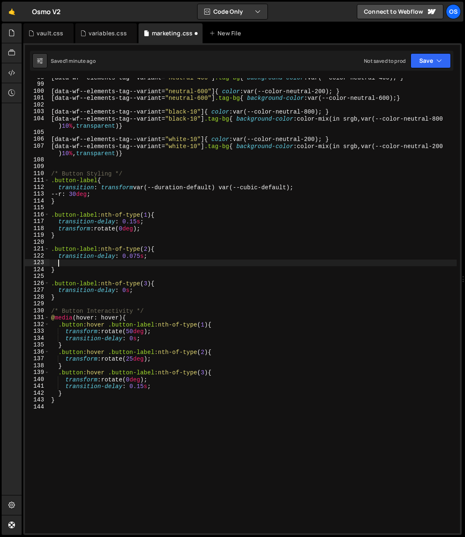
paste textarea "transform: rotate(50deg);"
drag, startPoint x: 123, startPoint y: 263, endPoint x: 140, endPoint y: 264, distance: 17.1
click at [141, 263] on div "[ data-wf--elements-tag--variant = " neutral-400 " ] .tag-bg { background-color…" at bounding box center [254, 308] width 408 height 469
click at [198, 231] on div "[ data-wf--elements-tag--variant = " neutral-400 " ] .tag-bg { background-color…" at bounding box center [254, 308] width 408 height 469
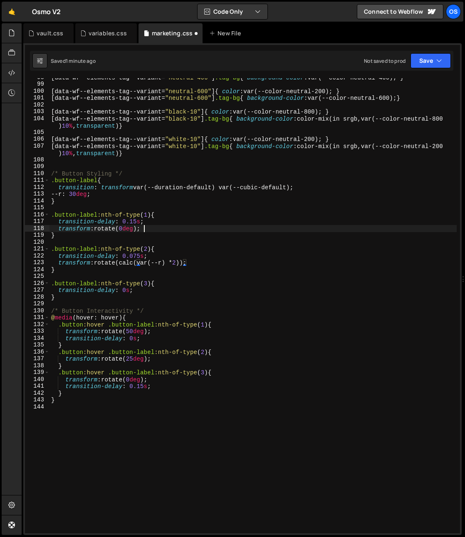
scroll to position [0, 6]
click at [179, 266] on div "[ data-wf--elements-tag--variant = " neutral-400 " ] .tag-bg { background-color…" at bounding box center [254, 308] width 408 height 469
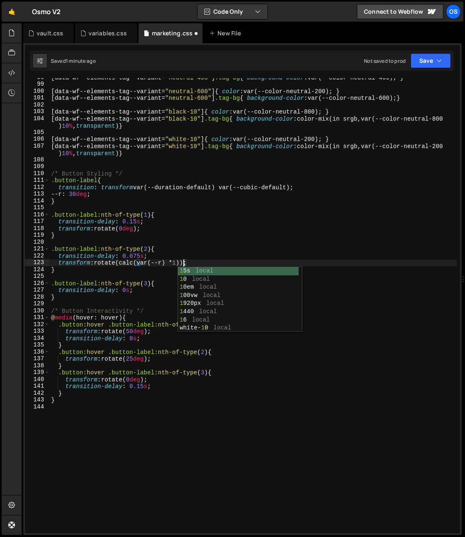
scroll to position [0, 9]
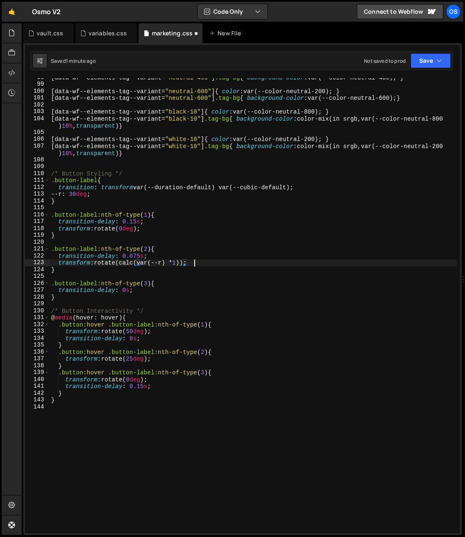
click at [198, 261] on div "[ data-wf--elements-tag--variant = " neutral-400 " ] .tag-bg { background-color…" at bounding box center [254, 308] width 408 height 469
drag, startPoint x: 193, startPoint y: 263, endPoint x: 59, endPoint y: 264, distance: 134.0
click at [59, 264] on div "[ data-wf--elements-tag--variant = " neutral-400 " ] .tag-bg { background-color…" at bounding box center [254, 308] width 408 height 469
click at [161, 289] on div "[ data-wf--elements-tag--variant = " neutral-400 " ] .tag-bg { background-color…" at bounding box center [254, 308] width 408 height 469
type textarea "transition-delay: 0s;"
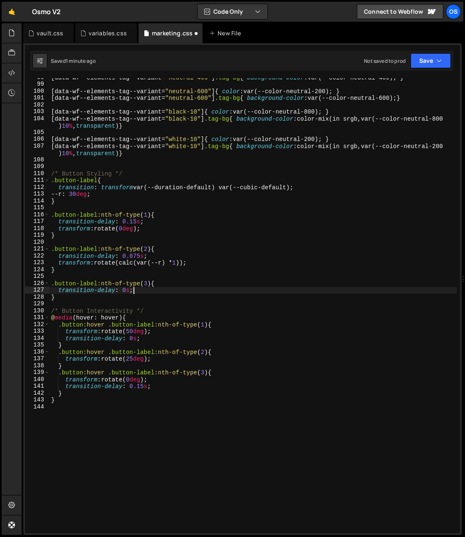
scroll to position [0, 0]
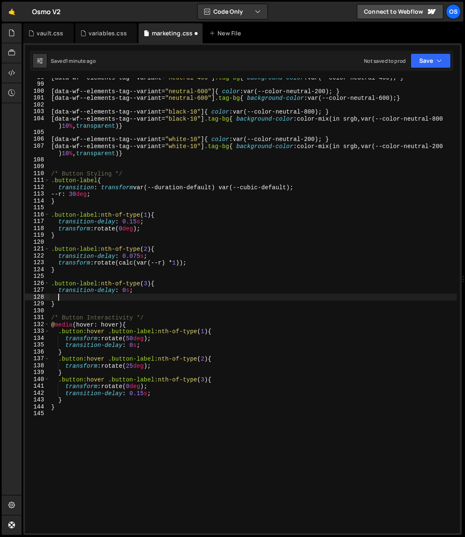
paste textarea "transform: rotate(calc(var(--r) * 1));"
click at [180, 300] on div "[ data-wf--elements-tag--variant = " neutral-400 " ] .tag-bg { background-color…" at bounding box center [254, 308] width 408 height 469
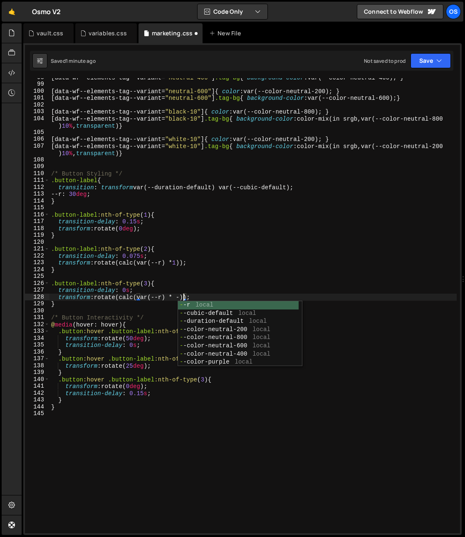
scroll to position [0, 9]
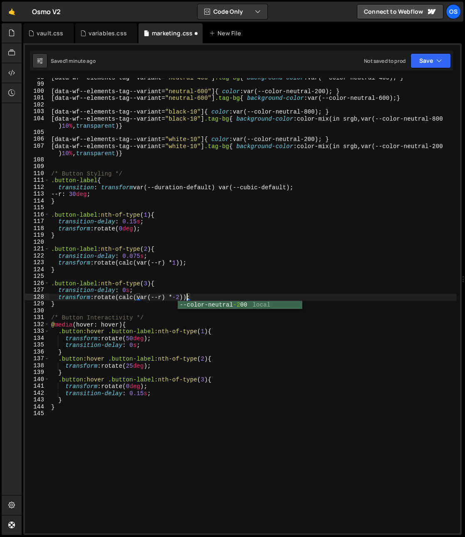
click at [180, 263] on div "[ data-wf--elements-tag--variant = " neutral-400 " ] .tag-bg { background-color…" at bounding box center [254, 308] width 408 height 469
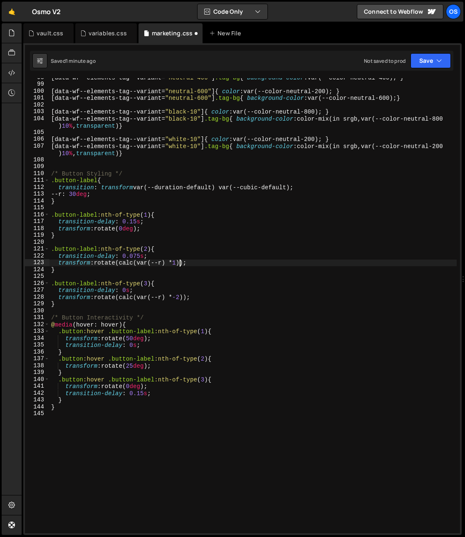
type textarea "transform: rotate(calc(var(--r) * -1));"
click at [192, 243] on div "[ data-wf--elements-tag--variant = " neutral-400 " ] .tag-bg { background-color…" at bounding box center [254, 308] width 408 height 469
click at [210, 273] on div "[ data-wf--elements-tag--variant = " neutral-400 " ] .tag-bg { background-color…" at bounding box center [254, 308] width 408 height 469
drag, startPoint x: 209, startPoint y: 263, endPoint x: 58, endPoint y: 264, distance: 151.1
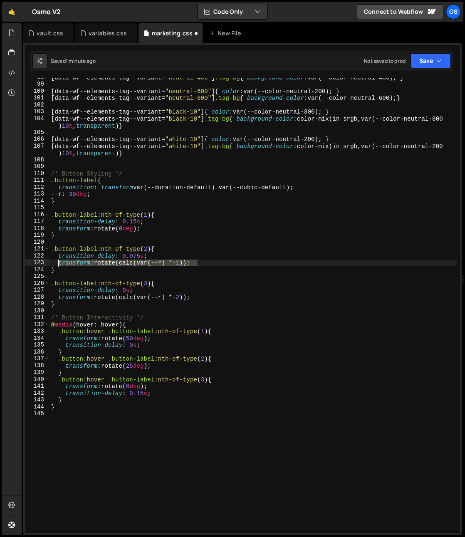
click at [58, 264] on div "[ data-wf--elements-tag--variant = " neutral-400 " ] .tag-bg { background-color…" at bounding box center [254, 308] width 408 height 469
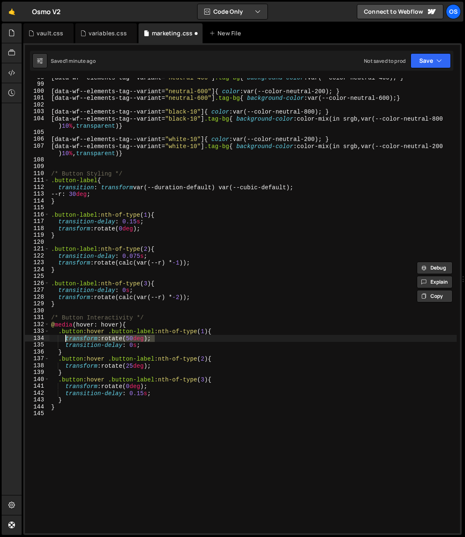
drag, startPoint x: 159, startPoint y: 339, endPoint x: 66, endPoint y: 339, distance: 93.2
click at [66, 339] on div "[ data-wf--elements-tag--variant = " neutral-400 " ] .tag-bg { background-color…" at bounding box center [254, 308] width 408 height 469
paste textarea "calc(var(--r) * -1)"
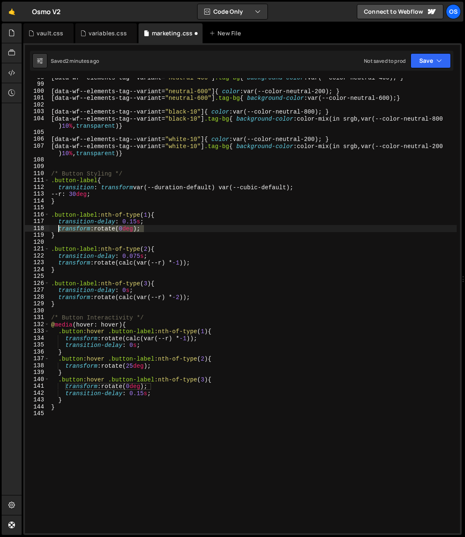
drag, startPoint x: 152, startPoint y: 229, endPoint x: 60, endPoint y: 230, distance: 92.0
click at [59, 230] on div "[ data-wf--elements-tag--variant = " neutral-400 " ] .tag-bg { background-color…" at bounding box center [254, 308] width 408 height 469
paste textarea "calc(var(--r) * -1)"
click at [185, 231] on div "[ data-wf--elements-tag--variant = " neutral-400 " ] .tag-bg { background-color…" at bounding box center [254, 308] width 408 height 469
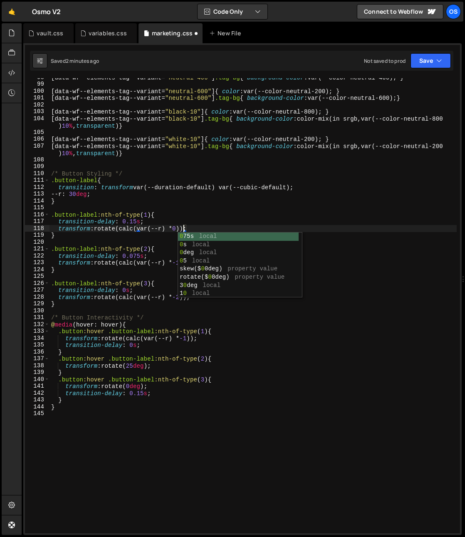
click at [196, 199] on div "[ data-wf--elements-tag--variant = " neutral-400 " ] .tag-bg { background-color…" at bounding box center [254, 308] width 408 height 469
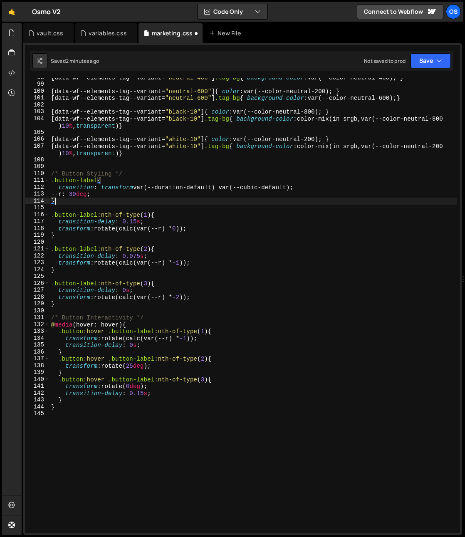
click at [197, 216] on div "[ data-wf--elements-tag--variant = " neutral-400 " ] .tag-bg { background-color…" at bounding box center [254, 308] width 408 height 469
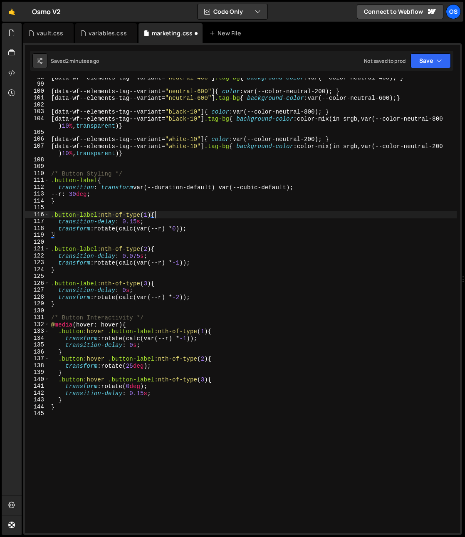
click at [187, 292] on div "[ data-wf--elements-tag--variant = " neutral-400 " ] .tag-bg { background-color…" at bounding box center [254, 308] width 408 height 469
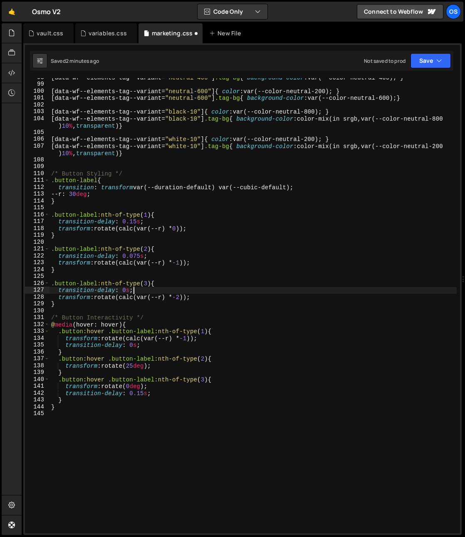
click at [225, 337] on div "[ data-wf--elements-tag--variant = " neutral-400 " ] .tag-bg { background-color…" at bounding box center [254, 308] width 408 height 469
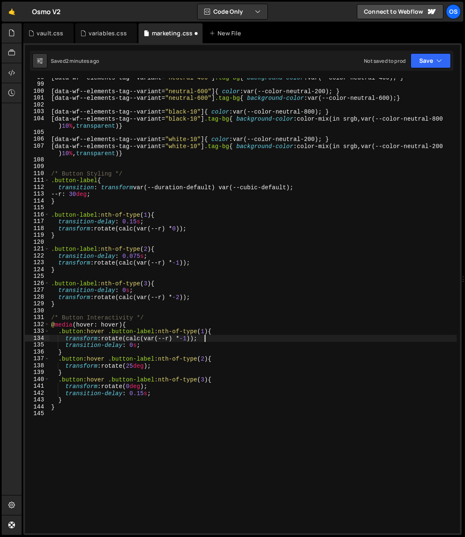
click at [212, 387] on div "[ data-wf--elements-tag--variant = " neutral-400 " ] .tag-bg { background-color…" at bounding box center [254, 308] width 408 height 469
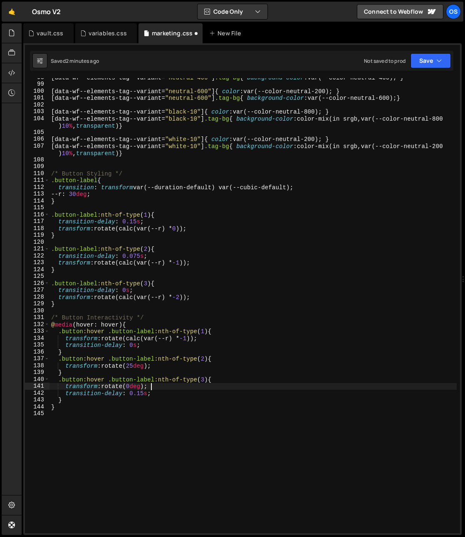
click at [175, 348] on div "[ data-wf--elements-tag--variant = " neutral-400 " ] .tag-bg { background-color…" at bounding box center [254, 308] width 408 height 469
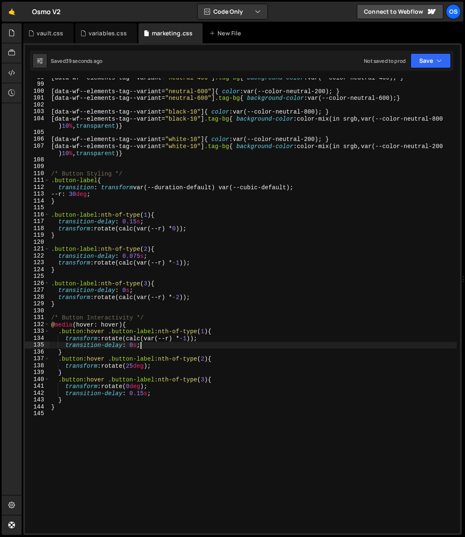
click at [154, 233] on div "[ data-wf--elements-tag--variant = " neutral-400 " ] .tag-bg { background-color…" at bounding box center [254, 308] width 408 height 469
type textarea "}"
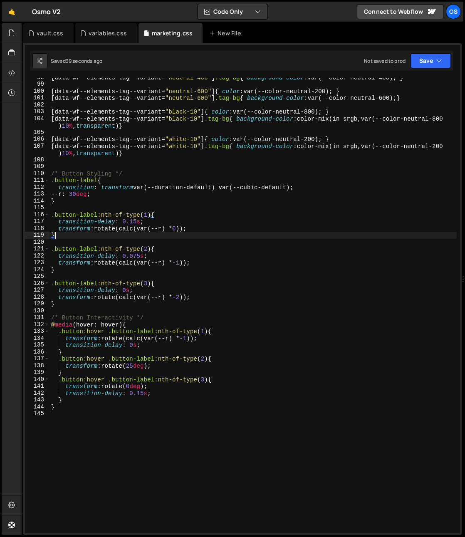
click at [102, 199] on div "[ data-wf--elements-tag--variant = " neutral-400 " ] .tag-bg { background-color…" at bounding box center [254, 308] width 408 height 469
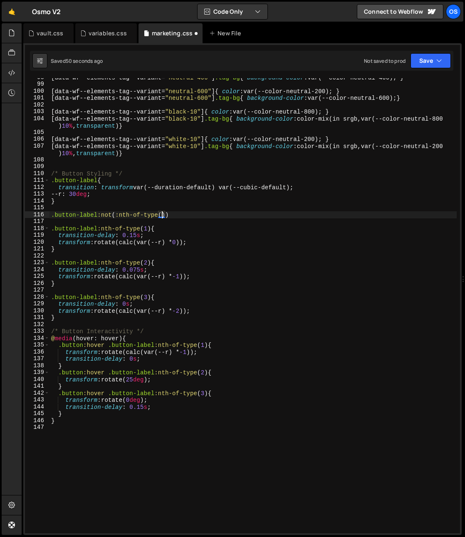
scroll to position [0, 7]
type textarea ".button-label:not(:nth-of-type(1)){"
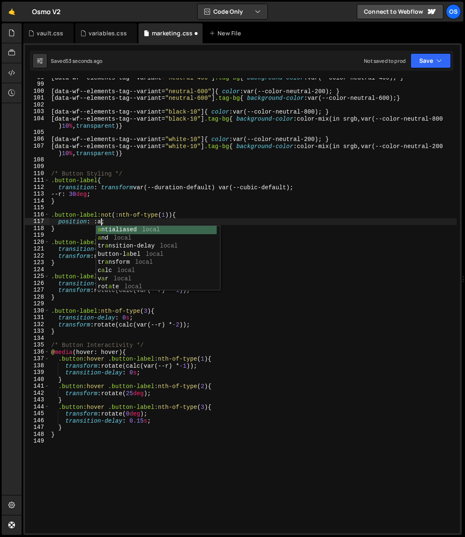
scroll to position [0, 3]
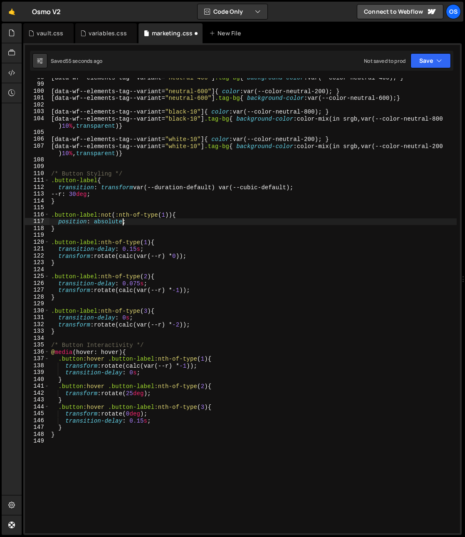
type textarea "position: absolute;"
click at [87, 268] on div "[ data-wf--elements-tag--variant = " neutral-400 " ] .tag-bg { background-color…" at bounding box center [254, 308] width 408 height 469
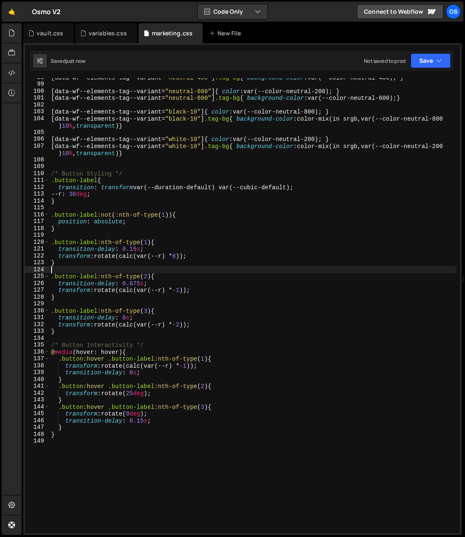
scroll to position [0, 0]
click at [125, 231] on div "[ data-wf--elements-tag--variant = " neutral-400 " ] .tag-bg { background-color…" at bounding box center [254, 308] width 408 height 469
type textarea "}"
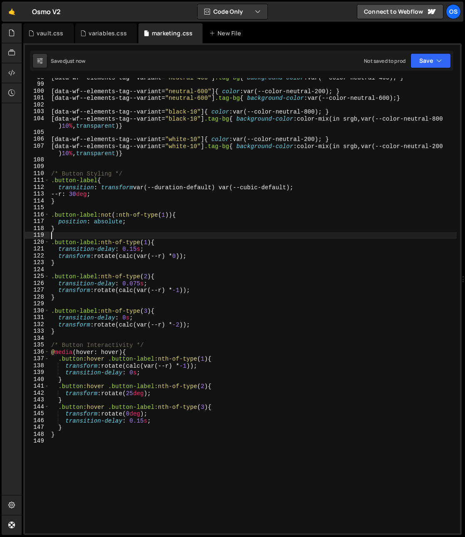
click at [100, 235] on div "[ data-wf--elements-tag--variant = " neutral-400 " ] .tag-bg { background-color…" at bounding box center [254, 308] width 408 height 469
click at [163, 389] on div "[ data-wf--elements-tag--variant = " neutral-400 " ] .tag-bg { background-color…" at bounding box center [254, 308] width 408 height 469
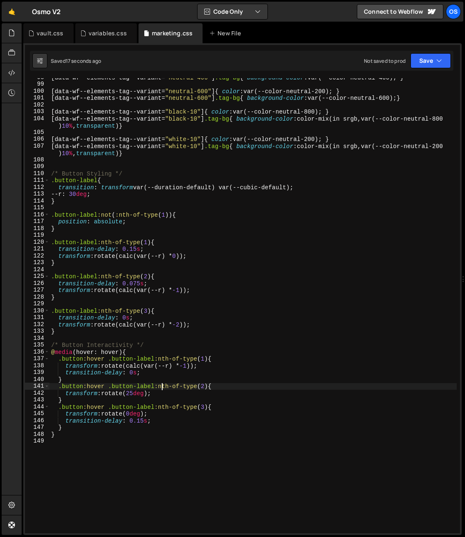
click at [162, 387] on div "[ data-wf--elements-tag--variant = " neutral-400 " ] .tag-bg { background-color…" at bounding box center [254, 308] width 408 height 469
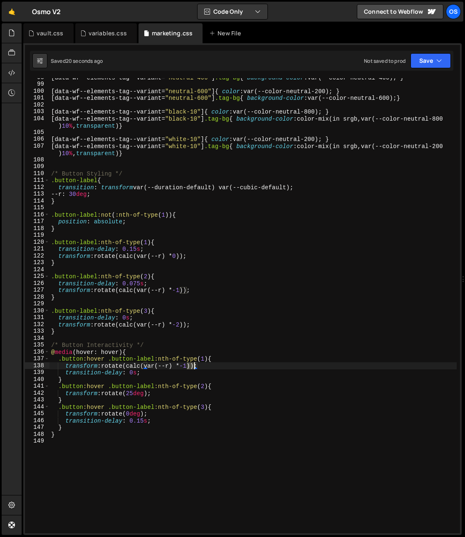
drag, startPoint x: 187, startPoint y: 368, endPoint x: 193, endPoint y: 368, distance: 6.3
click at [193, 368] on div "[ data-wf--elements-tag--variant = " neutral-400 " ] .tag-bg { background-color…" at bounding box center [254, 308] width 408 height 469
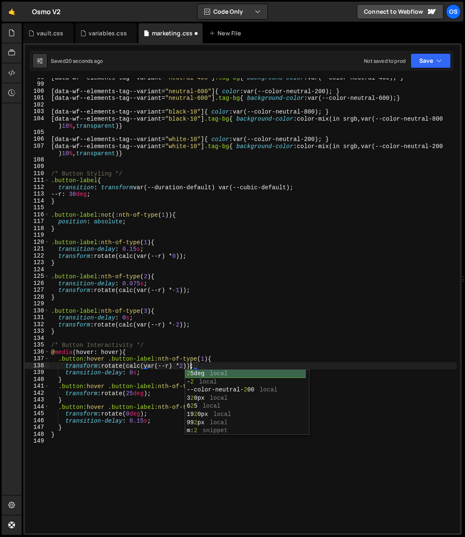
scroll to position [0, 10]
click at [202, 362] on div "[ data-wf--elements-tag--variant = " neutral-400 " ] .tag-bg { background-color…" at bounding box center [254, 308] width 408 height 469
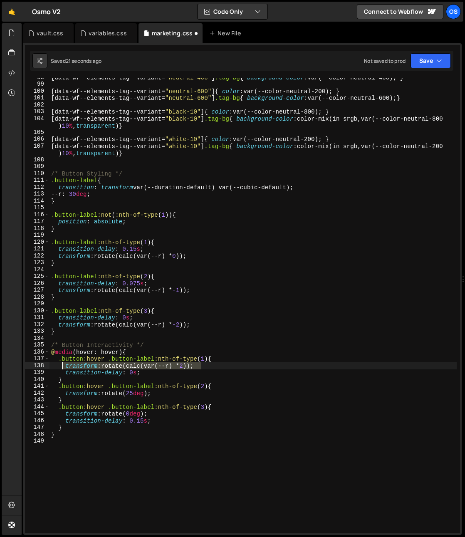
drag, startPoint x: 183, startPoint y: 365, endPoint x: 64, endPoint y: 367, distance: 119.1
click at [64, 367] on div "[ data-wf--elements-tag--variant = " neutral-400 " ] .tag-bg { background-color…" at bounding box center [254, 308] width 408 height 469
click at [66, 367] on div "[ data-wf--elements-tag--variant = " neutral-400 " ] .tag-bg { background-color…" at bounding box center [254, 305] width 408 height 455
drag, startPoint x: 98, startPoint y: 366, endPoint x: 234, endPoint y: 368, distance: 135.7
click at [234, 368] on div "[ data-wf--elements-tag--variant = " neutral-400 " ] .tag-bg { background-color…" at bounding box center [254, 308] width 408 height 469
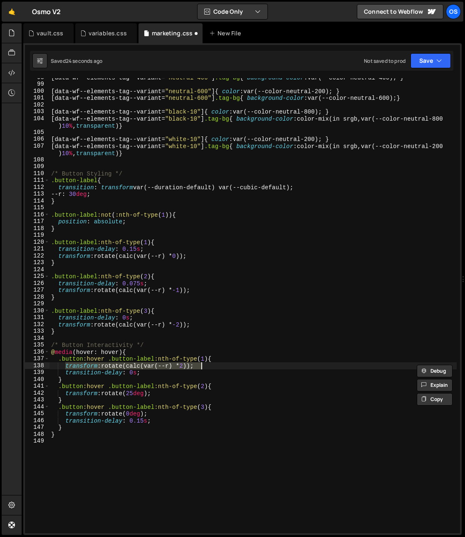
click at [193, 392] on div "[ data-wf--elements-tag--variant = " neutral-400 " ] .tag-bg { background-color…" at bounding box center [254, 308] width 408 height 469
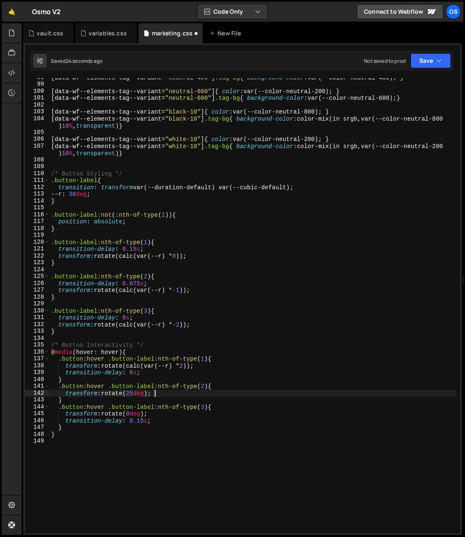
click at [239, 388] on div "[ data-wf--elements-tag--variant = " neutral-400 " ] .tag-bg { background-color…" at bounding box center [254, 308] width 408 height 469
type textarea ".button:hover .button-label:nth-of-type(2){"
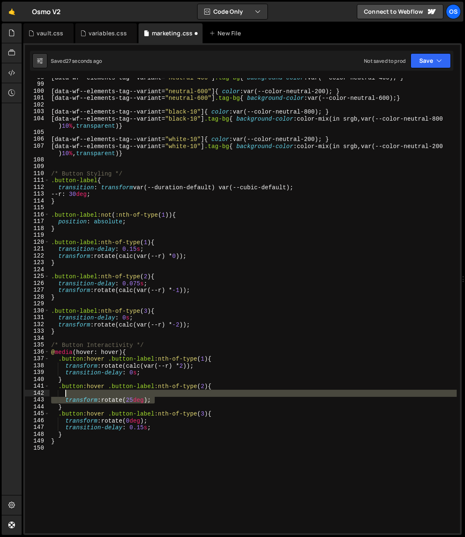
drag, startPoint x: 163, startPoint y: 400, endPoint x: 65, endPoint y: 394, distance: 98.0
click at [65, 394] on div "[ data-wf--elements-tag--variant = " neutral-400 " ] .tag-bg { background-color…" at bounding box center [254, 308] width 408 height 469
paste textarea "transform: rotate(calc(var(--r) * 2)"
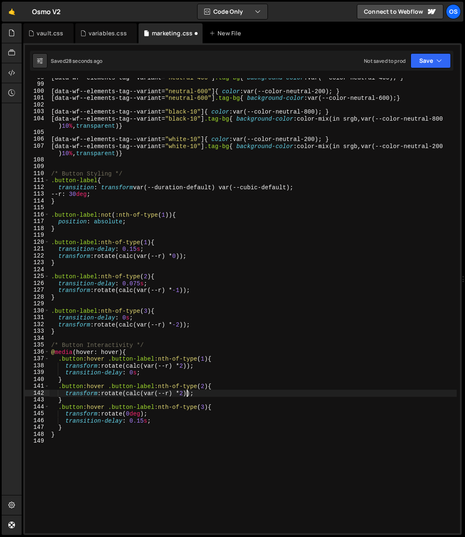
click at [186, 395] on div "[ data-wf--elements-tag--variant = " neutral-400 " ] .tag-bg { background-color…" at bounding box center [254, 308] width 408 height 469
click at [188, 395] on div "[ data-wf--elements-tag--variant = " neutral-400 " ] .tag-bg { background-color…" at bounding box center [254, 308] width 408 height 469
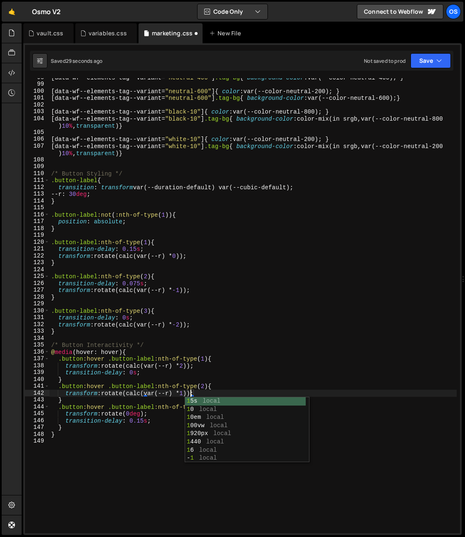
drag, startPoint x: 145, startPoint y: 410, endPoint x: 157, endPoint y: 415, distance: 12.8
click at [145, 410] on div "[ data-wf--elements-tag--variant = " neutral-400 " ] .tag-bg { background-color…" at bounding box center [254, 308] width 408 height 469
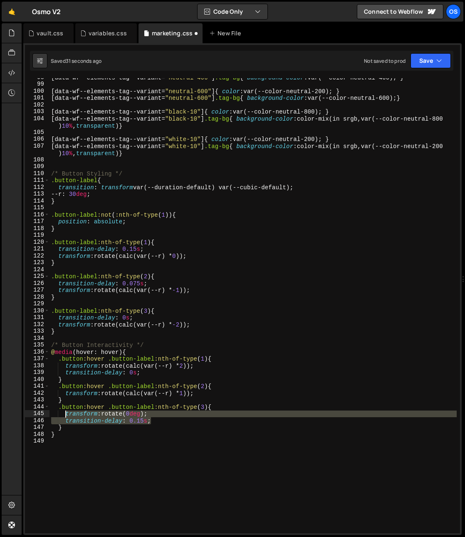
drag, startPoint x: 166, startPoint y: 418, endPoint x: 66, endPoint y: 416, distance: 100.3
click at [66, 416] on div "[ data-wf--elements-tag--variant = " neutral-400 " ] .tag-bg { background-color…" at bounding box center [254, 308] width 408 height 469
paste textarea "calc(var(--r) * 2))"
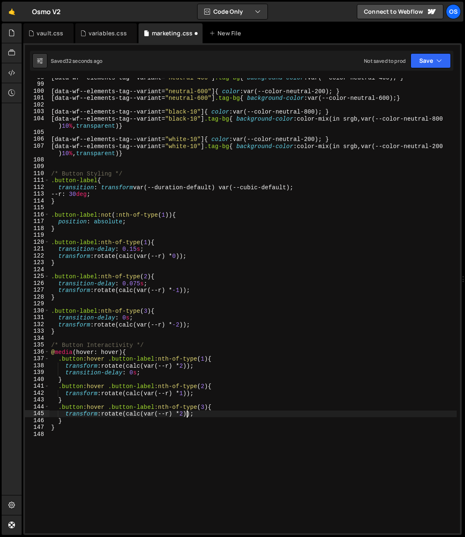
click at [189, 417] on div "[ data-wf--elements-tag--variant = " neutral-400 " ] .tag-bg { background-color…" at bounding box center [254, 308] width 408 height 469
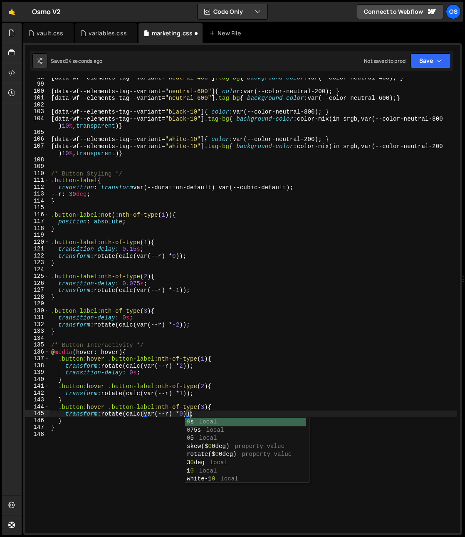
scroll to position [0, 10]
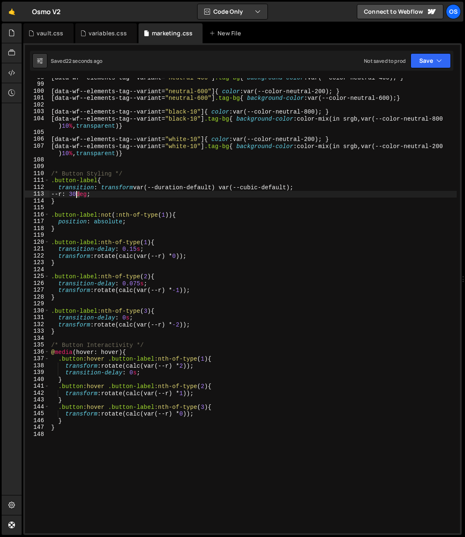
drag, startPoint x: 80, startPoint y: 195, endPoint x: 75, endPoint y: 196, distance: 4.7
click at [75, 196] on div "[ data-wf--elements-tag--variant = " neutral-400 " ] .tag-bg { background-color…" at bounding box center [254, 308] width 408 height 469
drag, startPoint x: 82, startPoint y: 195, endPoint x: 77, endPoint y: 195, distance: 5.0
click at [77, 195] on div "[ data-wf--elements-tag--variant = " neutral-400 " ] .tag-bg { background-color…" at bounding box center [254, 308] width 408 height 469
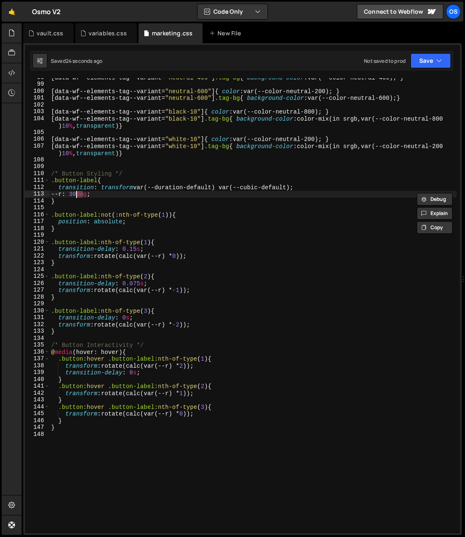
scroll to position [0, 2]
drag, startPoint x: 82, startPoint y: 195, endPoint x: 77, endPoint y: 196, distance: 4.7
click at [77, 196] on div "[ data-wf--elements-tag--variant = " neutral-400 " ] .tag-bg { background-color…" at bounding box center [254, 308] width 408 height 469
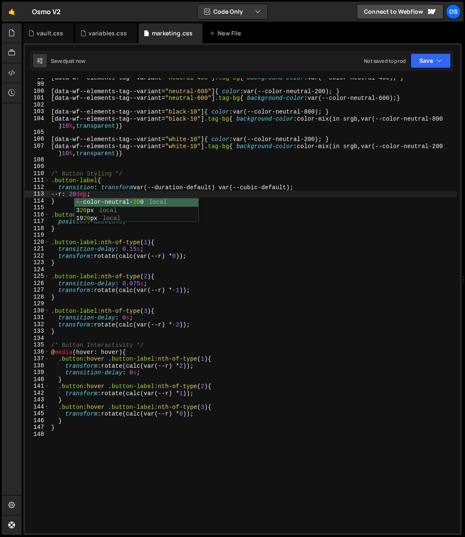
click at [186, 300] on div "[ data-wf--elements-tag--variant = " neutral-400 " ] .tag-bg { background-color…" at bounding box center [254, 308] width 408 height 469
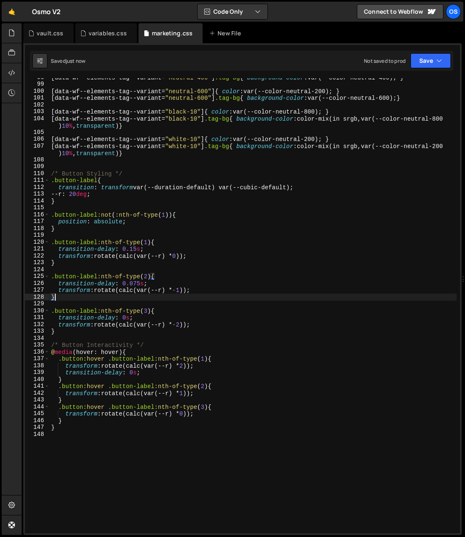
scroll to position [0, 0]
click at [186, 371] on div "[ data-wf--elements-tag--variant = " neutral-400 " ] .tag-bg { background-color…" at bounding box center [254, 308] width 408 height 469
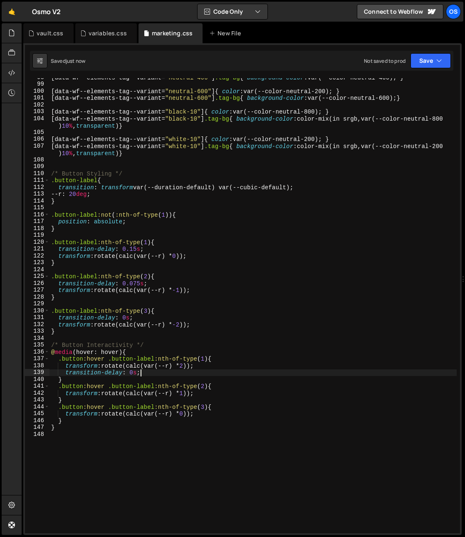
click at [187, 383] on div "[ data-wf--elements-tag--variant = " neutral-400 " ] .tag-bg { background-color…" at bounding box center [254, 308] width 408 height 469
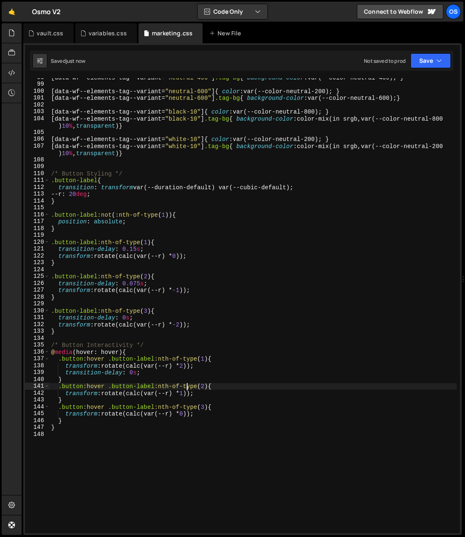
click at [205, 393] on div "[ data-wf--elements-tag--variant = " neutral-400 " ] .tag-bg { background-color…" at bounding box center [254, 308] width 408 height 469
click at [239, 392] on div "[ data-wf--elements-tag--variant = " neutral-400 " ] .tag-bg { background-color…" at bounding box center [254, 308] width 408 height 469
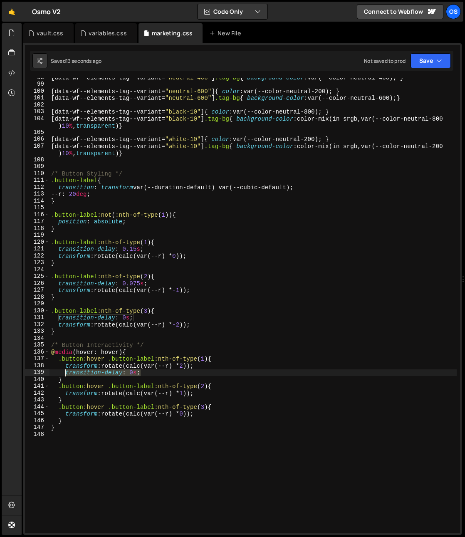
drag, startPoint x: 145, startPoint y: 373, endPoint x: 65, endPoint y: 373, distance: 80.3
click at [65, 373] on div "[ data-wf--elements-tag--variant = " neutral-400 " ] .tag-bg { background-color…" at bounding box center [254, 308] width 408 height 469
click at [219, 415] on div "[ data-wf--elements-tag--variant = " neutral-400 " ] .tag-bg { background-color…" at bounding box center [254, 308] width 408 height 469
type textarea "transform: rotate(calc(var(--r) * 0));"
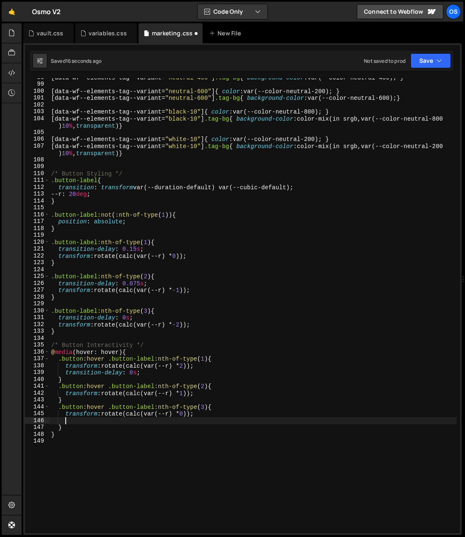
scroll to position [0, 0]
paste textarea "transition-delay: 0s;"
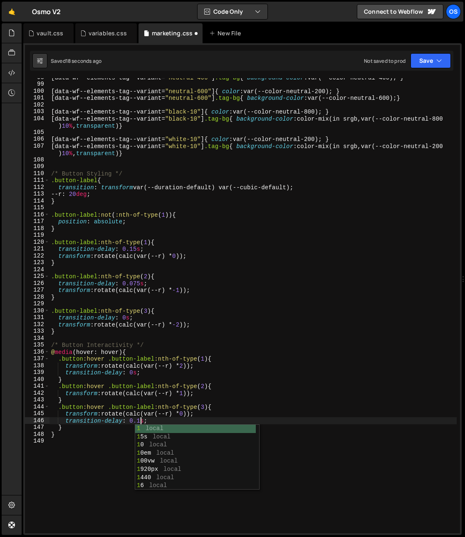
scroll to position [0, 6]
click at [159, 432] on div "15 s local" at bounding box center [197, 437] width 124 height 25
type textarea "transition-delay: 0.15ss;"
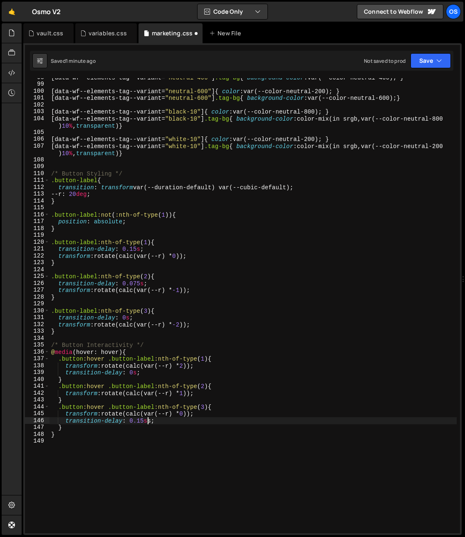
click at [154, 495] on div "[ data-wf--elements-tag--variant = " neutral-400 " ] .tag-bg { background-color…" at bounding box center [254, 308] width 408 height 469
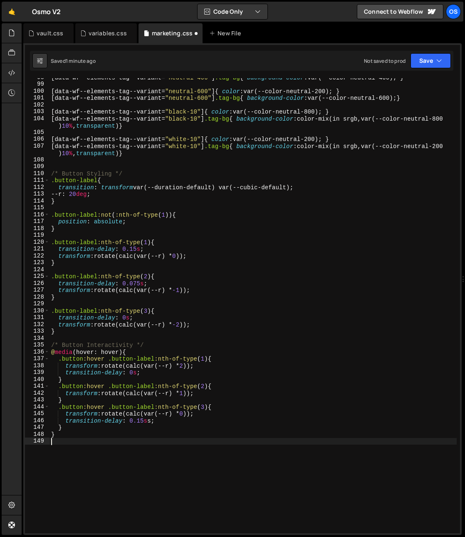
click at [156, 485] on div "[ data-wf--elements-tag--variant = " neutral-400 " ] .tag-bg { background-color…" at bounding box center [254, 308] width 408 height 469
click at [155, 483] on div "[ data-wf--elements-tag--variant = " neutral-400 " ] .tag-bg { background-color…" at bounding box center [254, 308] width 408 height 469
click at [105, 460] on div "[ data-wf--elements-tag--variant = " neutral-400 " ] .tag-bg { background-color…" at bounding box center [254, 308] width 408 height 469
click at [200, 369] on div "[ data-wf--elements-tag--variant = " neutral-400 " ] .tag-bg { background-color…" at bounding box center [254, 308] width 408 height 469
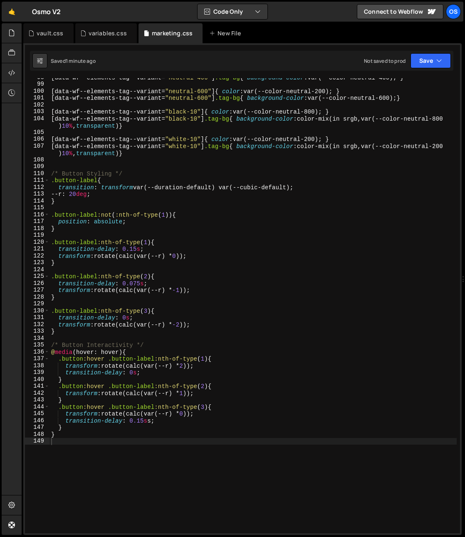
type textarea "transition-delay: 0s;"
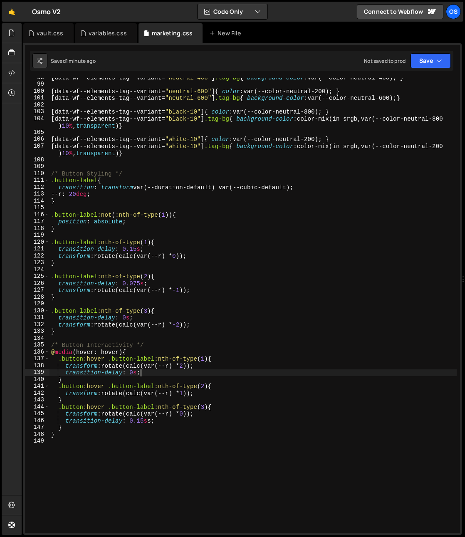
click at [73, 338] on div "[ data-wf--elements-tag--variant = " neutral-400 " ] .tag-bg { background-color…" at bounding box center [254, 308] width 408 height 469
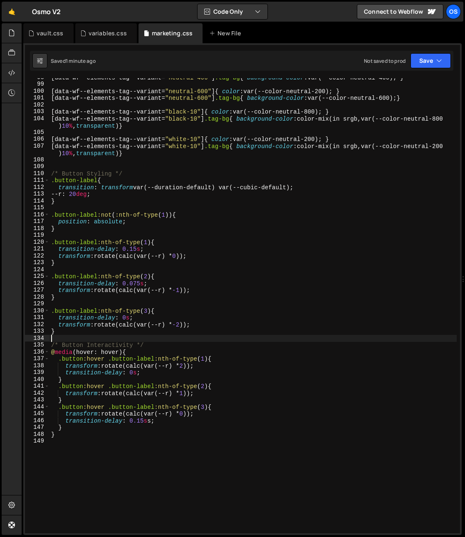
click at [77, 335] on div "[ data-wf--elements-tag--variant = " neutral-400 " ] .tag-bg { background-color…" at bounding box center [254, 308] width 408 height 469
type textarea "}"
click at [83, 331] on div "[ data-wf--elements-tag--variant = " neutral-400 " ] .tag-bg { background-color…" at bounding box center [254, 308] width 408 height 469
click at [80, 338] on div "[ data-wf--elements-tag--variant = " neutral-400 " ] .tag-bg { background-color…" at bounding box center [254, 308] width 408 height 469
click at [119, 338] on div "[ data-wf--elements-tag--variant = " neutral-400 " ] .tag-bg { background-color…" at bounding box center [254, 308] width 408 height 469
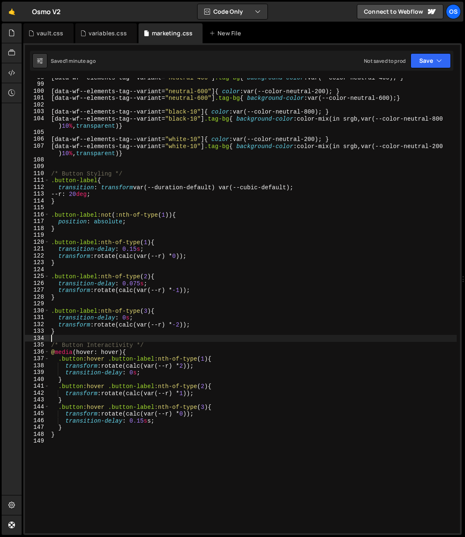
click at [105, 338] on div "[ data-wf--elements-tag--variant = " neutral-400 " ] .tag-bg { background-color…" at bounding box center [254, 308] width 408 height 469
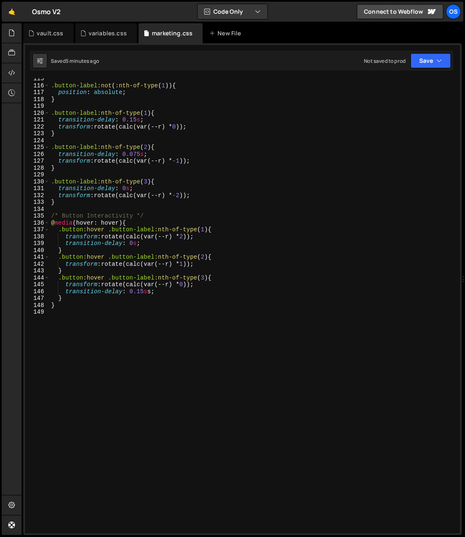
scroll to position [727, 0]
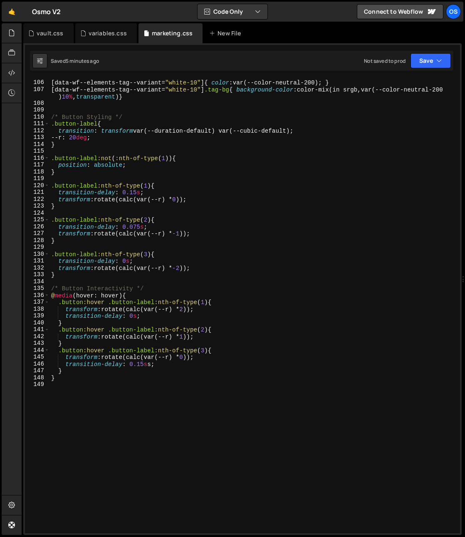
click at [115, 284] on div "[ data-wf--elements-tag--variant = " white-10 " ] { color : var(--color-neutral…" at bounding box center [254, 306] width 408 height 469
click at [205, 255] on div "[ data-wf--elements-tag--variant = " white-10 " ] { color : var(--color-neutral…" at bounding box center [254, 306] width 408 height 469
click at [199, 303] on div "[ data-wf--elements-tag--variant = " white-10 " ] { color : var(--color-neutral…" at bounding box center [254, 306] width 408 height 469
click at [212, 232] on div "[ data-wf--elements-tag--variant = " white-10 " ] { color : var(--color-neutral…" at bounding box center [254, 306] width 408 height 469
click at [223, 242] on div "[ data-wf--elements-tag--variant = " white-10 " ] { color : var(--color-neutral…" at bounding box center [254, 306] width 408 height 469
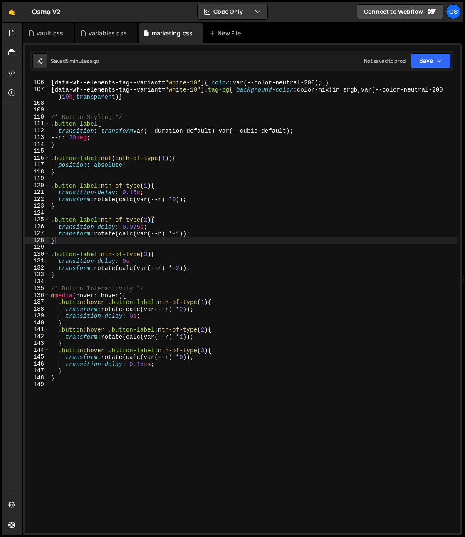
click at [137, 204] on div "[ data-wf--elements-tag--variant = " white-10 " ] { color : var(--color-neutral…" at bounding box center [254, 306] width 408 height 469
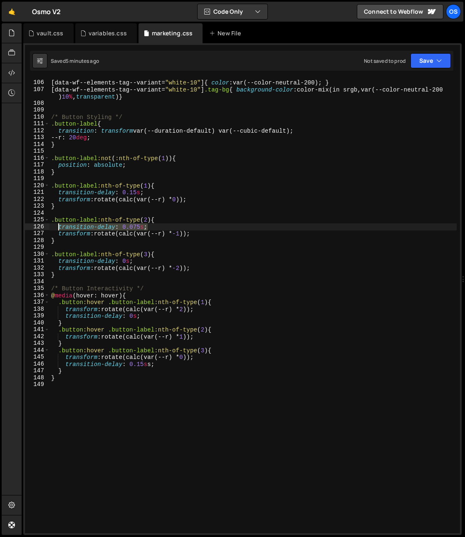
drag, startPoint x: 121, startPoint y: 225, endPoint x: 57, endPoint y: 229, distance: 63.8
click at [57, 228] on div "[ data-wf--elements-tag--variant = " white-10 " ] { color : var(--color-neutral…" at bounding box center [254, 306] width 408 height 469
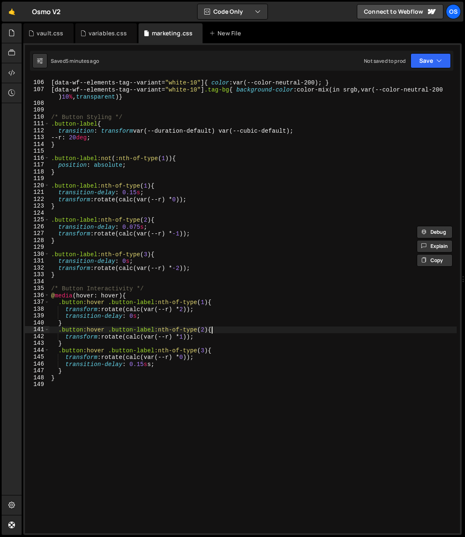
click at [241, 331] on div "[ data-wf--elements-tag--variant = " white-10 " ] { color : var(--color-neutral…" at bounding box center [254, 306] width 408 height 469
click at [222, 341] on div "[ data-wf--elements-tag--variant = " white-10 " ] { color : var(--color-neutral…" at bounding box center [254, 306] width 408 height 469
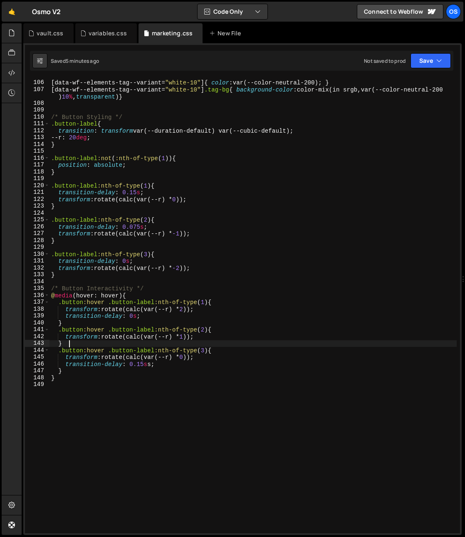
click at [222, 336] on div "[ data-wf--elements-tag--variant = " white-10 " ] { color : var(--color-neutral…" at bounding box center [254, 306] width 408 height 469
type textarea "transform: rotate(calc(var(--r) * 1));"
paste textarea "transition-delay: 0.075s;"
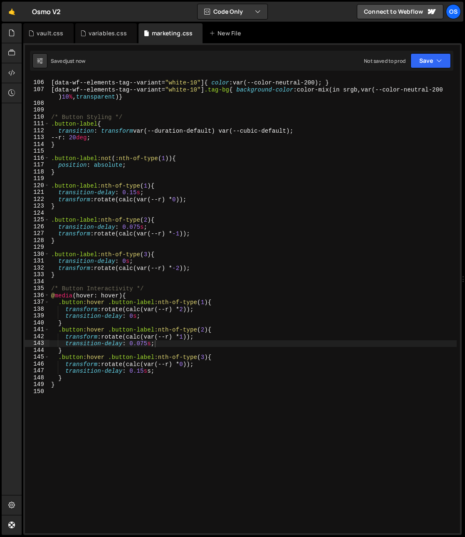
click at [216, 200] on div "[ data-wf--elements-tag--variant = " white-10 " ] { color : var(--color-neutral…" at bounding box center [254, 306] width 408 height 469
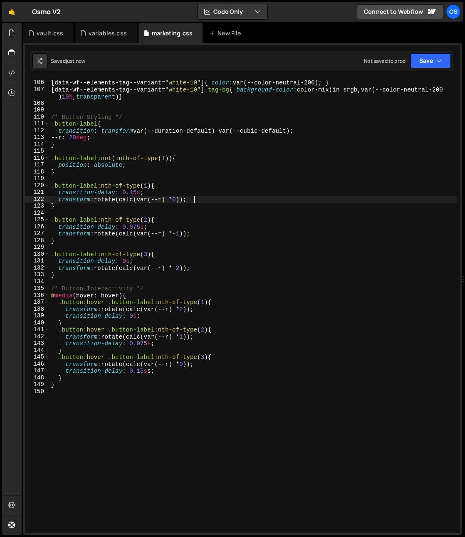
click at [207, 224] on div "[ data-wf--elements-tag--variant = " white-10 " ] { color : var(--color-neutral…" at bounding box center [254, 306] width 408 height 469
type textarea "transition-delay: 0.075s;"
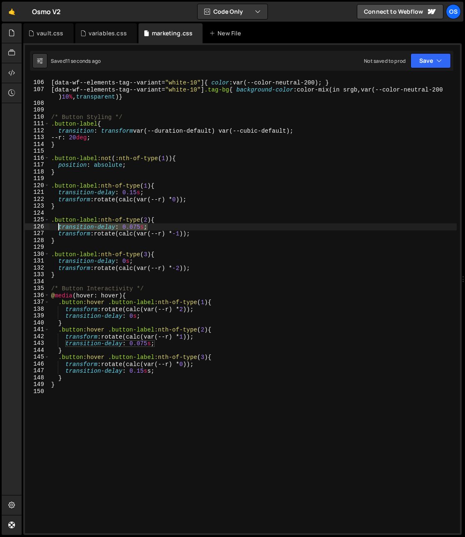
drag, startPoint x: 137, startPoint y: 226, endPoint x: 57, endPoint y: 228, distance: 79.5
click at [57, 228] on div "[ data-wf--elements-tag--variant = " white-10 " ] { color : var(--color-neutral…" at bounding box center [254, 306] width 408 height 469
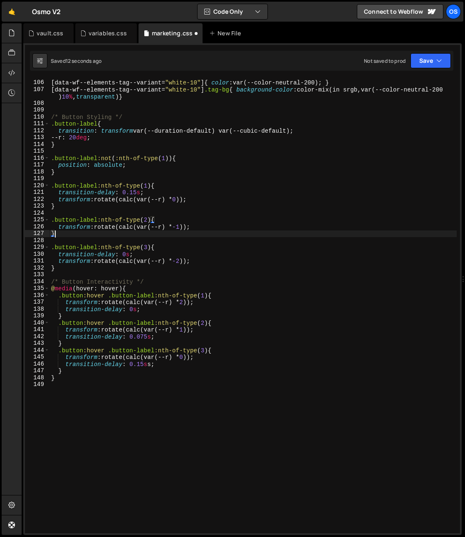
click at [214, 231] on div "[ data-wf--elements-tag--variant = " white-10 " ] { color : var(--color-neutral…" at bounding box center [254, 306] width 408 height 469
click at [212, 228] on div "[ data-wf--elements-tag--variant = " white-10 " ] { color : var(--color-neutral…" at bounding box center [254, 306] width 408 height 469
type textarea "transform: rotate(calc(var(--r) * -1));"
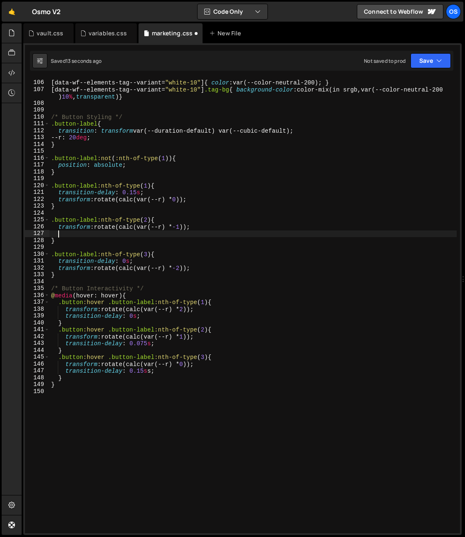
paste textarea "transition-delay: 0.075s;"
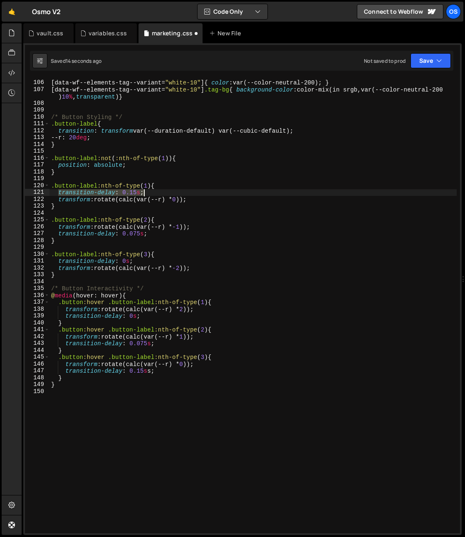
drag, startPoint x: 59, startPoint y: 194, endPoint x: 147, endPoint y: 192, distance: 88.7
click at [147, 192] on div "[ data-wf--elements-tag--variant = " white-10 " ] { color : var(--color-neutral…" at bounding box center [254, 306] width 408 height 469
type textarea "transition-delay: 0.15s;"
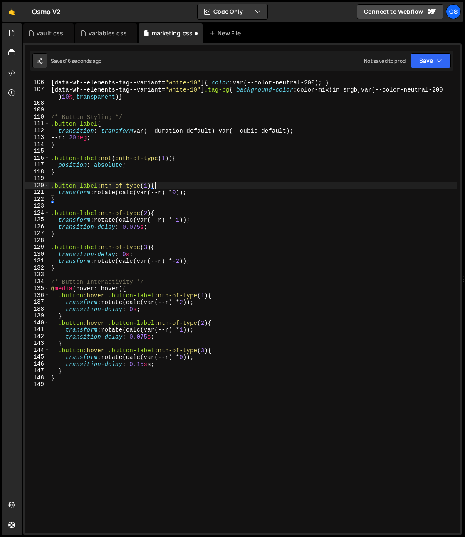
click at [205, 189] on div "[ data-wf--elements-tag--variant = " white-10 " ] { color : var(--color-neutral…" at bounding box center [254, 306] width 408 height 469
click at [205, 191] on div "[ data-wf--elements-tag--variant = " white-10 " ] { color : var(--color-neutral…" at bounding box center [254, 306] width 408 height 469
type textarea "transform: rotate(calc(var(--r) * 0));"
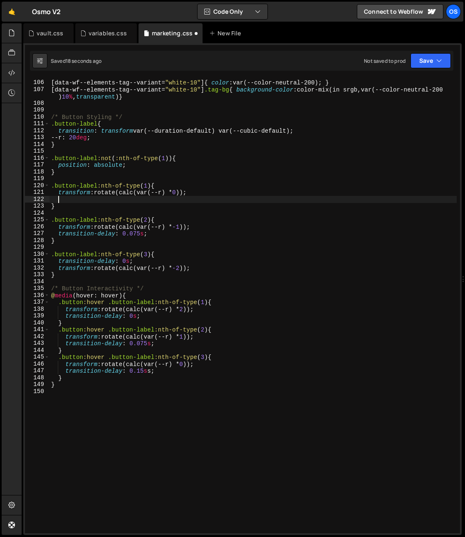
paste textarea "transition-delay: 0.15s;"
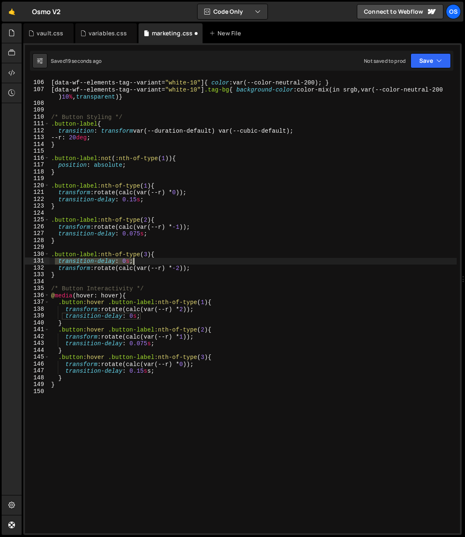
drag, startPoint x: 56, startPoint y: 262, endPoint x: 161, endPoint y: 260, distance: 104.5
click at [161, 260] on div "[ data-wf--elements-tag--variant = " white-10 " ] { color : var(--color-neutral…" at bounding box center [254, 306] width 408 height 469
type textarea "transition-delay: 0s;"
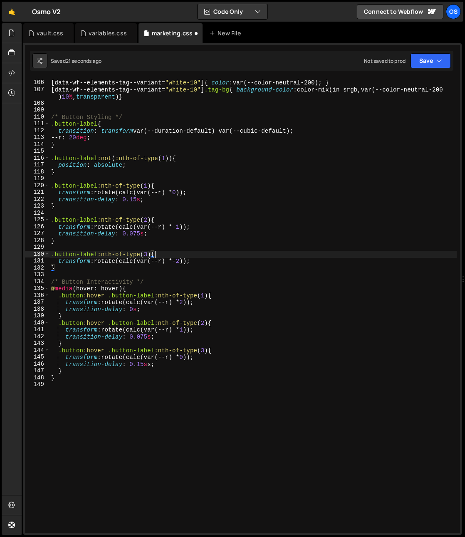
click at [204, 261] on div "[ data-wf--elements-tag--variant = " white-10 " ] { color : var(--color-neutral…" at bounding box center [254, 306] width 408 height 469
type textarea "transform: rotate(calc(var(--r) * -2));"
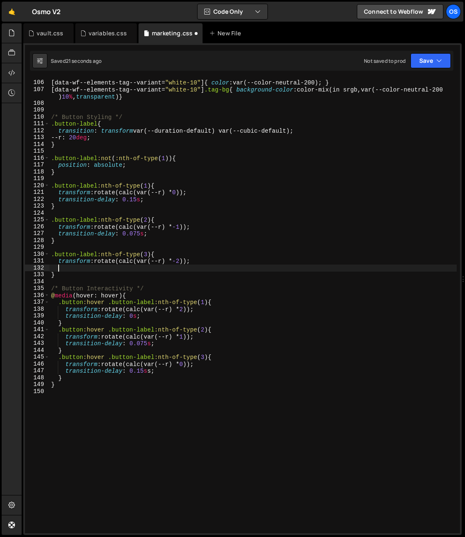
paste textarea "transition-delay: 0s;"
click at [202, 261] on div "[ data-wf--elements-tag--variant = " white-10 " ] { color : var(--color-neutral…" at bounding box center [254, 306] width 408 height 469
click at [62, 268] on div "[ data-wf--elements-tag--variant = " white-10 " ] { color : var(--color-neutral…" at bounding box center [254, 306] width 408 height 469
click at [200, 265] on div "[ data-wf--elements-tag--variant = " white-10 " ] { color : var(--color-neutral…" at bounding box center [254, 306] width 408 height 469
click at [194, 268] on div "[ data-wf--elements-tag--variant = " white-10 " ] { color : var(--color-neutral…" at bounding box center [254, 306] width 408 height 469
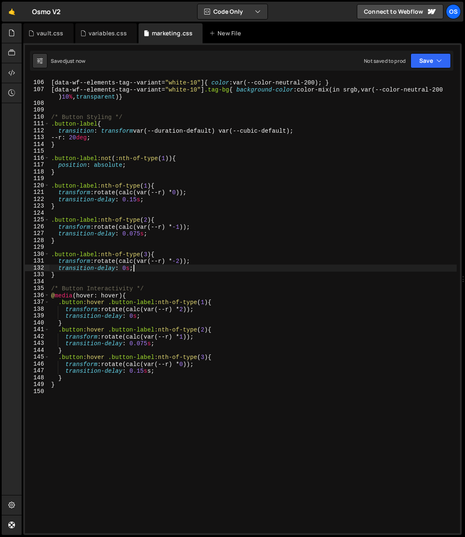
click at [207, 271] on div "[ data-wf--elements-tag--variant = " white-10 " ] { color : var(--color-neutral…" at bounding box center [254, 306] width 408 height 469
click at [206, 271] on div "[ data-wf--elements-tag--variant = " white-10 " ] { color : var(--color-neutral…" at bounding box center [254, 305] width 408 height 455
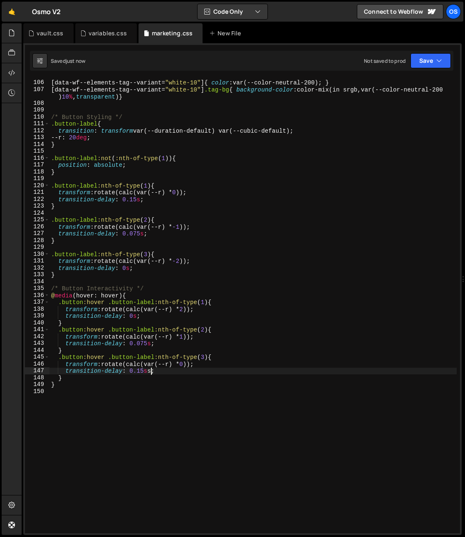
click at [152, 369] on div "[ data-wf--elements-tag--variant = " white-10 " ] { color : var(--color-neutral…" at bounding box center [254, 306] width 408 height 469
click at [158, 370] on div "[ data-wf--elements-tag--variant = " white-10 " ] { color : var(--color-neutral…" at bounding box center [254, 306] width 408 height 469
click at [171, 374] on div "[ data-wf--elements-tag--variant = " white-10 " ] { color : var(--color-neutral…" at bounding box center [254, 306] width 408 height 469
click at [185, 332] on div "[ data-wf--elements-tag--variant = " white-10 " ] { color : var(--color-neutral…" at bounding box center [254, 306] width 408 height 469
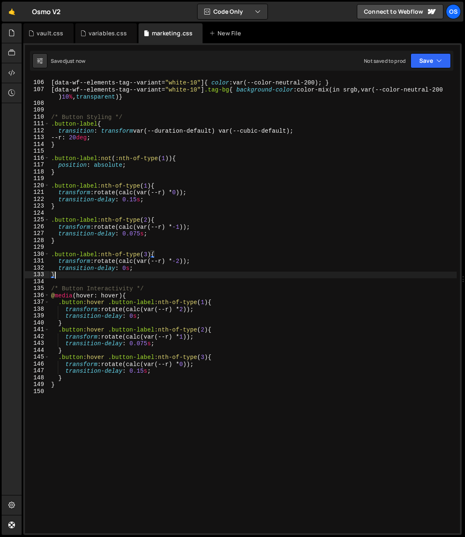
click at [182, 277] on div "[ data-wf--elements-tag--variant = " white-10 " ] { color : var(--color-neutral…" at bounding box center [254, 306] width 408 height 469
type textarea "}"
click at [181, 283] on div "[ data-wf--elements-tag--variant = " white-10 " ] { color : var(--color-neutral…" at bounding box center [254, 306] width 408 height 469
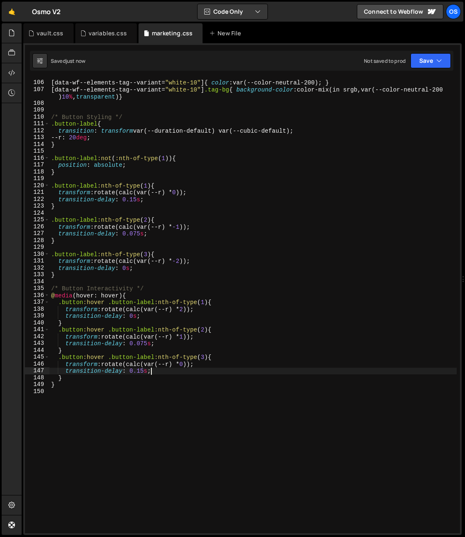
click at [188, 370] on div "[ data-wf--elements-tag--variant = " white-10 " ] { color : var(--color-neutral…" at bounding box center [254, 306] width 408 height 469
type textarea "transition-delay: 0.15s;"
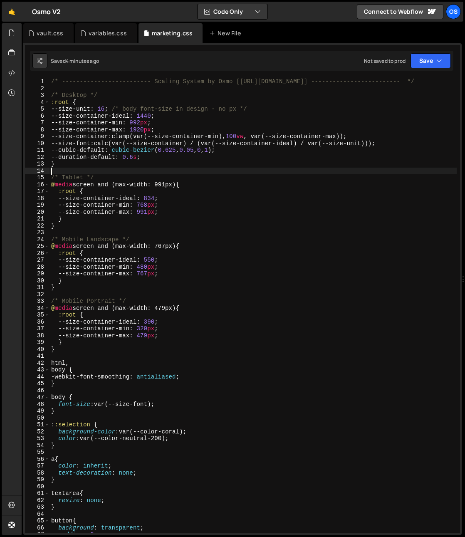
click at [139, 168] on div "/* ------------------------- Scaling System by Osmo [[URL][DOMAIN_NAME]] ------…" at bounding box center [254, 312] width 408 height 469
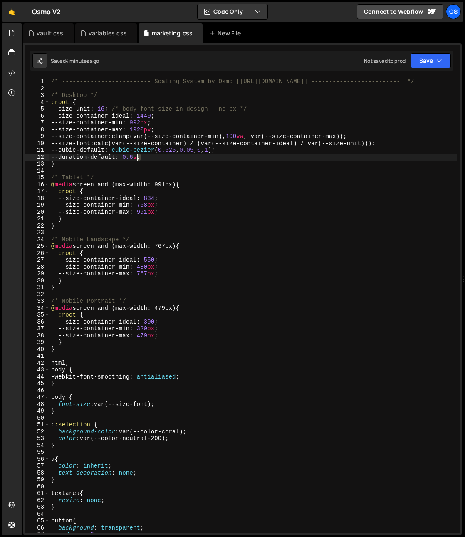
click at [138, 159] on div "/* ------------------------- Scaling System by Osmo [[URL][DOMAIN_NAME]] ------…" at bounding box center [254, 312] width 408 height 469
click at [188, 187] on div "/* ------------------------- Scaling System by Osmo [[URL][DOMAIN_NAME]] ------…" at bounding box center [254, 312] width 408 height 469
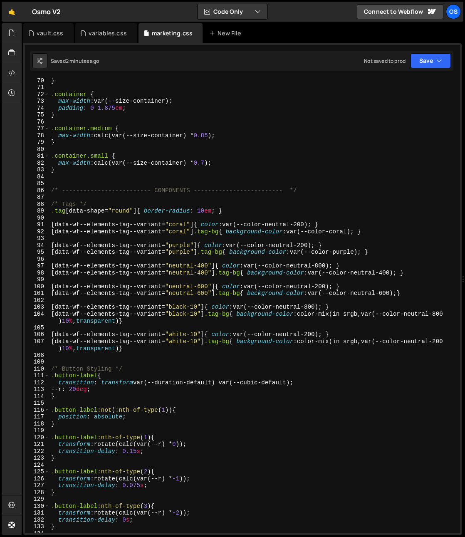
scroll to position [581, 0]
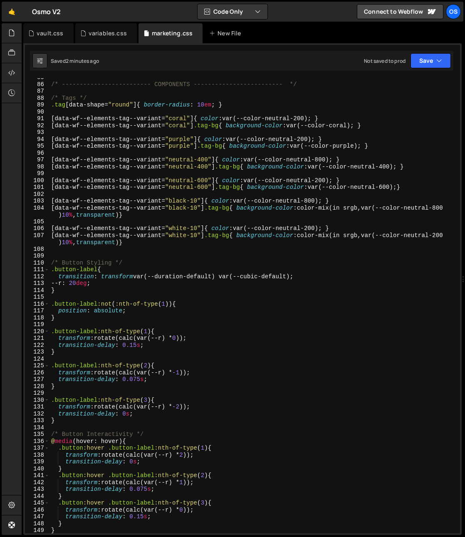
click at [127, 286] on div "/* ------------------------- COMPONENTS ------------------------- */ /* Tags */…" at bounding box center [254, 308] width 408 height 469
click at [78, 266] on div "/* ------------------------- COMPONENTS ------------------------- */ /* Tags */…" at bounding box center [254, 308] width 408 height 469
click at [106, 286] on div "/* ------------------------- COMPONENTS ------------------------- */ /* Tags */…" at bounding box center [254, 308] width 408 height 469
click at [323, 278] on div "/* ------------------------- COMPONENTS ------------------------- */ /* Tags */…" at bounding box center [254, 308] width 408 height 469
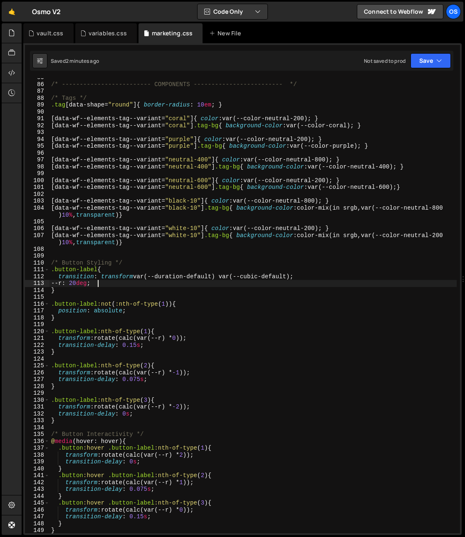
type textarea "transition: transform var(--duration-default) var(--cubic-default);"
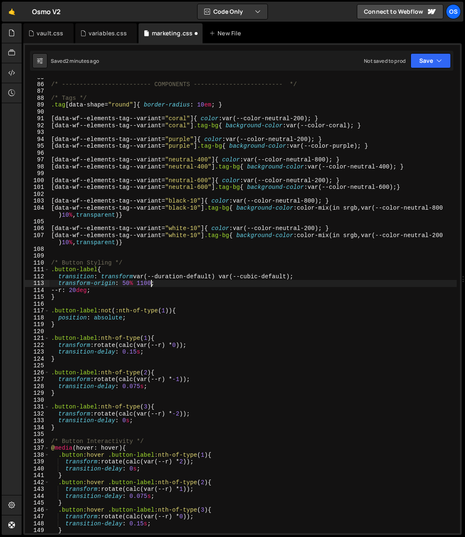
scroll to position [0, 7]
click at [138, 283] on div "/* ------------------------- COMPONENTS ------------------------- */ /* Tags */…" at bounding box center [254, 308] width 408 height 469
click at [129, 269] on div "/* ------------------------- COMPONENTS ------------------------- */ /* Tags */…" at bounding box center [254, 308] width 408 height 469
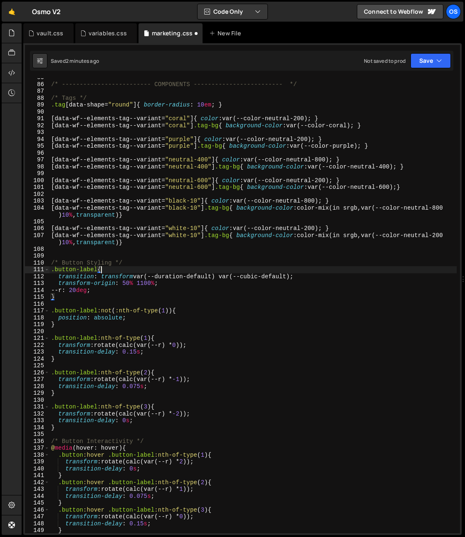
scroll to position [0, 3]
click at [138, 263] on div "/* ------------------------- COMPONENTS ------------------------- */ /* Tags */…" at bounding box center [254, 308] width 408 height 469
type textarea "/* Button Styling */"
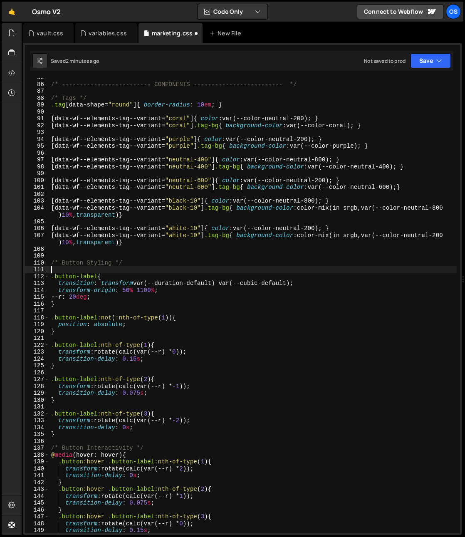
type textarea "/* Button Styling */"
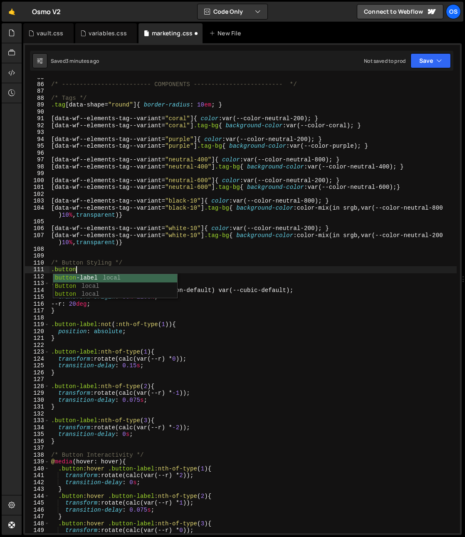
scroll to position [0, 2]
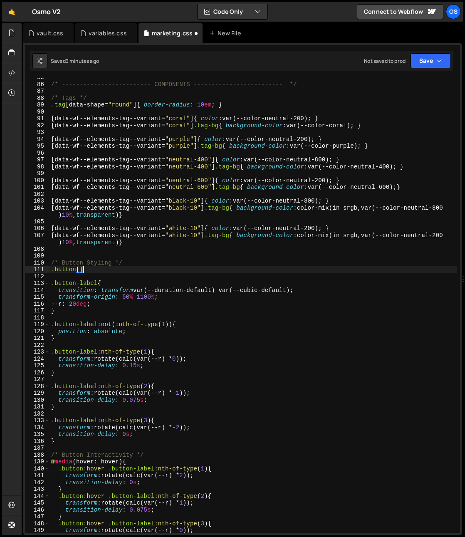
click at [155, 282] on div "/* ------------------------- COMPONENTS ------------------------- */ /* Tags */…" at bounding box center [254, 308] width 408 height 469
click at [96, 270] on div "/* ------------------------- COMPONENTS ------------------------- */ /* Tags */…" at bounding box center [254, 308] width 408 height 469
click at [82, 269] on div "/* ------------------------- COMPONENTS ------------------------- */ /* Tags */…" at bounding box center [254, 308] width 408 height 469
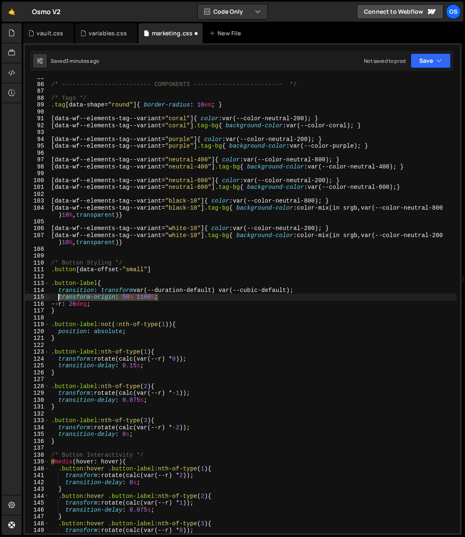
drag, startPoint x: 157, startPoint y: 298, endPoint x: 58, endPoint y: 299, distance: 98.2
click at [58, 299] on div "/* ------------------------- COMPONENTS ------------------------- */ /* Tags */…" at bounding box center [254, 308] width 408 height 469
type textarea "transform-origin: 50% 1100%;"
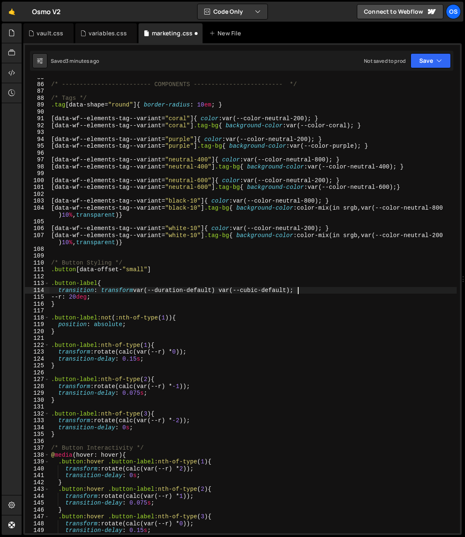
click at [171, 268] on div "/* ------------------------- COMPONENTS ------------------------- */ /* Tags */…" at bounding box center [254, 308] width 408 height 469
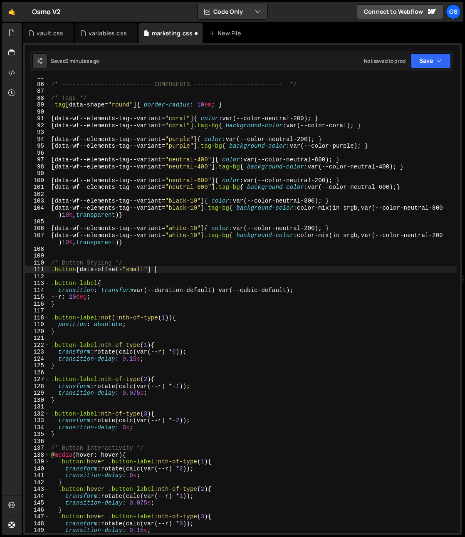
paste textarea "transform-origin: 50% 1100%;"
click at [157, 271] on div "/* ------------------------- COMPONENTS ------------------------- */ /* Tags */…" at bounding box center [254, 308] width 408 height 469
type textarea ".button[data-offset-"small"] .button-label{}"
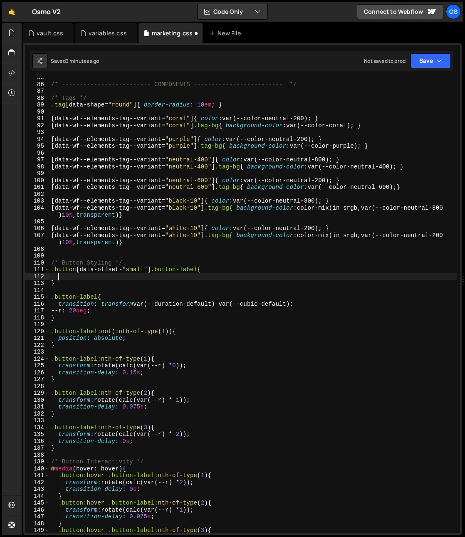
paste textarea "transform-origin: 50% 1100%;"
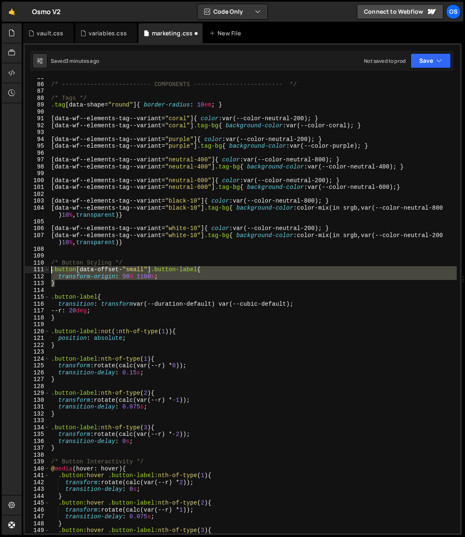
drag, startPoint x: 58, startPoint y: 274, endPoint x: 50, endPoint y: 273, distance: 8.5
click at [50, 271] on div "/* ------------------------- COMPONENTS ------------------------- */ /* Tags */…" at bounding box center [254, 308] width 408 height 469
click at [60, 282] on div "/* ------------------------- COMPONENTS ------------------------- */ /* Tags */…" at bounding box center [254, 305] width 408 height 455
type textarea "}"
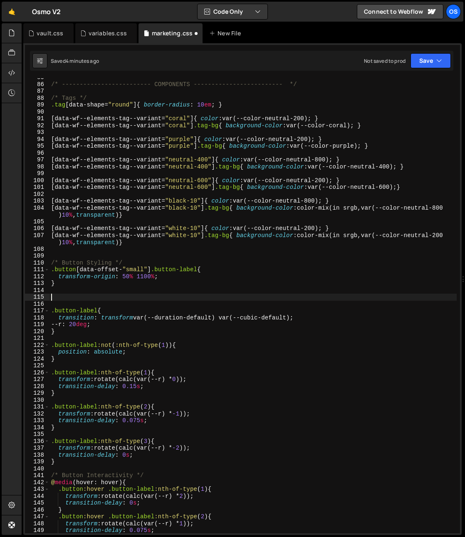
paste textarea "}"
type textarea "}"
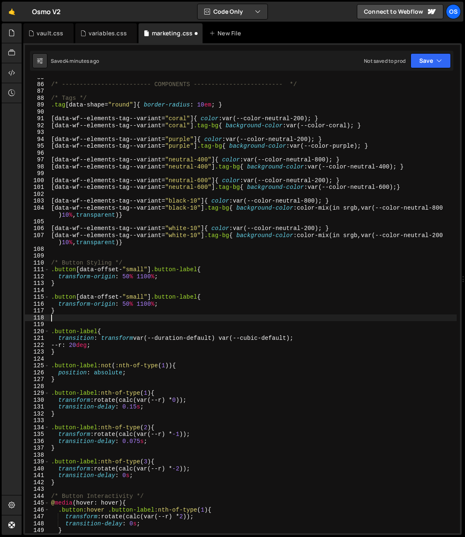
paste textarea "}"
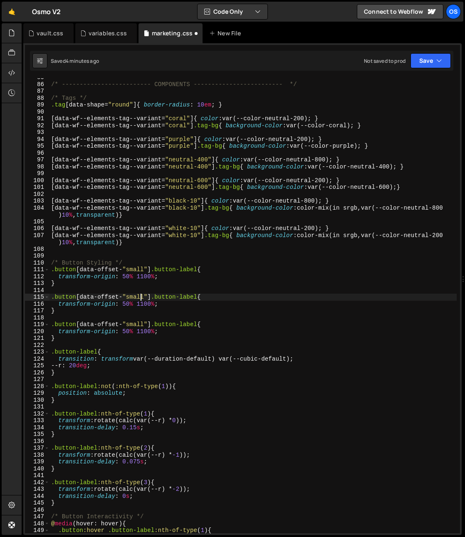
click at [141, 296] on div "/* ------------------------- COMPONENTS ------------------------- */ /* Tags */…" at bounding box center [254, 308] width 408 height 469
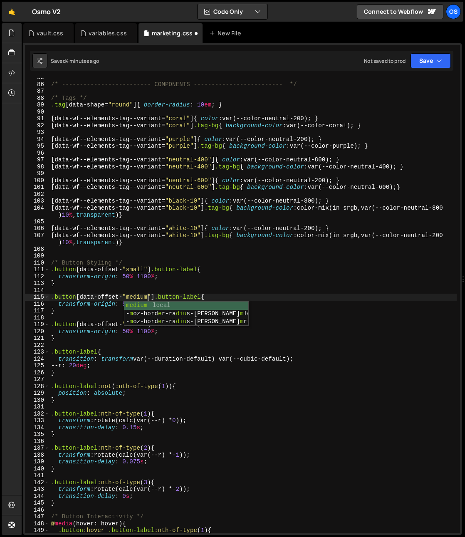
click at [118, 350] on div "/* ------------------------- COMPONENTS ------------------------- */ /* Tags */…" at bounding box center [254, 308] width 408 height 469
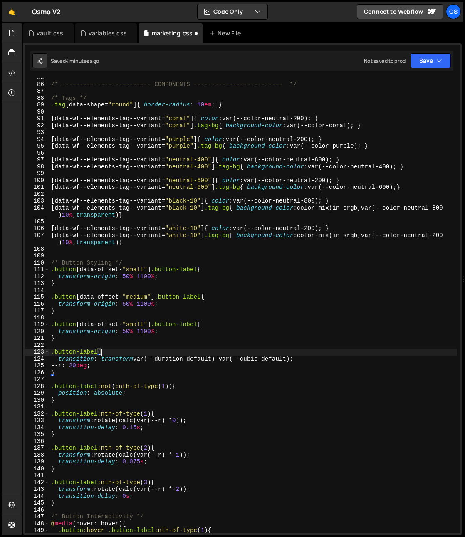
click at [133, 325] on div "/* ------------------------- COMPONENTS ------------------------- */ /* Tags */…" at bounding box center [254, 308] width 408 height 469
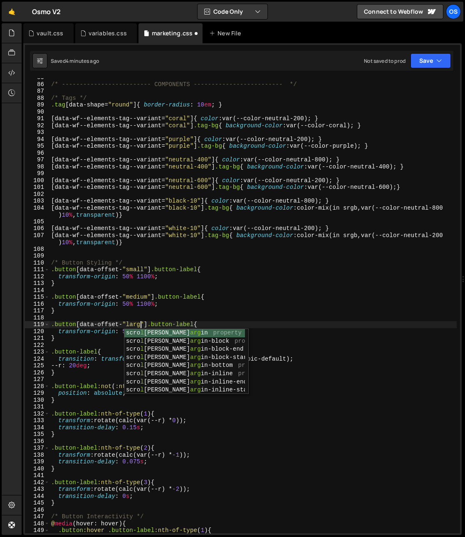
scroll to position [0, 6]
type textarea ".button[data-offset-"large"] .button-label{"
click at [116, 291] on div "/* ------------------------- COMPONENTS ------------------------- */ /* Tags */…" at bounding box center [254, 308] width 408 height 469
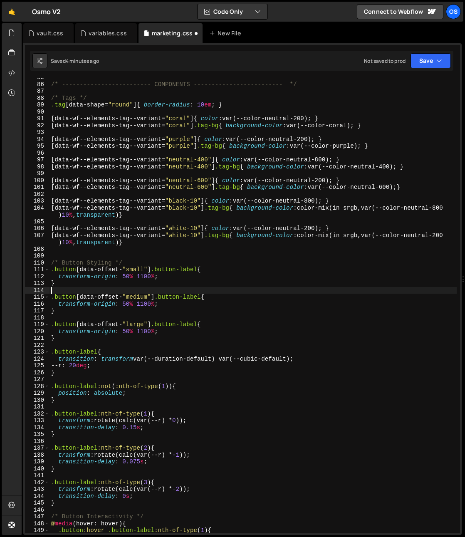
scroll to position [0, 0]
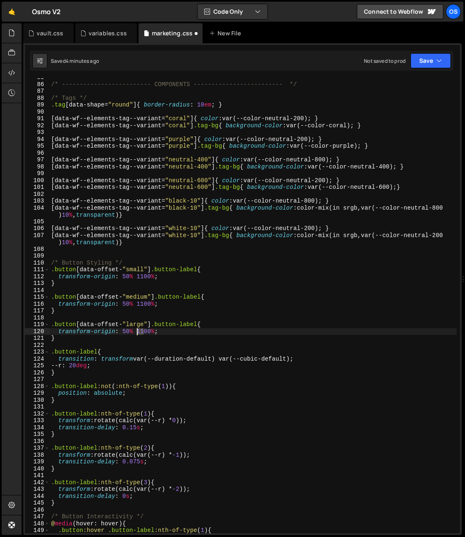
drag, startPoint x: 144, startPoint y: 334, endPoint x: 137, endPoint y: 334, distance: 7.5
click at [137, 334] on div "/* ------------------------- COMPONENTS ------------------------- */ /* Tags */…" at bounding box center [254, 308] width 408 height 469
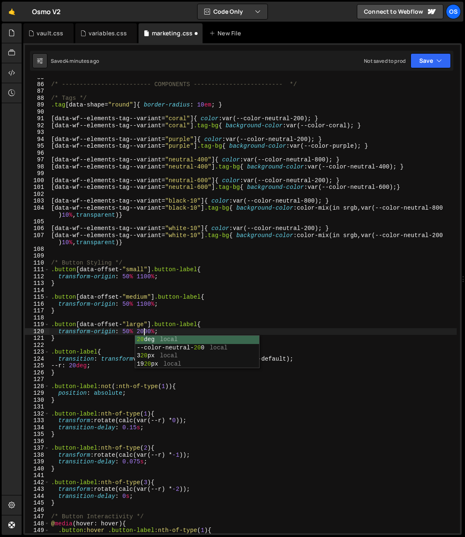
scroll to position [0, 6]
type textarea "transform-origin: 50% 2000%;"
click at [92, 346] on div "/* ------------------------- COMPONENTS ------------------------- */ /* Tags */…" at bounding box center [254, 308] width 408 height 469
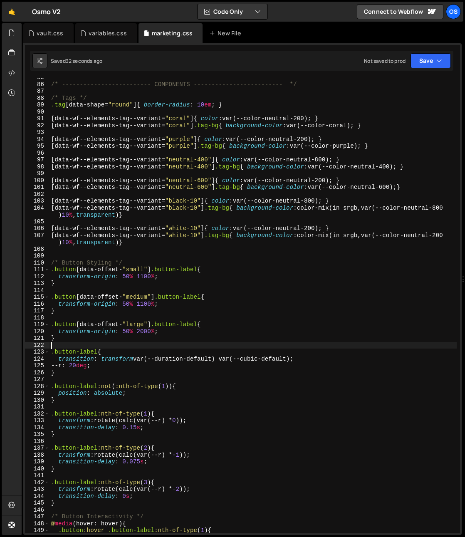
scroll to position [0, 0]
click at [158, 304] on div "/* ------------------------- COMPONENTS ------------------------- */ /* Tags */…" at bounding box center [254, 308] width 408 height 469
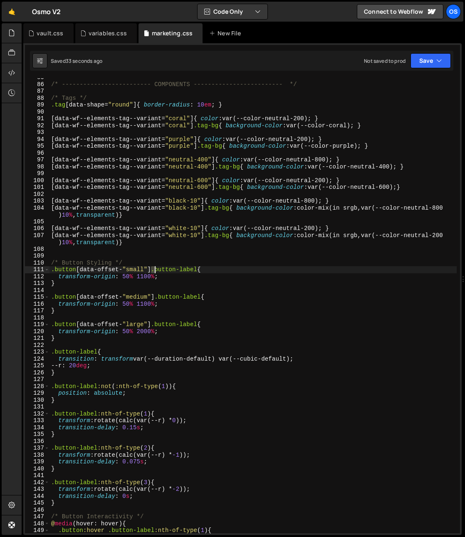
click at [155, 270] on div "/* ------------------------- COMPONENTS ------------------------- */ /* Tags */…" at bounding box center [254, 308] width 408 height 469
click at [135, 277] on div "/* ------------------------- COMPONENTS ------------------------- */ /* Tags */…" at bounding box center [254, 308] width 408 height 469
type textarea "transform-origin: 50% 1100%;"
click at [141, 292] on div "/* ------------------------- COMPONENTS ------------------------- */ /* Tags */…" at bounding box center [254, 308] width 408 height 469
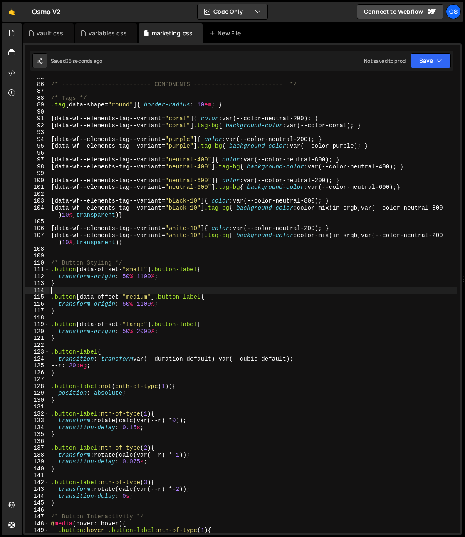
click at [134, 283] on div "/* ------------------------- COMPONENTS ------------------------- */ /* Tags */…" at bounding box center [254, 308] width 408 height 469
click at [67, 273] on div "/* ------------------------- COMPONENTS ------------------------- */ /* Tags */…" at bounding box center [254, 308] width 408 height 469
click at [67, 272] on div "/* ------------------------- COMPONENTS ------------------------- */ /* Tags */…" at bounding box center [254, 308] width 408 height 469
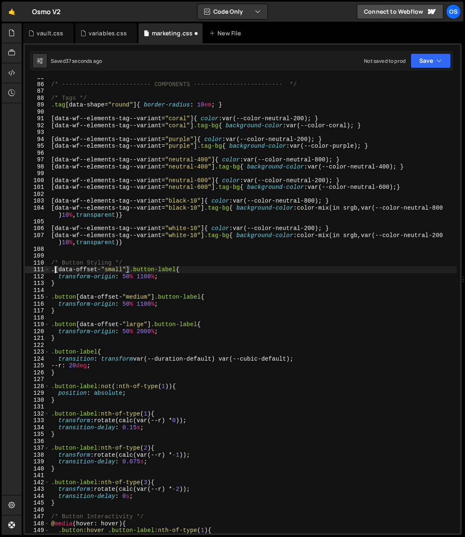
click at [68, 297] on div "/* ------------------------- COMPONENTS ------------------------- */ /* Tags */…" at bounding box center [254, 308] width 408 height 469
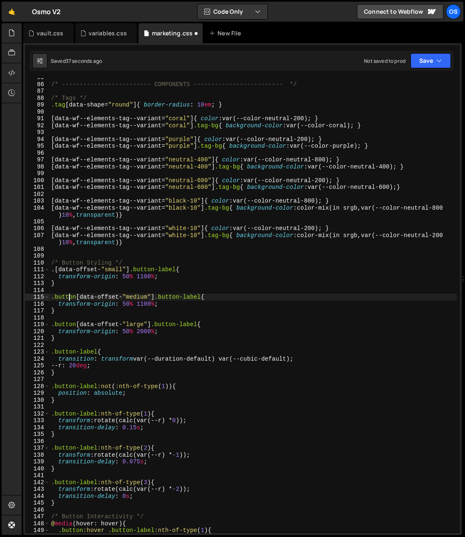
click at [68, 297] on div "/* ------------------------- COMPONENTS ------------------------- */ /* Tags */…" at bounding box center [254, 308] width 408 height 469
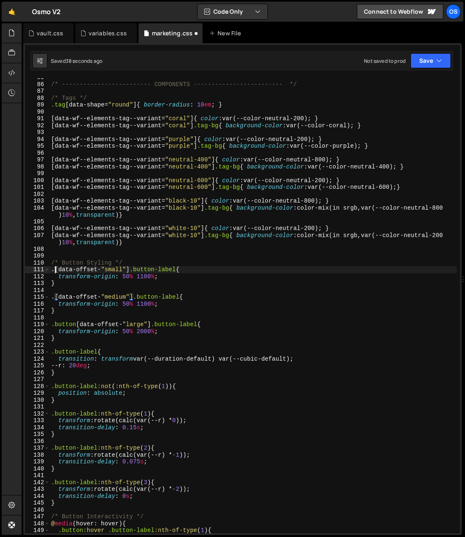
click at [55, 270] on div "/* ------------------------- COMPONENTS ------------------------- */ /* Tags */…" at bounding box center [254, 308] width 408 height 469
click at [55, 299] on div "/* ------------------------- COMPONENTS ------------------------- */ /* Tags */…" at bounding box center [254, 308] width 408 height 469
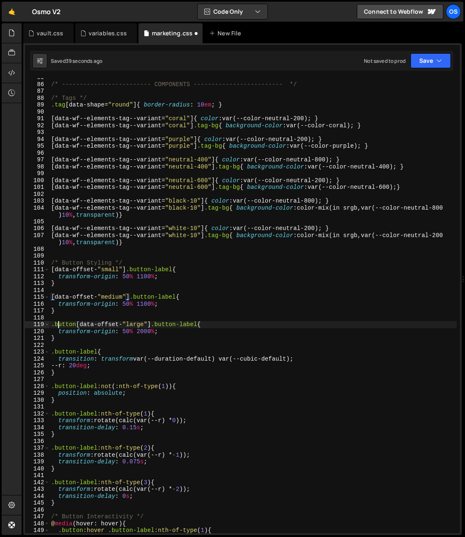
click at [59, 328] on div "/* ------------------------- COMPONENTS ------------------------- */ /* Tags */…" at bounding box center [254, 308] width 408 height 469
click at [154, 328] on div "/* ------------------------- COMPONENTS ------------------------- */ /* Tags */…" at bounding box center [254, 308] width 408 height 469
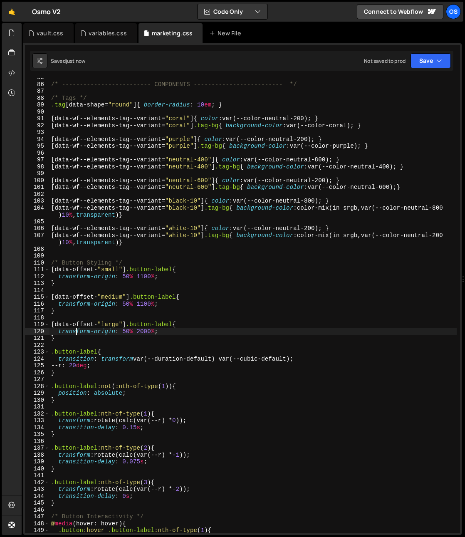
click at [77, 334] on div "/* ------------------------- COMPONENTS ------------------------- */ /* Tags */…" at bounding box center [254, 308] width 408 height 469
click at [129, 340] on div "/* ------------------------- COMPONENTS ------------------------- */ /* Tags */…" at bounding box center [254, 308] width 408 height 469
type textarea "}"
click at [147, 344] on div "/* ------------------------- COMPONENTS ------------------------- */ /* Tags */…" at bounding box center [254, 308] width 408 height 469
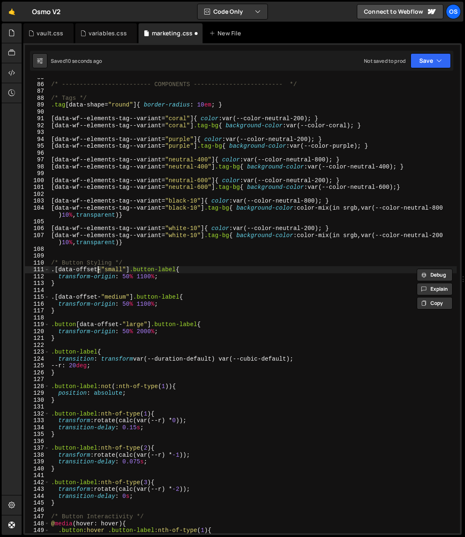
click at [98, 271] on div "/* ------------------------- COMPONENTS ------------------------- */ /* Tags */…" at bounding box center [254, 308] width 408 height 469
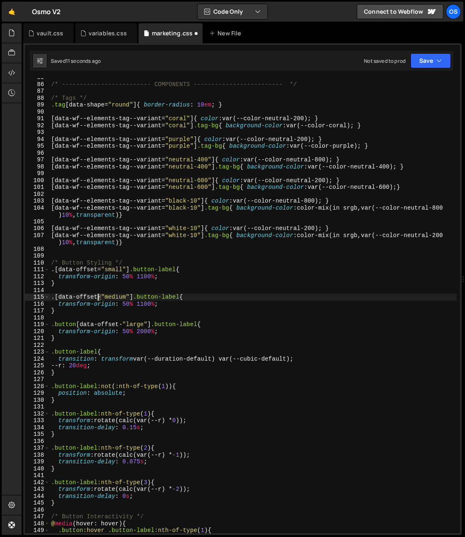
drag, startPoint x: 101, startPoint y: 299, endPoint x: 99, endPoint y: 307, distance: 8.6
click at [98, 301] on div "/* ------------------------- COMPONENTS ------------------------- */ /* Tags */…" at bounding box center [254, 308] width 408 height 469
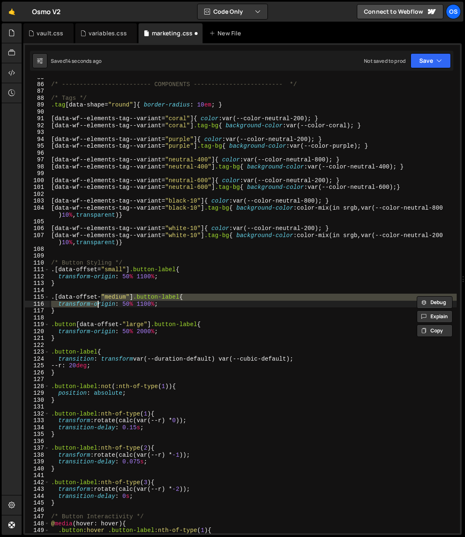
click at [103, 301] on div "/* ------------------------- COMPONENTS ------------------------- */ /* Tags */…" at bounding box center [254, 308] width 408 height 469
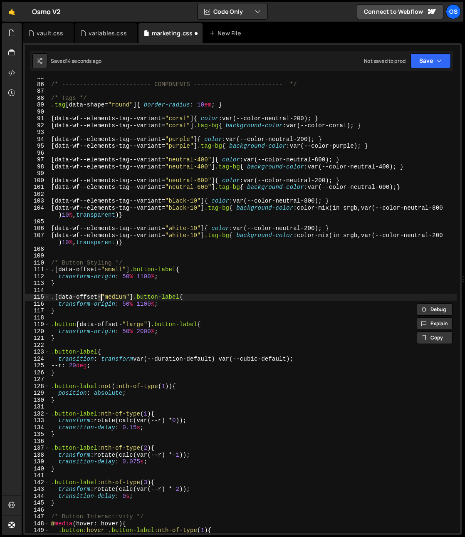
click at [100, 299] on div "/* ------------------------- COMPONENTS ------------------------- */ /* Tags */…" at bounding box center [254, 308] width 408 height 469
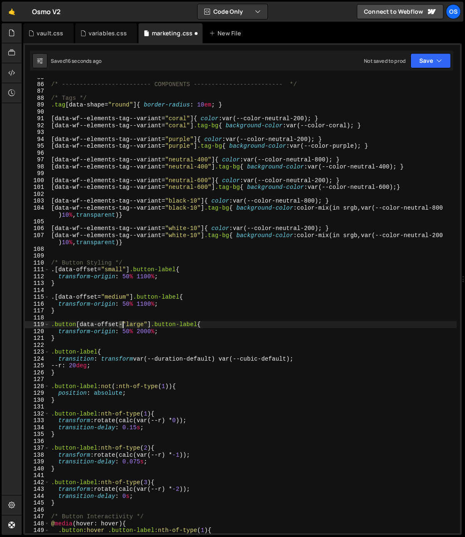
click at [122, 327] on div "/* ------------------------- COMPONENTS ------------------------- */ /* Tags */…" at bounding box center [254, 308] width 408 height 469
click at [63, 333] on div "/* ------------------------- COMPONENTS ------------------------- */ /* Tags */…" at bounding box center [254, 308] width 408 height 469
drag, startPoint x: 75, startPoint y: 326, endPoint x: 51, endPoint y: 325, distance: 24.6
click at [51, 326] on div "/* ------------------------- COMPONENTS ------------------------- */ /* Tags */…" at bounding box center [254, 308] width 408 height 469
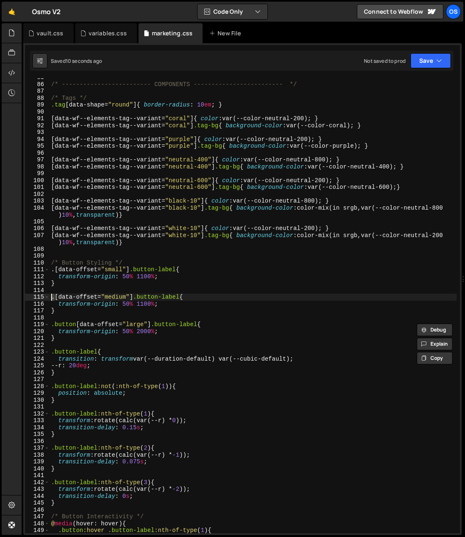
click at [50, 299] on div "/* ------------------------- COMPONENTS ------------------------- */ /* Tags */…" at bounding box center [254, 308] width 408 height 469
paste textarea "button"
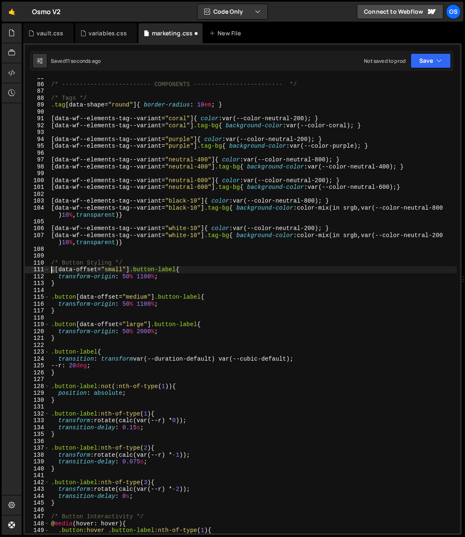
click at [49, 273] on div ".button[data-offset="medium"] .button-label{ 85 86 87 88 89 90 91 92 93 94 95 9…" at bounding box center [242, 305] width 435 height 455
paste textarea "button"
click at [141, 333] on div "/* ------------------------- COMPONENTS ------------------------- */ /* Tags */…" at bounding box center [254, 308] width 408 height 469
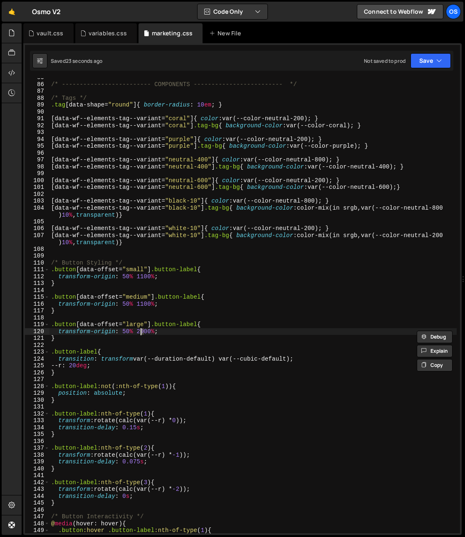
scroll to position [0, 6]
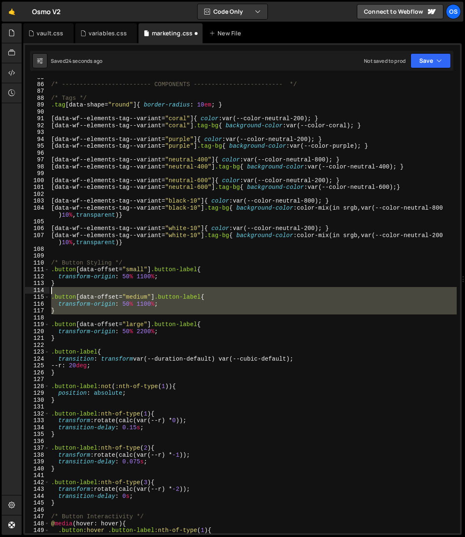
drag, startPoint x: 54, startPoint y: 308, endPoint x: 33, endPoint y: 291, distance: 27.2
click at [33, 291] on div "transform-origin: 50% 2200%; 85 86 87 88 89 90 91 92 93 94 95 96 97 98 99 100 1…" at bounding box center [242, 305] width 435 height 455
type textarea ".button[data-offset="medium"] .button-label{"
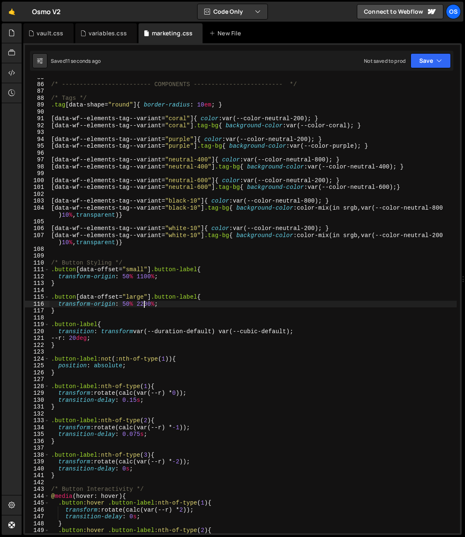
click at [147, 306] on div "/* ------------------------- COMPONENTS ------------------------- */ /* Tags */…" at bounding box center [254, 308] width 408 height 469
click at [146, 310] on div "/* ------------------------- COMPONENTS ------------------------- */ /* Tags */…" at bounding box center [254, 308] width 408 height 469
drag, startPoint x: 141, startPoint y: 306, endPoint x: 147, endPoint y: 306, distance: 6.3
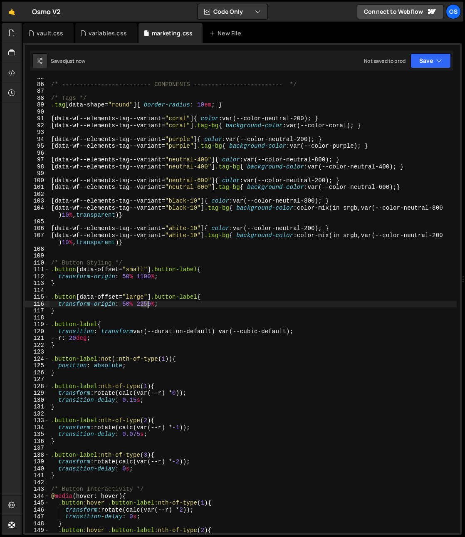
click at [147, 306] on div "/* ------------------------- COMPONENTS ------------------------- */ /* Tags */…" at bounding box center [254, 308] width 408 height 469
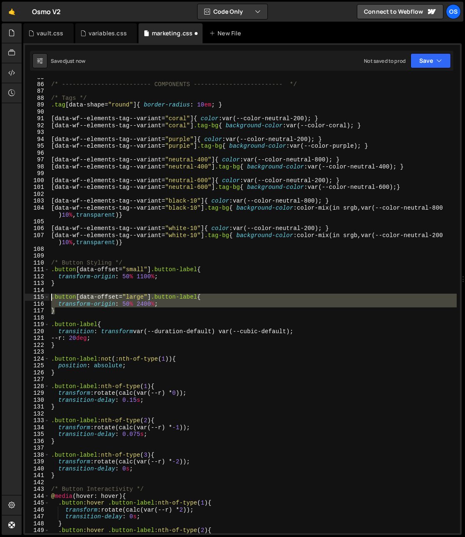
drag, startPoint x: 58, startPoint y: 310, endPoint x: 44, endPoint y: 297, distance: 19.2
click at [44, 297] on div "transform-origin: 50% 2400%; 85 86 87 88 89 90 91 92 93 94 95 96 97 98 99 100 1…" at bounding box center [242, 305] width 435 height 455
click at [64, 283] on div "/* ------------------------- COMPONENTS ------------------------- */ /* Tags */…" at bounding box center [254, 308] width 408 height 469
type textarea "}"
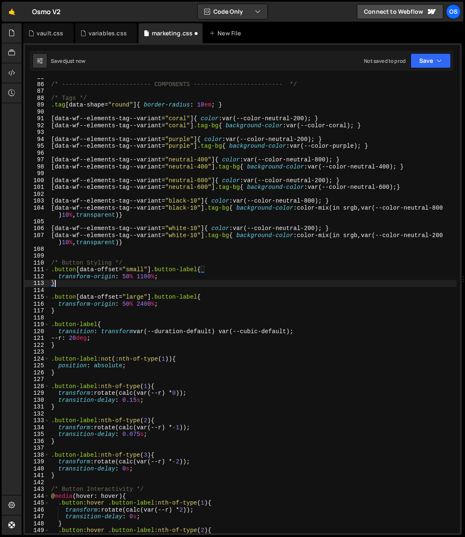
scroll to position [0, 0]
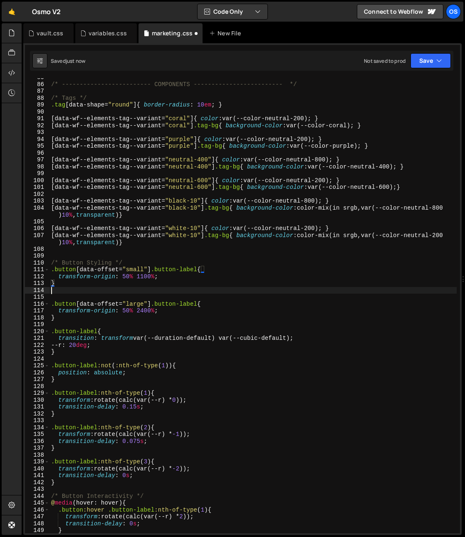
paste textarea "}"
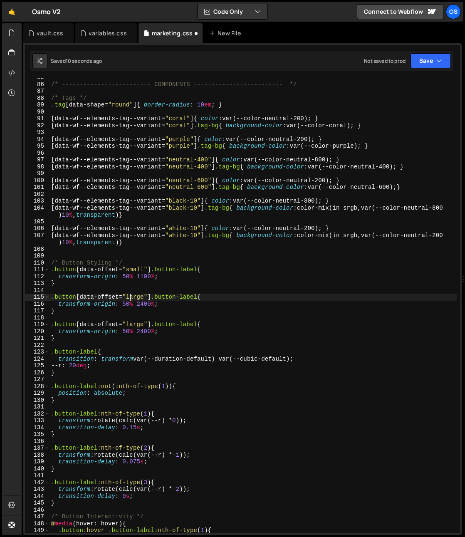
click at [131, 294] on div "/* ------------------------- COMPONENTS ------------------------- */ /* Tags */…" at bounding box center [254, 308] width 408 height 469
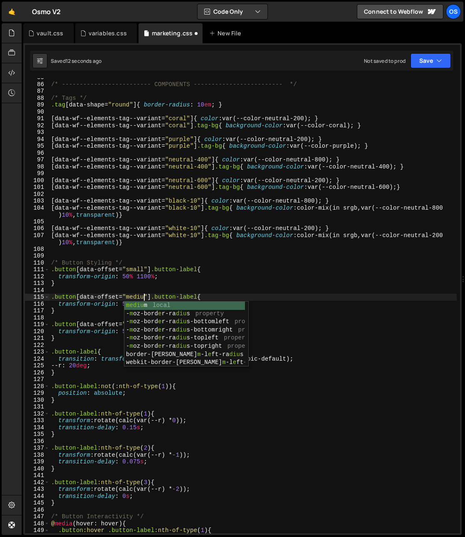
type textarea ".button[data-offset="medium"] .button-label{"
click at [166, 247] on div "/* ------------------------- COMPONENTS ------------------------- */ /* Tags */…" at bounding box center [254, 308] width 408 height 469
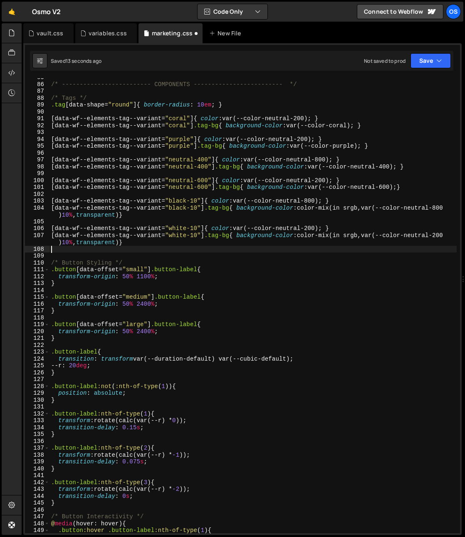
scroll to position [0, 0]
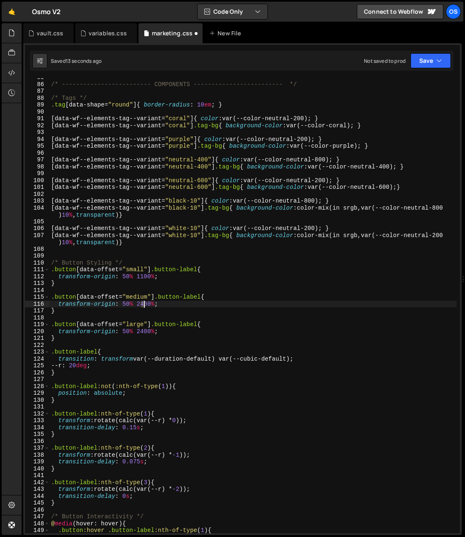
click at [144, 305] on div "/* ------------------------- COMPONENTS ------------------------- */ /* Tags */…" at bounding box center [254, 308] width 408 height 469
click at [182, 264] on div "/* ------------------------- COMPONENTS ------------------------- */ /* Tags */…" at bounding box center [254, 308] width 408 height 469
click at [197, 330] on div "/* ------------------------- COMPONENTS ------------------------- */ /* Tags */…" at bounding box center [254, 308] width 408 height 469
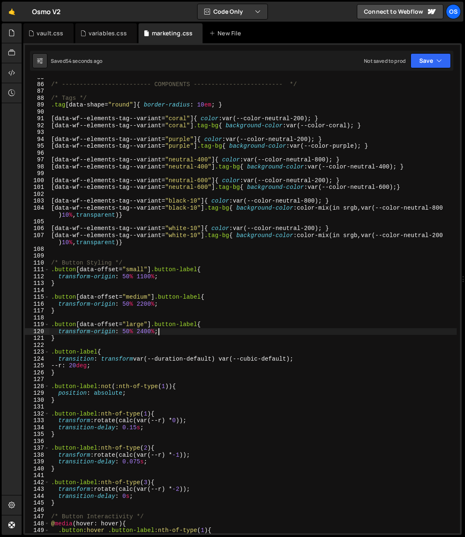
click at [193, 333] on div "/* ------------------------- COMPONENTS ------------------------- */ /* Tags */…" at bounding box center [254, 308] width 408 height 469
click at [194, 334] on div "/* ------------------------- COMPONENTS ------------------------- */ /* Tags */…" at bounding box center [254, 308] width 408 height 469
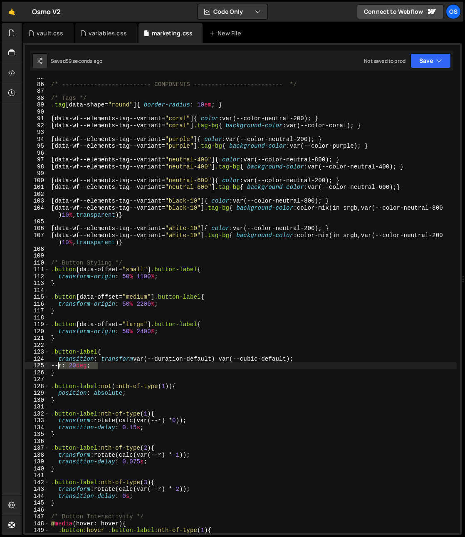
drag, startPoint x: 107, startPoint y: 368, endPoint x: 58, endPoint y: 368, distance: 49.1
click at [58, 368] on div "/* ------------------------- COMPONENTS ------------------------- */ /* Tags */…" at bounding box center [254, 308] width 408 height 469
type textarea "--r: 20deg;"
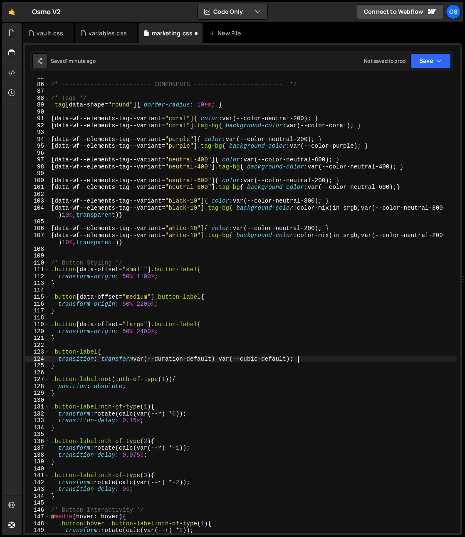
click at [179, 279] on div "/* ------------------------- COMPONENTS ------------------------- */ /* Tags */…" at bounding box center [254, 308] width 408 height 469
type textarea "transform-origin: 50% 1100%;"
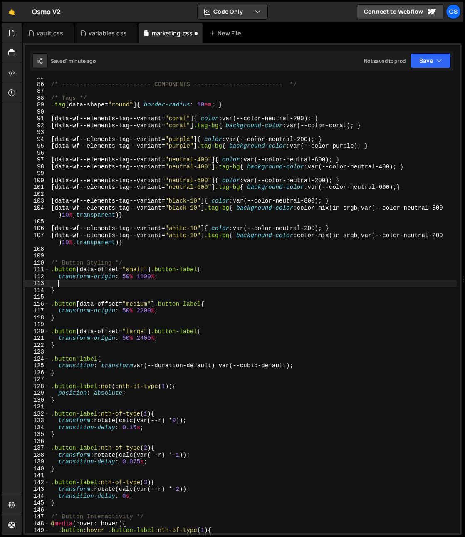
paste textarea "--r: 20deg;"
click at [171, 309] on div "/* ------------------------- COMPONENTS ------------------------- */ /* Tags */…" at bounding box center [254, 308] width 408 height 469
type textarea "transform-origin: 50% 2200%;"
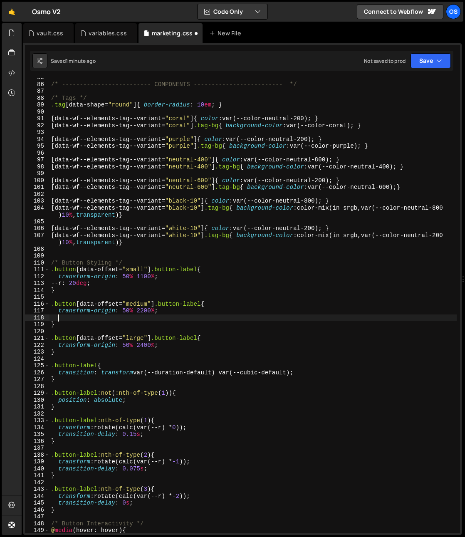
paste textarea "--r: 20deg;"
click at [177, 345] on div "/* ------------------------- COMPONENTS ------------------------- */ /* Tags */…" at bounding box center [254, 308] width 408 height 469
type textarea "transform-origin: 50% 2400%;"
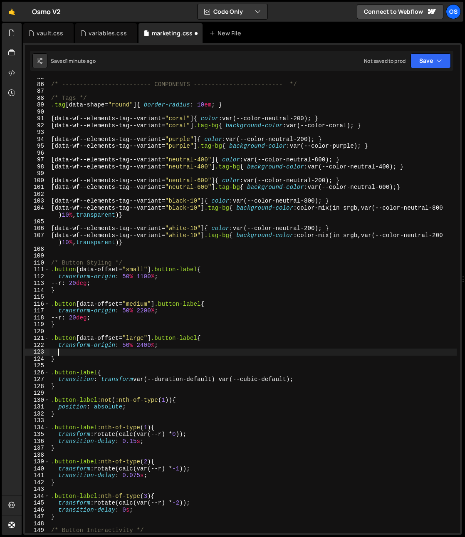
paste textarea "--r: 20deg;"
click at [77, 354] on div "/* ------------------------- COMPONENTS ------------------------- */ /* Tags */…" at bounding box center [254, 308] width 408 height 469
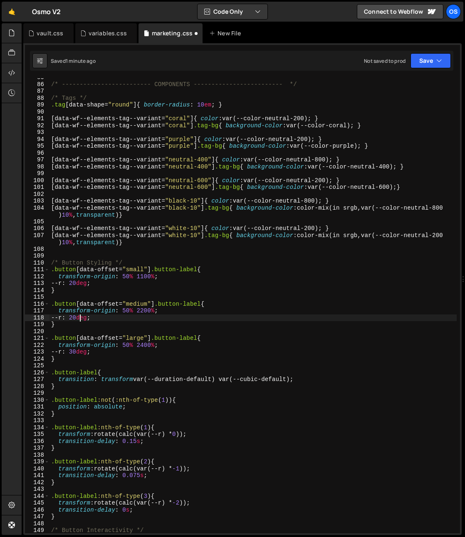
click at [82, 321] on div "/* ------------------------- COMPONENTS ------------------------- */ /* Tags */…" at bounding box center [254, 308] width 408 height 469
click at [119, 282] on div "/* ------------------------- COMPONENTS ------------------------- */ /* Tags */…" at bounding box center [254, 308] width 408 height 469
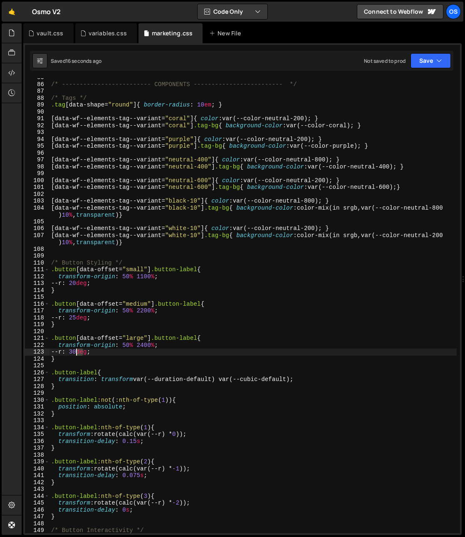
drag, startPoint x: 83, startPoint y: 353, endPoint x: 75, endPoint y: 354, distance: 8.0
click at [75, 354] on div "/* ------------------------- COMPONENTS ------------------------- */ /* Tags */…" at bounding box center [254, 308] width 408 height 469
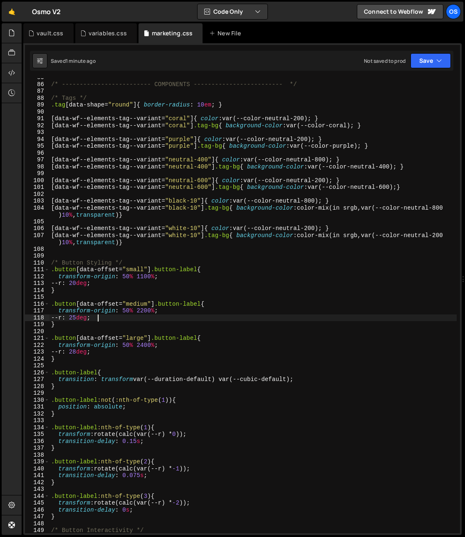
click at [148, 315] on div "/* ------------------------- COMPONENTS ------------------------- */ /* Tags */…" at bounding box center [254, 308] width 408 height 469
click at [142, 312] on div "/* ------------------------- COMPONENTS ------------------------- */ /* Tags */…" at bounding box center [254, 308] width 408 height 469
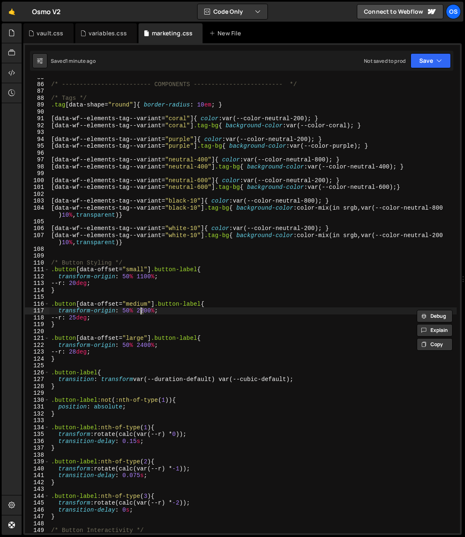
scroll to position [0, 6]
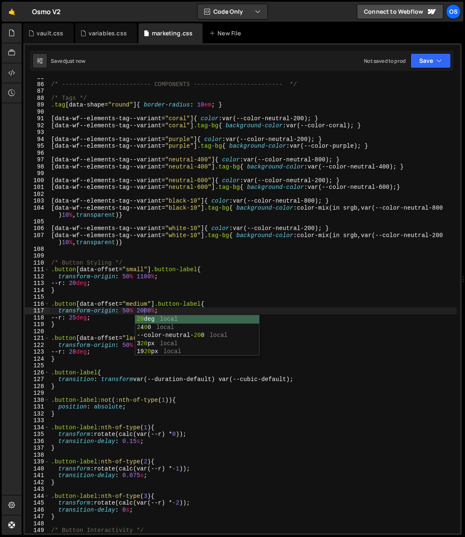
click at [126, 261] on div "/* ------------------------- COMPONENTS ------------------------- */ /* Tags */…" at bounding box center [254, 308] width 408 height 469
type textarea "/* Button Styling */"
